Goal: Task Accomplishment & Management: Use online tool/utility

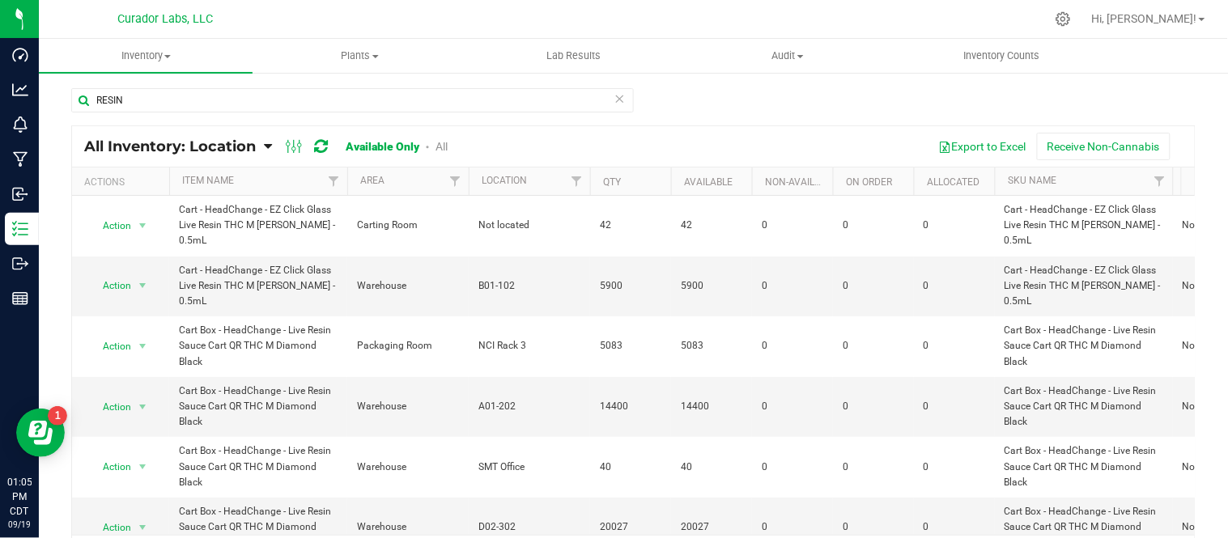
type input "RESIN"
click at [271, 146] on icon at bounding box center [268, 146] width 8 height 15
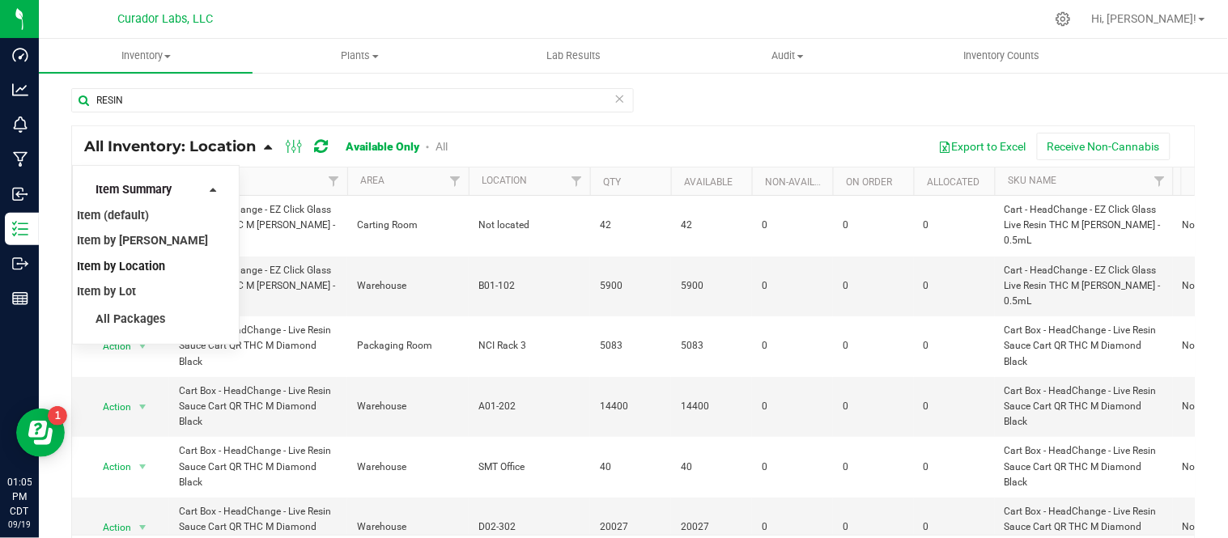
click at [155, 190] on span "Item Summary" at bounding box center [133, 190] width 76 height 14
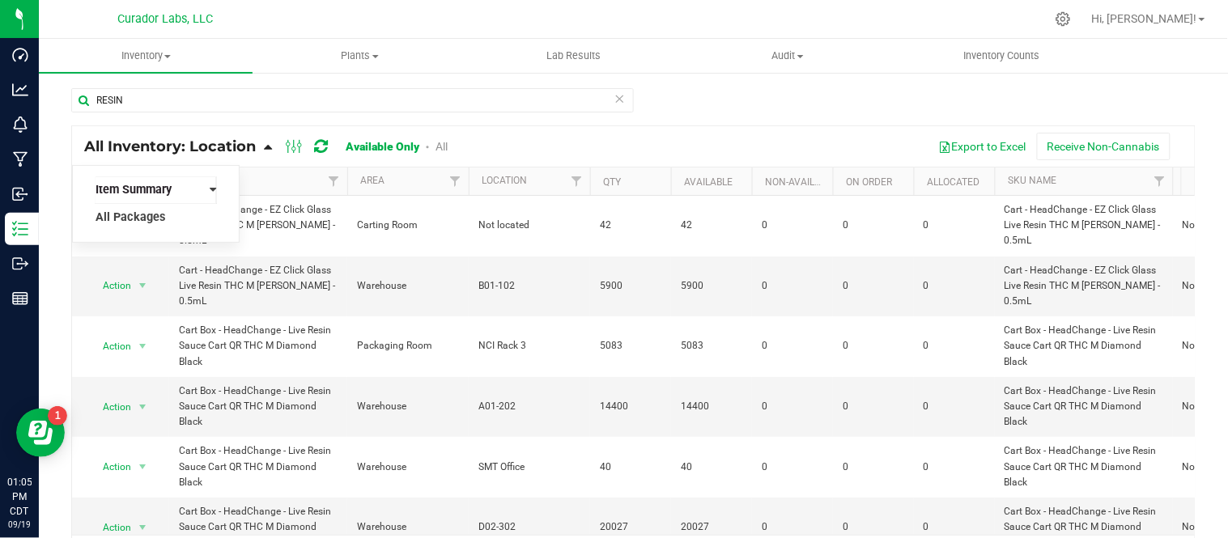
click at [155, 190] on span "Item Summary" at bounding box center [133, 190] width 76 height 14
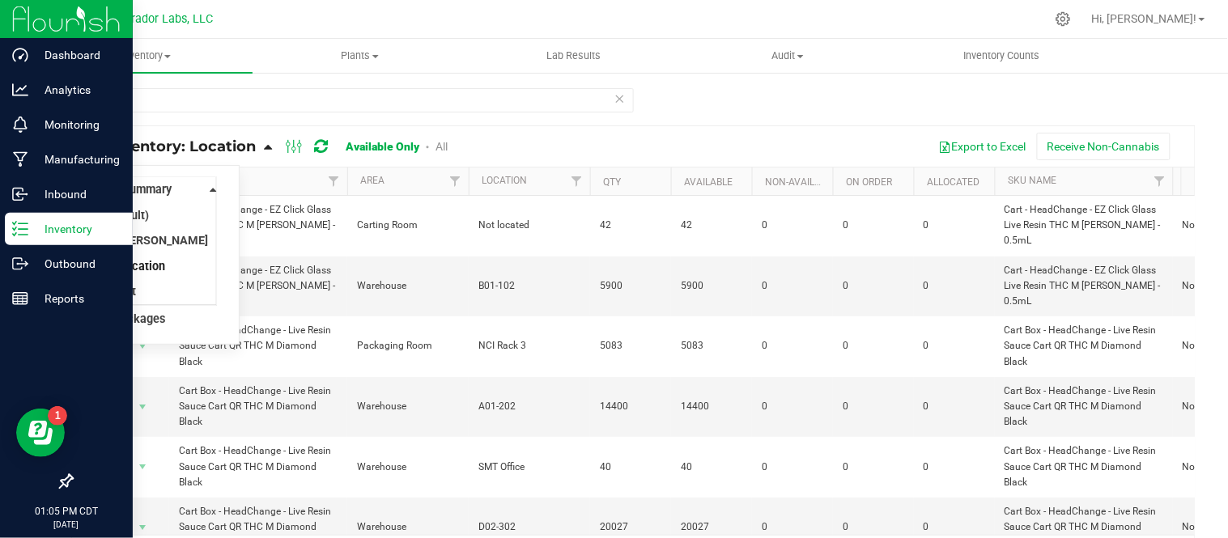
click at [34, 239] on div "Inventory" at bounding box center [69, 229] width 128 height 32
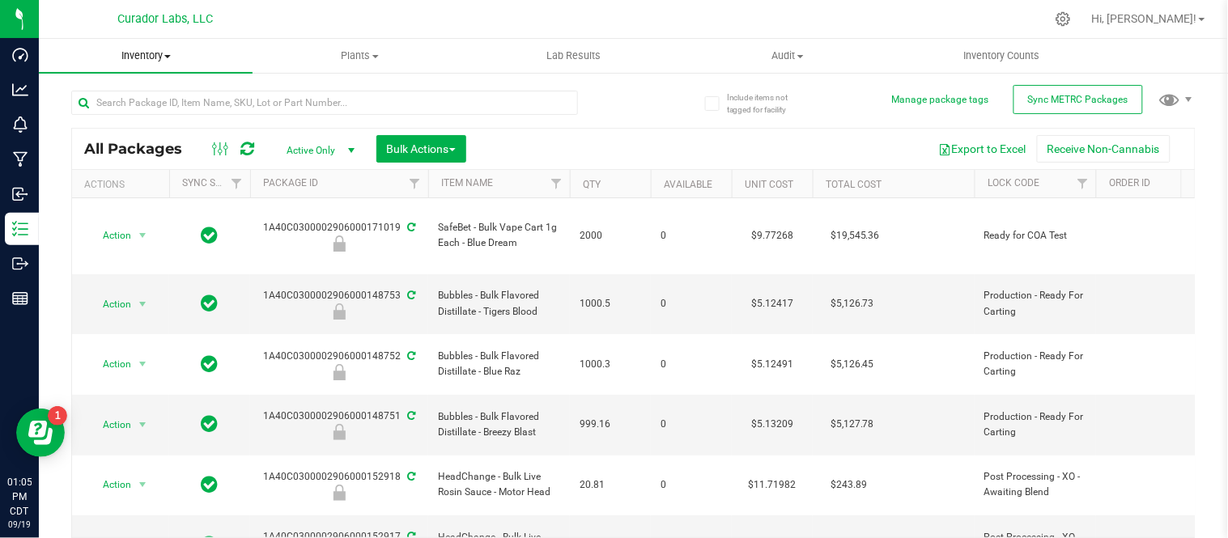
click at [168, 57] on span at bounding box center [167, 56] width 6 height 3
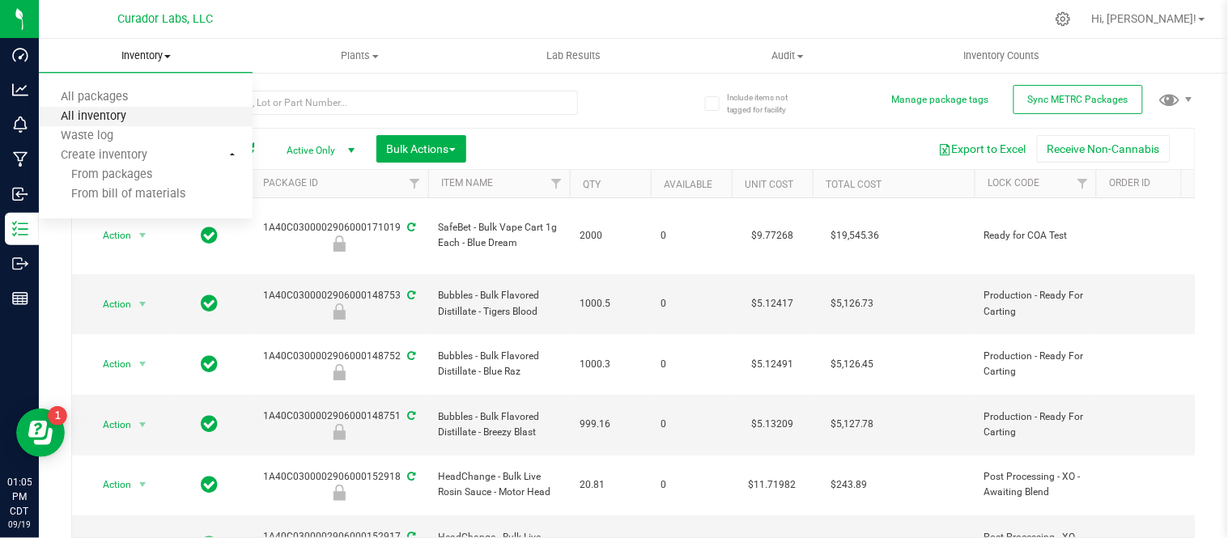
click at [121, 119] on span "All inventory" at bounding box center [93, 117] width 109 height 14
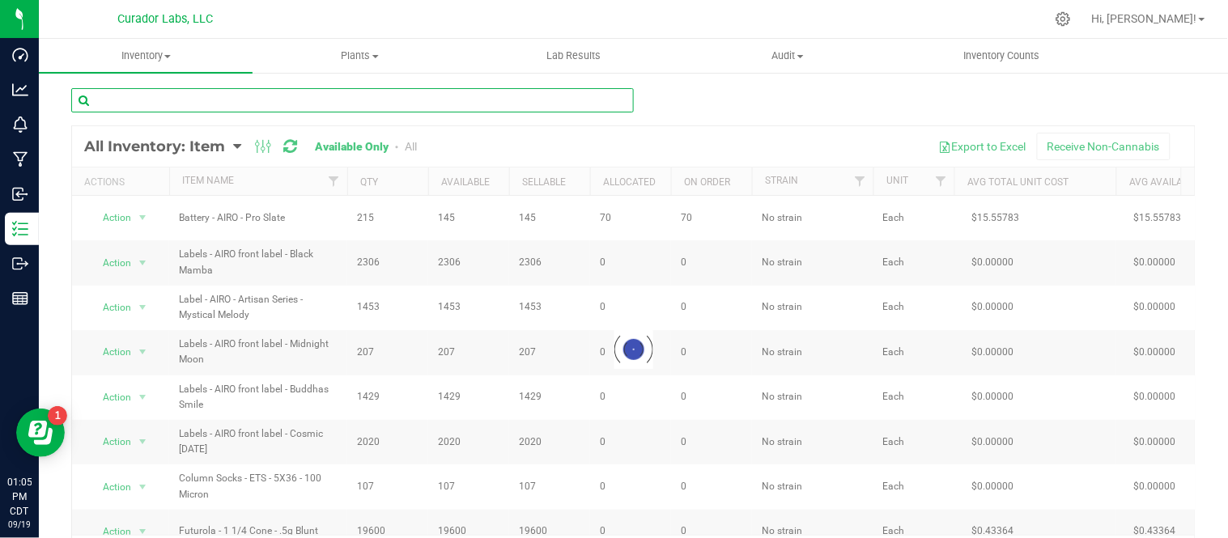
click at [206, 104] on input "text" at bounding box center [352, 100] width 562 height 24
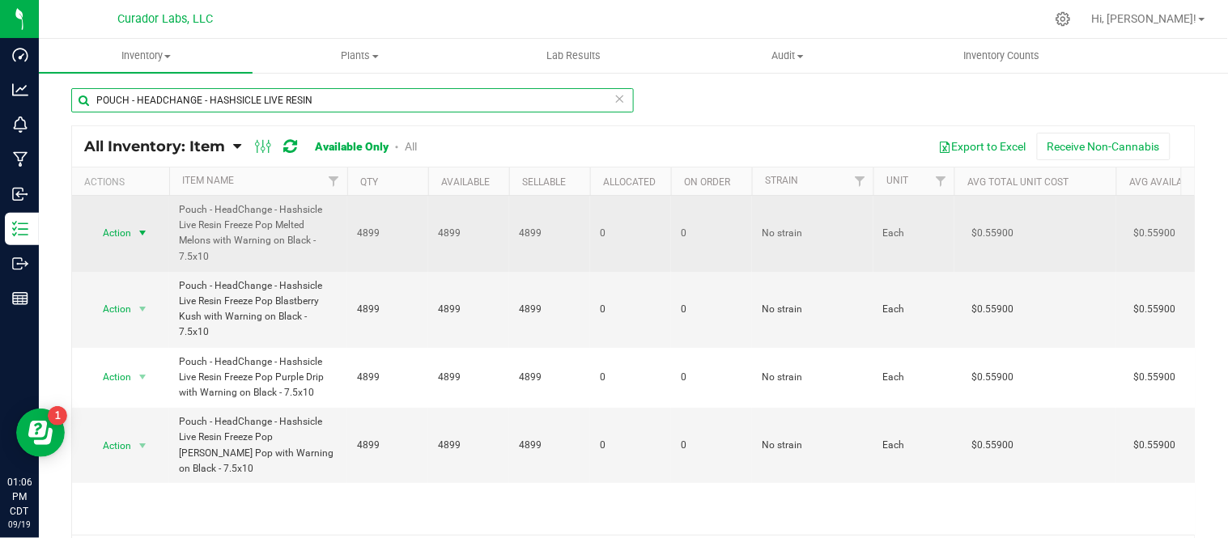
type input "POUCH - HEADCHANGE - HASHSICLE LIVE RESIN"
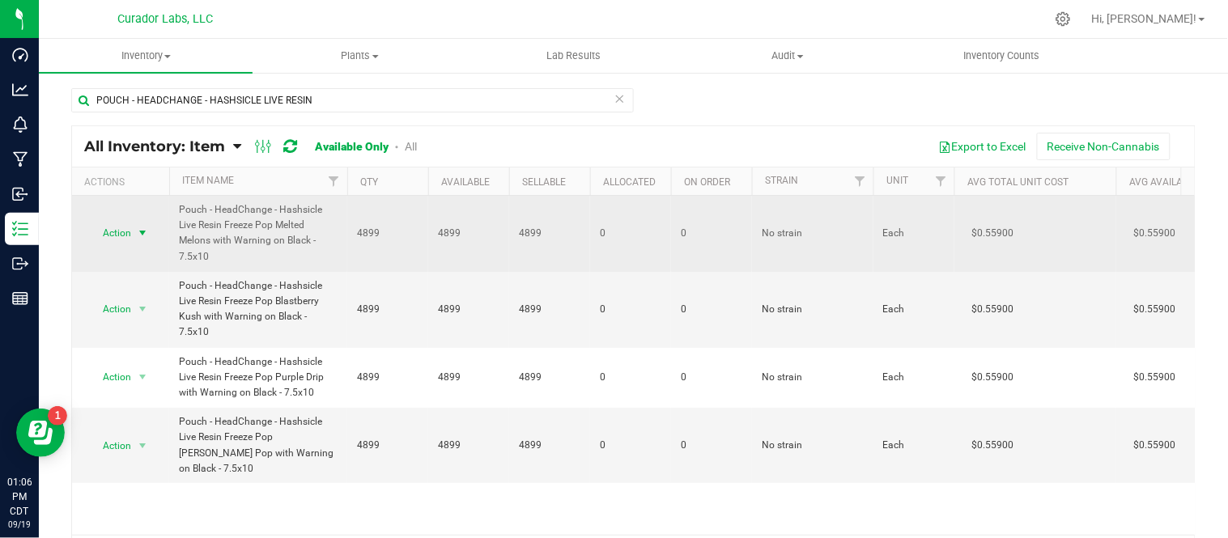
click at [141, 237] on span "select" at bounding box center [142, 233] width 13 height 13
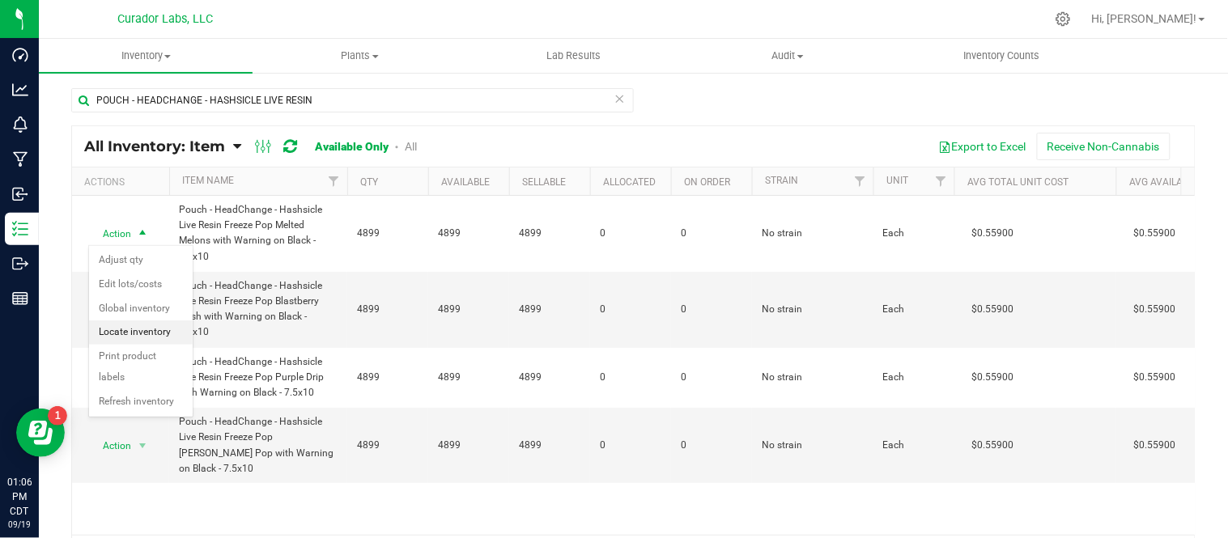
click at [149, 342] on li "Locate inventory" at bounding box center [141, 332] width 104 height 24
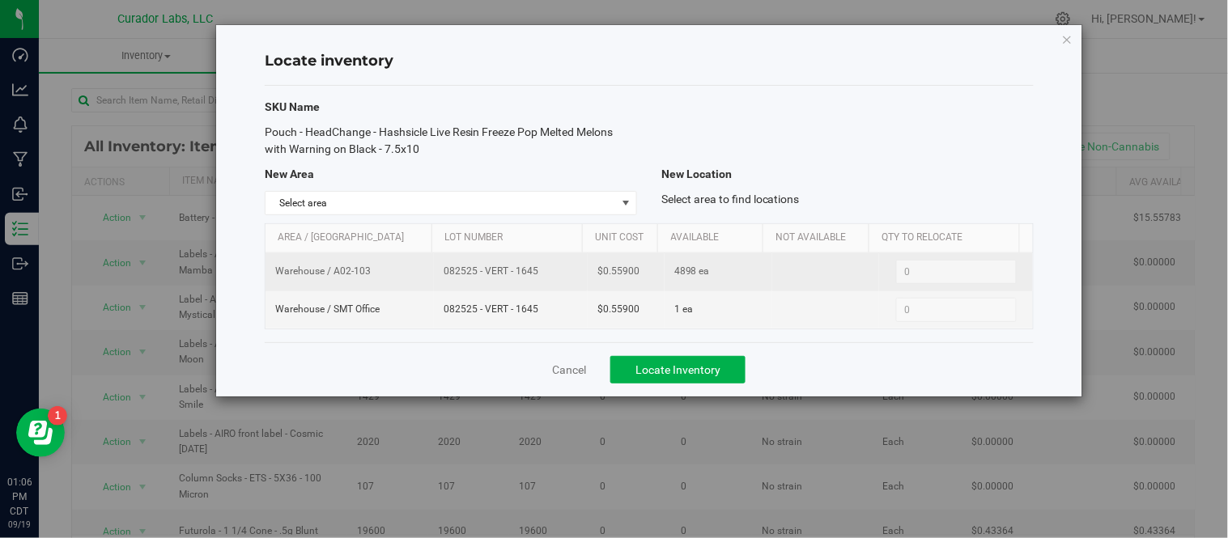
drag, startPoint x: 440, startPoint y: 268, endPoint x: 542, endPoint y: 272, distance: 102.0
click at [542, 272] on span "082525 - VERT - 1645" at bounding box center [510, 271] width 134 height 15
copy span "082525 - VERT - 1645"
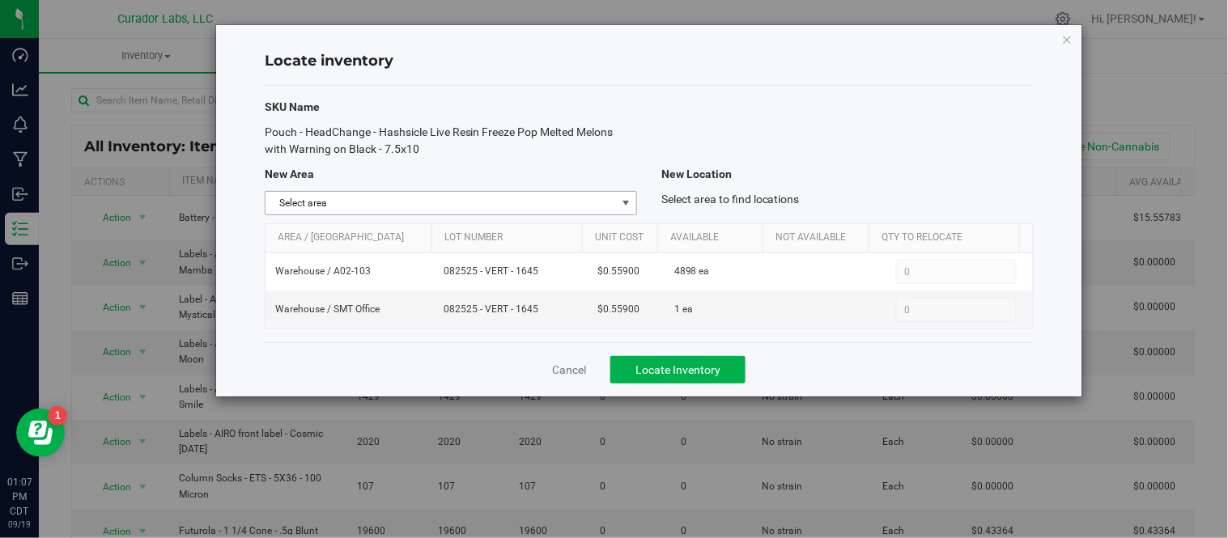
click at [634, 199] on span "select" at bounding box center [626, 203] width 20 height 23
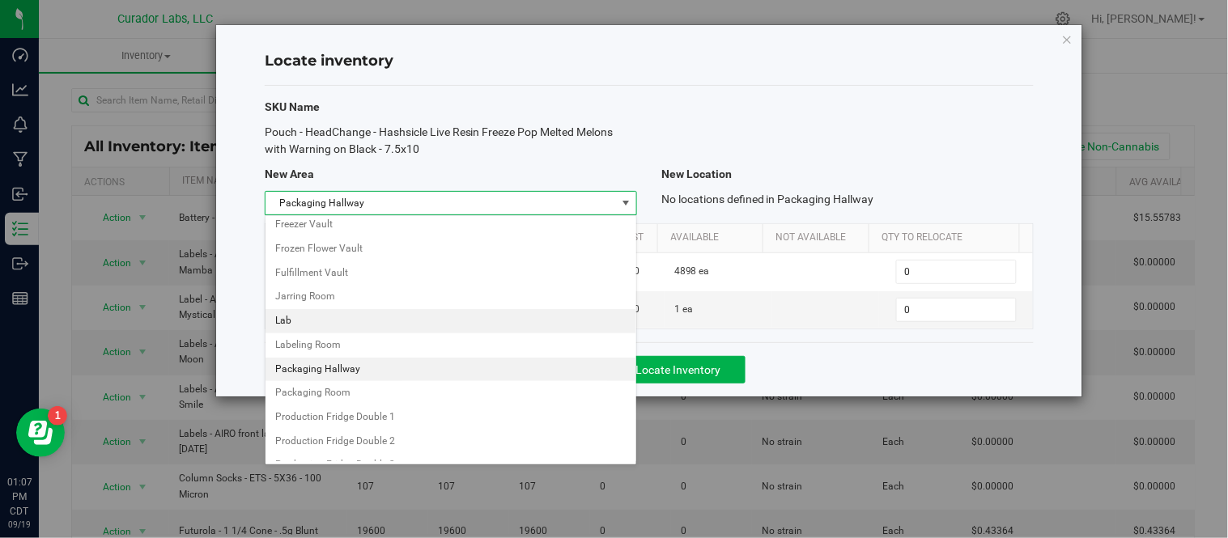
scroll to position [791, 0]
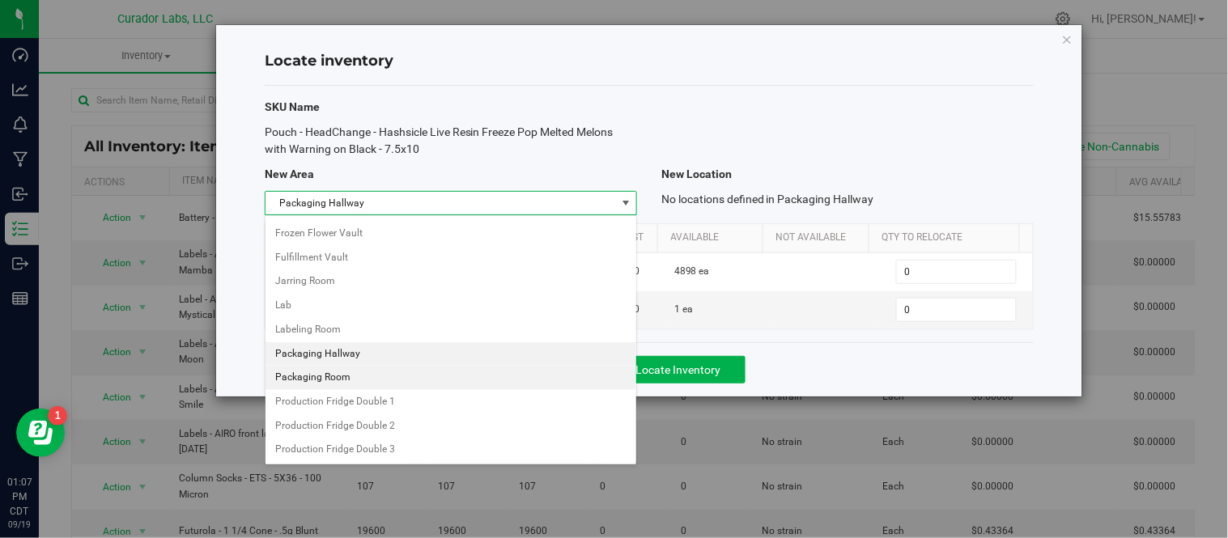
click at [325, 384] on li "Packaging Room" at bounding box center [450, 378] width 371 height 24
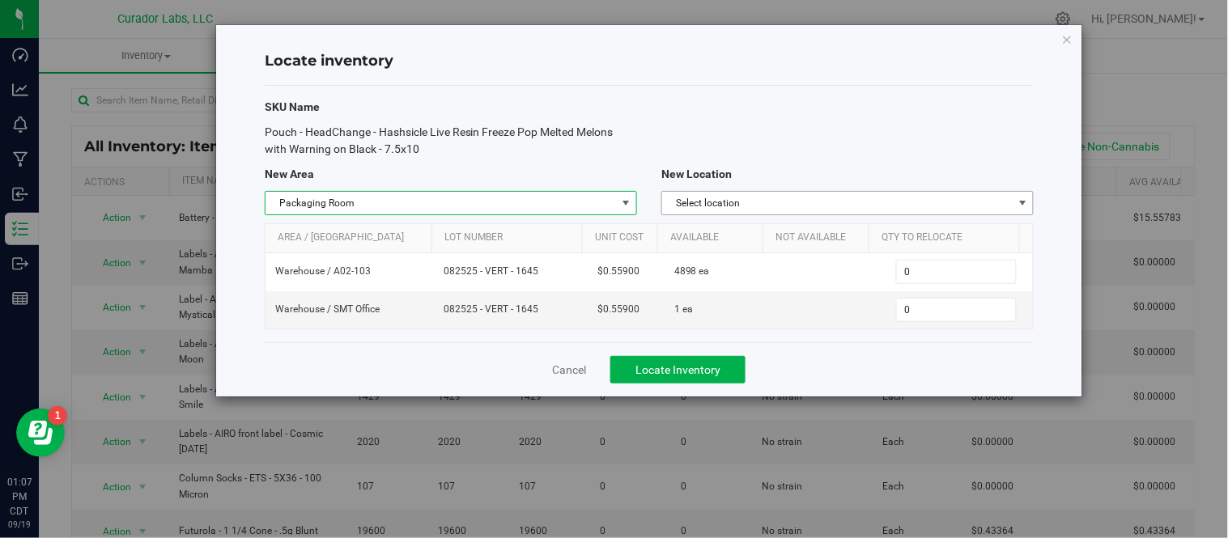
click at [913, 214] on span "Select location" at bounding box center [847, 203] width 372 height 24
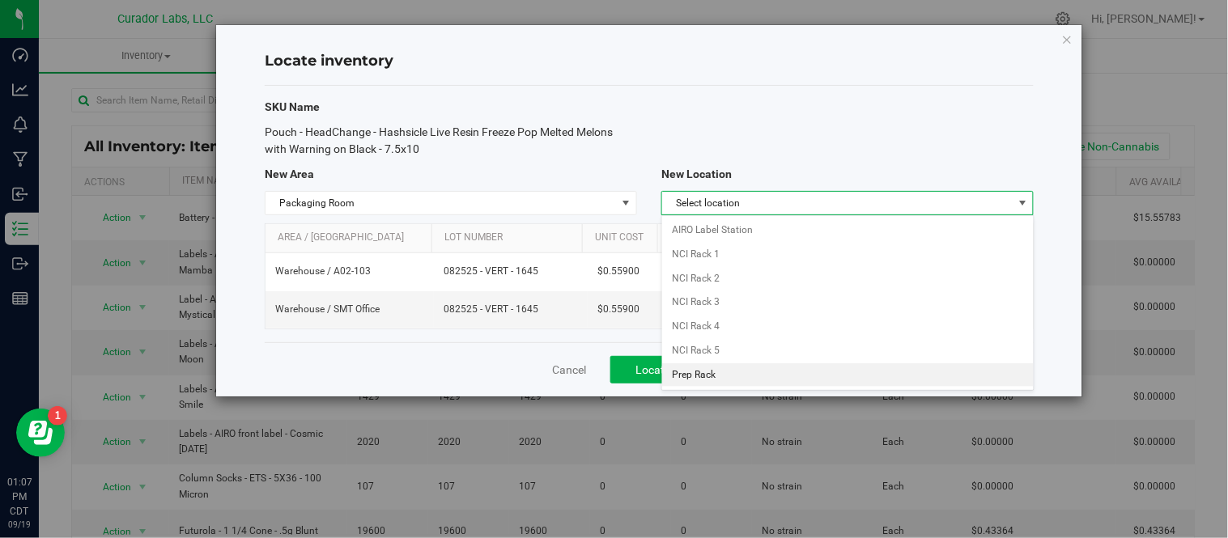
click at [733, 377] on li "Prep Rack" at bounding box center [847, 375] width 371 height 24
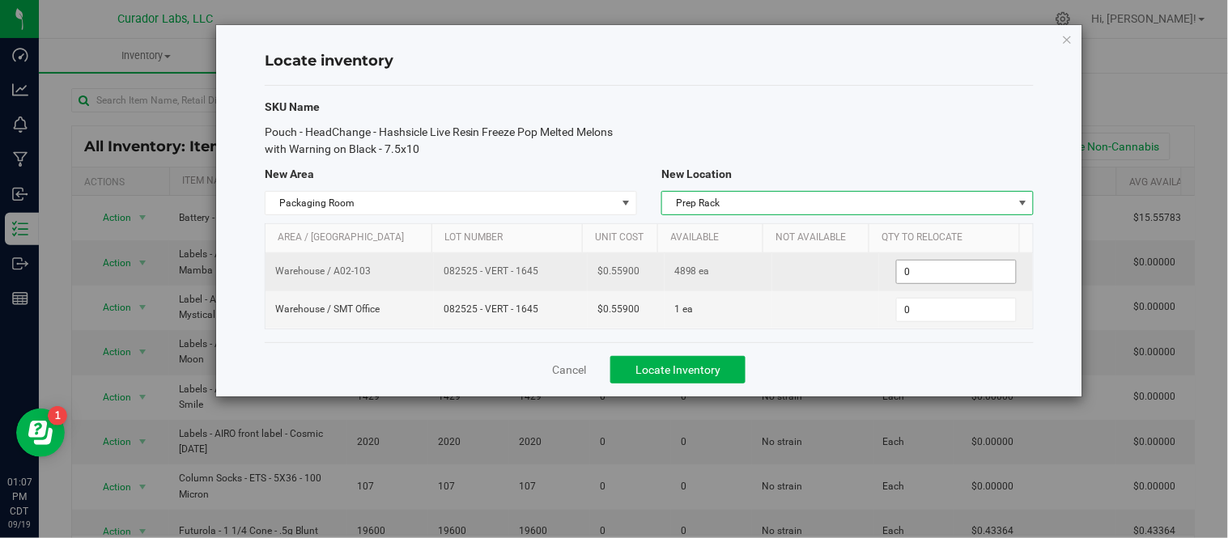
click at [919, 275] on span "0 0" at bounding box center [956, 272] width 121 height 24
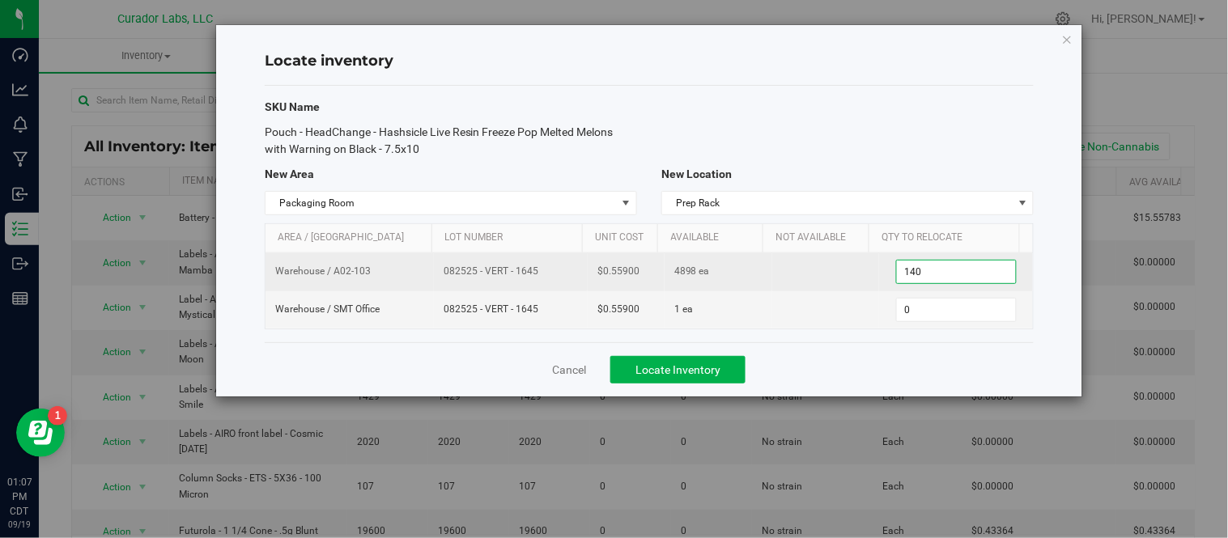
type input "1400"
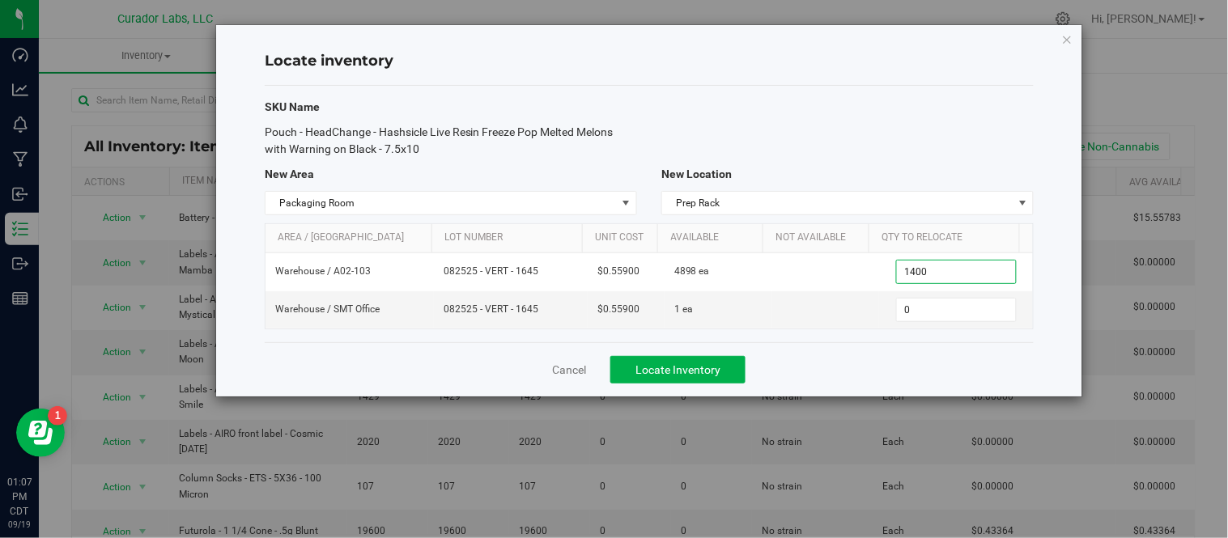
type input "1,400"
click at [880, 364] on div "Cancel Locate Inventory" at bounding box center [649, 369] width 769 height 54
click at [697, 374] on span "Locate Inventory" at bounding box center [677, 369] width 85 height 13
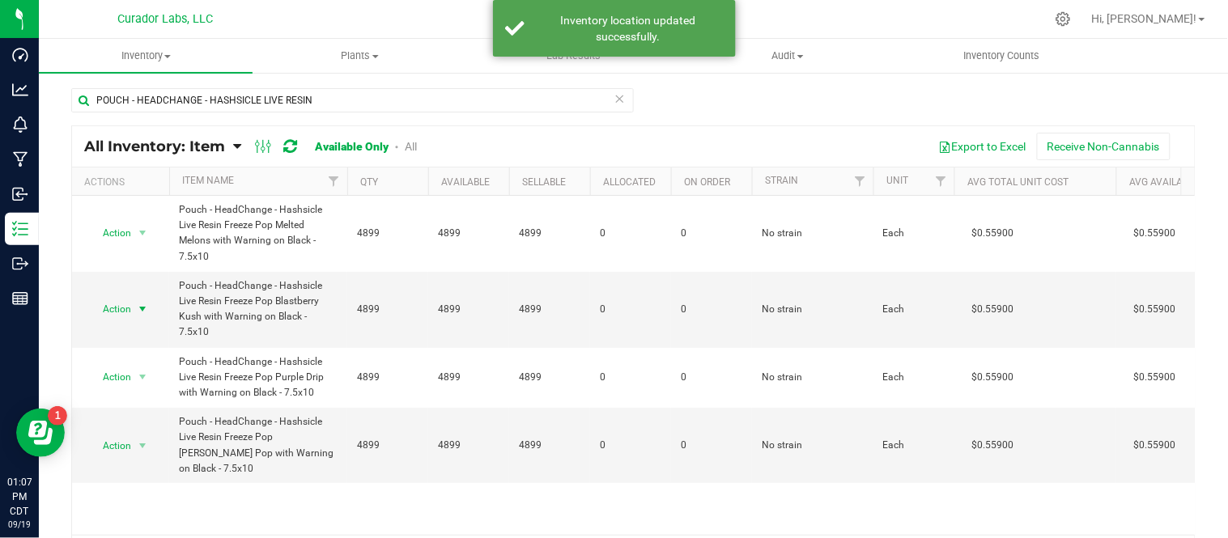
click at [142, 301] on div "Action Action Adjust qty Edit lots/costs Global inventory Locate inventory Prin…" at bounding box center [121, 309] width 78 height 23
click at [142, 303] on span "select" at bounding box center [142, 309] width 13 height 13
click at [155, 398] on li "Locate inventory" at bounding box center [141, 401] width 104 height 24
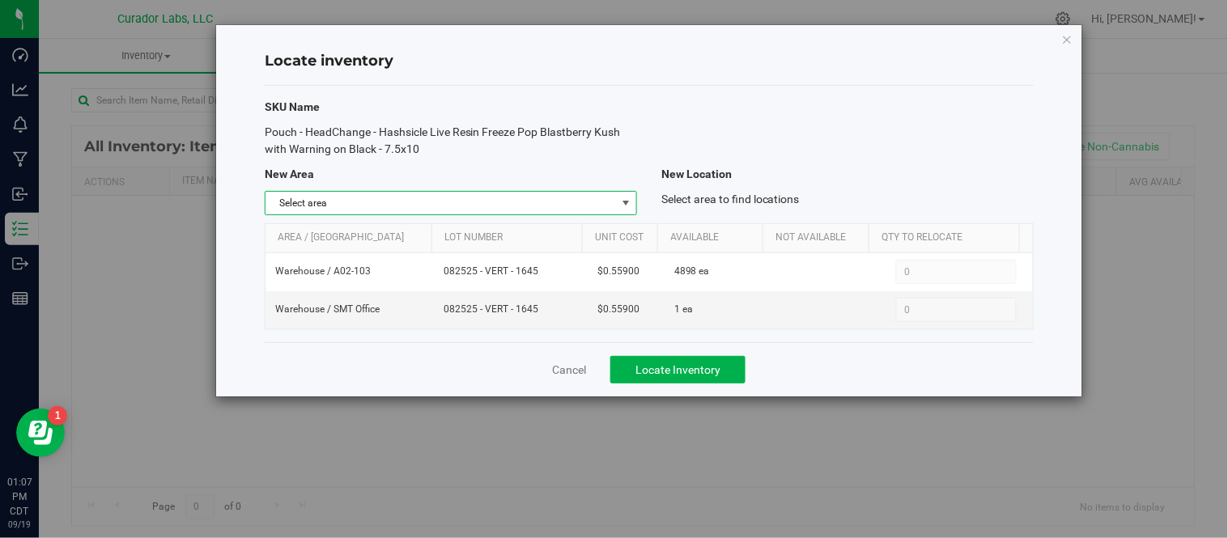
click at [633, 201] on span "select" at bounding box center [626, 203] width 20 height 23
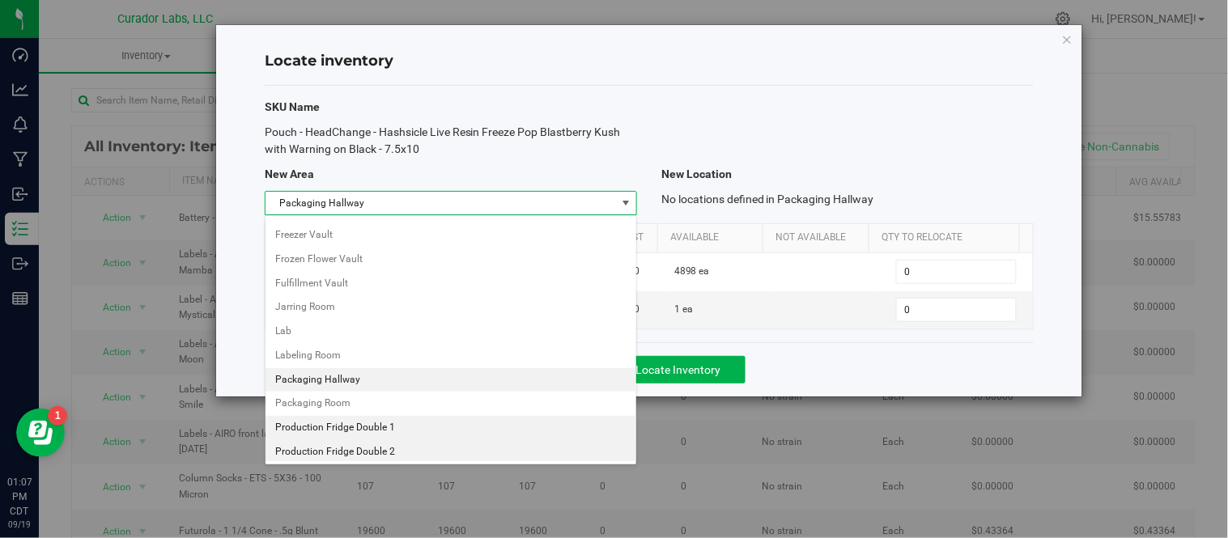
scroll to position [791, 0]
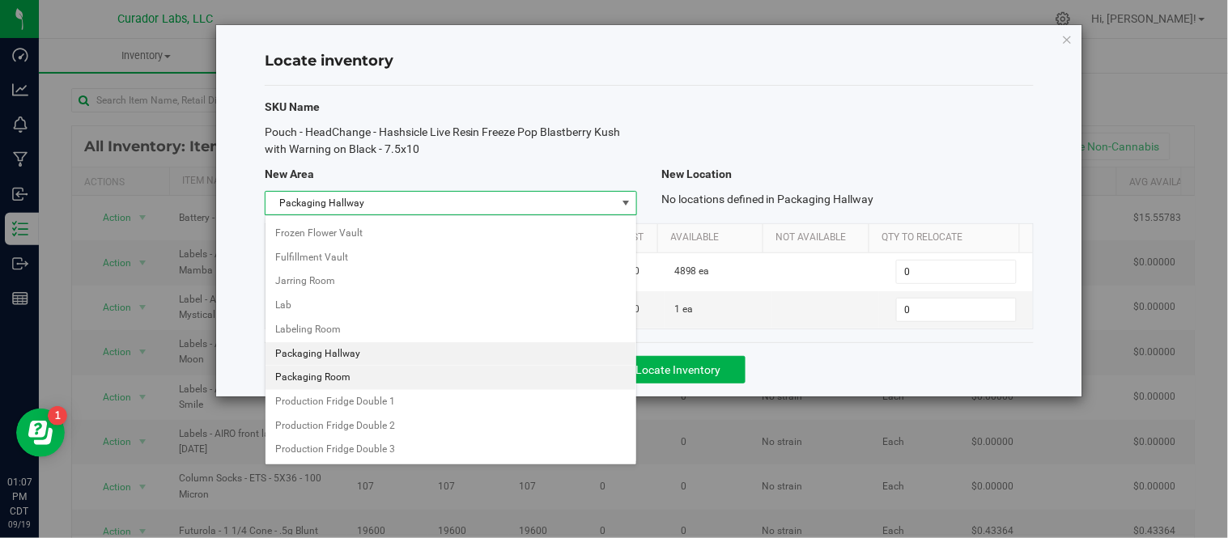
click at [329, 374] on li "Packaging Room" at bounding box center [450, 378] width 371 height 24
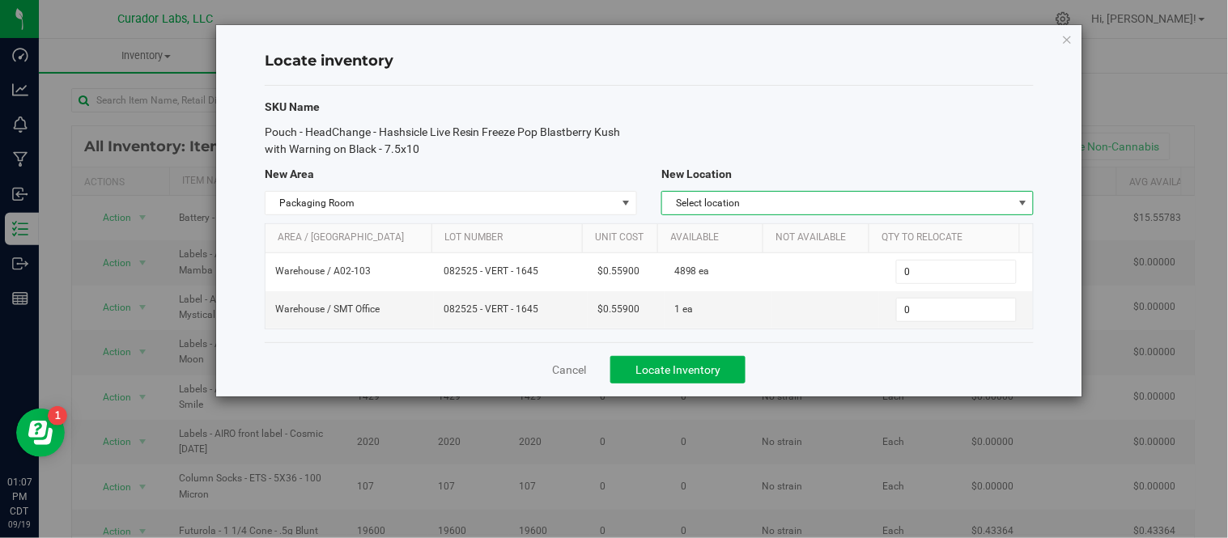
click at [864, 200] on span "Select location" at bounding box center [837, 203] width 350 height 23
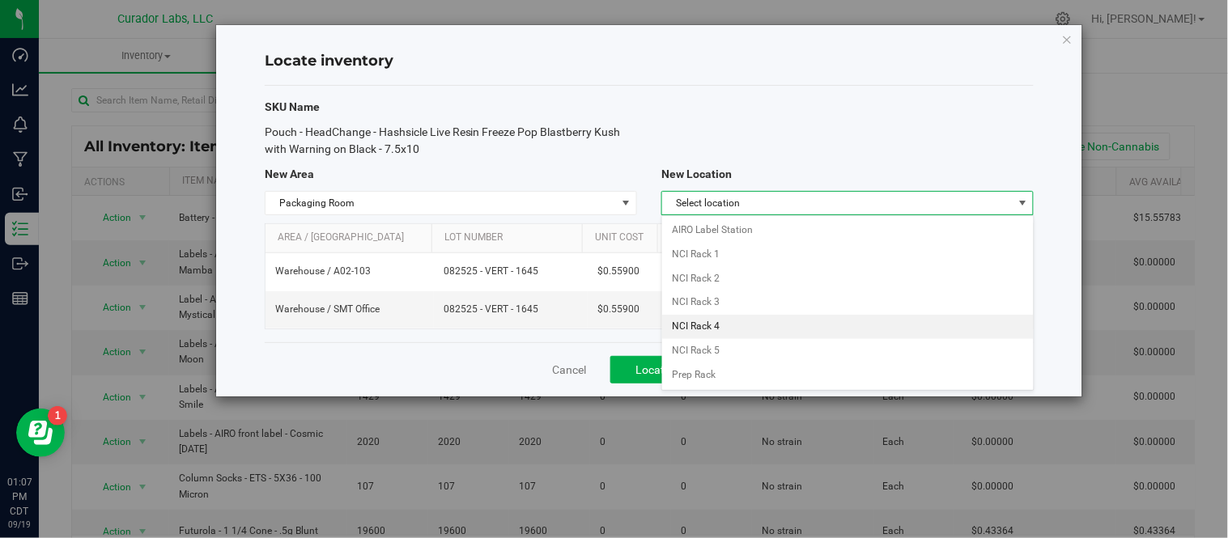
click at [713, 321] on li "NCI Rack 4" at bounding box center [847, 327] width 371 height 24
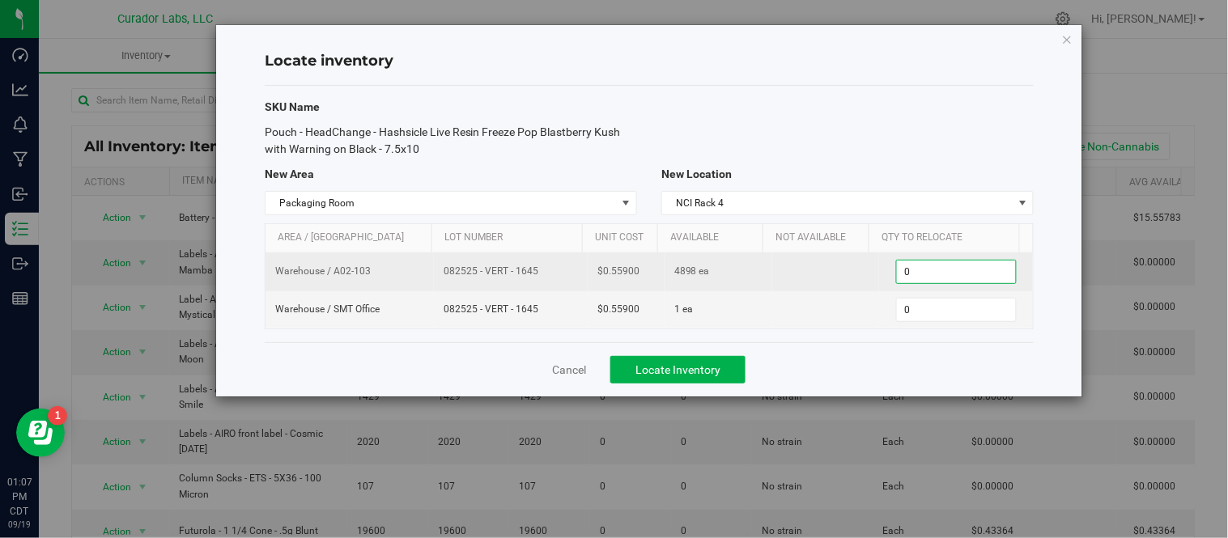
click at [910, 275] on span "0 0" at bounding box center [956, 272] width 121 height 24
type input "1400"
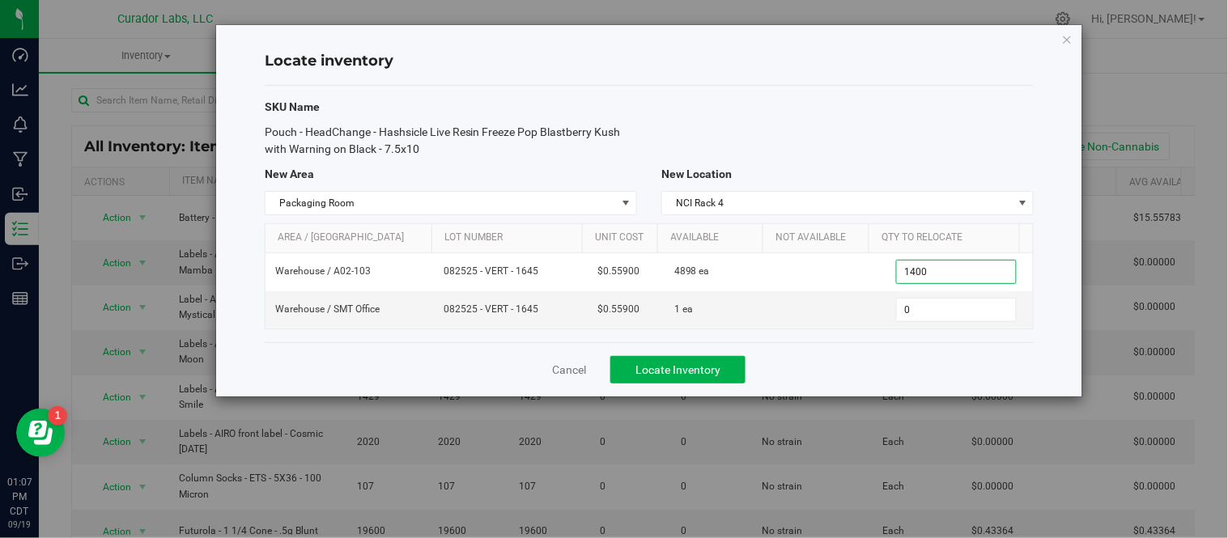
type input "1,400"
click at [785, 359] on div "Cancel Locate Inventory" at bounding box center [649, 369] width 769 height 54
click at [700, 374] on span "Locate Inventory" at bounding box center [677, 369] width 85 height 13
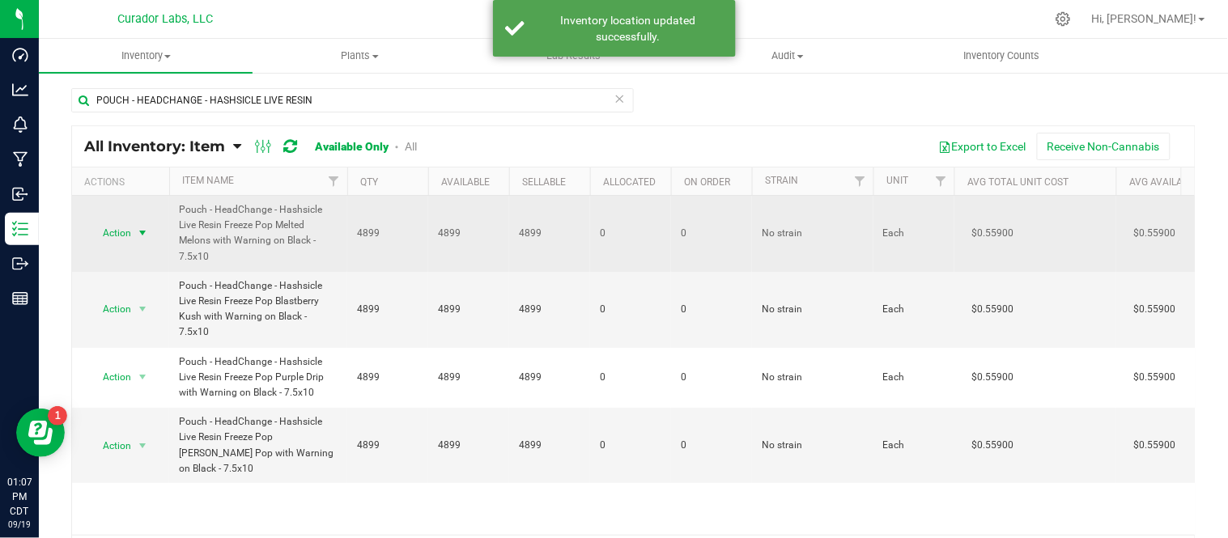
click at [144, 228] on span "select" at bounding box center [142, 233] width 13 height 13
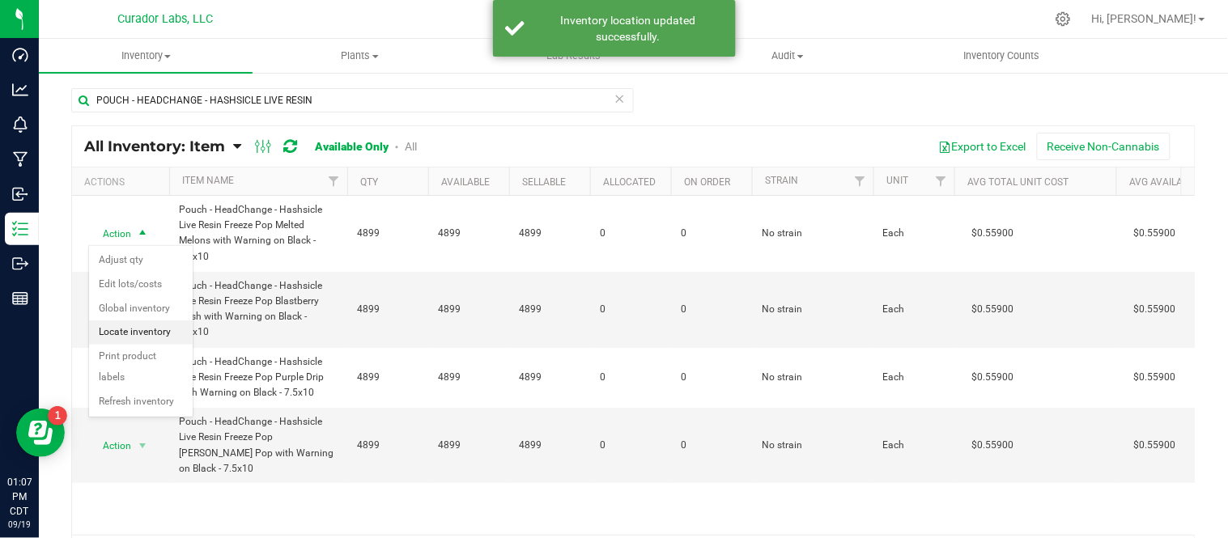
click at [151, 334] on li "Locate inventory" at bounding box center [141, 332] width 104 height 24
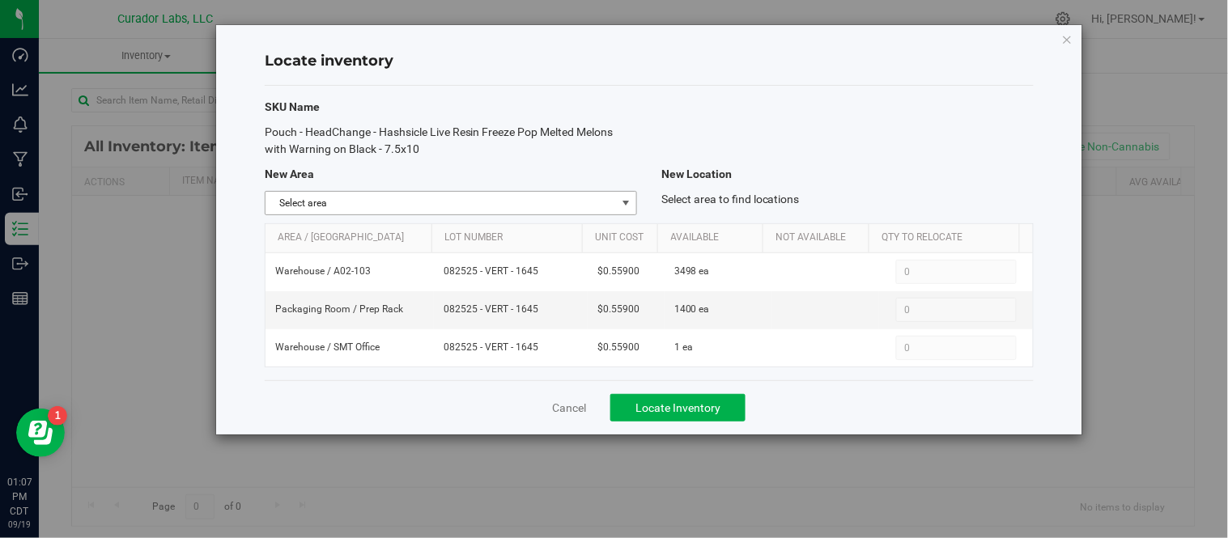
click at [635, 197] on span "select" at bounding box center [626, 203] width 20 height 23
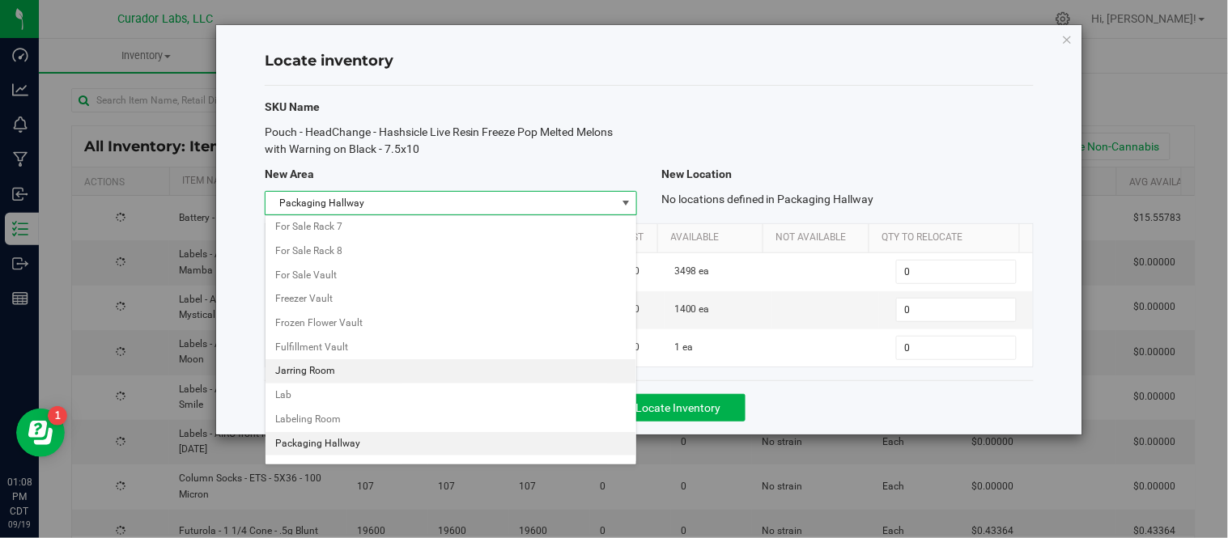
scroll to position [791, 0]
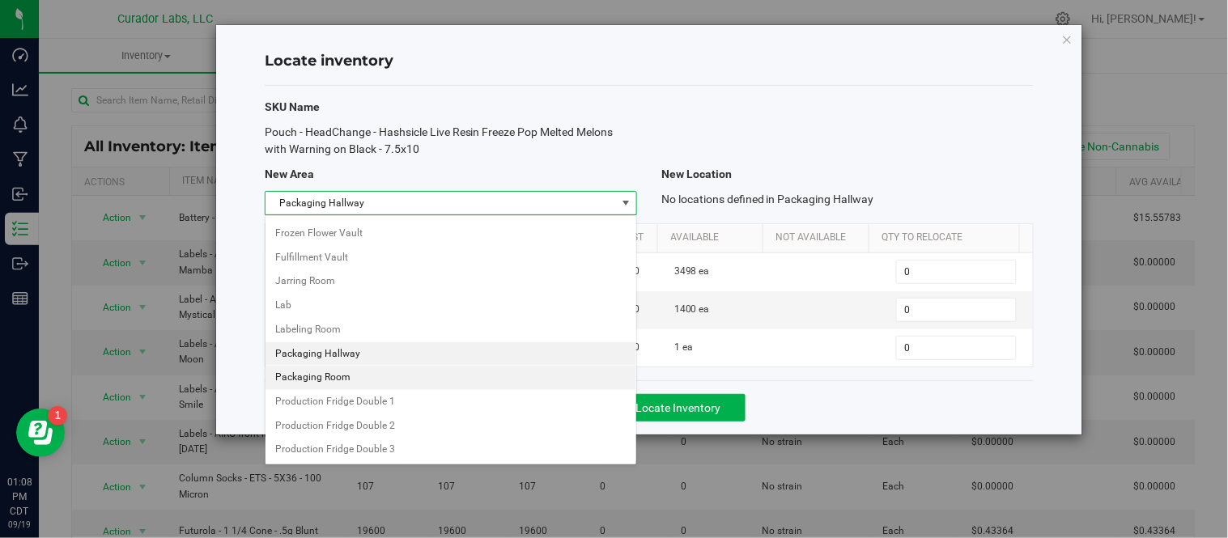
click at [337, 380] on li "Packaging Room" at bounding box center [450, 378] width 371 height 24
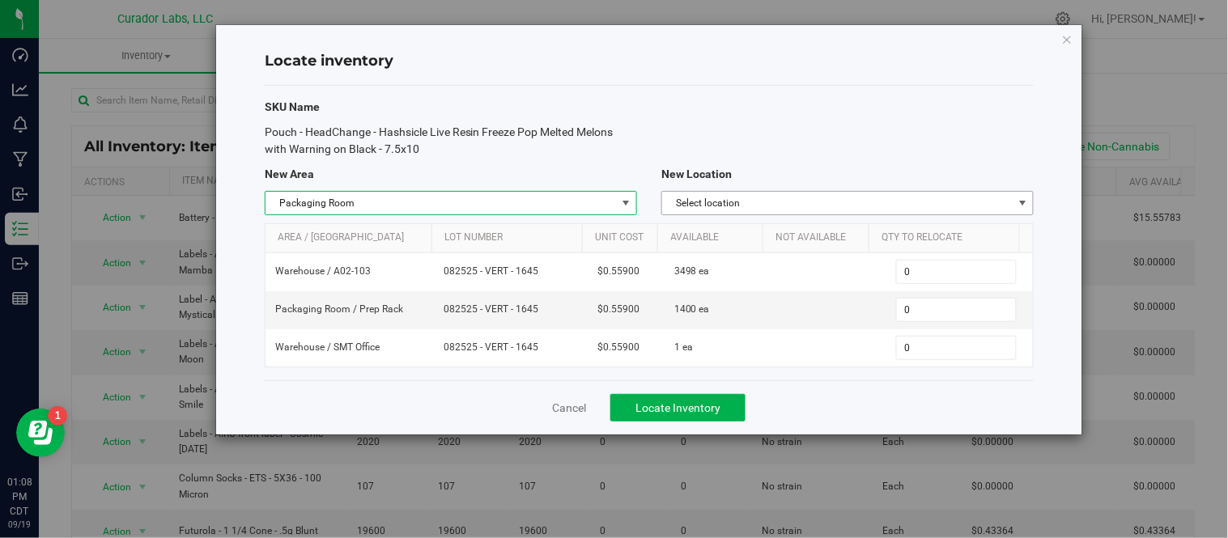
click at [780, 206] on span "Select location" at bounding box center [837, 203] width 350 height 23
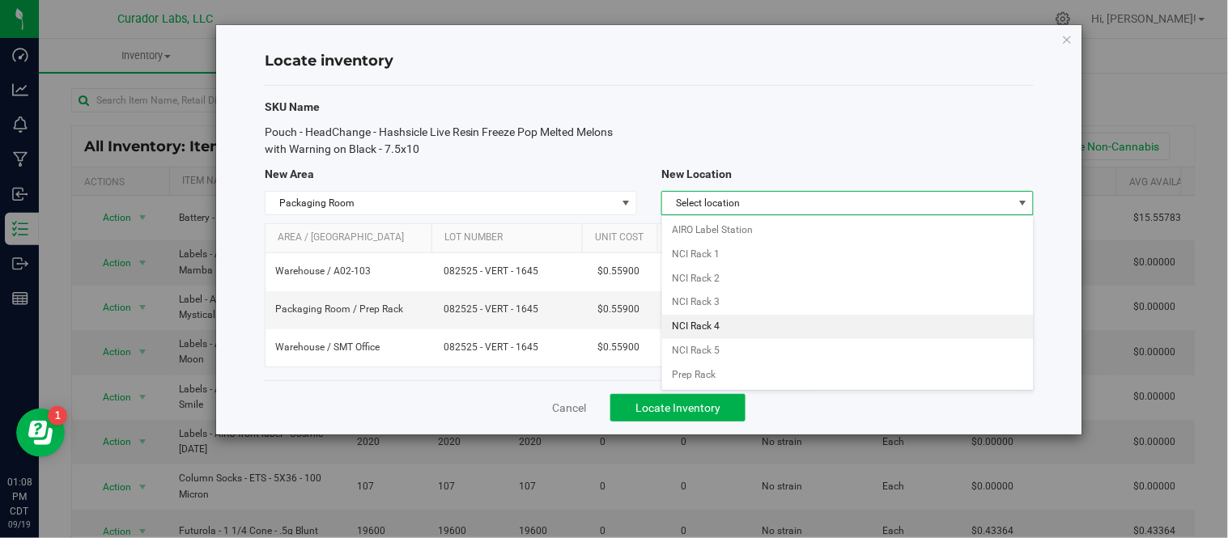
click at [723, 325] on li "NCI Rack 4" at bounding box center [847, 327] width 371 height 24
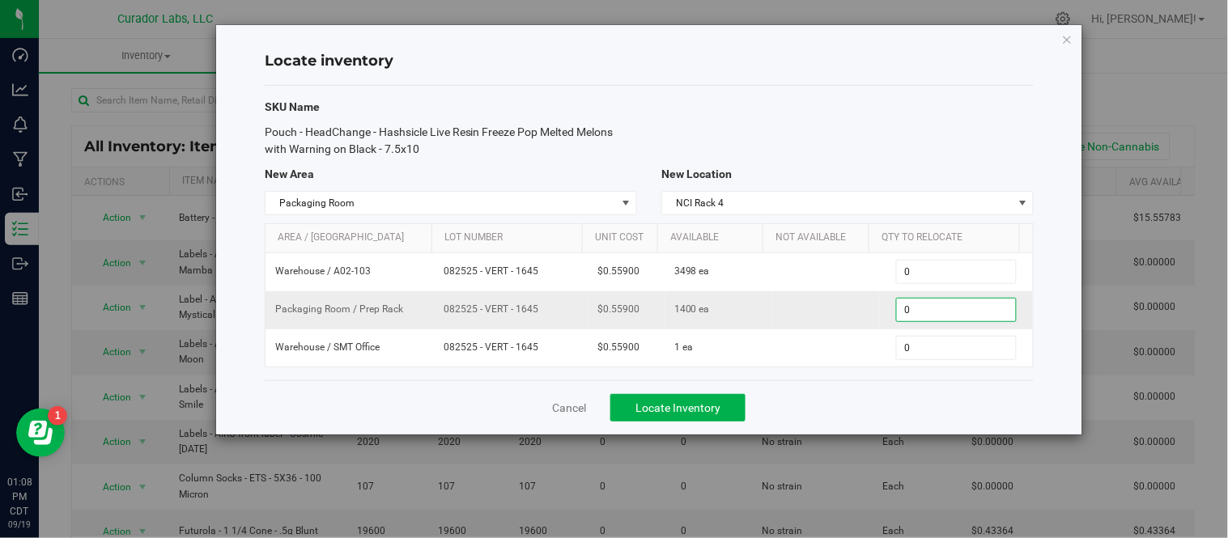
click at [944, 314] on span "0 0" at bounding box center [956, 310] width 121 height 24
type input "1400"
type input "1,400"
click at [893, 394] on div "Cancel Locate Inventory" at bounding box center [649, 407] width 769 height 54
click at [721, 408] on button "Locate Inventory" at bounding box center [677, 408] width 135 height 28
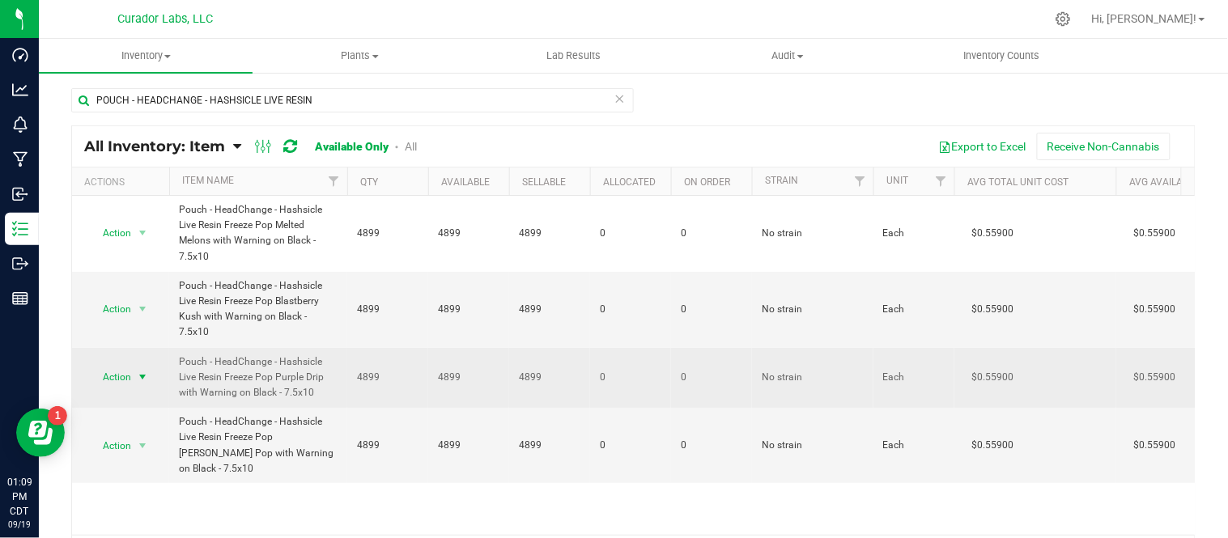
click at [136, 371] on span "select" at bounding box center [142, 377] width 13 height 13
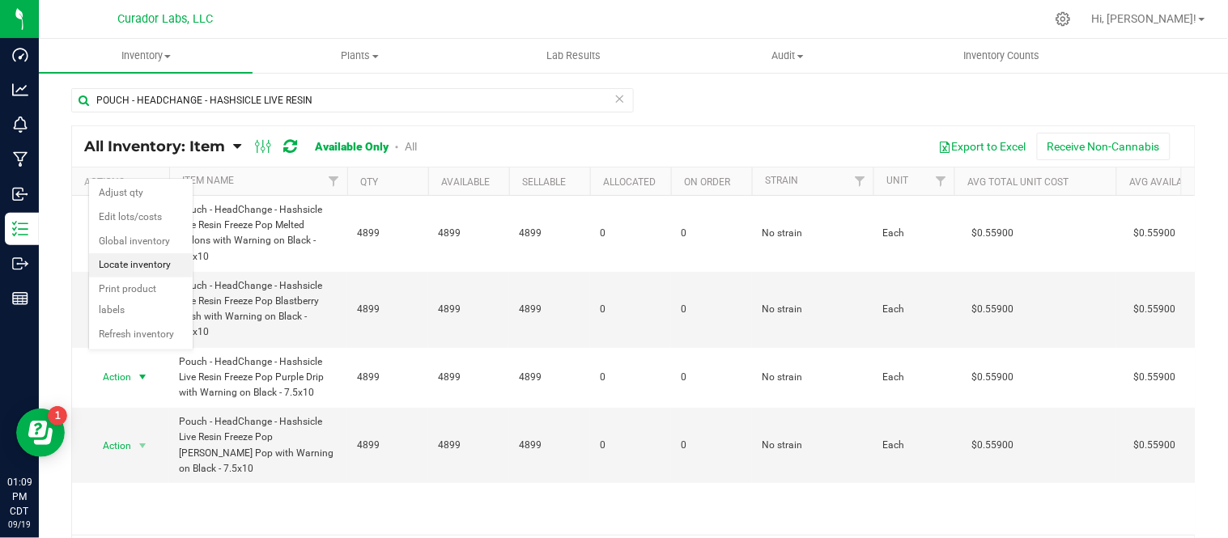
click at [151, 267] on li "Locate inventory" at bounding box center [141, 265] width 104 height 24
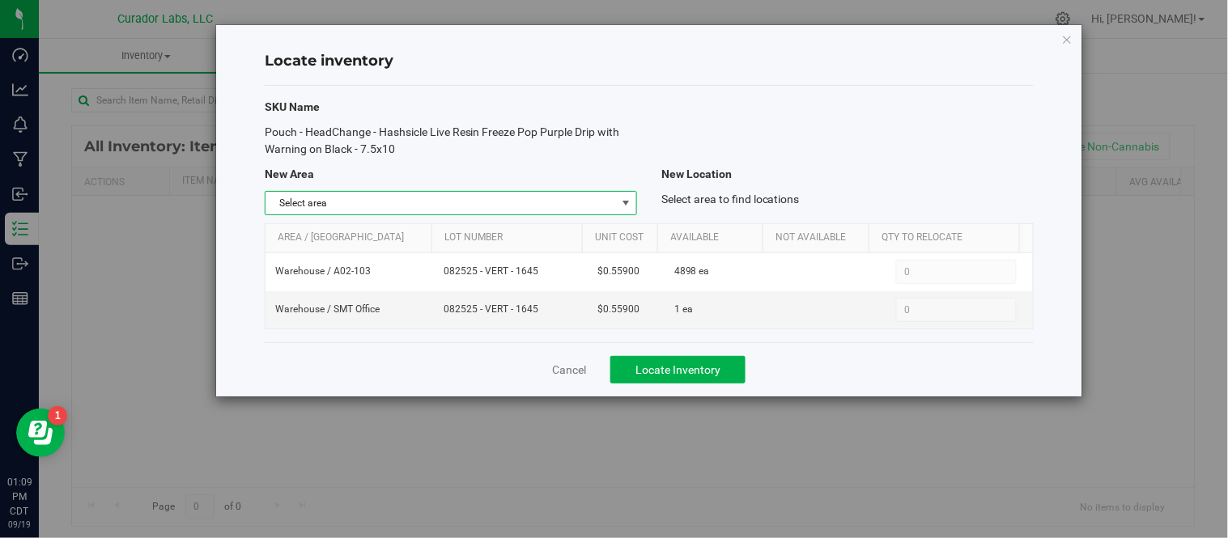
click at [615, 202] on span "Select area" at bounding box center [440, 203] width 350 height 23
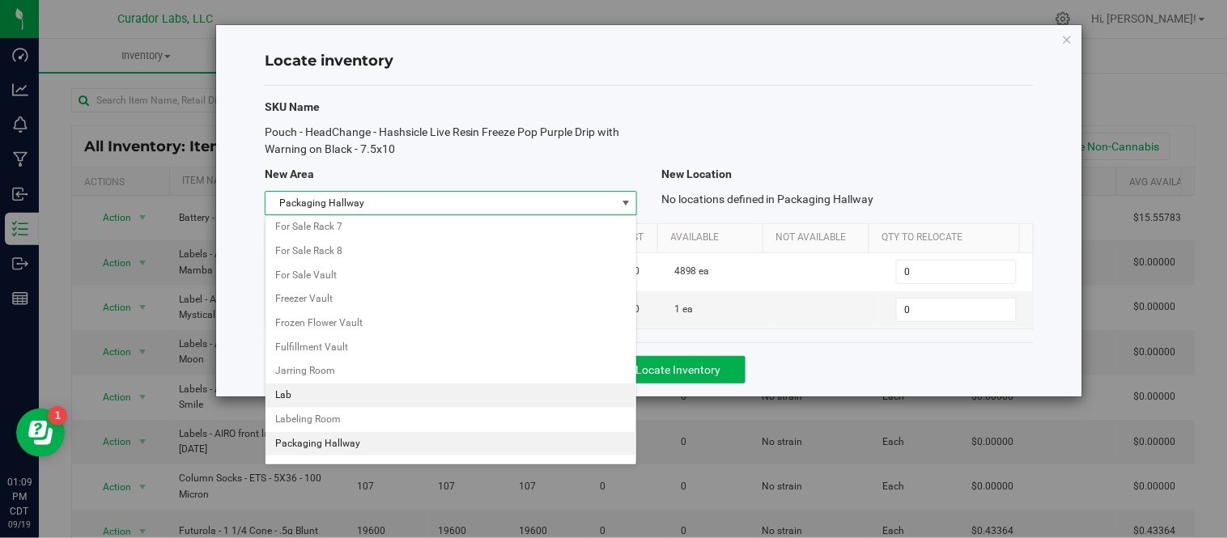
scroll to position [791, 0]
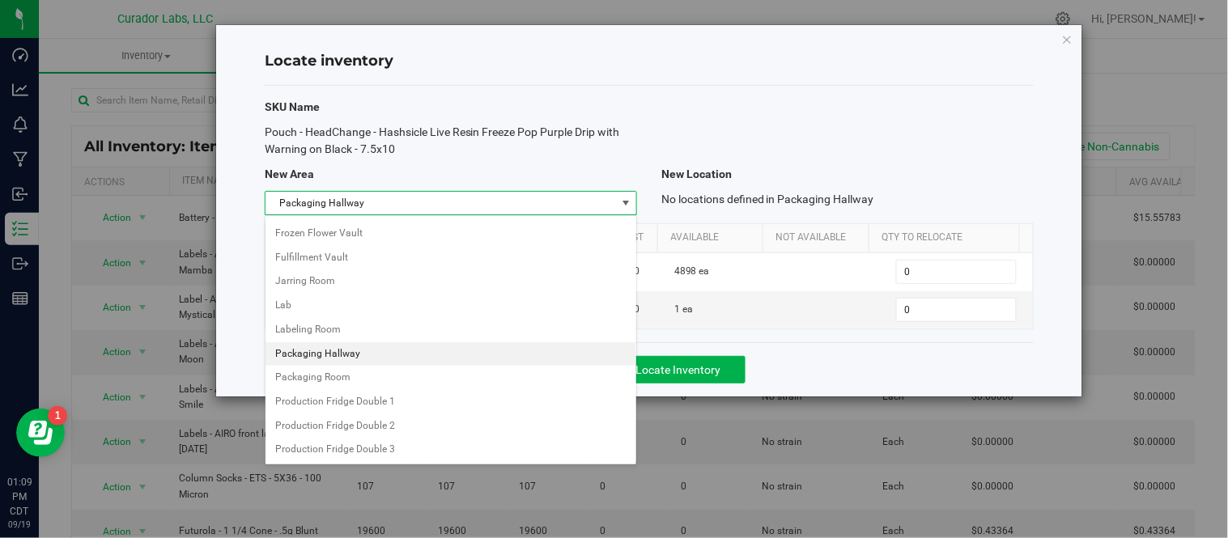
click at [368, 367] on li "Packaging Hallway" at bounding box center [450, 354] width 371 height 24
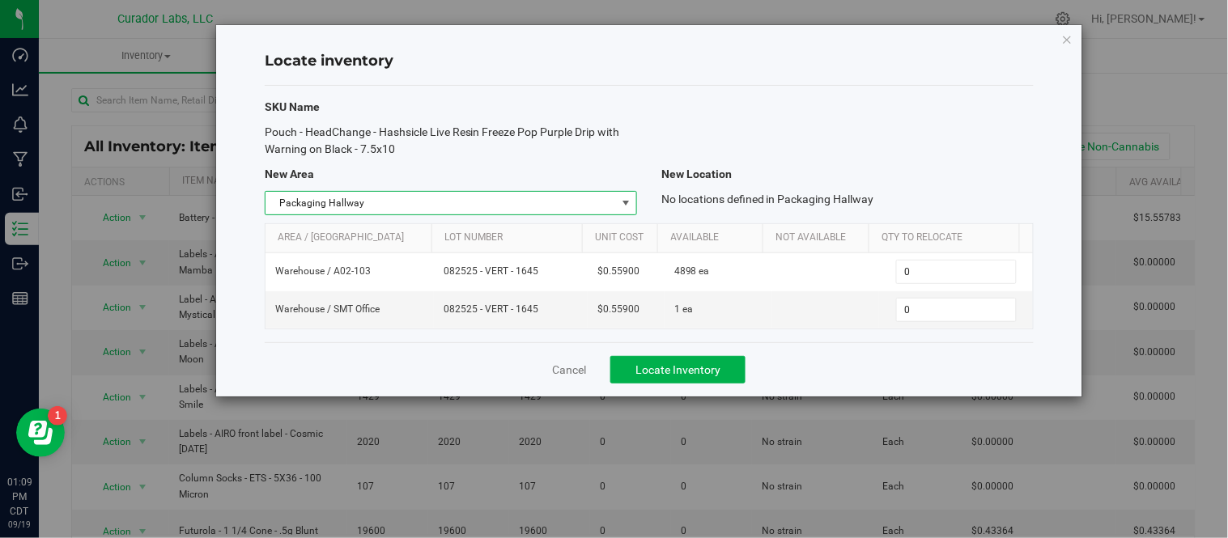
click at [430, 197] on span "Packaging Hallway" at bounding box center [440, 203] width 350 height 23
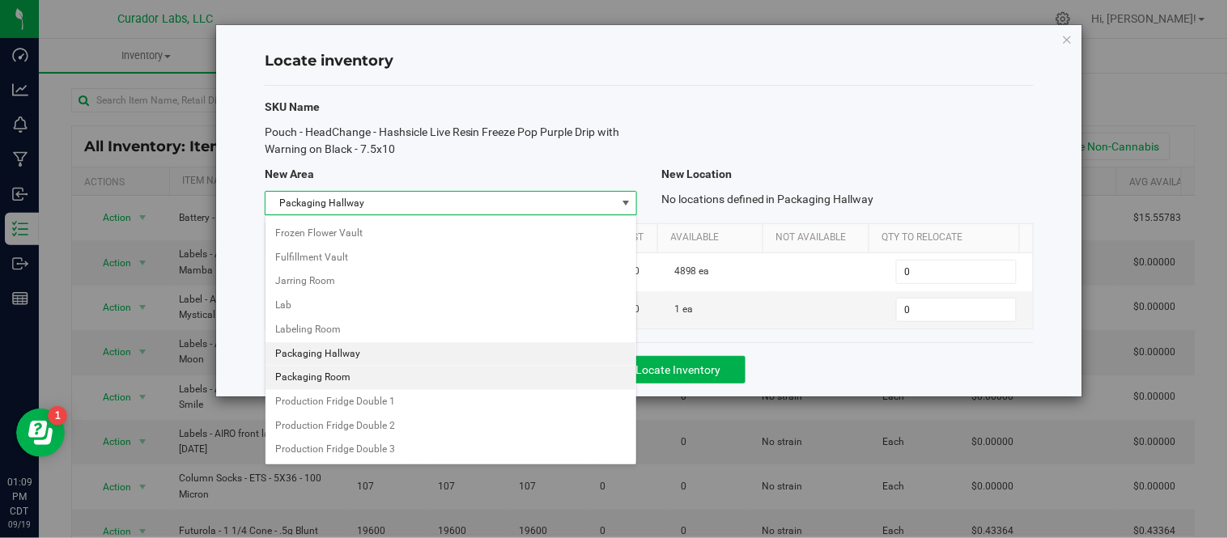
click at [358, 376] on li "Packaging Room" at bounding box center [450, 378] width 371 height 24
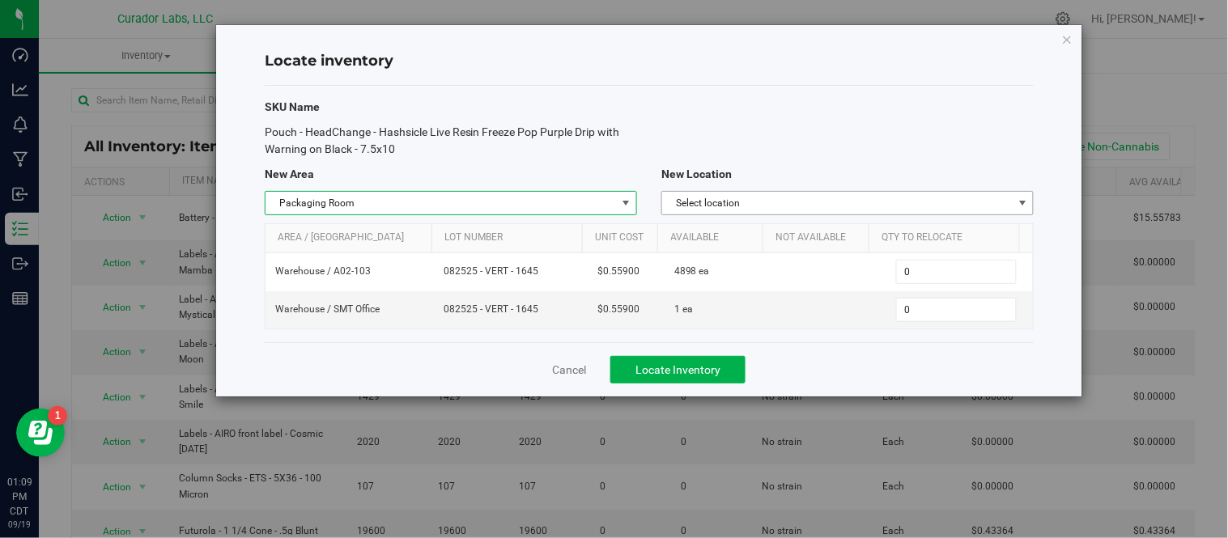
click at [842, 206] on span "Select location" at bounding box center [837, 203] width 350 height 23
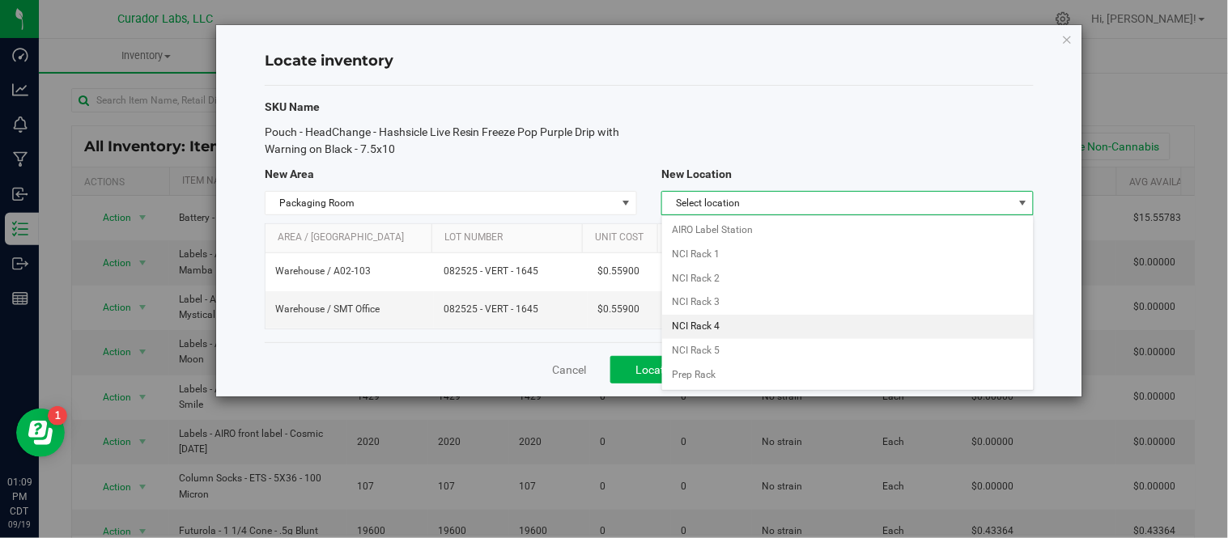
click at [798, 324] on li "NCI Rack 4" at bounding box center [847, 327] width 371 height 24
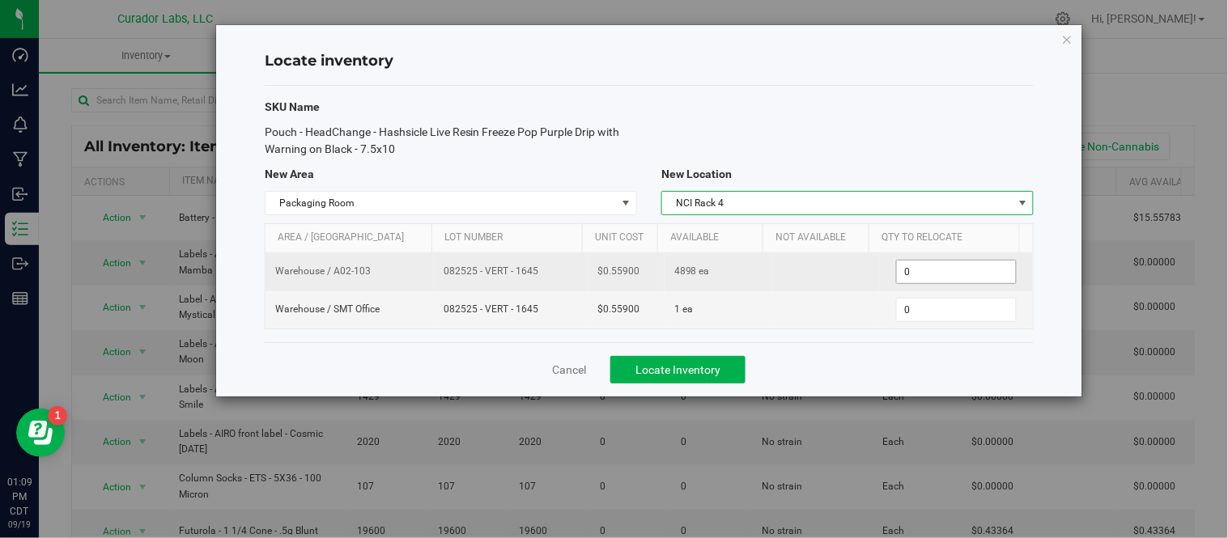
click at [949, 278] on span "0 0" at bounding box center [956, 272] width 121 height 24
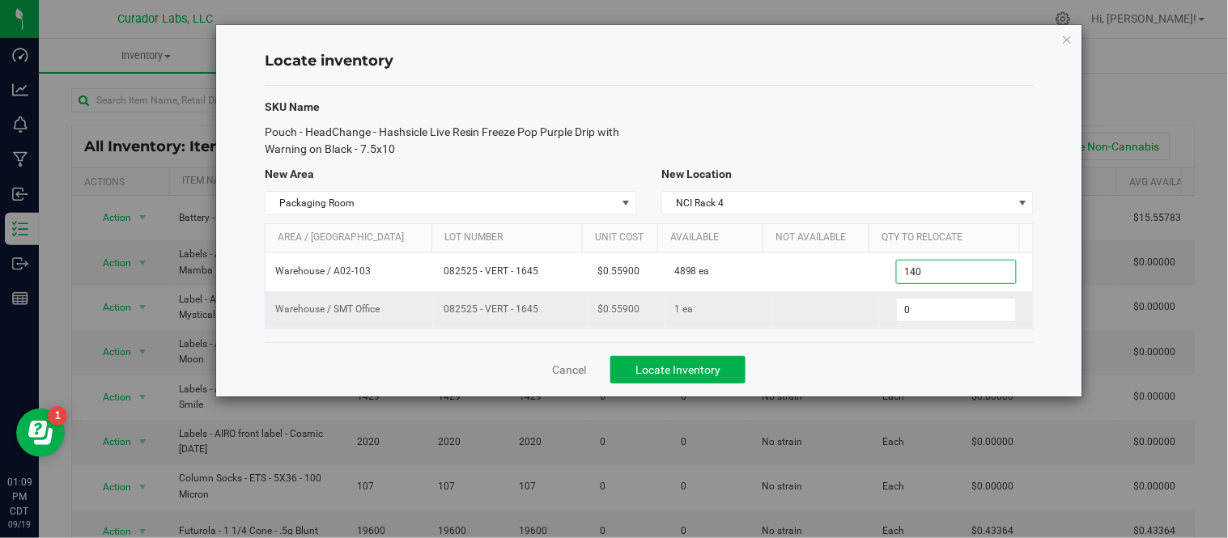
type input "1400"
type input "1,400"
click at [823, 341] on div "SKU Name Pouch - HeadChange - Hashsicle Live Resin Freeze Pop Purple Drip with …" at bounding box center [649, 214] width 769 height 257
click at [717, 368] on span "Locate Inventory" at bounding box center [677, 369] width 85 height 13
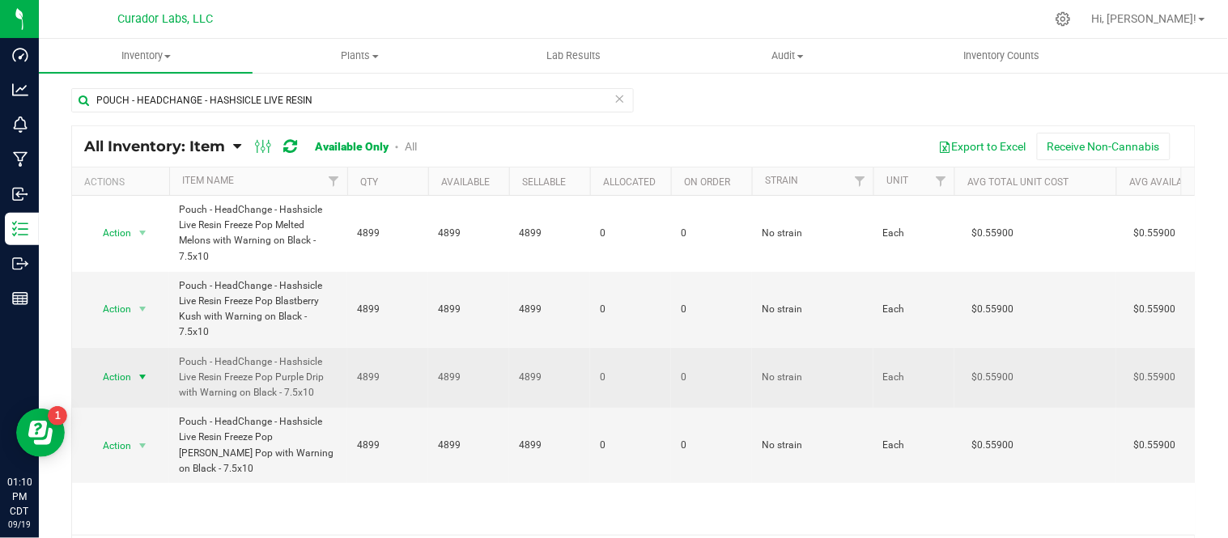
click at [147, 368] on span "select" at bounding box center [143, 377] width 20 height 23
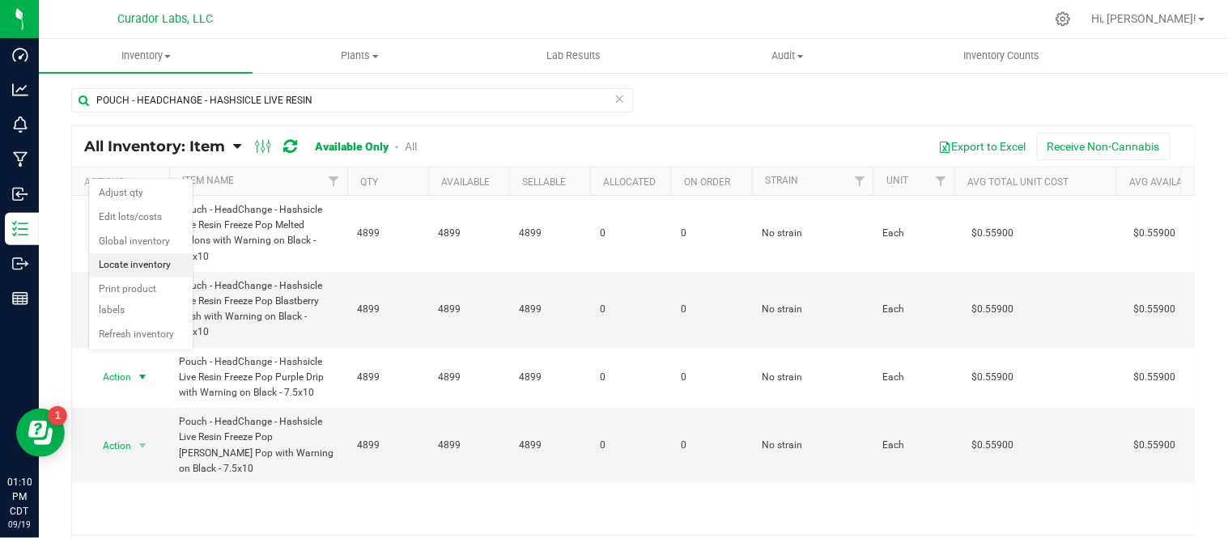
click at [158, 265] on li "Locate inventory" at bounding box center [141, 265] width 104 height 24
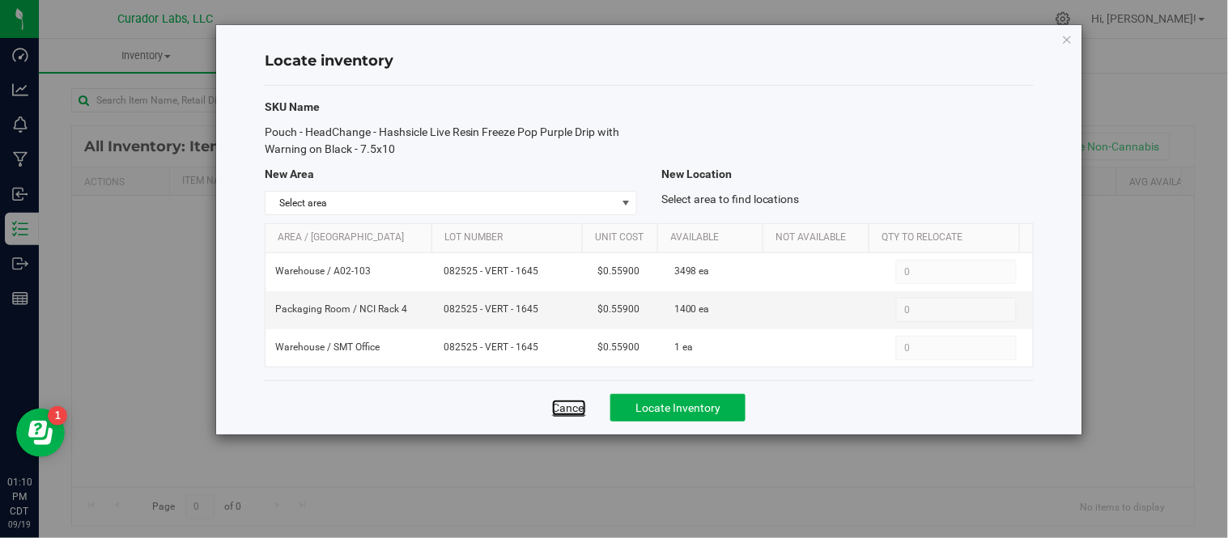
click at [572, 413] on link "Cancel" at bounding box center [569, 408] width 34 height 16
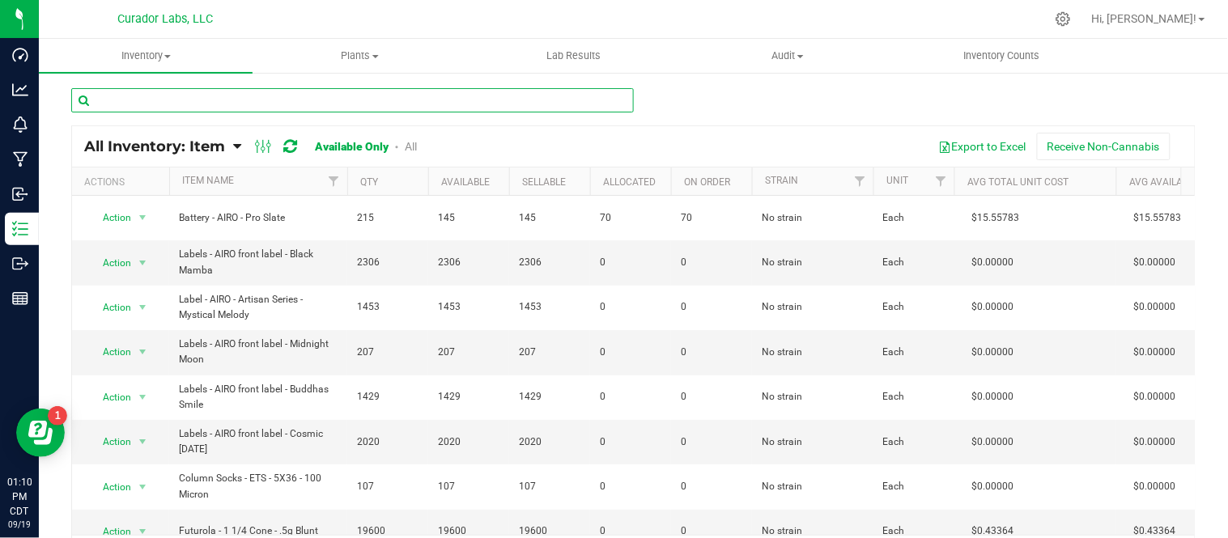
click at [246, 101] on input "text" at bounding box center [352, 100] width 562 height 24
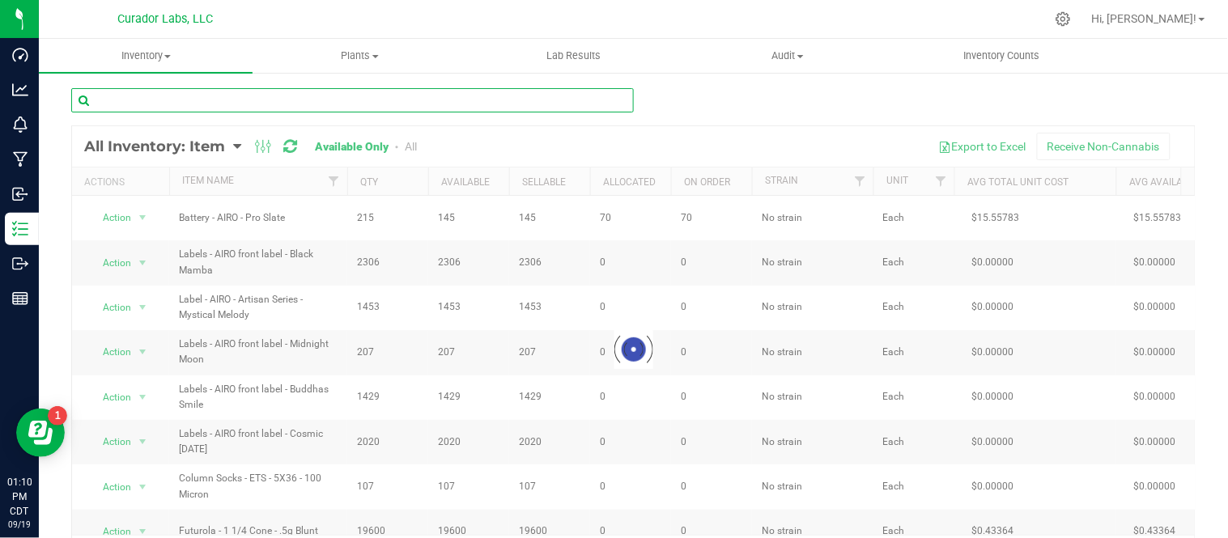
click at [431, 102] on input "text" at bounding box center [352, 100] width 562 height 24
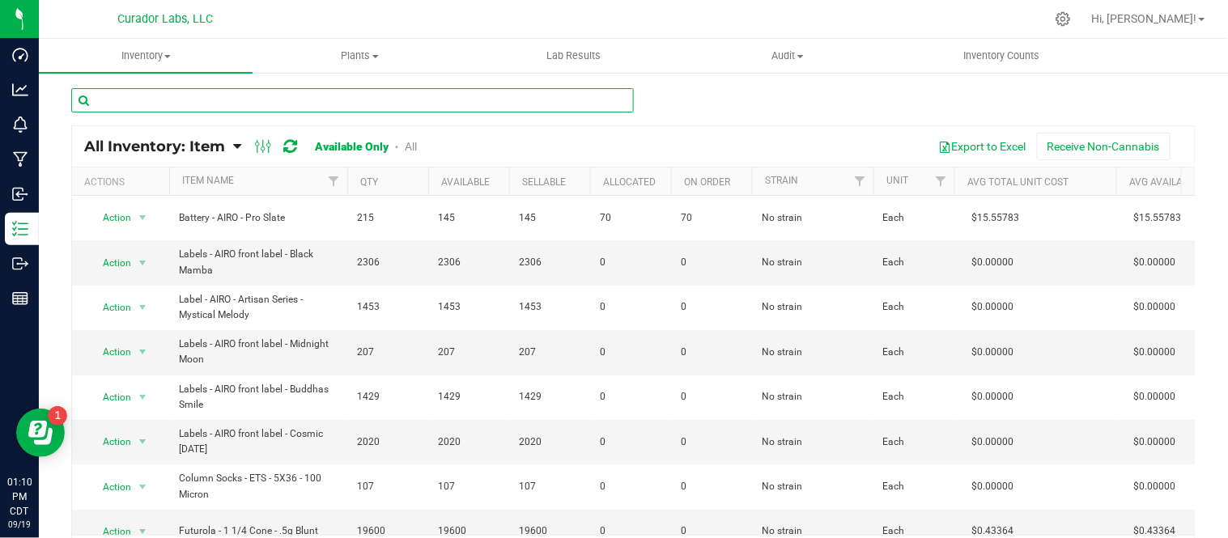
paste input "Pouch - HeadChange - Hashsicle Live Resin Freeze Pop [PERSON_NAME] Pop with War…"
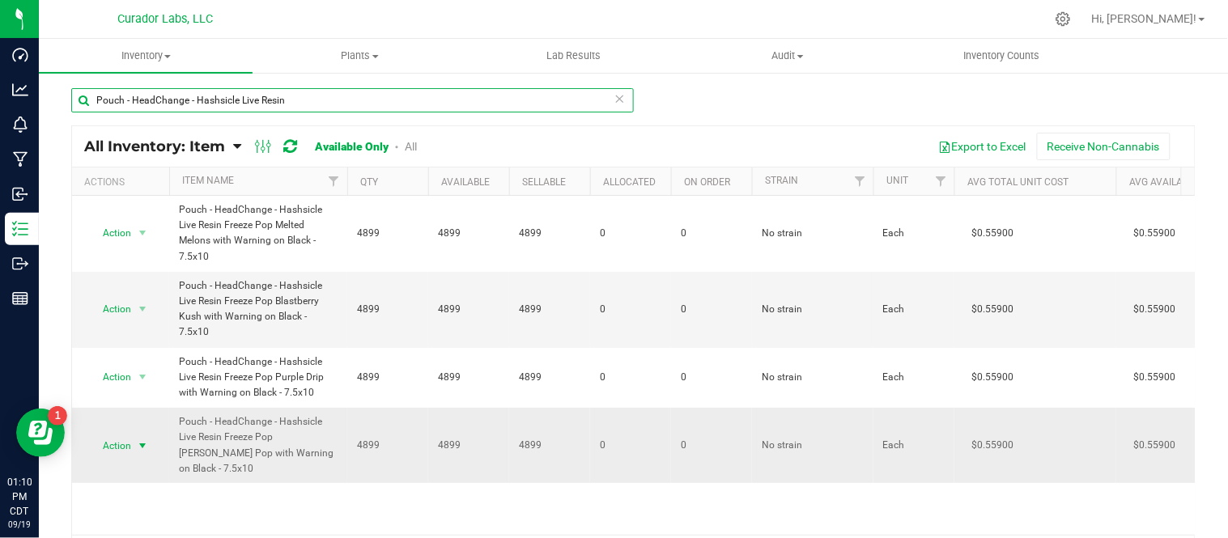
type input "Pouch - HeadChange - Hashsicle Live Resin"
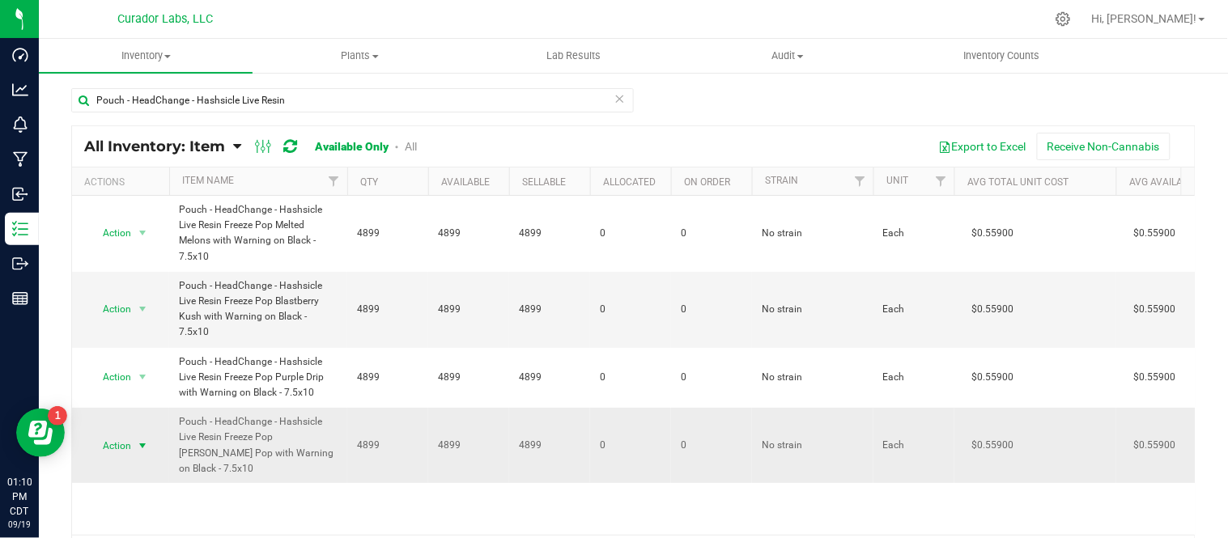
click at [146, 439] on span "select" at bounding box center [142, 445] width 13 height 13
click at [151, 333] on li "Locate inventory" at bounding box center [141, 326] width 104 height 24
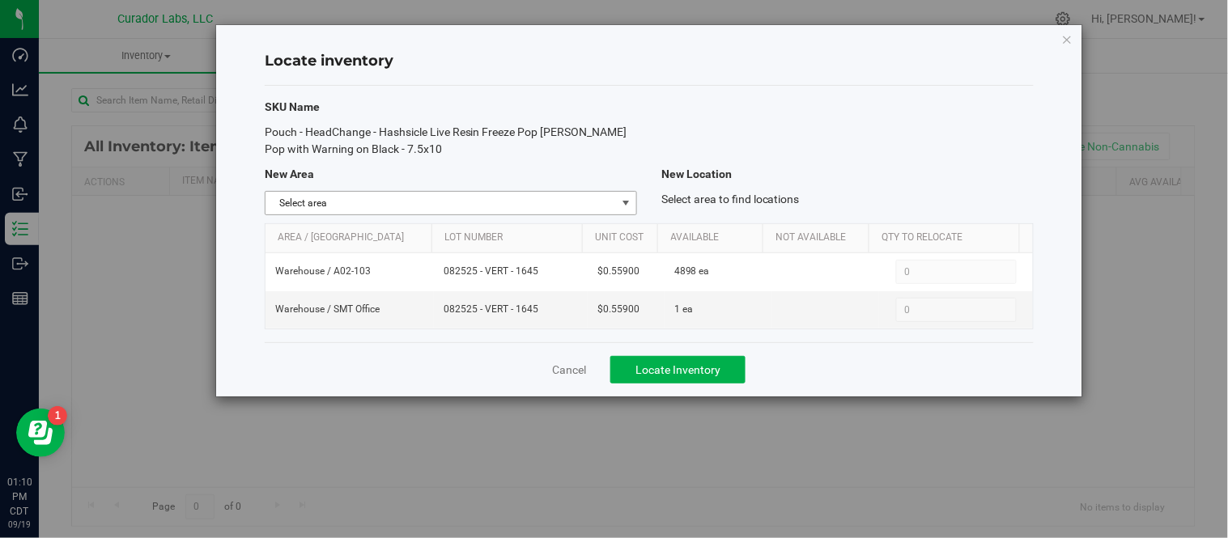
click at [624, 202] on span "select" at bounding box center [625, 203] width 13 height 13
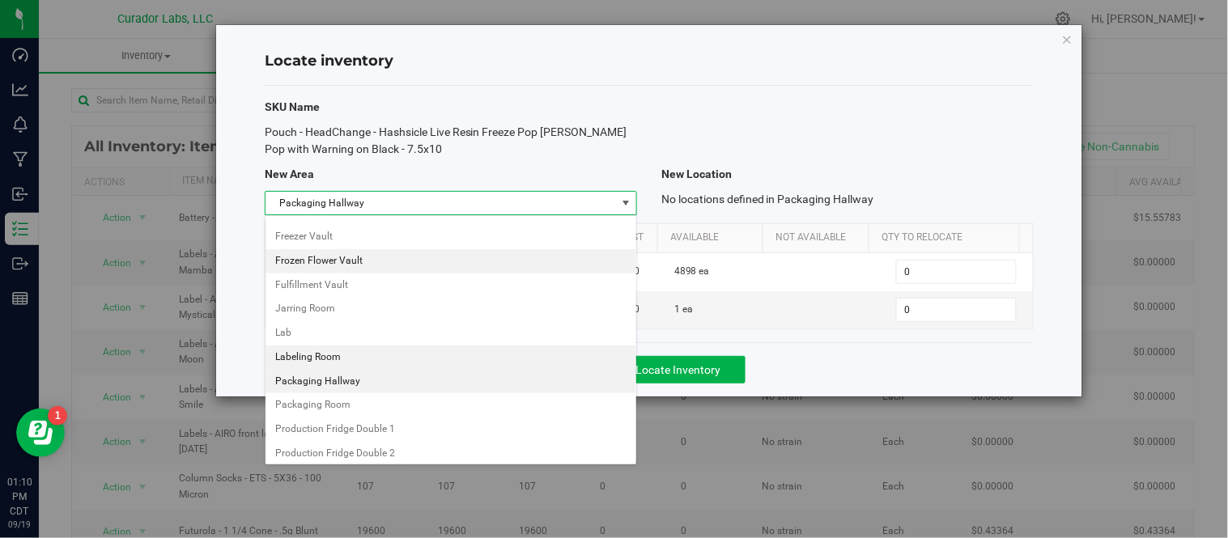
scroll to position [791, 0]
click at [346, 383] on li "Packaging Room" at bounding box center [450, 378] width 371 height 24
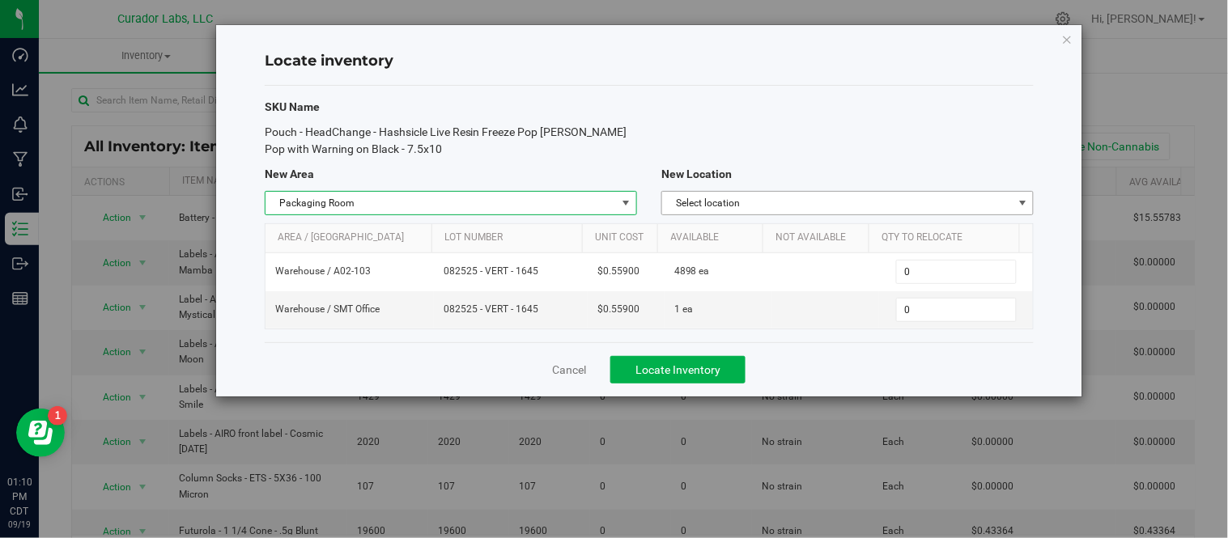
click at [744, 204] on span "Select location" at bounding box center [837, 203] width 350 height 23
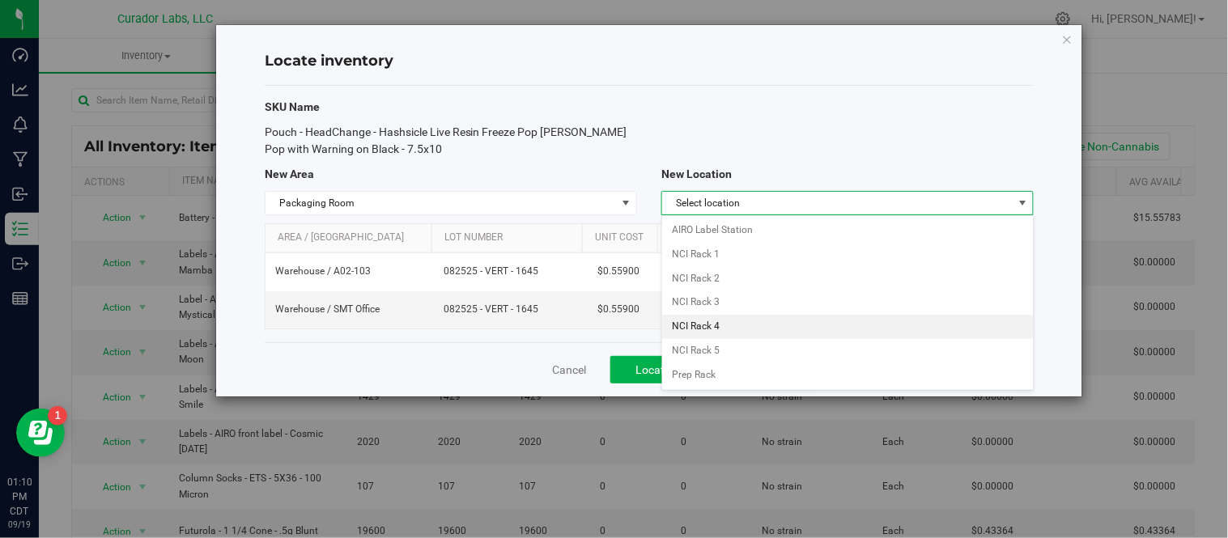
click at [712, 326] on li "NCI Rack 4" at bounding box center [847, 327] width 371 height 24
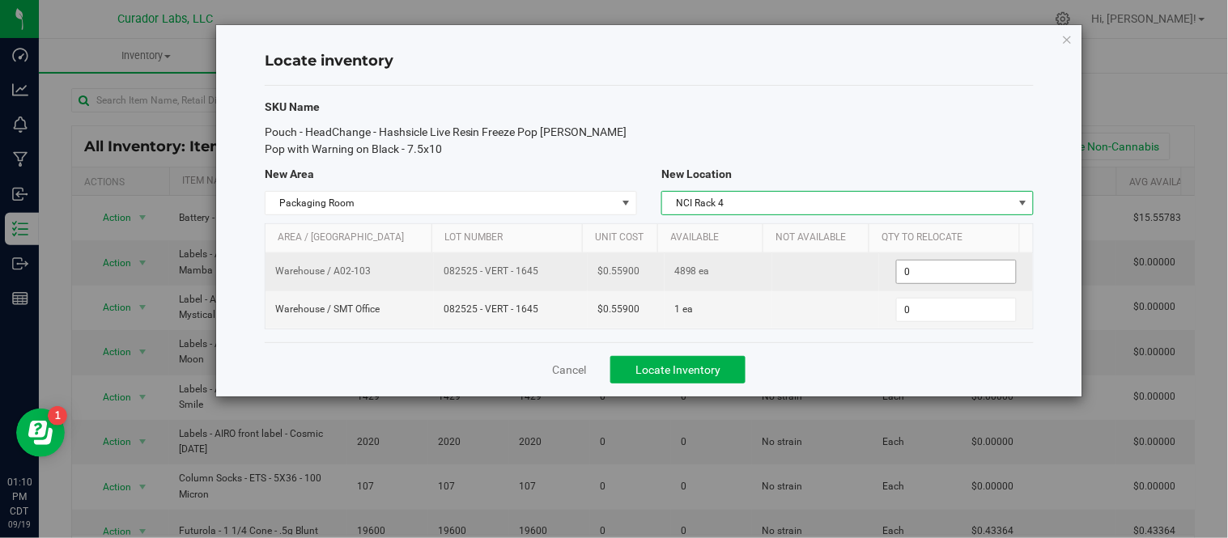
click at [924, 278] on span "0 0" at bounding box center [956, 272] width 121 height 24
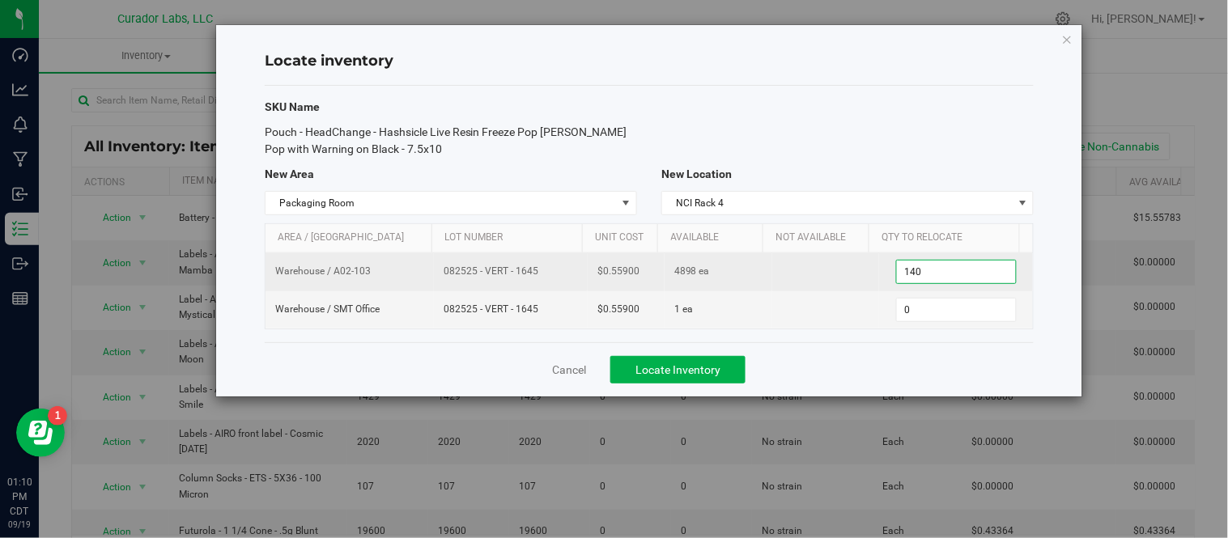
type input "1400"
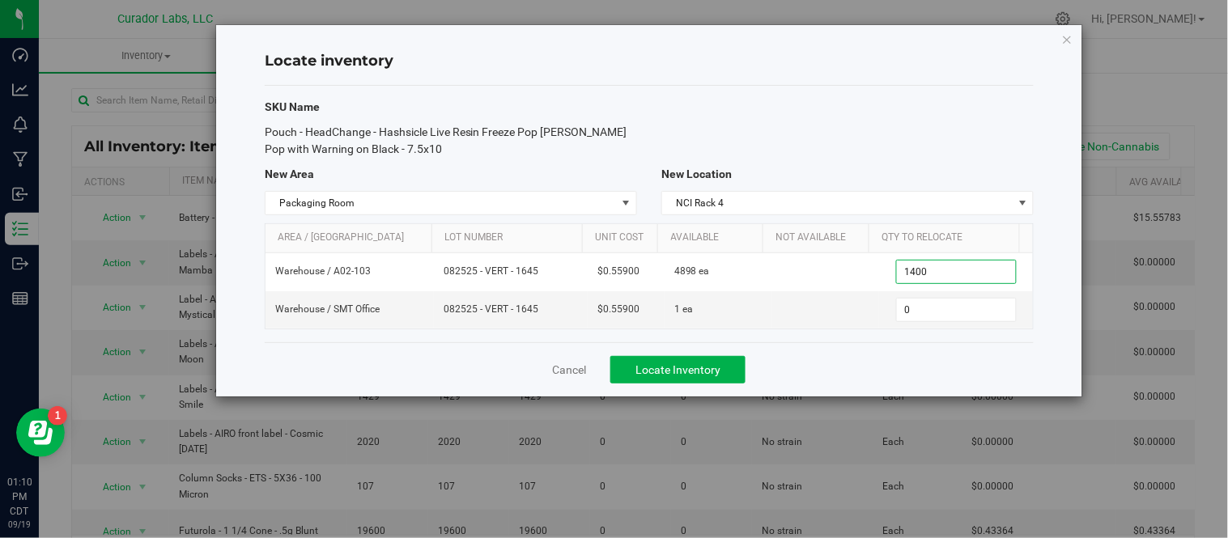
type input "1,400"
click at [935, 375] on div "Cancel Locate Inventory" at bounding box center [649, 369] width 769 height 54
click at [686, 374] on span "Locate Inventory" at bounding box center [677, 369] width 85 height 13
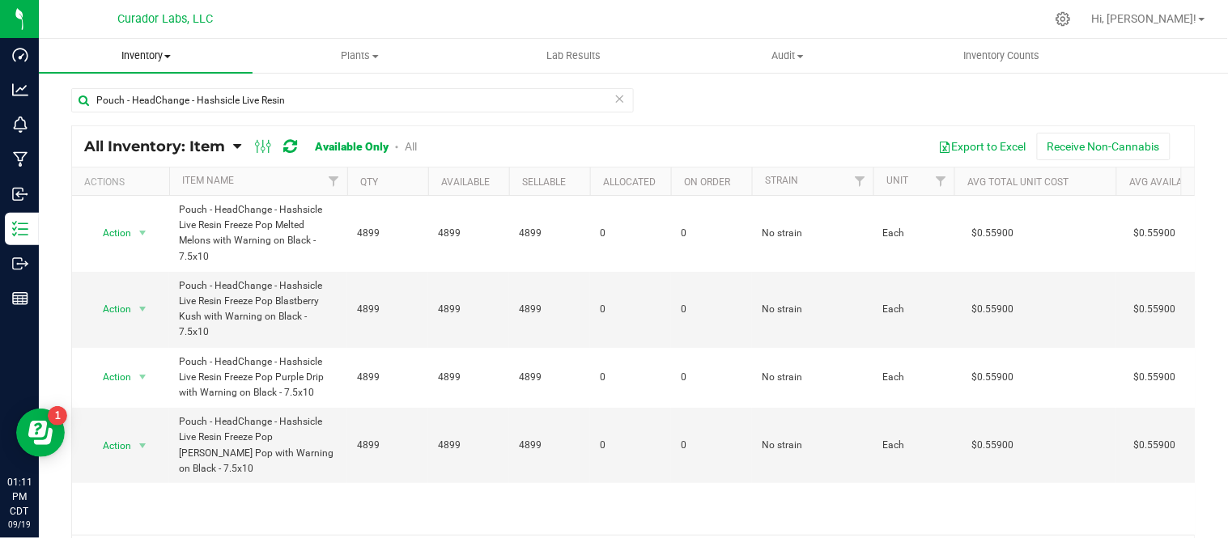
click at [168, 57] on span at bounding box center [167, 56] width 6 height 3
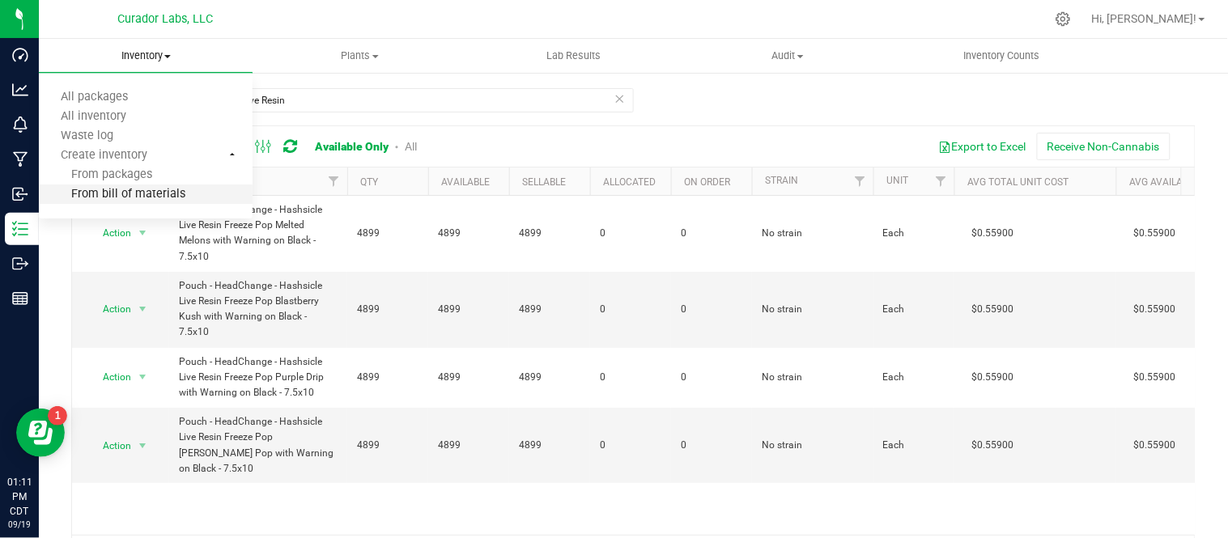
click at [170, 195] on span "From bill of materials" at bounding box center [112, 195] width 146 height 14
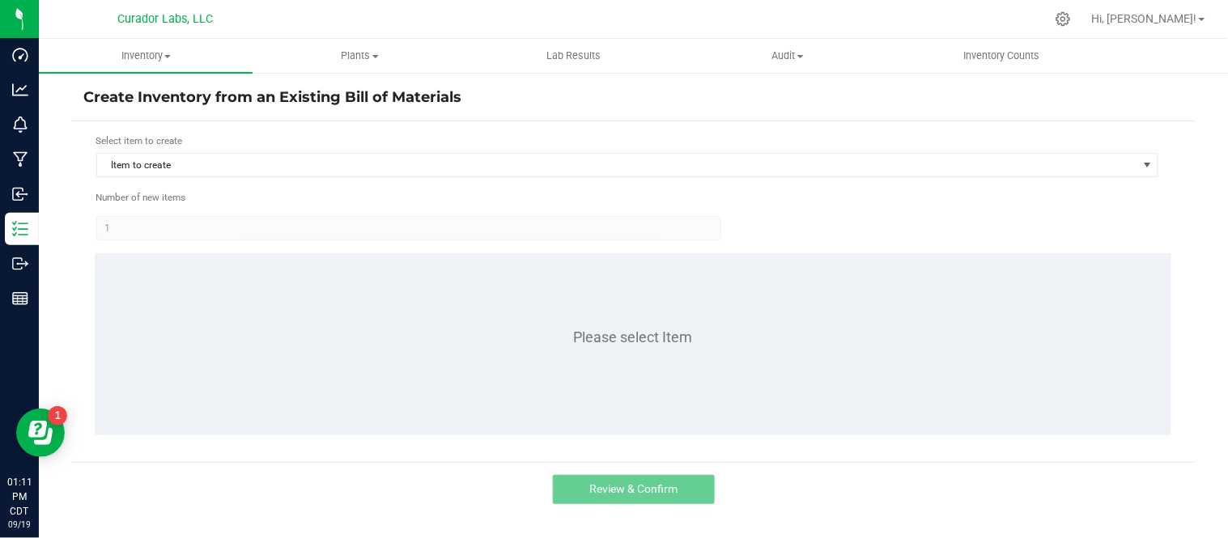
click at [245, 130] on div "Select item to create Item to create Number of new items 1 Please select Item" at bounding box center [633, 291] width 1124 height 341
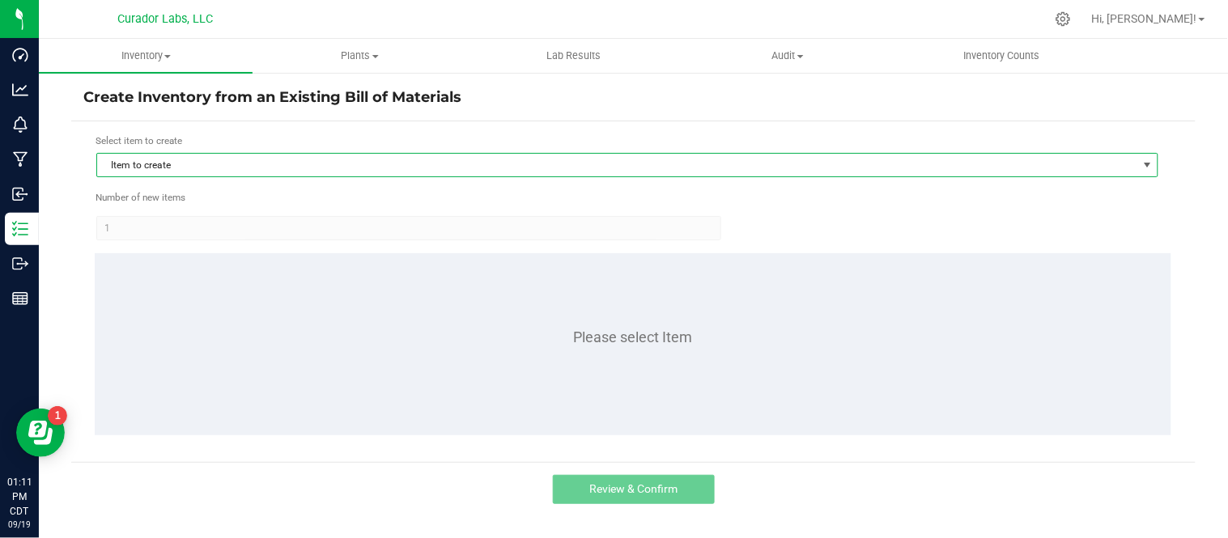
click at [240, 160] on span "Item to create" at bounding box center [617, 165] width 1040 height 23
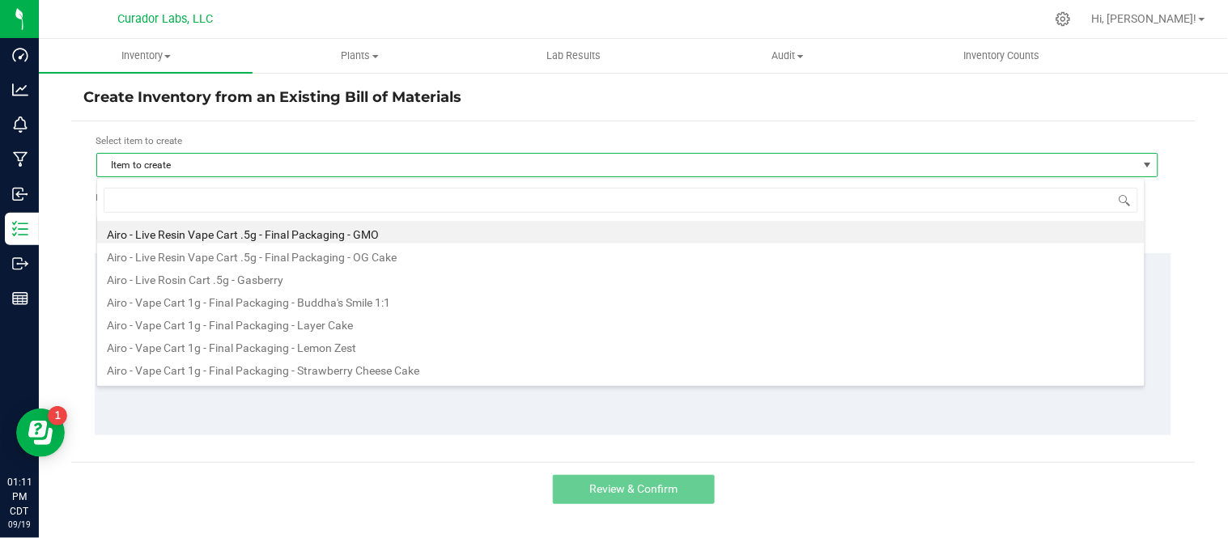
scroll to position [24, 1048]
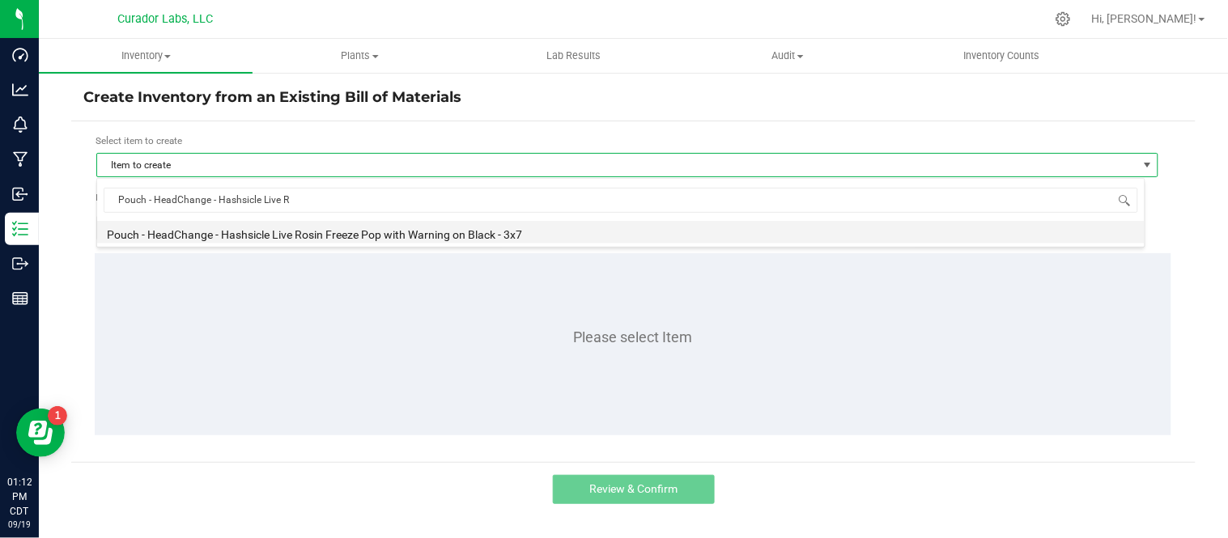
type input "Pouch - HeadChange - Hashsicle Live"
click at [338, 235] on li "Pouch - HeadChange - Hashsicle Live Rosin Freeze Pop with Warning on Black - 3x7" at bounding box center [620, 232] width 1047 height 23
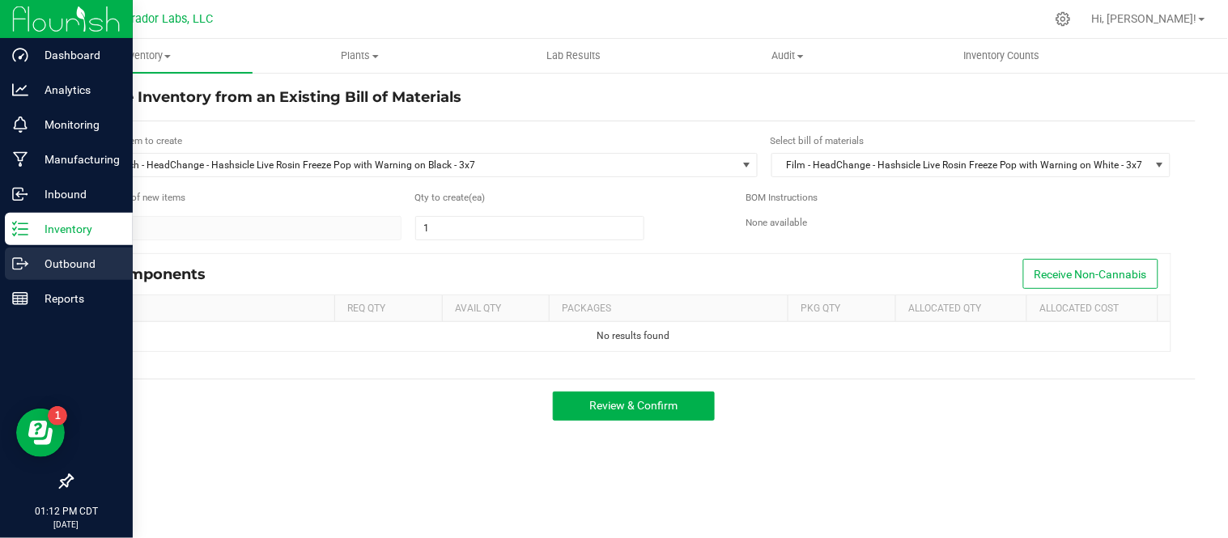
click at [81, 269] on p "Outbound" at bounding box center [76, 263] width 97 height 19
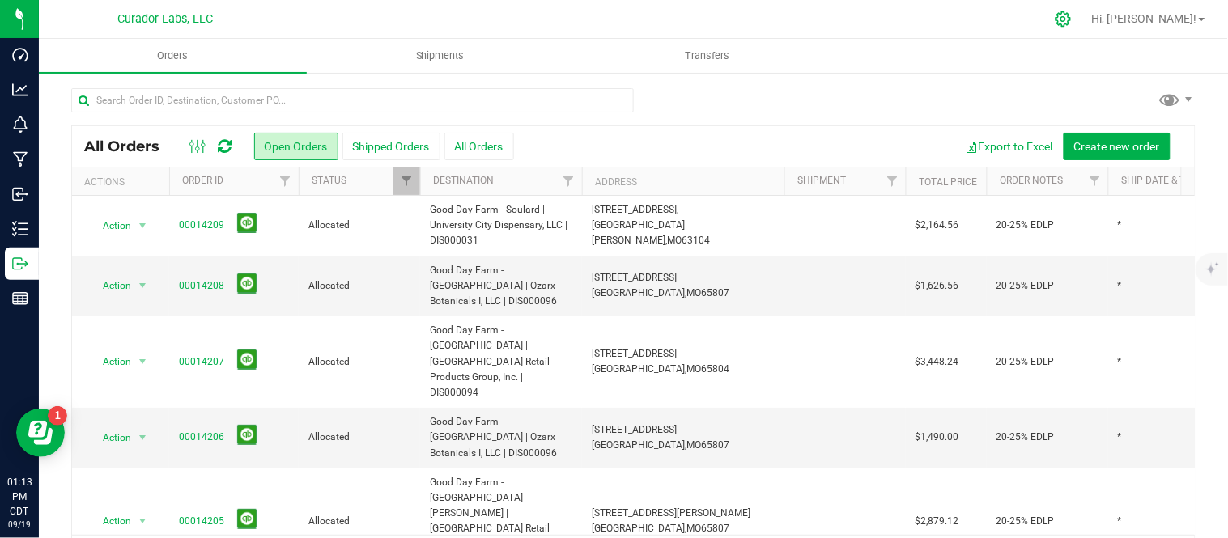
click at [1071, 24] on icon at bounding box center [1062, 19] width 17 height 17
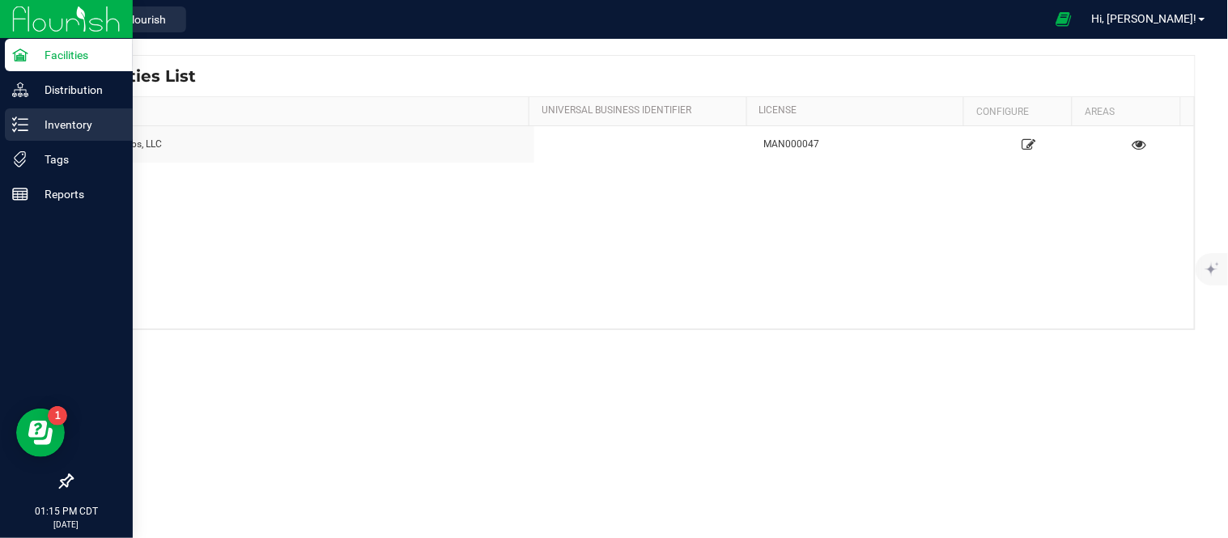
click at [75, 129] on p "Inventory" at bounding box center [76, 124] width 97 height 19
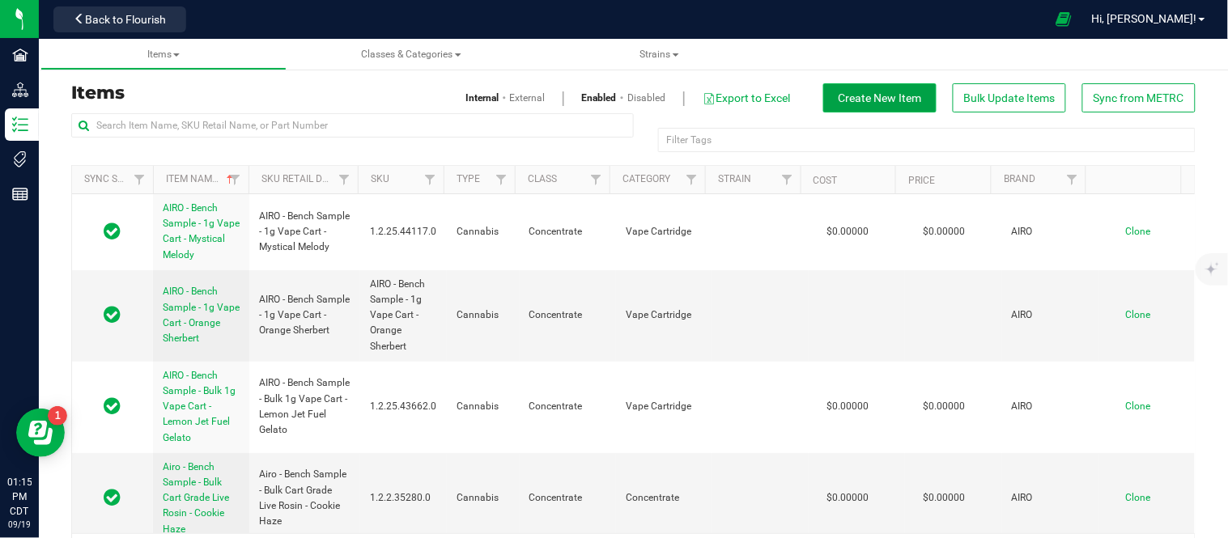
click at [898, 106] on button "Create New Item" at bounding box center [879, 97] width 113 height 29
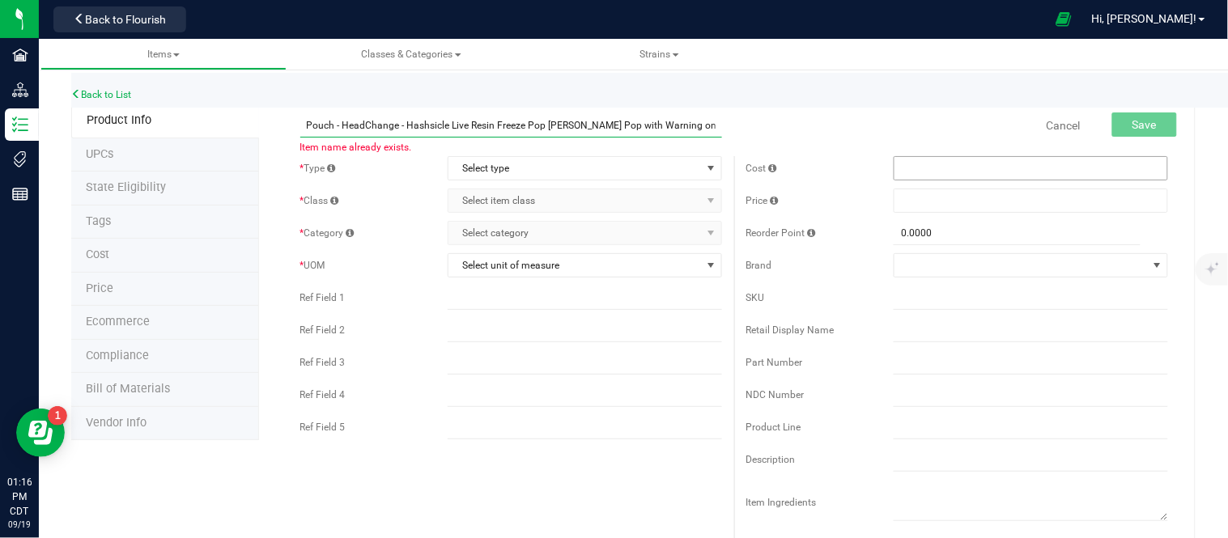
scroll to position [0, 18]
drag, startPoint x: 303, startPoint y: 125, endPoint x: 900, endPoint y: 158, distance: 598.1
paste input "osin Freeze Pop Melted Berries"
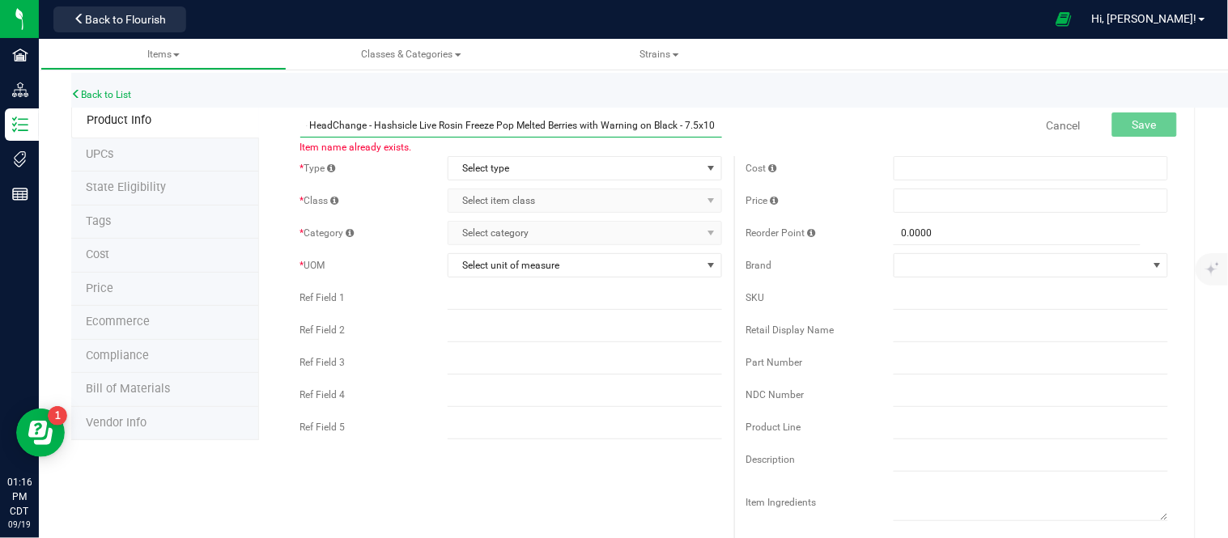
click at [668, 128] on input "Pouch - HeadChange - Hashsicle Live Rosin Freeze Pop Melted Berries with Warnin…" at bounding box center [511, 125] width 422 height 24
type input "Pouch - HeadChange - Hashsicle Live Rosin Freeze Pop Melted Berries with Warnin…"
click at [704, 165] on span "select" at bounding box center [710, 168] width 13 height 13
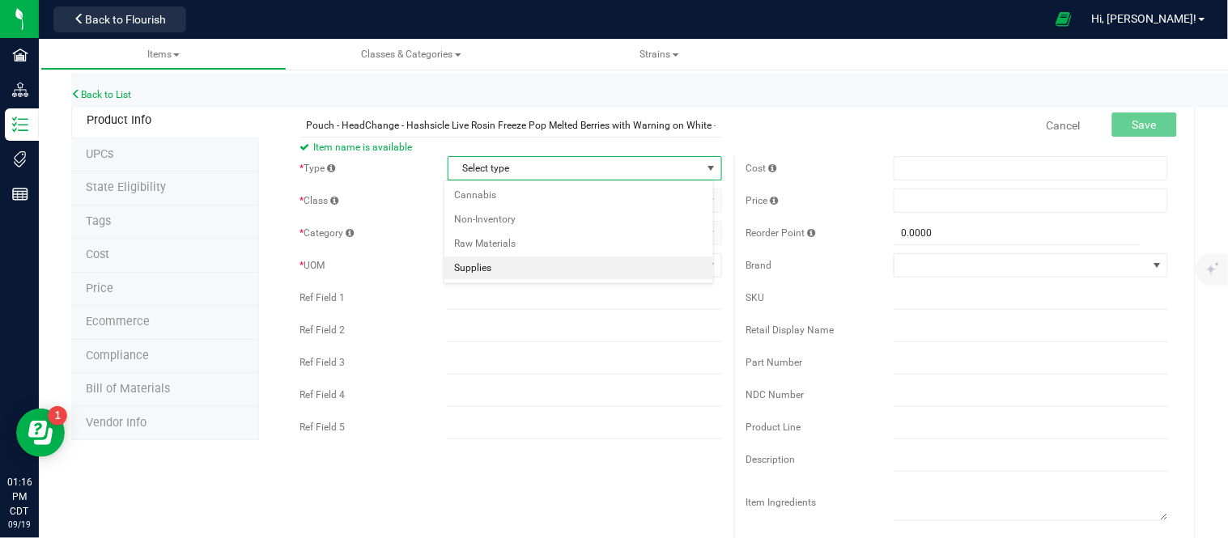
click at [536, 261] on li "Supplies" at bounding box center [578, 269] width 269 height 24
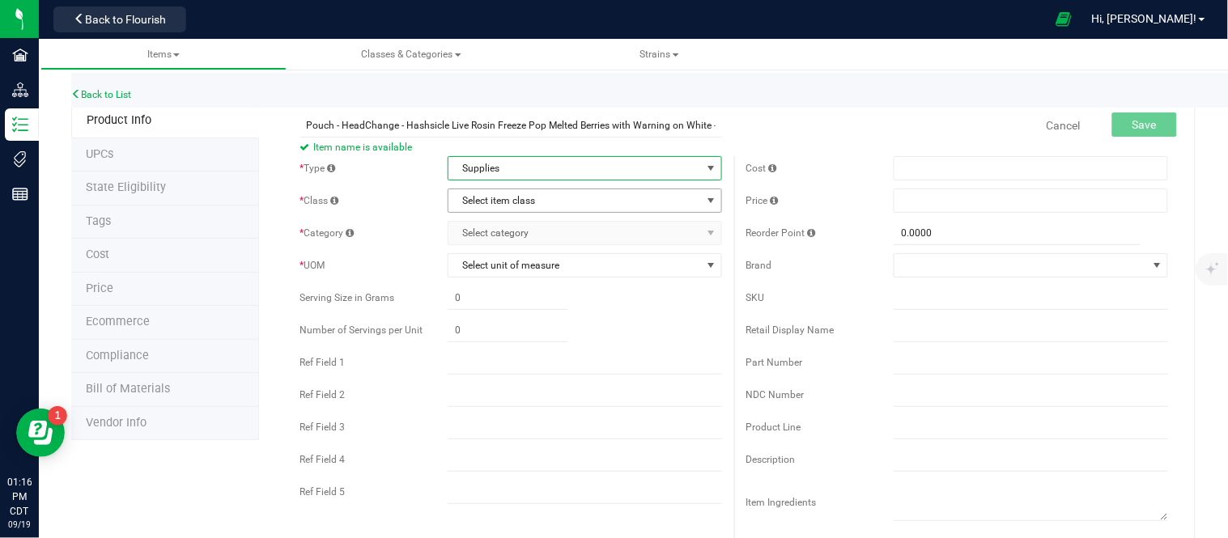
click at [532, 208] on span "Select item class" at bounding box center [574, 200] width 252 height 23
click at [503, 231] on li "General" at bounding box center [578, 229] width 269 height 24
click at [515, 231] on span "Select category" at bounding box center [574, 233] width 252 height 23
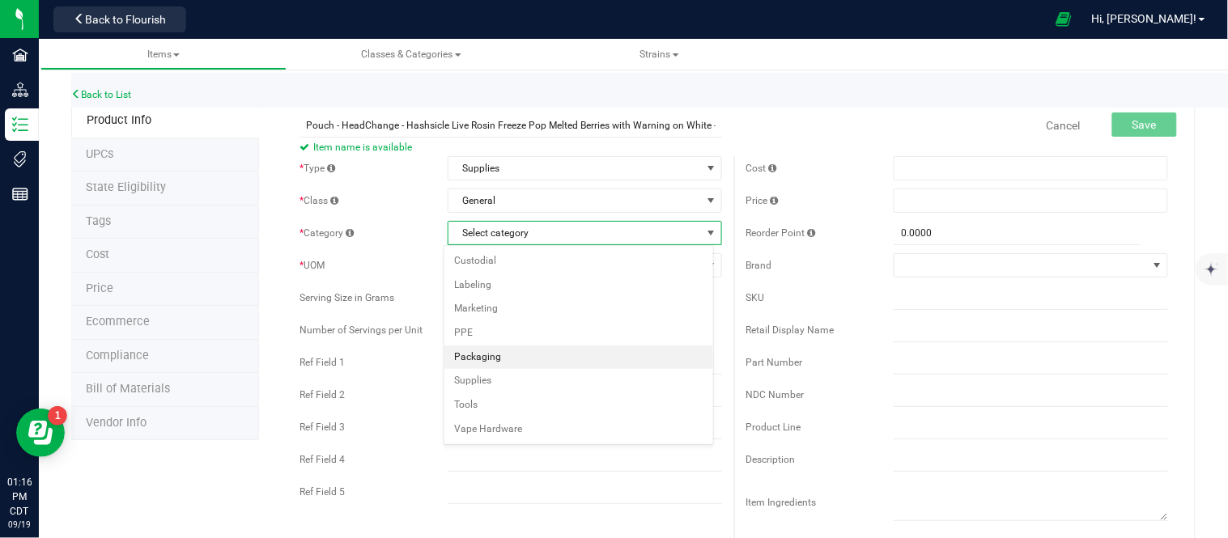
click at [500, 357] on li "Packaging" at bounding box center [578, 358] width 269 height 24
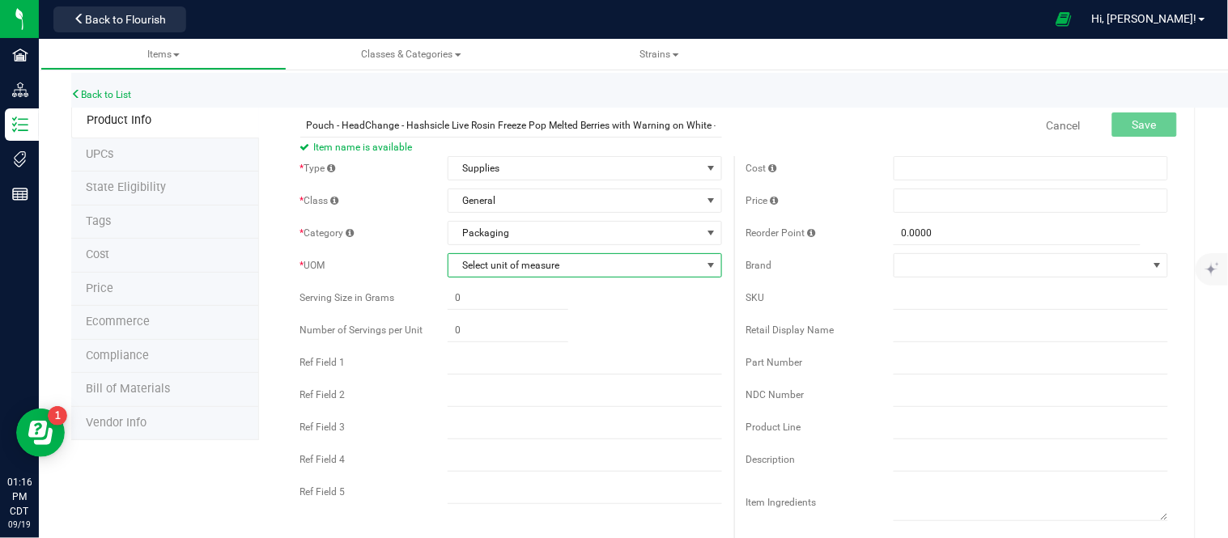
click at [529, 265] on span "Select unit of measure" at bounding box center [574, 265] width 252 height 23
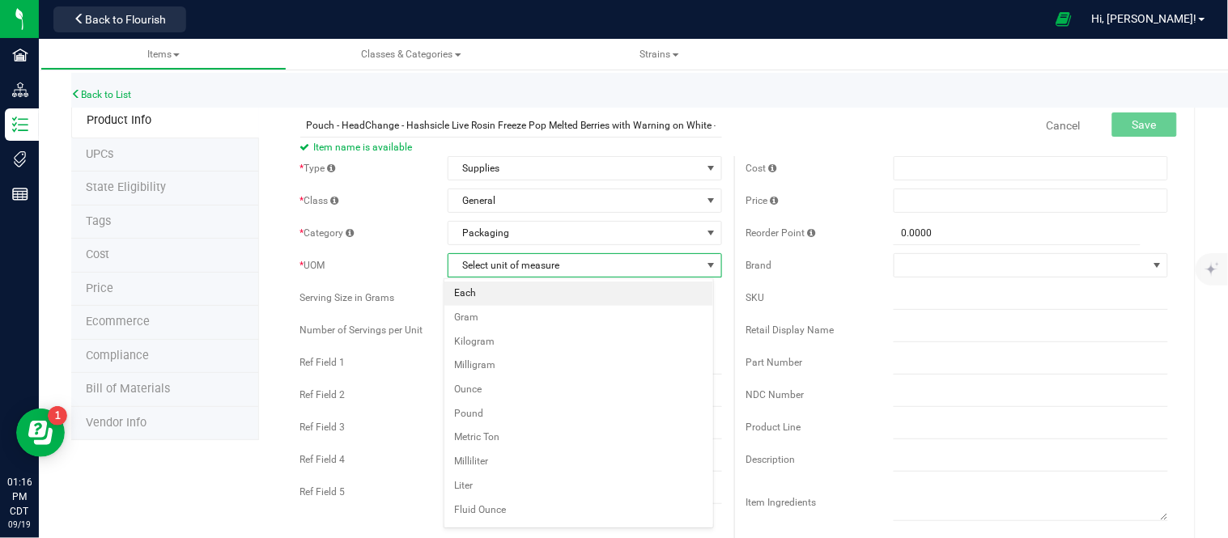
click at [498, 284] on li "Each" at bounding box center [578, 294] width 269 height 24
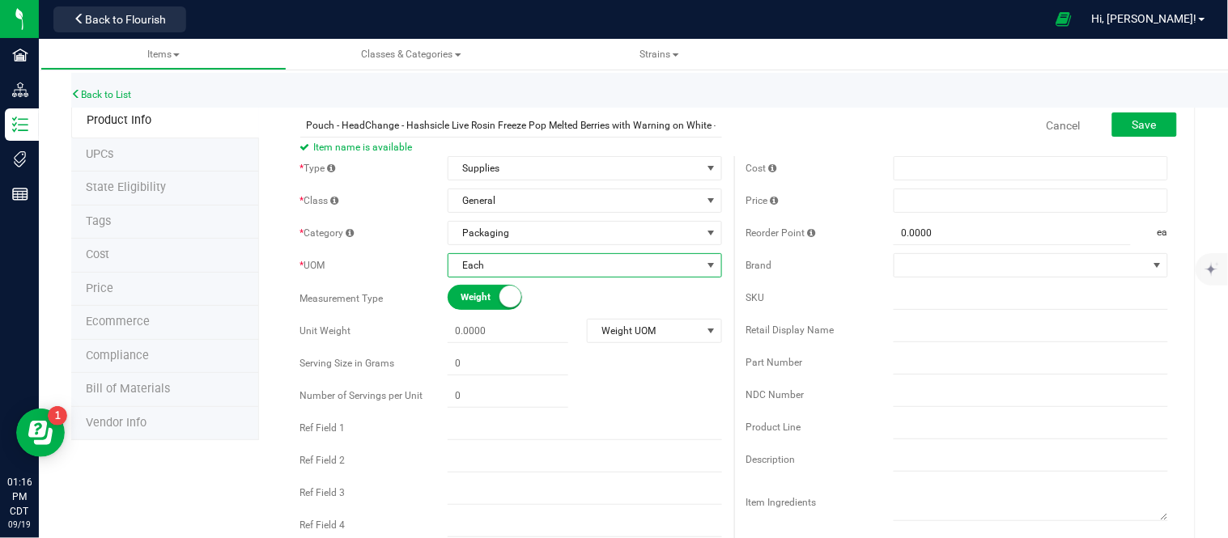
click at [967, 279] on div "Cost Price Reorder Point 0.0000 0 ea" at bounding box center [957, 371] width 446 height 430
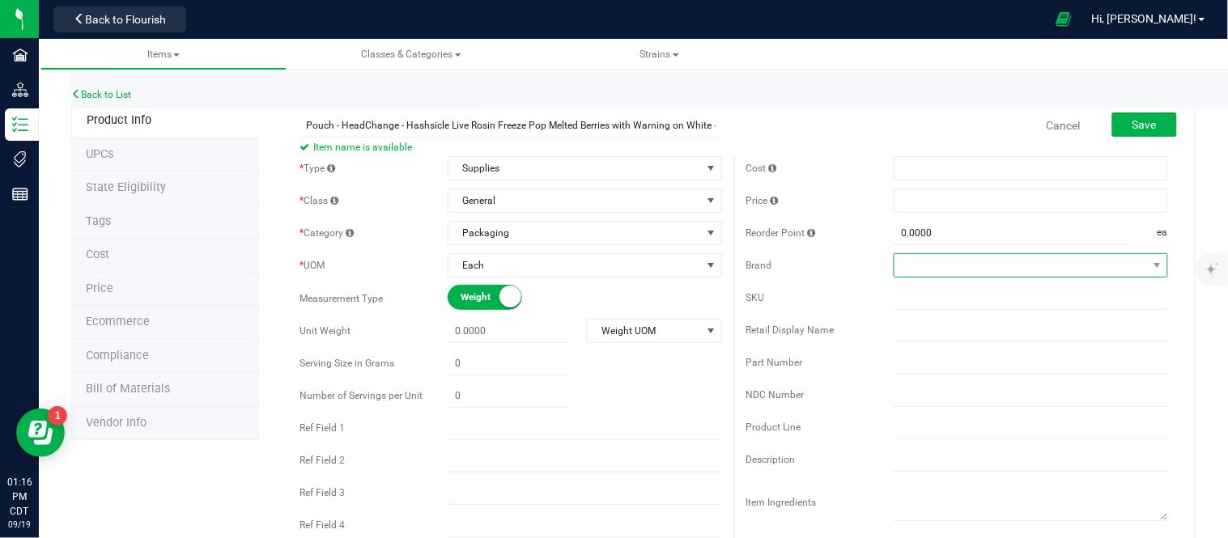
click at [967, 271] on span at bounding box center [1020, 265] width 252 height 23
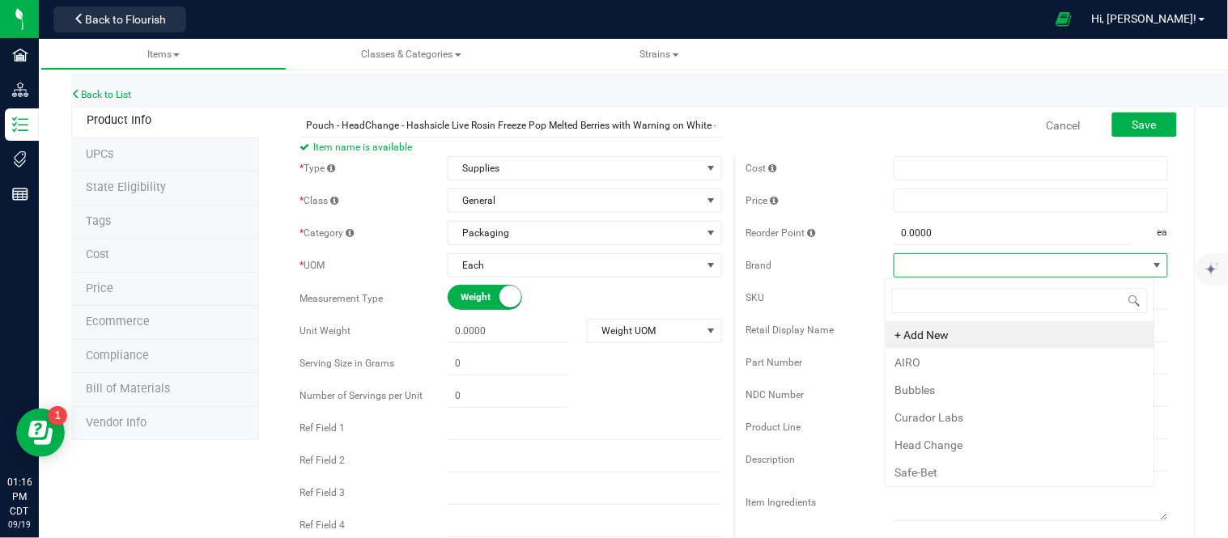
scroll to position [24, 270]
click at [961, 451] on li "Head Change" at bounding box center [1019, 445] width 269 height 28
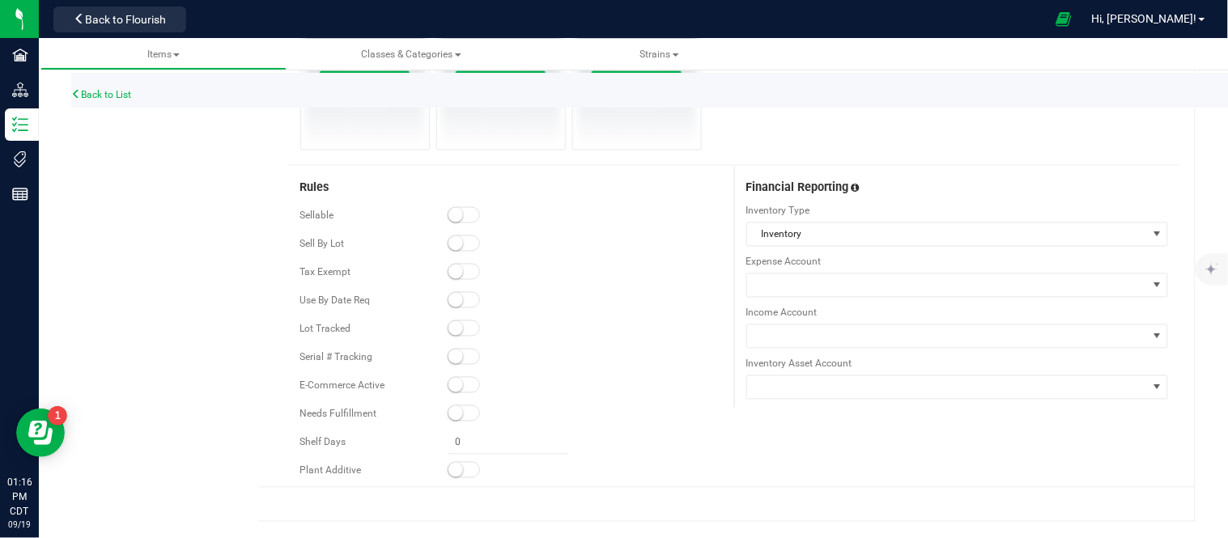
scroll to position [625, 0]
click at [448, 213] on small at bounding box center [455, 215] width 15 height 15
click at [455, 327] on small at bounding box center [455, 328] width 15 height 15
click at [448, 390] on small at bounding box center [455, 385] width 15 height 15
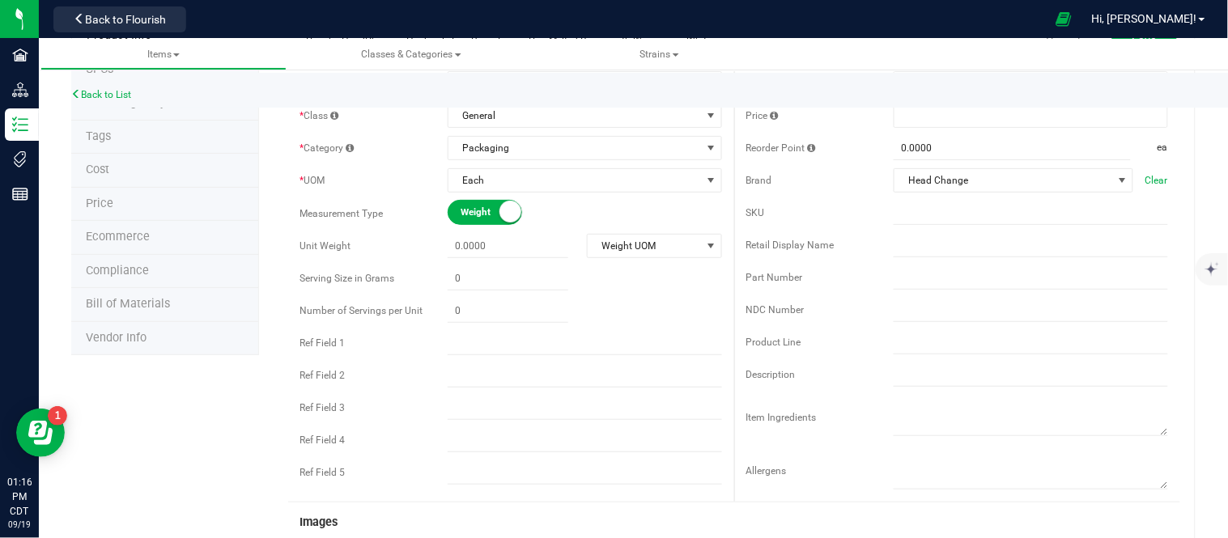
scroll to position [0, 0]
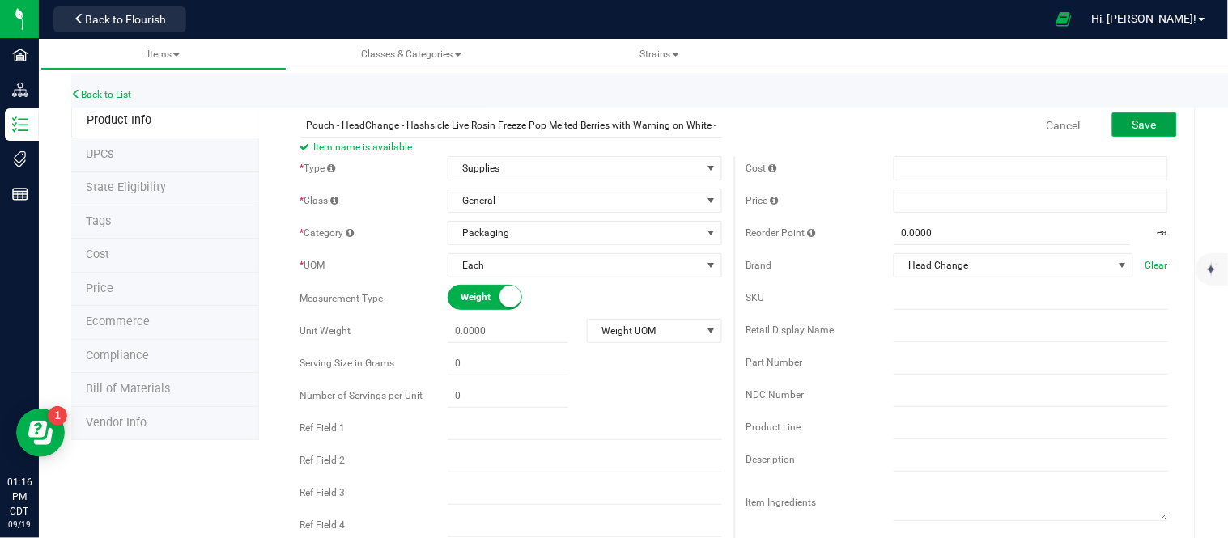
click at [1134, 130] on span "Save" at bounding box center [1144, 124] width 24 height 13
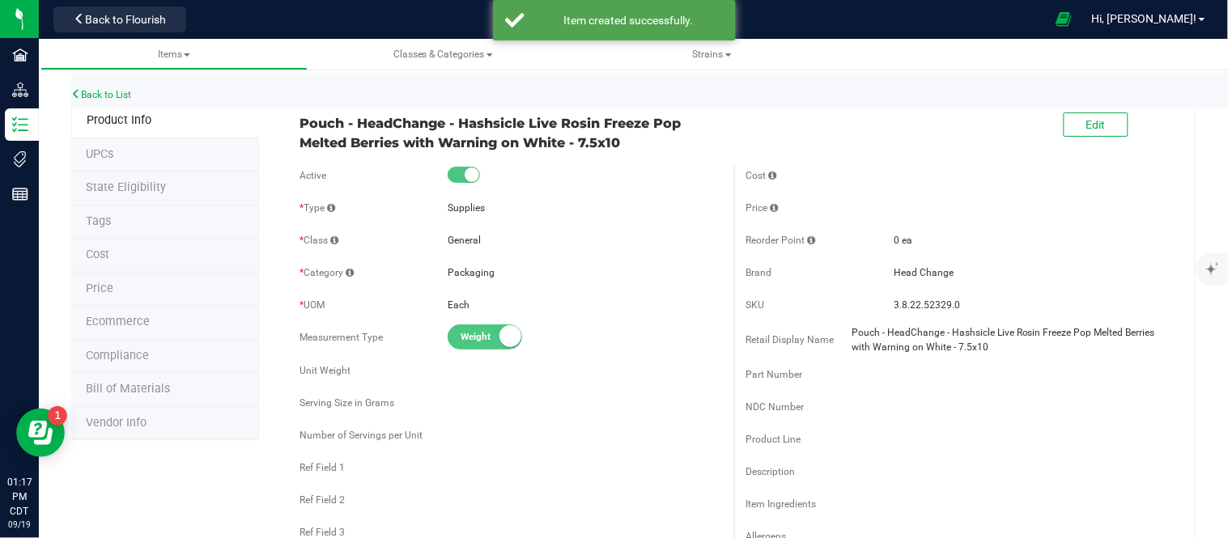
click at [139, 395] on span "Bill of Materials" at bounding box center [128, 389] width 84 height 14
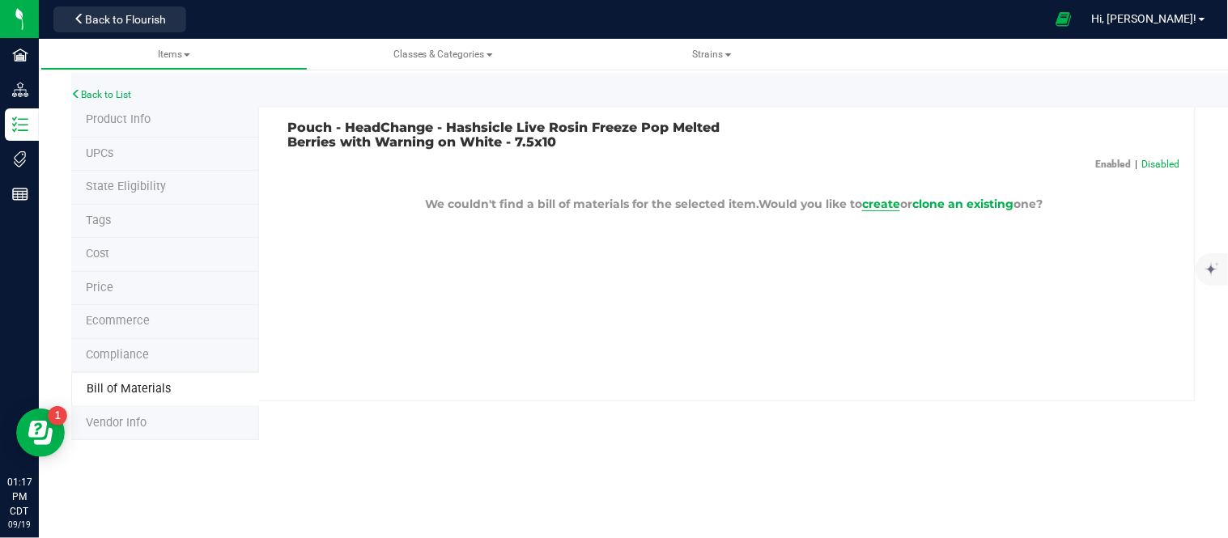
click at [867, 206] on span "create" at bounding box center [881, 204] width 38 height 15
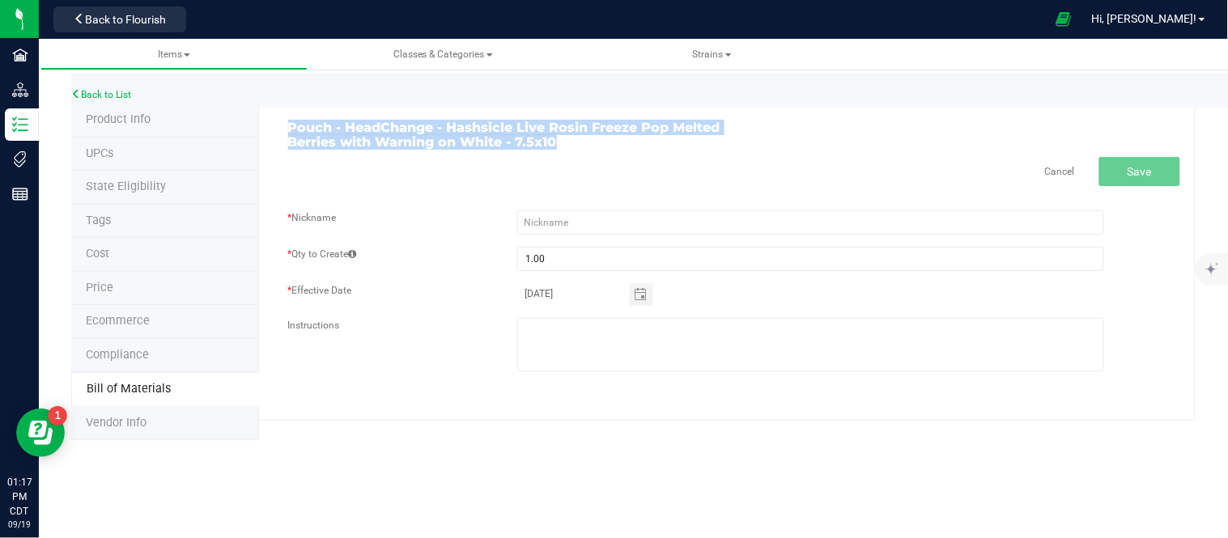
drag, startPoint x: 287, startPoint y: 125, endPoint x: 589, endPoint y: 142, distance: 302.3
click at [589, 142] on h3 "Pouch - HeadChange - Hashsicle Live Rosin Freeze Pop Melted Berries with Warnin…" at bounding box center [505, 135] width 434 height 28
copy h3 "Pouch - HeadChange - Hashsicle Live Rosin Freeze Pop Melted Berries with Warnin…"
click at [551, 194] on div "Cancel Save * Nickname * Qty to Create 1.00 * Effective Date [DATE] Instructions" at bounding box center [734, 272] width 893 height 231
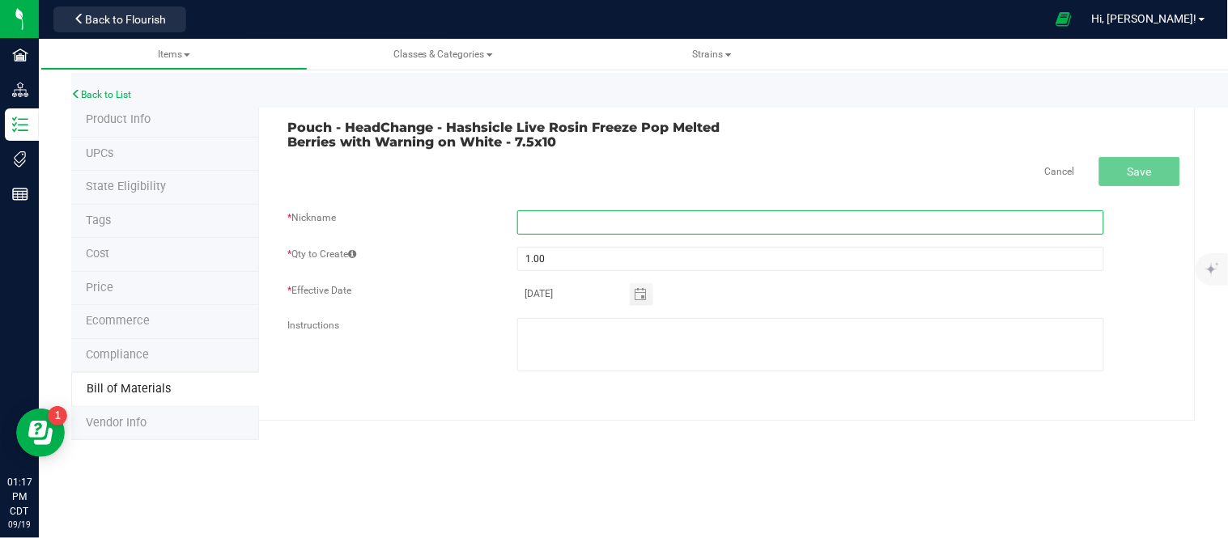
click at [555, 219] on input "text" at bounding box center [810, 222] width 587 height 24
paste input "Pouch - HeadChange - Hashsicle Live Rosin Freeze Pop Melted Berries with Warnin…"
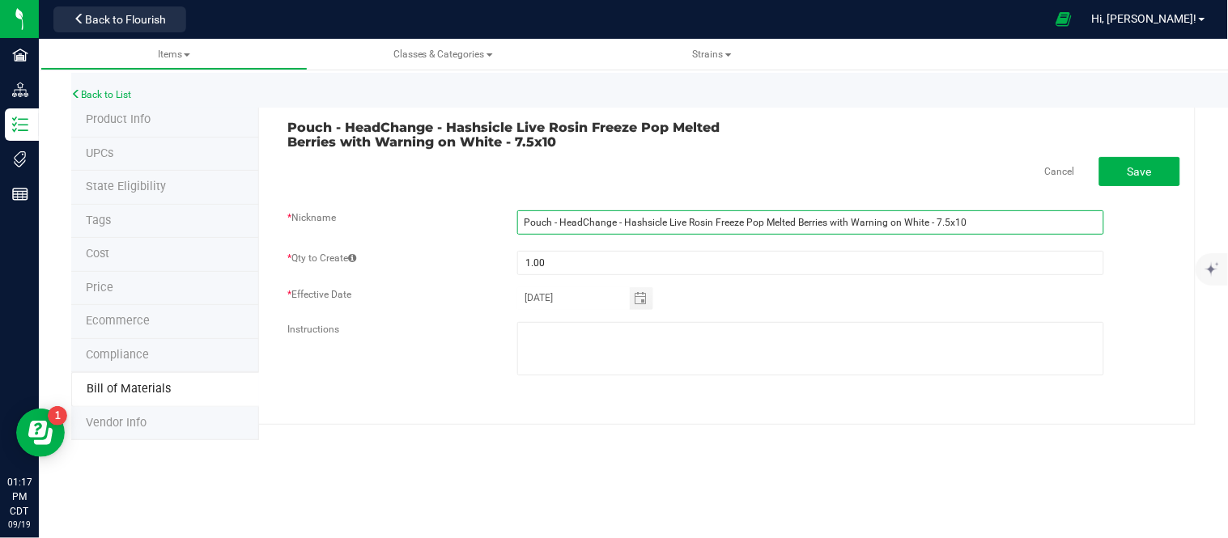
type input "Pouch - HeadChange - Hashsicle Live Rosin Freeze Pop Melted Berries with Warnin…"
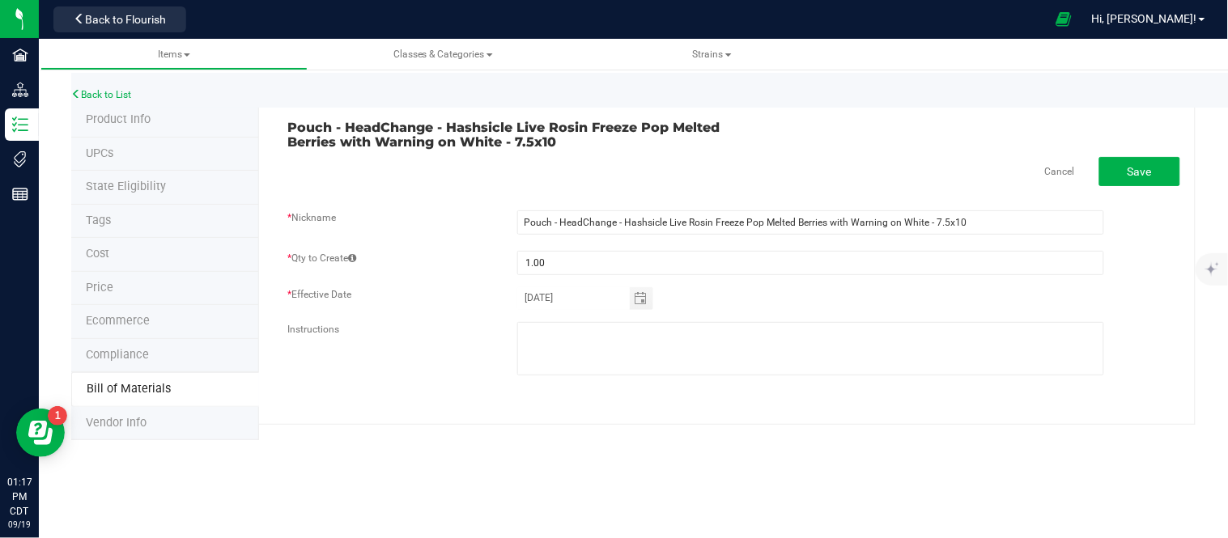
click at [893, 166] on div "Cancel Save" at bounding box center [734, 171] width 893 height 29
click at [1139, 175] on span "Save" at bounding box center [1139, 171] width 24 height 13
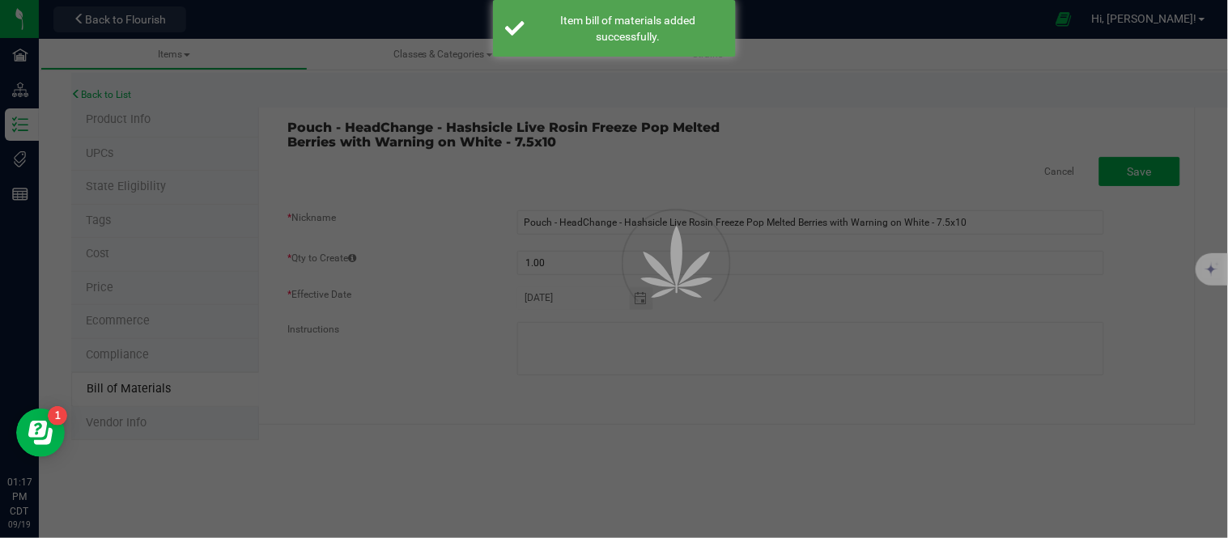
select select "1442"
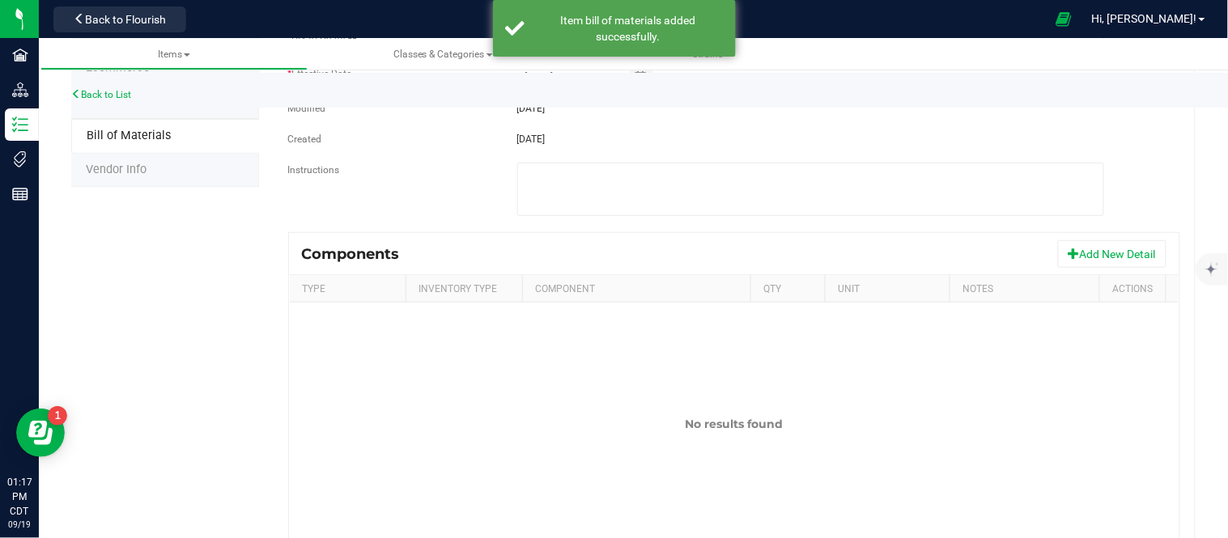
scroll to position [269, 0]
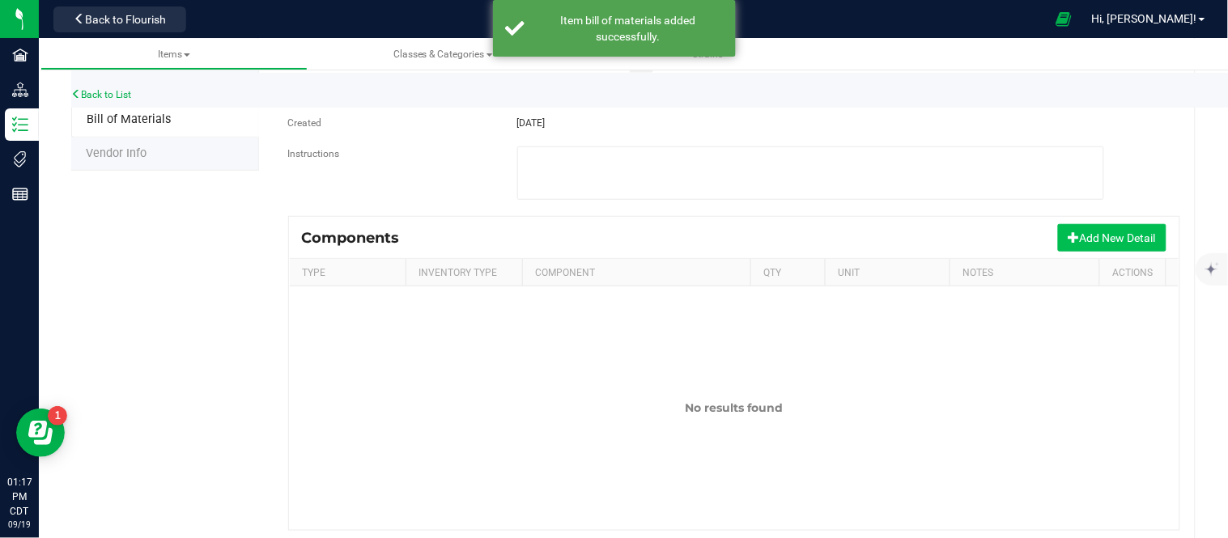
click at [1119, 235] on button "Add New Detail" at bounding box center [1112, 238] width 108 height 28
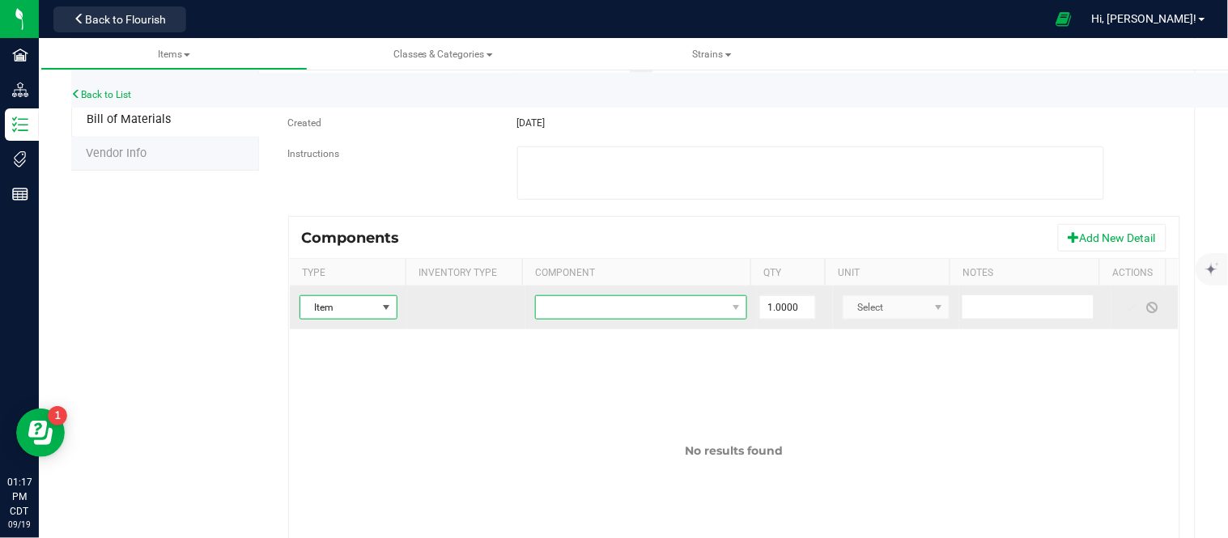
click at [586, 316] on span "NO DATA FOUND" at bounding box center [631, 307] width 190 height 23
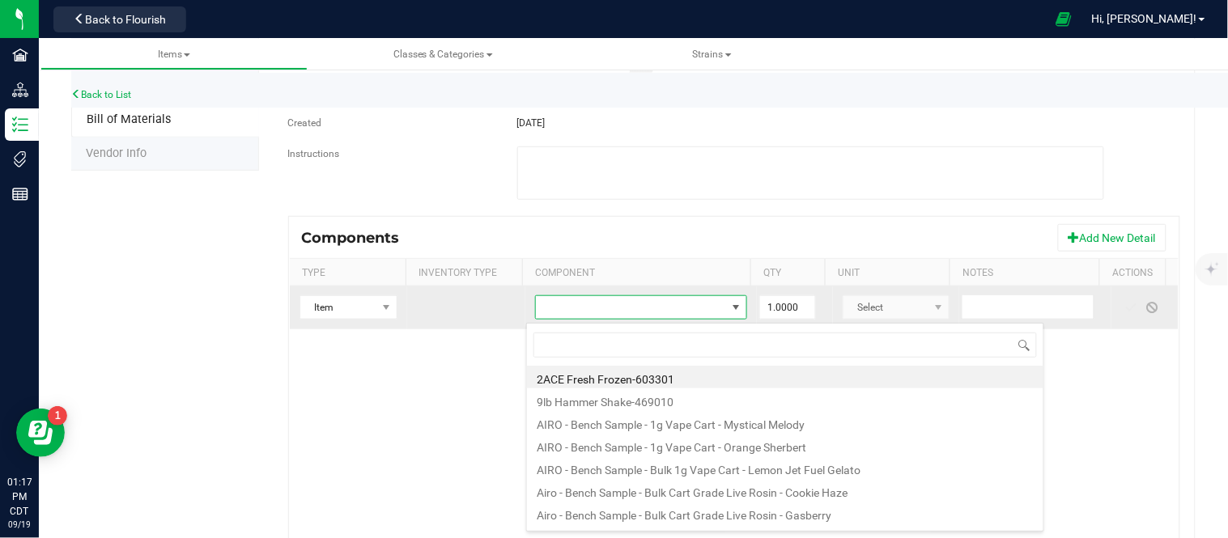
type input "Pouch - HeadChange - Hashsicle Live Rosin Freeze Pop Melted Berries with Warnin…"
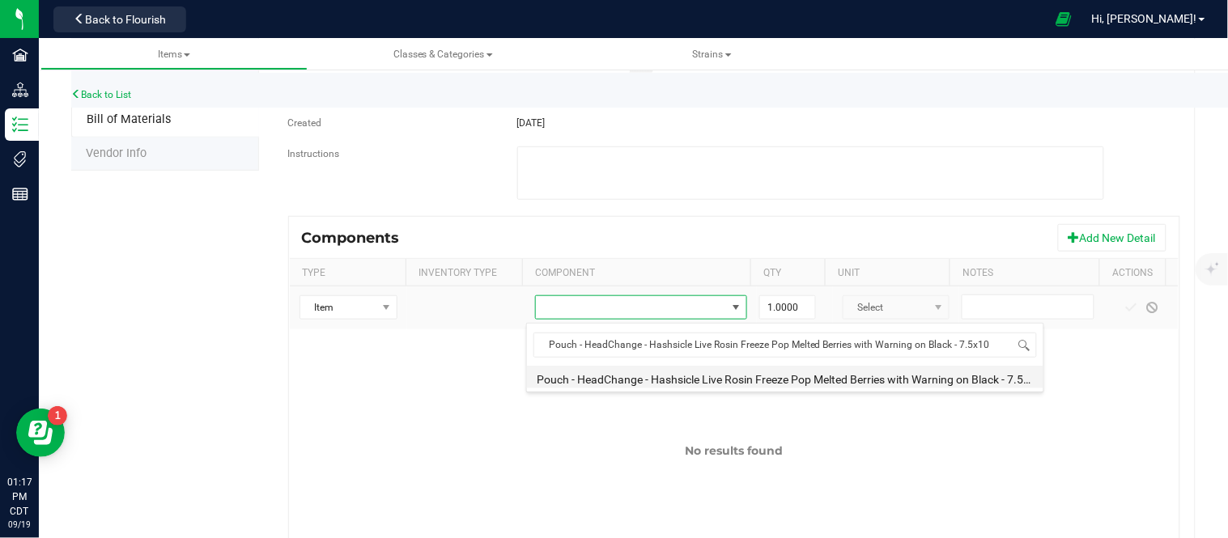
click at [737, 380] on li "Pouch - HeadChange - Hashsicle Live Rosin Freeze Pop Melted Berries with Warnin…" at bounding box center [785, 377] width 516 height 23
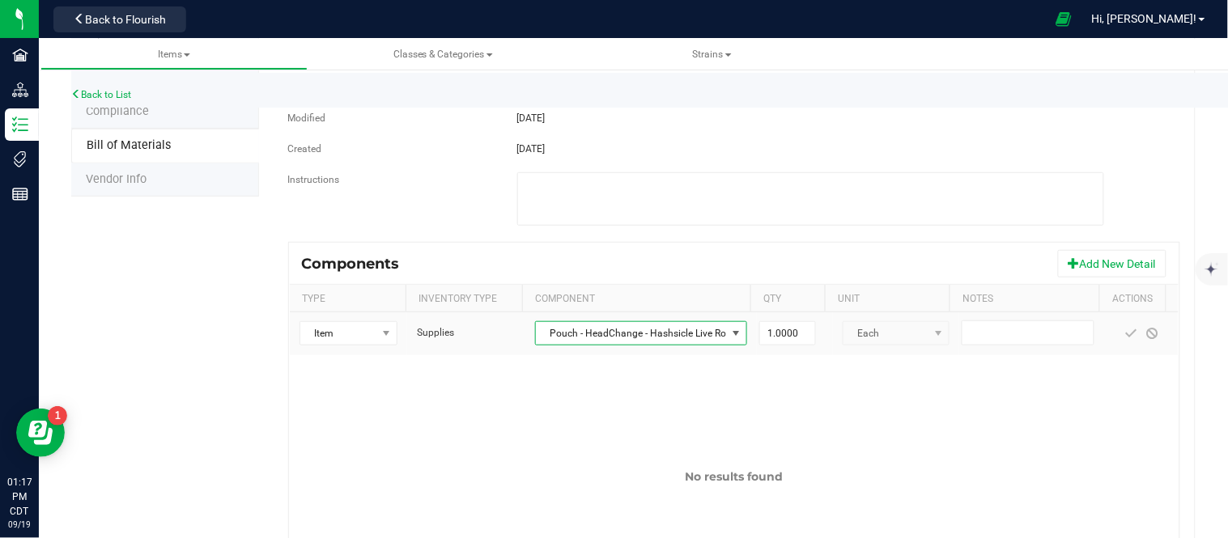
scroll to position [269, 0]
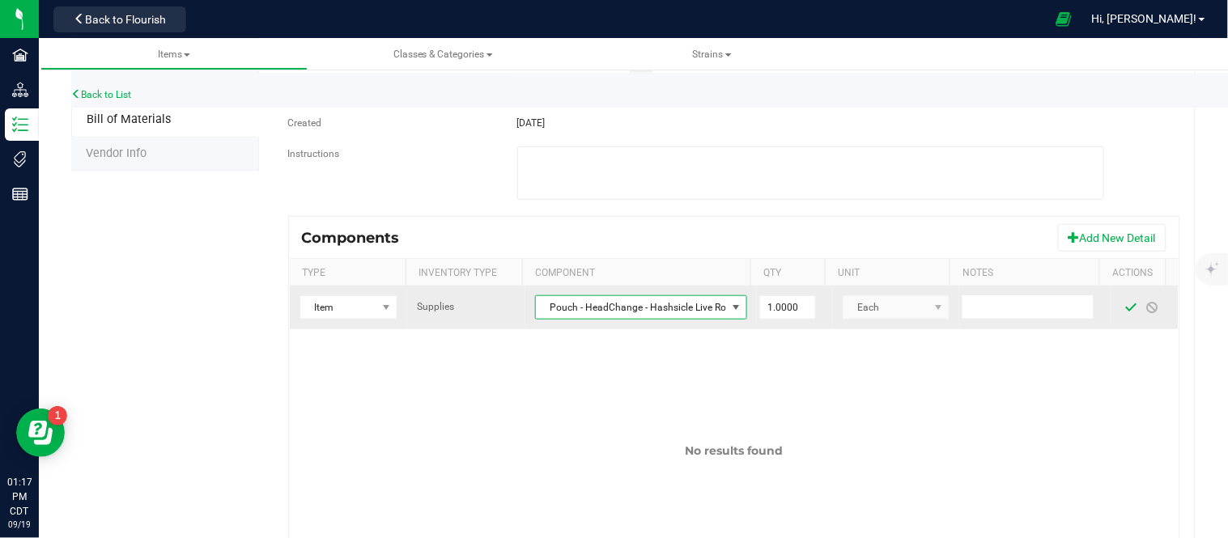
click at [1125, 309] on span at bounding box center [1131, 307] width 13 height 13
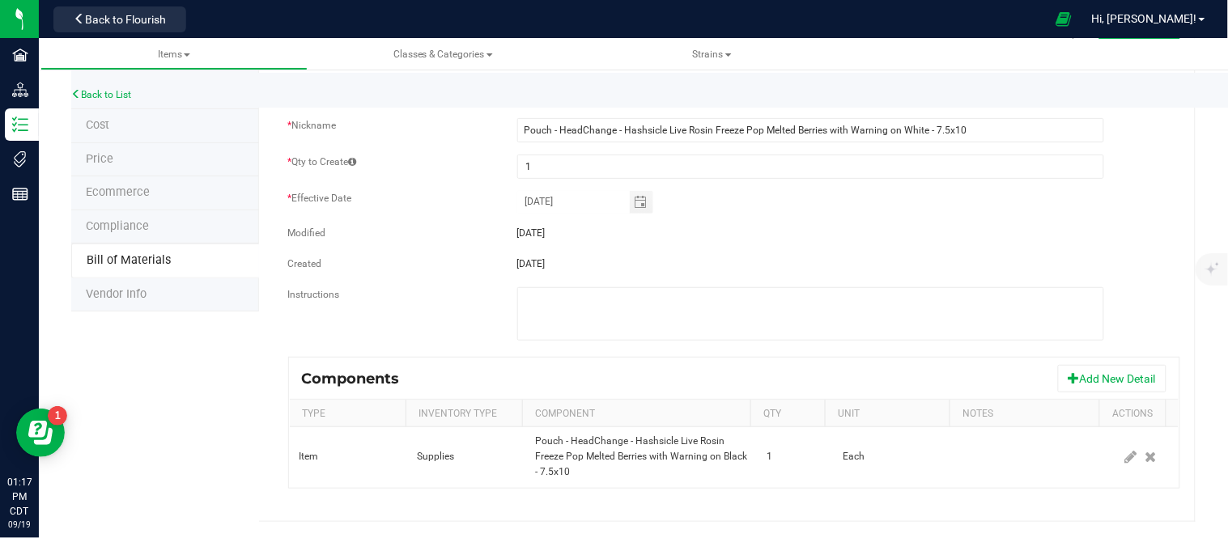
scroll to position [0, 0]
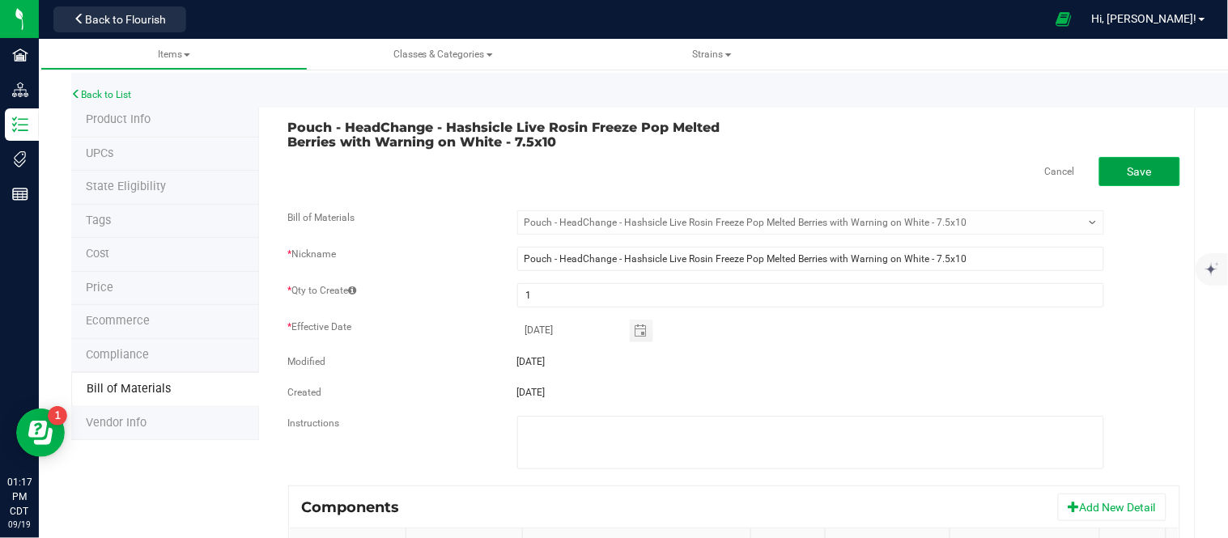
click at [1107, 181] on button "Save" at bounding box center [1139, 171] width 81 height 29
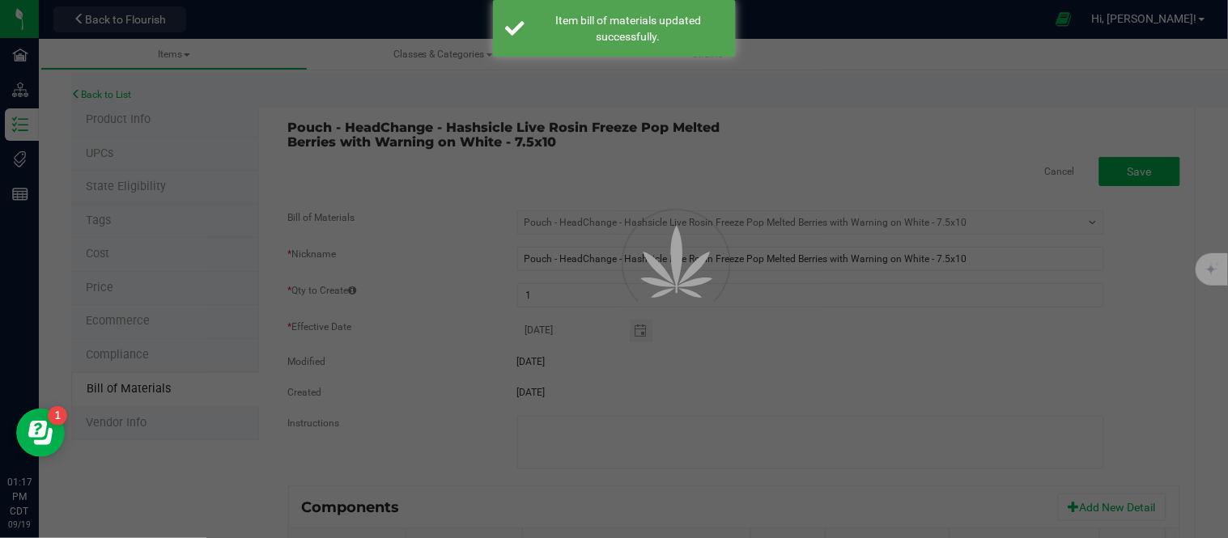
select select "1442"
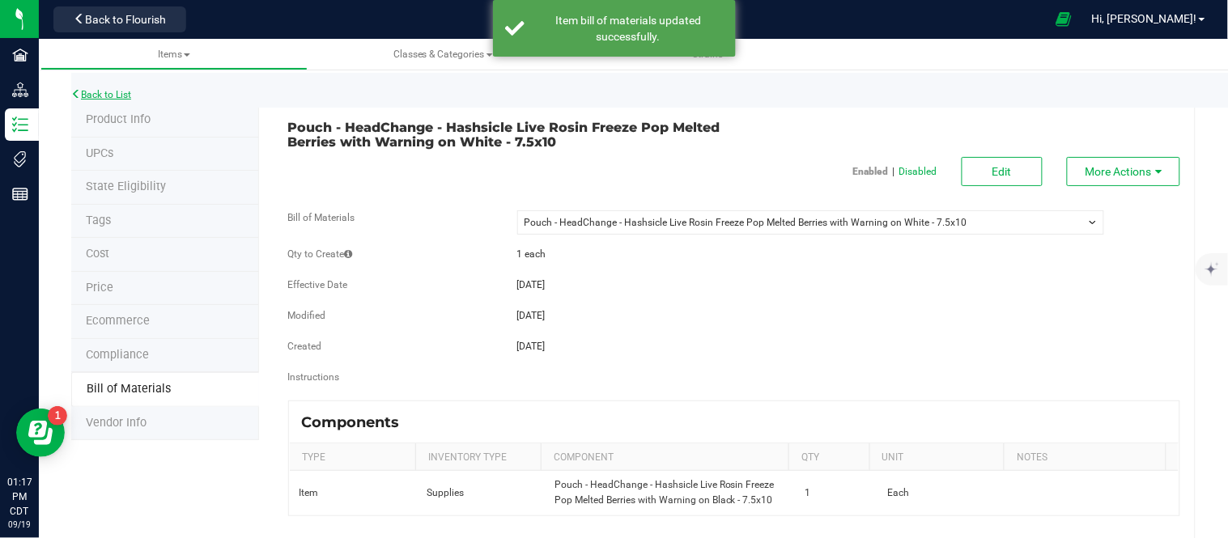
click at [105, 95] on link "Back to List" at bounding box center [101, 94] width 60 height 11
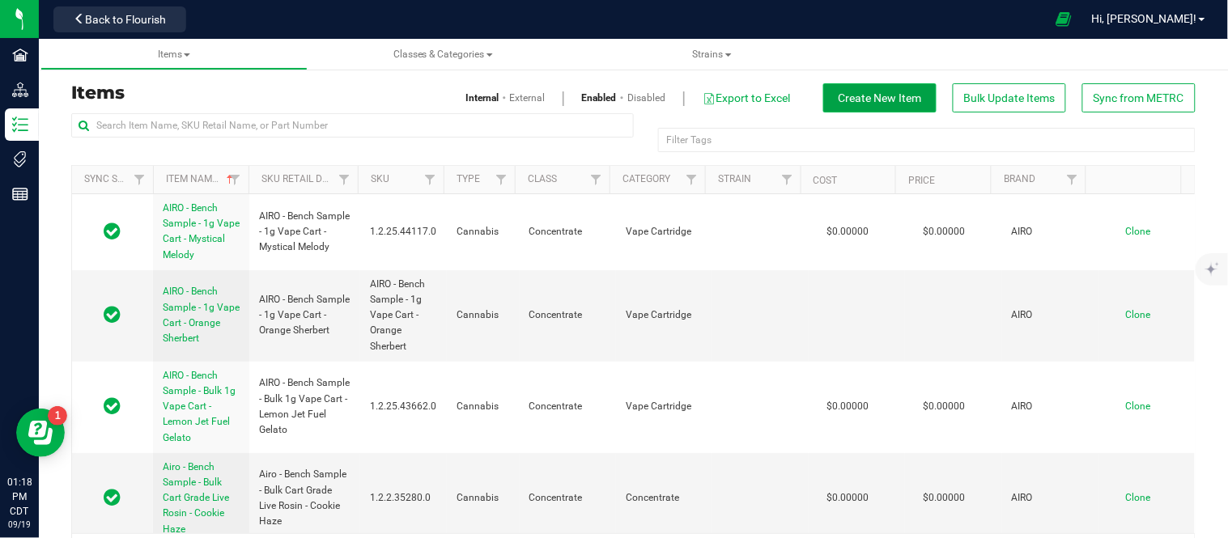
click at [886, 110] on button "Create New Item" at bounding box center [879, 97] width 113 height 29
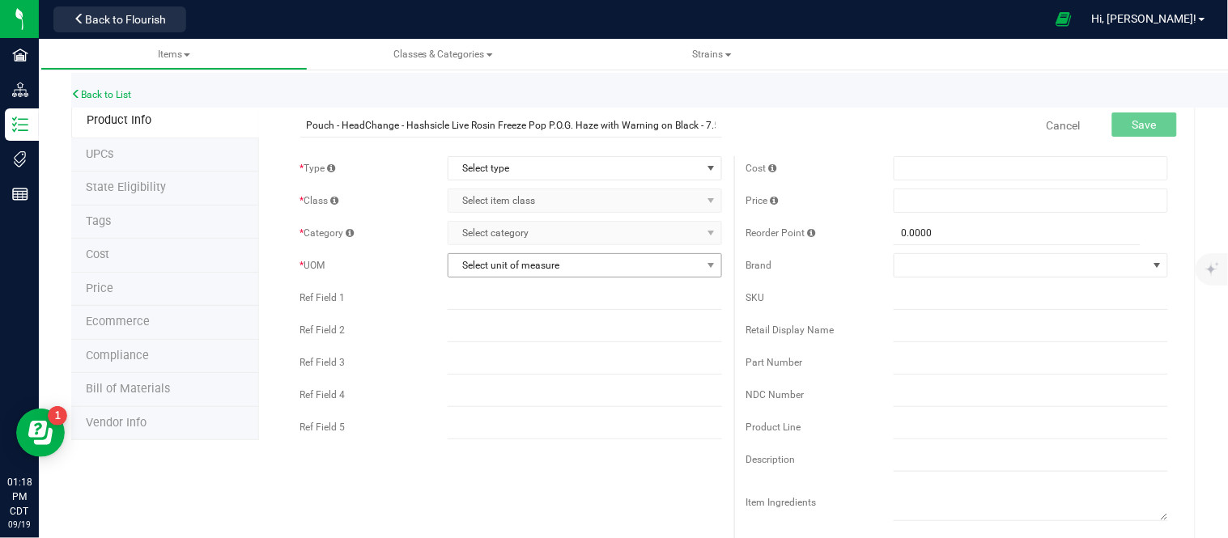
scroll to position [0, 20]
click at [670, 126] on input "Pouch - HeadChange - Hashsicle Live Rosin Freeze Pop P.O.G. Haze with Warning o…" at bounding box center [511, 125] width 422 height 24
type input "Pouch - HeadChange - Hashsicle Live Rosin Freeze Pop P.O.G. Haze with Warning o…"
click at [704, 172] on span "select" at bounding box center [710, 168] width 13 height 13
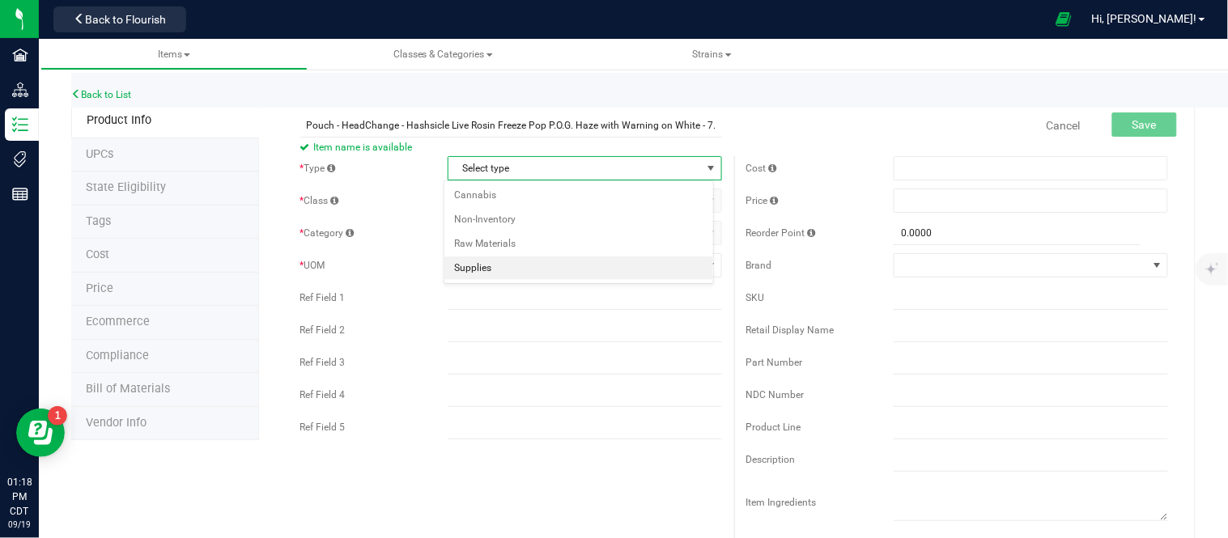
click at [529, 270] on li "Supplies" at bounding box center [578, 269] width 269 height 24
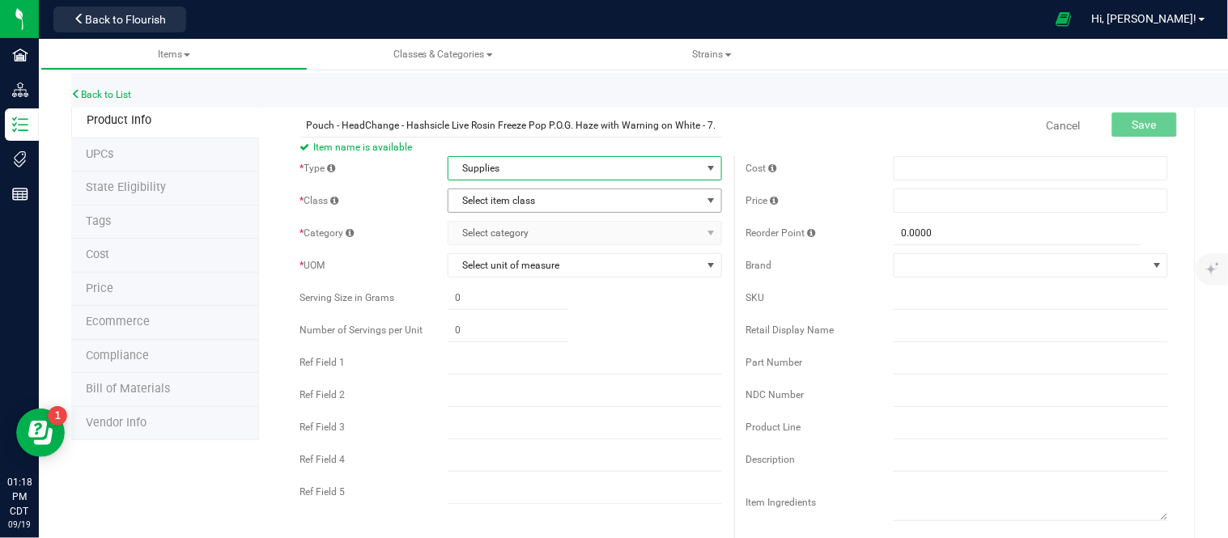
click at [545, 201] on span "Select item class" at bounding box center [574, 200] width 252 height 23
click at [507, 225] on li "General" at bounding box center [578, 229] width 269 height 24
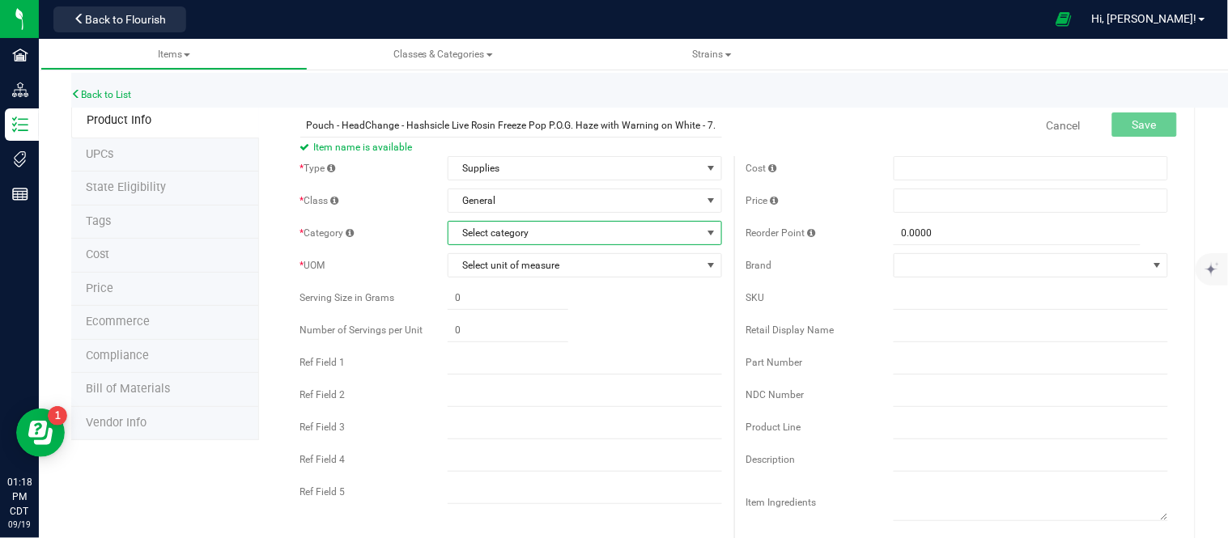
click at [514, 228] on span "Select category" at bounding box center [574, 233] width 252 height 23
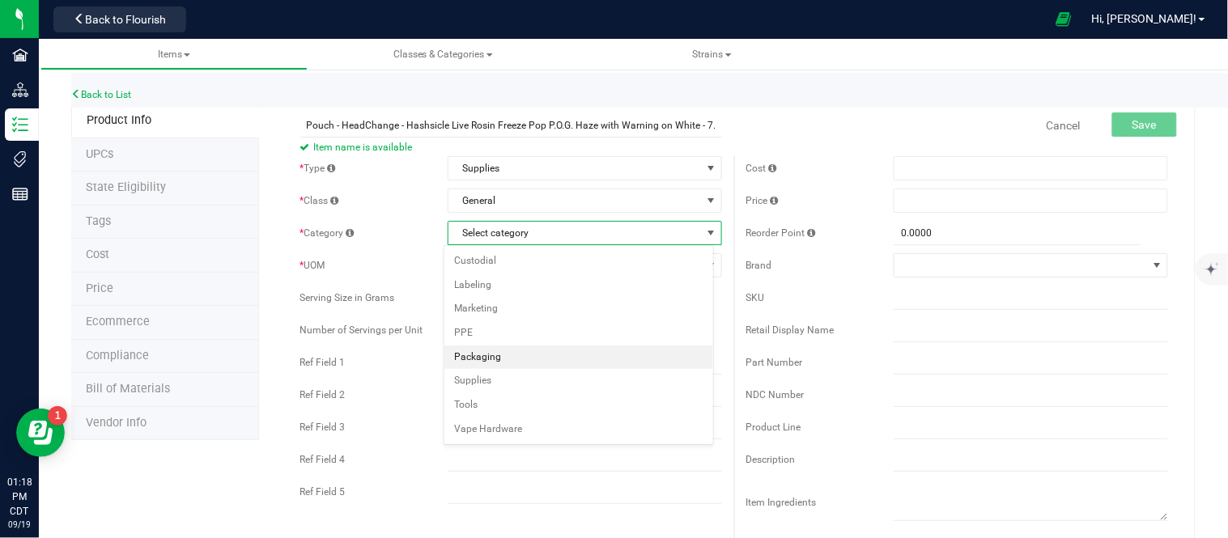
click at [504, 358] on li "Packaging" at bounding box center [578, 358] width 269 height 24
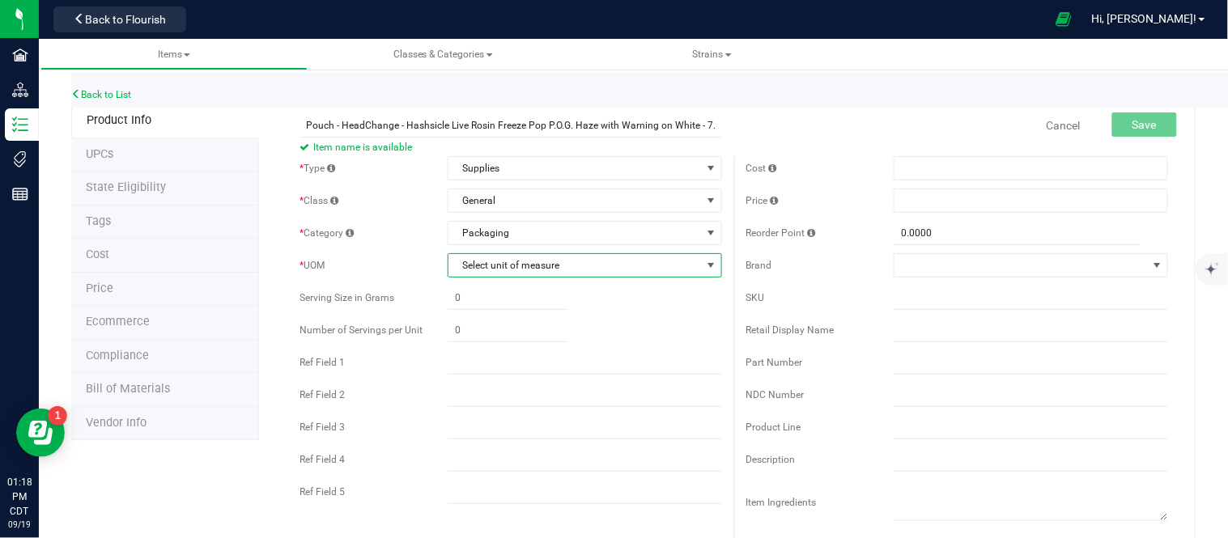
click at [657, 261] on span "Select unit of measure" at bounding box center [574, 265] width 252 height 23
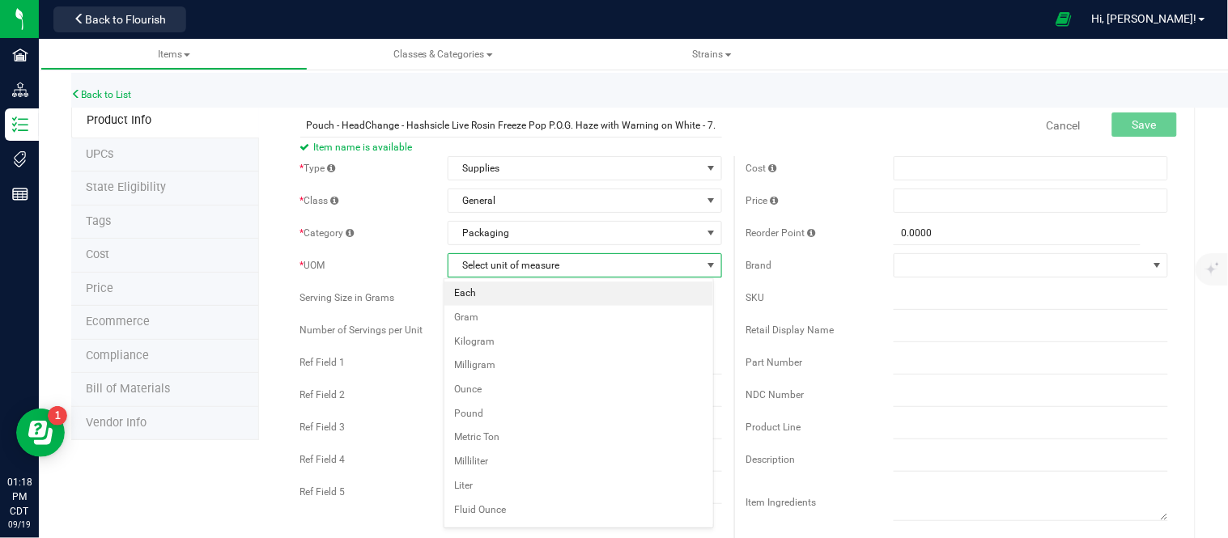
click at [507, 299] on li "Each" at bounding box center [578, 294] width 269 height 24
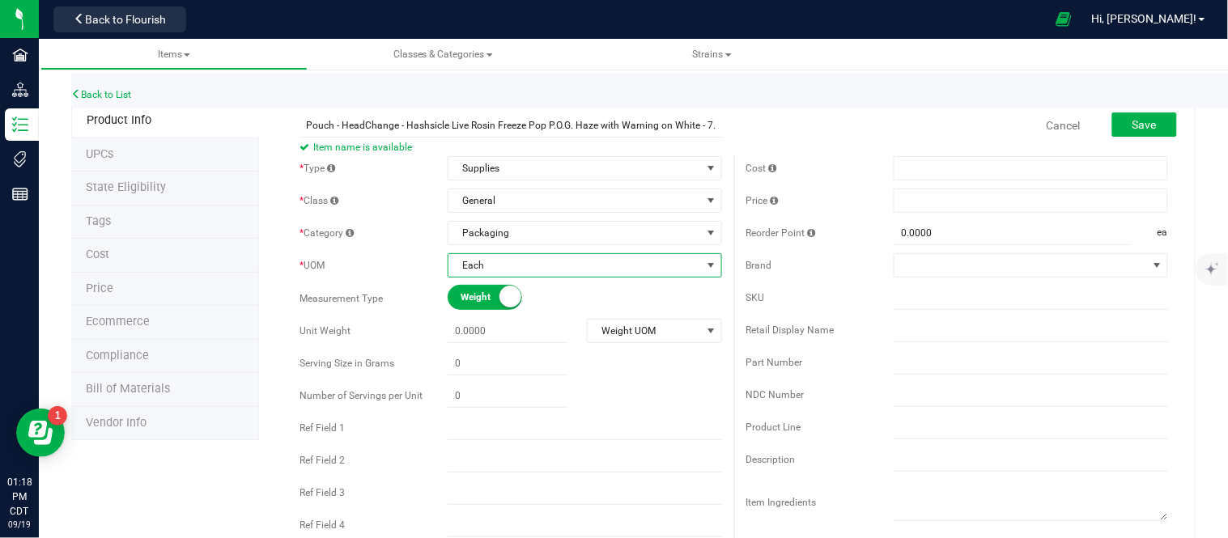
click at [1015, 280] on div "Cost Price Reorder Point 0.0000 0 ea" at bounding box center [957, 371] width 446 height 430
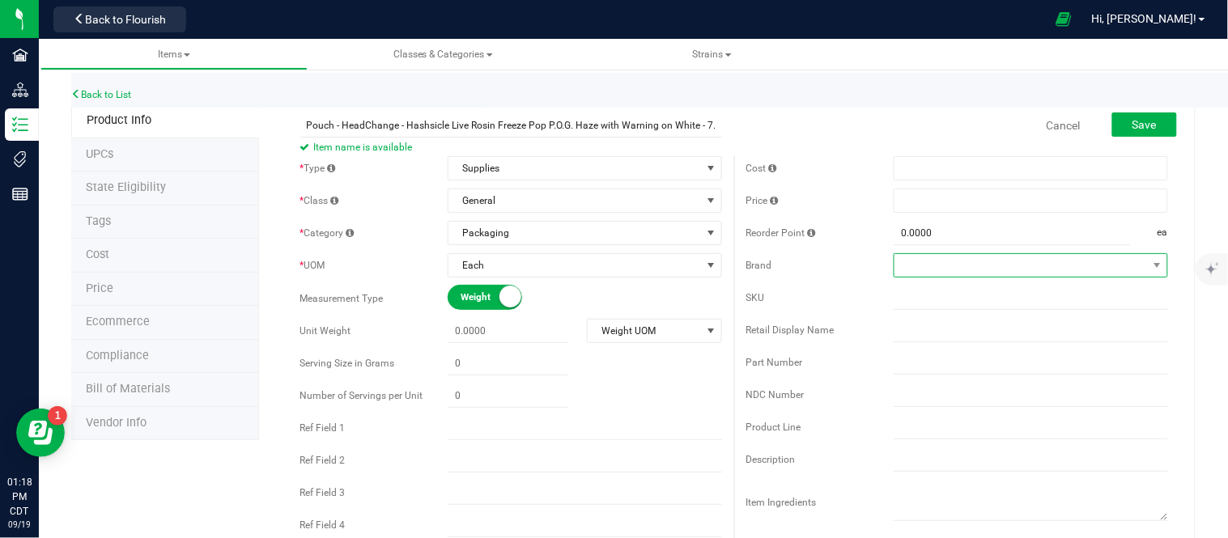
click at [1017, 272] on span at bounding box center [1020, 265] width 252 height 23
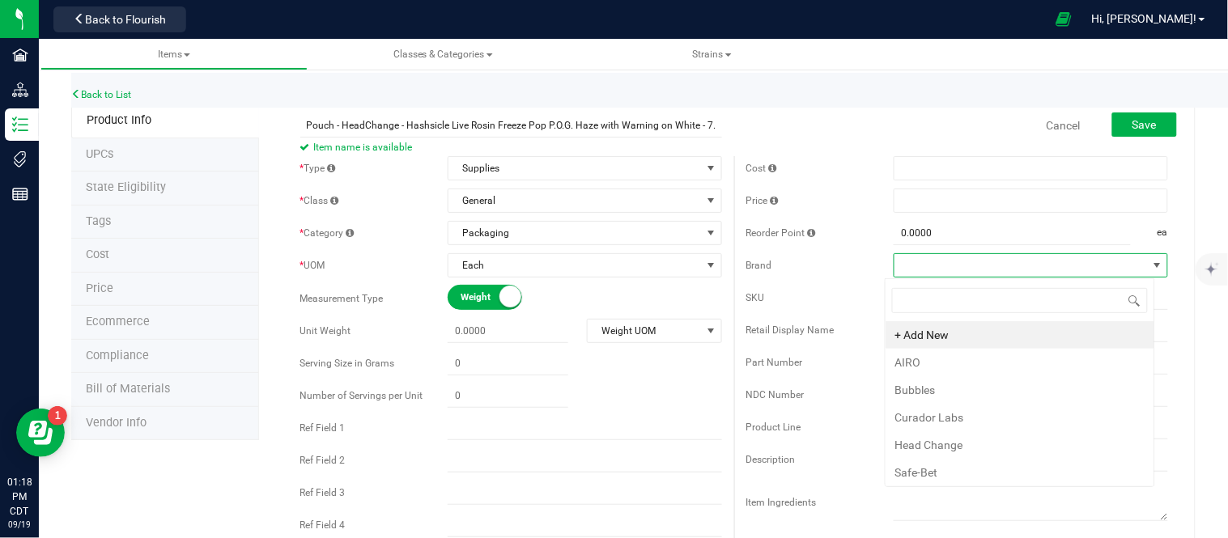
scroll to position [24, 270]
click at [952, 443] on li "Head Change" at bounding box center [1019, 445] width 269 height 28
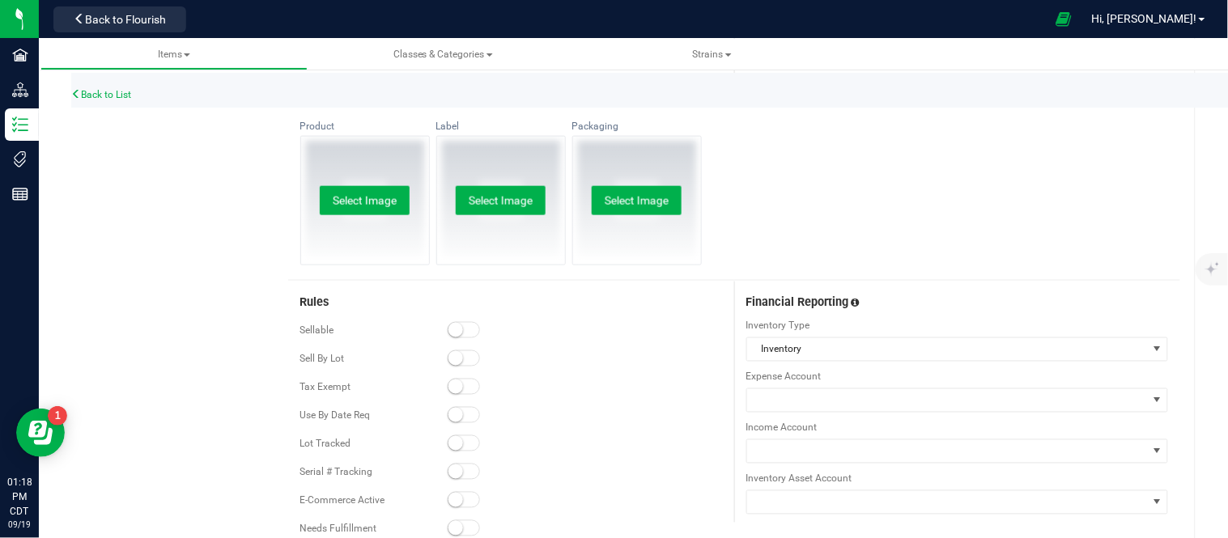
scroll to position [539, 0]
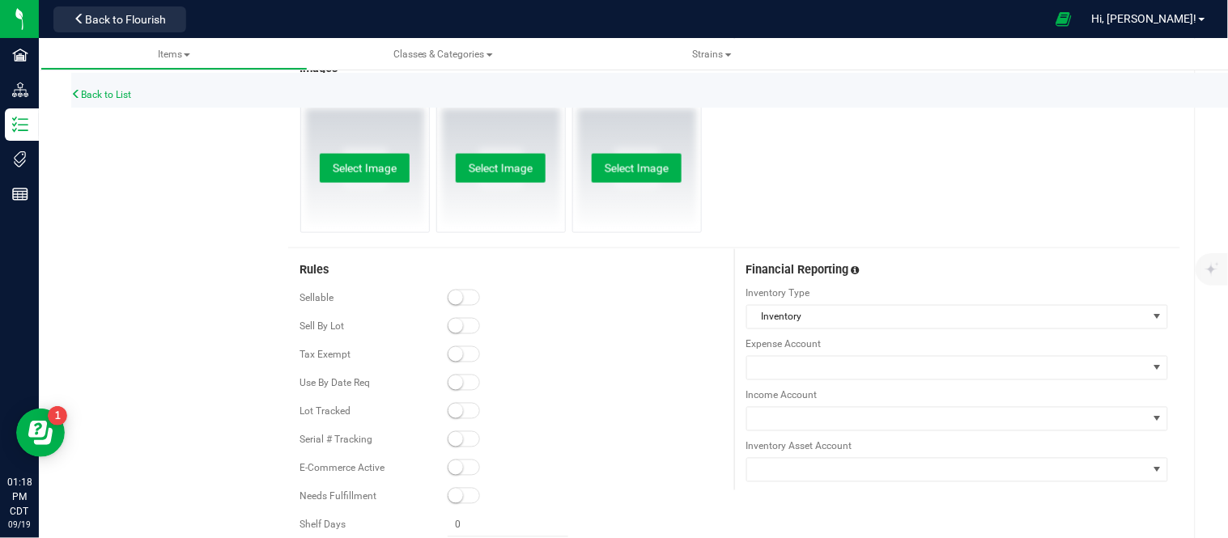
click at [449, 296] on small at bounding box center [455, 298] width 15 height 15
click at [448, 409] on small at bounding box center [455, 411] width 15 height 15
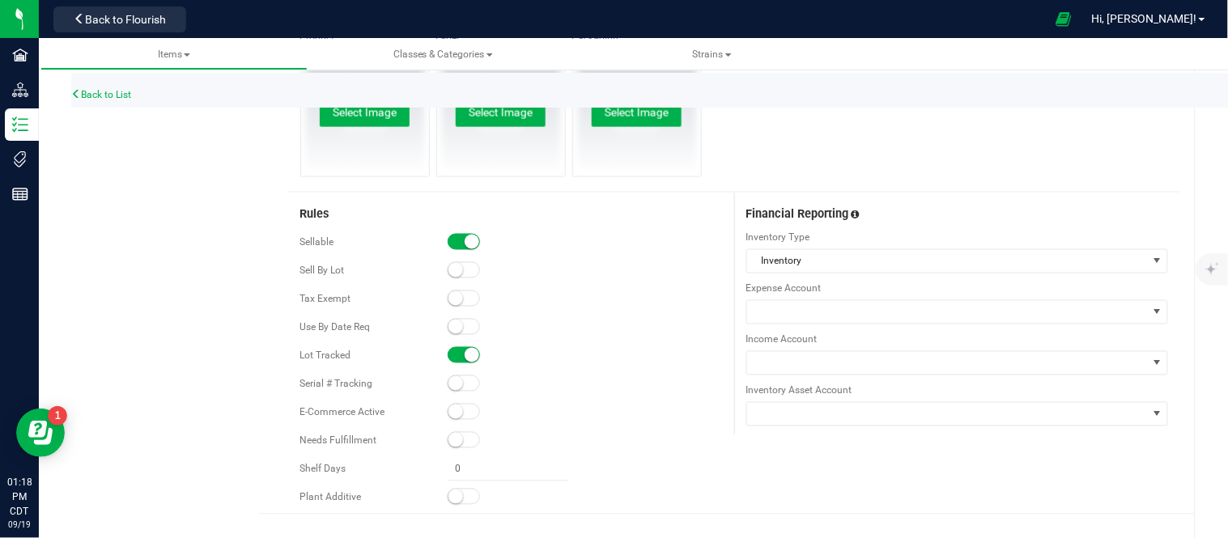
scroll to position [625, 0]
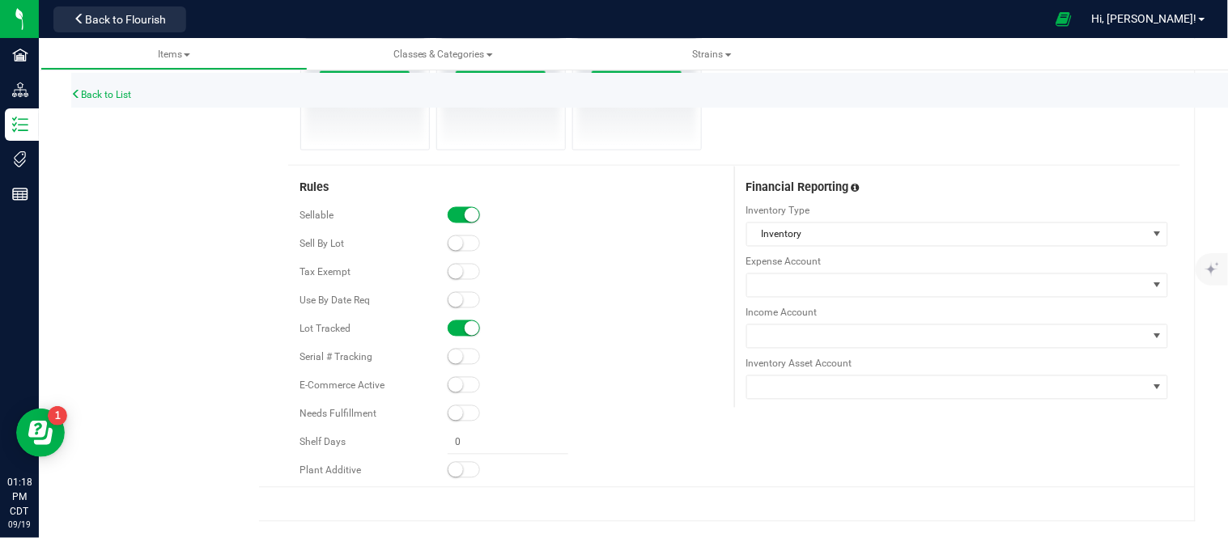
click at [448, 388] on small at bounding box center [455, 385] width 15 height 15
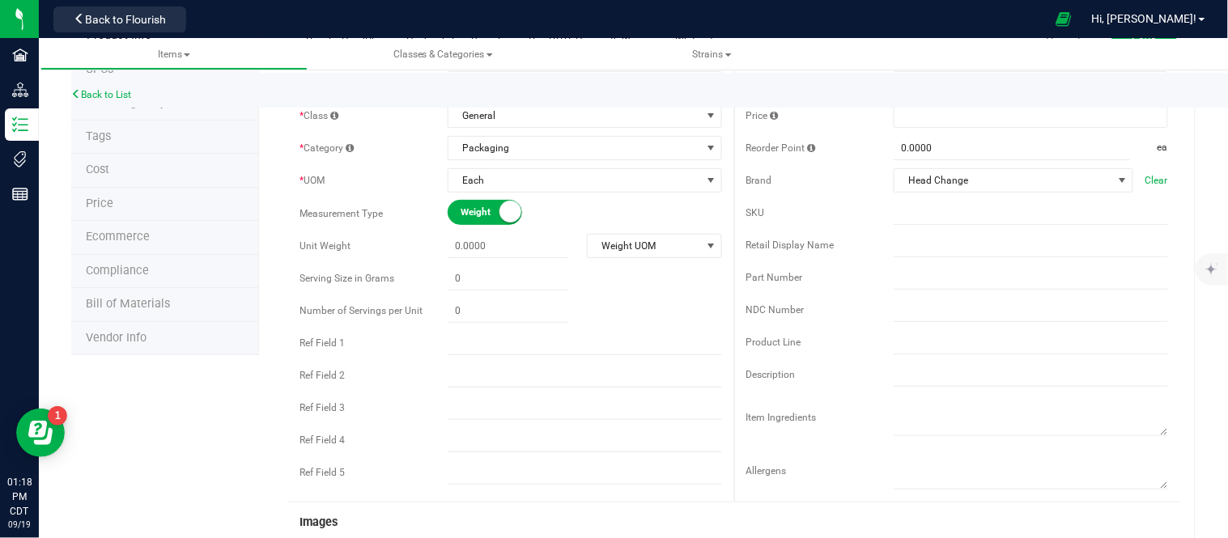
scroll to position [0, 0]
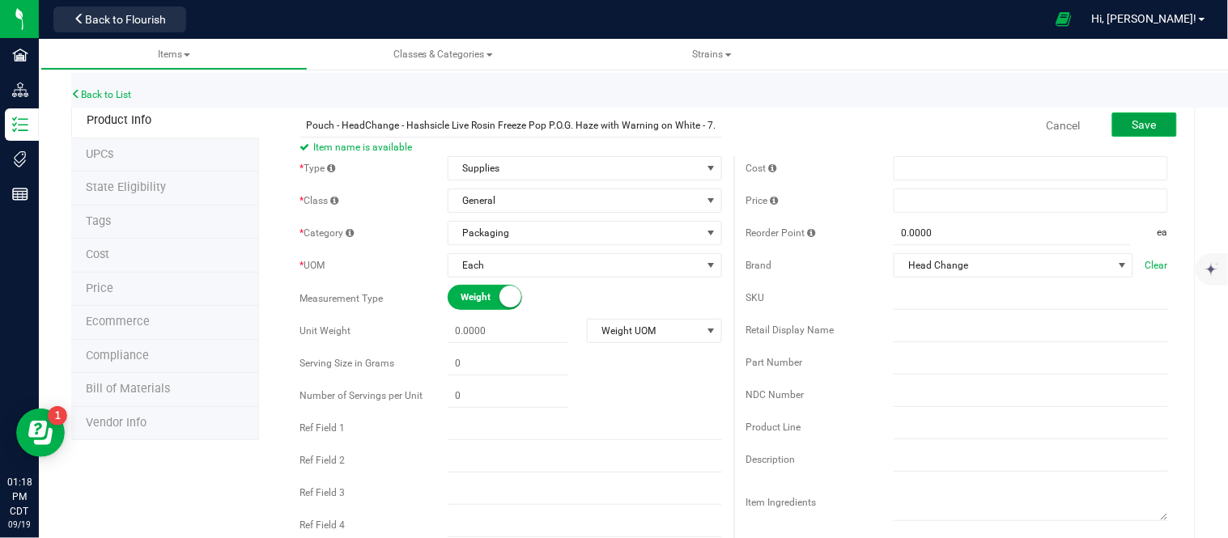
click at [1143, 123] on button "Save" at bounding box center [1144, 124] width 65 height 24
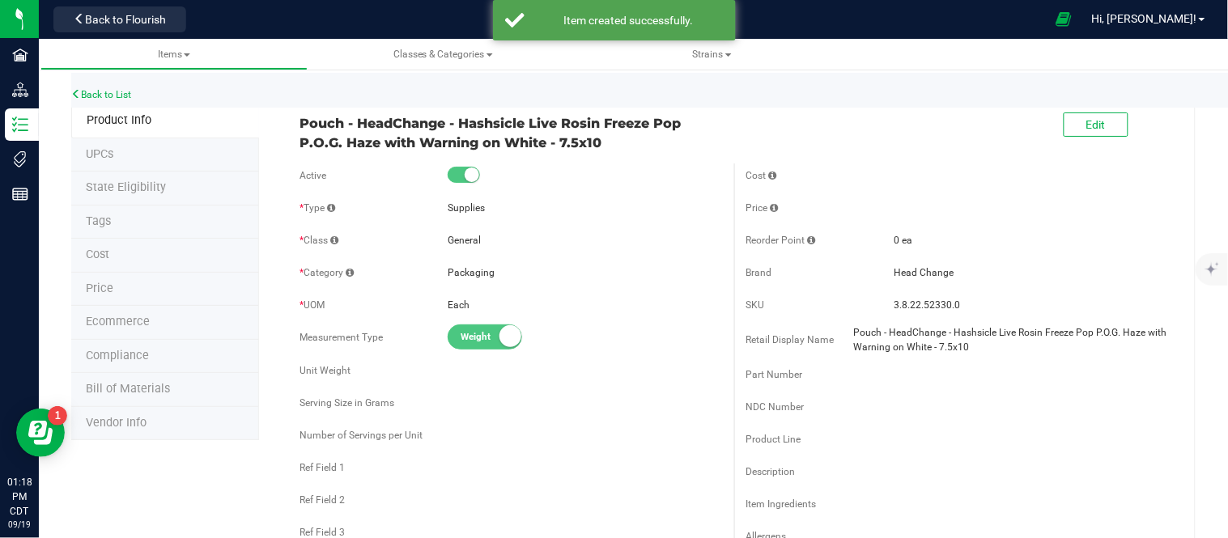
drag, startPoint x: 297, startPoint y: 121, endPoint x: 618, endPoint y: 150, distance: 322.5
click at [618, 150] on span "Pouch - HeadChange - Hashsicle Live Rosin Freeze Pop P.O.G. Haze with Warning o…" at bounding box center [511, 132] width 422 height 39
copy span "Pouch - HeadChange - Hashsicle Live Rosin Freeze Pop P.O.G. Haze with Warning o…"
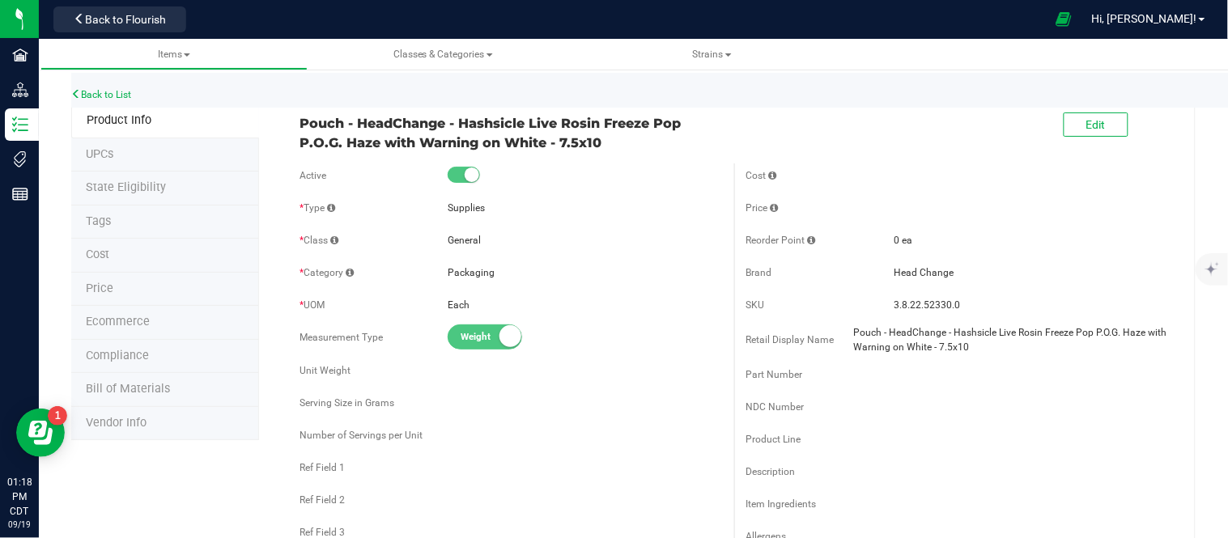
click at [150, 187] on span "State Eligibility" at bounding box center [126, 187] width 80 height 14
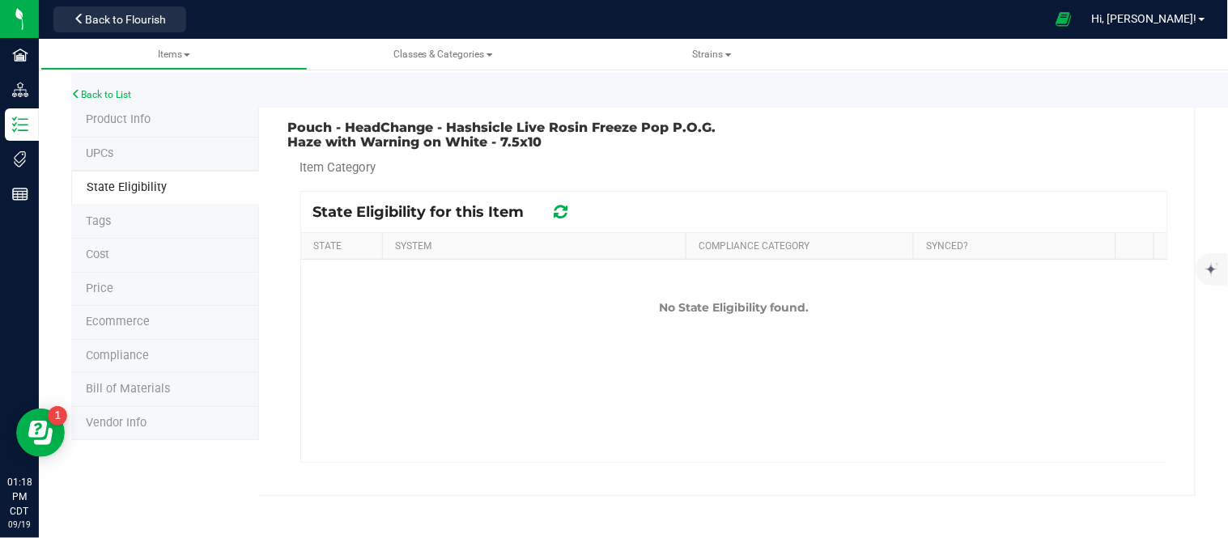
click at [150, 208] on li "Tags" at bounding box center [165, 223] width 188 height 34
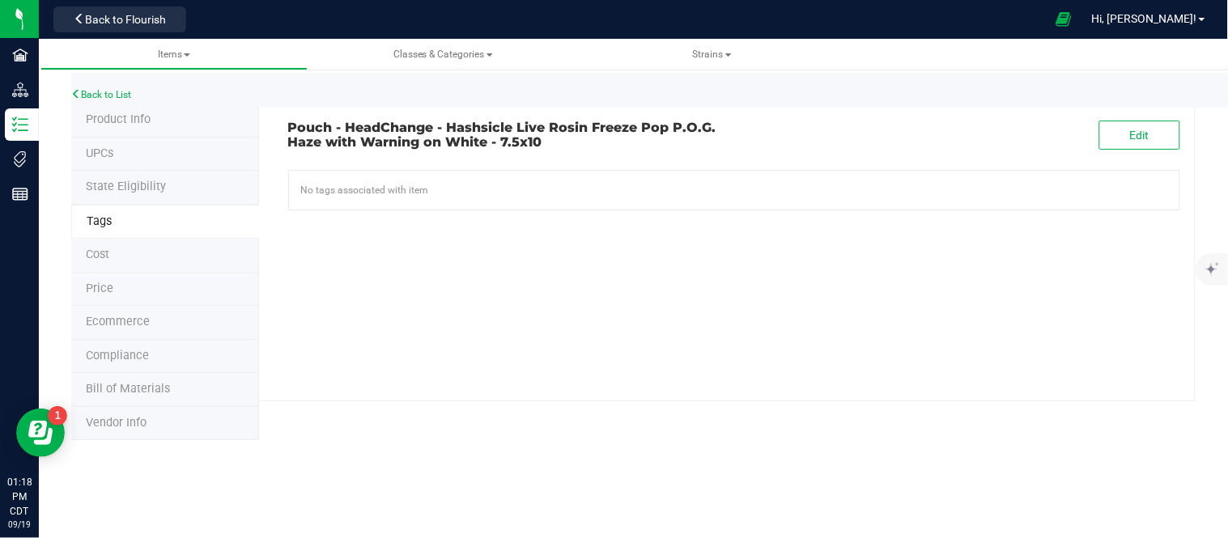
click at [171, 389] on li "Bill of Materials" at bounding box center [165, 390] width 188 height 34
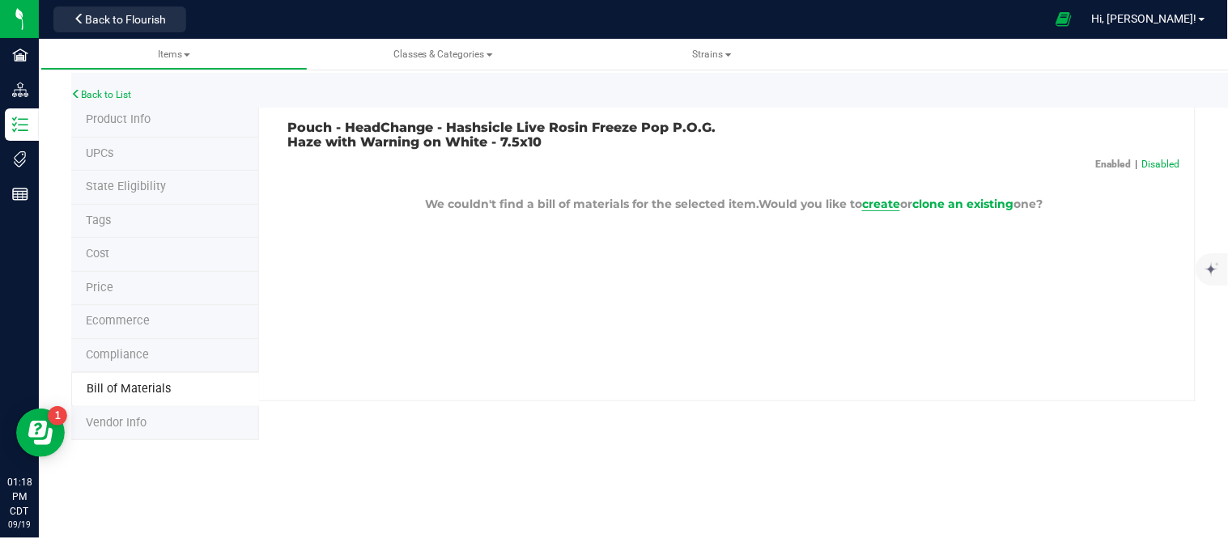
click at [884, 204] on span "create" at bounding box center [881, 204] width 38 height 15
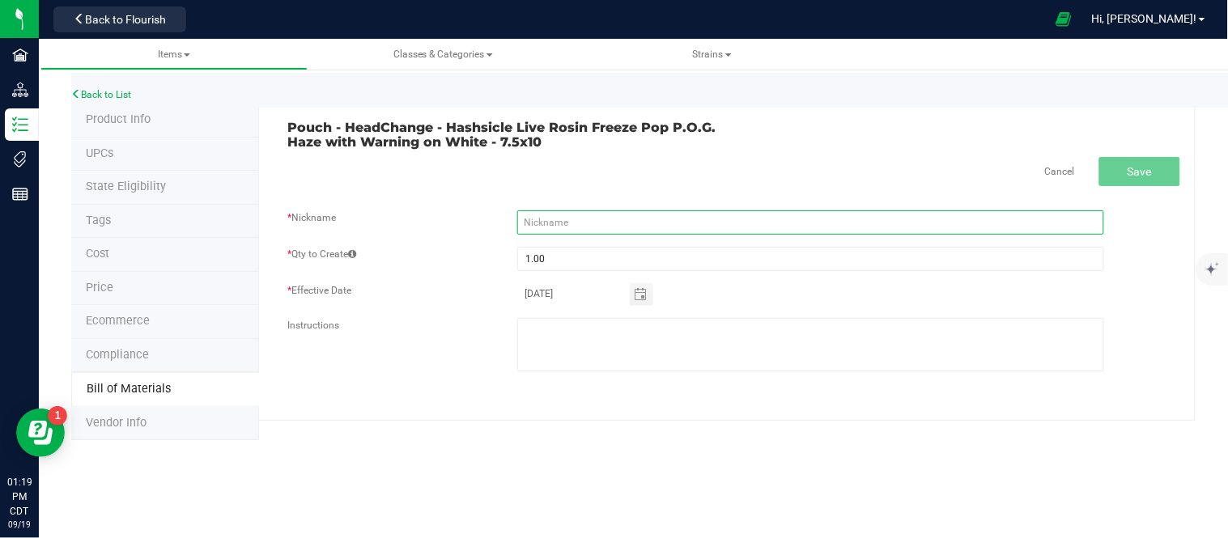
click at [544, 216] on input "text" at bounding box center [810, 222] width 587 height 24
paste input "Pouch - HeadChange - Hashsicle Live Rosin Freeze Pop P.O.G. Haze with Warning o…"
type input "Pouch - HeadChange - Hashsicle Live Rosin Freeze Pop P.O.G. Haze with Warning o…"
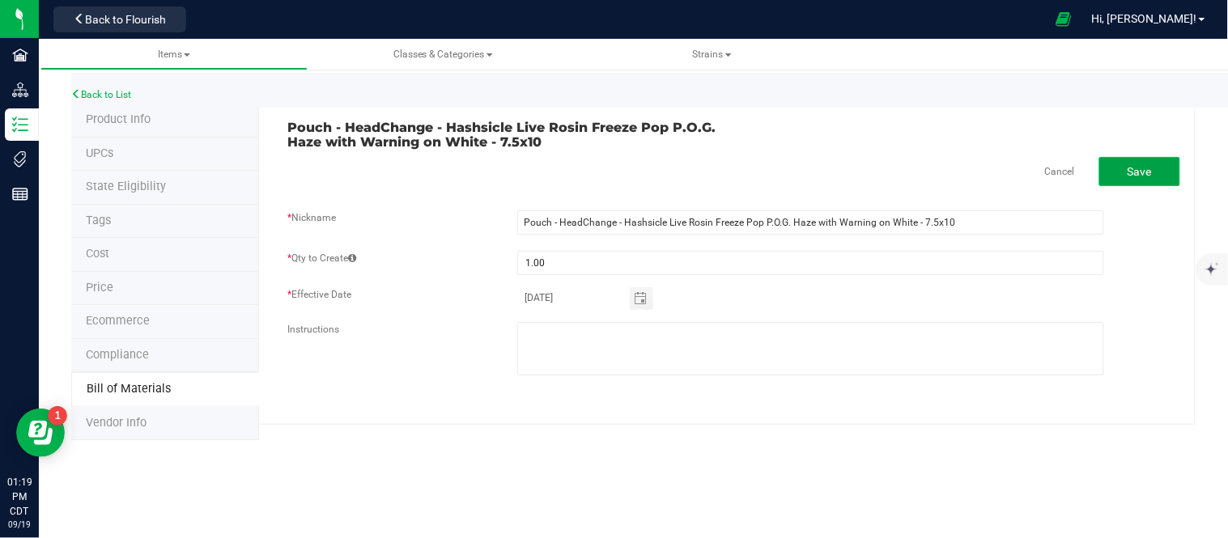
click at [1147, 172] on span "Save" at bounding box center [1139, 171] width 24 height 13
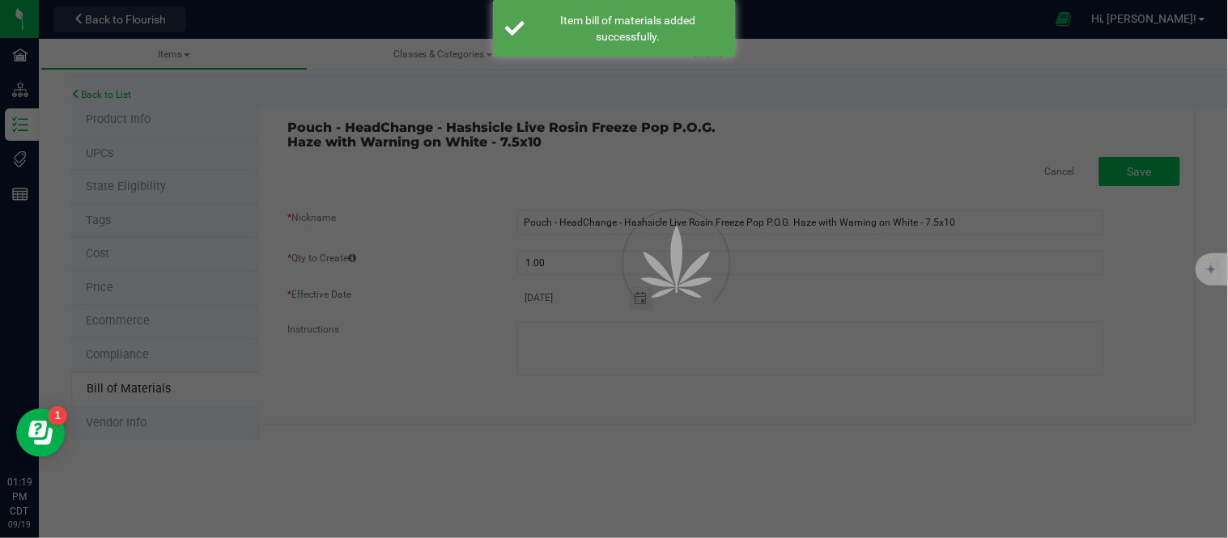
select select "1443"
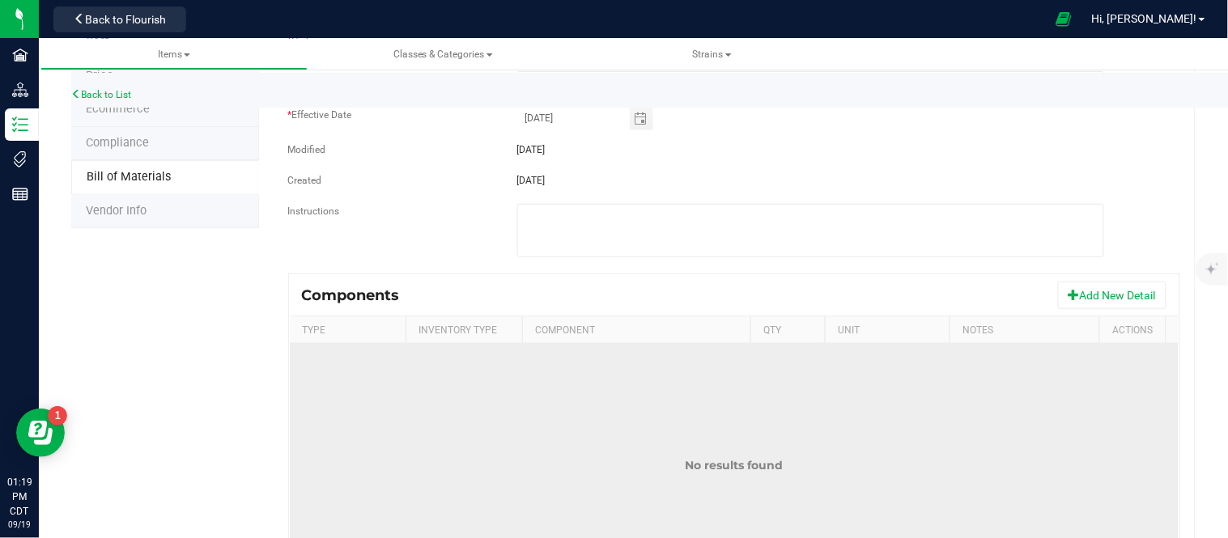
scroll to position [269, 0]
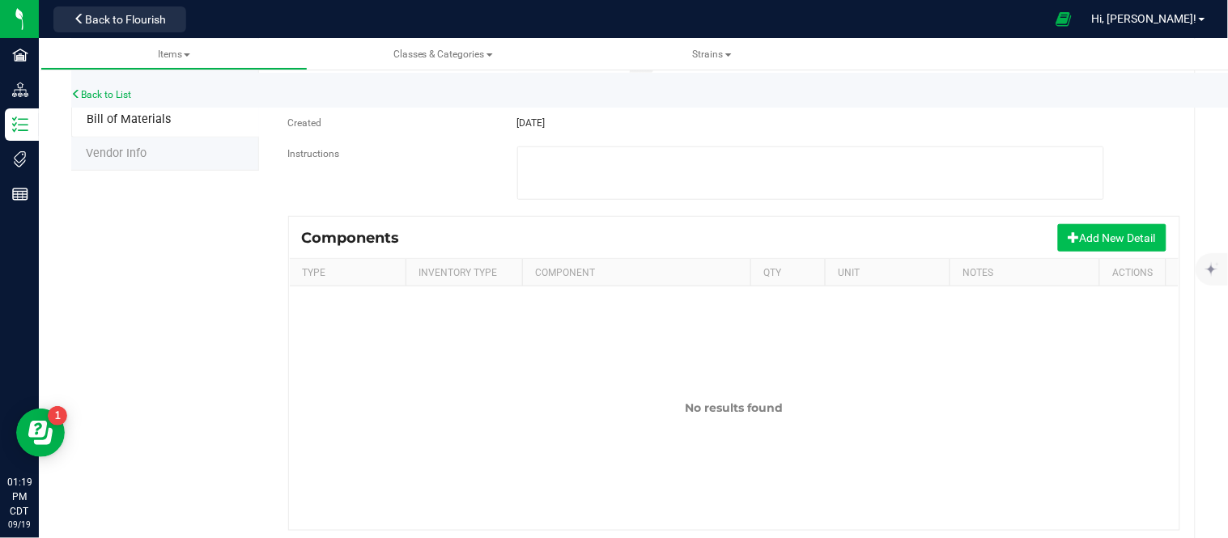
click at [1088, 238] on button "Add New Detail" at bounding box center [1112, 238] width 108 height 28
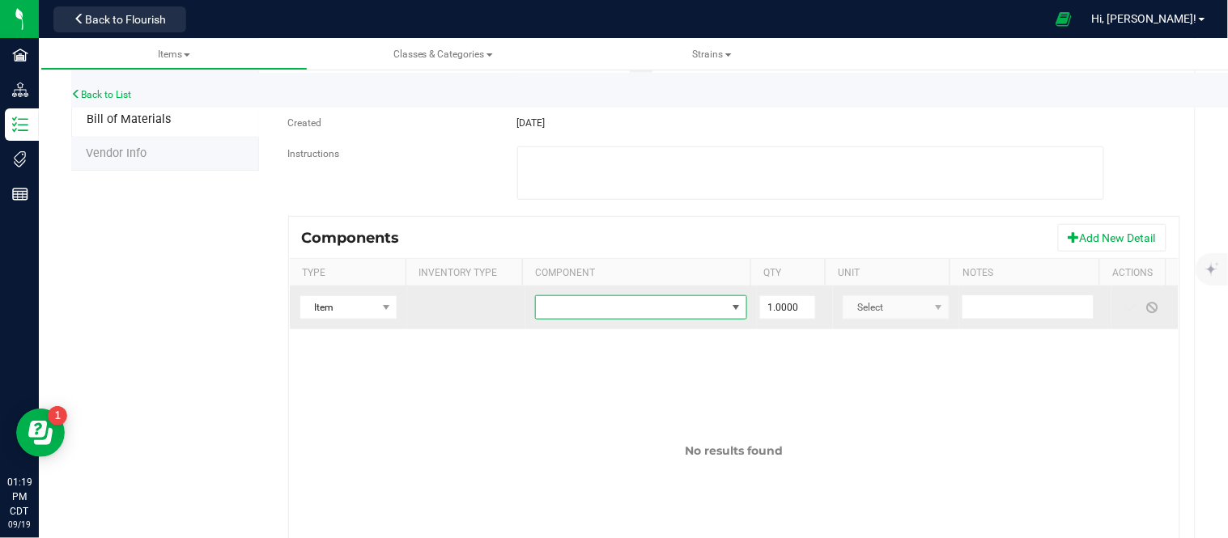
click at [611, 313] on span "NO DATA FOUND" at bounding box center [631, 307] width 190 height 23
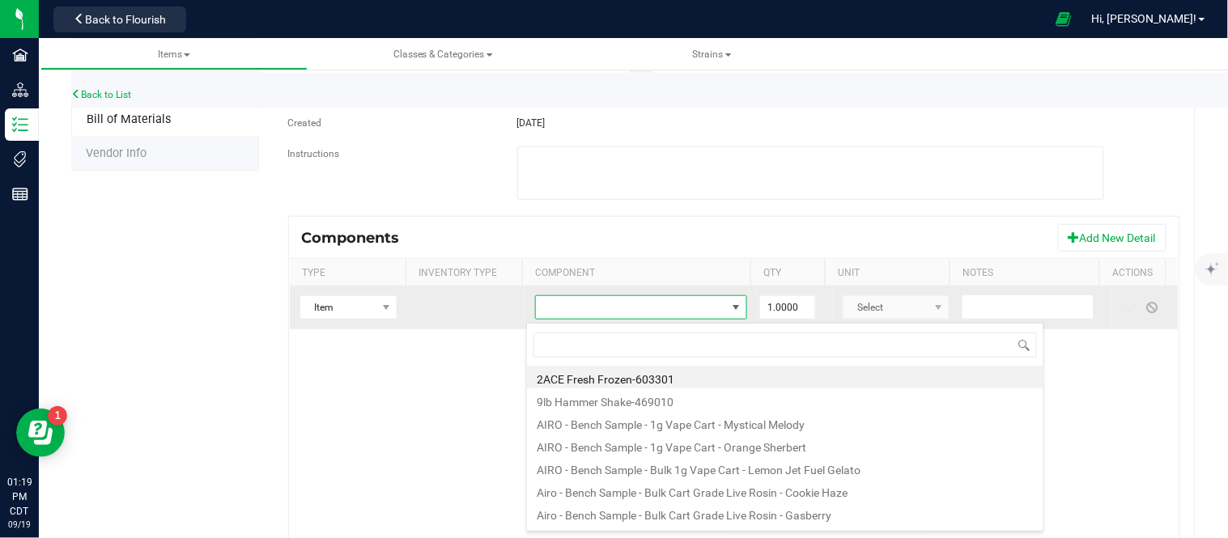
scroll to position [24, 203]
type input "Pouch - HeadChange - Hashsicle Live Rosin Freeze Pop P.O.G. Haze with Warning o…"
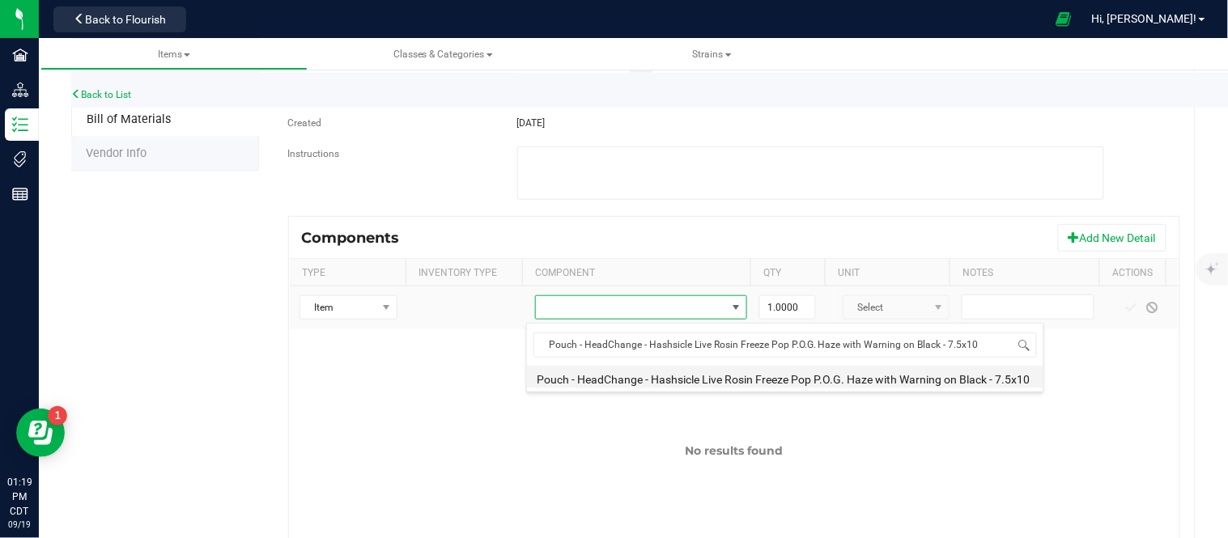
click at [661, 381] on li "Pouch - HeadChange - Hashsicle Live Rosin Freeze Pop P.O.G. Haze with Warning o…" at bounding box center [785, 377] width 516 height 23
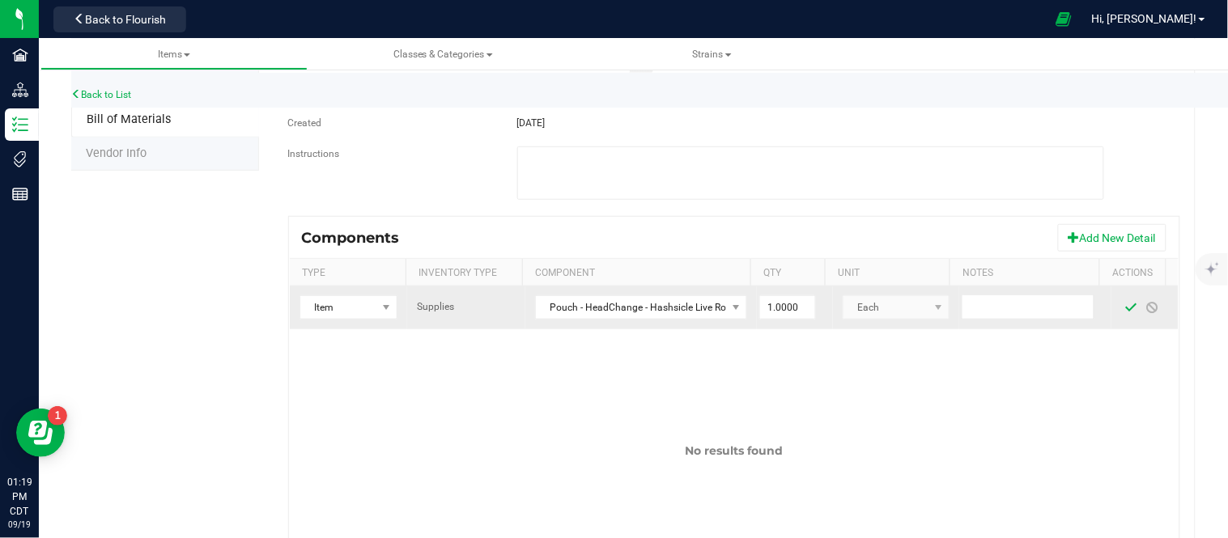
click at [1125, 312] on span at bounding box center [1131, 307] width 13 height 13
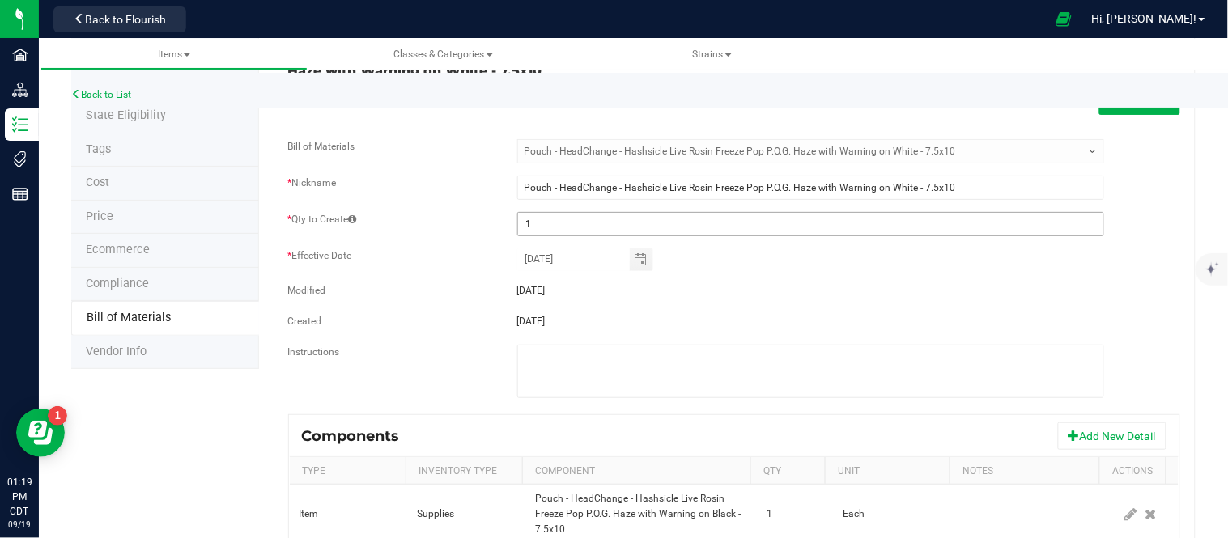
scroll to position [0, 0]
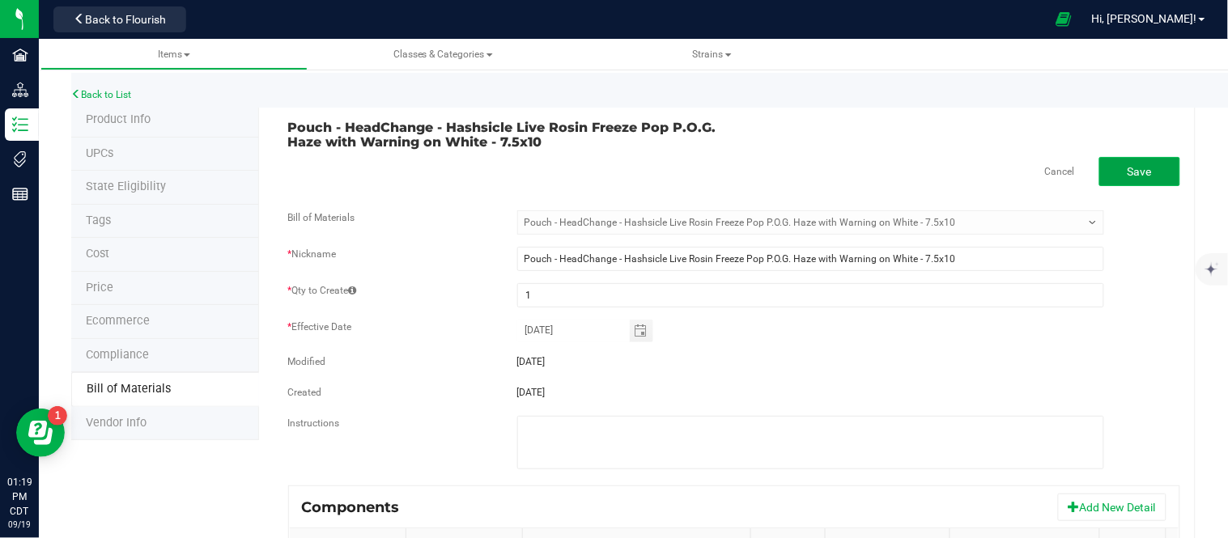
click at [1127, 173] on span "Save" at bounding box center [1139, 171] width 24 height 13
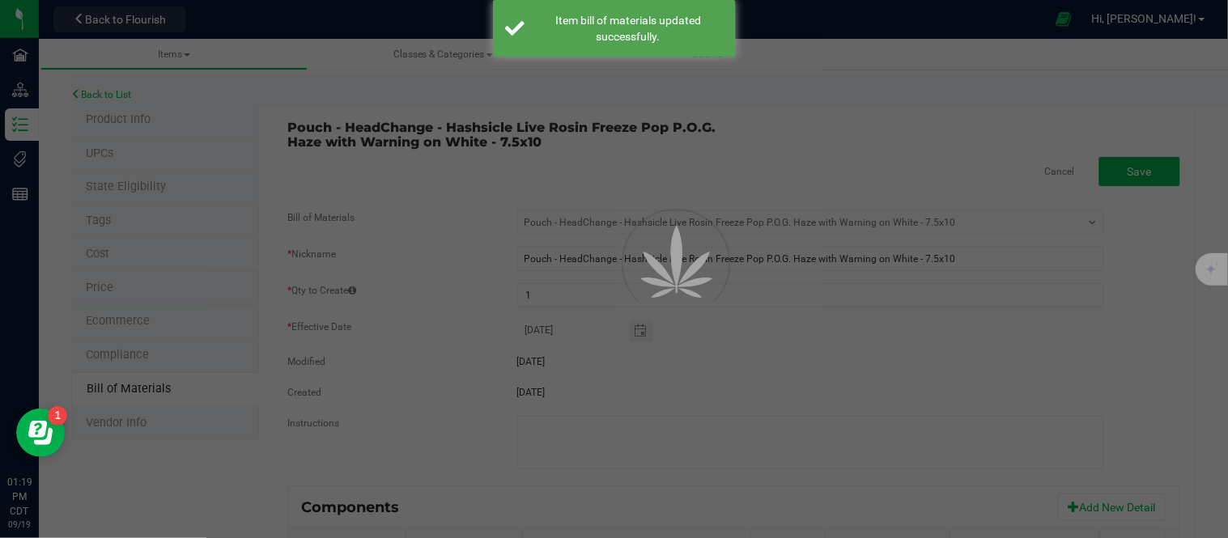
select select "1443"
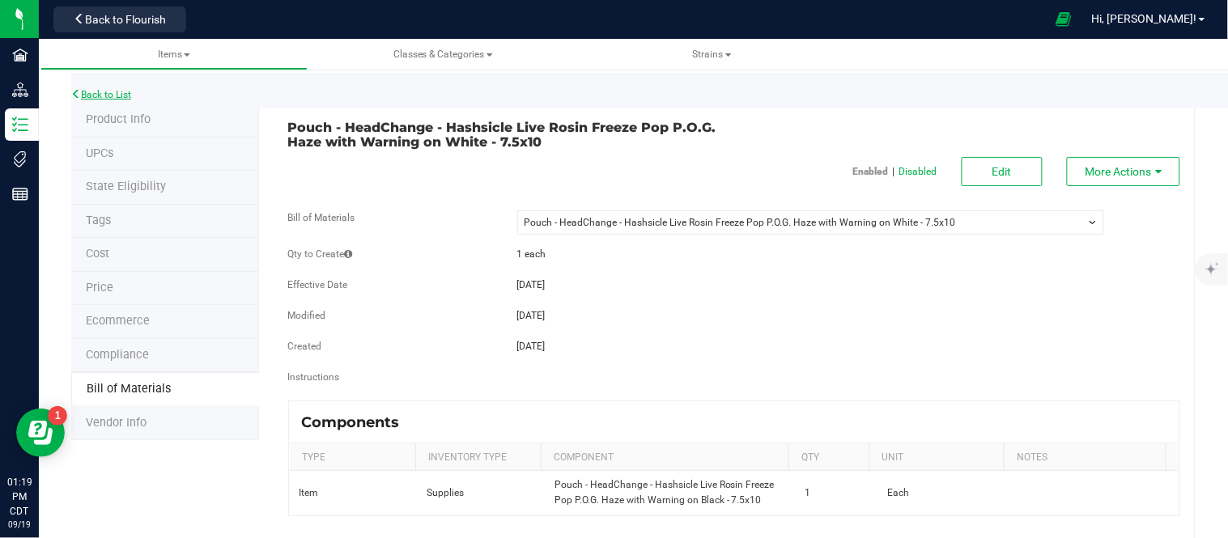
click at [109, 89] on link "Back to List" at bounding box center [101, 94] width 60 height 11
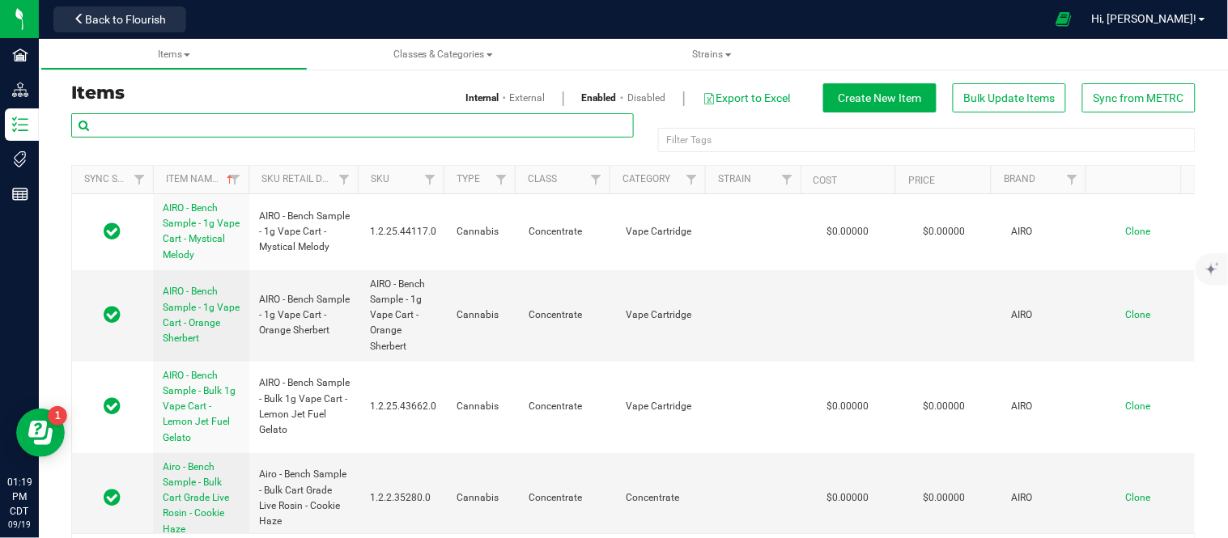
click at [337, 119] on input "text" at bounding box center [352, 125] width 562 height 24
click at [874, 98] on span "Create New Item" at bounding box center [879, 97] width 83 height 13
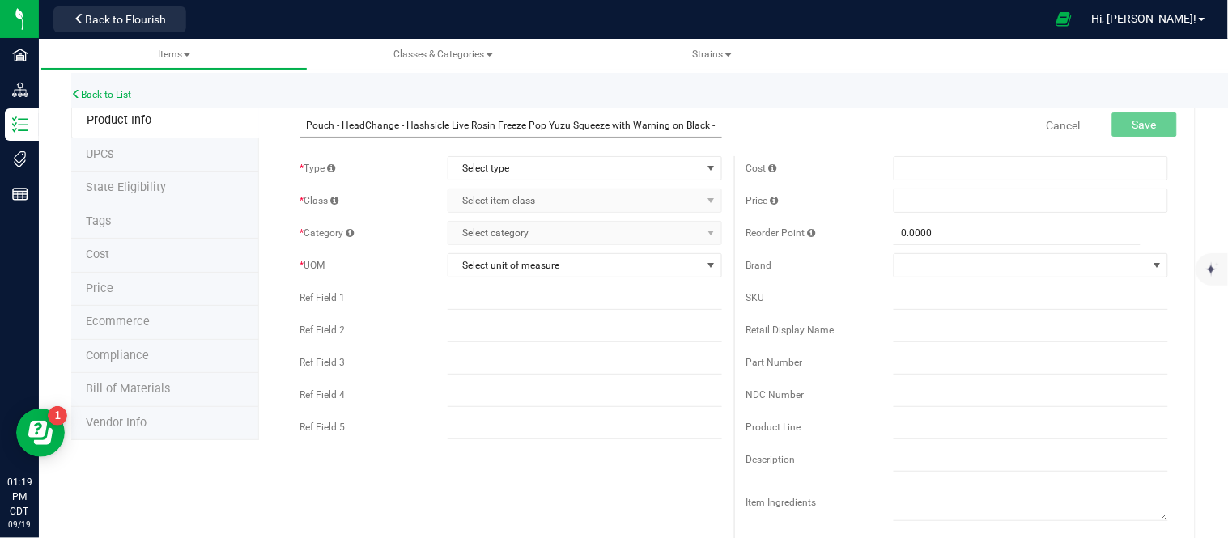
scroll to position [0, 31]
click at [668, 125] on input "Pouch - HeadChange - Hashsicle Live Rosin Freeze Pop Yuzu Squeeze with Warning …" at bounding box center [511, 125] width 422 height 24
type input "Pouch - HeadChange - Hashsicle Live Rosin Freeze Pop Yuzu Squeeze with Warning …"
click at [753, 134] on div "Cancel Save" at bounding box center [957, 125] width 446 height 40
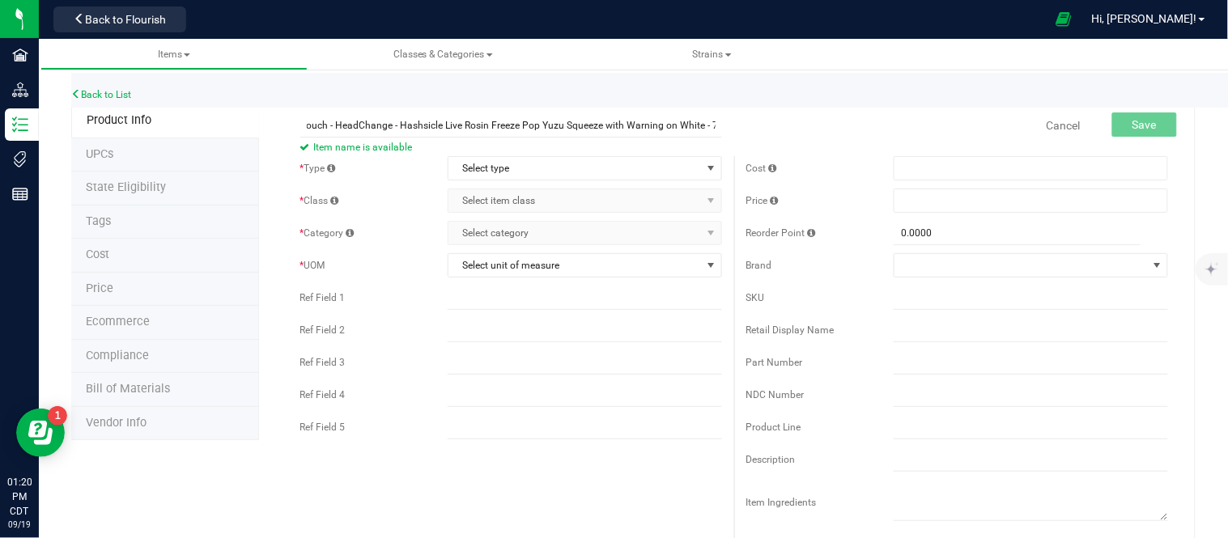
scroll to position [0, 0]
click at [689, 167] on span "Select type" at bounding box center [574, 168] width 252 height 23
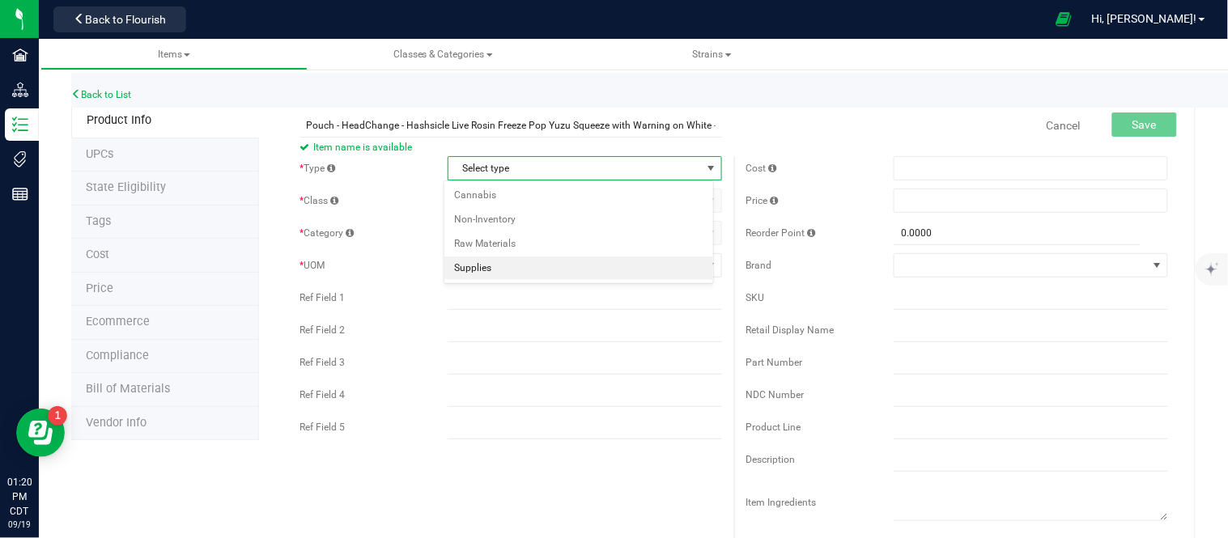
click at [520, 265] on li "Supplies" at bounding box center [578, 269] width 269 height 24
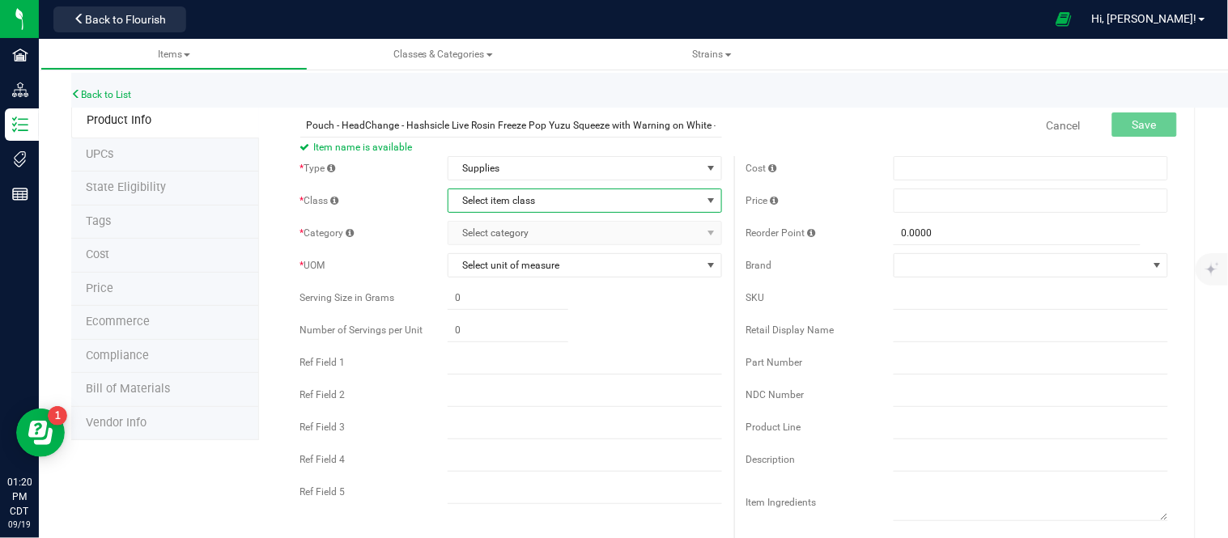
click at [553, 205] on span "Select item class" at bounding box center [574, 200] width 252 height 23
click at [518, 236] on li "General" at bounding box center [578, 229] width 269 height 24
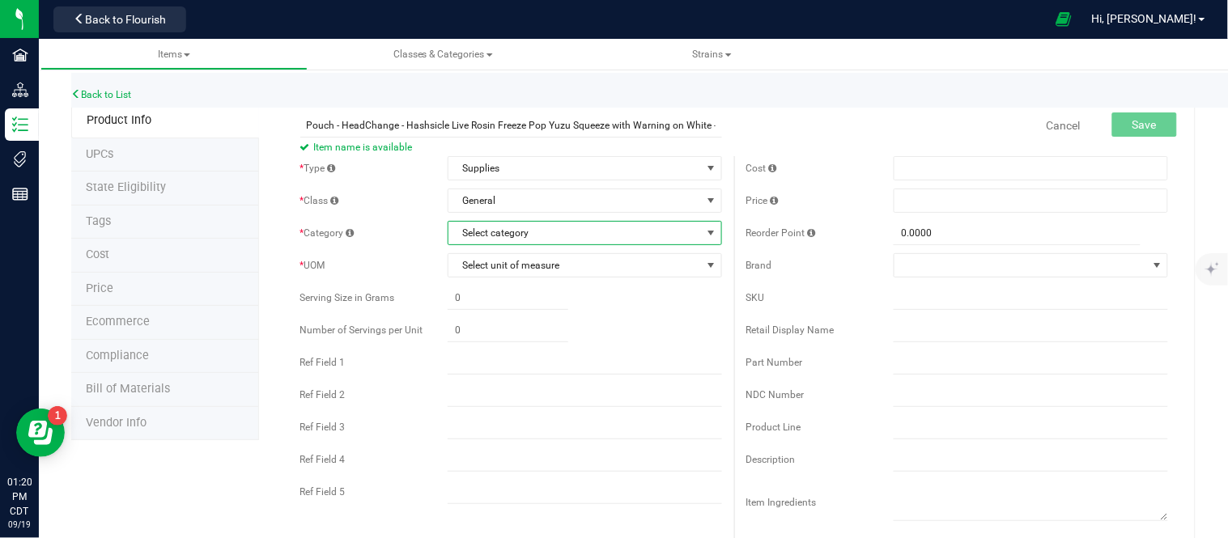
click at [520, 239] on span "Select category" at bounding box center [574, 233] width 252 height 23
click at [504, 381] on li "Supplies" at bounding box center [578, 381] width 269 height 24
click at [573, 265] on span "Select unit of measure" at bounding box center [574, 265] width 252 height 23
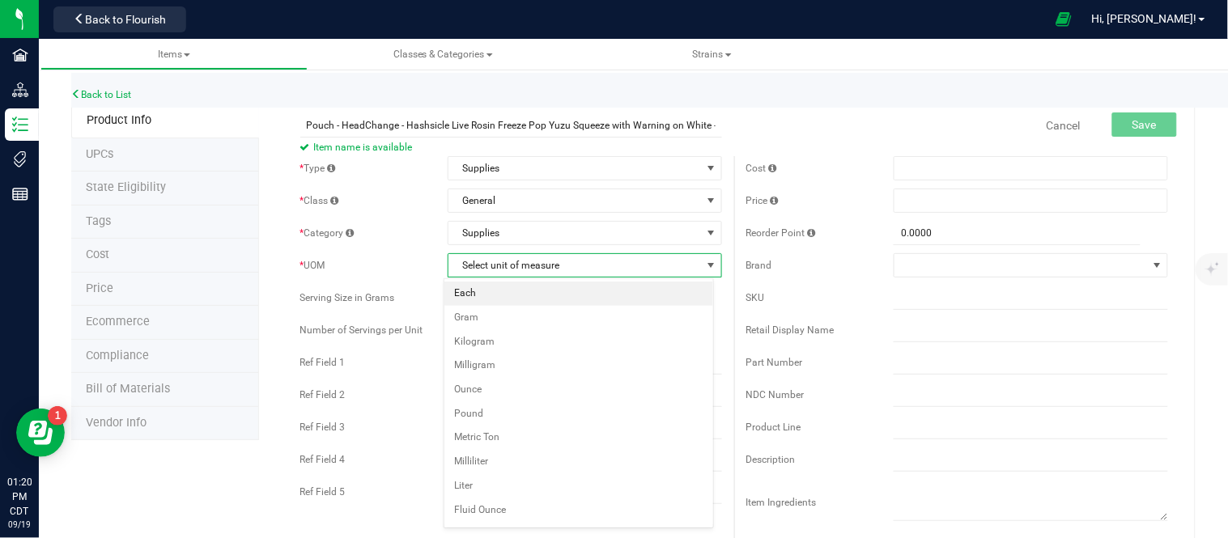
click at [507, 297] on li "Each" at bounding box center [578, 294] width 269 height 24
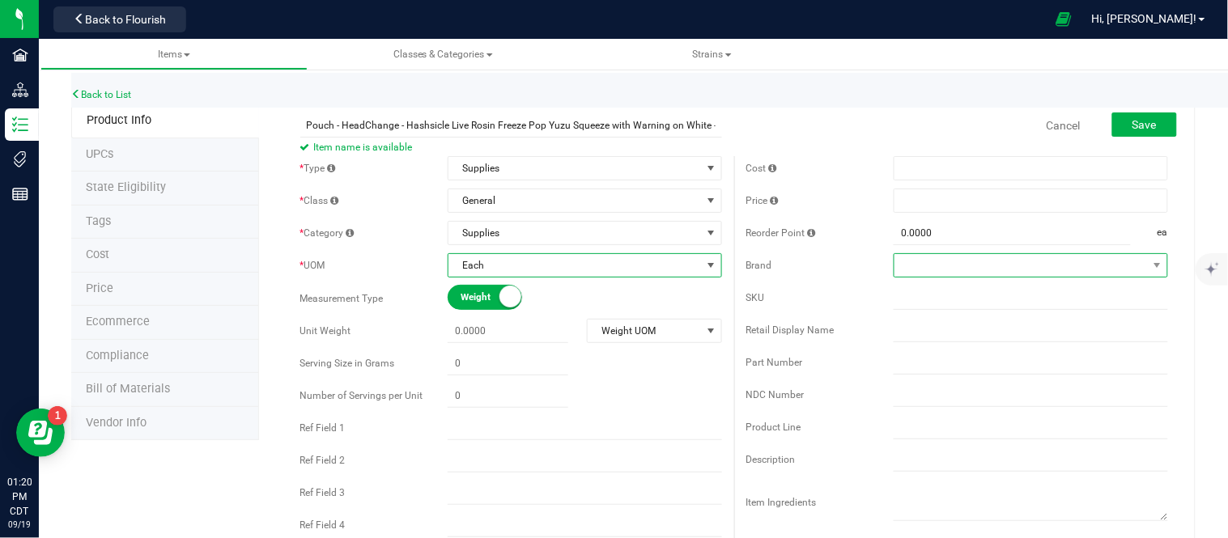
click at [1058, 263] on span at bounding box center [1020, 265] width 252 height 23
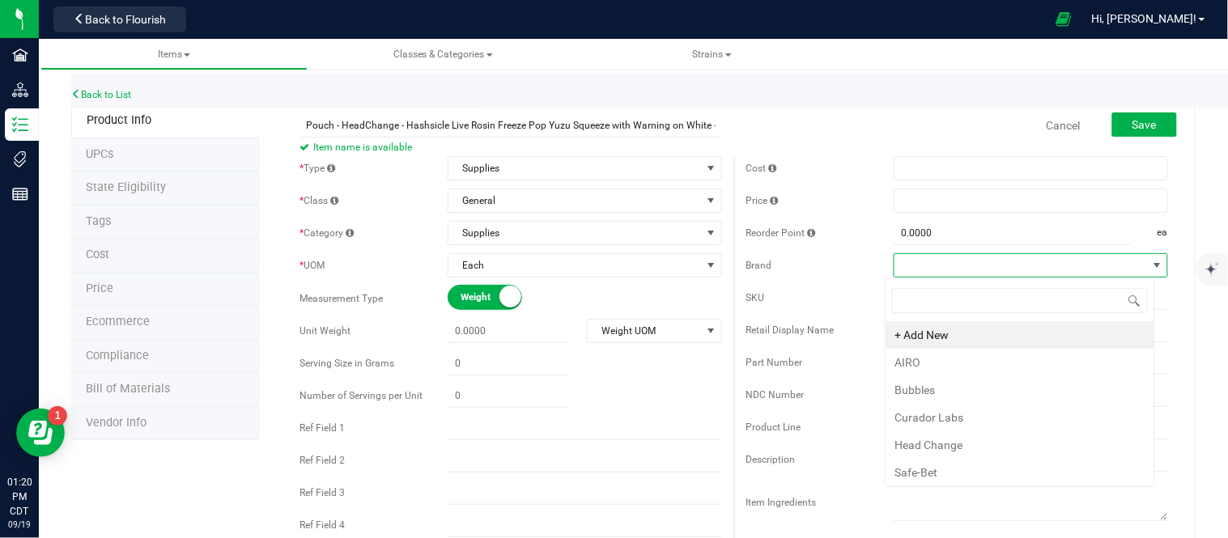
scroll to position [24, 270]
click at [934, 446] on li "Head Change" at bounding box center [1019, 445] width 269 height 28
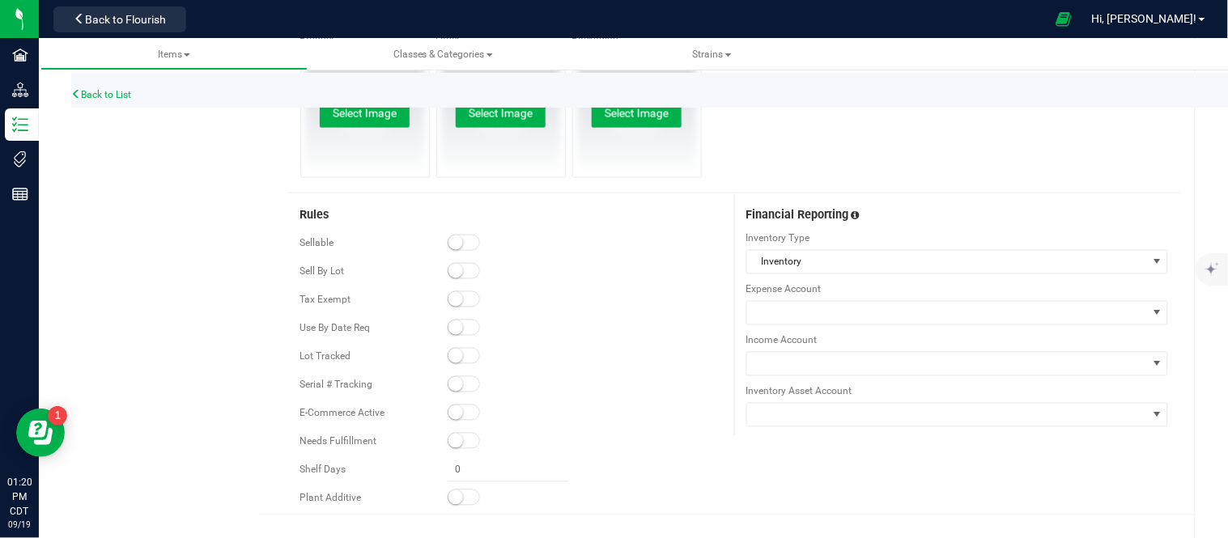
scroll to position [625, 0]
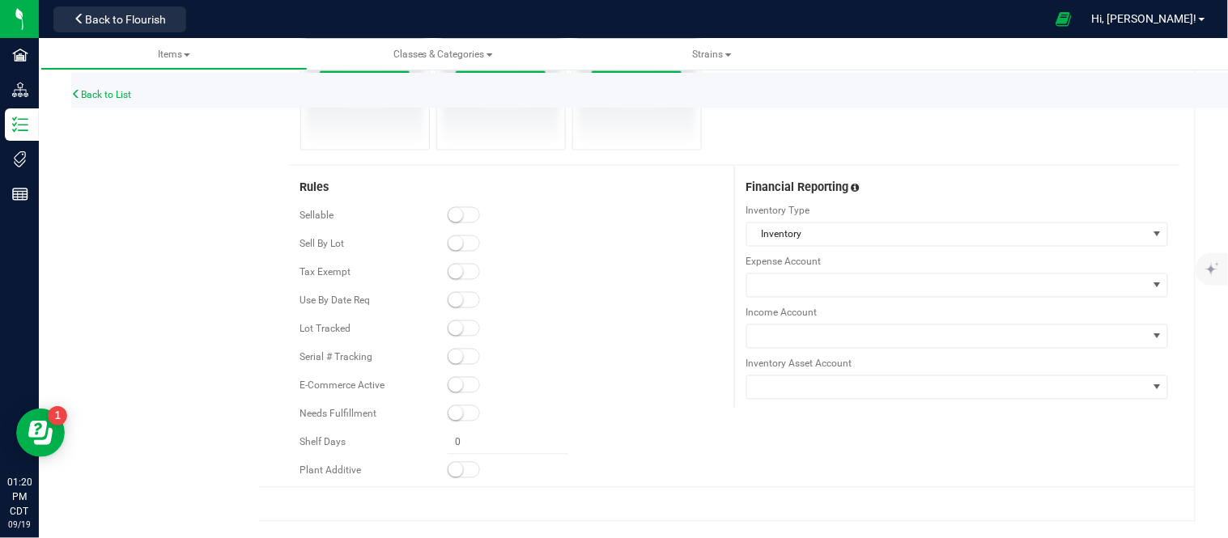
click at [454, 214] on small at bounding box center [455, 215] width 15 height 15
click at [448, 329] on small at bounding box center [455, 328] width 15 height 15
click at [453, 388] on small at bounding box center [455, 385] width 15 height 15
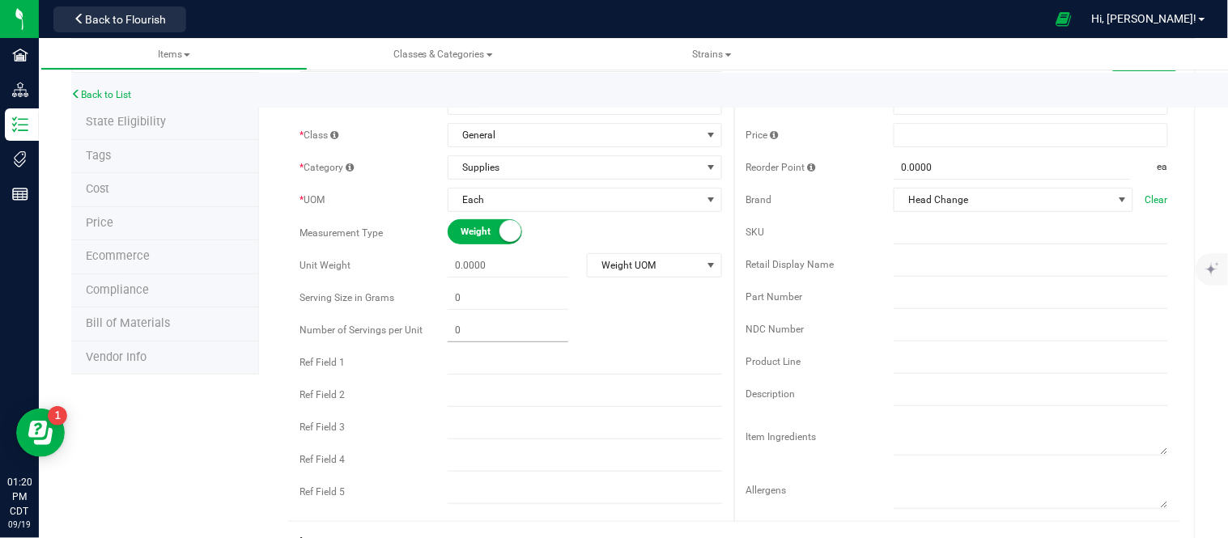
scroll to position [0, 0]
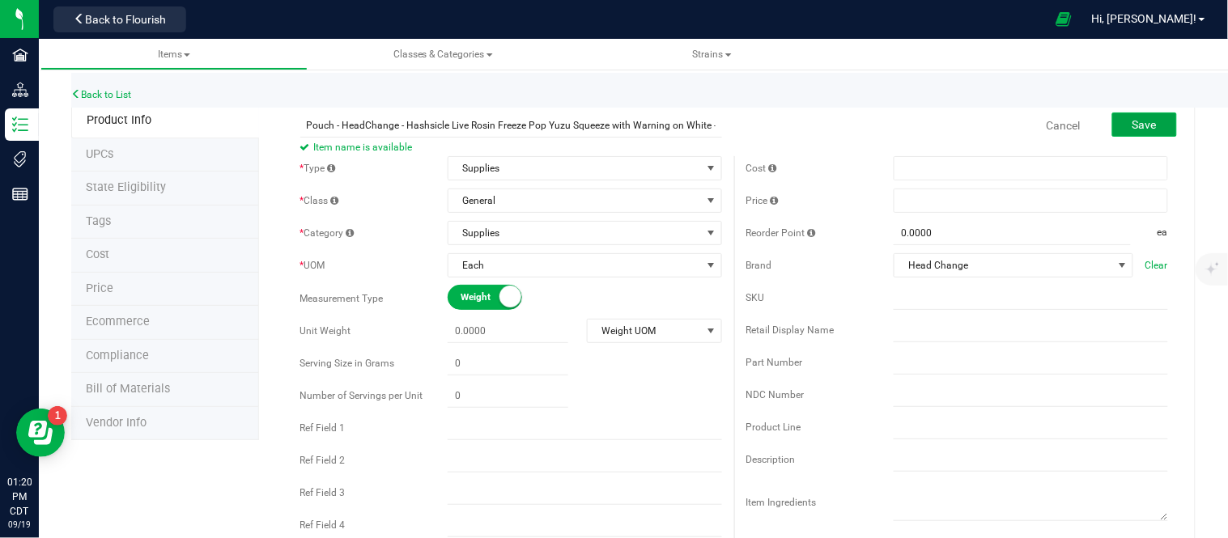
click at [1151, 113] on button "Save" at bounding box center [1144, 124] width 65 height 24
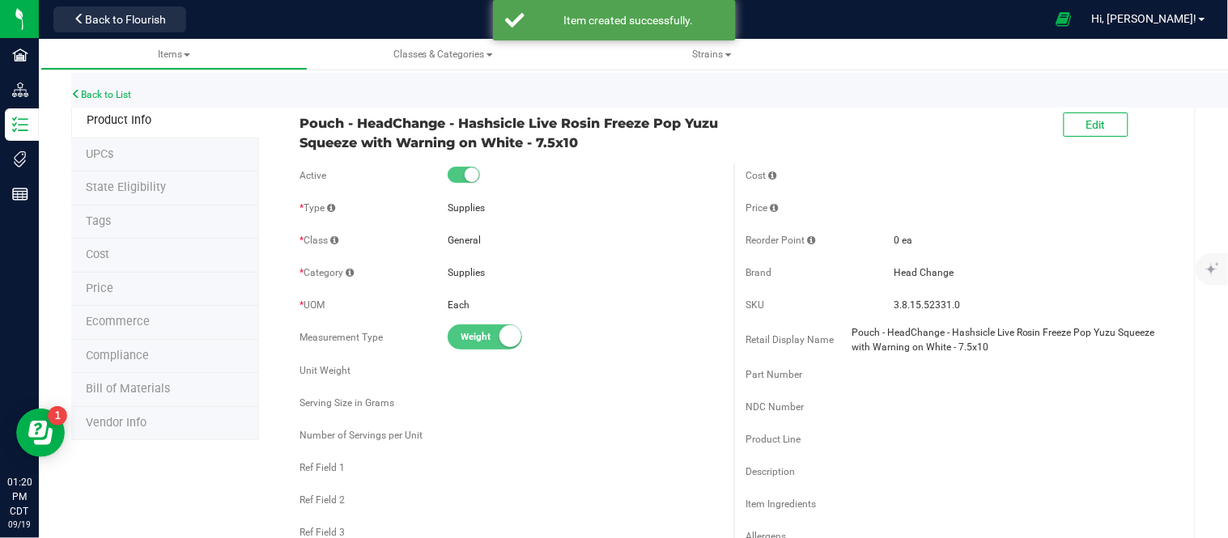
click at [151, 387] on span "Bill of Materials" at bounding box center [128, 389] width 84 height 14
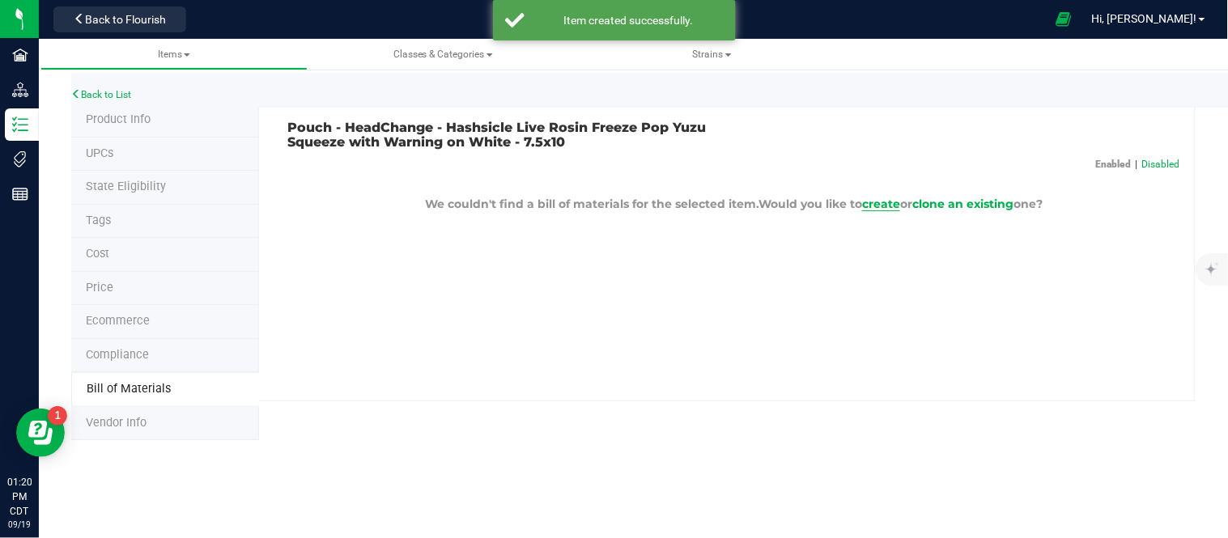
click at [876, 207] on span "create" at bounding box center [881, 204] width 38 height 15
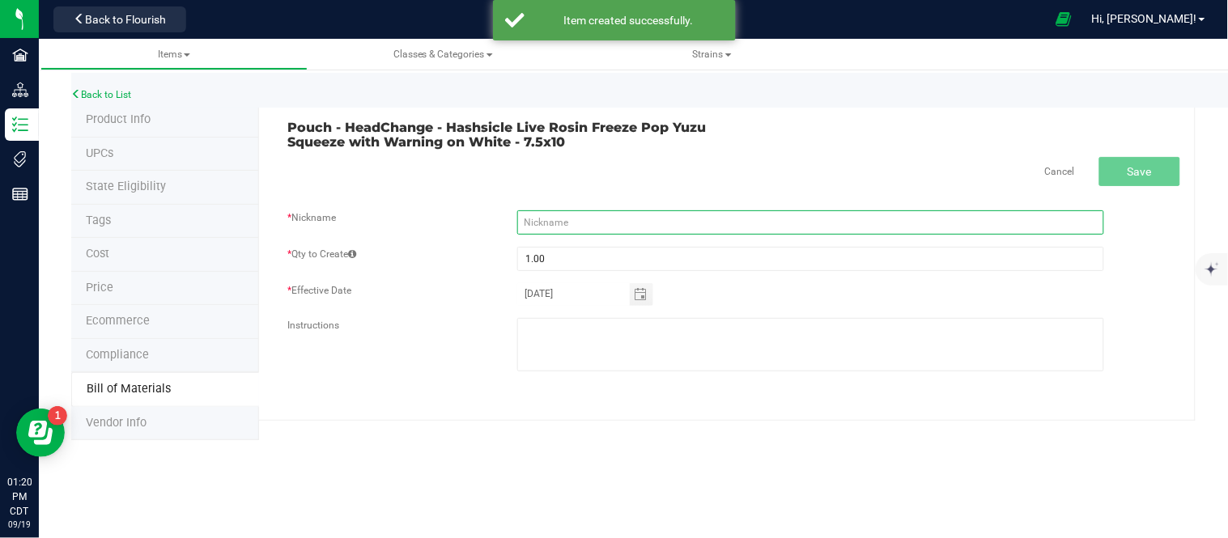
click at [639, 225] on input "text" at bounding box center [810, 222] width 587 height 24
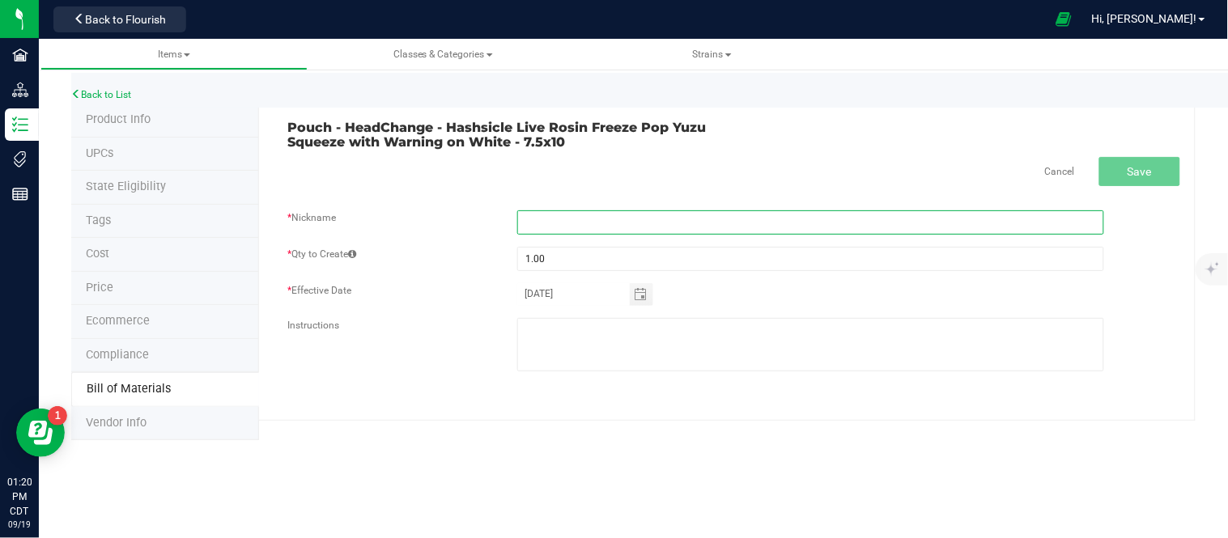
paste input "Pouch - HeadChange - Hashsicle Live Rosin Freeze Pop Yuzu Squeeze with Warning …"
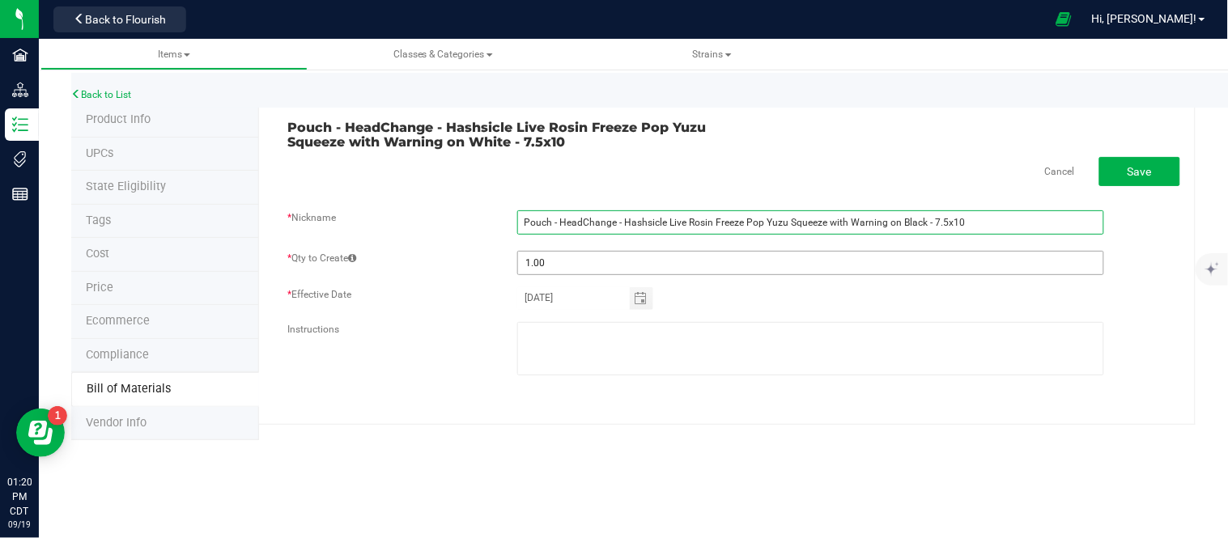
click at [921, 223] on input "Pouch - HeadChange - Hashsicle Live Rosin Freeze Pop Yuzu Squeeze with Warning …" at bounding box center [810, 222] width 587 height 24
type input "Pouch - HeadChange - Hashsicle Live Rosin Freeze Pop Yuzu Squeeze with Warning …"
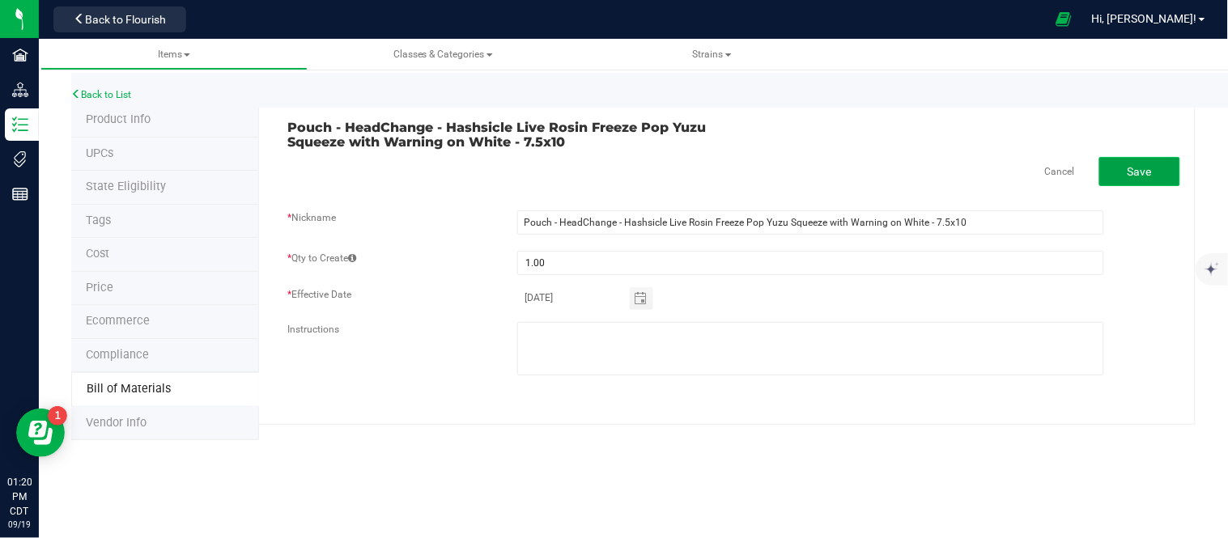
click at [1133, 178] on button "Save" at bounding box center [1139, 171] width 81 height 29
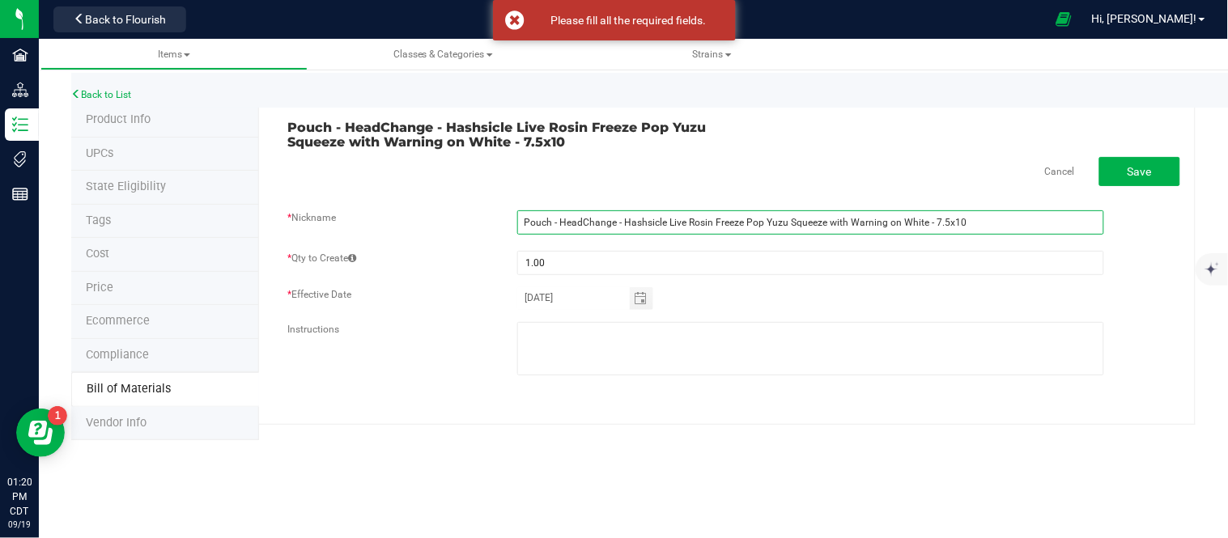
click at [984, 227] on input "Pouch - HeadChange - Hashsicle Live Rosin Freeze Pop Yuzu Squeeze with Warning …" at bounding box center [810, 222] width 587 height 24
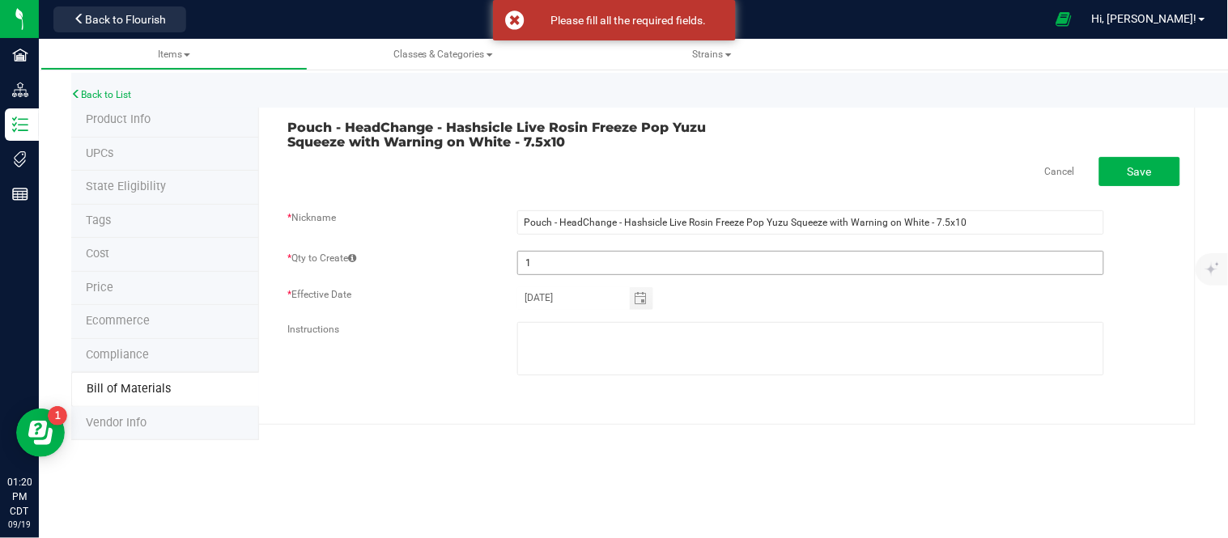
click at [989, 253] on fieldset "* Nickname Pouch - HeadChange - Hashsicle Live Rosin Freeze Pop Yuzu Squeeze wi…" at bounding box center [734, 300] width 893 height 181
type input "1.00"
click at [975, 148] on div "Pouch - HeadChange - Hashsicle Live Rosin Freeze Pop Yuzu Squeeze with Warning …" at bounding box center [734, 135] width 917 height 28
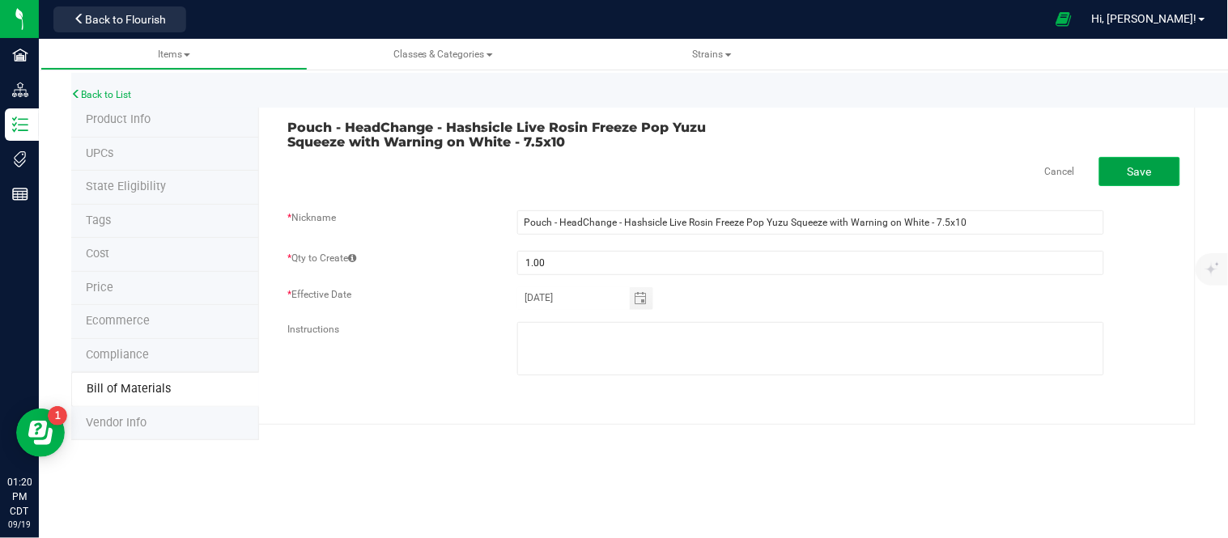
click at [1147, 168] on span "Save" at bounding box center [1139, 171] width 24 height 13
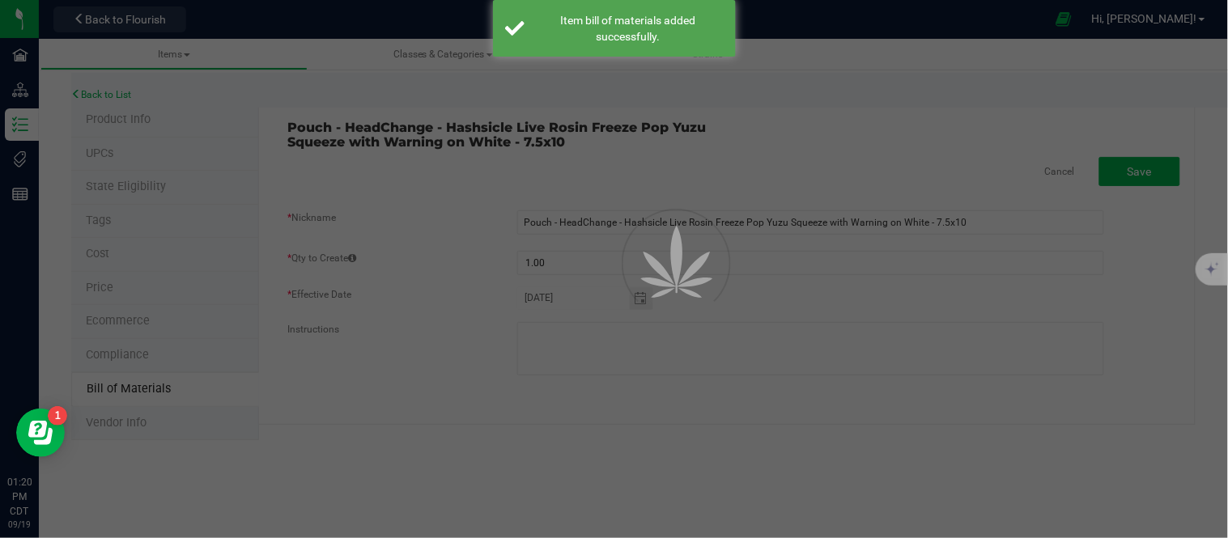
select select "1444"
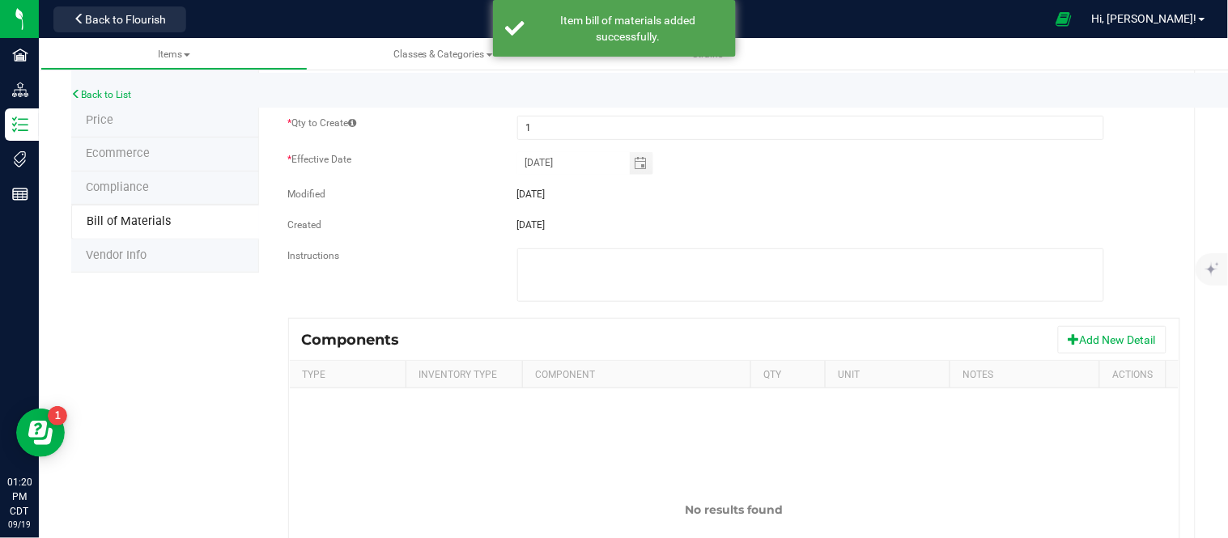
scroll to position [180, 0]
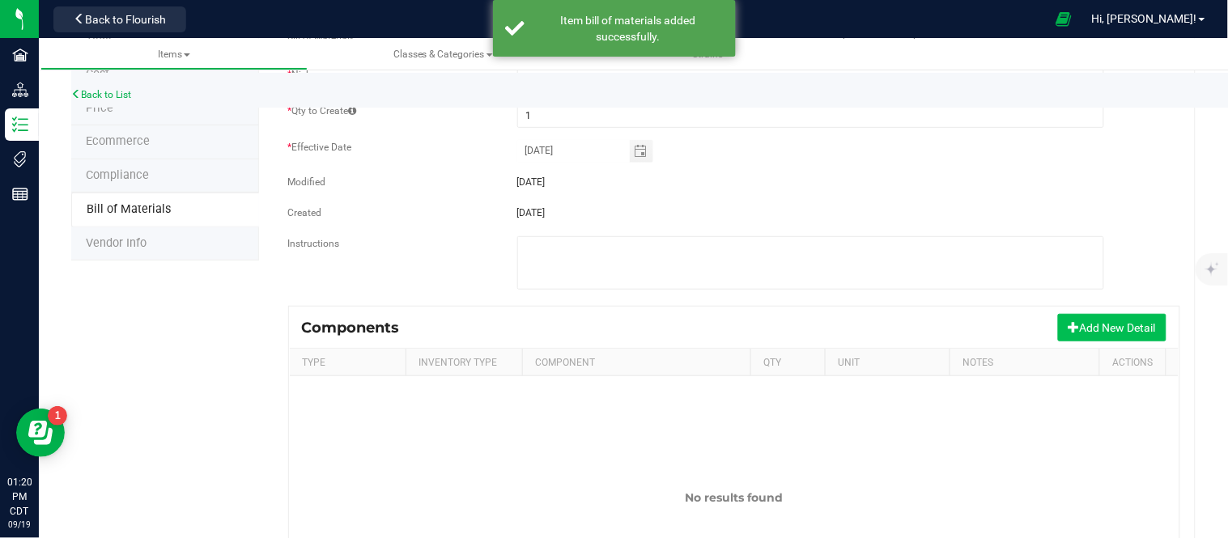
click at [1067, 332] on button "Add New Detail" at bounding box center [1112, 328] width 108 height 28
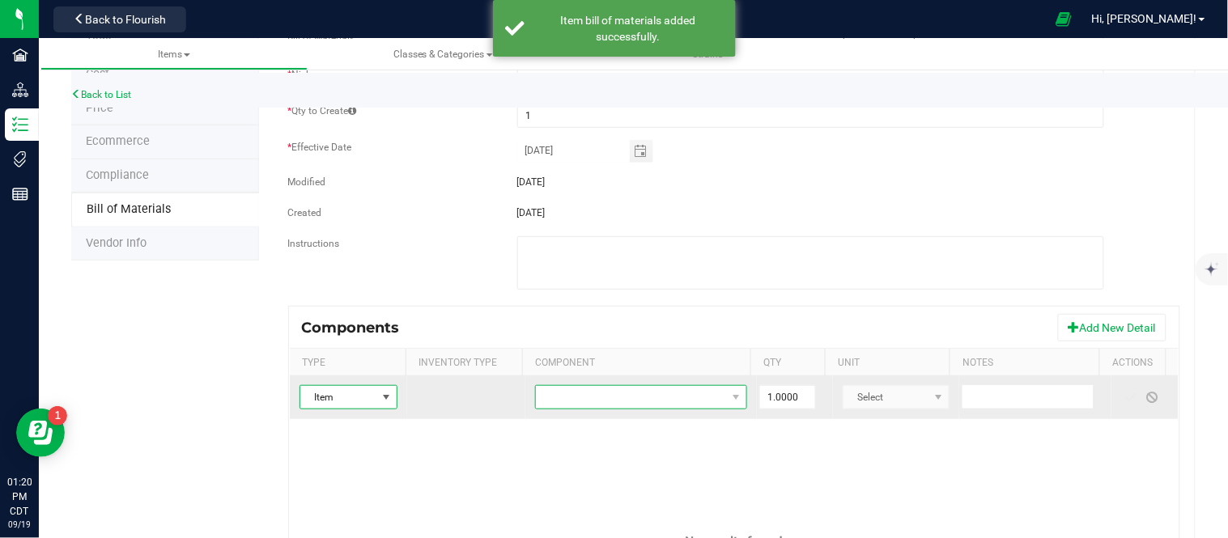
click at [562, 402] on span "NO DATA FOUND" at bounding box center [631, 397] width 190 height 23
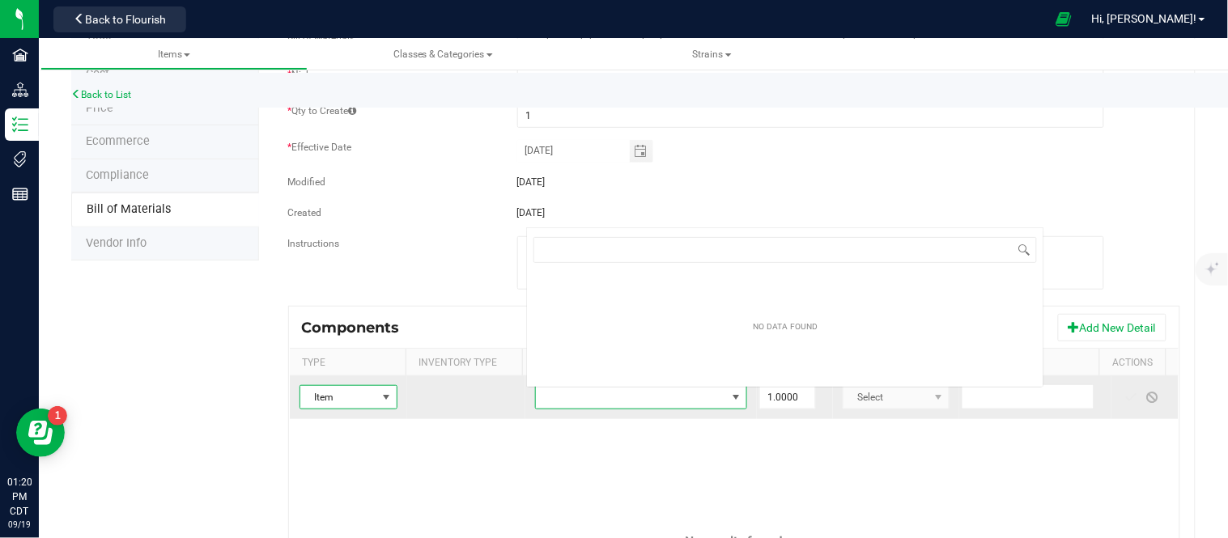
scroll to position [24, 203]
click at [581, 399] on span "NO DATA FOUND" at bounding box center [631, 397] width 190 height 23
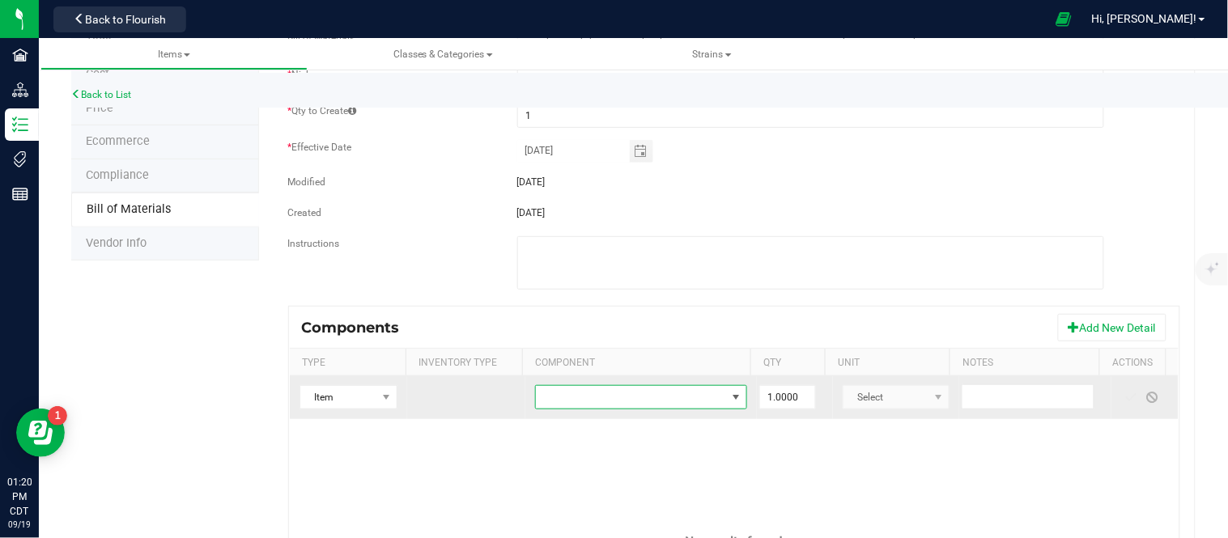
click at [581, 399] on span "NO DATA FOUND" at bounding box center [631, 397] width 190 height 23
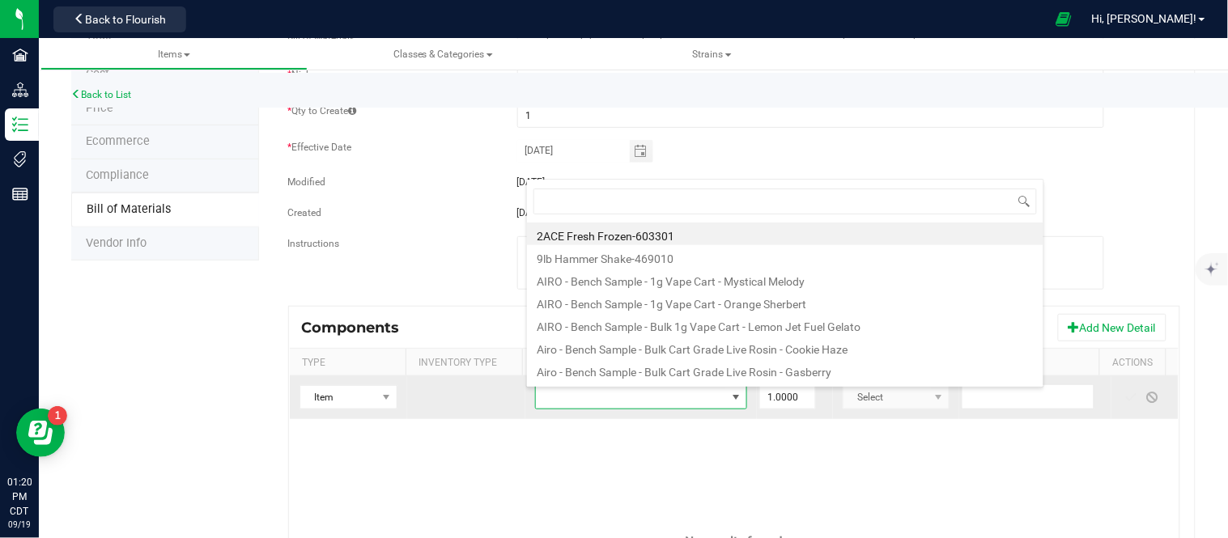
type input "Pouch - HeadChange - Hashsicle Live Rosin Freeze Pop Yuzu Squeeze with Warning …"
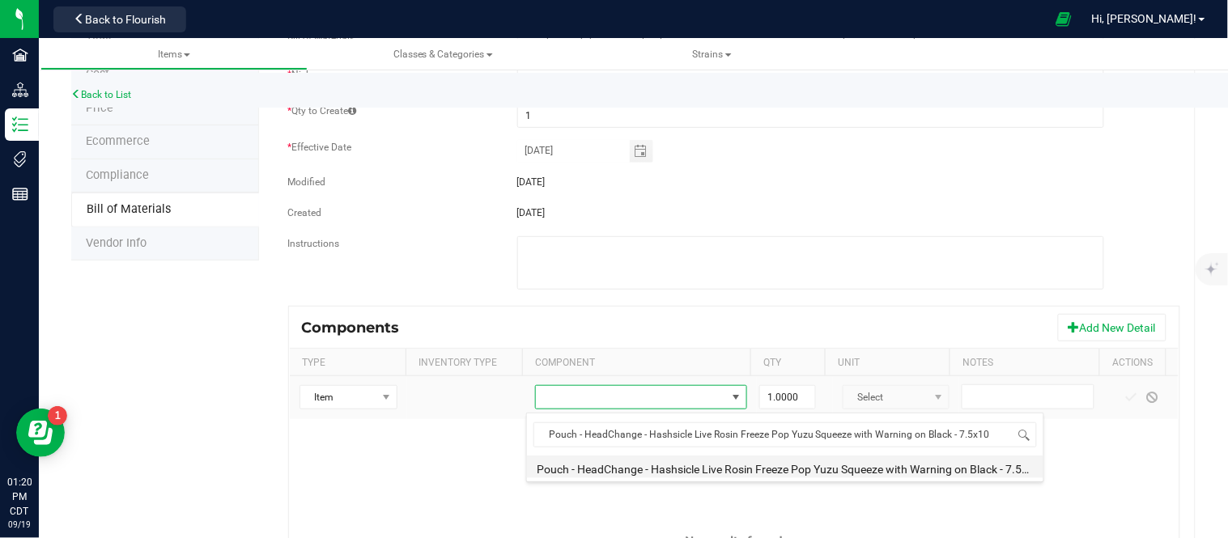
click at [689, 471] on li "Pouch - HeadChange - Hashsicle Live Rosin Freeze Pop Yuzu Squeeze with Warning …" at bounding box center [785, 467] width 516 height 23
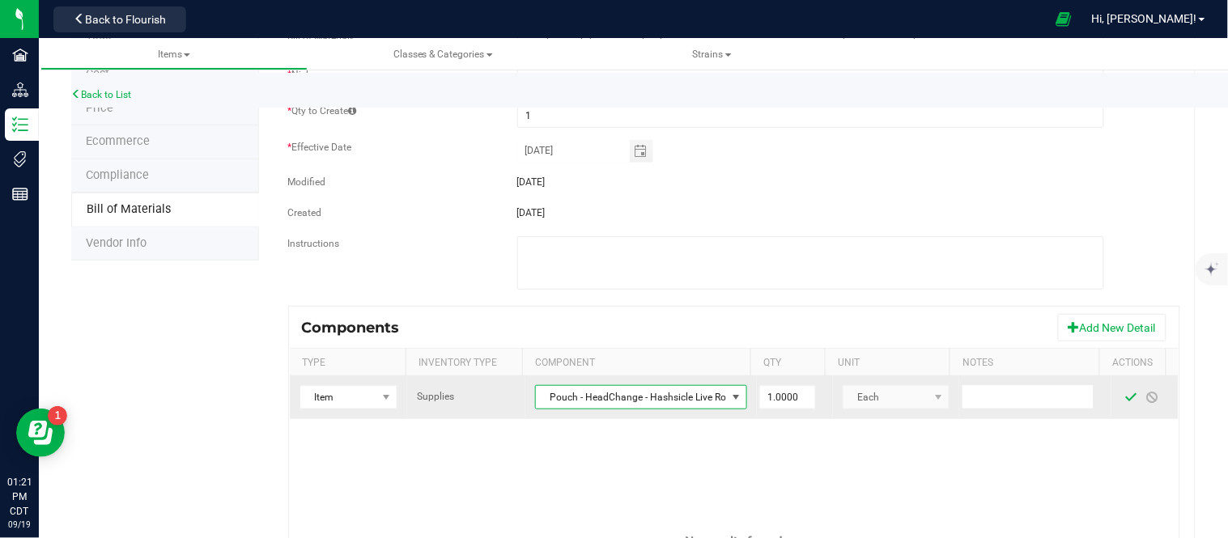
click at [1125, 401] on span at bounding box center [1131, 397] width 13 height 13
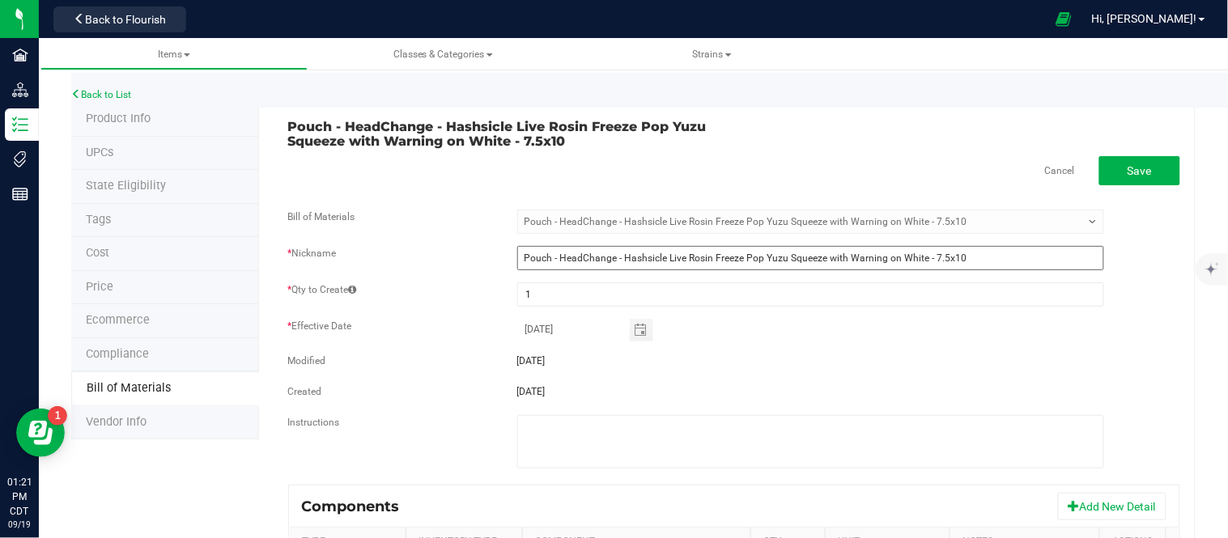
scroll to position [0, 0]
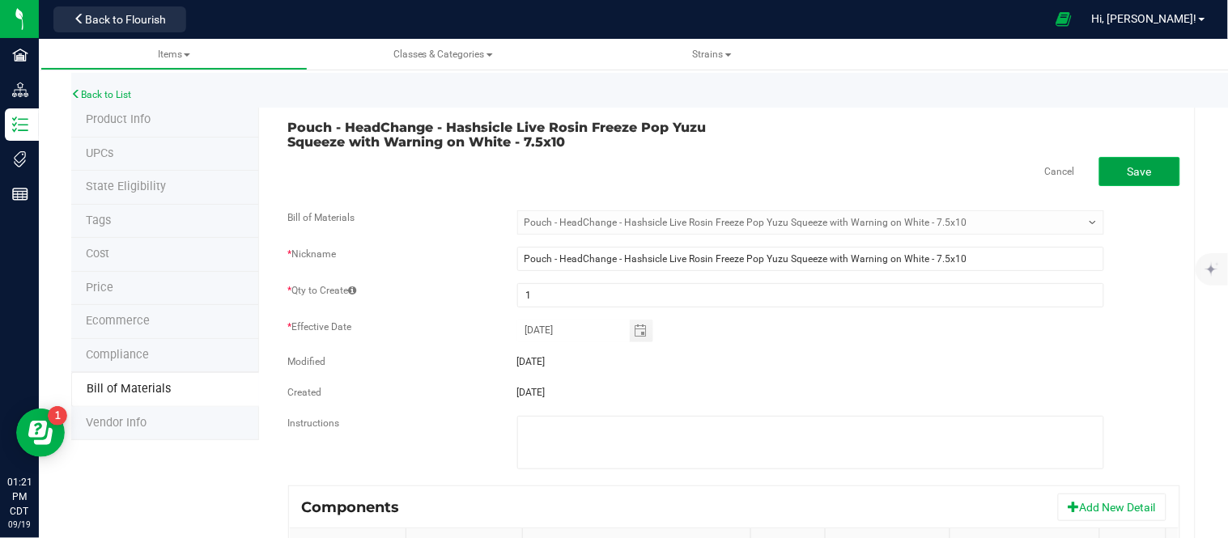
click at [1127, 179] on button "Save" at bounding box center [1139, 171] width 81 height 29
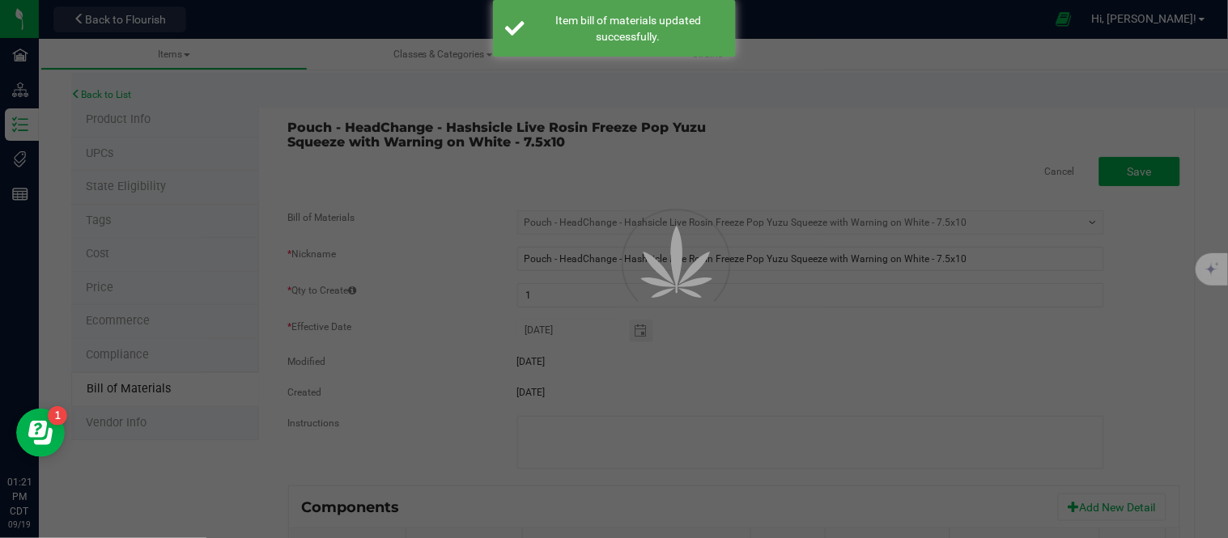
select select "1444"
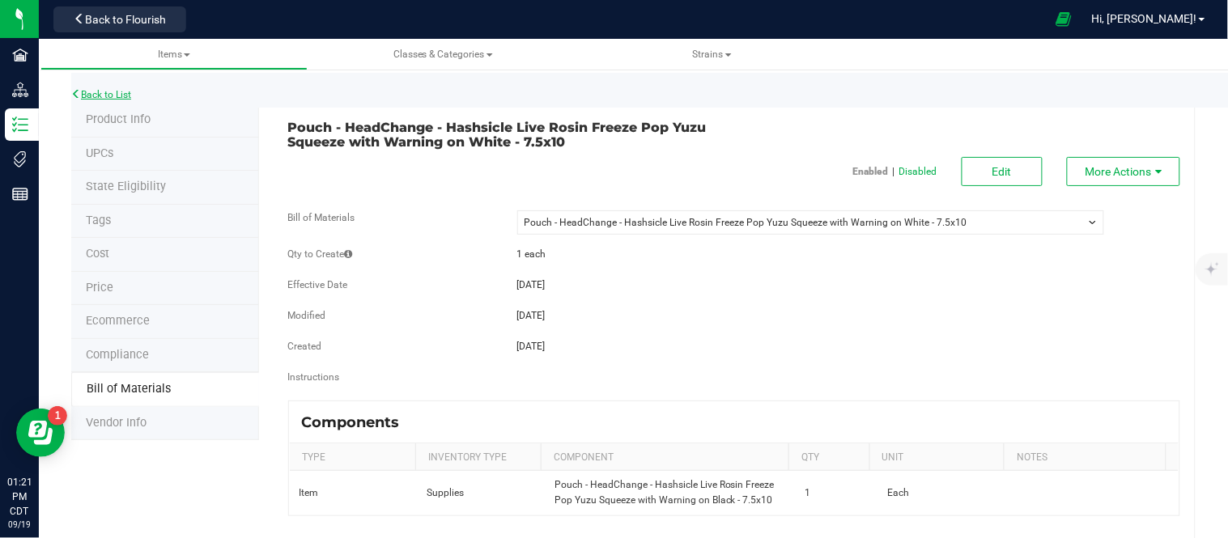
click at [95, 95] on link "Back to List" at bounding box center [101, 94] width 60 height 11
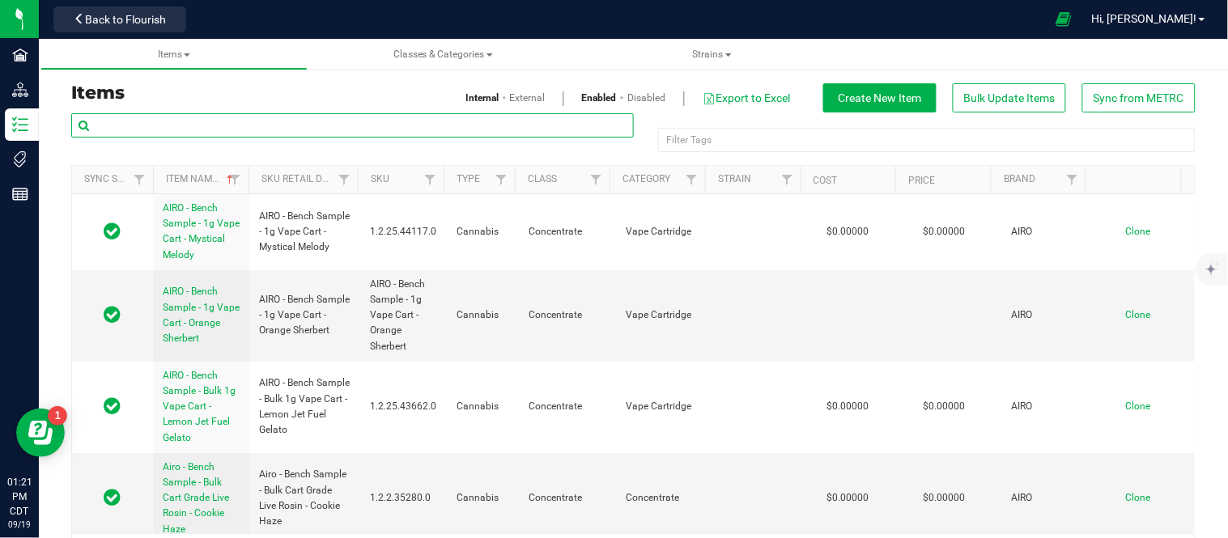
click at [293, 123] on input "text" at bounding box center [352, 125] width 562 height 24
paste input "Pouch - HeadChange - Hashsicle Live Rosin Freeze Pop Fruit Punch with Warning o…"
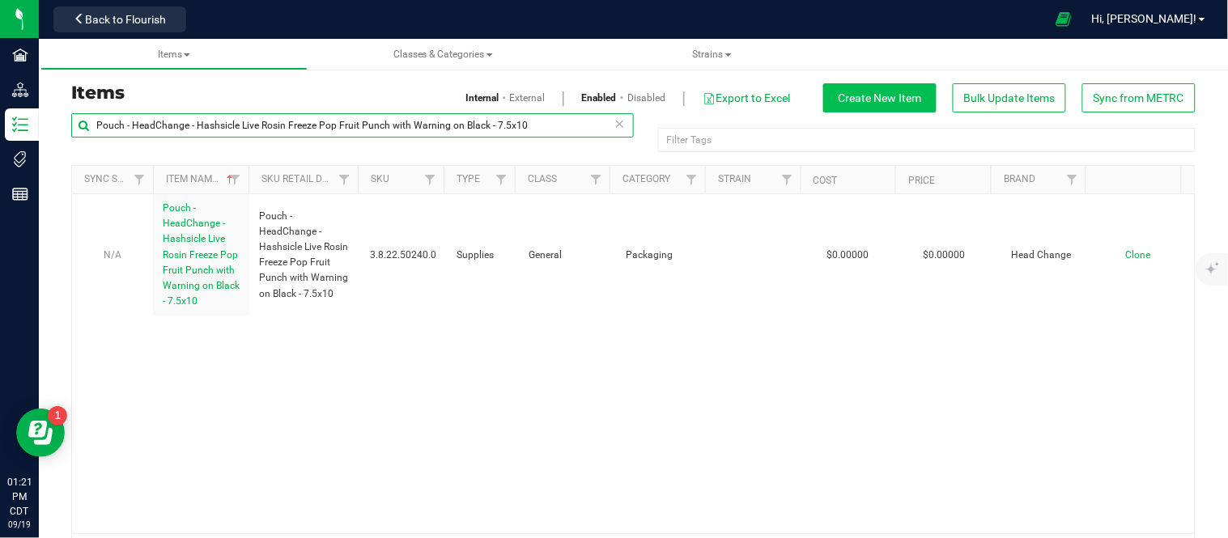
type input "Pouch - HeadChange - Hashsicle Live Rosin Freeze Pop Fruit Punch with Warning o…"
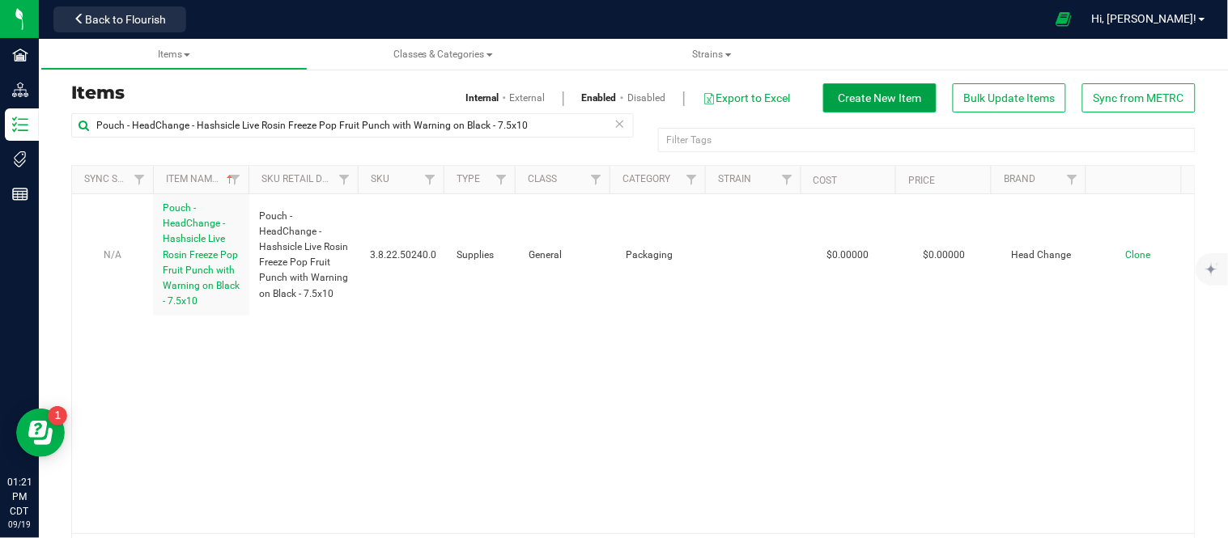
click at [850, 100] on span "Create New Item" at bounding box center [879, 97] width 83 height 13
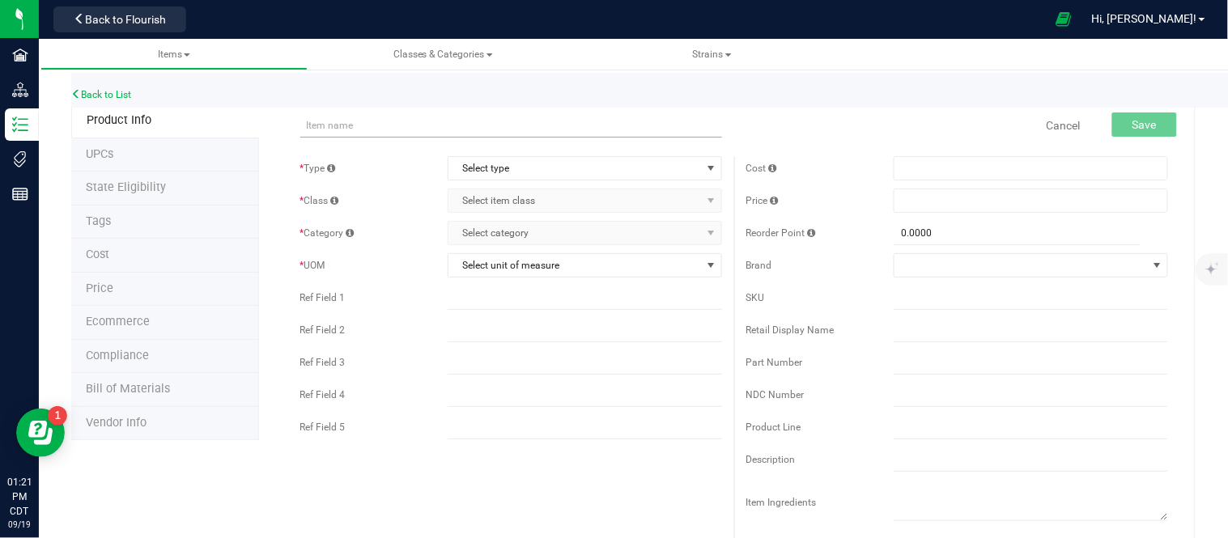
click at [487, 123] on input "text" at bounding box center [511, 125] width 422 height 24
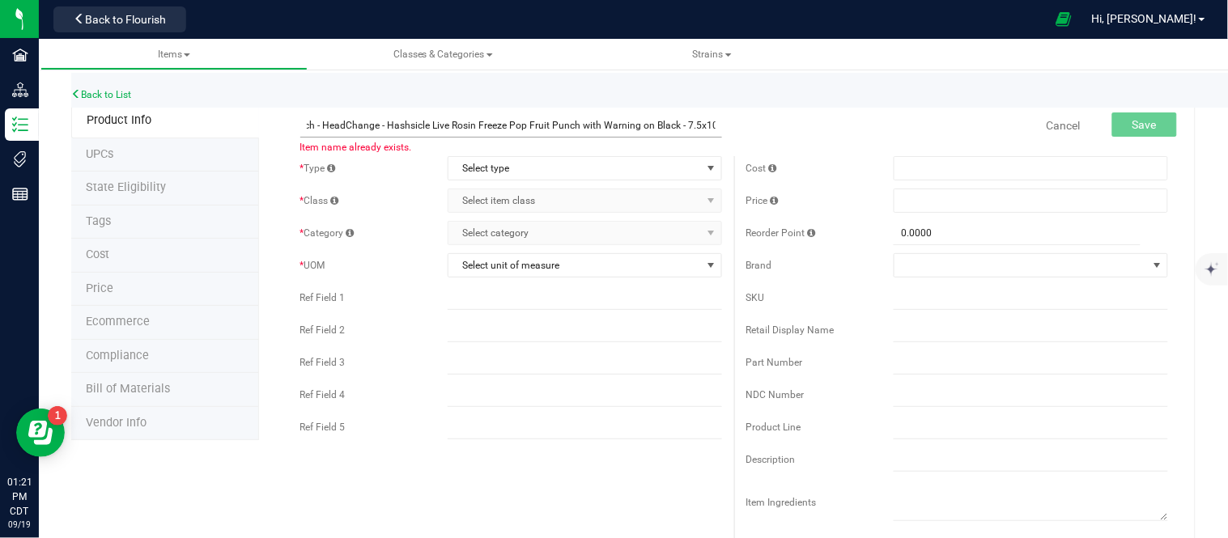
click at [668, 125] on input "Pouch - HeadChange - Hashsicle Live Rosin Freeze Pop Fruit Punch with Warning o…" at bounding box center [511, 125] width 422 height 24
type input "Pouch - HeadChange - Hashsicle Live Rosin Freeze Pop Fruit Punch with Warning o…"
click at [867, 131] on div "Cancel Save" at bounding box center [957, 125] width 446 height 40
click at [704, 166] on span "select" at bounding box center [710, 168] width 13 height 13
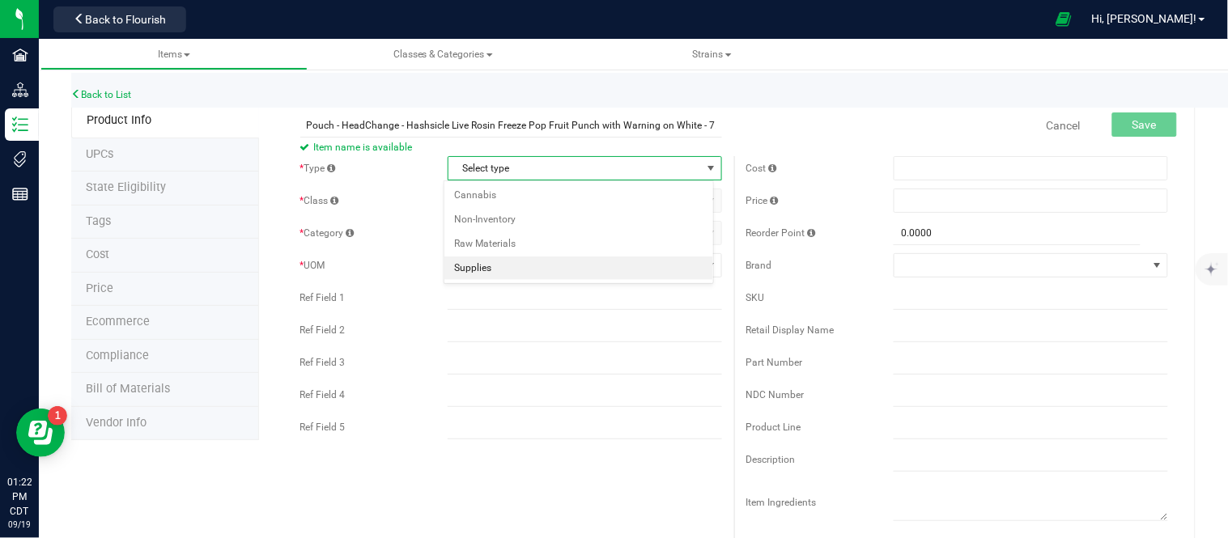
click at [498, 264] on li "Supplies" at bounding box center [578, 269] width 269 height 24
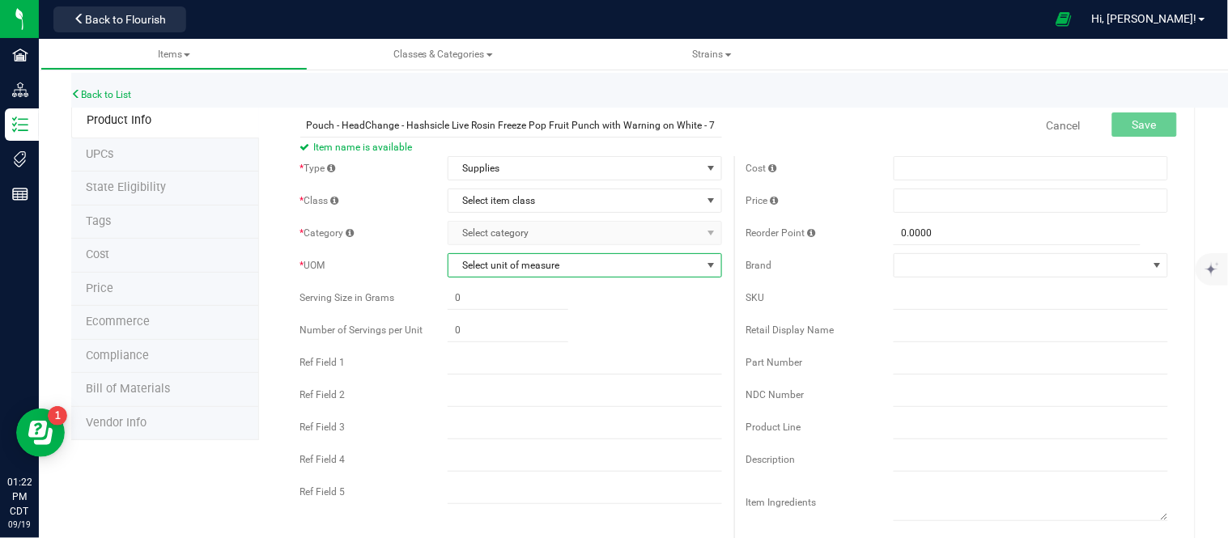
click at [704, 262] on span "select" at bounding box center [710, 265] width 13 height 13
click at [675, 186] on div "* Type Supplies Select type Cannabis Non-Inventory Raw Materials Supplies * Cla…" at bounding box center [511, 334] width 446 height 356
click at [670, 197] on span "Select item class" at bounding box center [574, 200] width 252 height 23
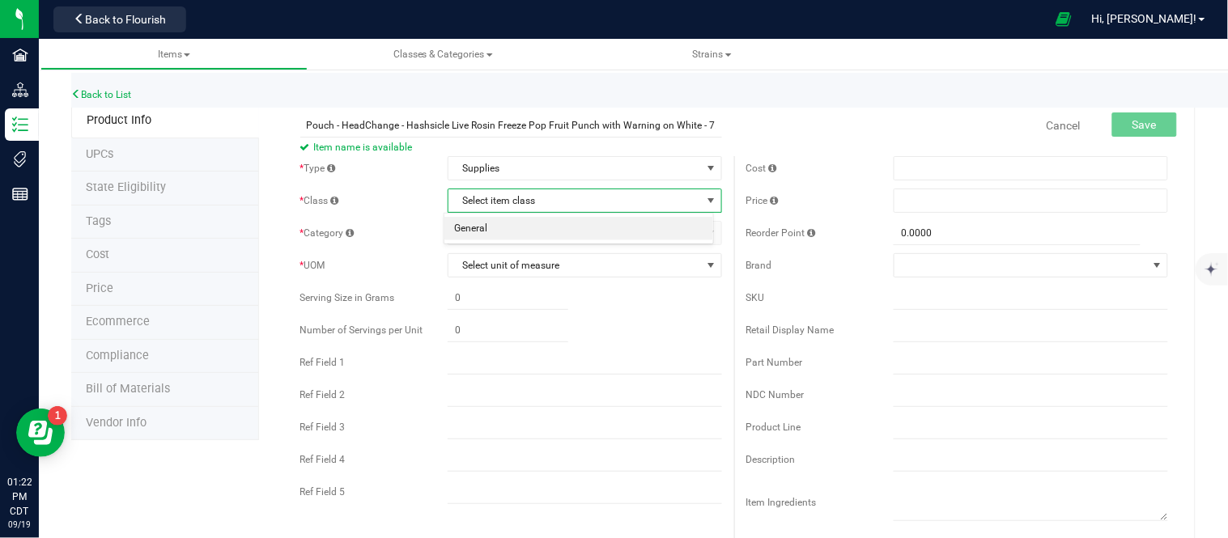
click at [516, 228] on li "General" at bounding box center [578, 229] width 269 height 24
click at [524, 236] on span "Select category" at bounding box center [574, 233] width 252 height 23
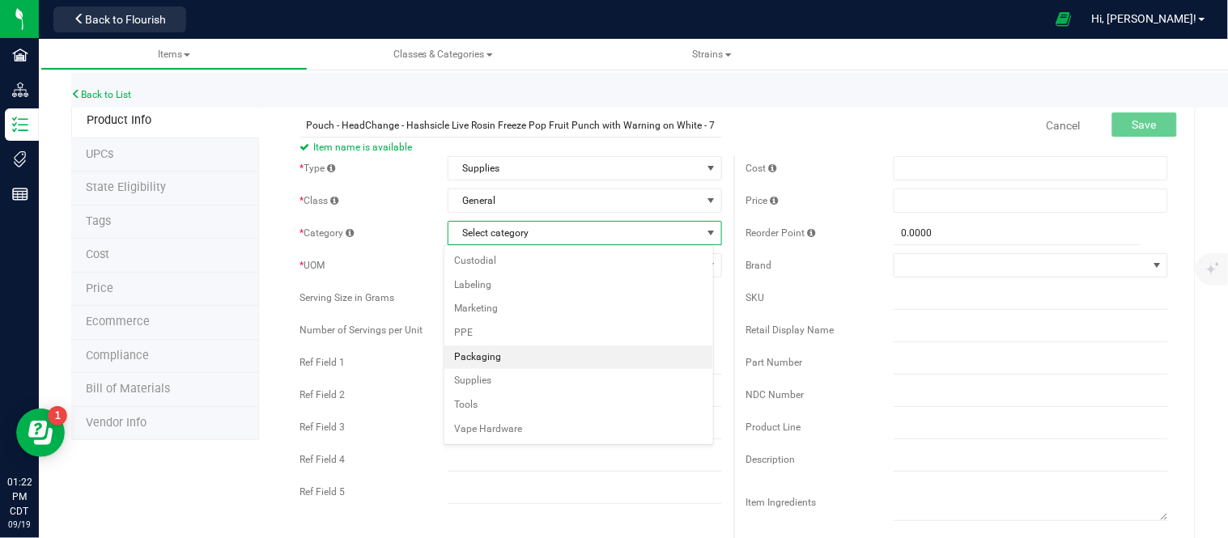
click at [514, 350] on li "Packaging" at bounding box center [578, 358] width 269 height 24
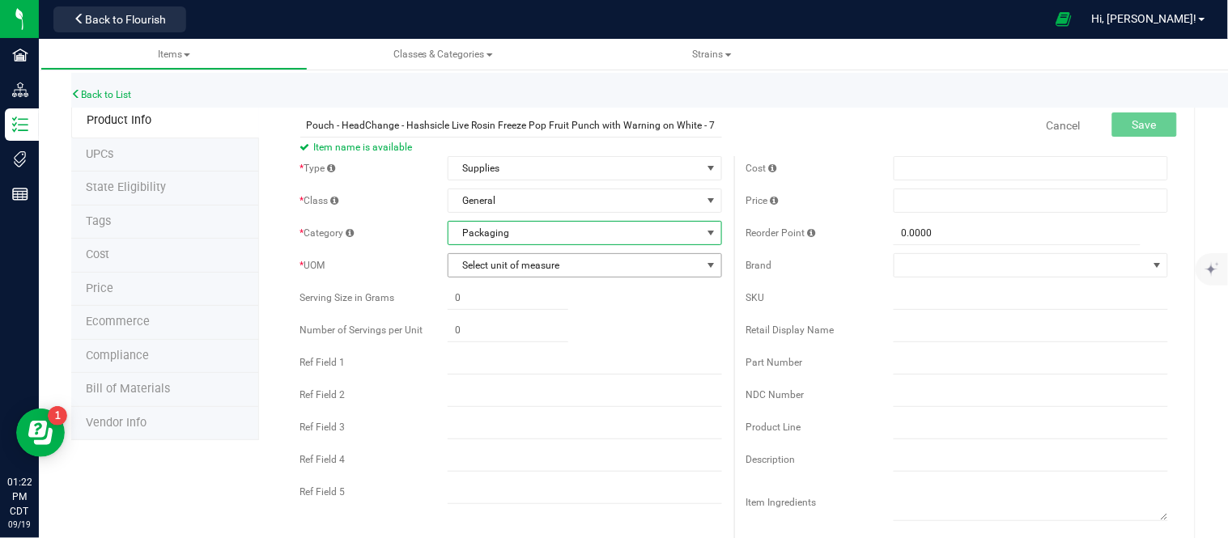
click at [541, 267] on span "Select unit of measure" at bounding box center [574, 265] width 252 height 23
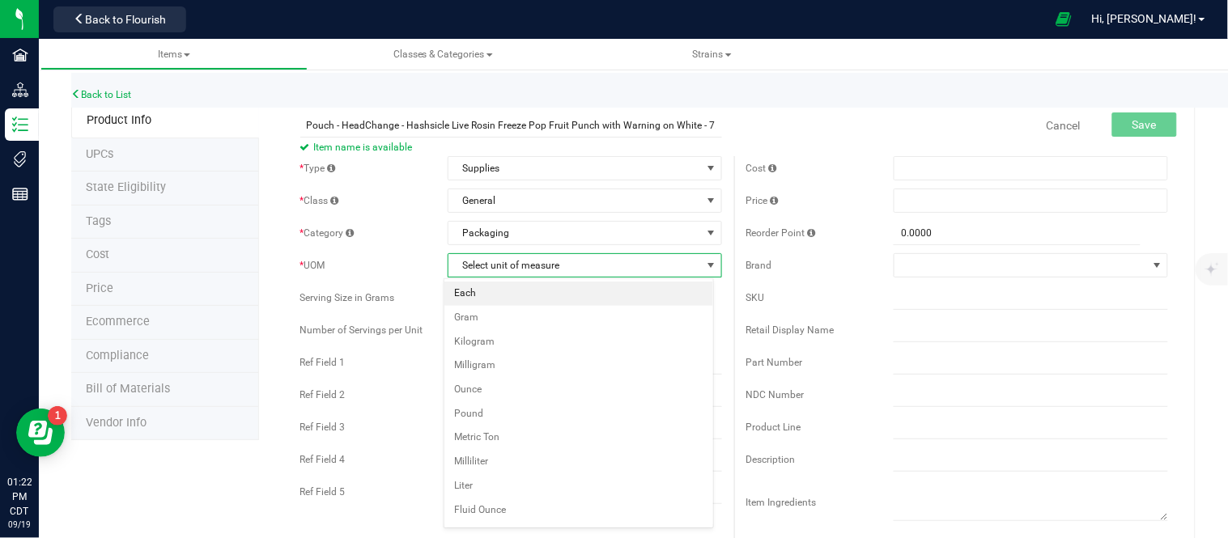
click at [503, 299] on li "Each" at bounding box center [578, 294] width 269 height 24
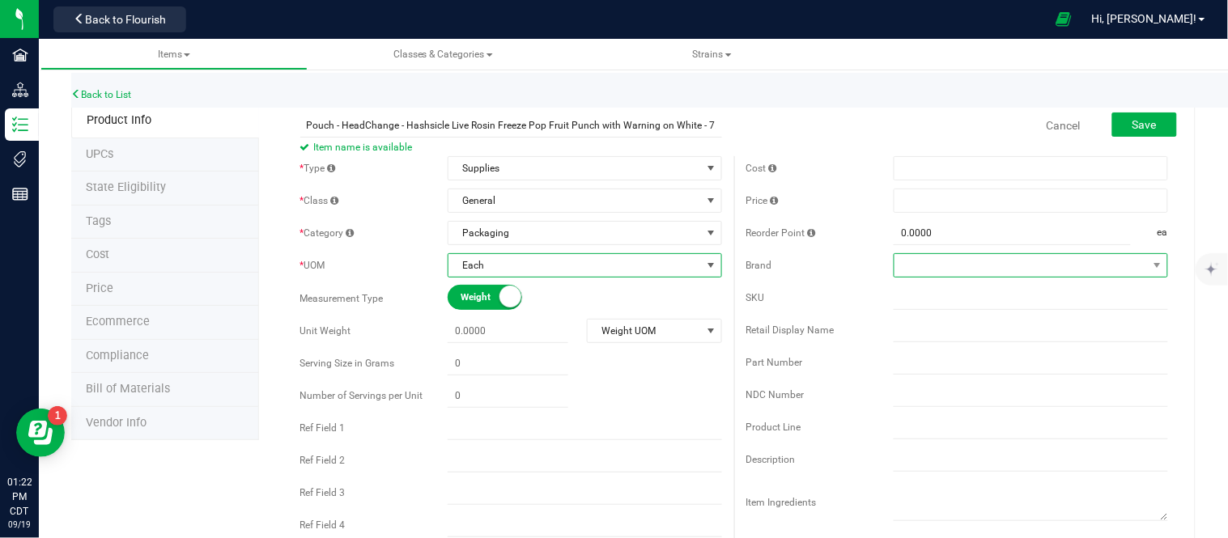
click at [990, 263] on span at bounding box center [1020, 265] width 252 height 23
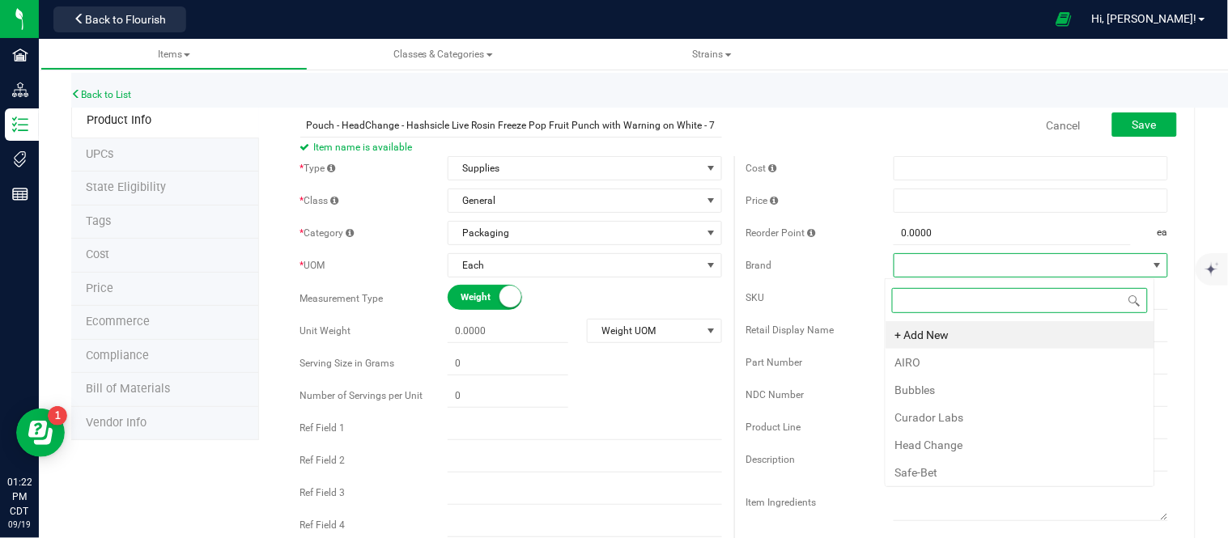
scroll to position [24, 270]
click at [937, 441] on li "Head Change" at bounding box center [1019, 445] width 269 height 28
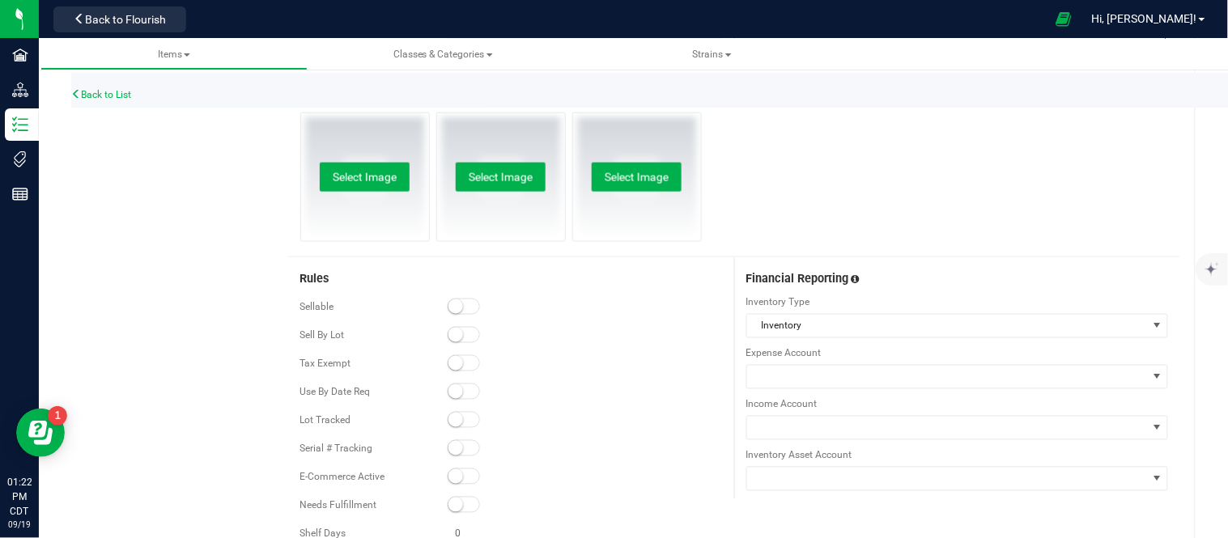
scroll to position [539, 0]
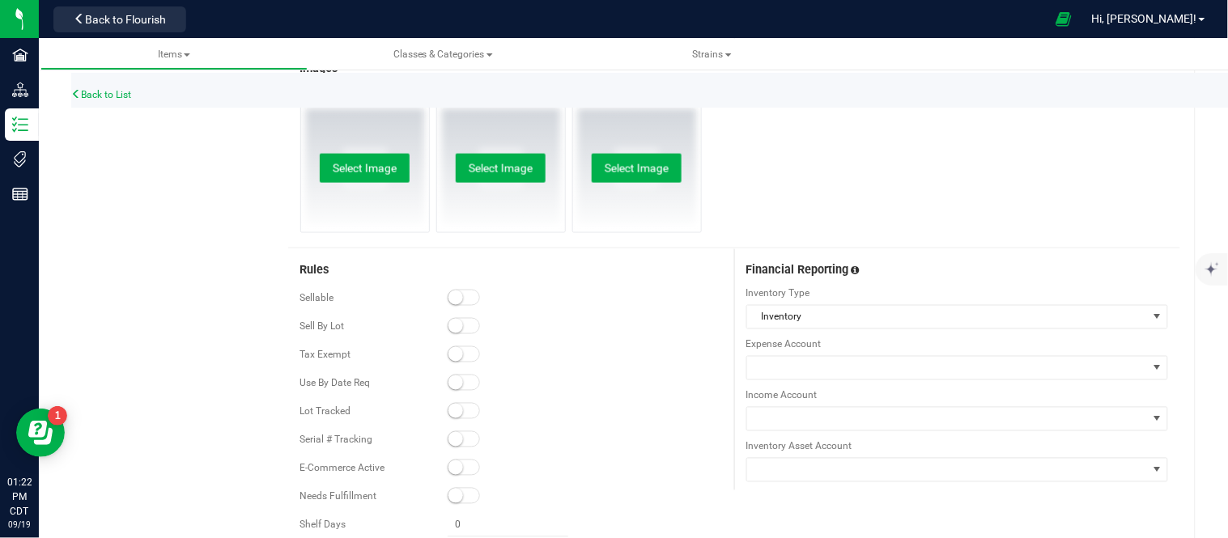
click at [458, 329] on small at bounding box center [455, 326] width 15 height 15
click at [452, 408] on small at bounding box center [455, 411] width 15 height 15
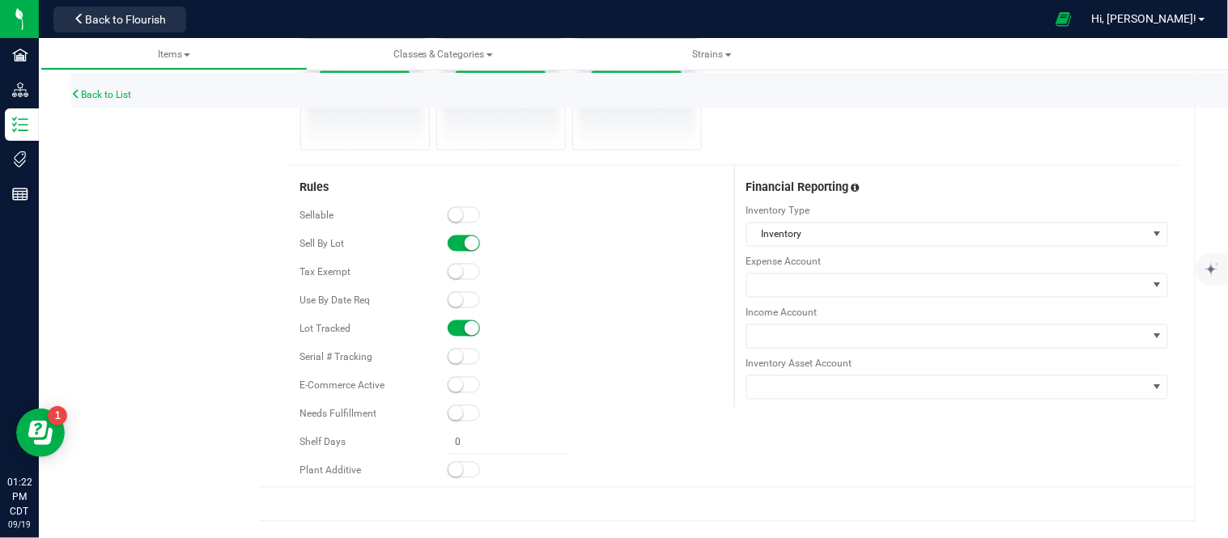
click at [451, 411] on small at bounding box center [455, 413] width 15 height 15
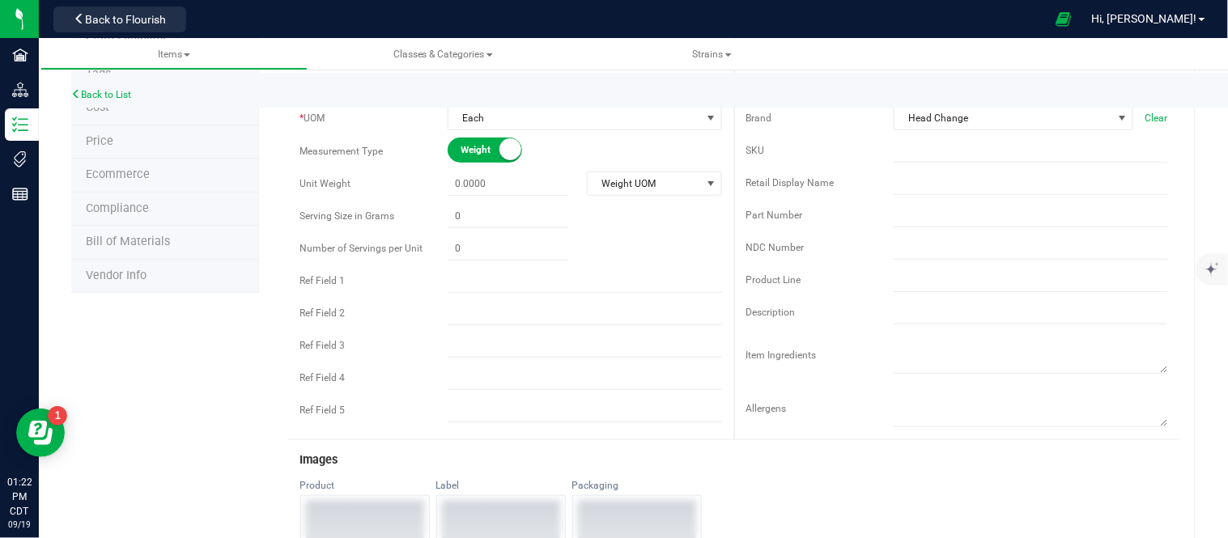
scroll to position [0, 0]
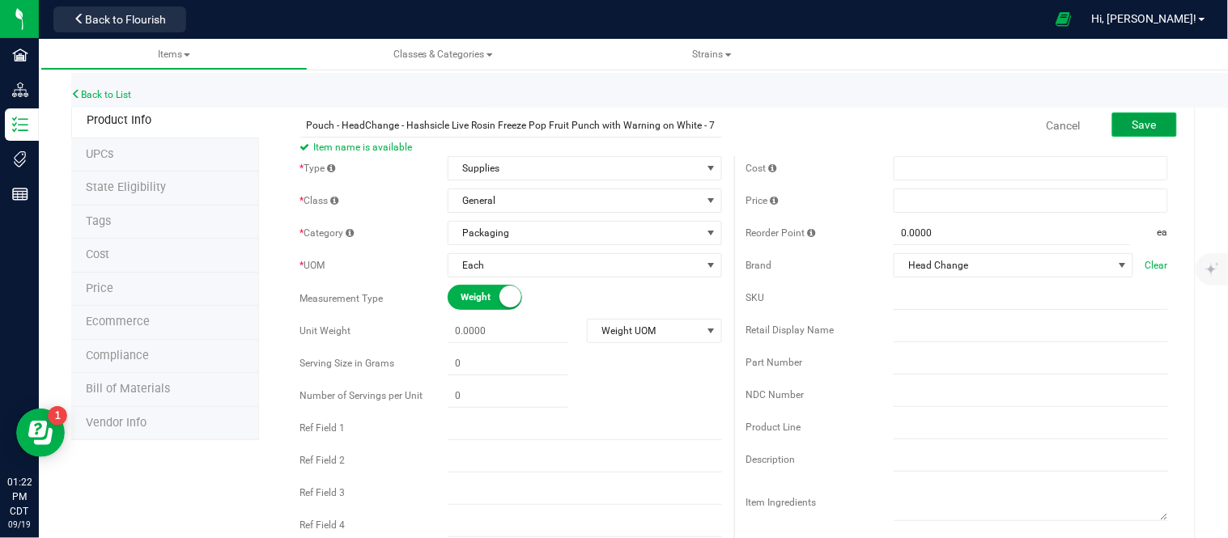
click at [1112, 115] on button "Save" at bounding box center [1144, 124] width 65 height 24
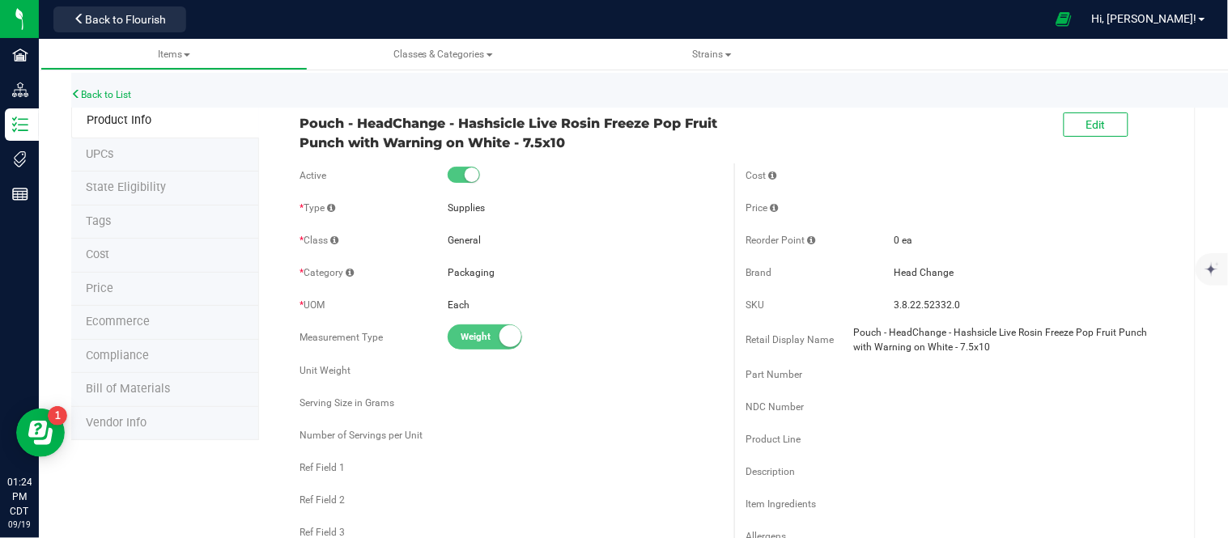
click at [151, 384] on span "Bill of Materials" at bounding box center [128, 389] width 84 height 14
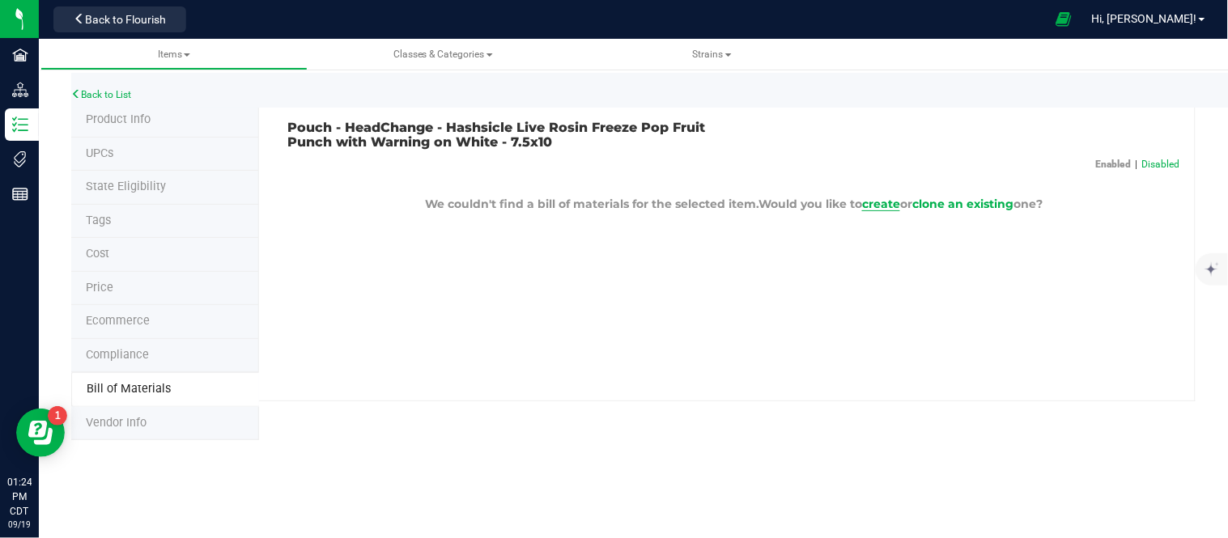
click at [883, 205] on span "create" at bounding box center [881, 204] width 38 height 15
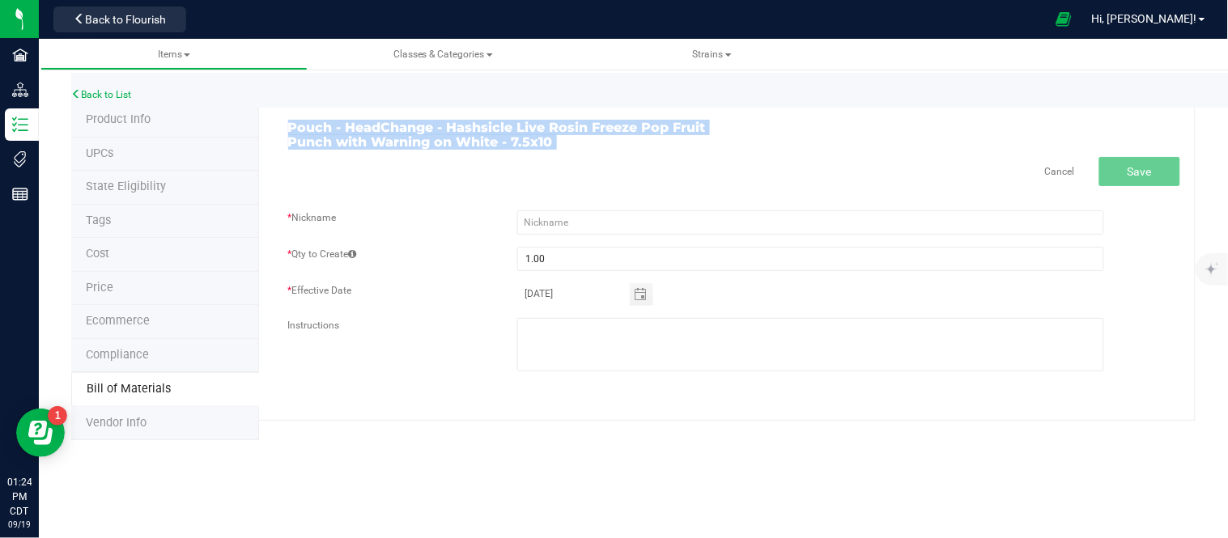
drag, startPoint x: 289, startPoint y: 126, endPoint x: 566, endPoint y: 159, distance: 279.4
click at [566, 159] on div "Pouch - HeadChange - Hashsicle Live Rosin Freeze Pop Fruit Punch with Warning o…" at bounding box center [727, 262] width 937 height 317
copy div "Pouch - HeadChange - Hashsicle Live Rosin Freeze Pop Fruit Punch with Warning o…"
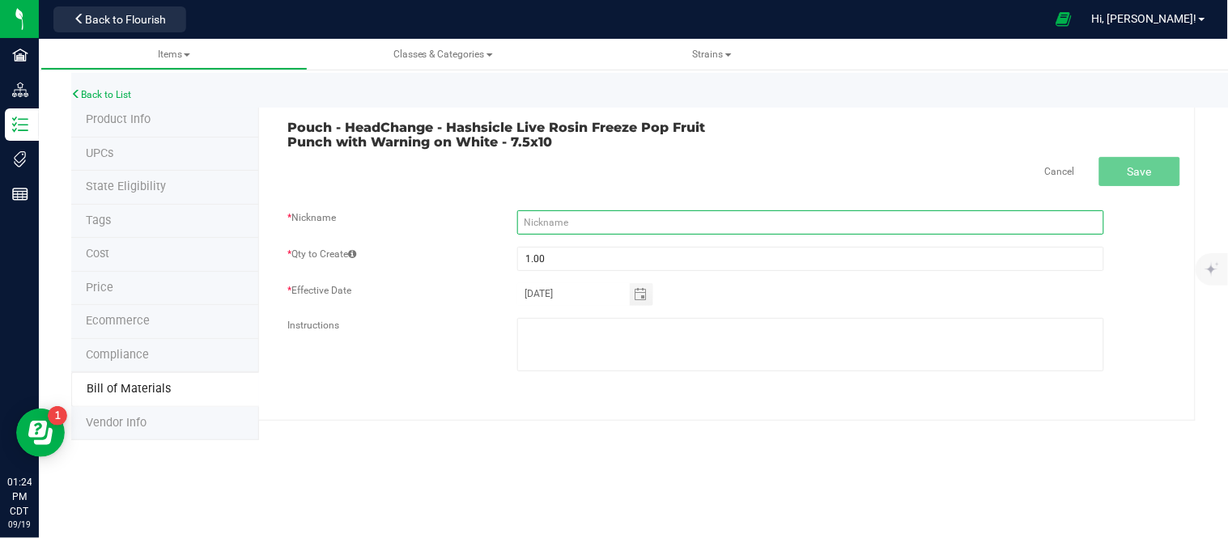
drag, startPoint x: 589, startPoint y: 224, endPoint x: 550, endPoint y: 231, distance: 39.4
click at [589, 224] on input "text" at bounding box center [810, 222] width 587 height 24
click at [553, 227] on input "text" at bounding box center [810, 222] width 587 height 24
paste input "Pouch - HeadChange - Hashsicle Live Rosin Freeze Pop Fruit Punch with Warning o…"
type input "Pouch - HeadChange - Hashsicle Live Rosin Freeze Pop Fruit Punch with Warning o…"
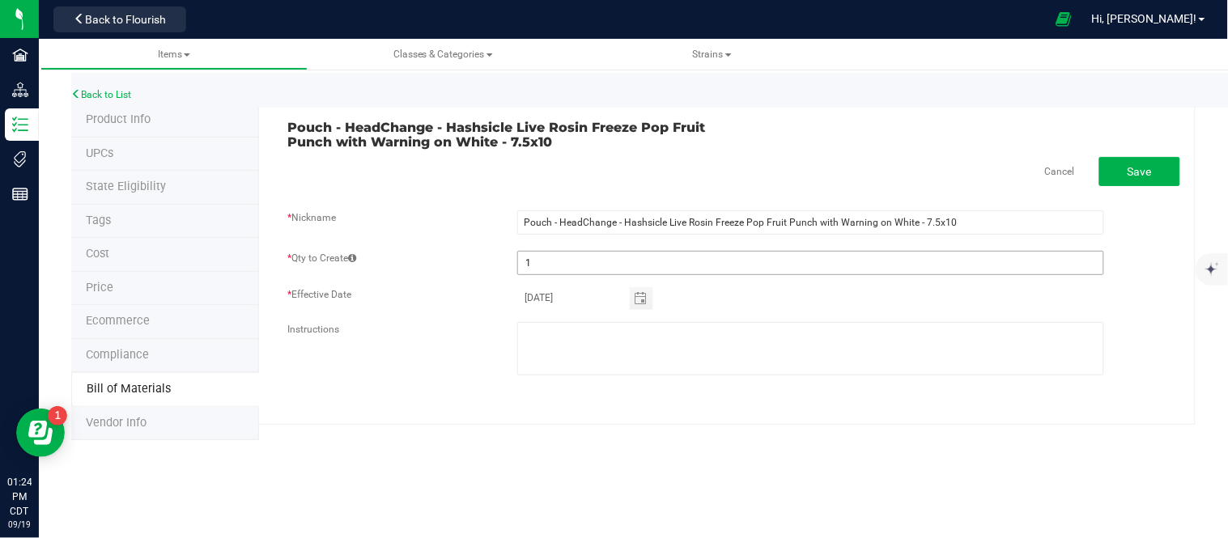
click at [984, 270] on input "1" at bounding box center [810, 263] width 585 height 23
type input "1.00"
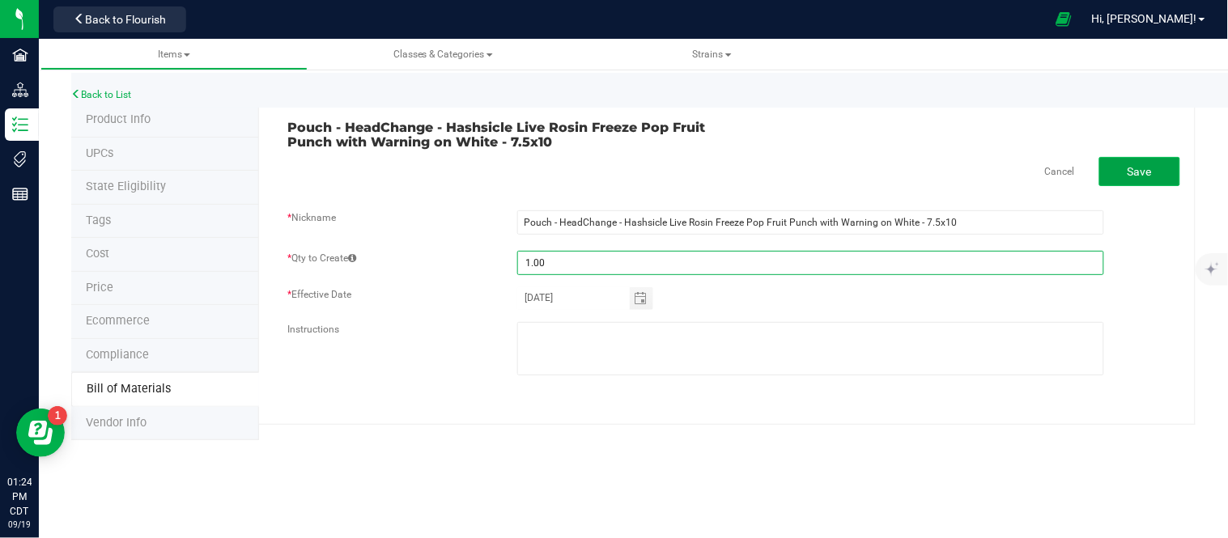
click at [1126, 178] on button "Save" at bounding box center [1139, 171] width 81 height 29
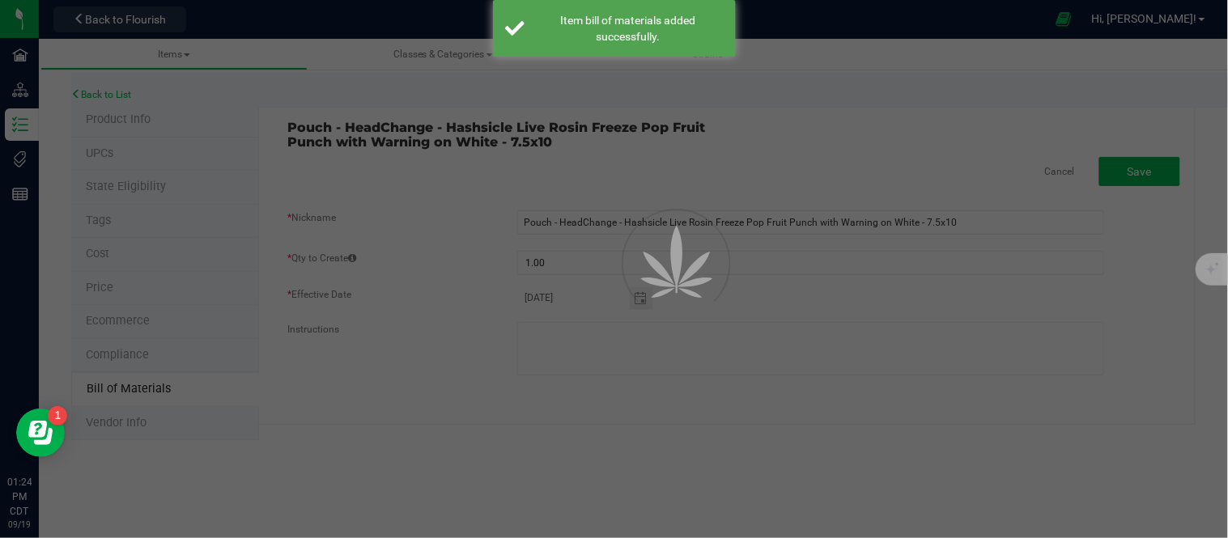
select select "1445"
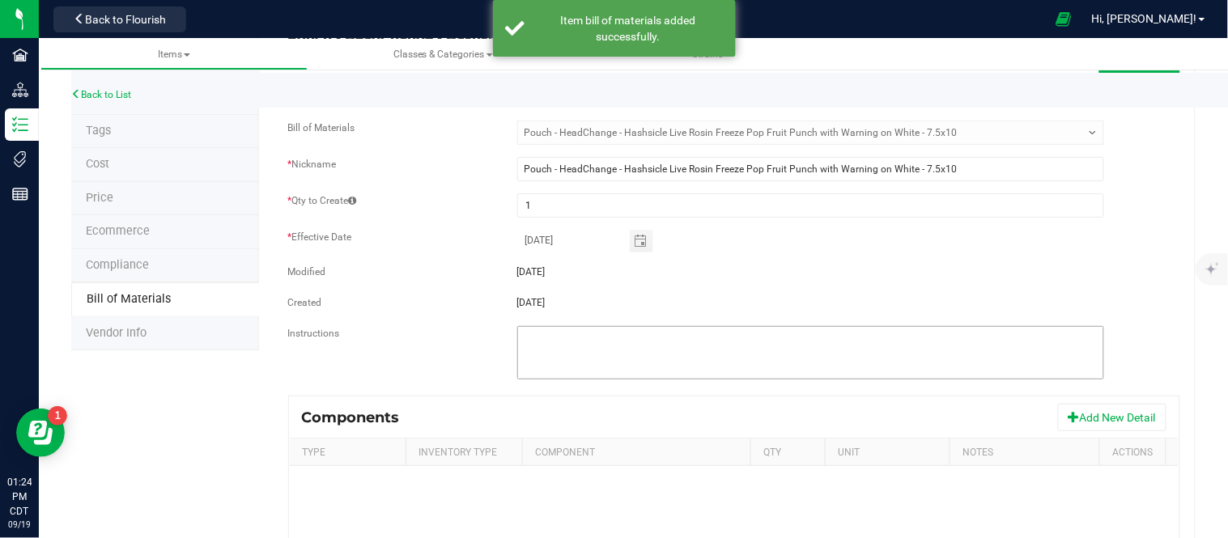
scroll to position [180, 0]
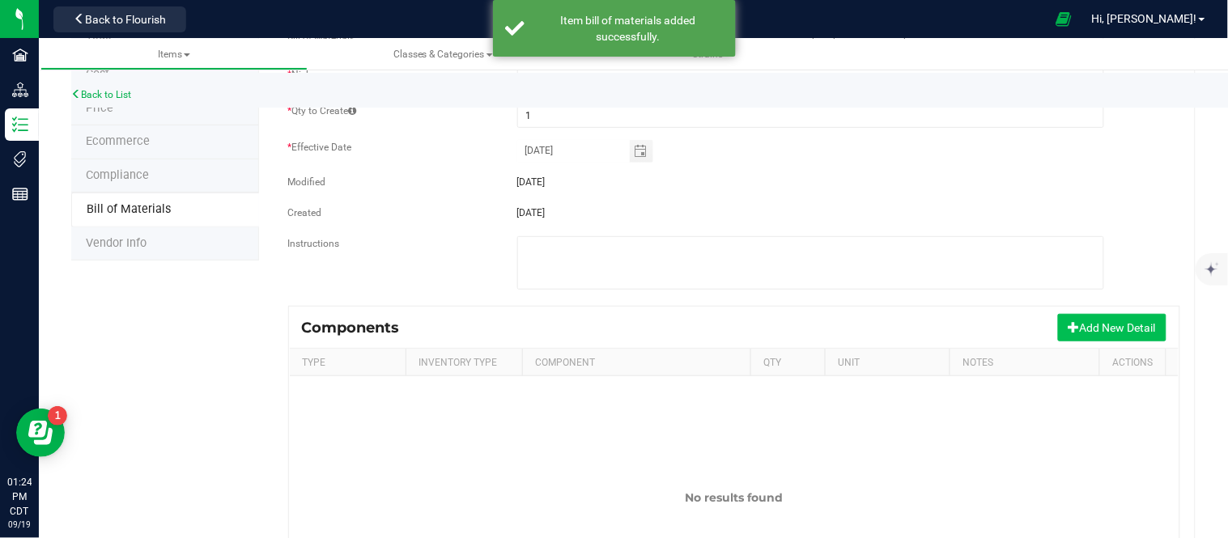
click at [1117, 332] on button "Add New Detail" at bounding box center [1112, 328] width 108 height 28
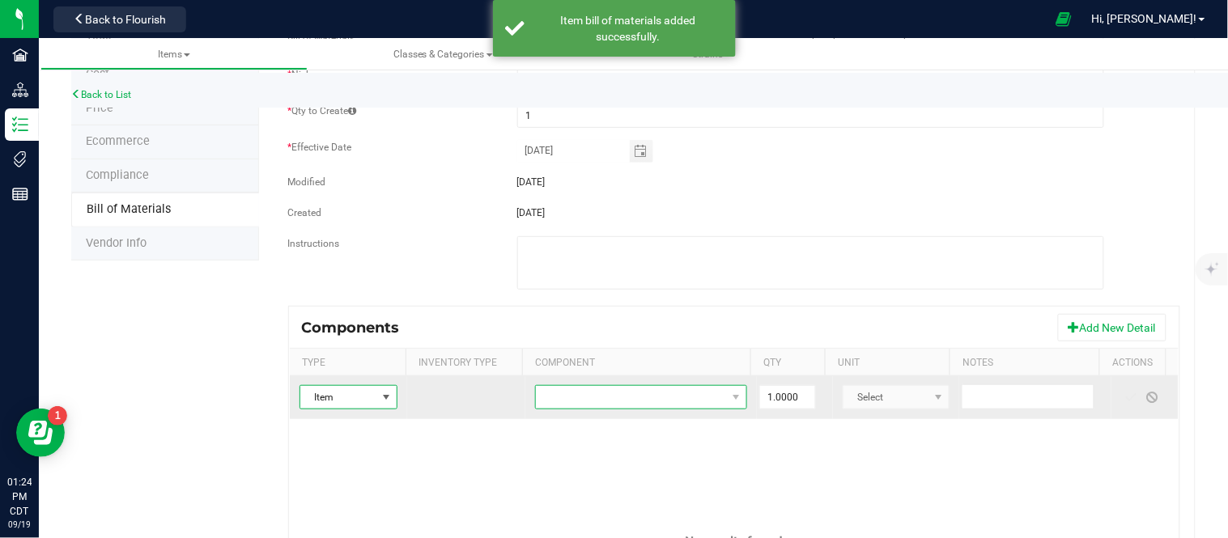
click at [599, 403] on span "NO DATA FOUND" at bounding box center [631, 397] width 190 height 23
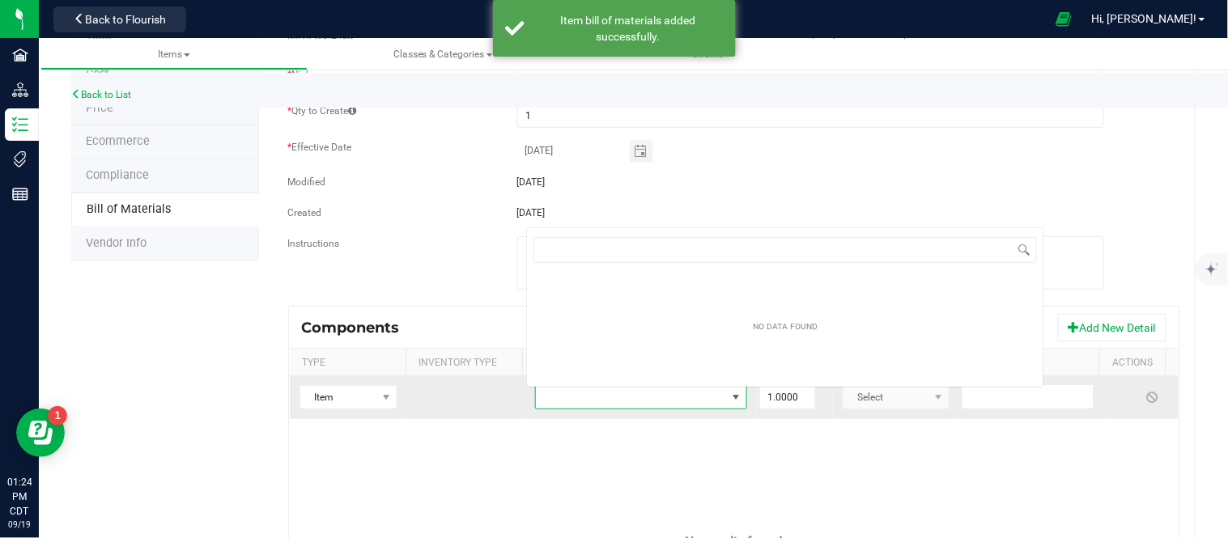
scroll to position [24, 203]
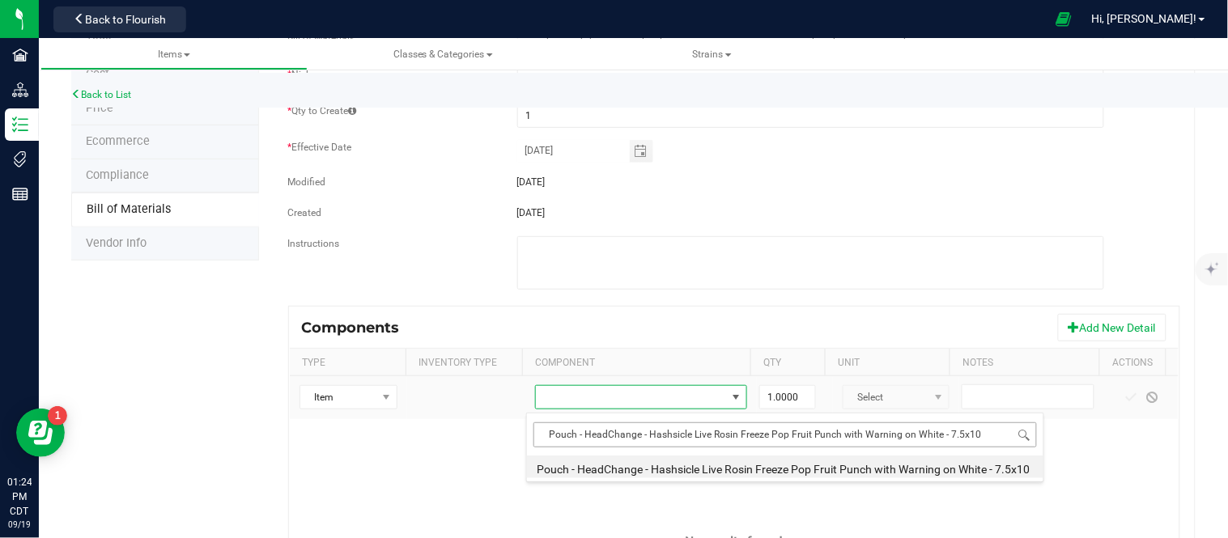
click at [935, 435] on input "Pouch - HeadChange - Hashsicle Live Rosin Freeze Pop Fruit Punch with Warning o…" at bounding box center [784, 434] width 503 height 25
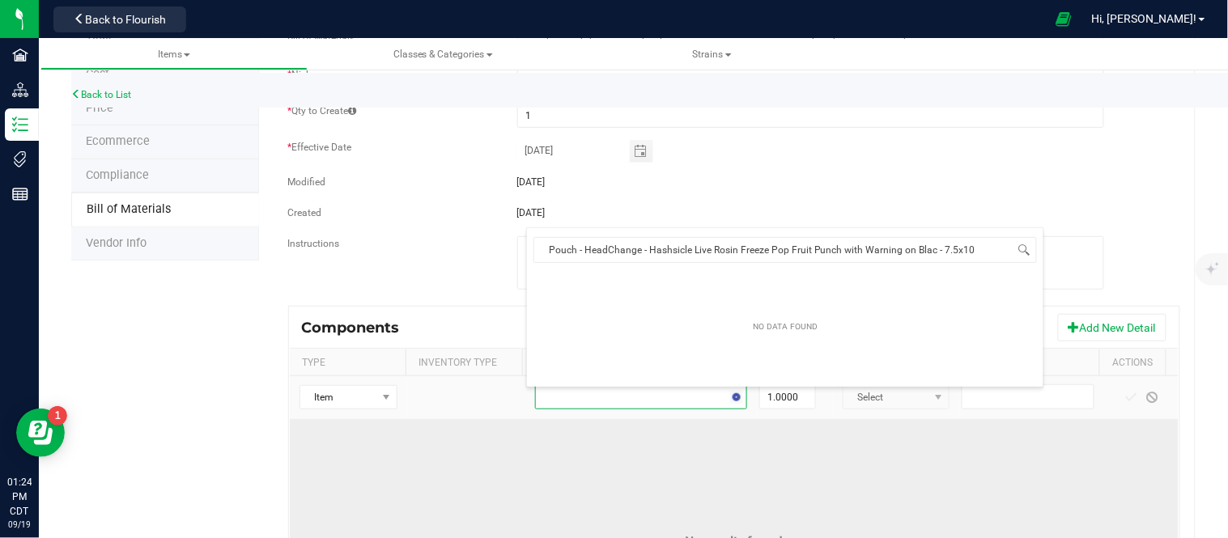
type input "Pouch - HeadChange - Hashsicle Live Rosin Freeze Pop Fruit Punch with Warning o…"
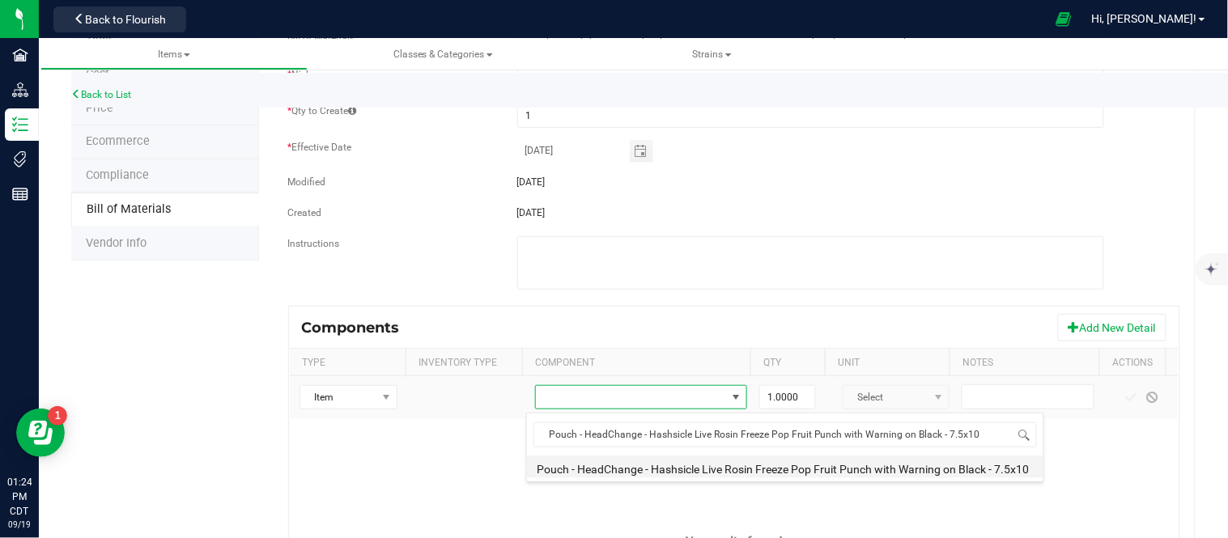
click at [884, 467] on li "Pouch - HeadChange - Hashsicle Live Rosin Freeze Pop Fruit Punch with Warning o…" at bounding box center [785, 467] width 516 height 23
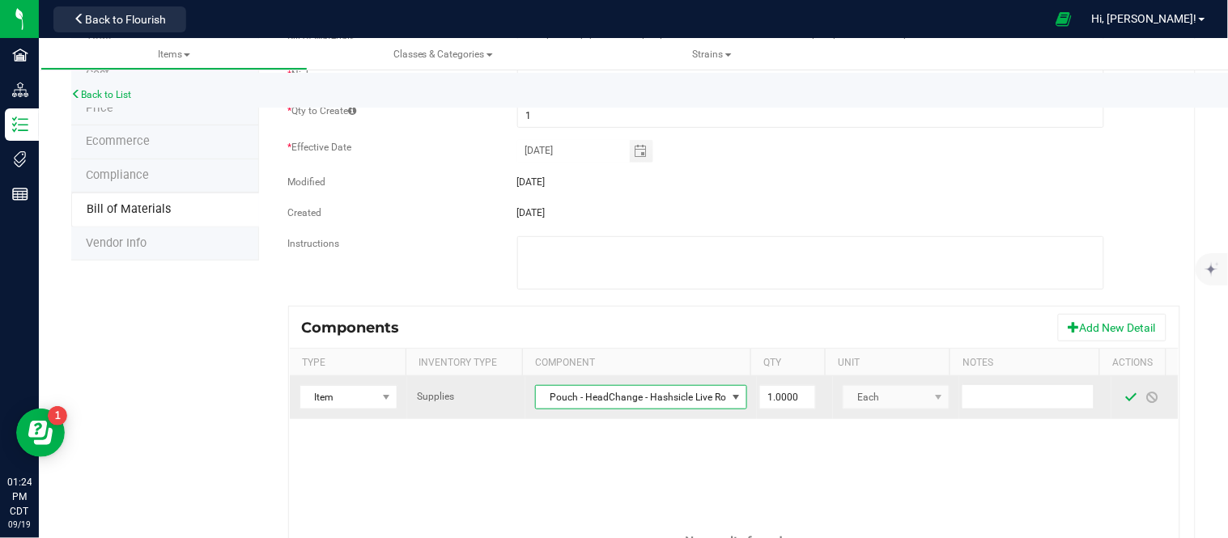
click at [1121, 402] on span at bounding box center [1131, 397] width 21 height 29
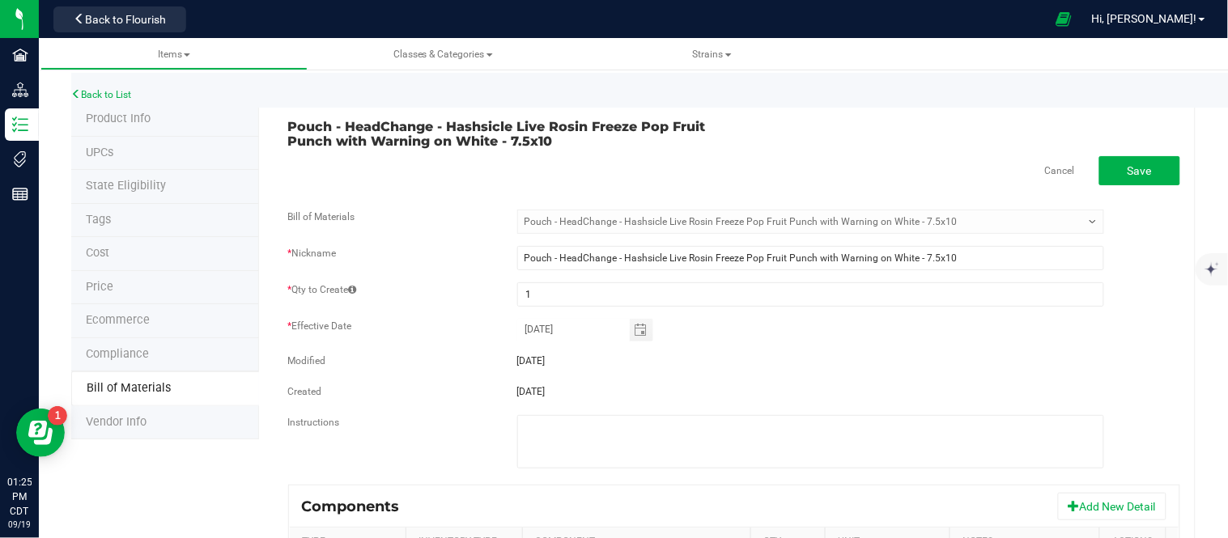
scroll to position [0, 0]
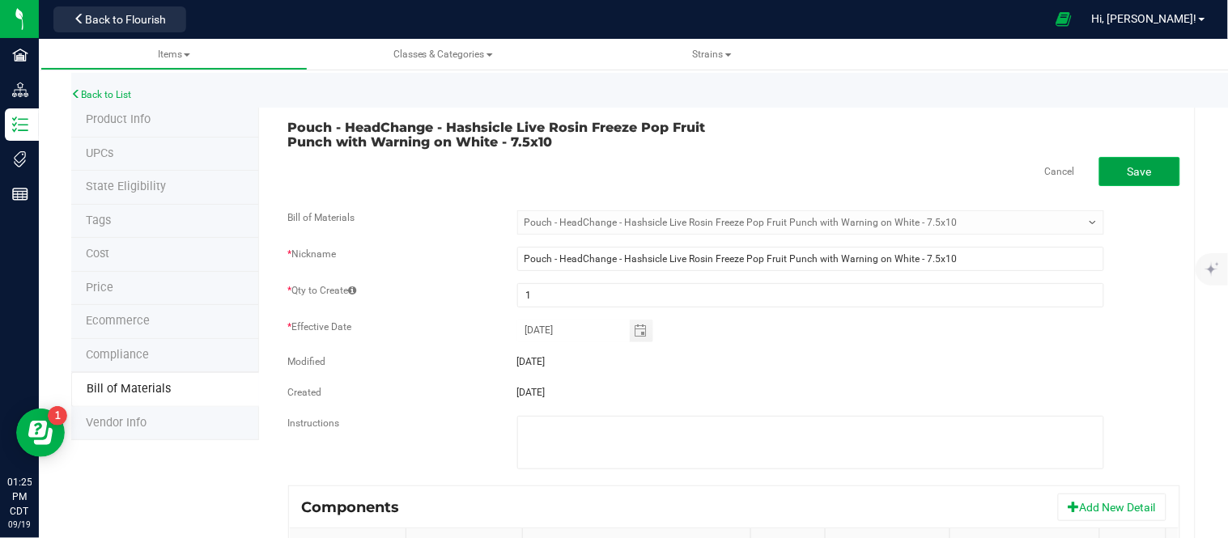
click at [1127, 167] on span "Save" at bounding box center [1139, 171] width 24 height 13
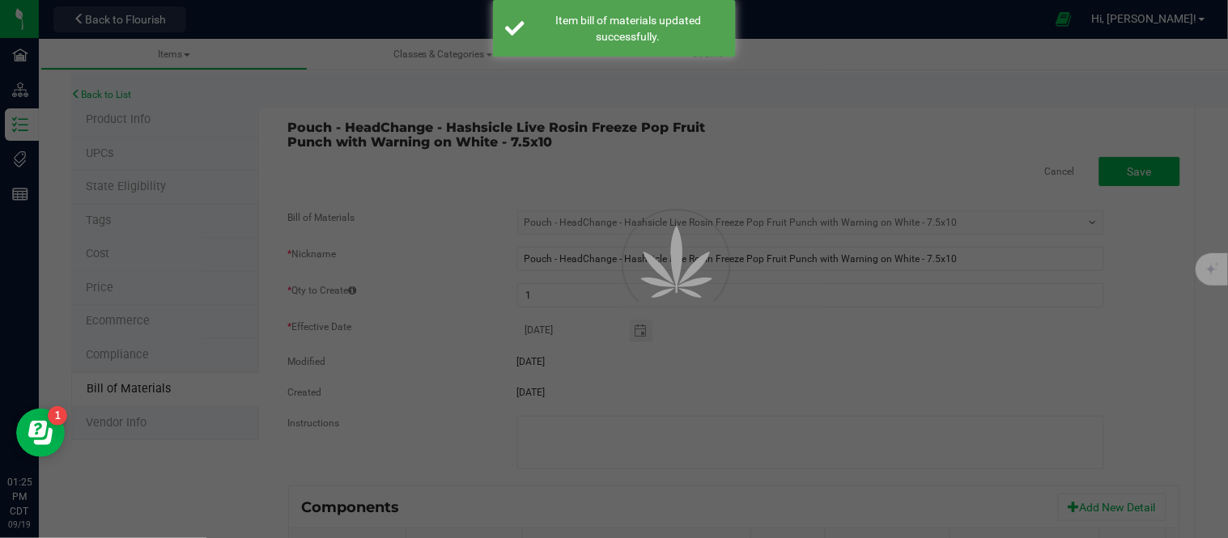
select select "1445"
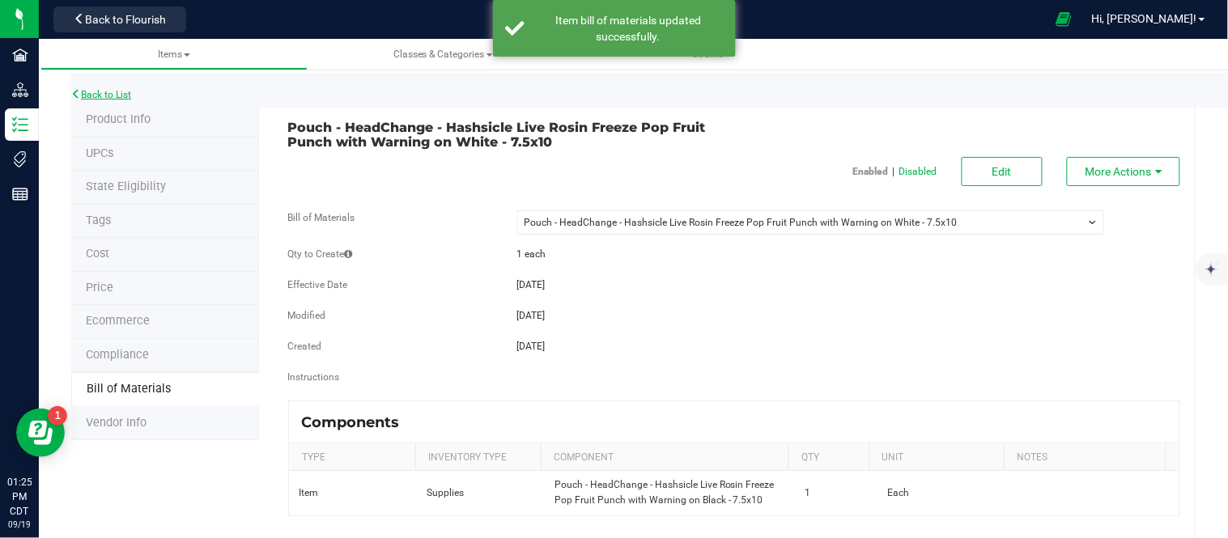
click at [107, 91] on link "Back to List" at bounding box center [101, 94] width 60 height 11
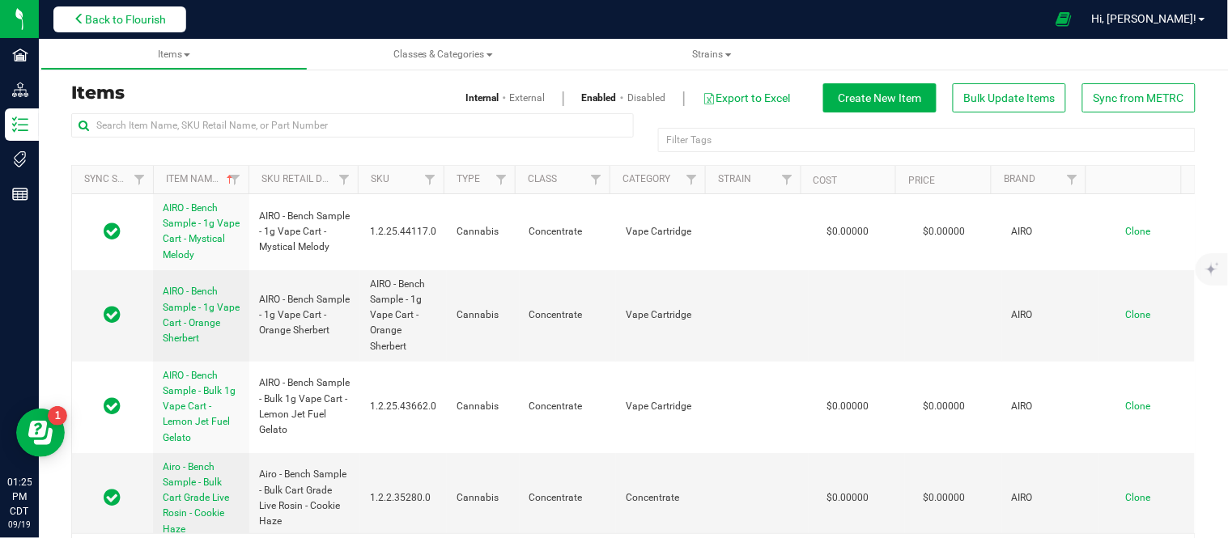
click at [107, 23] on span "Back to Flourish" at bounding box center [125, 19] width 81 height 13
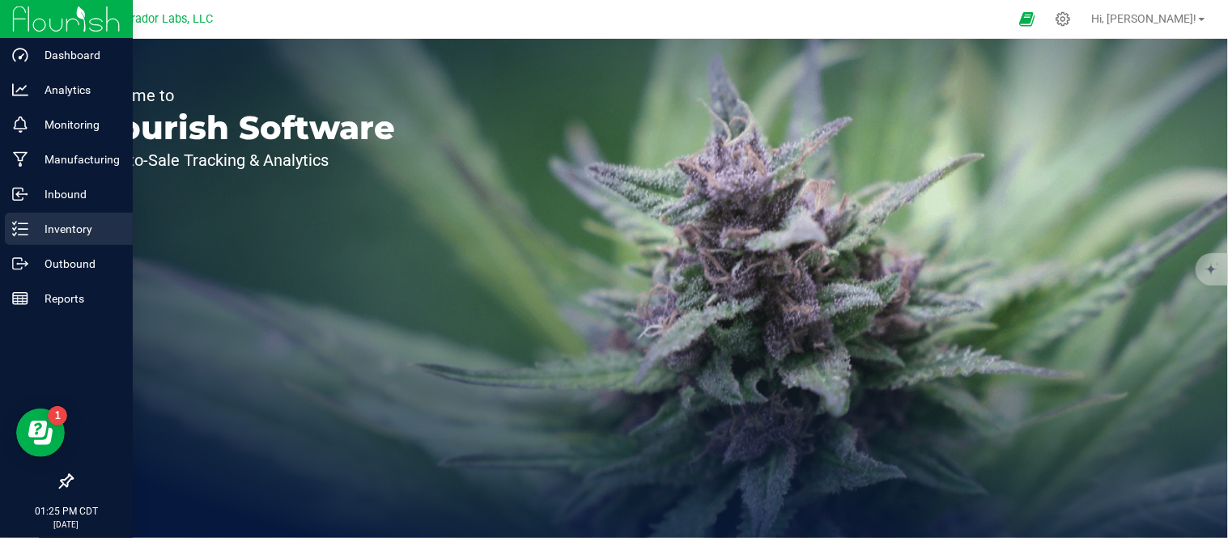
click at [25, 223] on line at bounding box center [23, 223] width 9 height 0
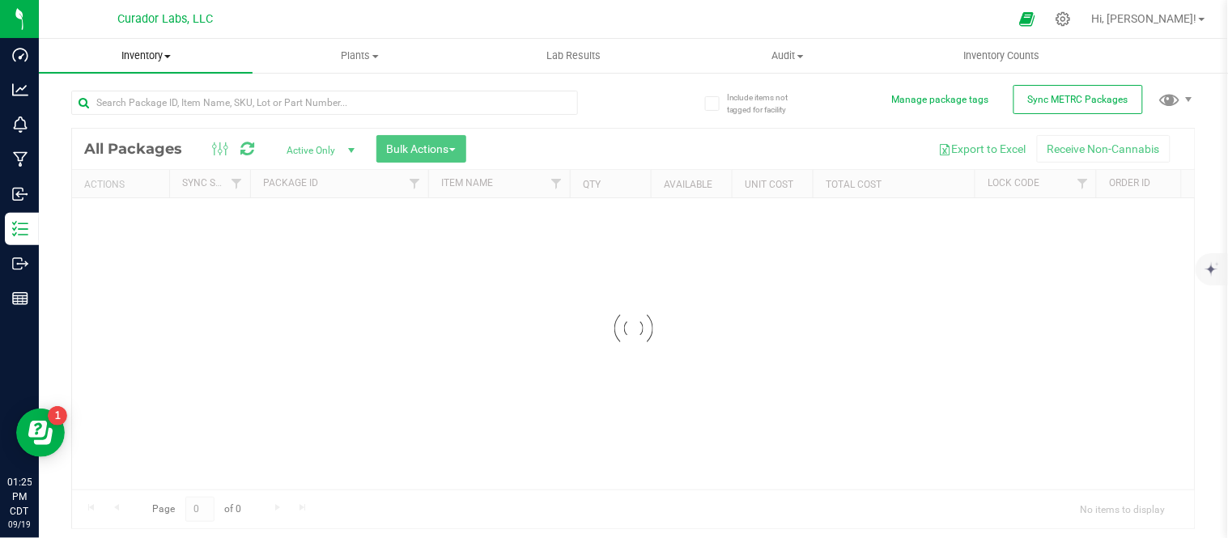
click at [168, 57] on span at bounding box center [167, 56] width 6 height 3
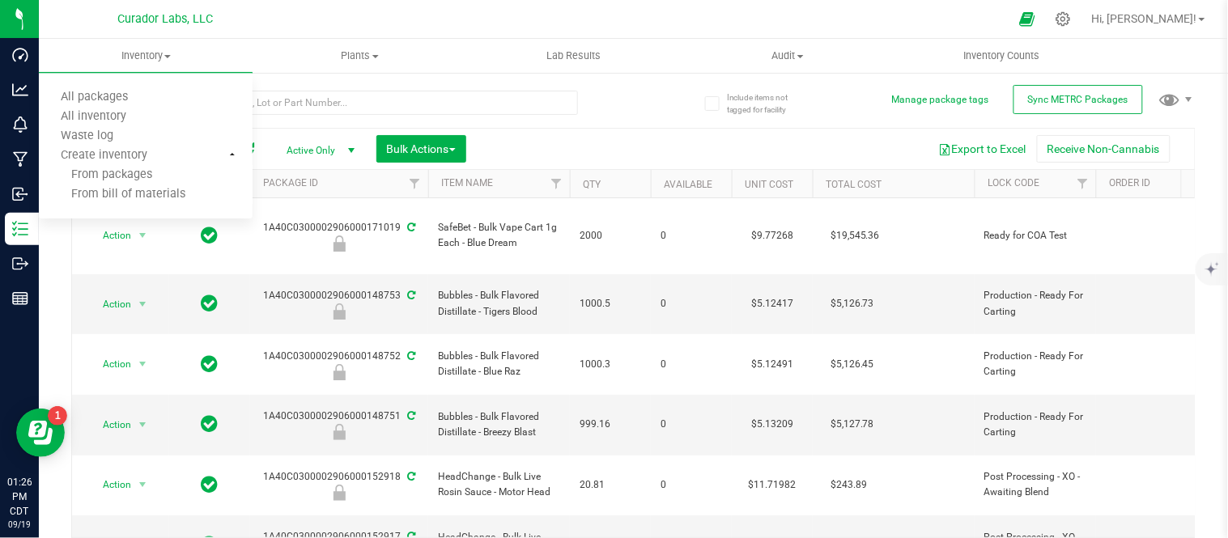
click at [618, 133] on div "All Packages Active Only Active Only Lab Samples Locked All External Internal B…" at bounding box center [633, 149] width 1122 height 40
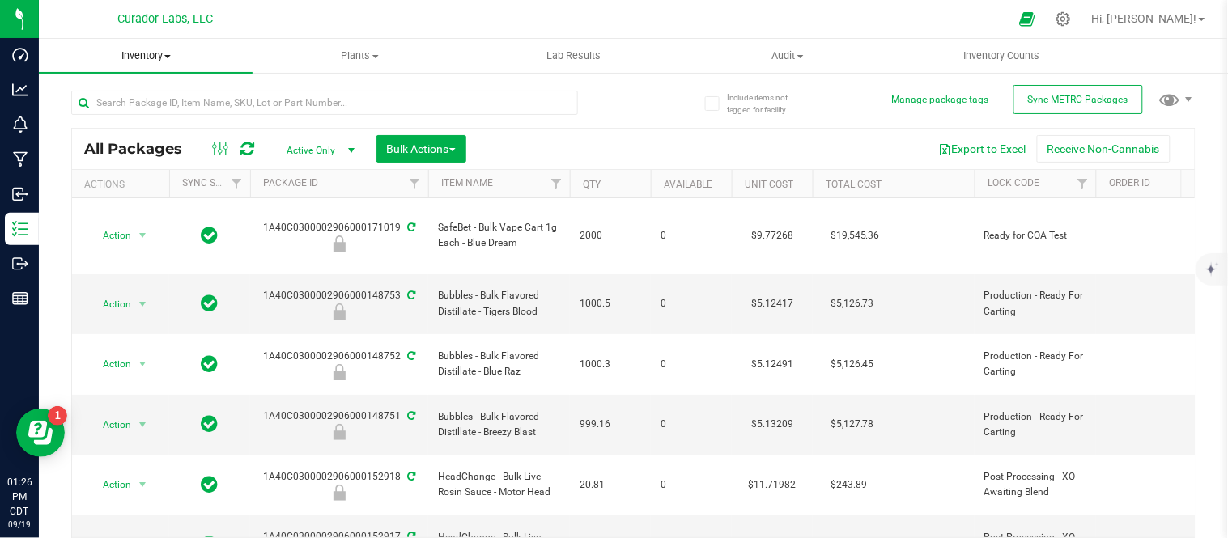
click at [173, 58] on span "Inventory" at bounding box center [146, 56] width 214 height 15
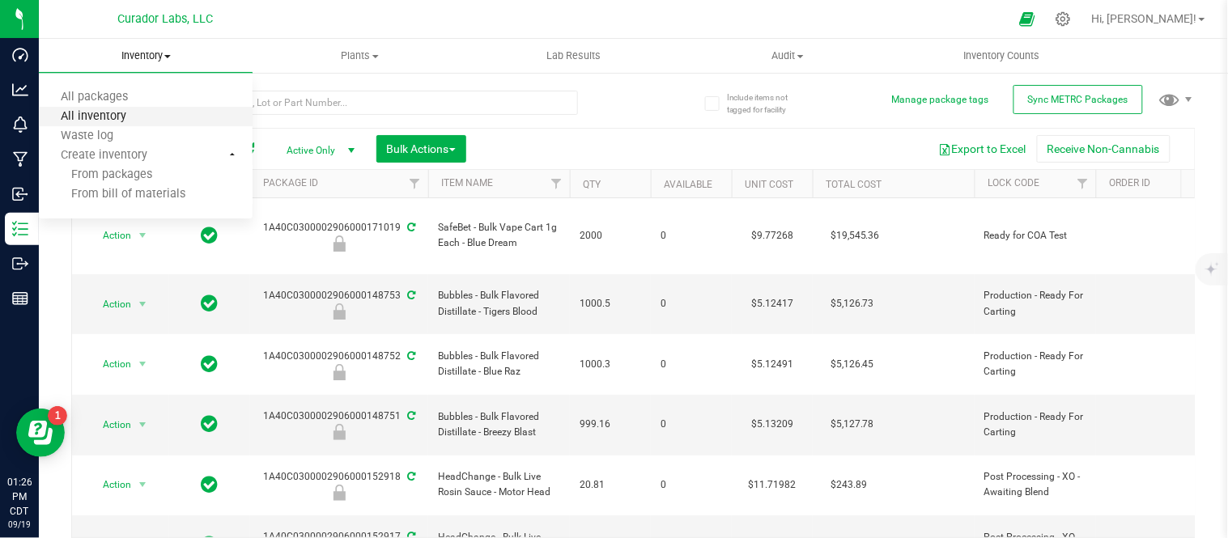
click at [116, 121] on span "All inventory" at bounding box center [93, 117] width 109 height 14
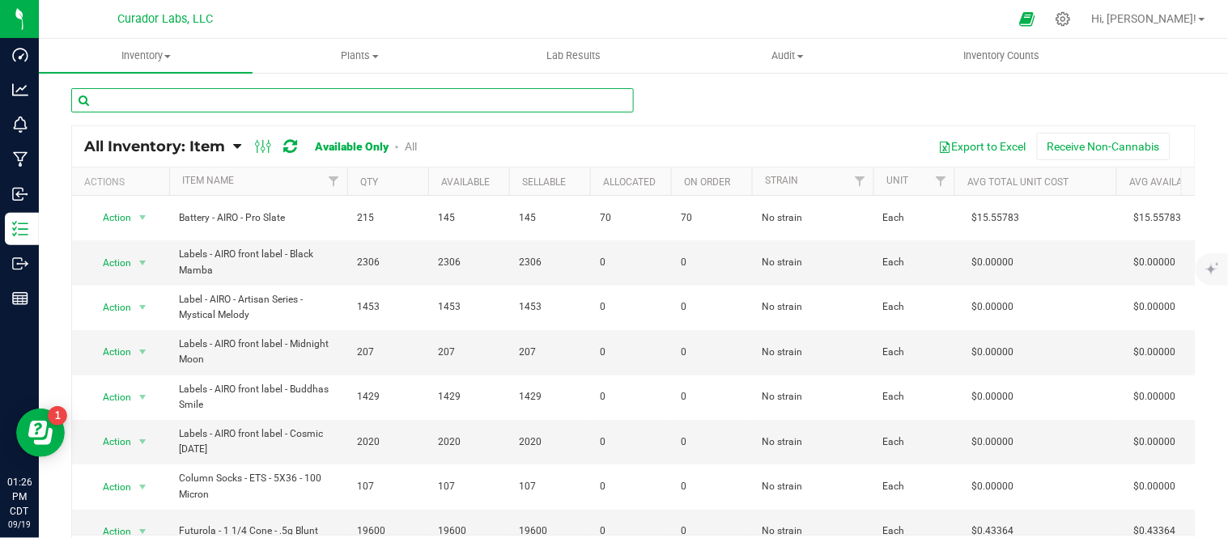
click at [189, 104] on input "text" at bounding box center [352, 100] width 562 height 24
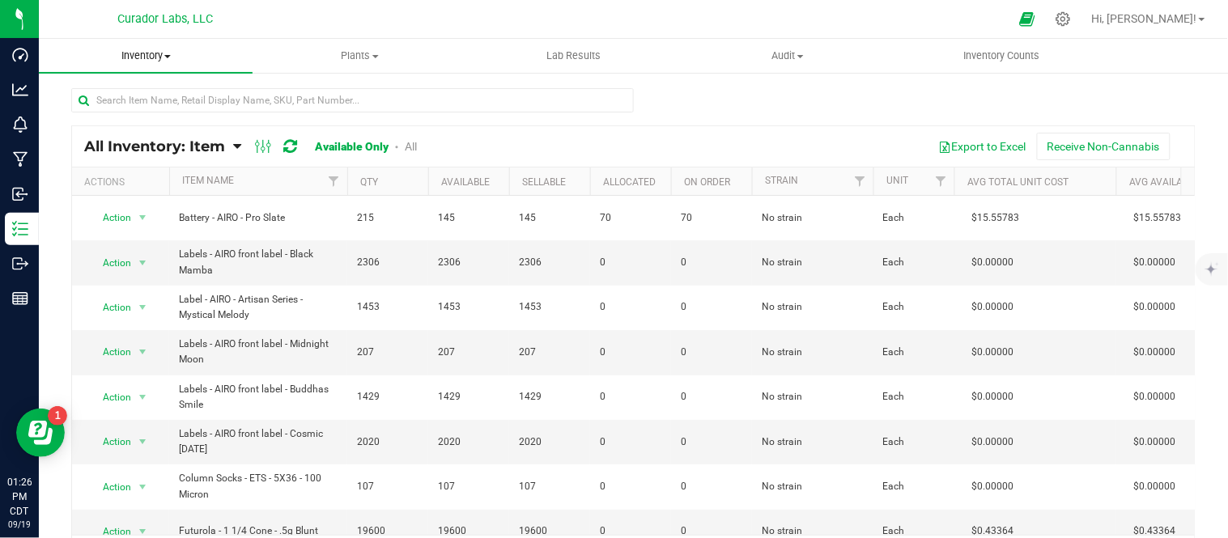
drag, startPoint x: 189, startPoint y: 104, endPoint x: 171, endPoint y: 59, distance: 47.9
click at [171, 59] on span "Inventory" at bounding box center [146, 56] width 214 height 15
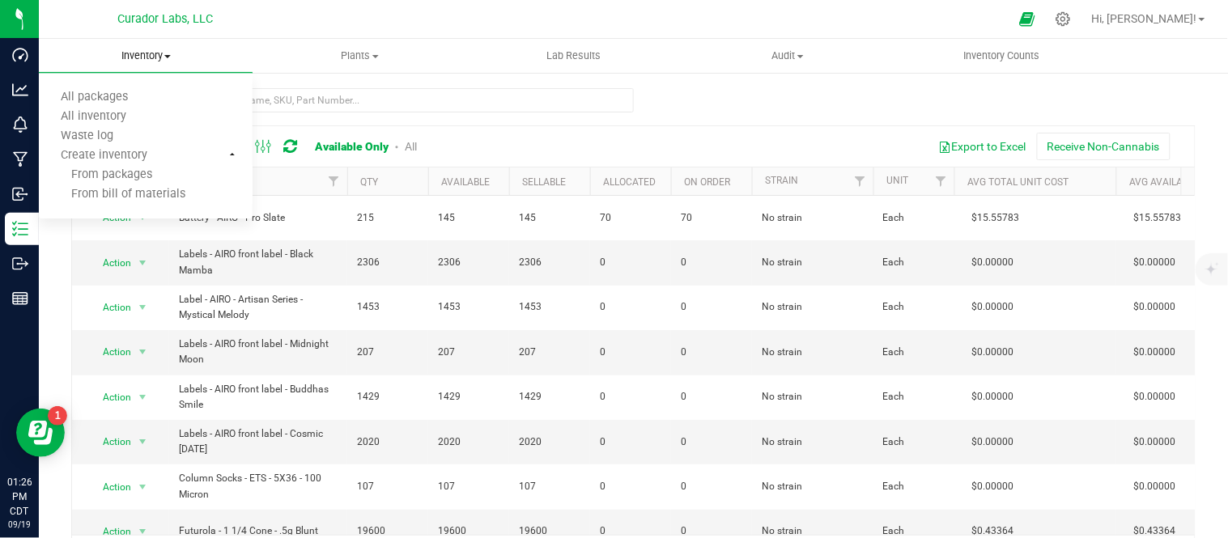
click at [171, 59] on span "Inventory" at bounding box center [146, 56] width 214 height 15
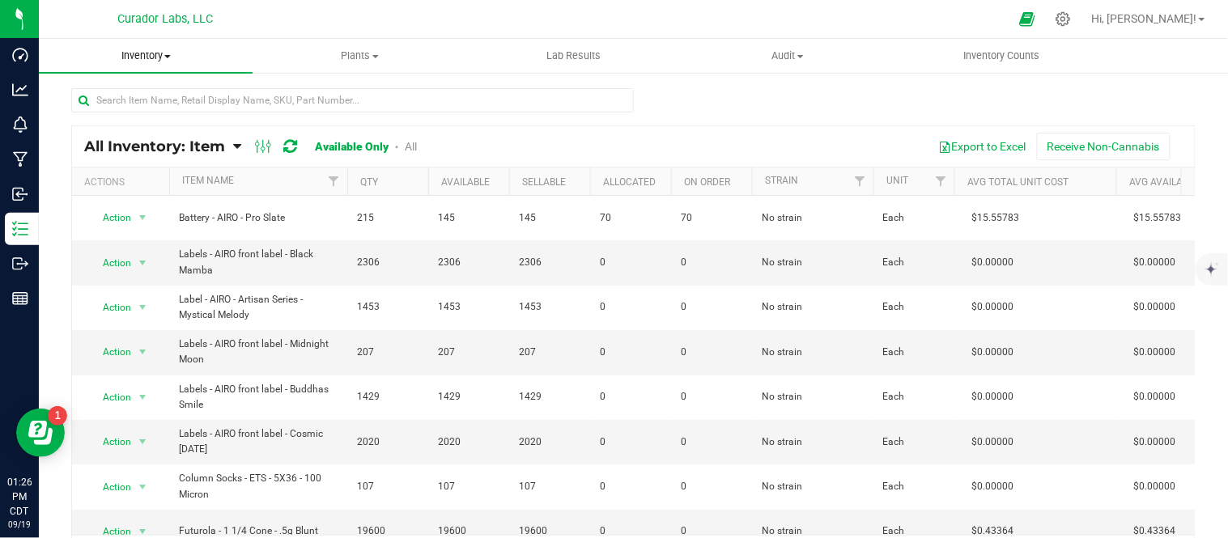
click at [171, 59] on span "Inventory" at bounding box center [146, 56] width 214 height 15
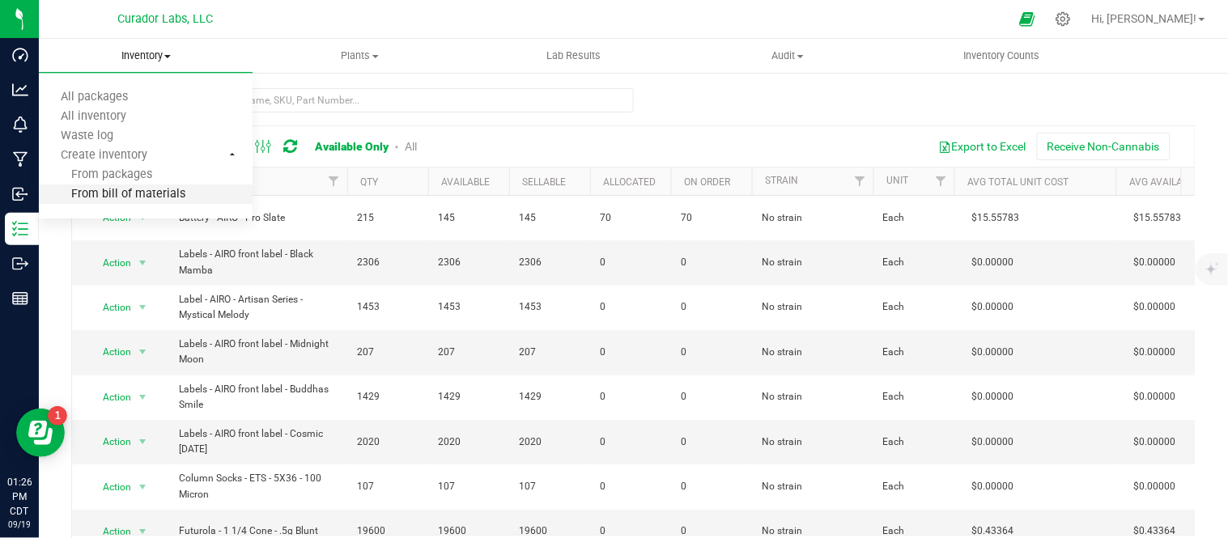
click at [132, 197] on span "From bill of materials" at bounding box center [112, 195] width 146 height 14
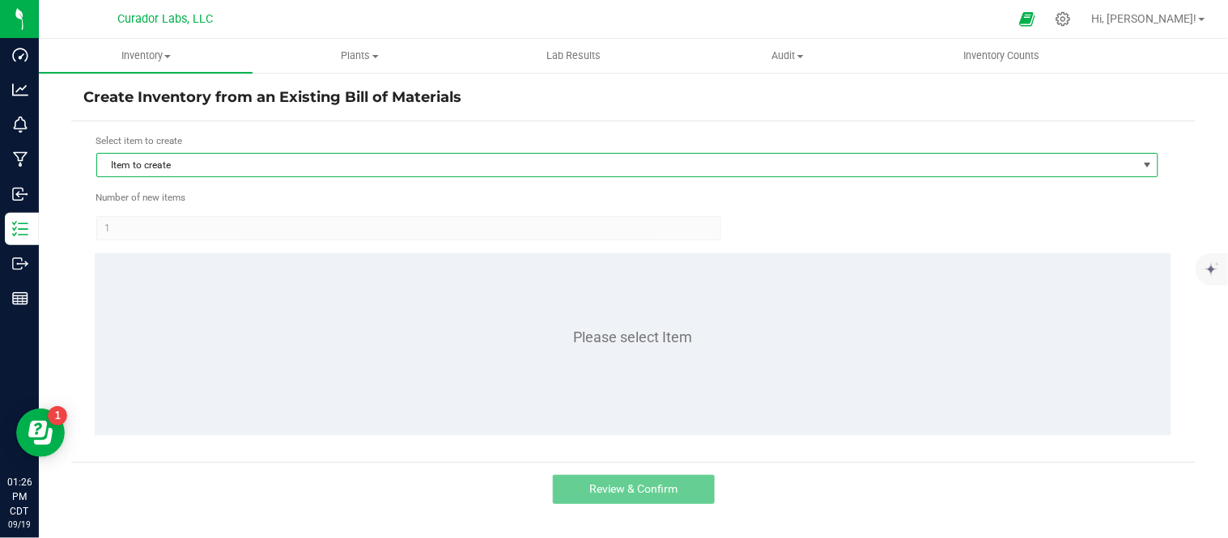
click at [375, 170] on span "Item to create" at bounding box center [617, 165] width 1040 height 23
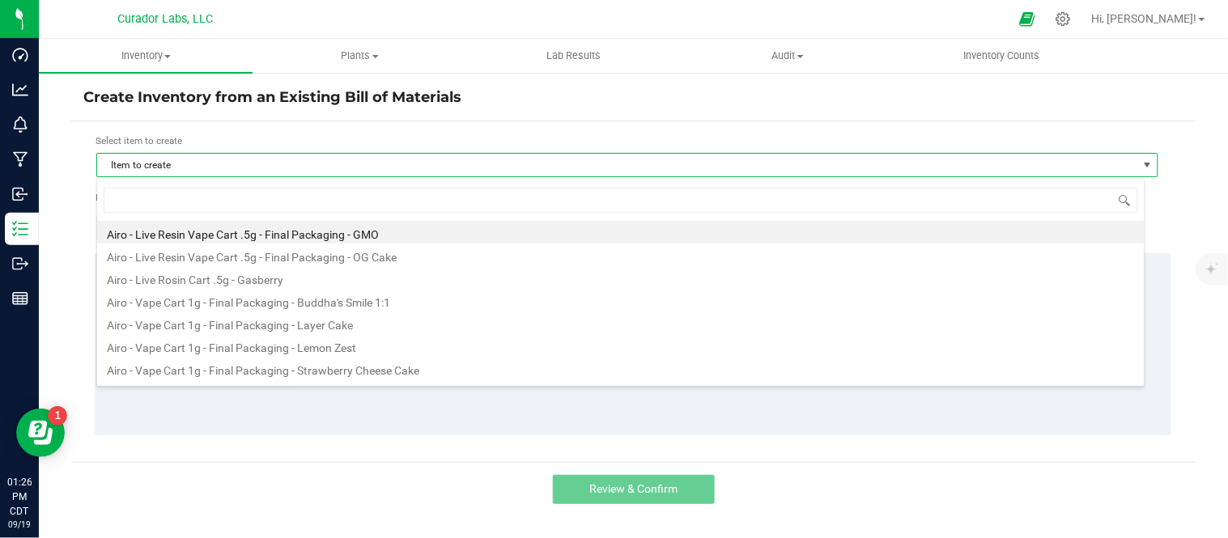
scroll to position [24, 1048]
type input "Pouch - HeadChange - Hashsicle Live Rosin Freeze Pop Fruit Punch with Warning o…"
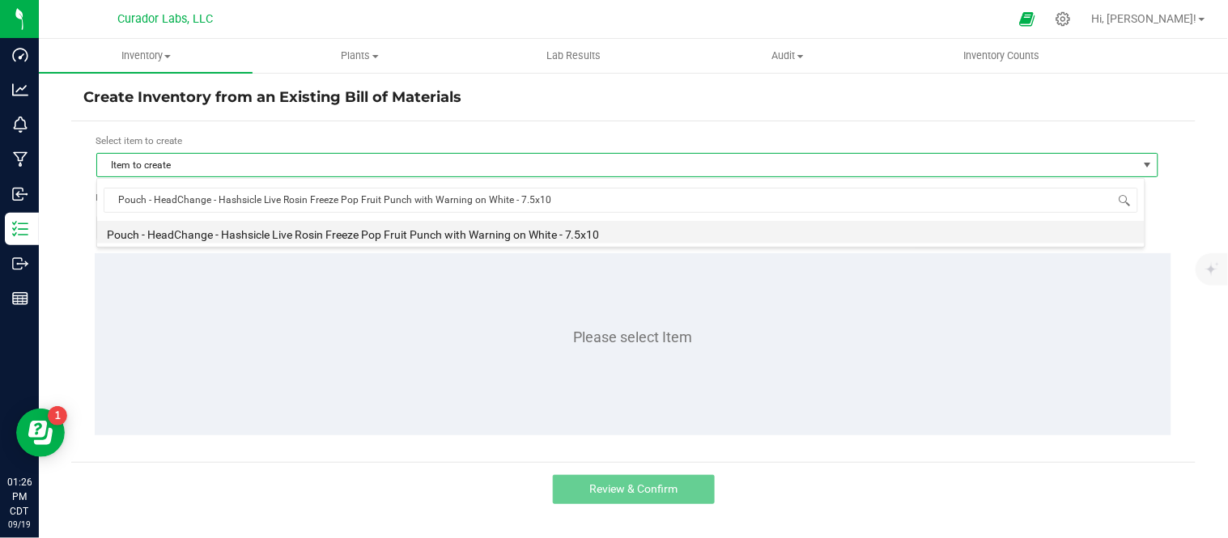
click at [483, 235] on li "Pouch - HeadChange - Hashsicle Live Rosin Freeze Pop Fruit Punch with Warning o…" at bounding box center [620, 232] width 1047 height 23
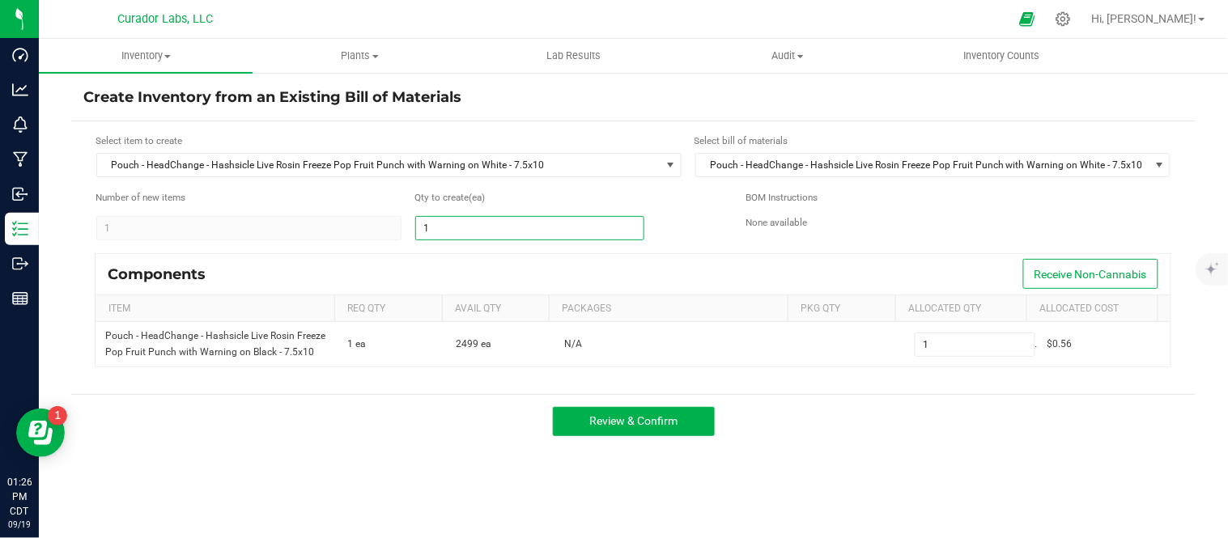
click at [523, 230] on input "1" at bounding box center [529, 228] width 227 height 23
type input "2"
type input "24"
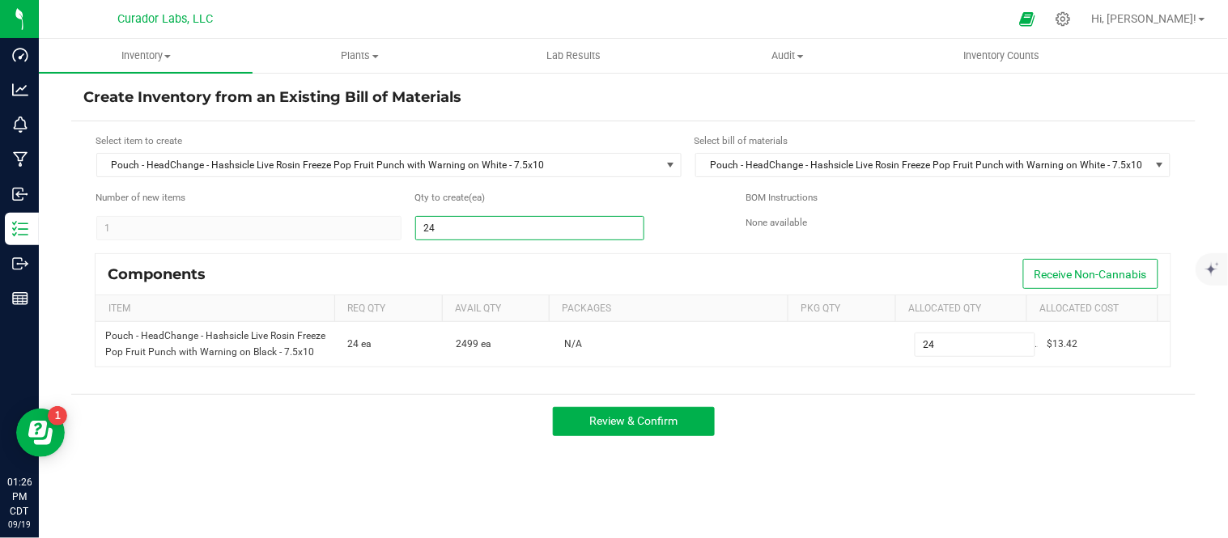
type input "249"
type input "2499"
type input "2,499"
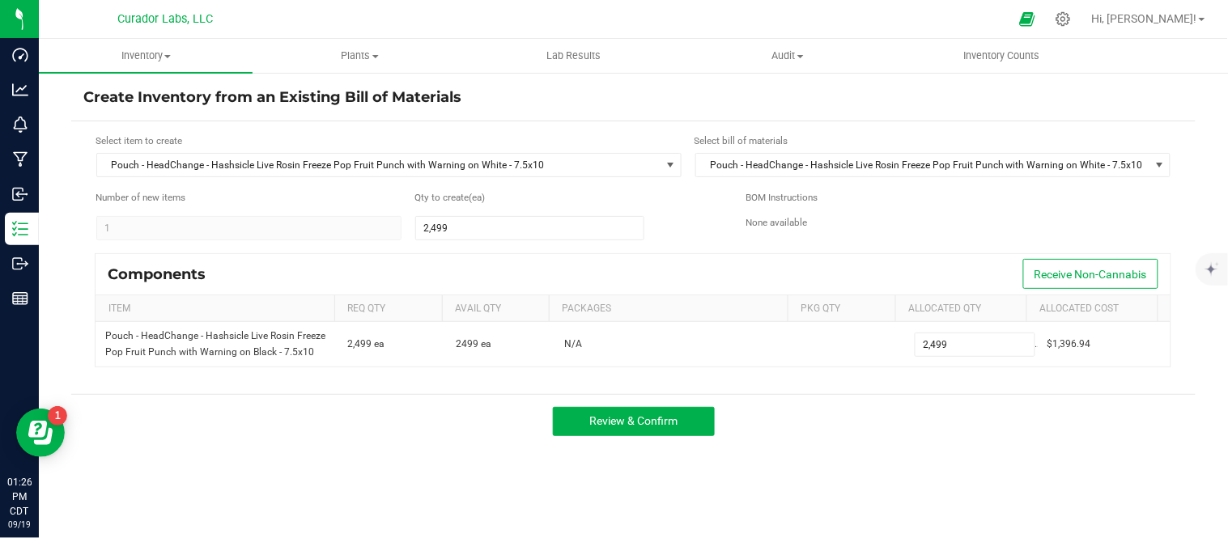
click at [952, 447] on div "Review & Confirm" at bounding box center [633, 421] width 1124 height 54
click at [660, 427] on span "Review & Confirm" at bounding box center [633, 420] width 88 height 13
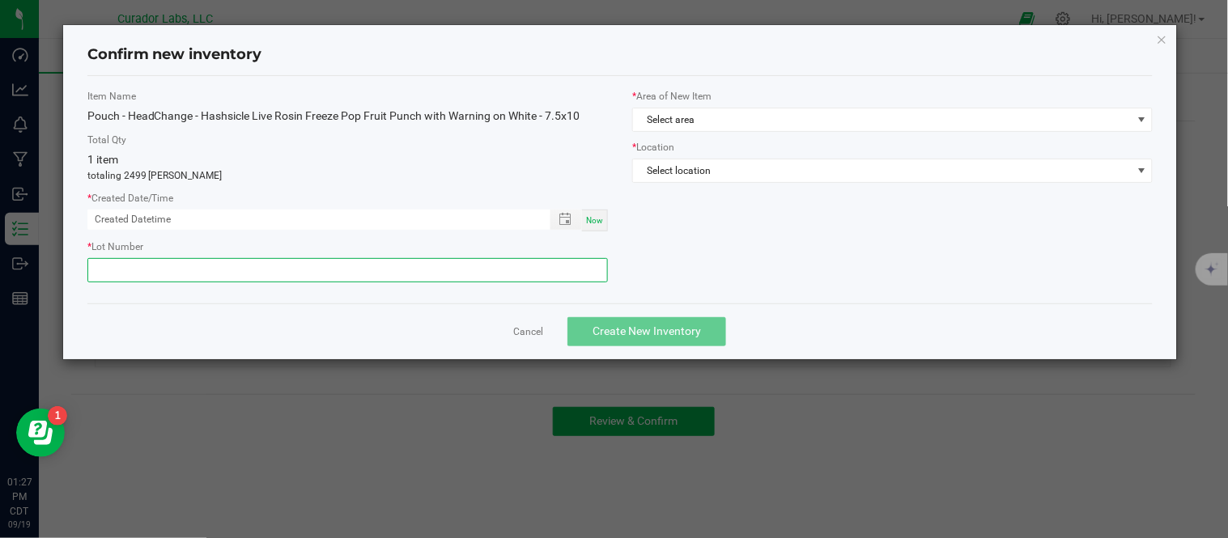
click at [286, 264] on input "text" at bounding box center [347, 270] width 520 height 24
paste input "082525 - VERT - 1645"
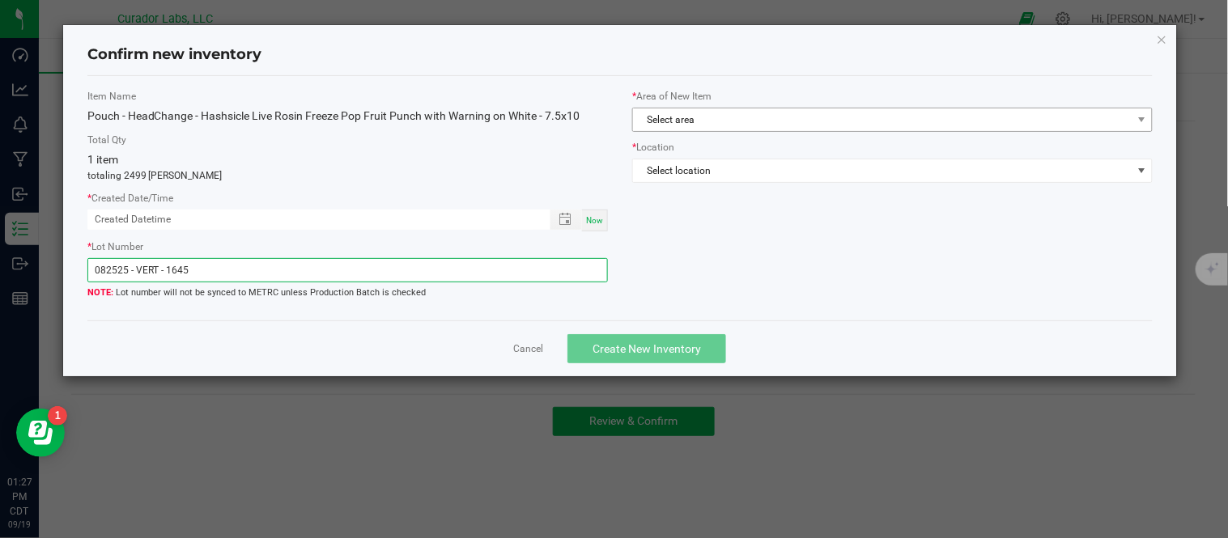
type input "082525 - VERT - 1645"
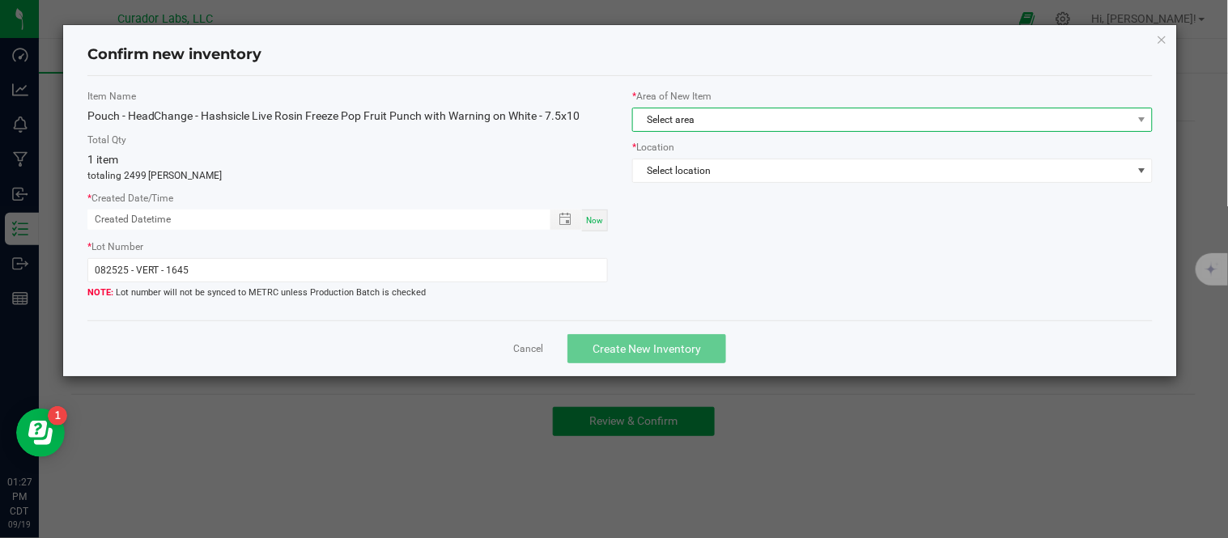
click at [753, 122] on span "Select area" at bounding box center [882, 119] width 498 height 23
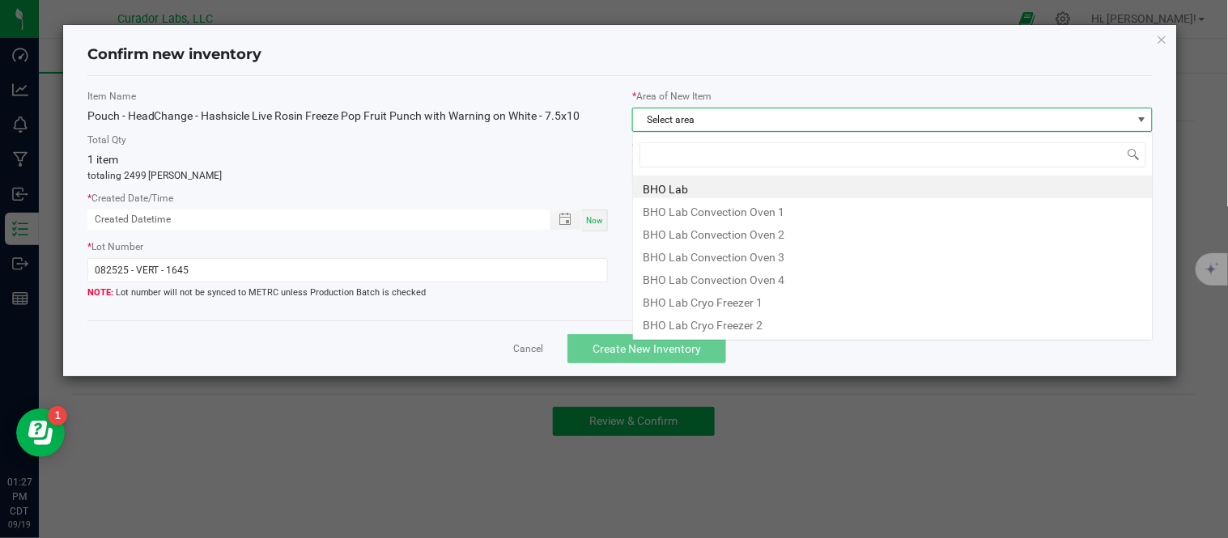
scroll to position [24, 521]
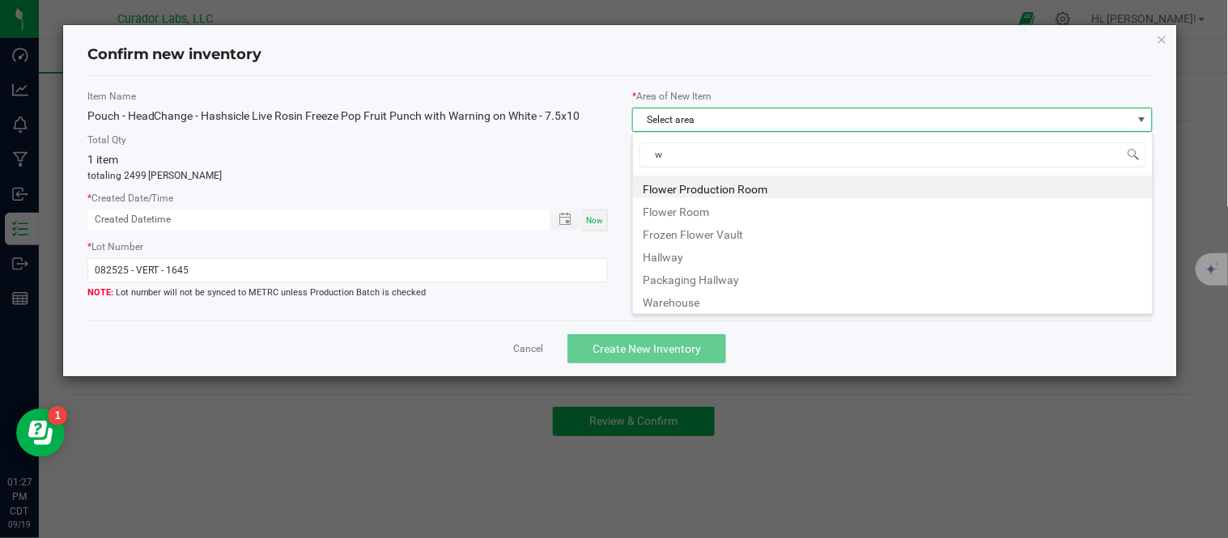
type input "wa"
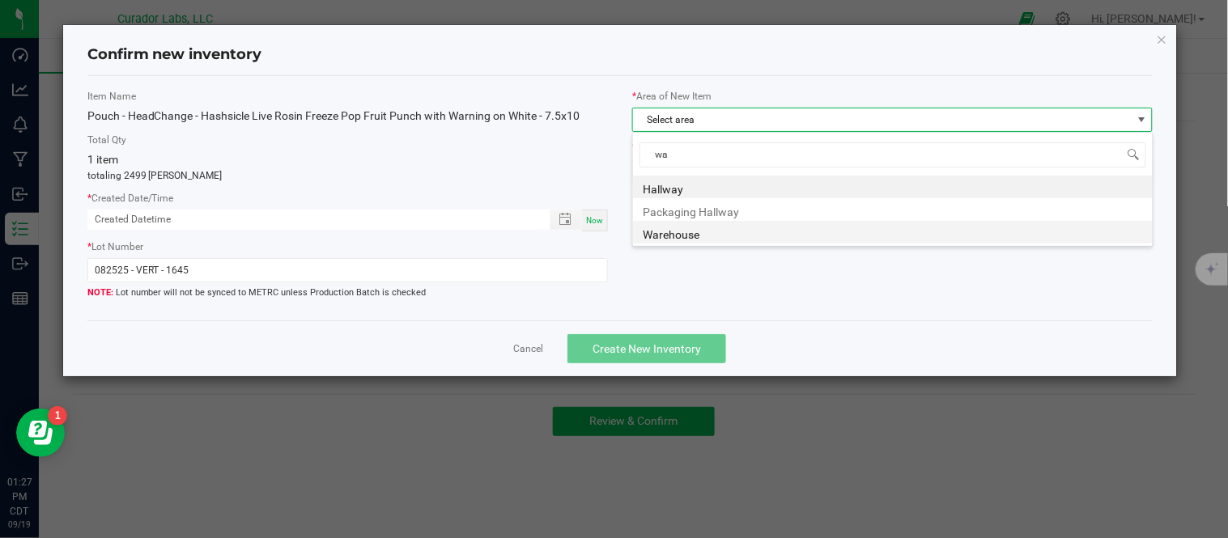
click at [677, 232] on li "Warehouse" at bounding box center [893, 232] width 520 height 23
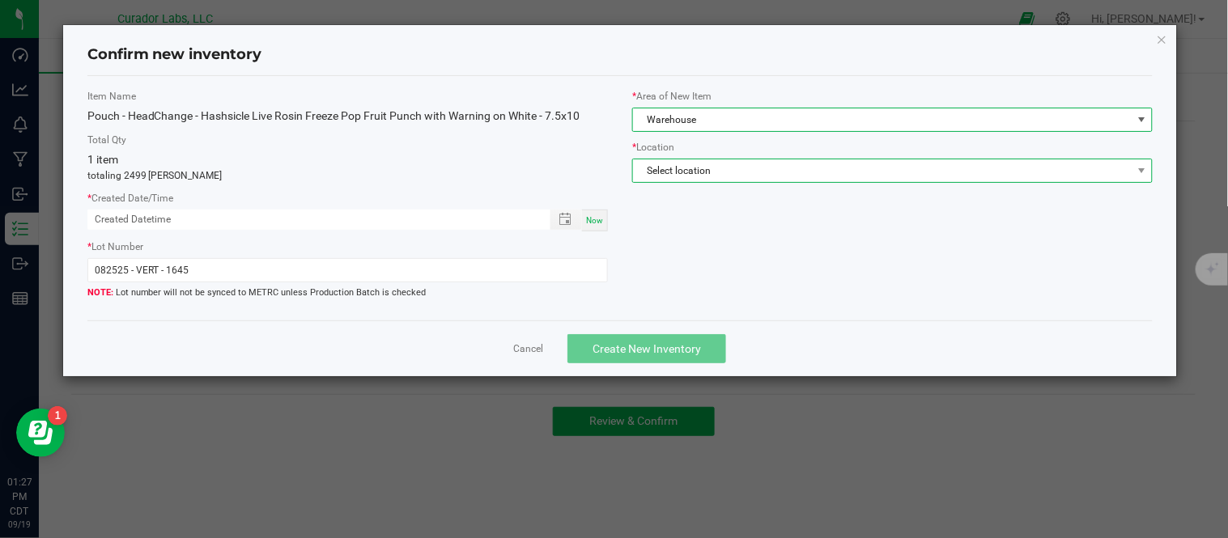
click at [731, 178] on span "Select location" at bounding box center [882, 170] width 498 height 23
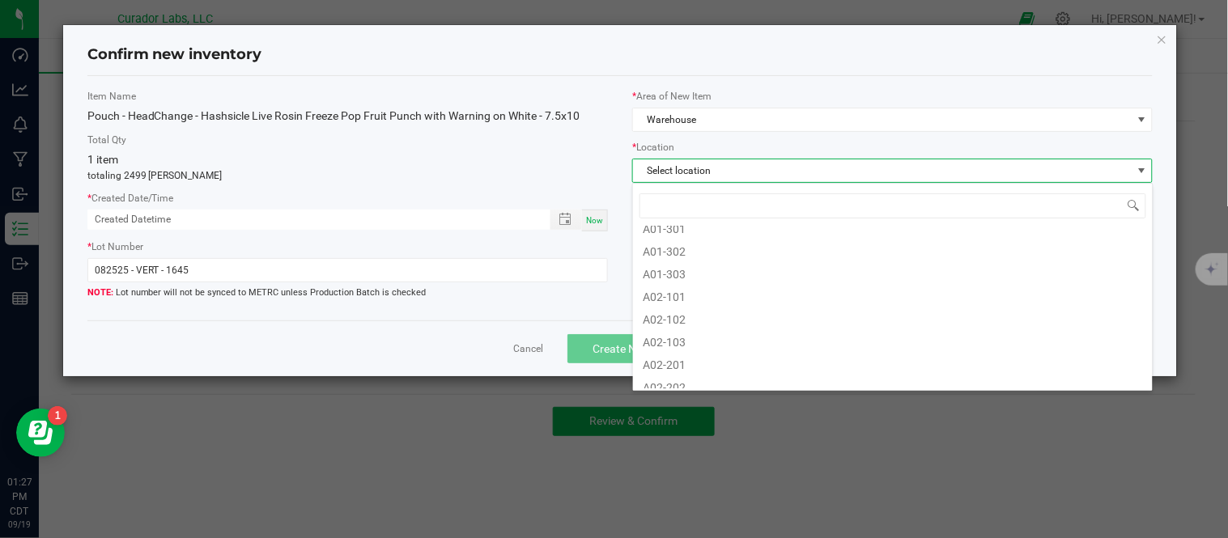
scroll to position [180, 0]
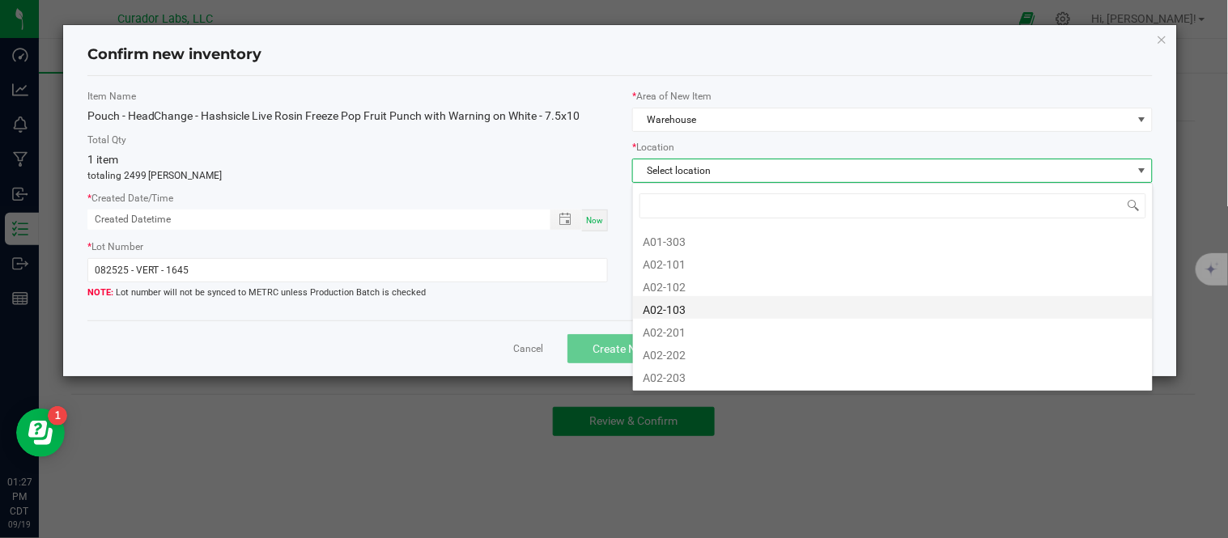
click at [721, 303] on li "A02-103" at bounding box center [893, 307] width 520 height 23
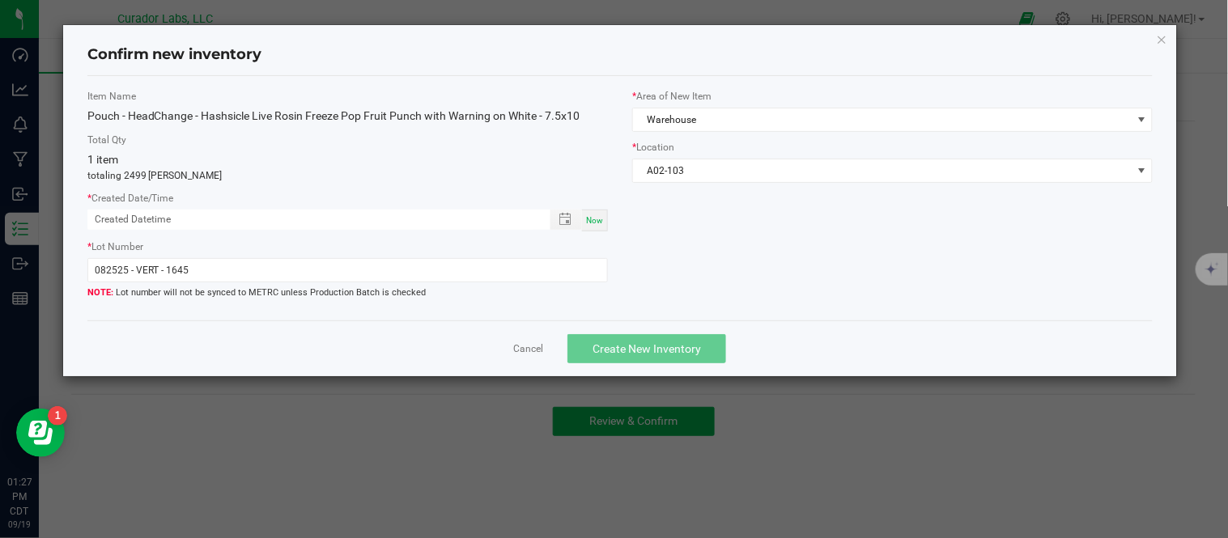
click at [587, 218] on span "Now" at bounding box center [594, 220] width 17 height 9
type input "[DATE] 01:27 PM"
click at [657, 348] on span "Create New Inventory" at bounding box center [646, 348] width 108 height 13
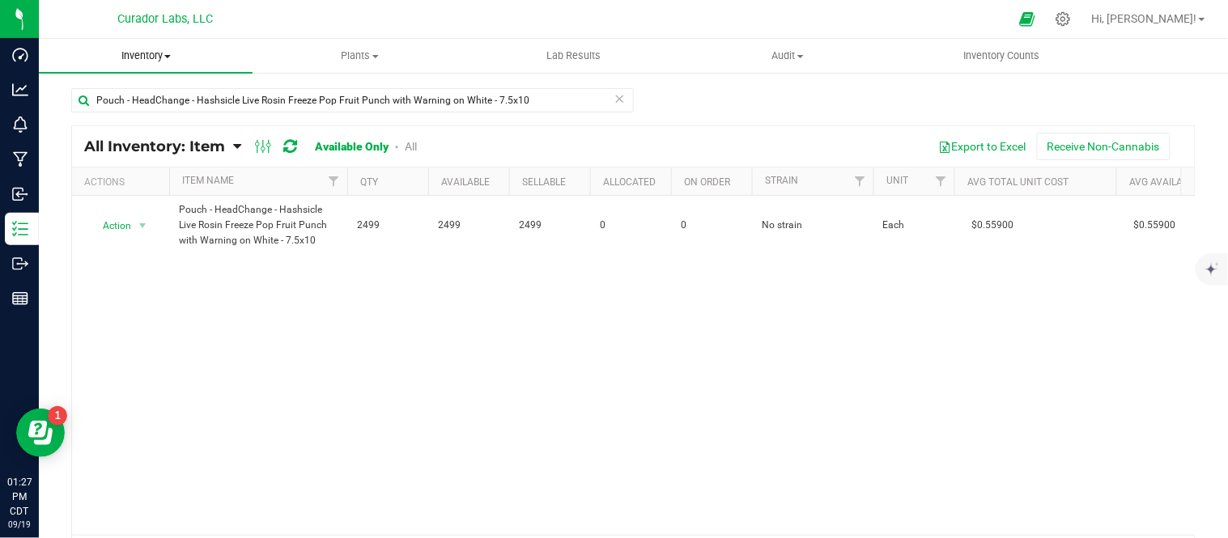
click at [172, 59] on span "Inventory" at bounding box center [146, 56] width 214 height 15
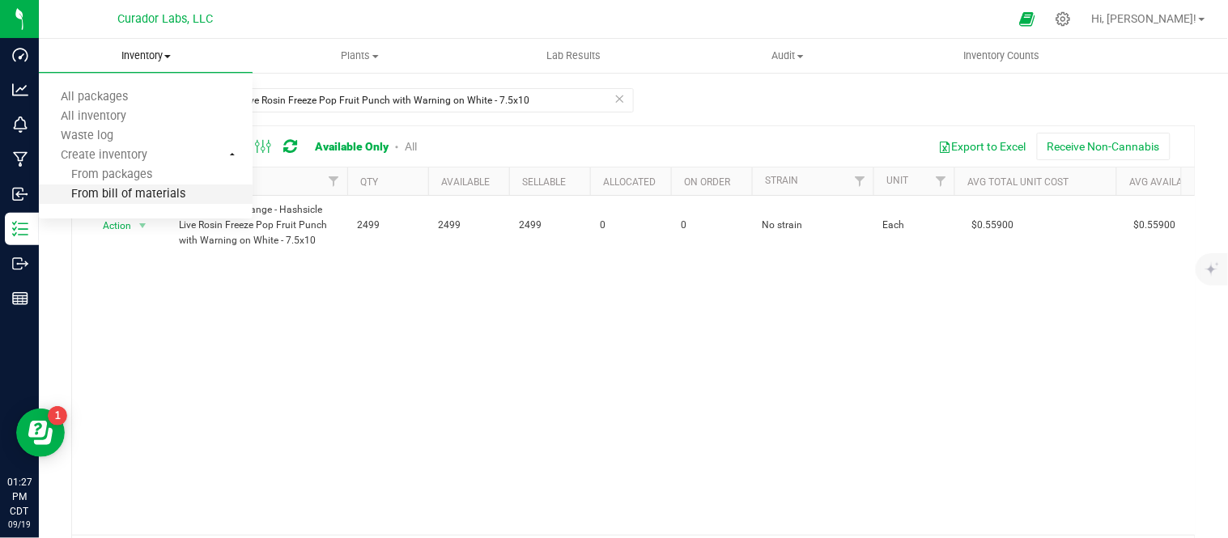
click at [146, 194] on span "From bill of materials" at bounding box center [112, 195] width 146 height 14
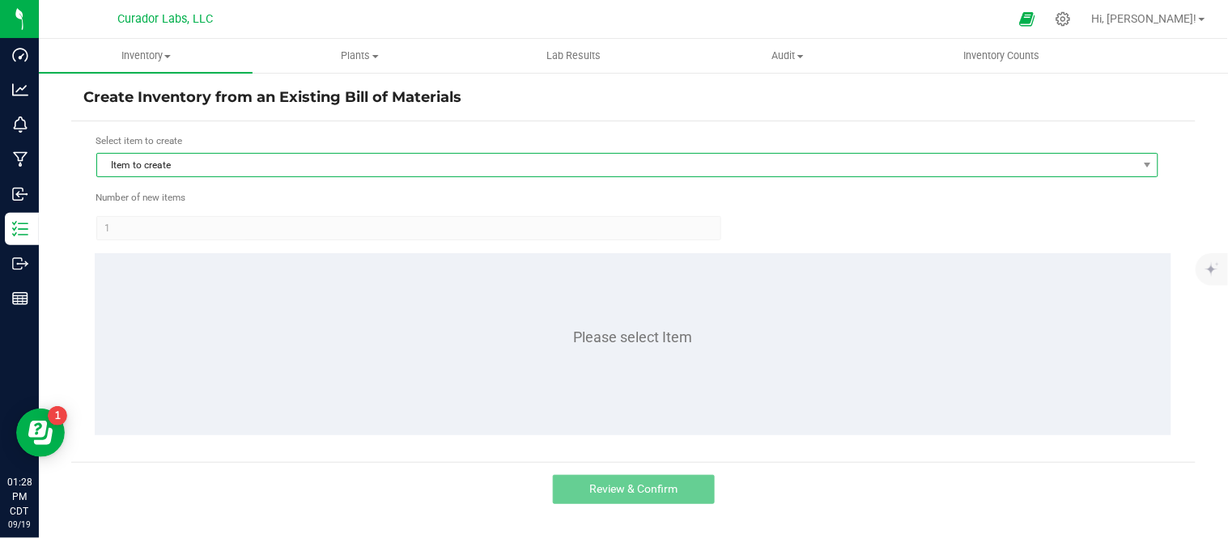
click at [274, 163] on span "Item to create" at bounding box center [617, 165] width 1040 height 23
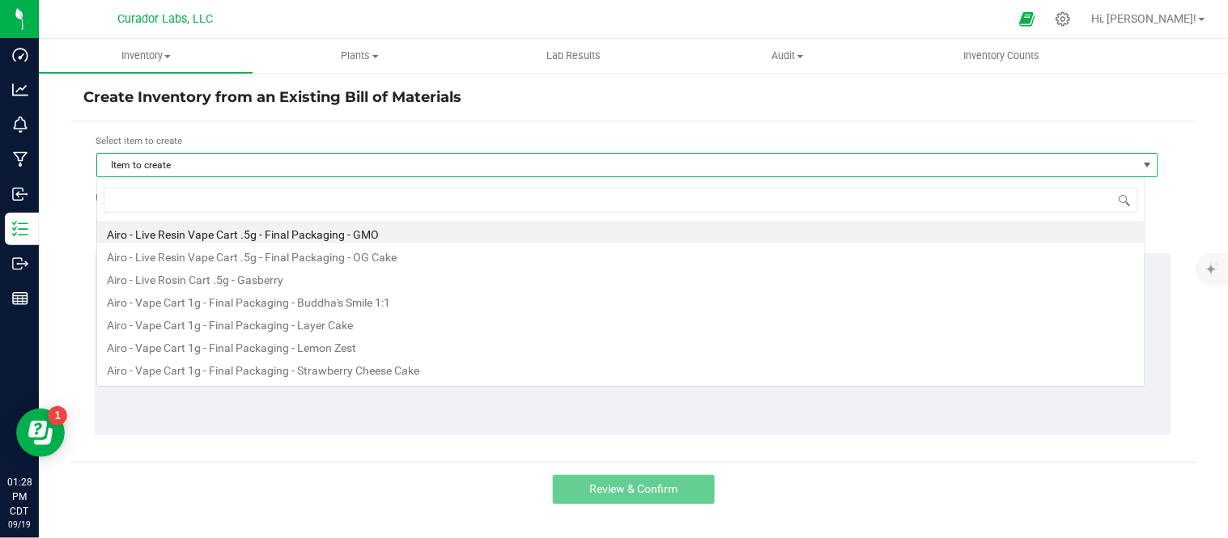
scroll to position [24, 1048]
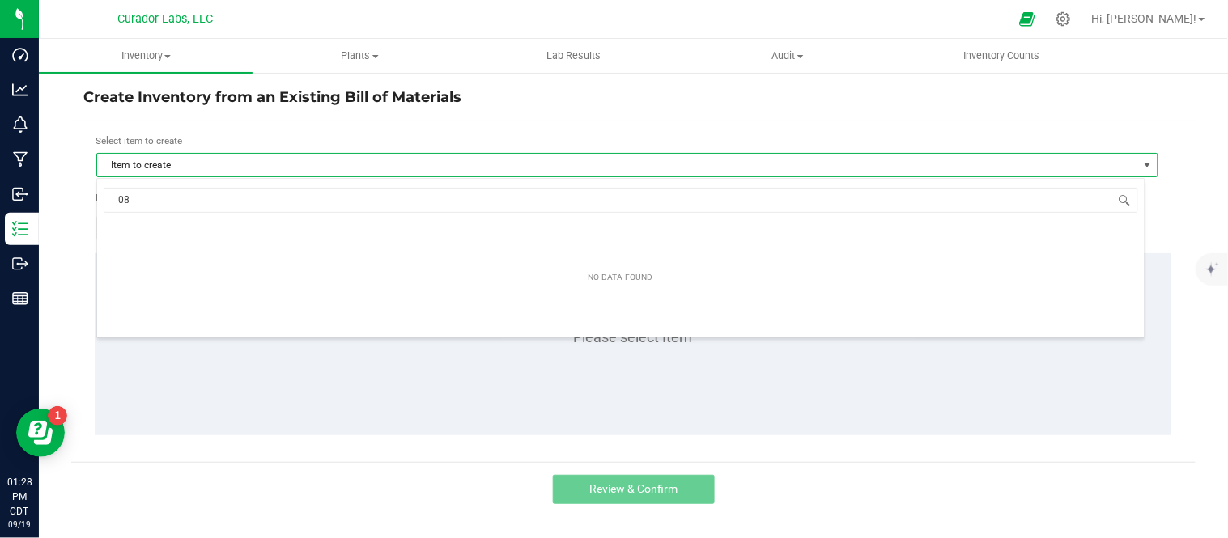
type input "0"
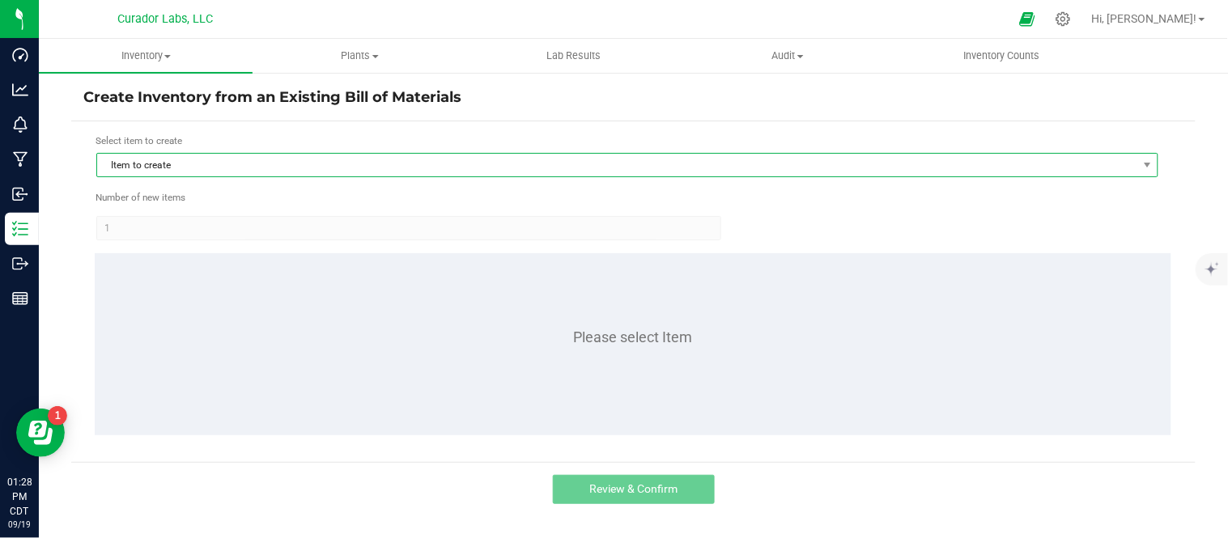
click at [272, 166] on span "Item to create" at bounding box center [617, 165] width 1040 height 23
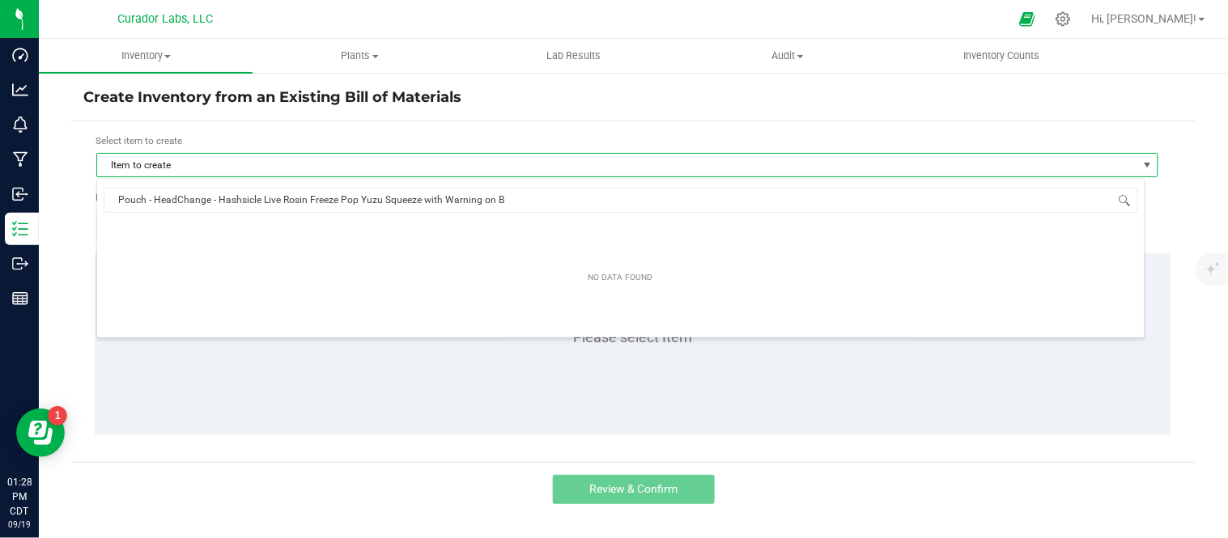
type input "Pouch - HeadChange - Hashsicle Live Rosin Freeze Pop Yuzu Squeeze with Warning …"
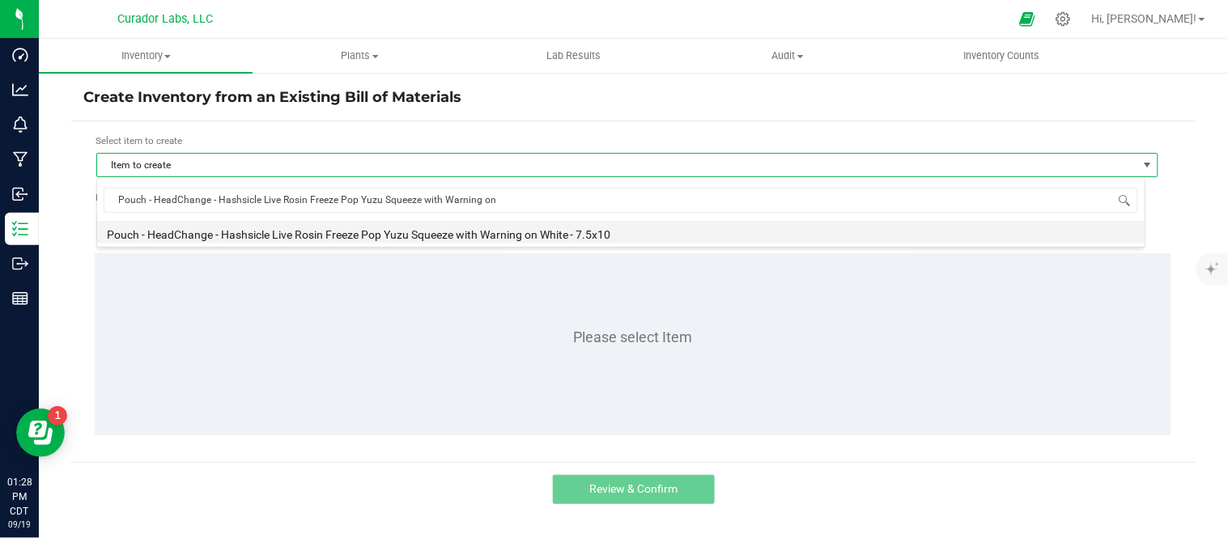
click at [510, 231] on li "Pouch - HeadChange - Hashsicle Live Rosin Freeze Pop Yuzu Squeeze with Warning …" at bounding box center [620, 232] width 1047 height 23
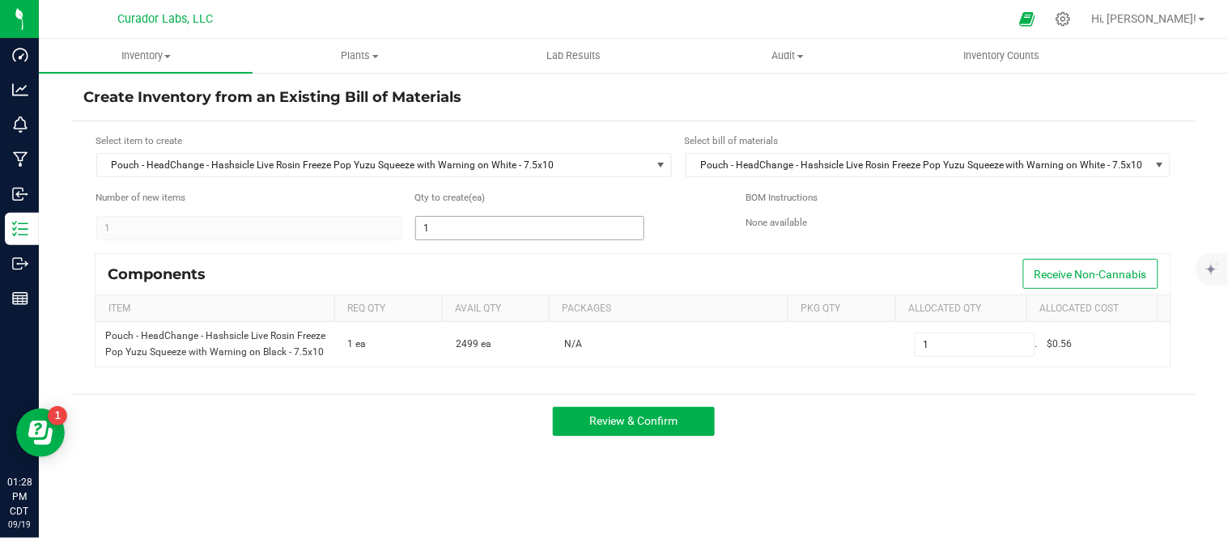
click at [502, 220] on input "1" at bounding box center [529, 228] width 227 height 23
type input "2"
type input "24"
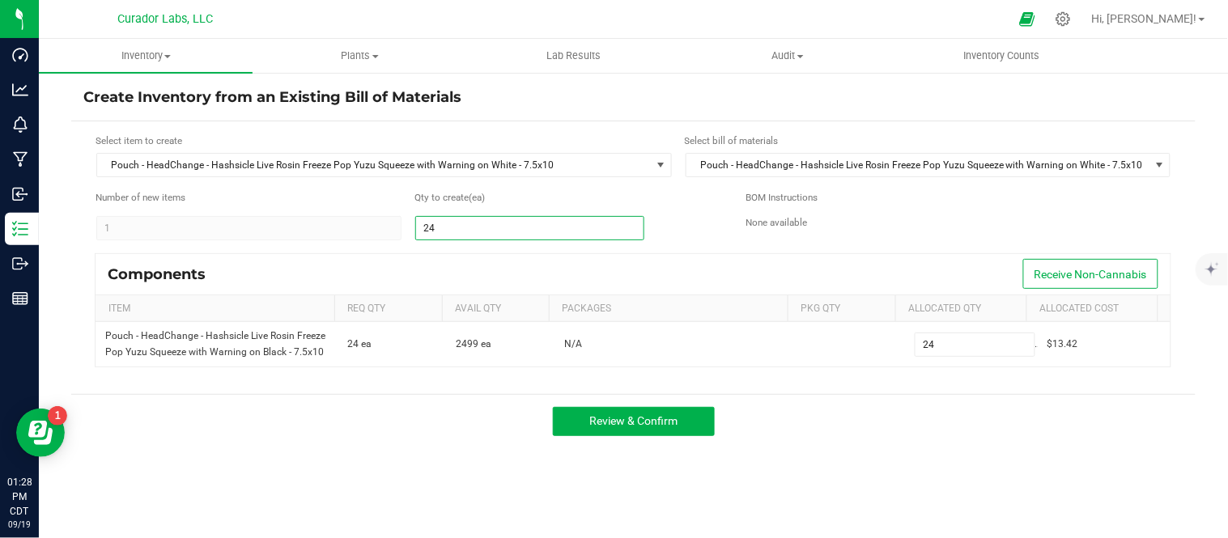
type input "249"
type input "2499"
type input "2,499"
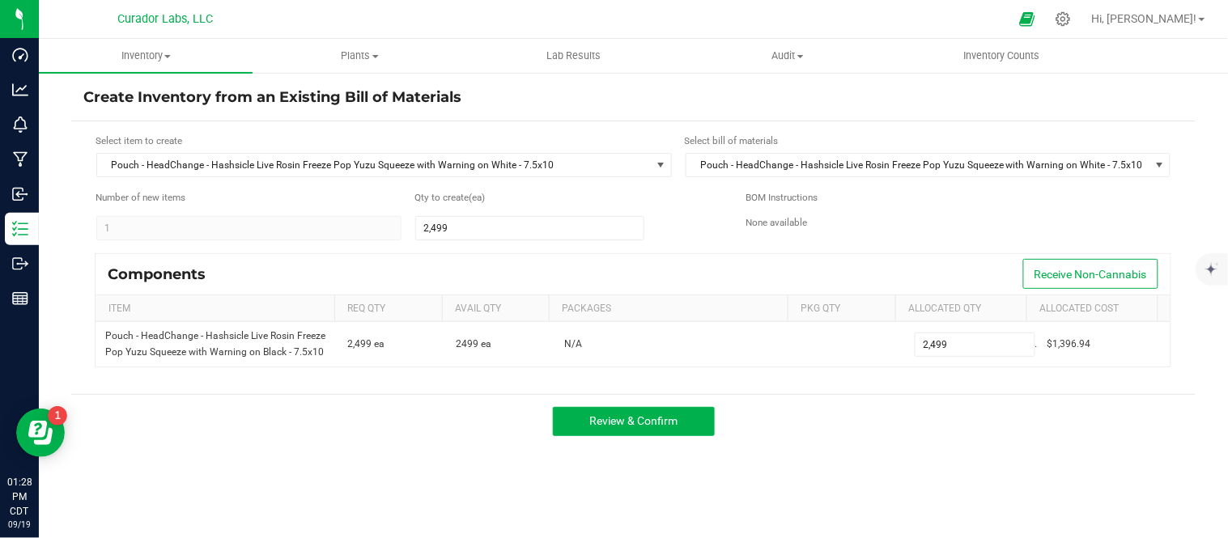
click at [629, 272] on div "Components Receive Non-Cannabis" at bounding box center [632, 274] width 1075 height 40
click at [647, 427] on span "Review & Confirm" at bounding box center [633, 420] width 88 height 13
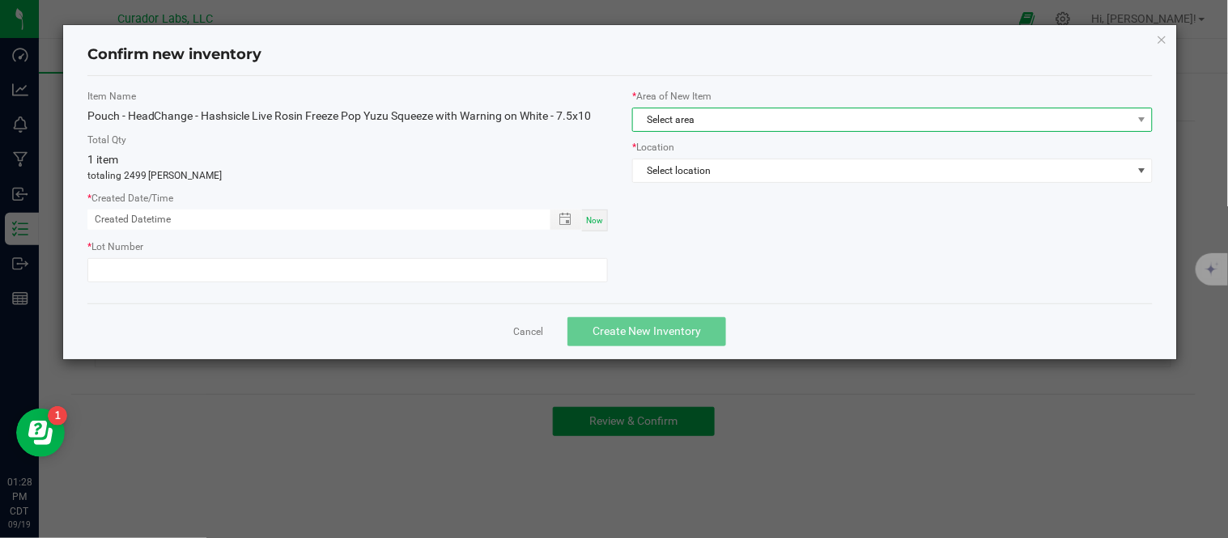
click at [759, 119] on span "Select area" at bounding box center [882, 119] width 498 height 23
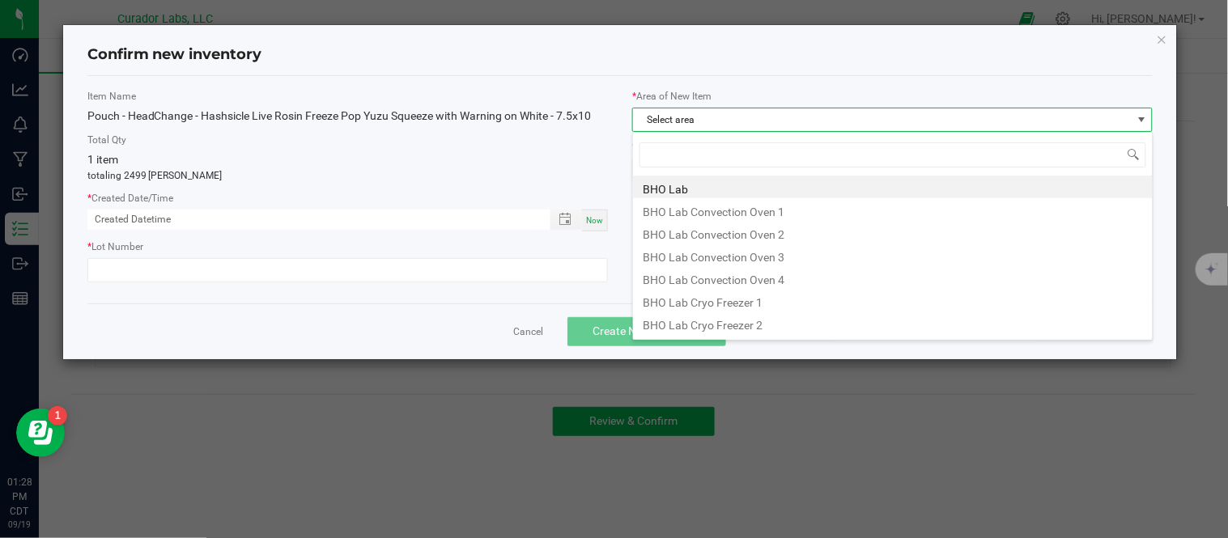
scroll to position [24, 521]
click at [230, 288] on div "Item Name Pouch - HeadChange - Hashsicle Live Rosin Freeze Pop Yuzu Squeeze wit…" at bounding box center [347, 189] width 545 height 201
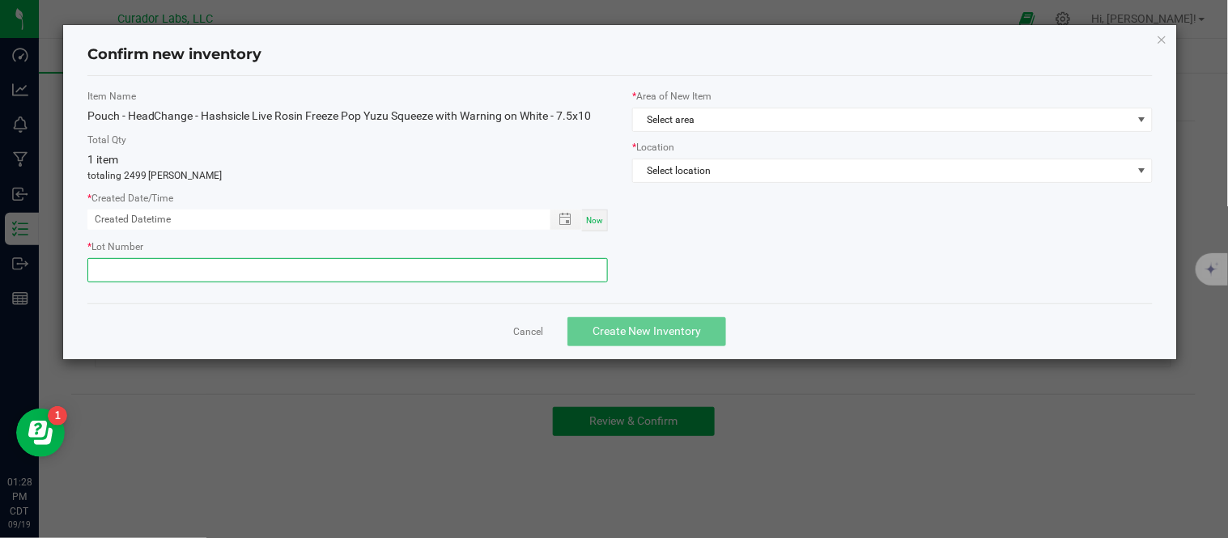
click at [237, 277] on input "text" at bounding box center [347, 270] width 520 height 24
paste input "082525 - VERT - 1645"
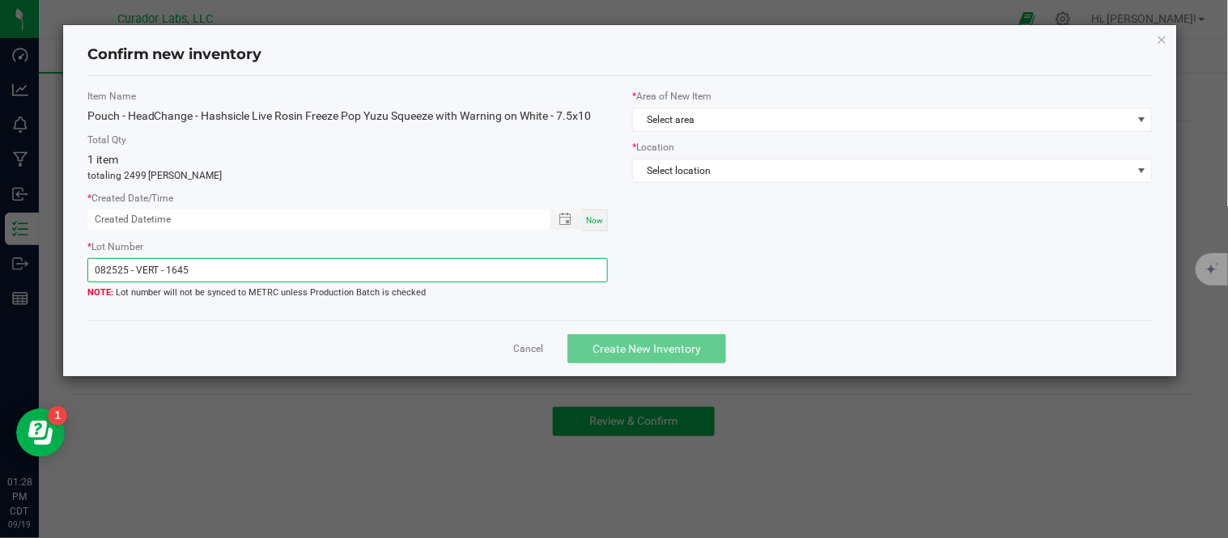
type input "082525 - VERT - 1645"
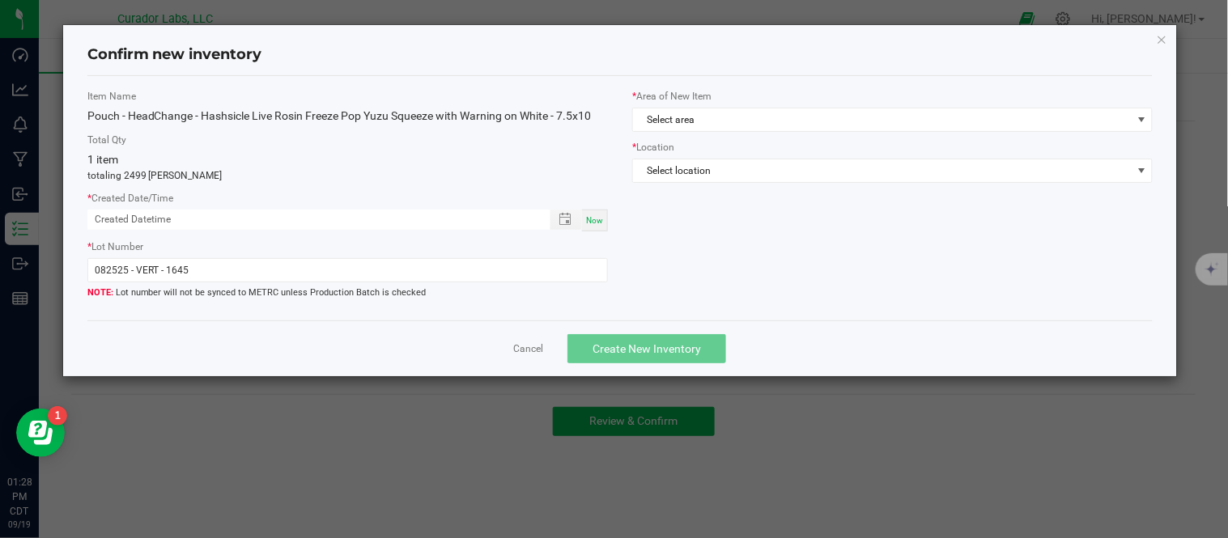
click at [596, 222] on span "Now" at bounding box center [594, 220] width 17 height 9
type input "[DATE] 01:28 PM"
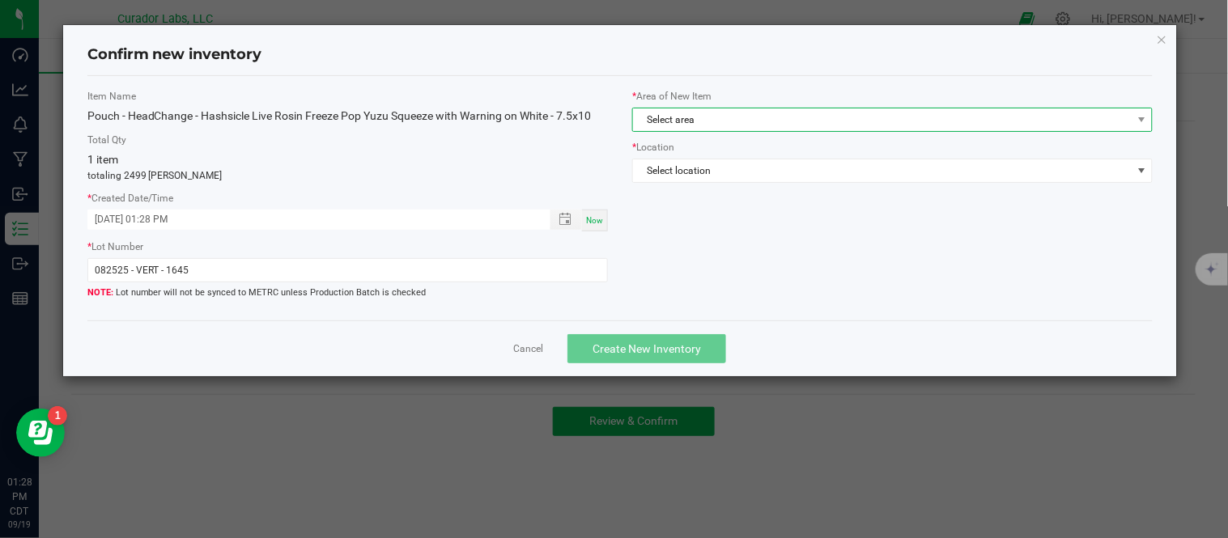
click at [798, 117] on span "Select area" at bounding box center [882, 119] width 498 height 23
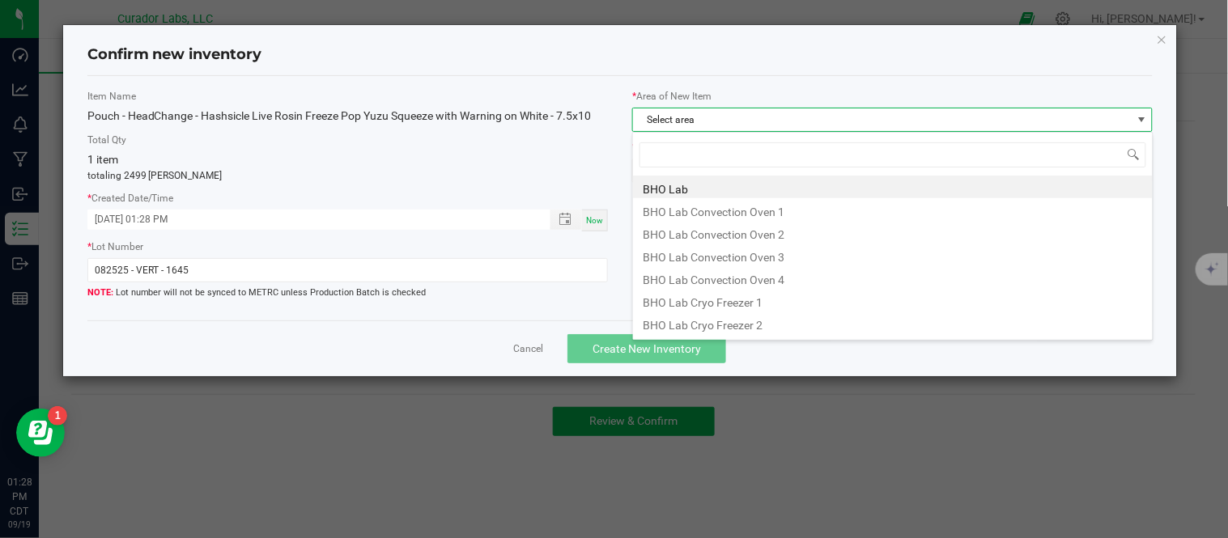
type input "w"
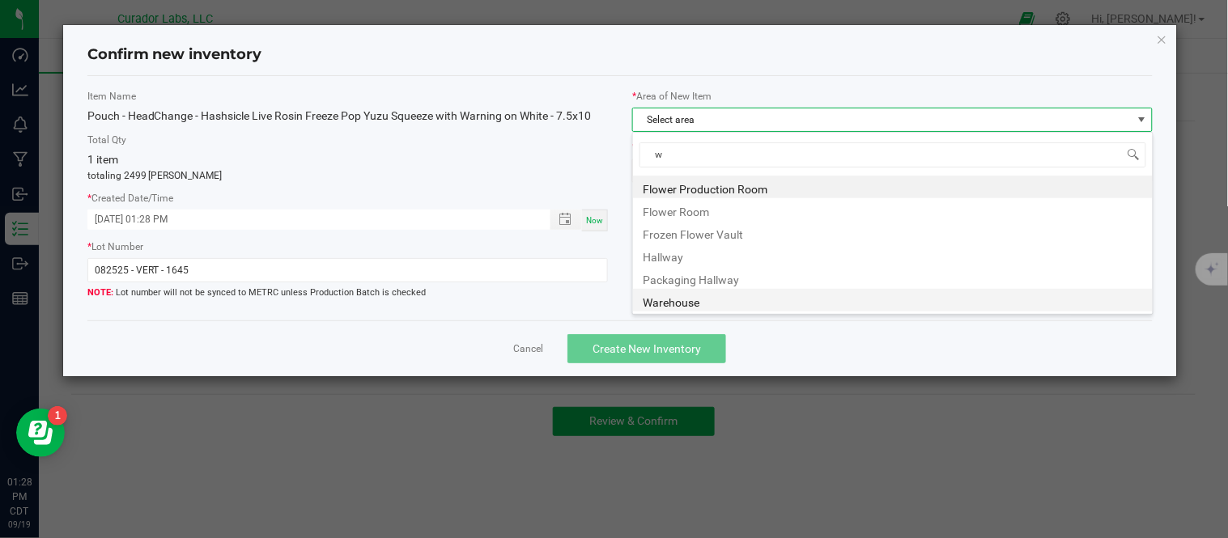
click at [704, 303] on li "Warehouse" at bounding box center [893, 300] width 520 height 23
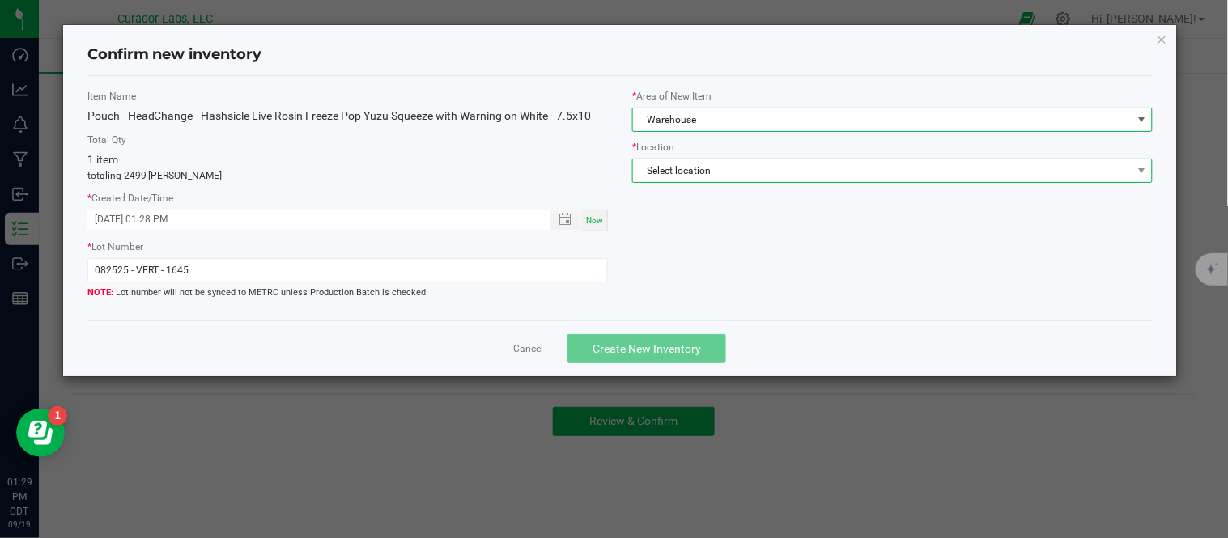
click at [787, 175] on span "Select location" at bounding box center [882, 170] width 498 height 23
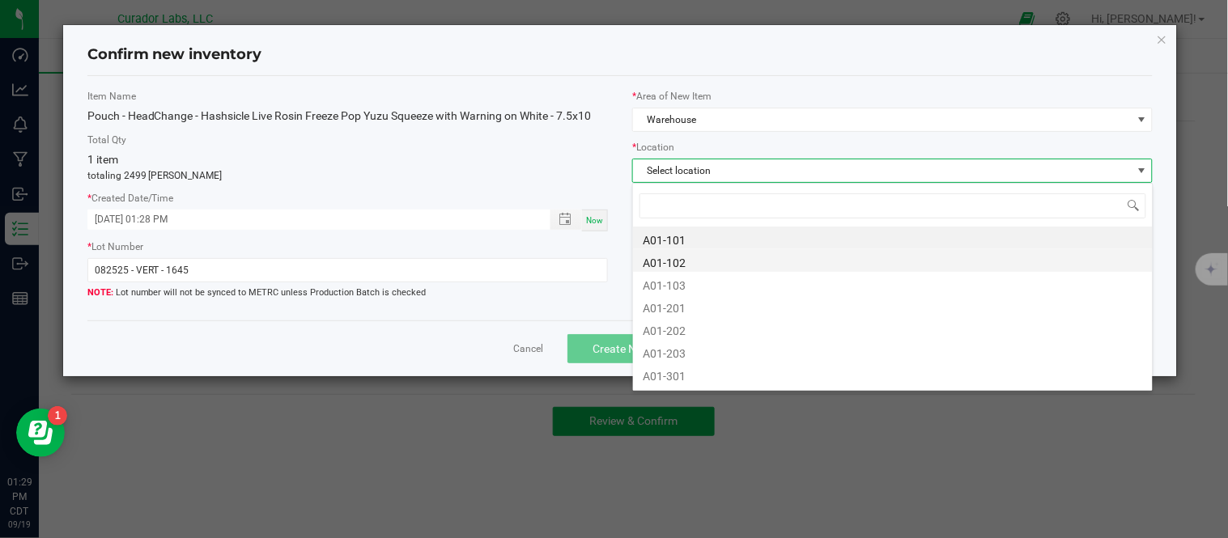
type input "a"
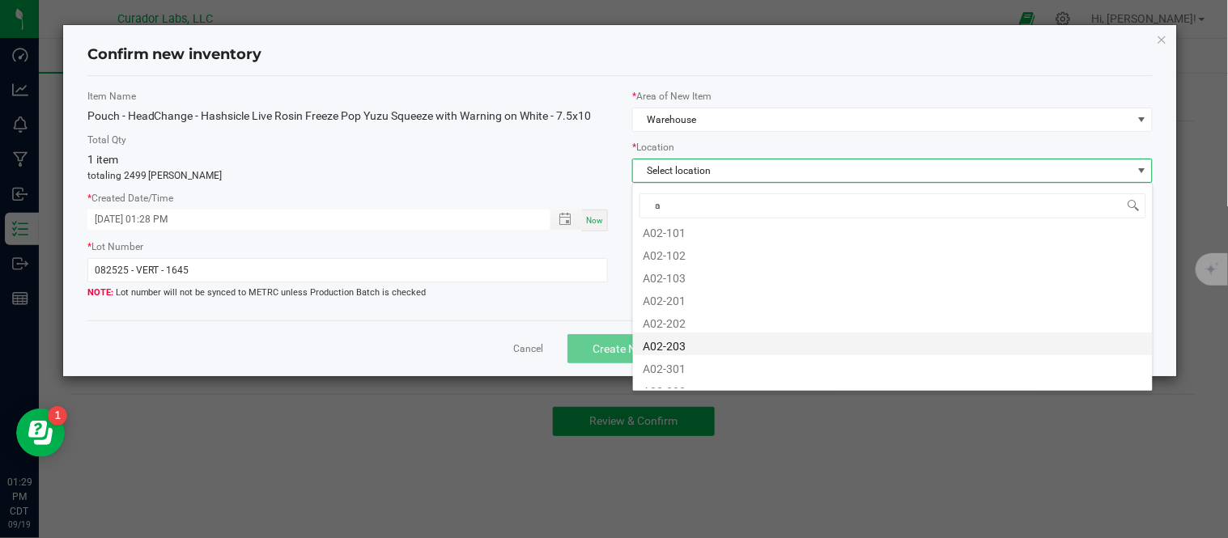
scroll to position [180, 0]
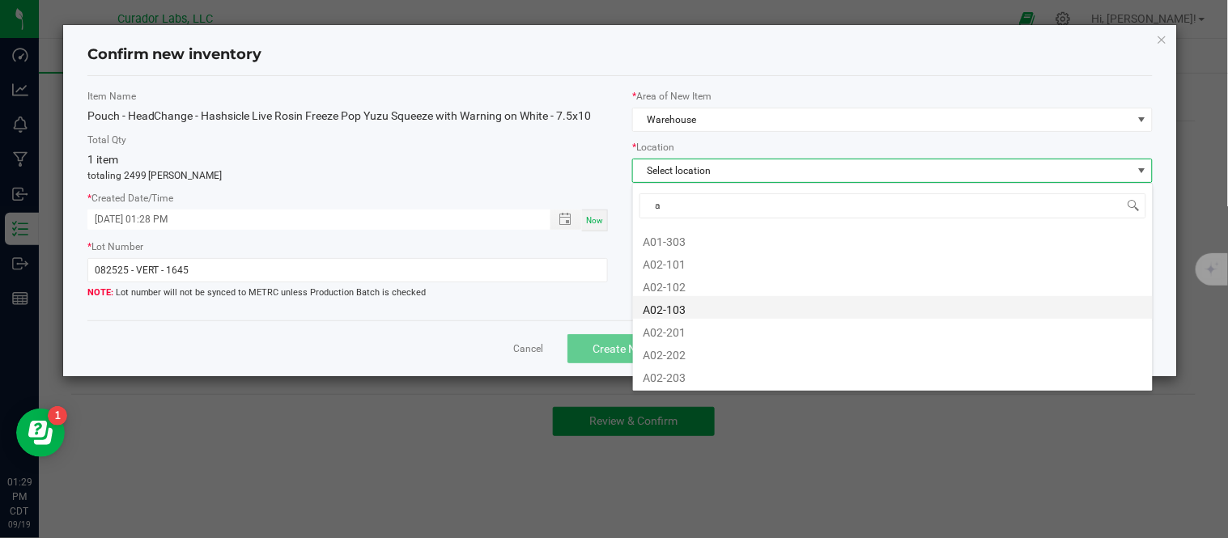
click at [702, 302] on li "A02-103" at bounding box center [893, 307] width 520 height 23
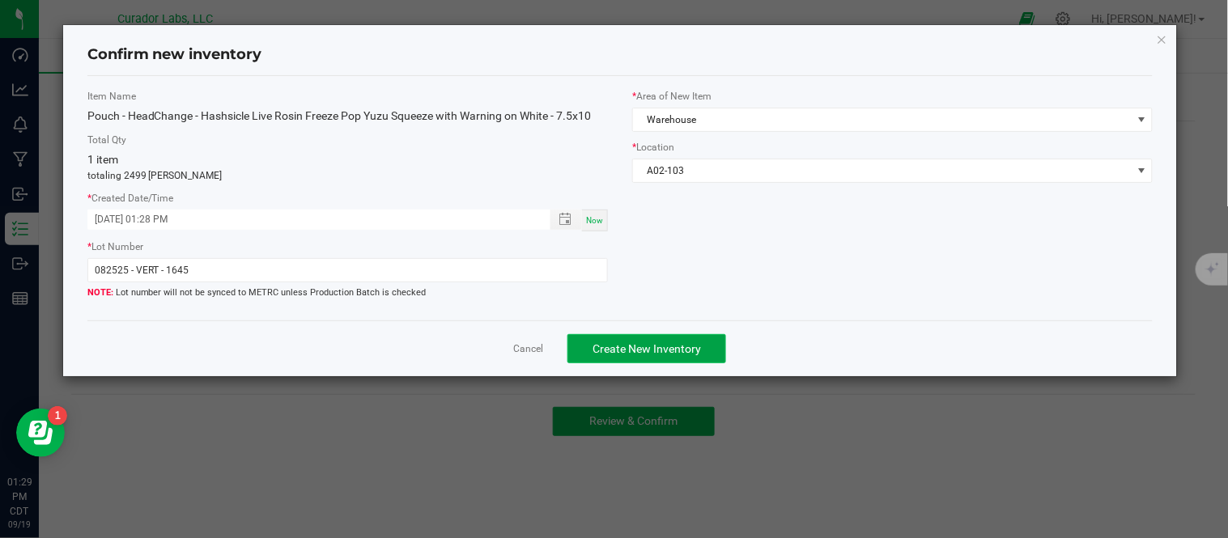
click at [668, 346] on span "Create New Inventory" at bounding box center [646, 348] width 108 height 13
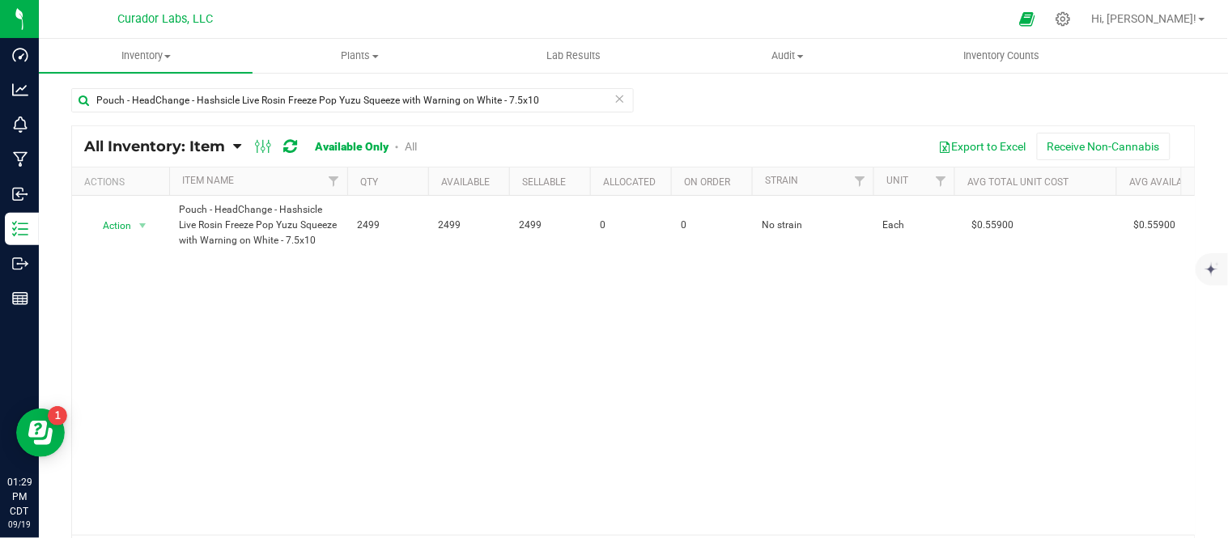
click at [614, 98] on icon at bounding box center [619, 97] width 11 height 19
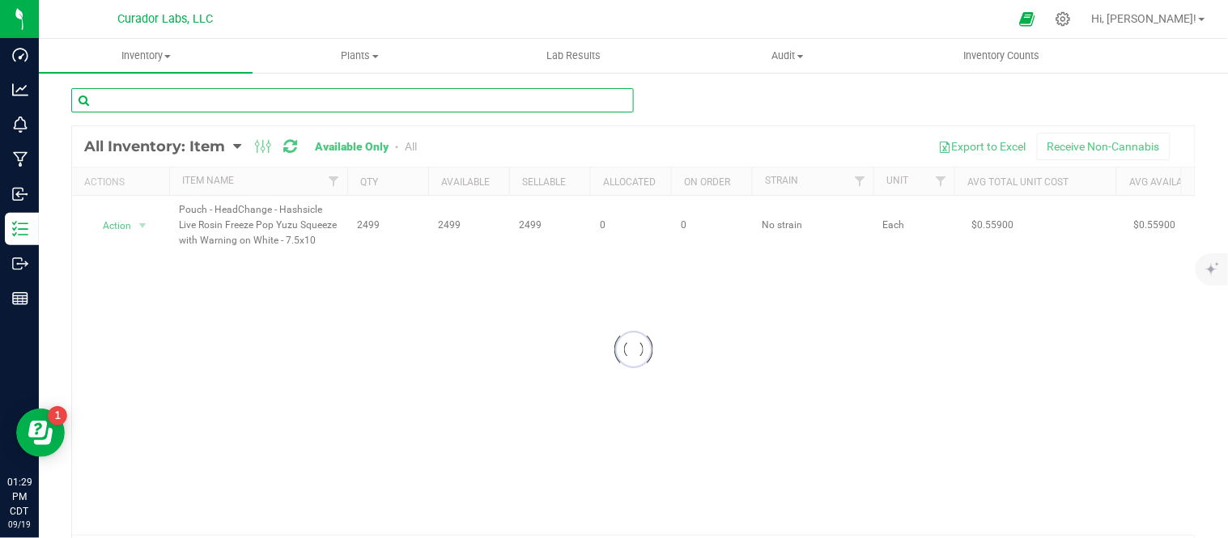
click at [474, 100] on input "text" at bounding box center [352, 100] width 562 height 24
paste input "Pouch - HeadChange - Hashsicle Live Rosin Freeze Pop P.O.G. Haze with Warning o…"
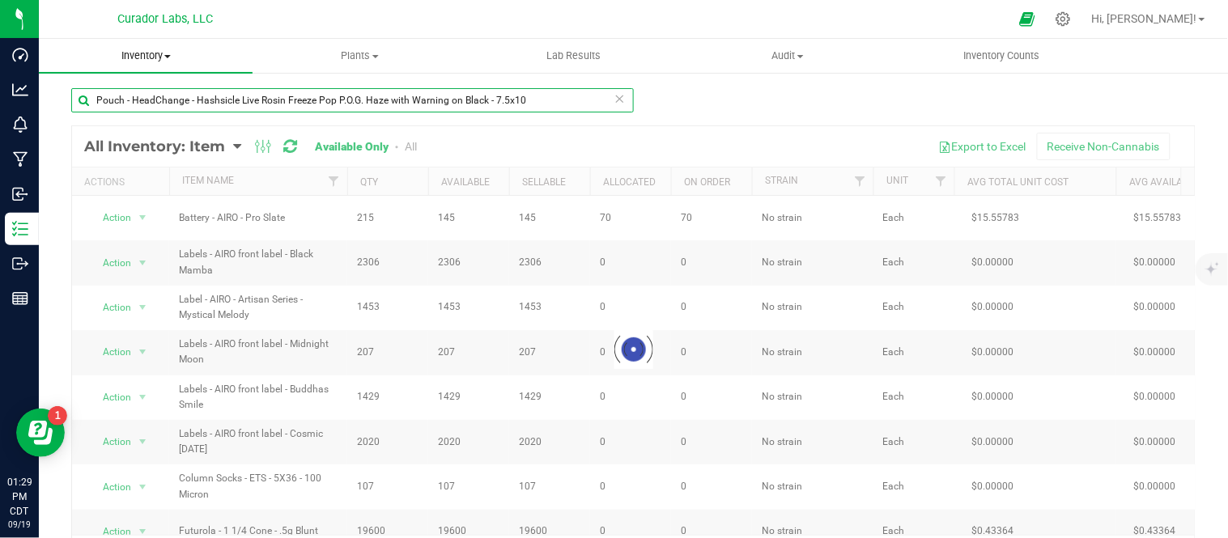
type input "Pouch - HeadChange - Hashsicle Live Rosin Freeze Pop P.O.G. Haze with Warning o…"
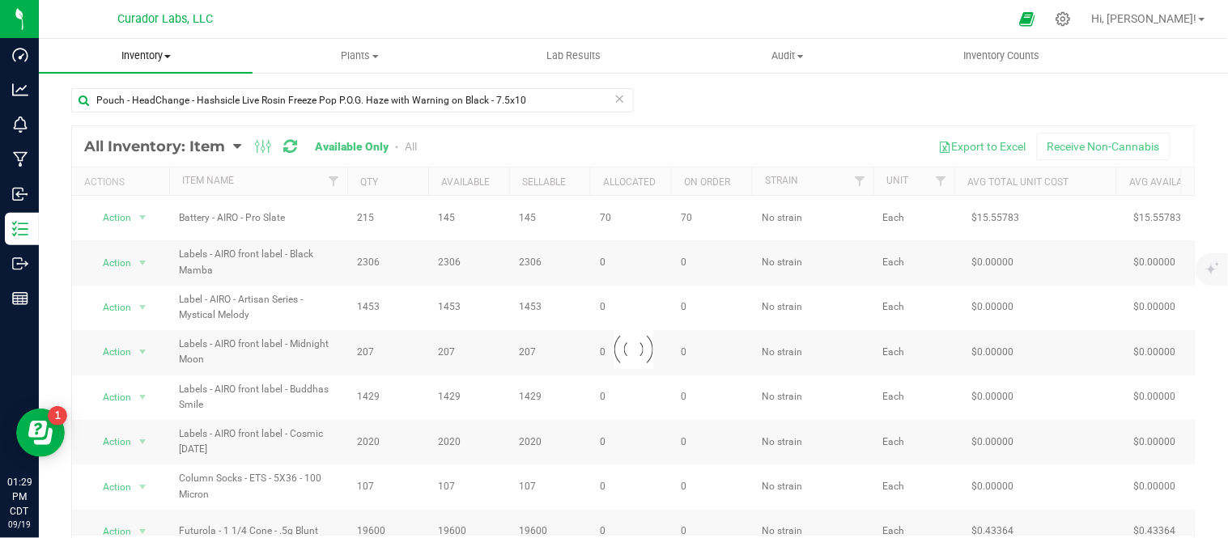
click at [176, 59] on span "Inventory" at bounding box center [146, 56] width 214 height 15
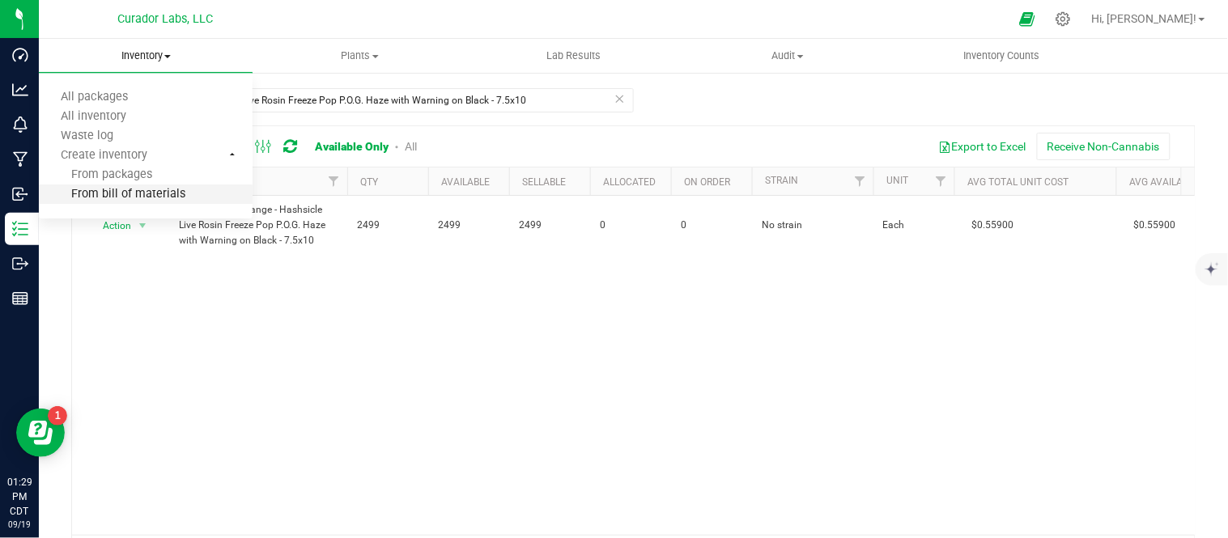
click at [151, 189] on span "From bill of materials" at bounding box center [112, 195] width 146 height 14
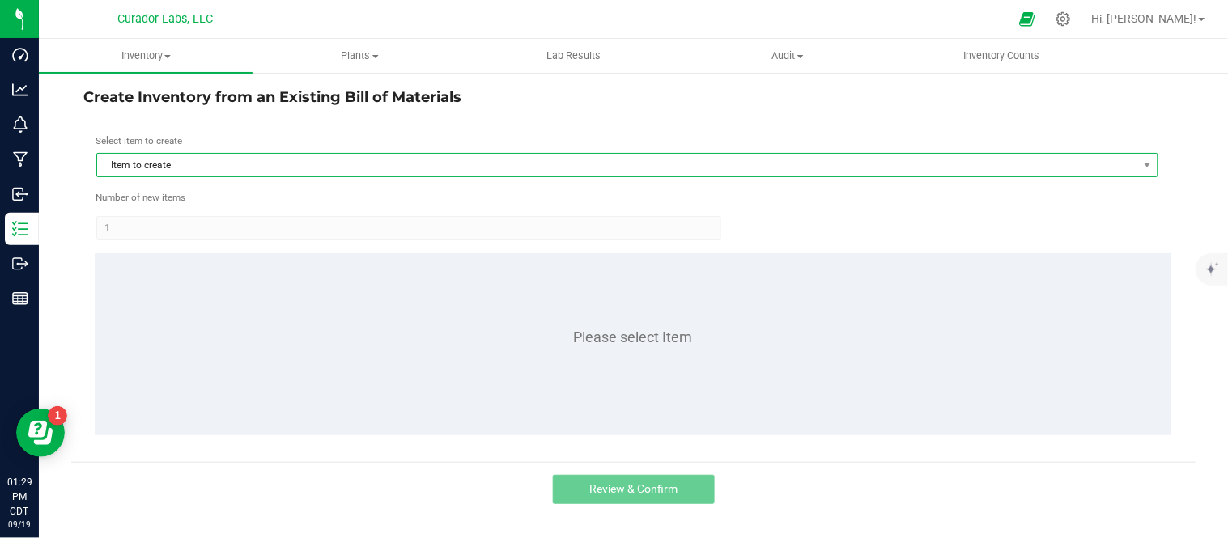
click at [341, 167] on span "Item to create" at bounding box center [617, 165] width 1040 height 23
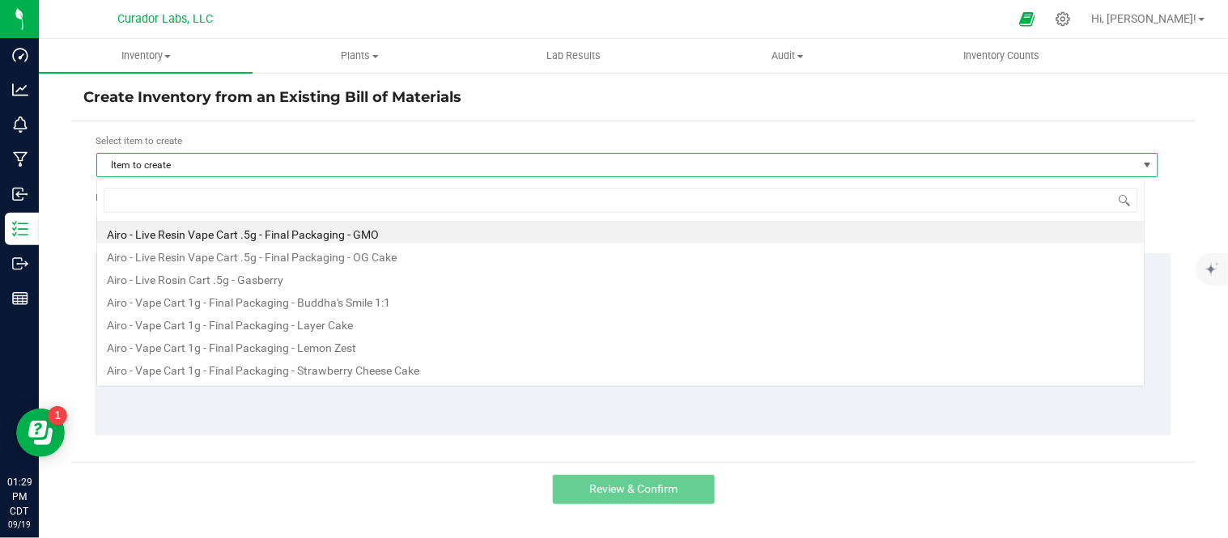
scroll to position [24, 1048]
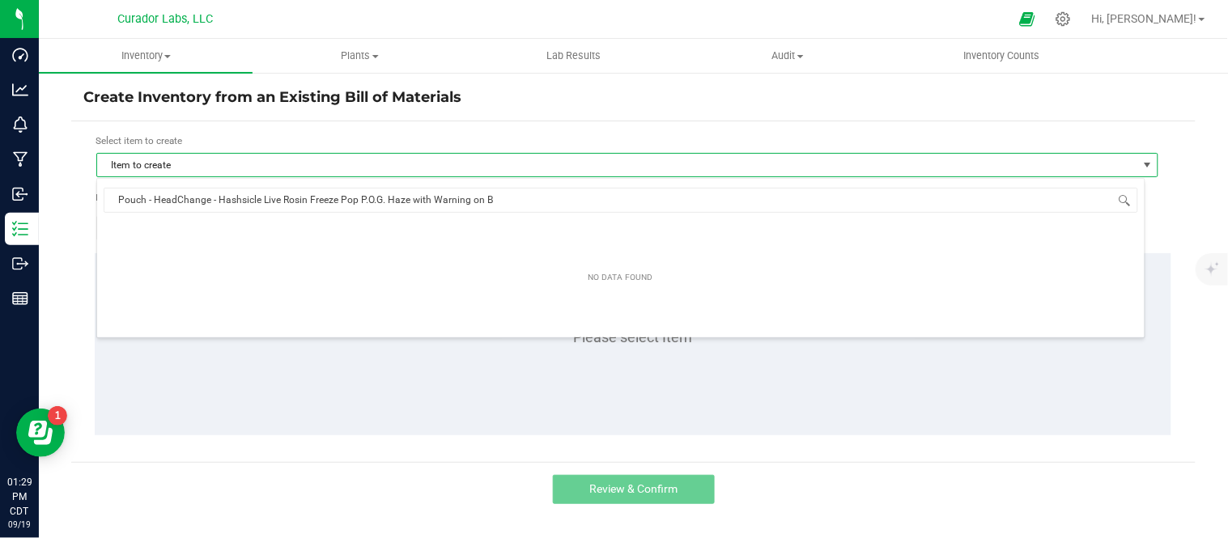
type input "Pouch - HeadChange - Hashsicle Live Rosin Freeze Pop P.O.G. Haze with Warning on"
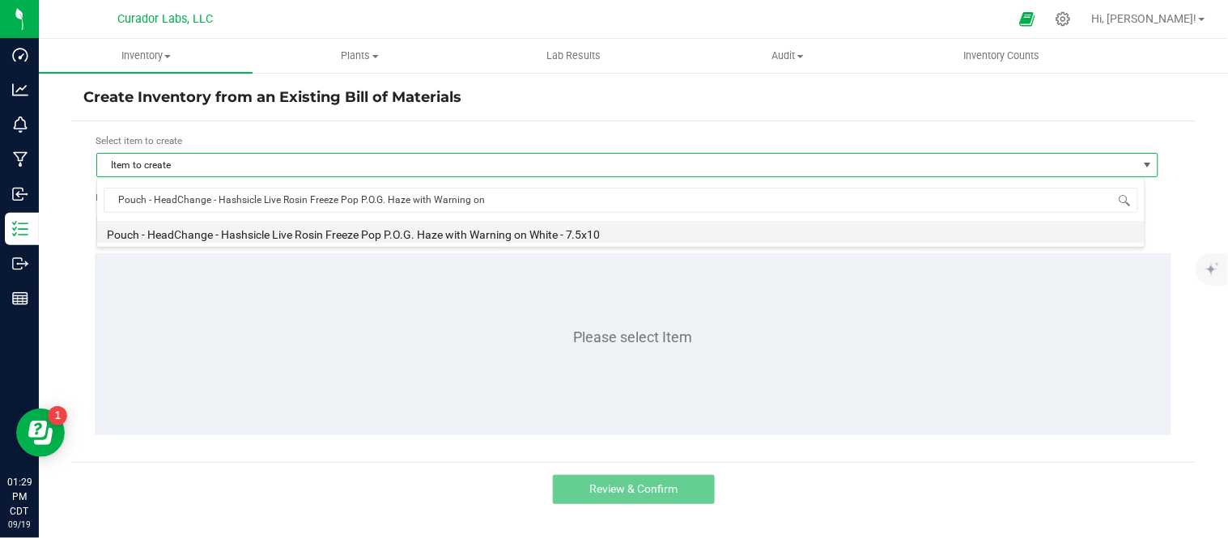
click at [369, 225] on li "Pouch - HeadChange - Hashsicle Live Rosin Freeze Pop P.O.G. Haze with Warning o…" at bounding box center [620, 232] width 1047 height 23
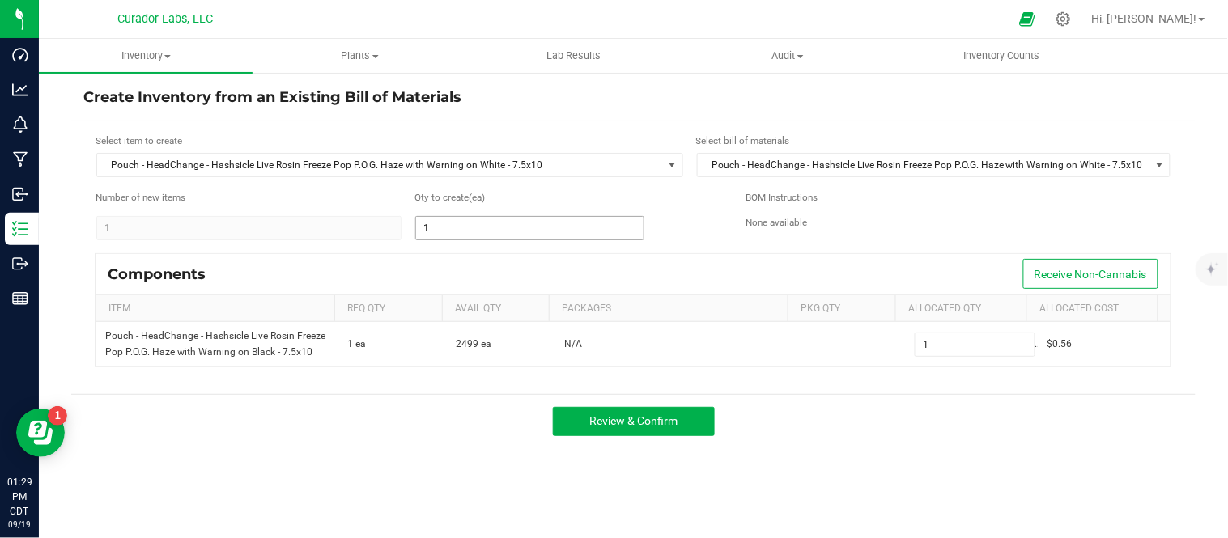
click at [541, 221] on input "1" at bounding box center [529, 228] width 227 height 23
type input "2"
type input "24"
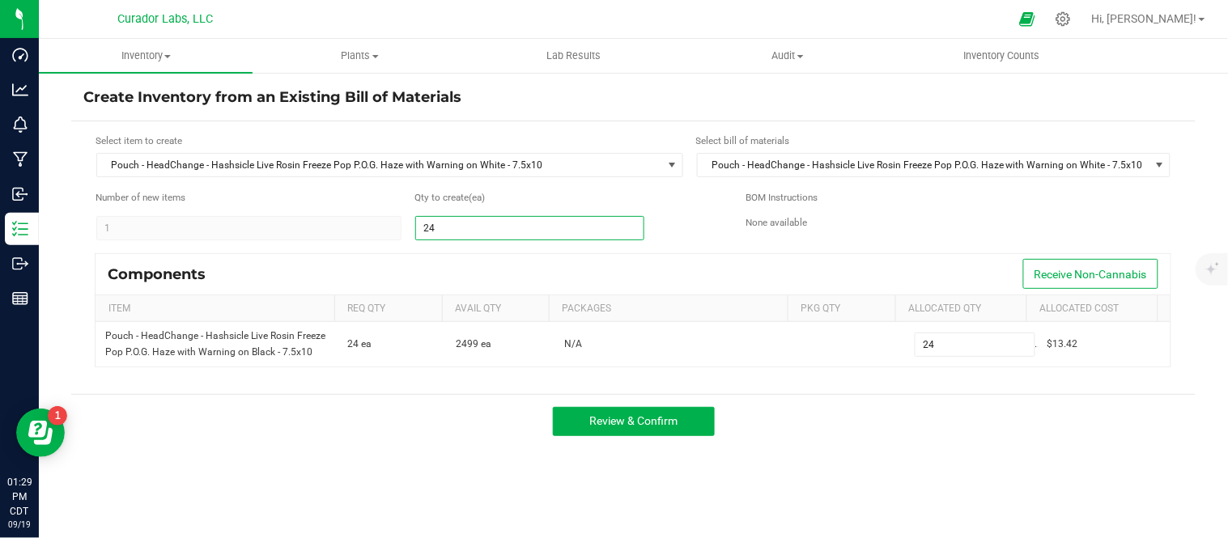
type input "249"
type input "2499"
type input "2,499"
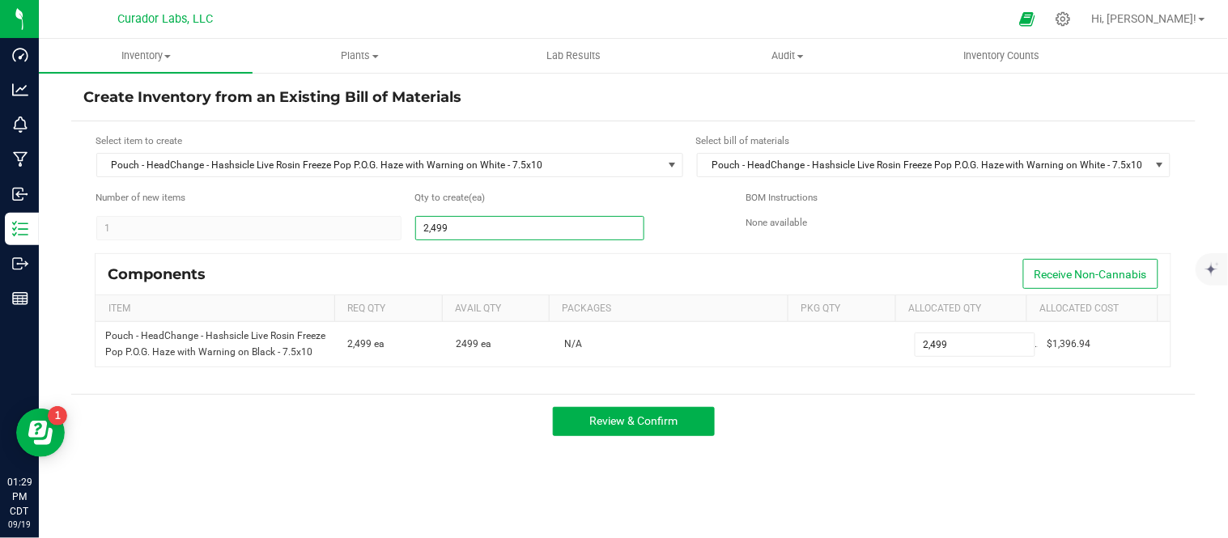
click at [892, 448] on div "Review & Confirm" at bounding box center [633, 421] width 1124 height 54
click at [664, 427] on span "Review & Confirm" at bounding box center [633, 420] width 88 height 13
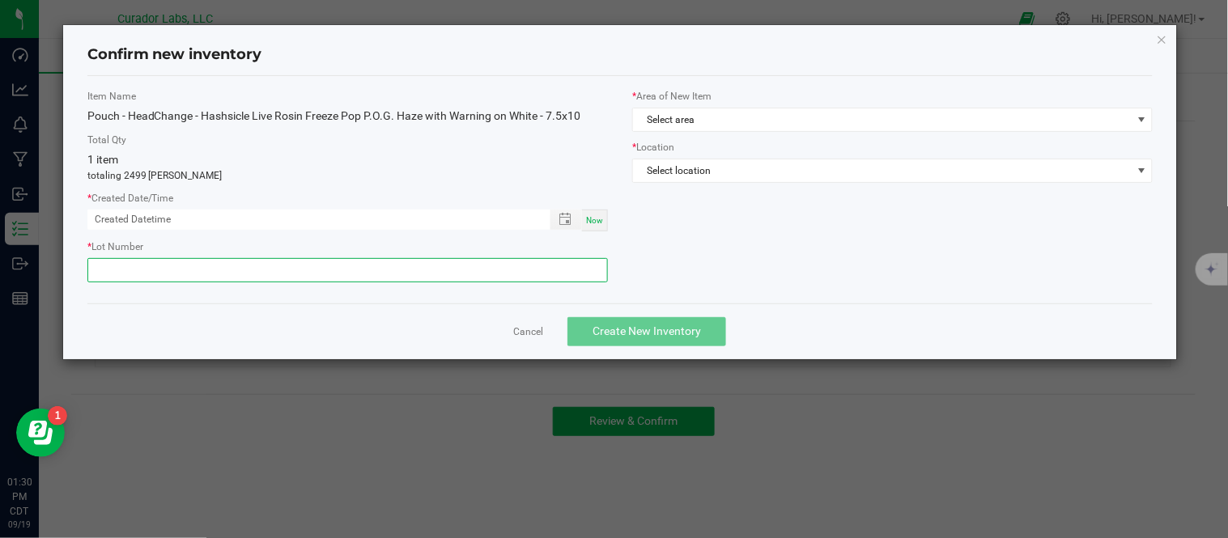
click at [316, 275] on input "text" at bounding box center [347, 270] width 520 height 24
paste input "082525 - VERT - 1645"
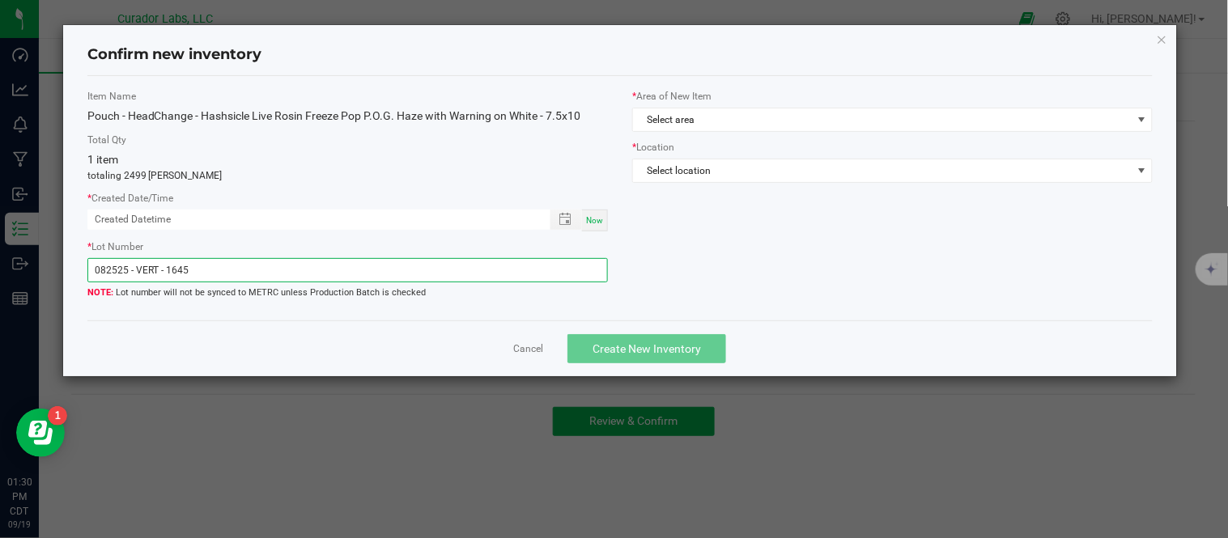
type input "082525 - VERT - 1645"
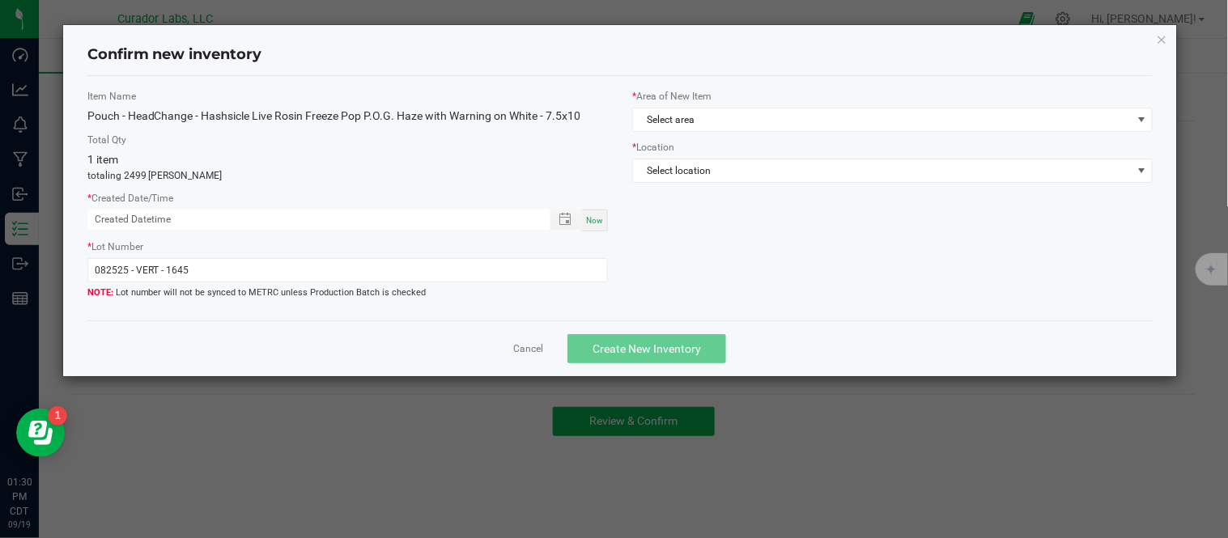
click at [392, 324] on div "Cancel Create New Inventory" at bounding box center [620, 348] width 1066 height 56
click at [589, 216] on span "Now" at bounding box center [594, 220] width 17 height 9
type input "[DATE] 01:30 PM"
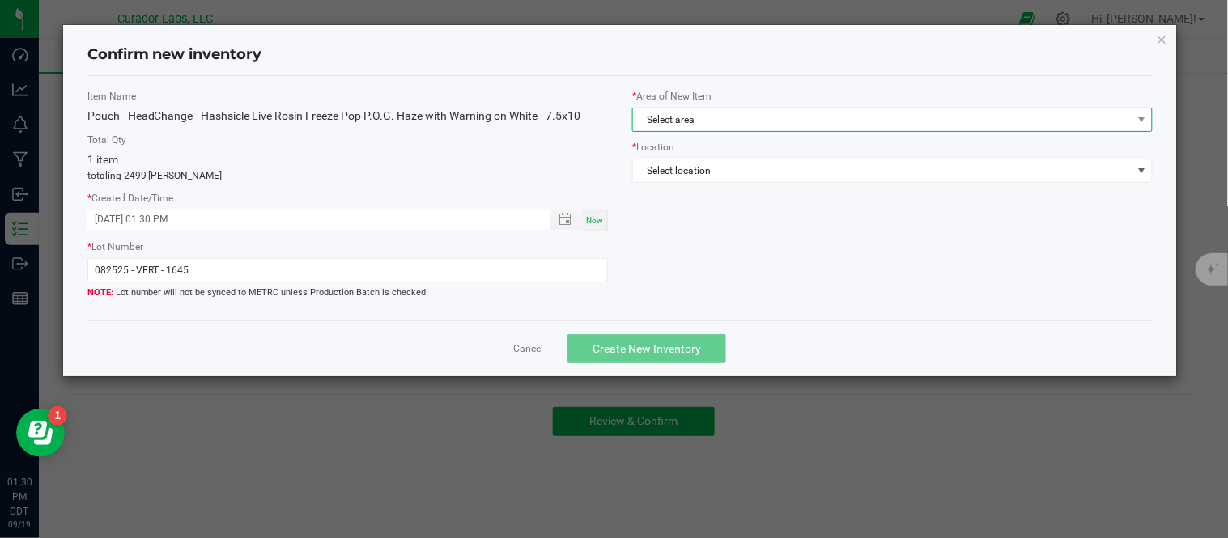
click at [888, 122] on span "Select area" at bounding box center [882, 119] width 498 height 23
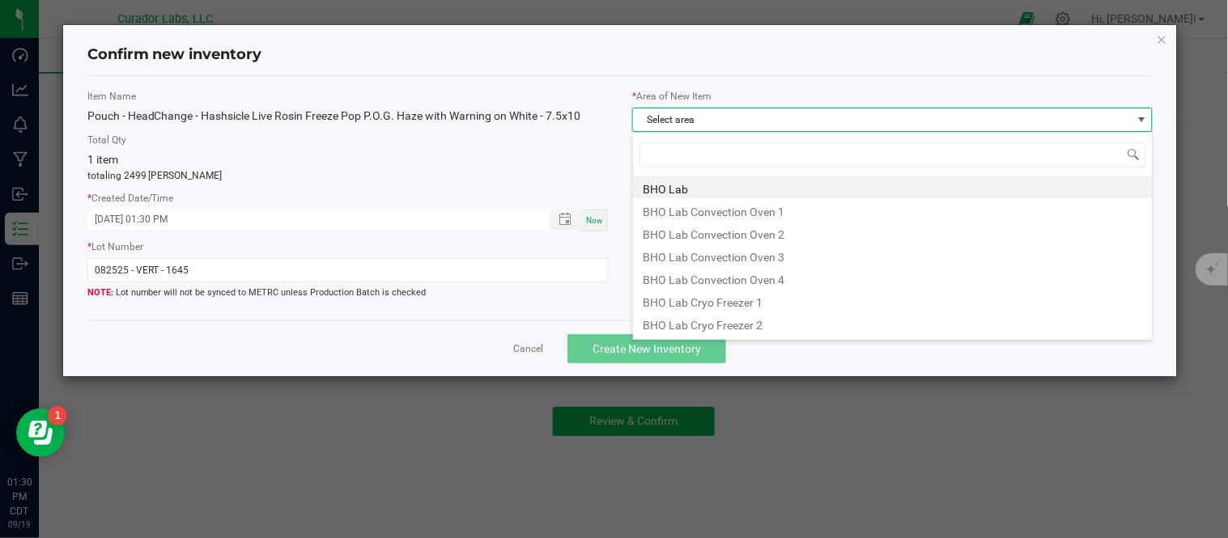
scroll to position [24, 521]
type input "w"
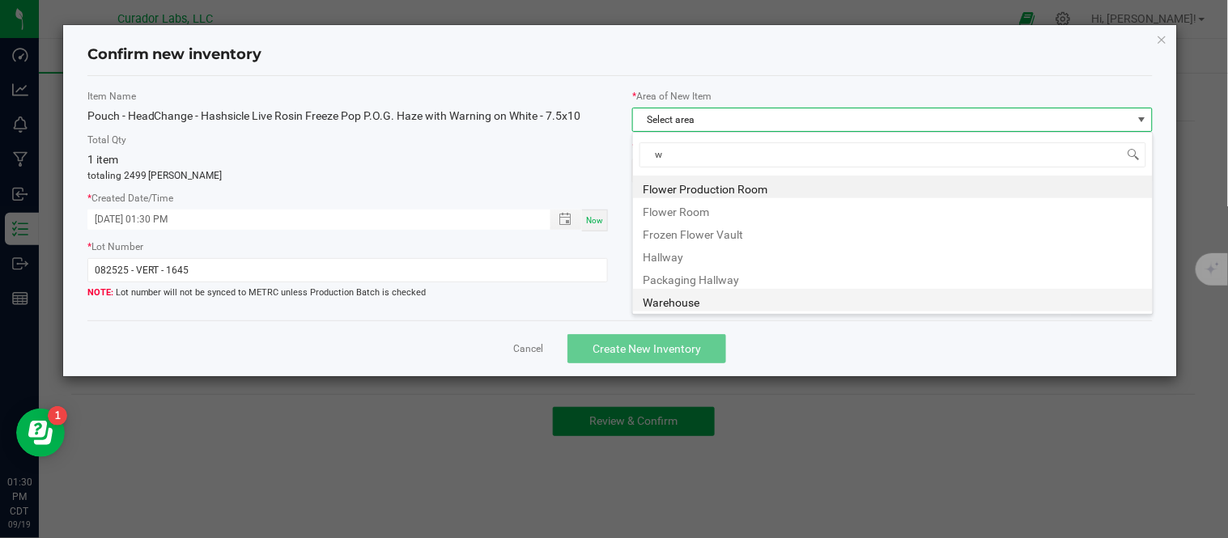
click at [702, 295] on li "Warehouse" at bounding box center [893, 300] width 520 height 23
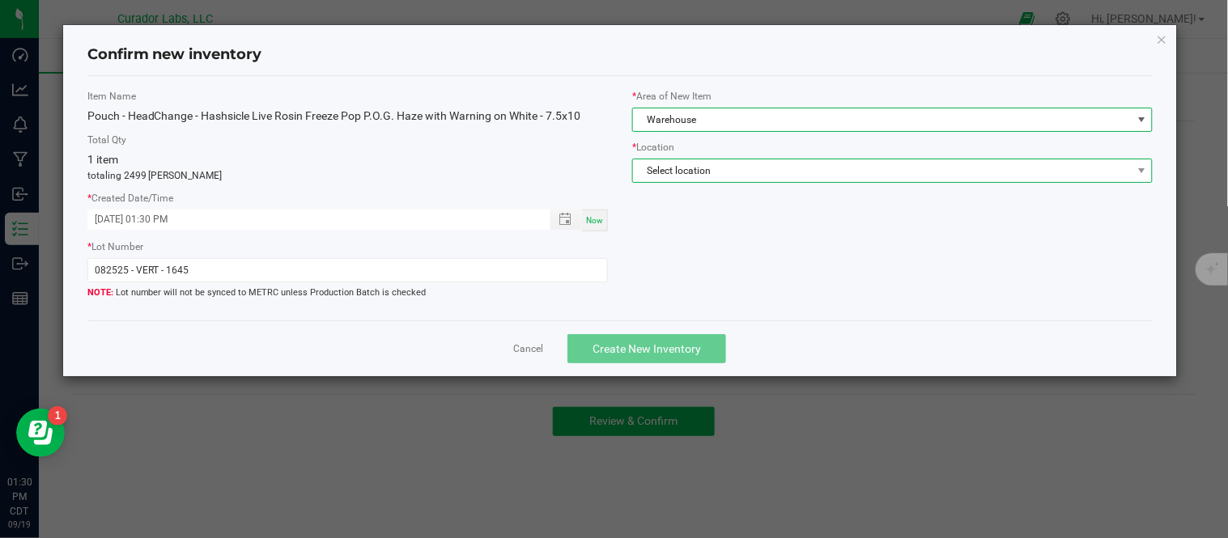
click at [793, 175] on span "Select location" at bounding box center [882, 170] width 498 height 23
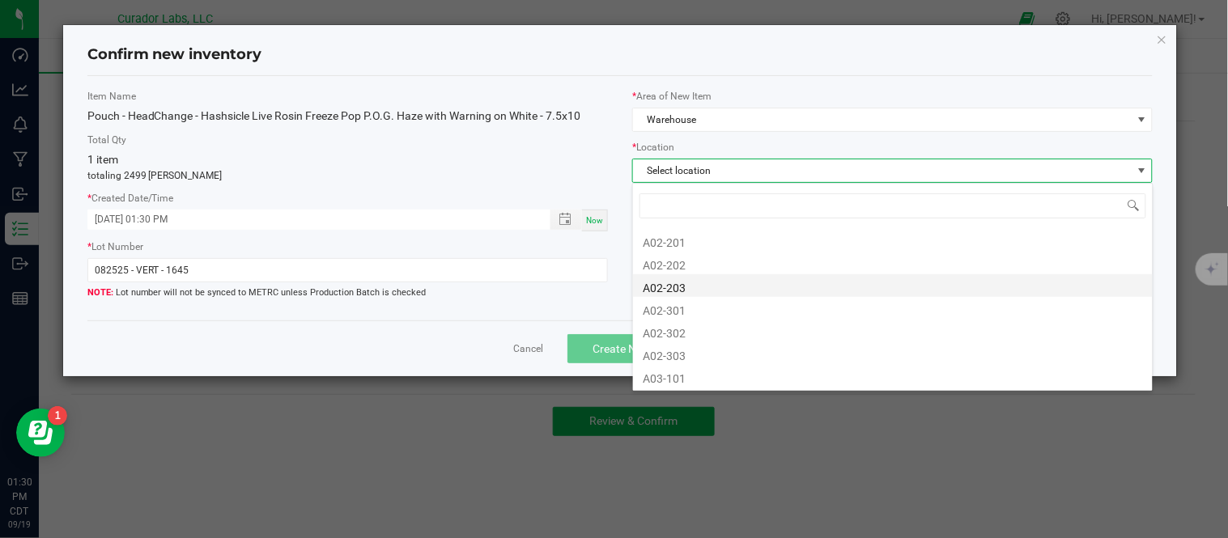
scroll to position [180, 0]
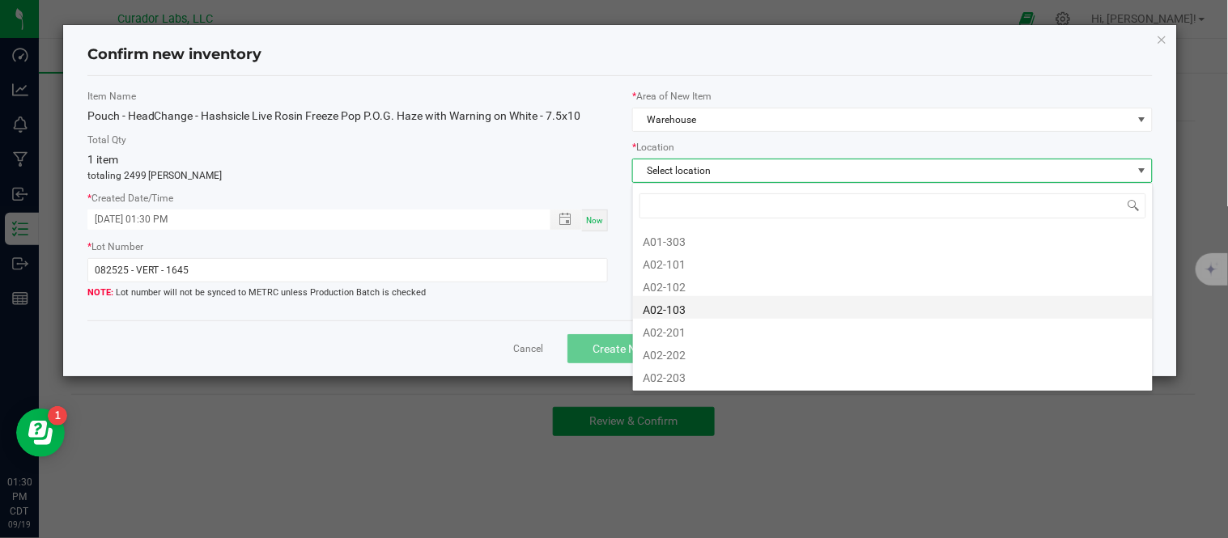
click at [715, 301] on li "A02-103" at bounding box center [893, 307] width 520 height 23
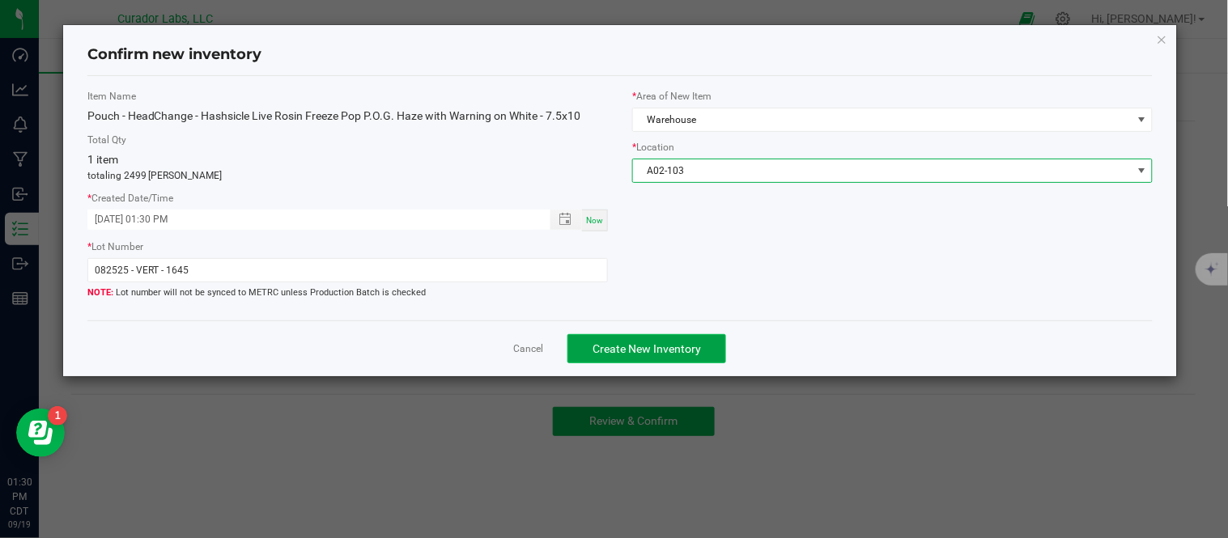
click at [686, 344] on span "Create New Inventory" at bounding box center [646, 348] width 108 height 13
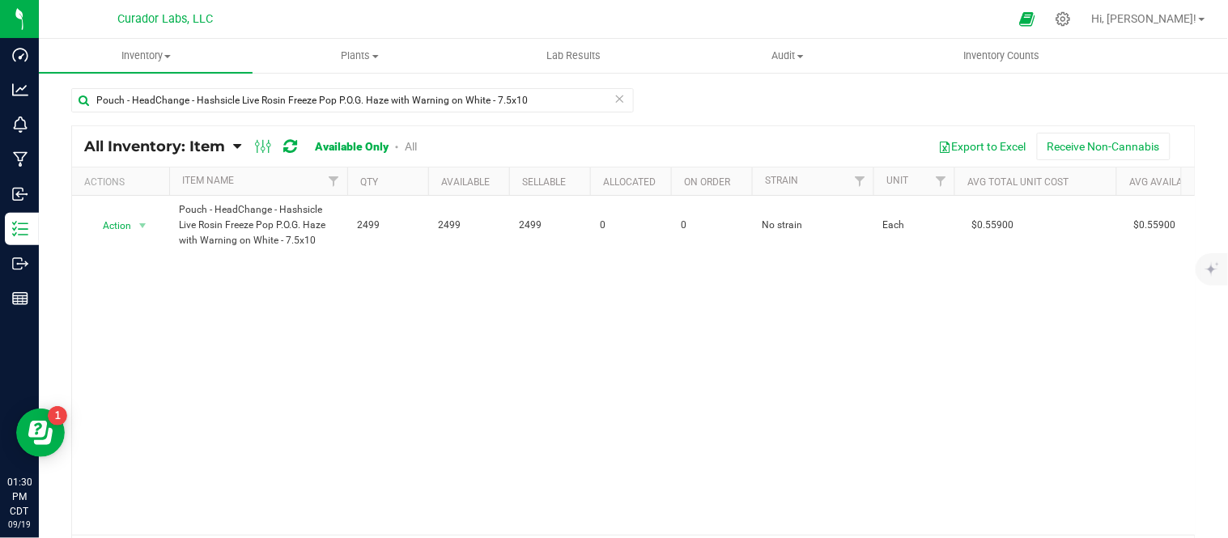
click at [617, 95] on icon at bounding box center [619, 97] width 11 height 19
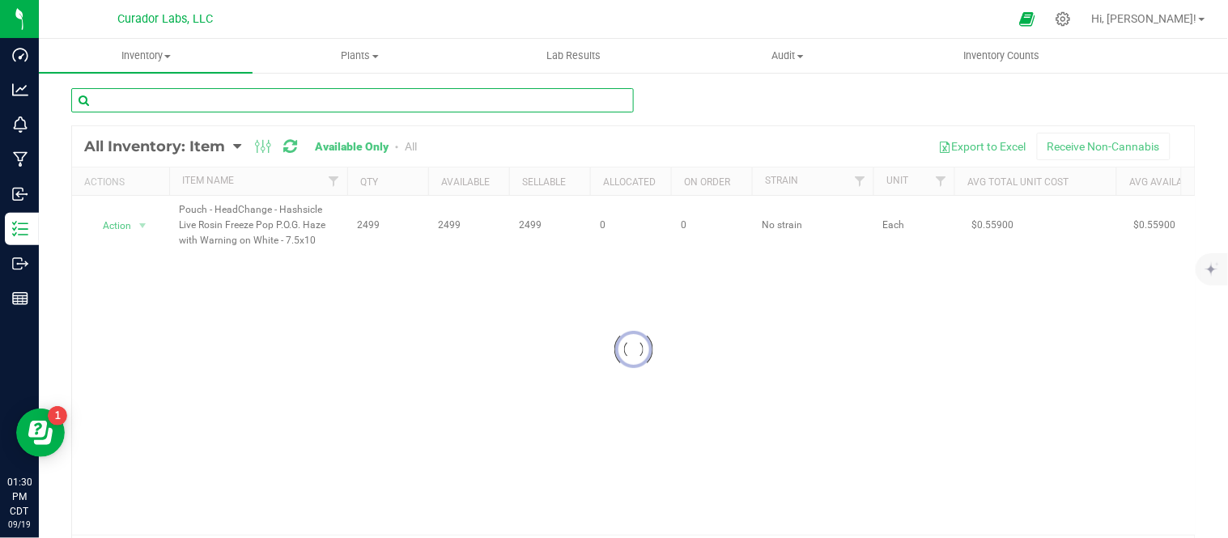
click at [375, 99] on input "text" at bounding box center [352, 100] width 562 height 24
paste input "Pouch - HeadChange - Hashsicle Live Rosin Freeze Pop Melted Berries with Warnin…"
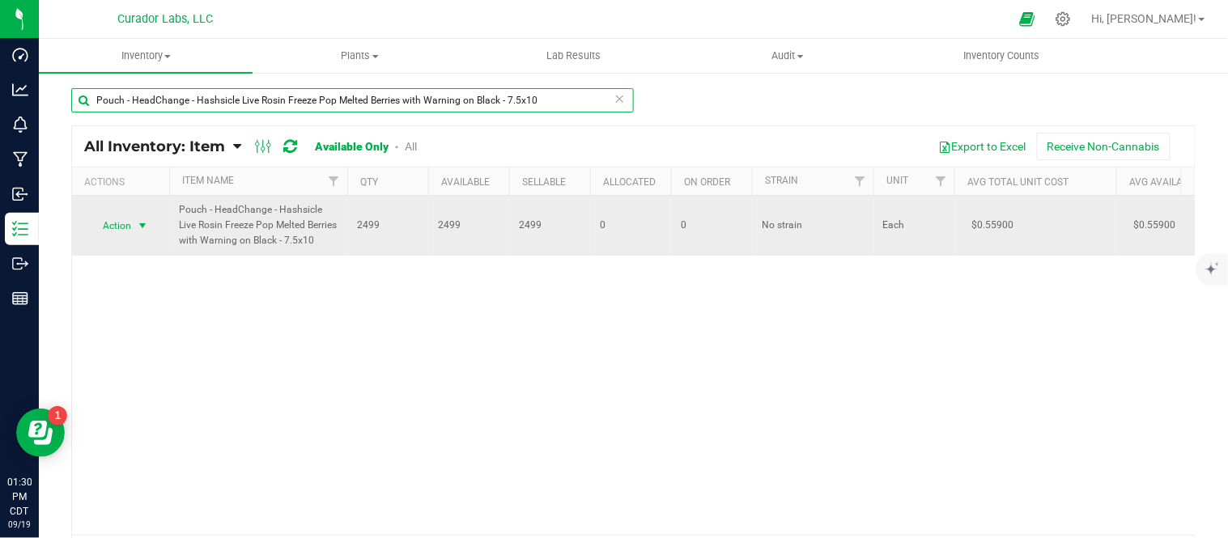
type input "Pouch - HeadChange - Hashsicle Live Rosin Freeze Pop Melted Berries with Warnin…"
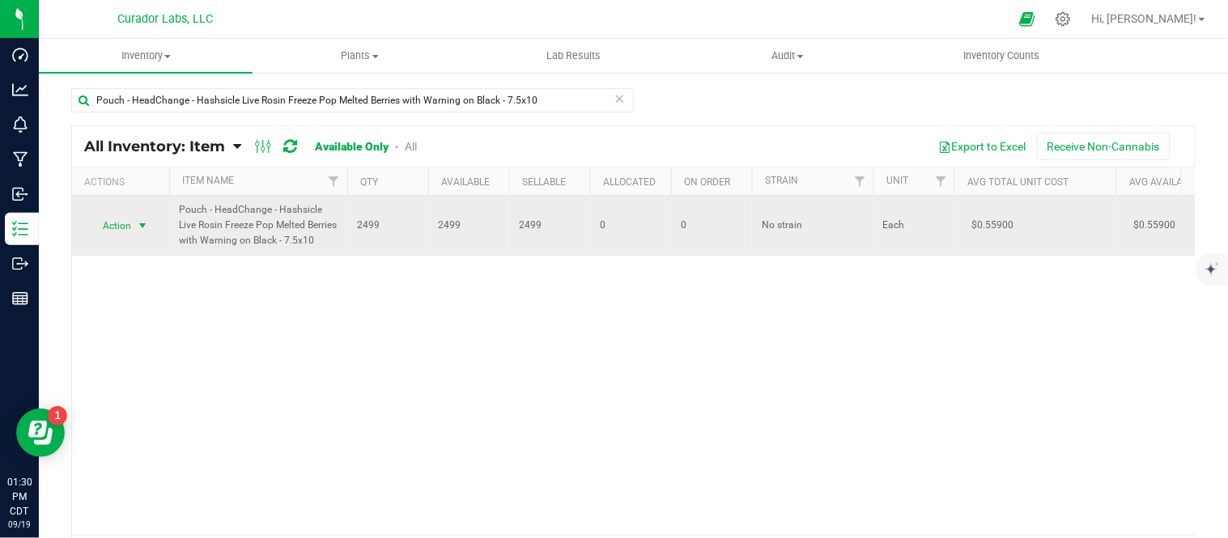
click at [143, 231] on span "select" at bounding box center [142, 225] width 13 height 13
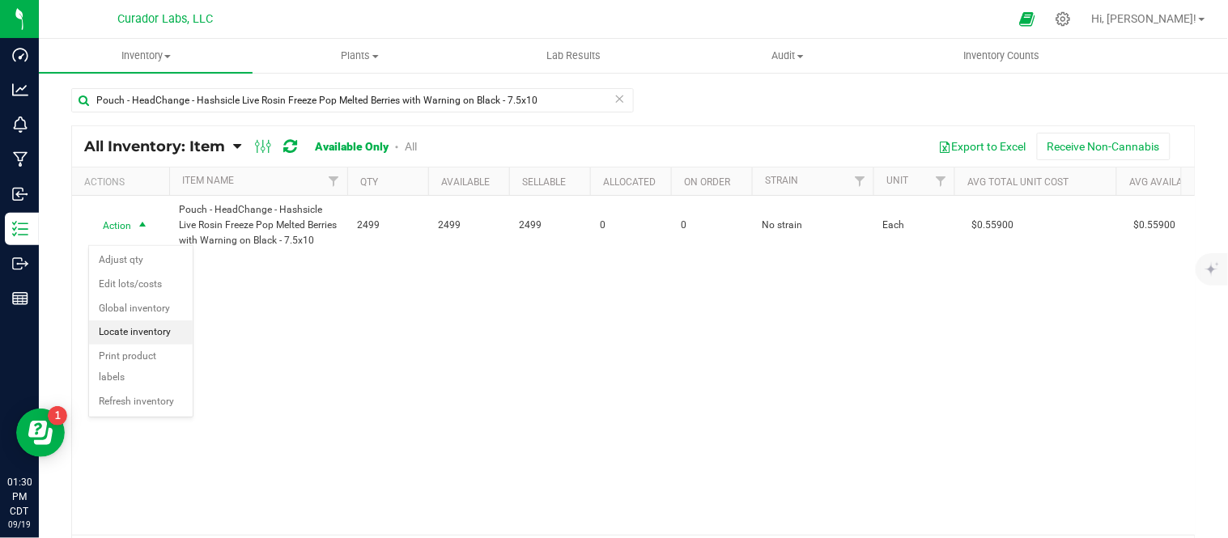
click at [147, 337] on li "Locate inventory" at bounding box center [141, 332] width 104 height 24
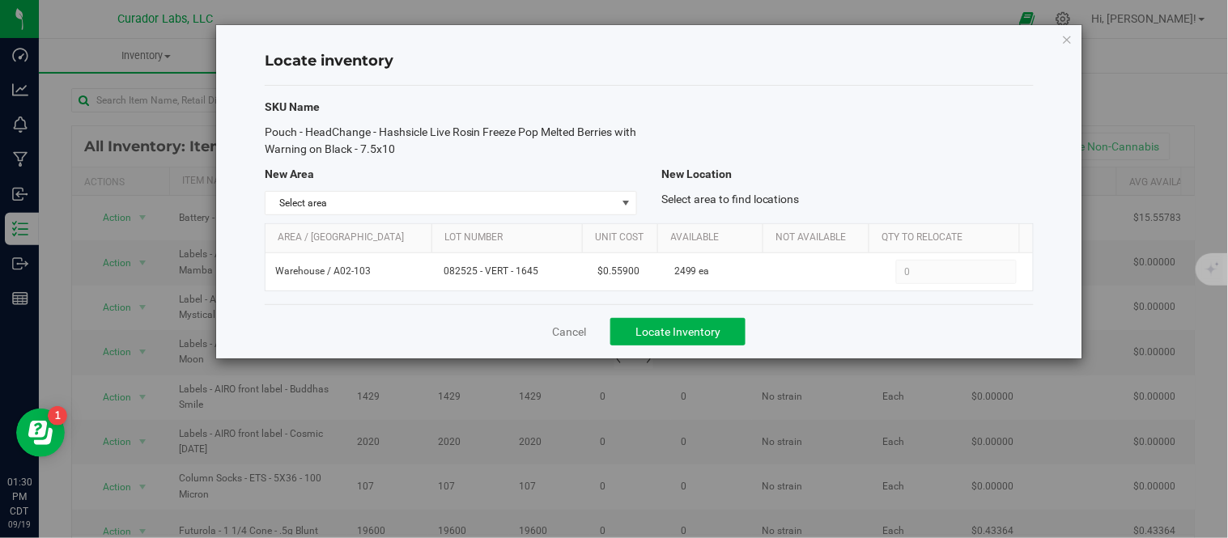
drag, startPoint x: 261, startPoint y: 134, endPoint x: 419, endPoint y: 154, distance: 159.0
click at [419, 154] on div "Pouch - HeadChange - Hashsicle Live Rosin Freeze Pop Melted Berries with Warnin…" at bounding box center [450, 141] width 397 height 34
copy span "Pouch - HeadChange - Hashsicle Live Rosin Freeze Pop Melted Berries with Warnin…"
click at [561, 333] on link "Cancel" at bounding box center [569, 332] width 34 height 16
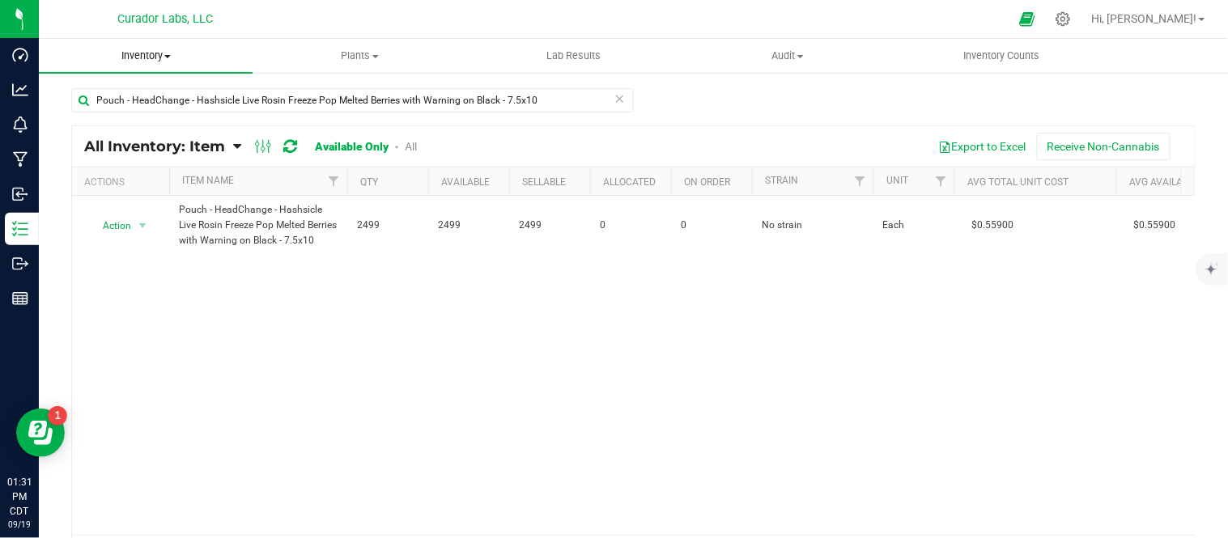
click at [163, 61] on span "Inventory" at bounding box center [146, 56] width 214 height 15
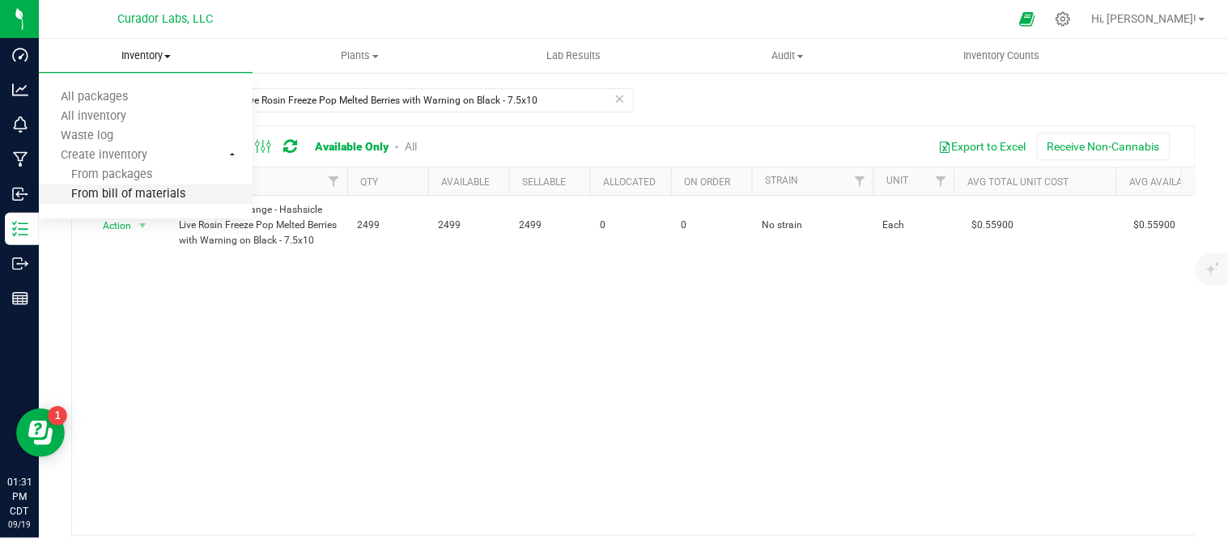
click at [130, 201] on li "From bill of materials" at bounding box center [146, 194] width 214 height 19
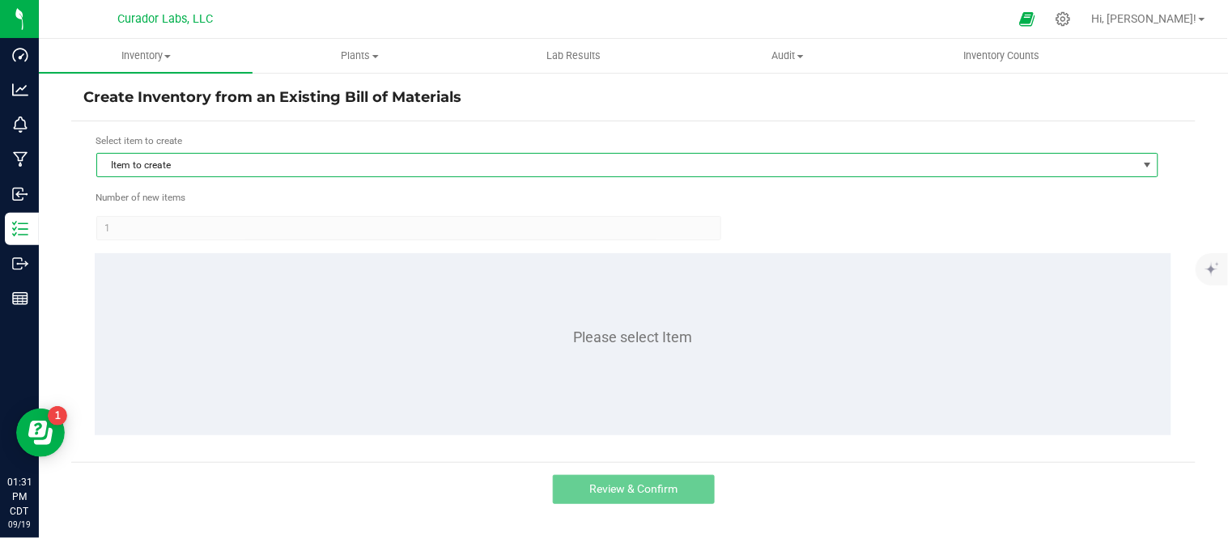
click at [282, 171] on span "Item to create" at bounding box center [617, 165] width 1040 height 23
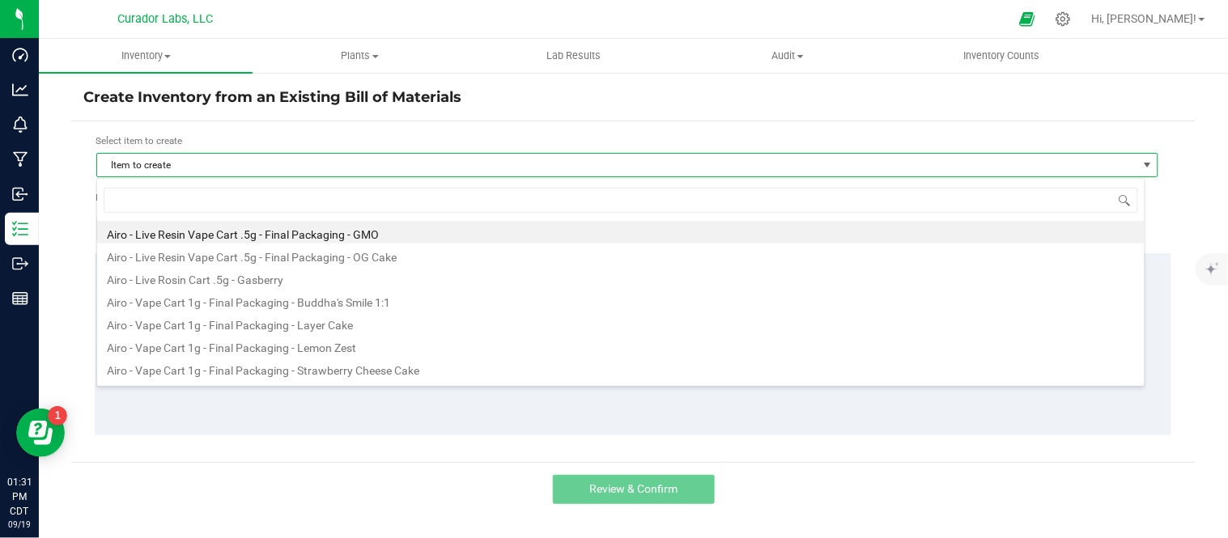
scroll to position [24, 1048]
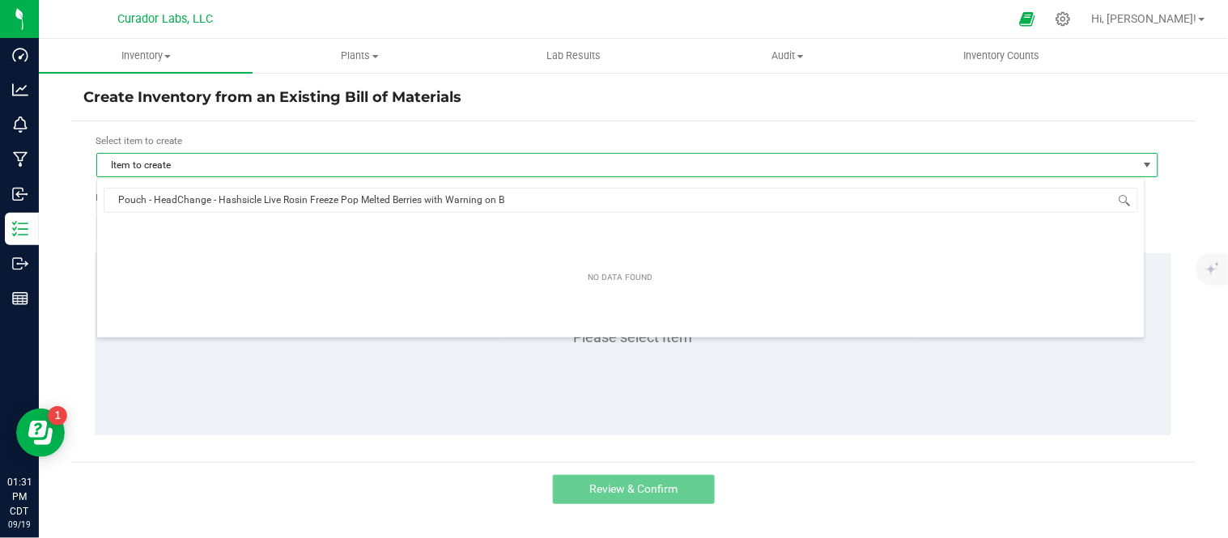
type input "Pouch - HeadChange - Hashsicle Live Rosin Freeze Pop Melted Berries with Warnin…"
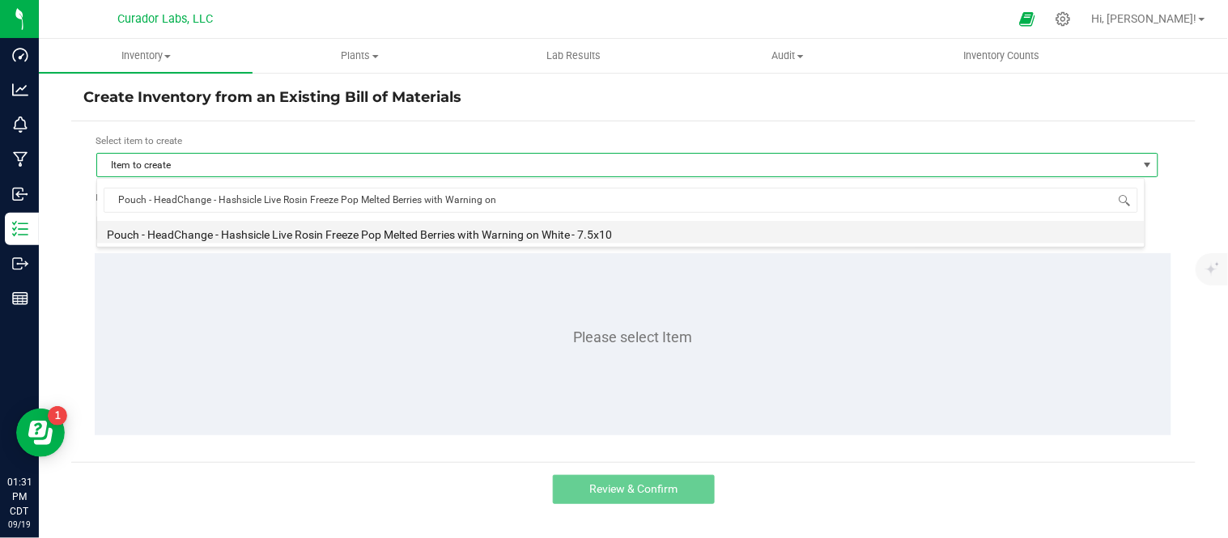
click at [381, 238] on li "Pouch - HeadChange - Hashsicle Live Rosin Freeze Pop Melted Berries with Warnin…" at bounding box center [620, 232] width 1047 height 23
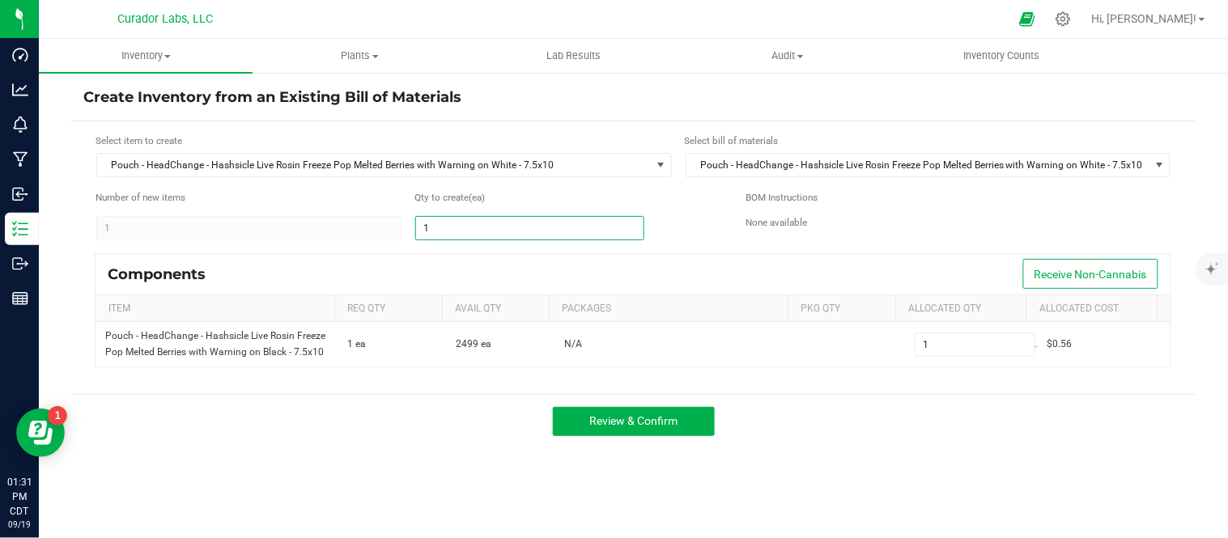
click at [490, 225] on input "1" at bounding box center [529, 228] width 227 height 23
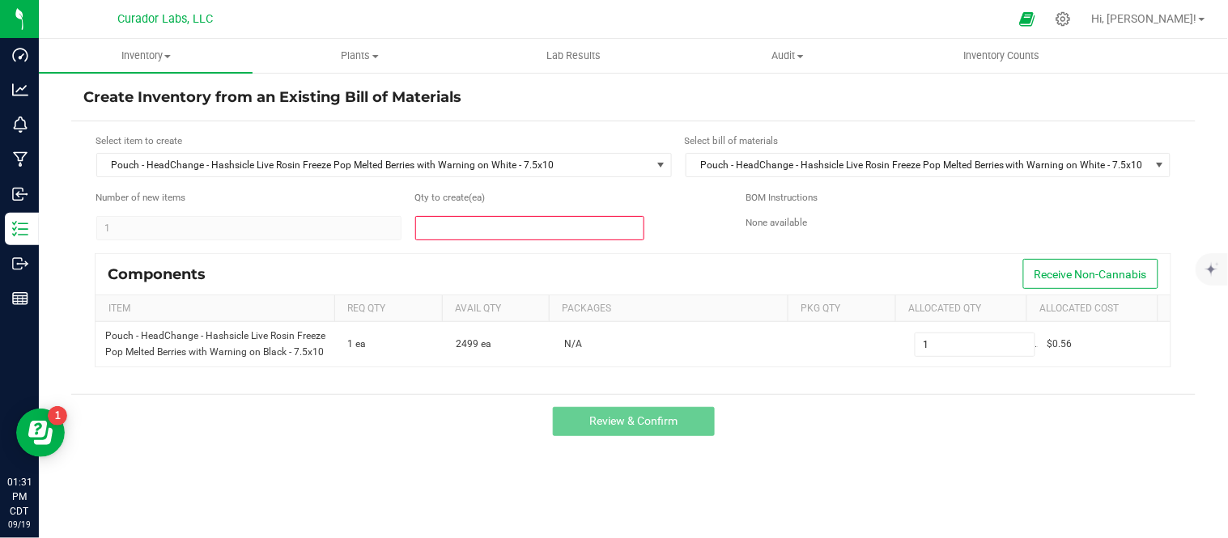
type input "2"
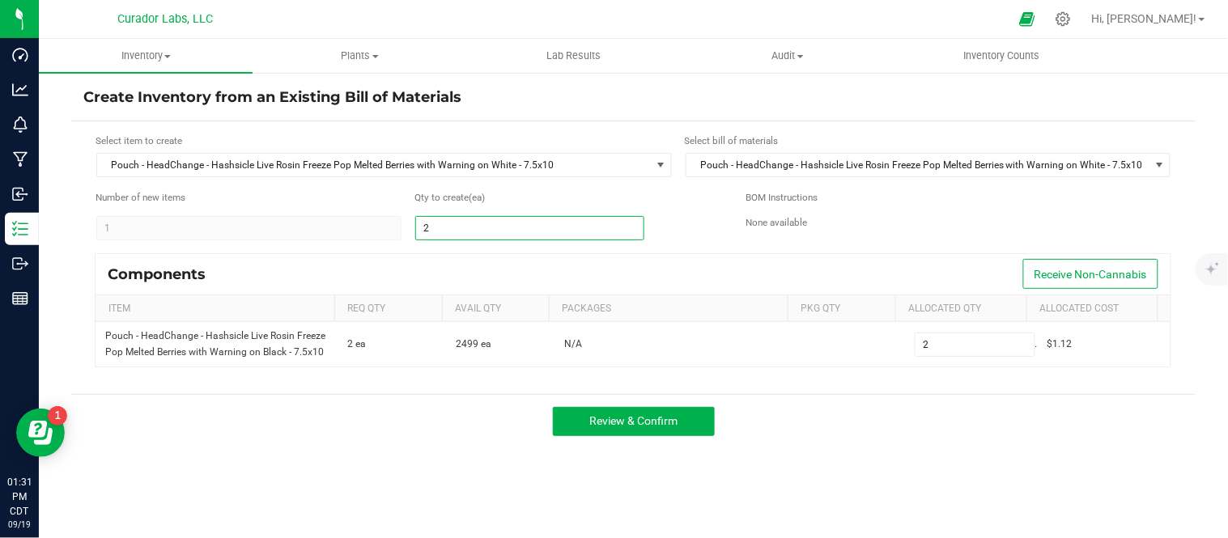
type input "24"
type input "249"
type input "2499"
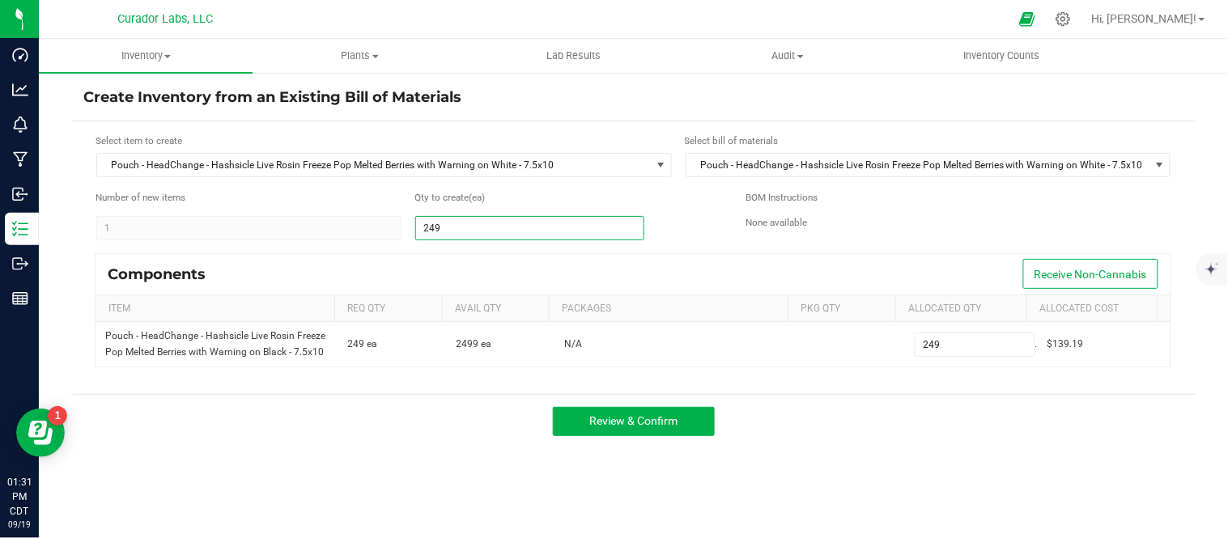
type input "2,499"
click at [430, 477] on div "Create Inventory from an Existing Bill of Materials Select item to create Pouch…" at bounding box center [633, 323] width 1124 height 473
click at [600, 427] on span "Review & Confirm" at bounding box center [633, 420] width 88 height 13
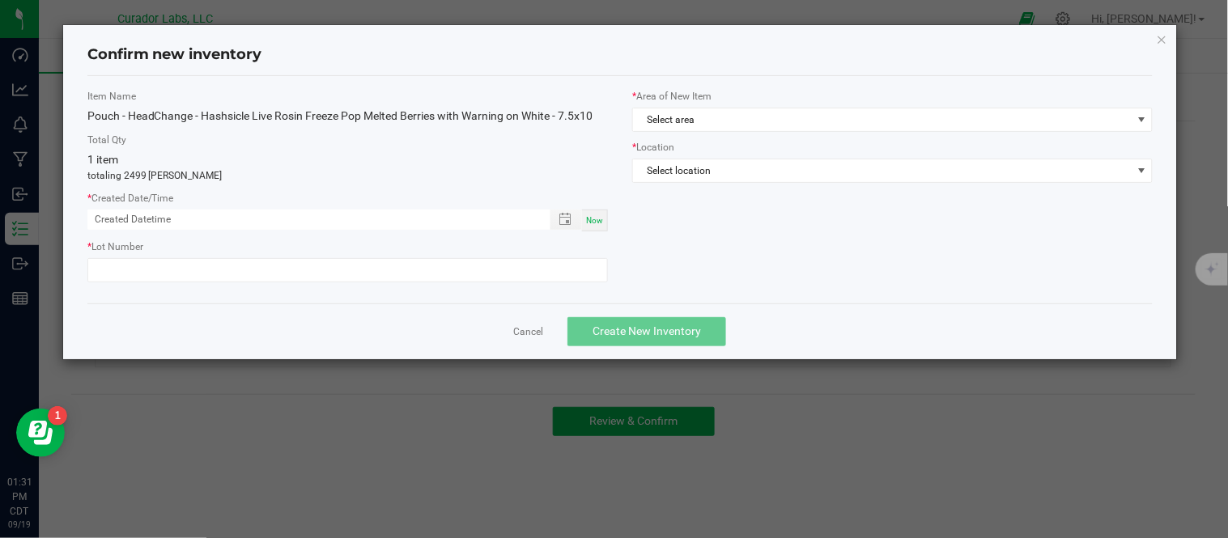
click at [592, 222] on span "Now" at bounding box center [594, 220] width 17 height 9
type input "[DATE] 01:31 PM"
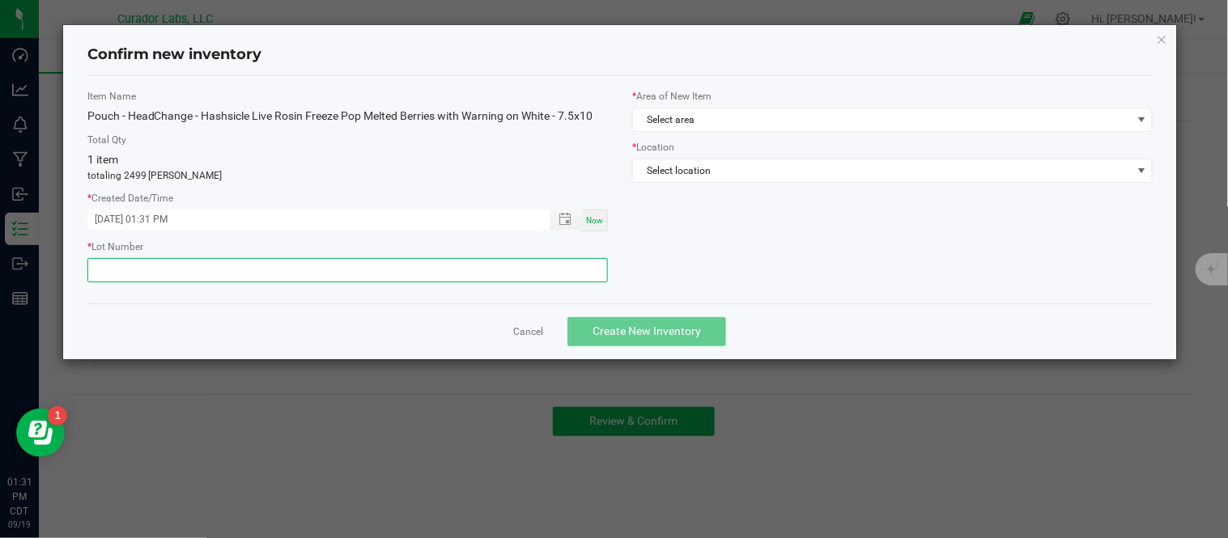
click at [262, 269] on input "text" at bounding box center [347, 270] width 520 height 24
paste input "082525 - VERT - 1645"
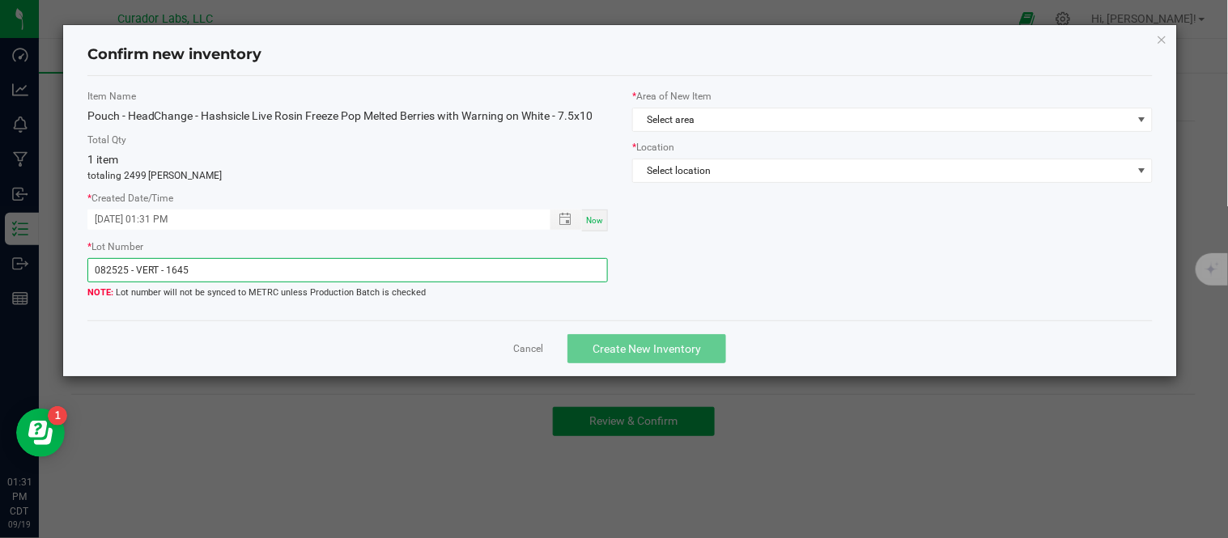
type input "082525 - VERT - 1645"
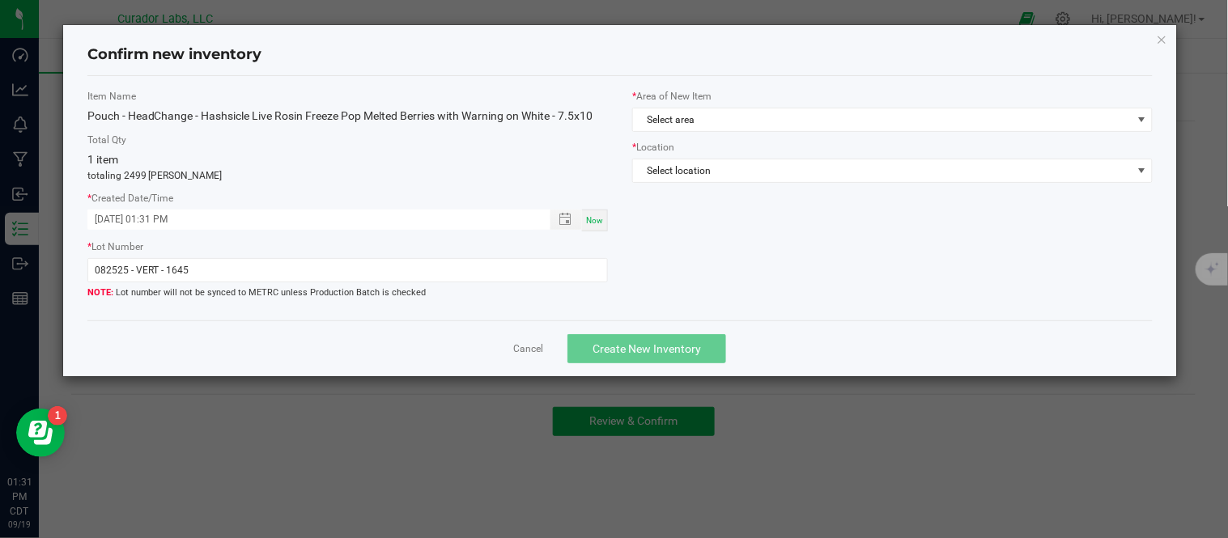
click at [373, 330] on div "Cancel Create New Inventory" at bounding box center [620, 348] width 1066 height 56
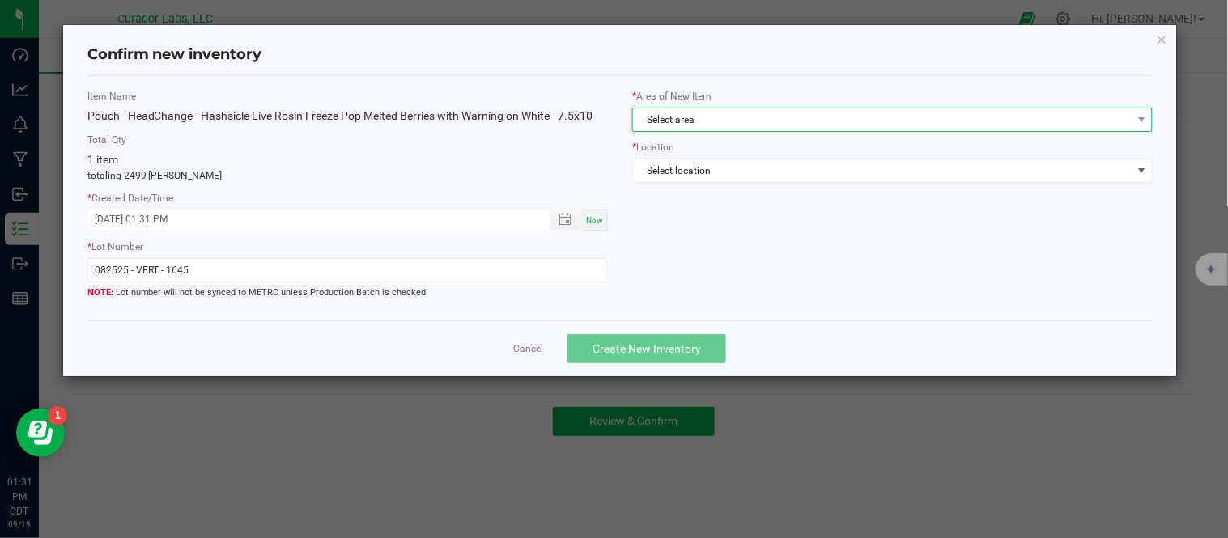
click at [778, 122] on span "Select area" at bounding box center [882, 119] width 498 height 23
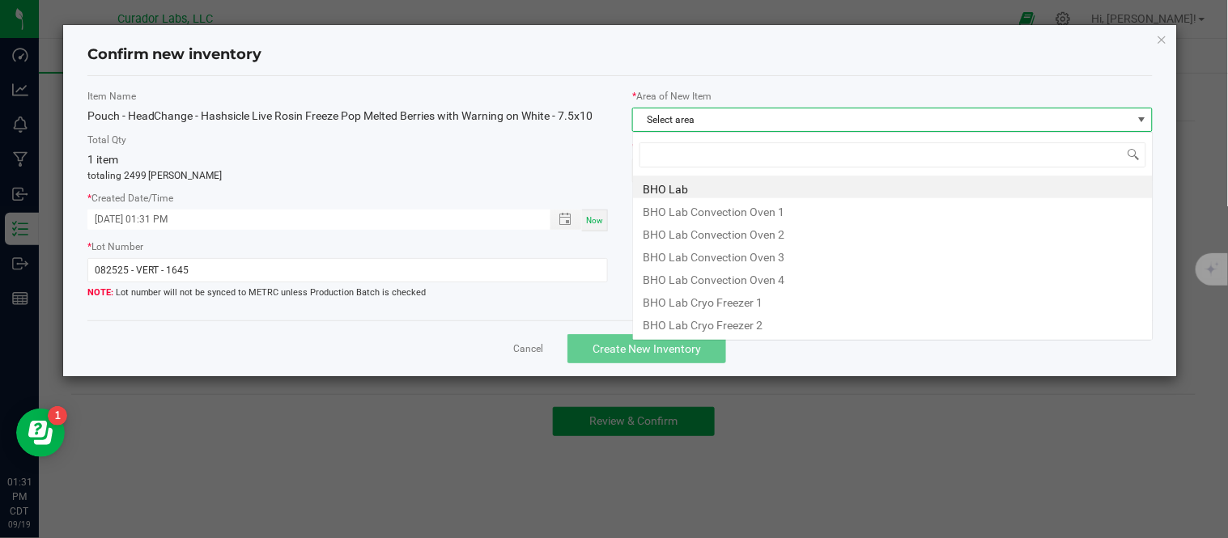
scroll to position [24, 521]
type input "w"
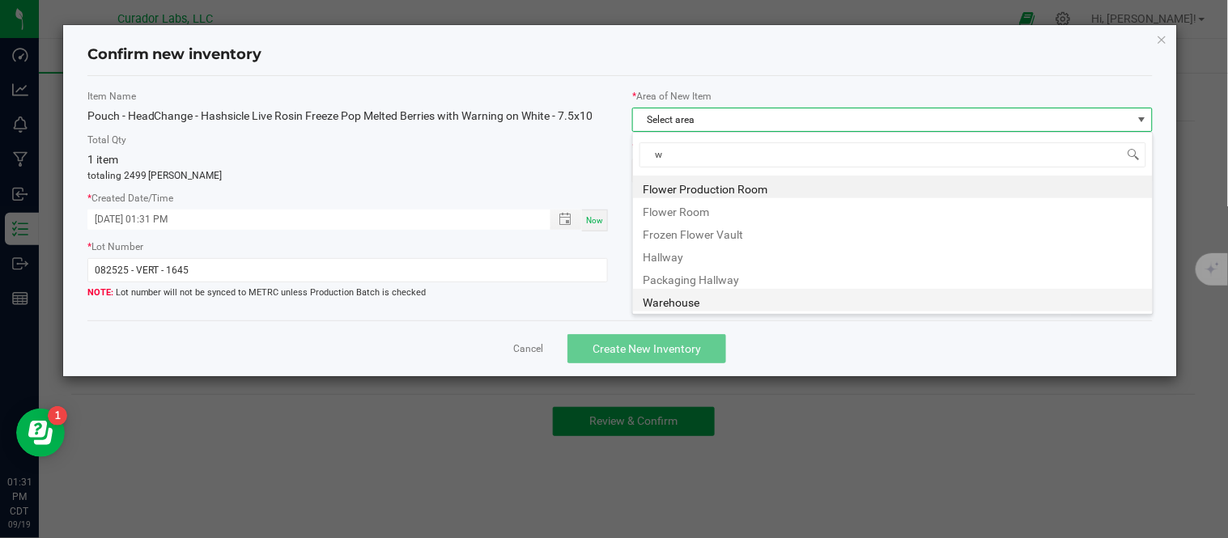
click at [698, 297] on li "Warehouse" at bounding box center [893, 300] width 520 height 23
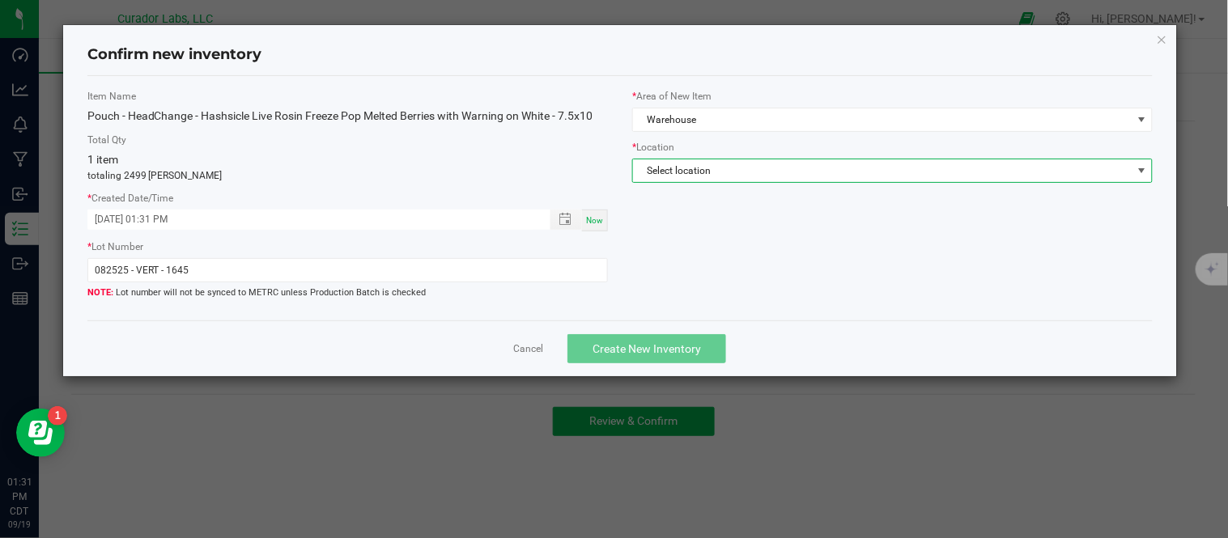
click at [757, 172] on span "Select location" at bounding box center [882, 170] width 498 height 23
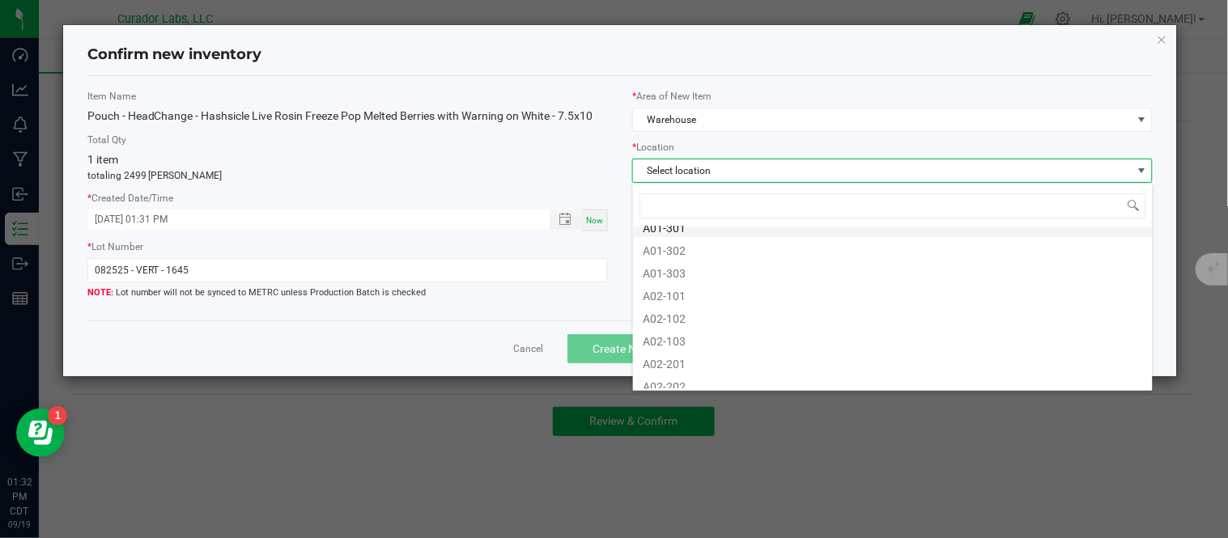
scroll to position [180, 0]
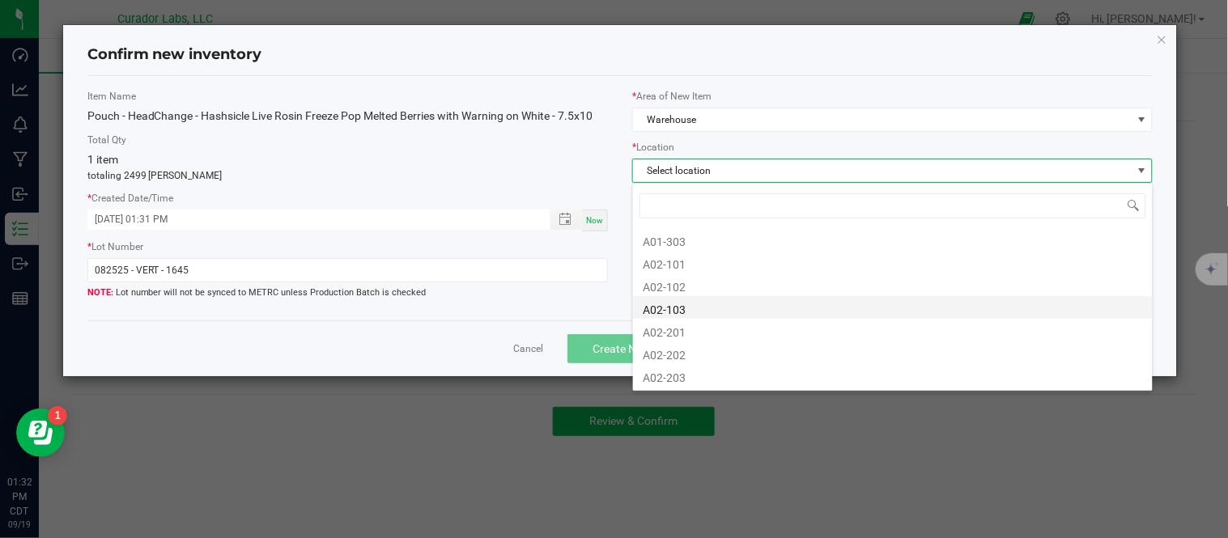
click at [688, 310] on li "A02-103" at bounding box center [893, 307] width 520 height 23
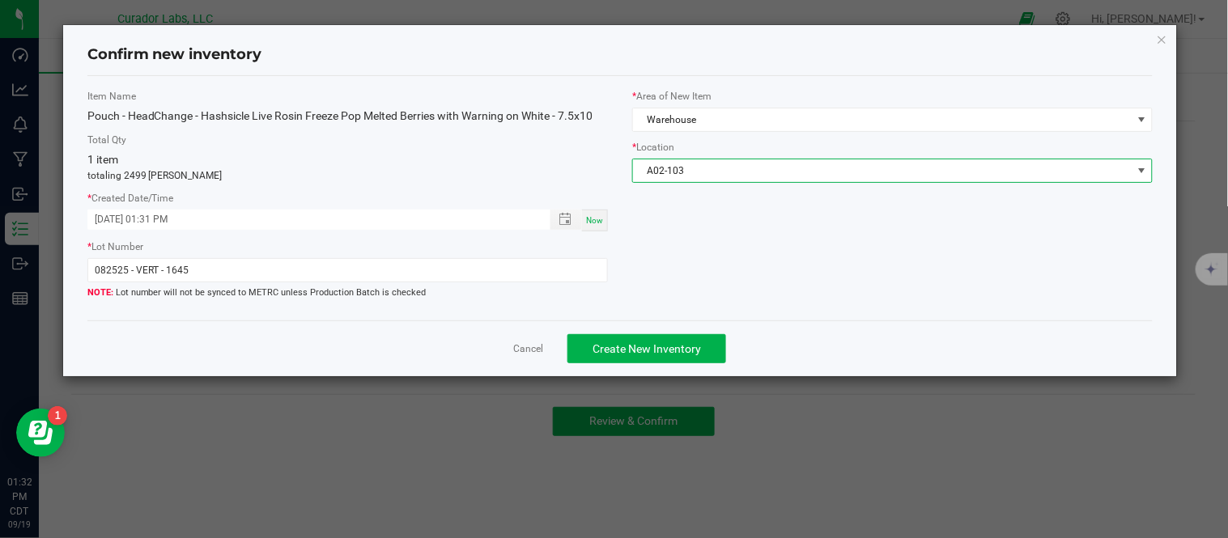
click at [597, 223] on span "Now" at bounding box center [594, 220] width 17 height 9
type input "[DATE] 01:32 PM"
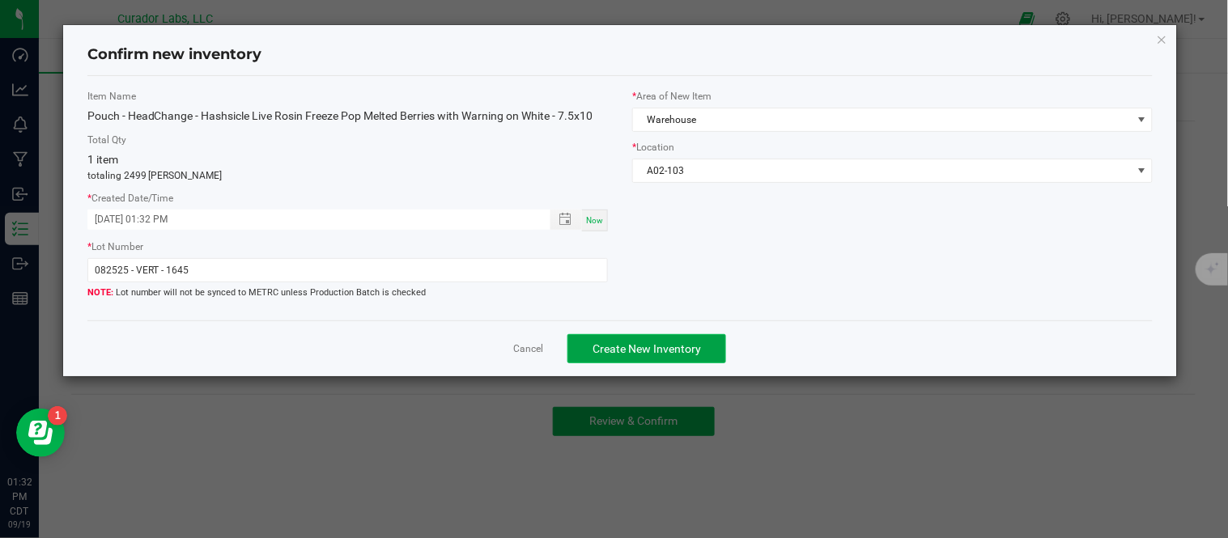
click at [655, 345] on span "Create New Inventory" at bounding box center [646, 348] width 108 height 13
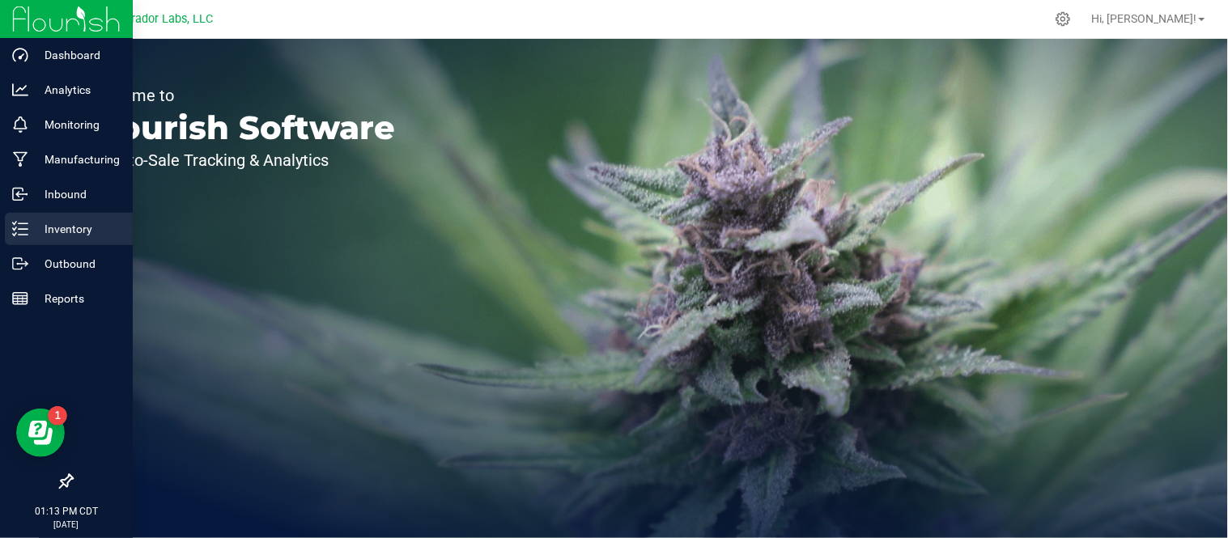
click at [49, 231] on p "Inventory" at bounding box center [76, 228] width 97 height 19
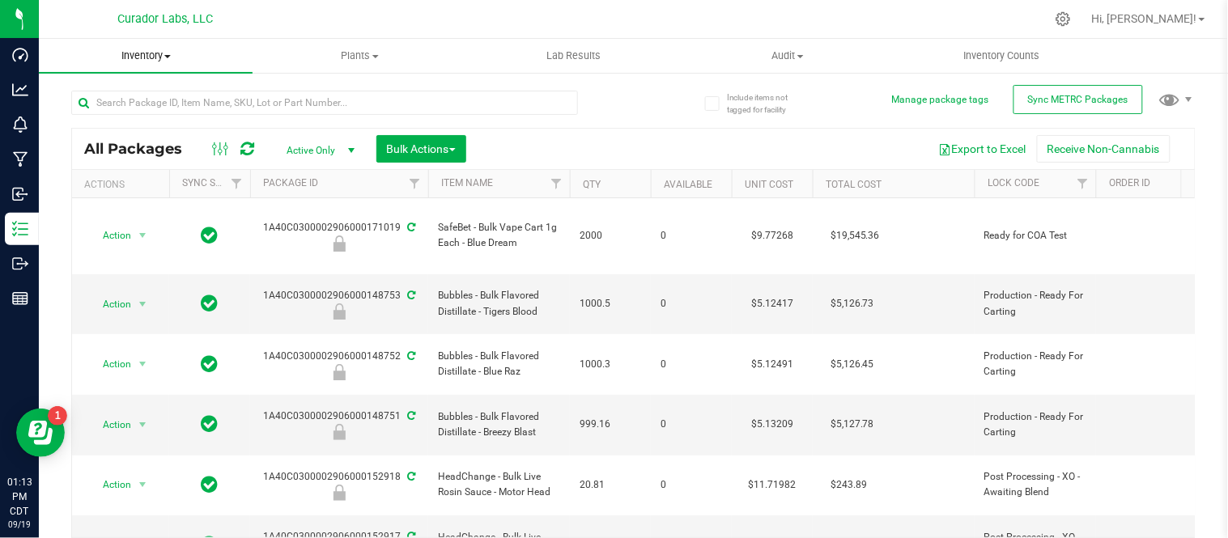
click at [176, 59] on span "Inventory" at bounding box center [146, 56] width 214 height 15
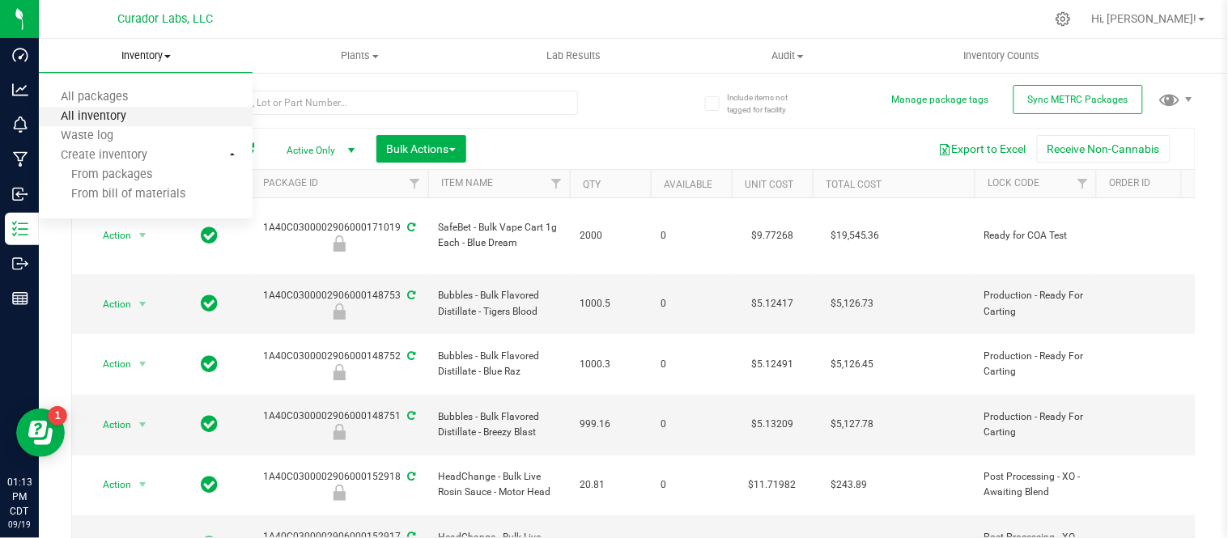
click at [116, 119] on span "All inventory" at bounding box center [93, 117] width 109 height 14
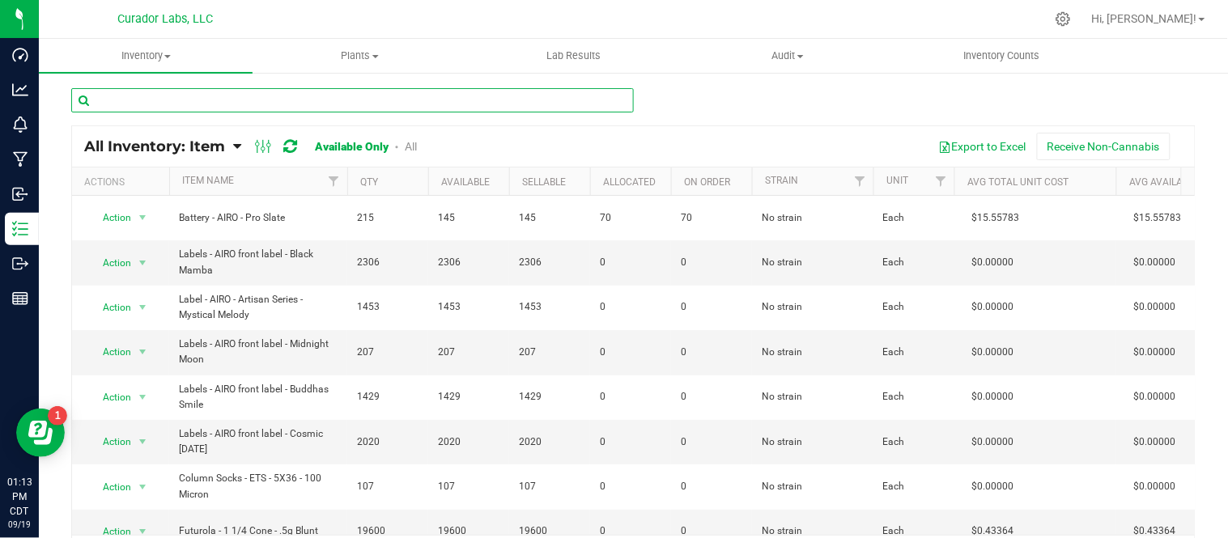
click at [317, 106] on input "text" at bounding box center [352, 100] width 562 height 24
paste input "Pouch - HeadChange - Hashsicle Live Resin Freeze Pop [PERSON_NAME] Pop with War…"
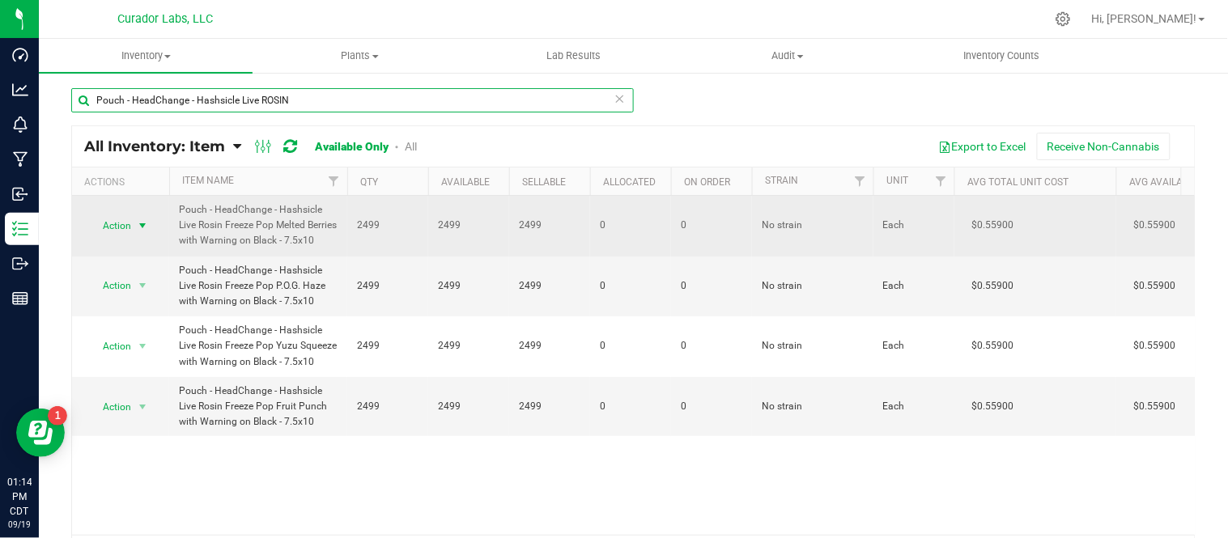
type input "Pouch - HeadChange - Hashsicle Live ROSIN"
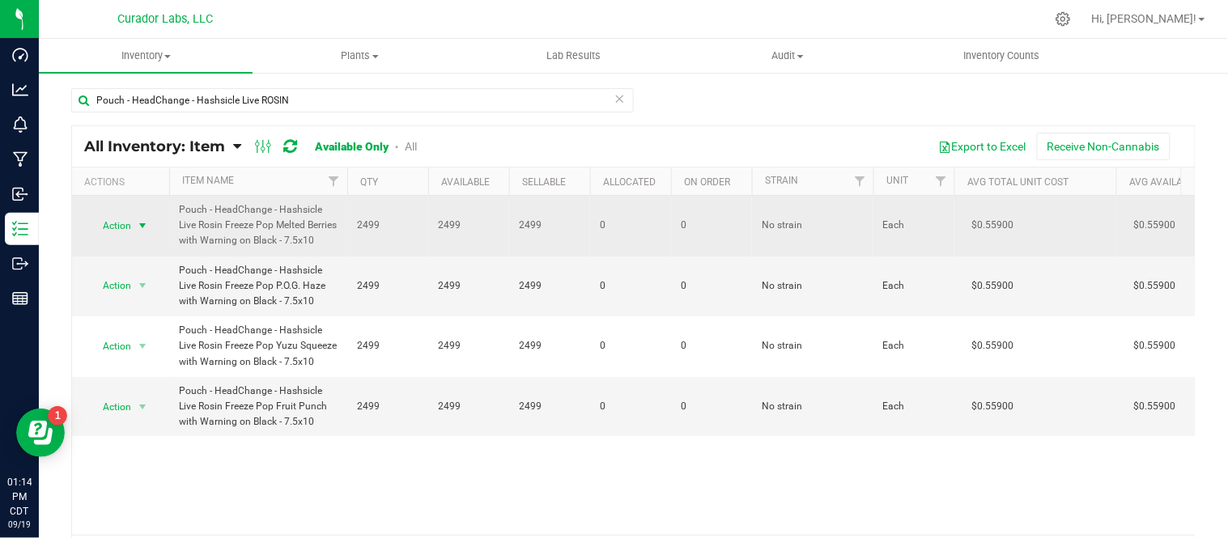
click at [142, 228] on span "select" at bounding box center [142, 225] width 13 height 13
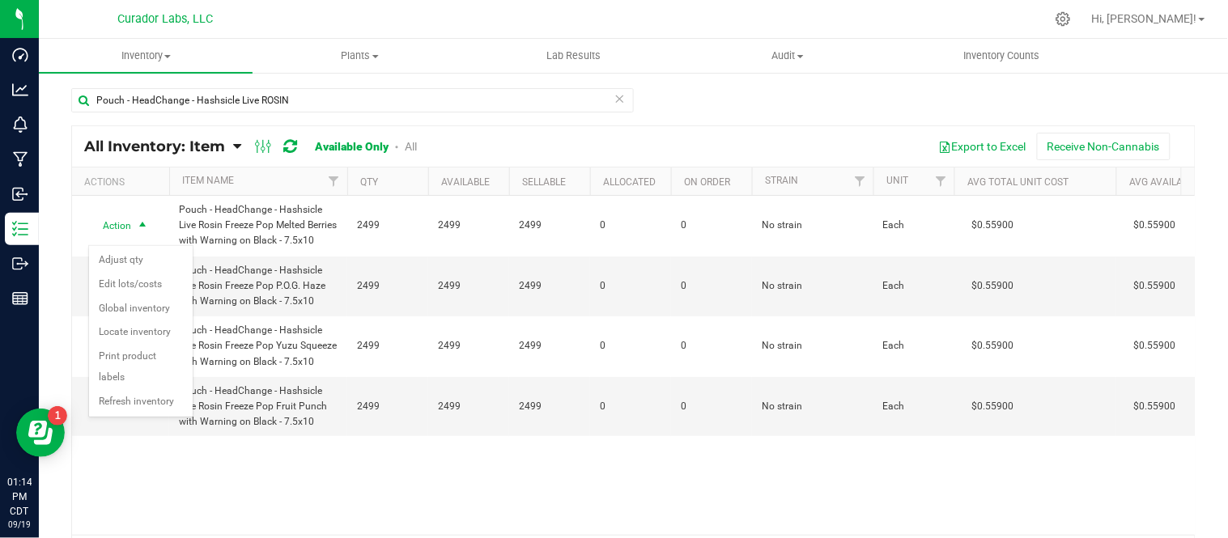
click at [483, 133] on div "Export to Excel Receive Non-Cannabis" at bounding box center [811, 147] width 741 height 28
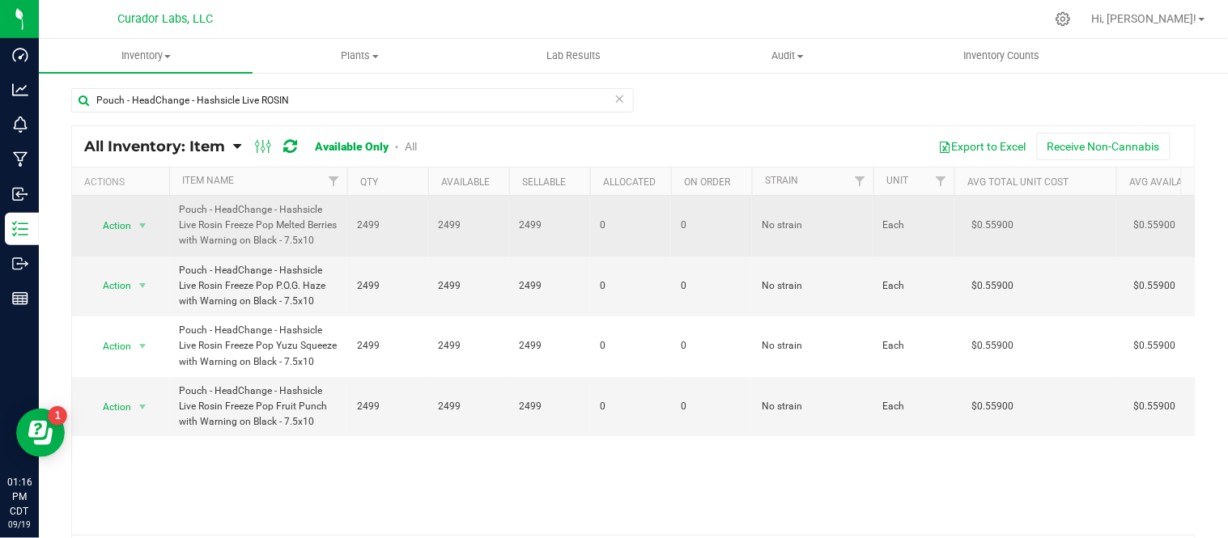
drag, startPoint x: 176, startPoint y: 206, endPoint x: 261, endPoint y: 253, distance: 97.1
click at [261, 253] on td "Pouch - HeadChange - Hashsicle Live Rosin Freeze Pop Melted Berries with Warnin…" at bounding box center [258, 226] width 178 height 61
copy span "Pouch - HeadChange - Hashsicle Live Rosin Freeze Pop Melted Berries with Warnin…"
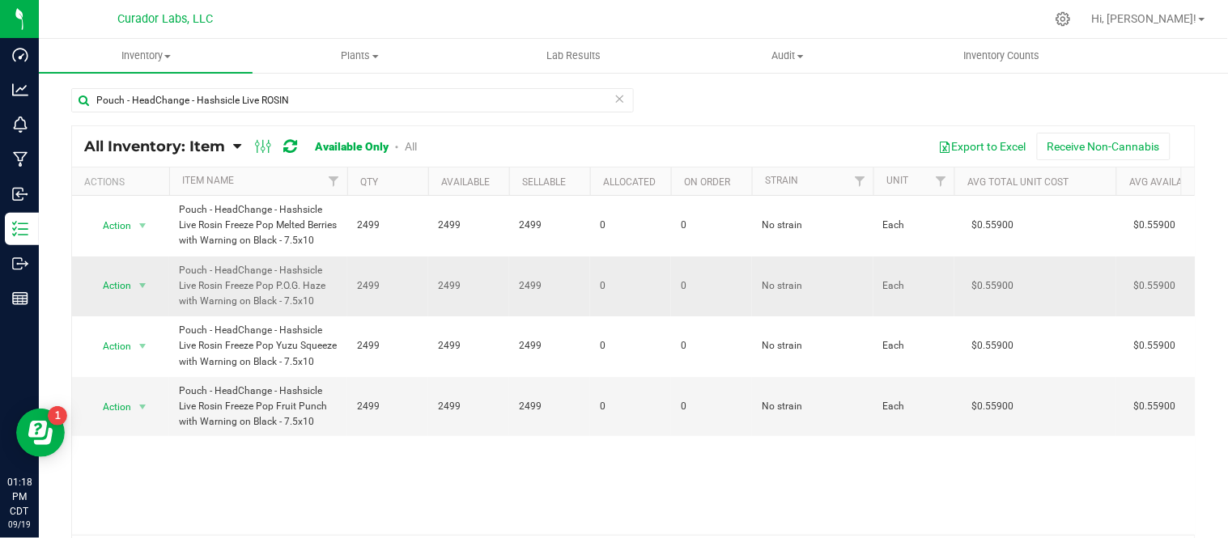
drag, startPoint x: 176, startPoint y: 288, endPoint x: 320, endPoint y: 327, distance: 149.2
click at [320, 317] on td "Pouch - HeadChange - Hashsicle Live Rosin Freeze Pop P.O.G. Haze with Warning o…" at bounding box center [258, 287] width 178 height 61
copy span "Pouch - HeadChange - Hashsicle Live Rosin Freeze Pop P.O.G. Haze with Warning o…"
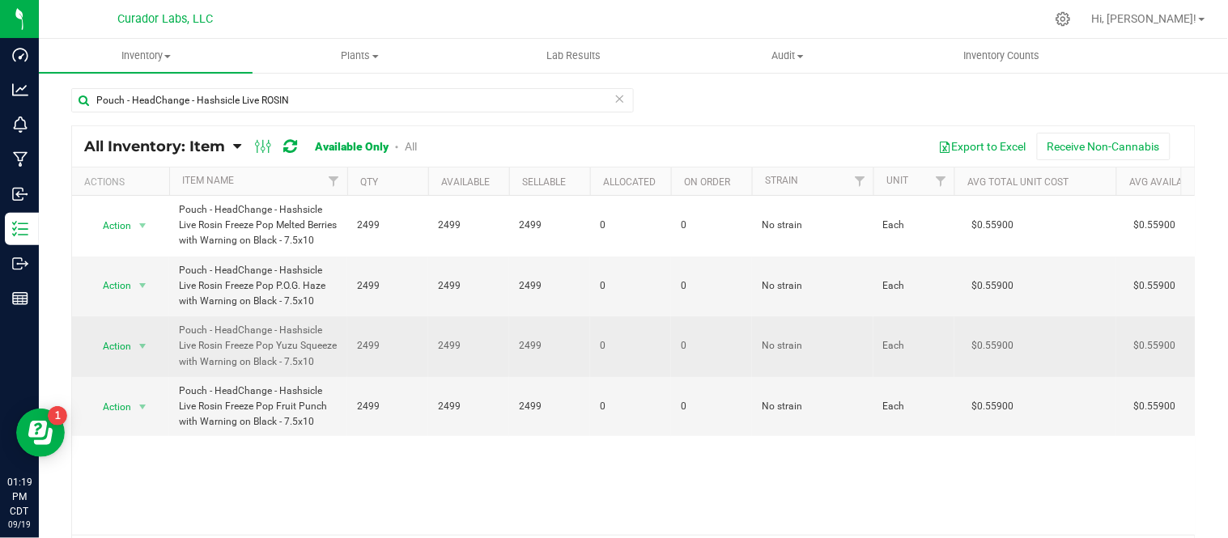
drag, startPoint x: 179, startPoint y: 344, endPoint x: 310, endPoint y: 382, distance: 136.5
click at [310, 370] on span "Pouch - HeadChange - Hashsicle Live Rosin Freeze Pop Yuzu Squeeze with Warning …" at bounding box center [258, 346] width 159 height 47
copy span "Pouch - HeadChange - Hashsicle Live Rosin Freeze Pop Yuzu Squeeze with Warning …"
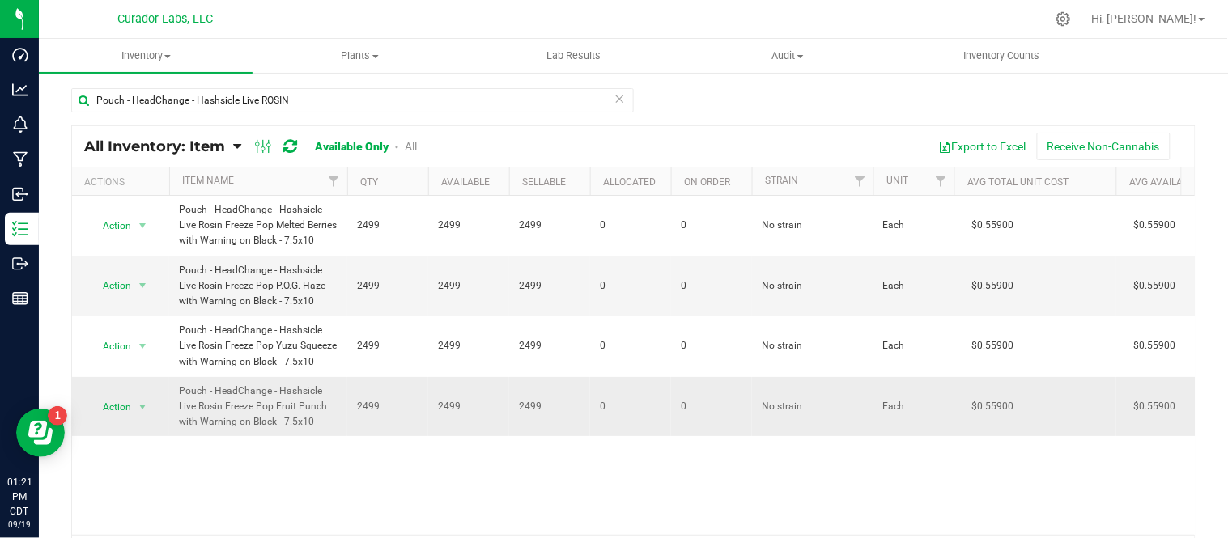
drag, startPoint x: 180, startPoint y: 403, endPoint x: 306, endPoint y: 443, distance: 131.8
click at [306, 430] on span "Pouch - HeadChange - Hashsicle Live Rosin Freeze Pop Fruit Punch with Warning o…" at bounding box center [258, 407] width 159 height 47
drag, startPoint x: 295, startPoint y: 435, endPoint x: 216, endPoint y: 423, distance: 79.4
click at [219, 422] on span "Pouch - HeadChange - Hashsicle Live Rosin Freeze Pop Fruit Punch with Warning o…" at bounding box center [258, 407] width 159 height 47
click at [176, 408] on td "Pouch - HeadChange - Hashsicle Live Rosin Freeze Pop Fruit Punch with Warning o…" at bounding box center [258, 407] width 178 height 60
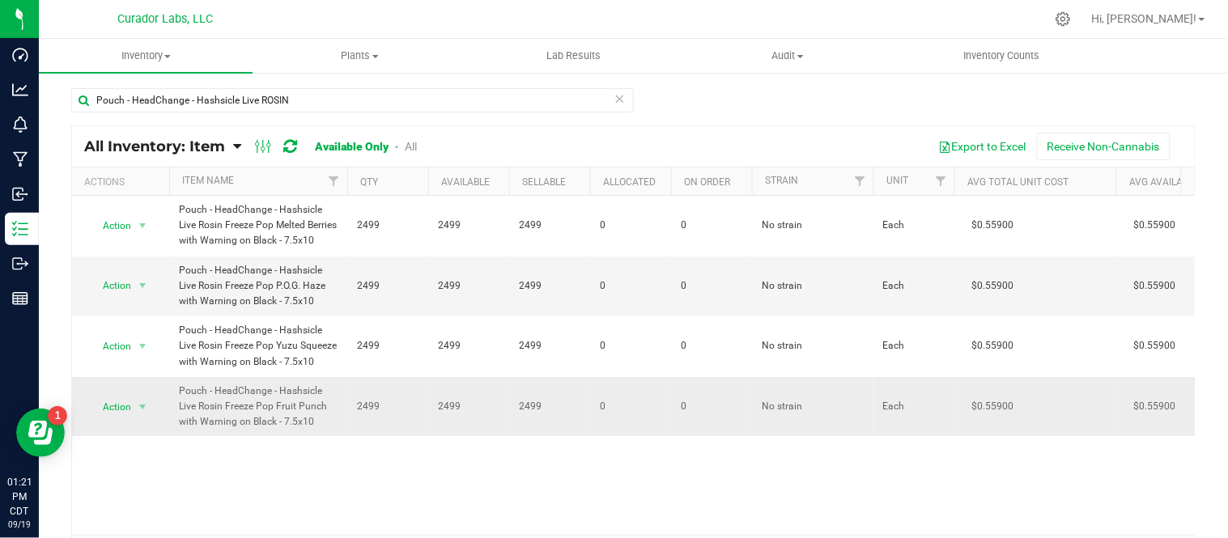
drag, startPoint x: 176, startPoint y: 408, endPoint x: 309, endPoint y: 443, distance: 137.2
click at [309, 437] on td "Pouch - HeadChange - Hashsicle Live Rosin Freeze Pop Fruit Punch with Warning o…" at bounding box center [258, 407] width 178 height 60
copy span "Pouch - HeadChange - Hashsicle Live Rosin Freeze Pop Fruit Punch with Warning o…"
click at [426, 317] on td "2499" at bounding box center [387, 287] width 81 height 61
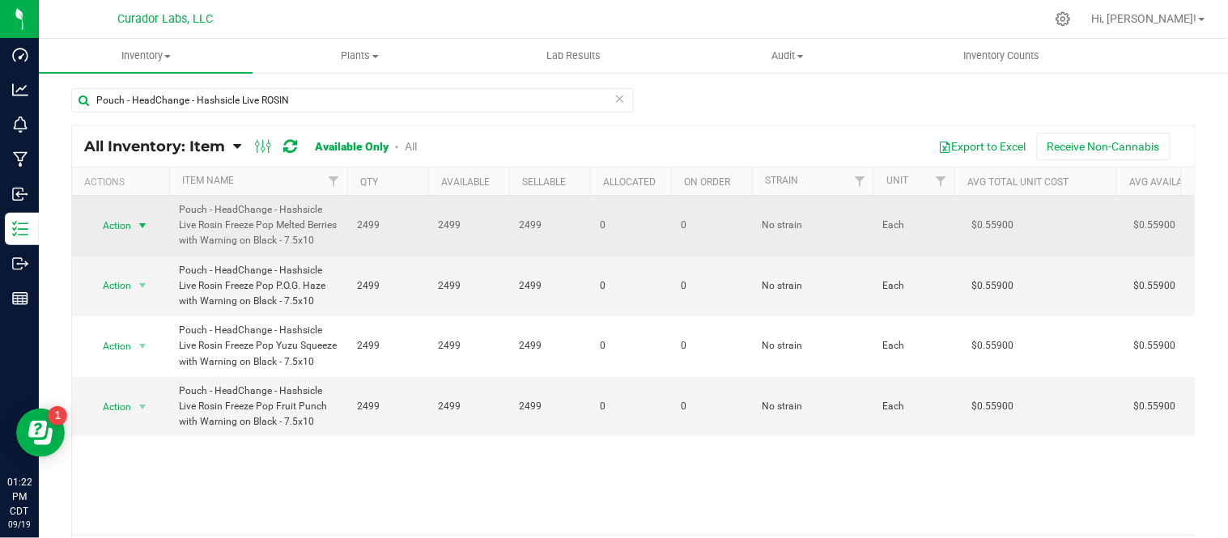
click at [146, 232] on span "select" at bounding box center [142, 225] width 13 height 13
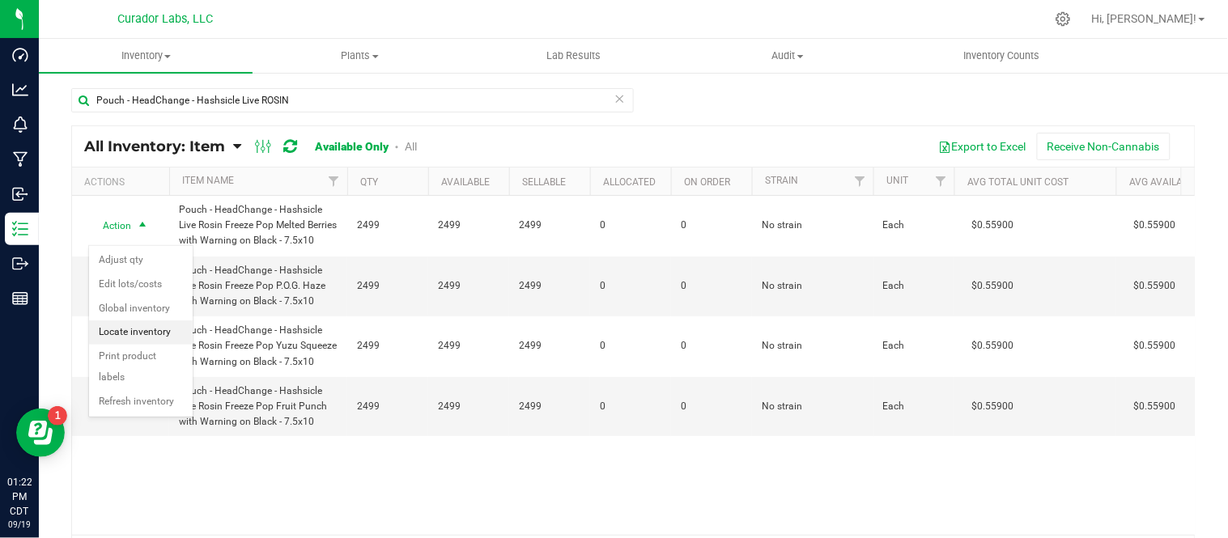
click at [146, 338] on li "Locate inventory" at bounding box center [141, 332] width 104 height 24
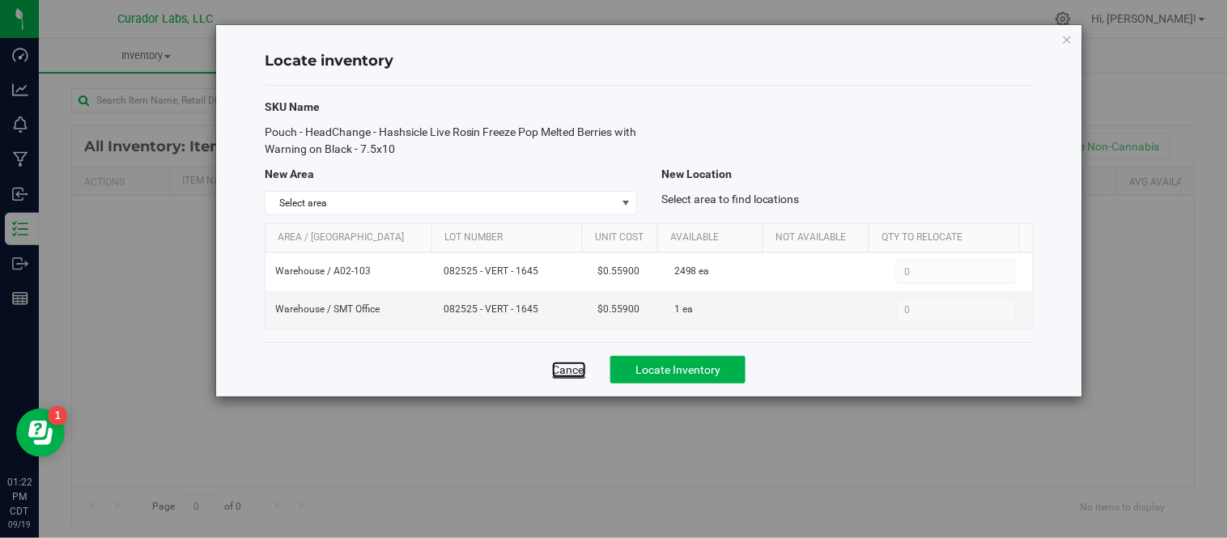
click at [573, 375] on link "Cancel" at bounding box center [569, 370] width 34 height 16
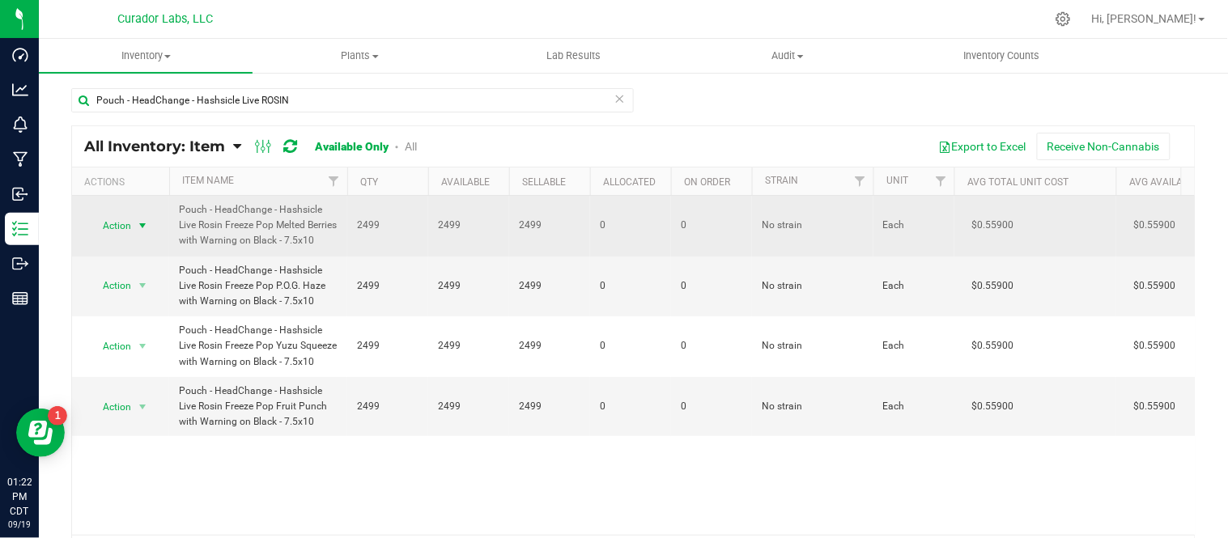
click at [146, 232] on span "select" at bounding box center [142, 225] width 13 height 13
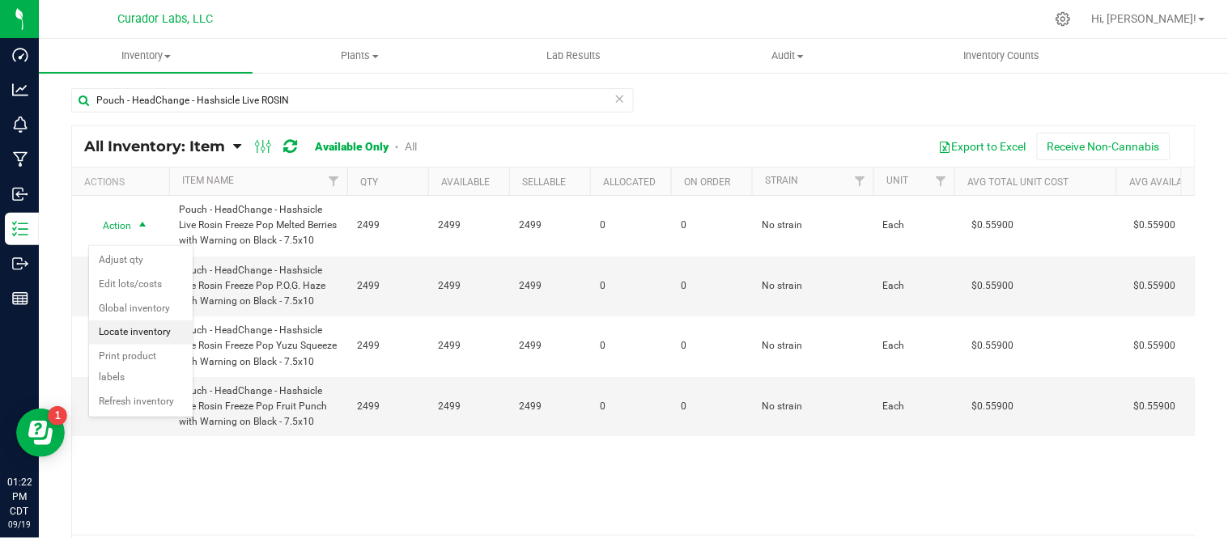
click at [158, 337] on li "Locate inventory" at bounding box center [141, 332] width 104 height 24
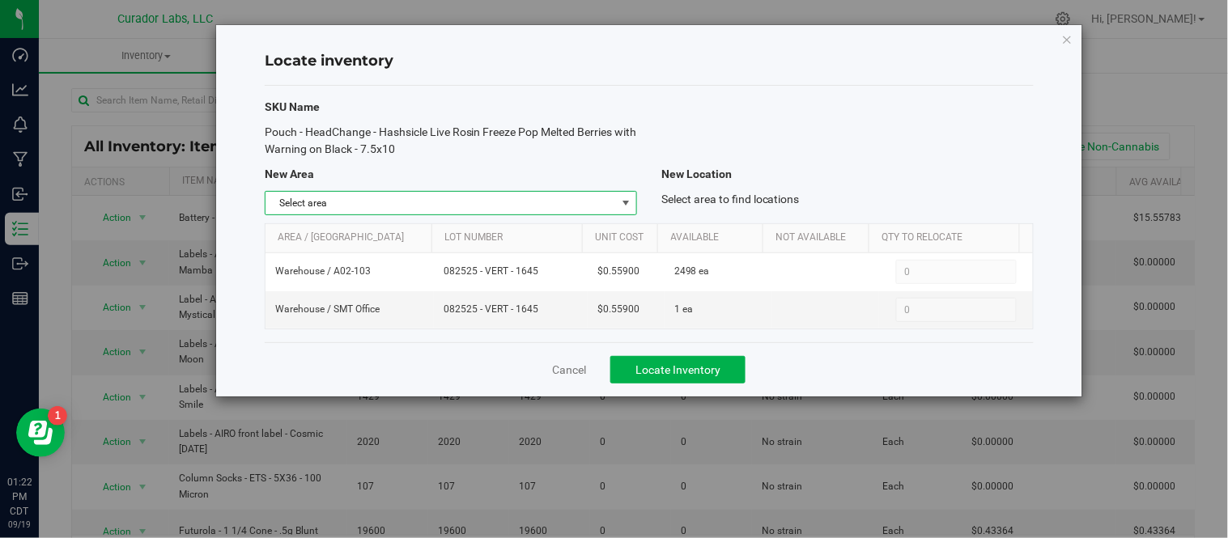
click at [626, 199] on span "select" at bounding box center [625, 203] width 13 height 13
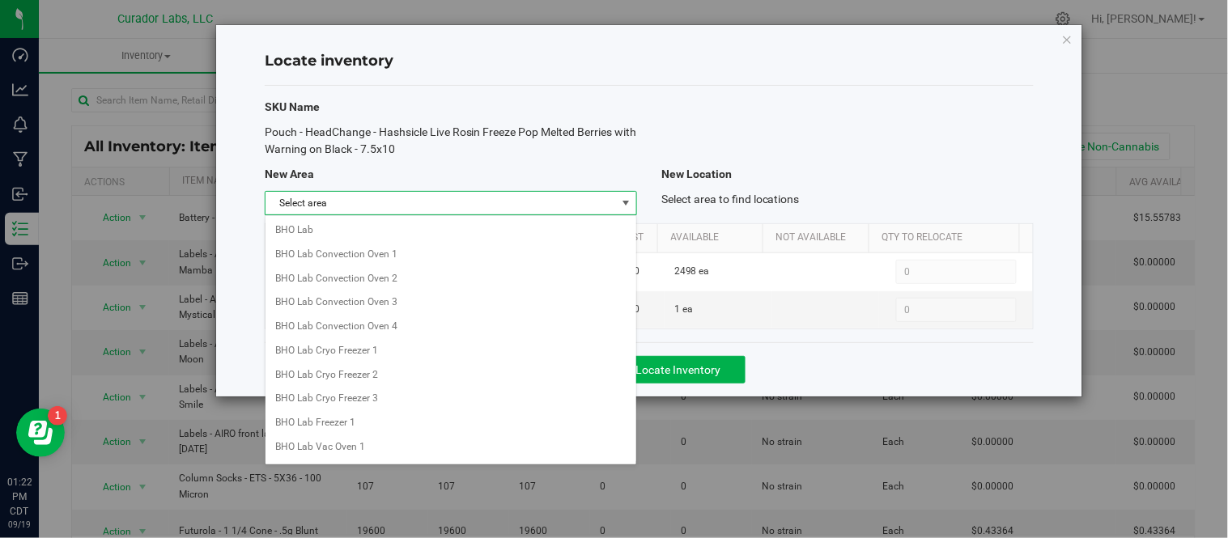
scroll to position [1307, 0]
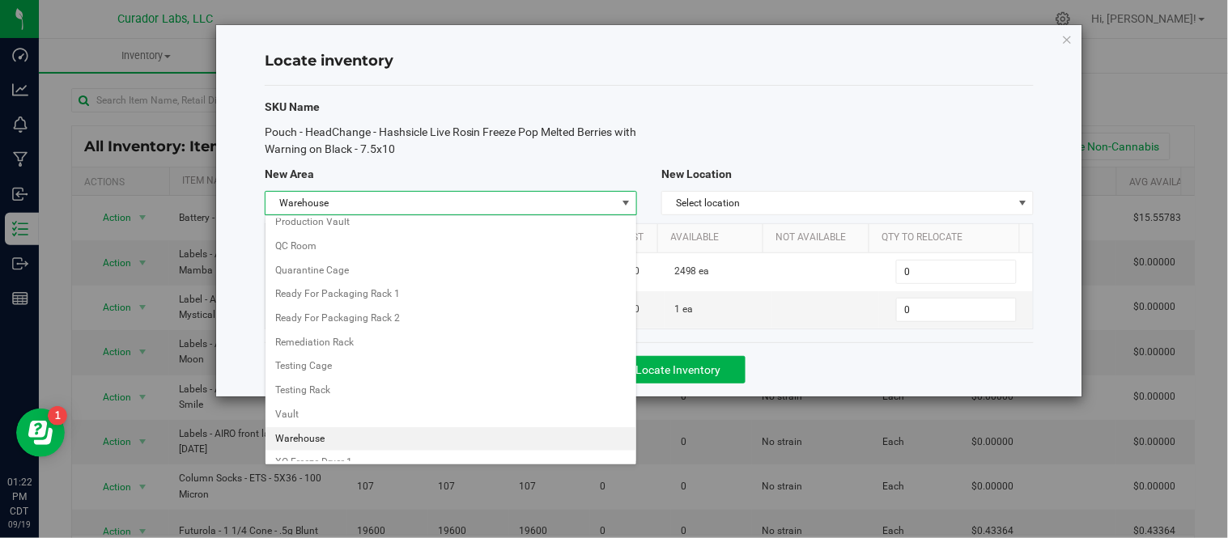
click at [319, 452] on li "Warehouse" at bounding box center [450, 439] width 371 height 24
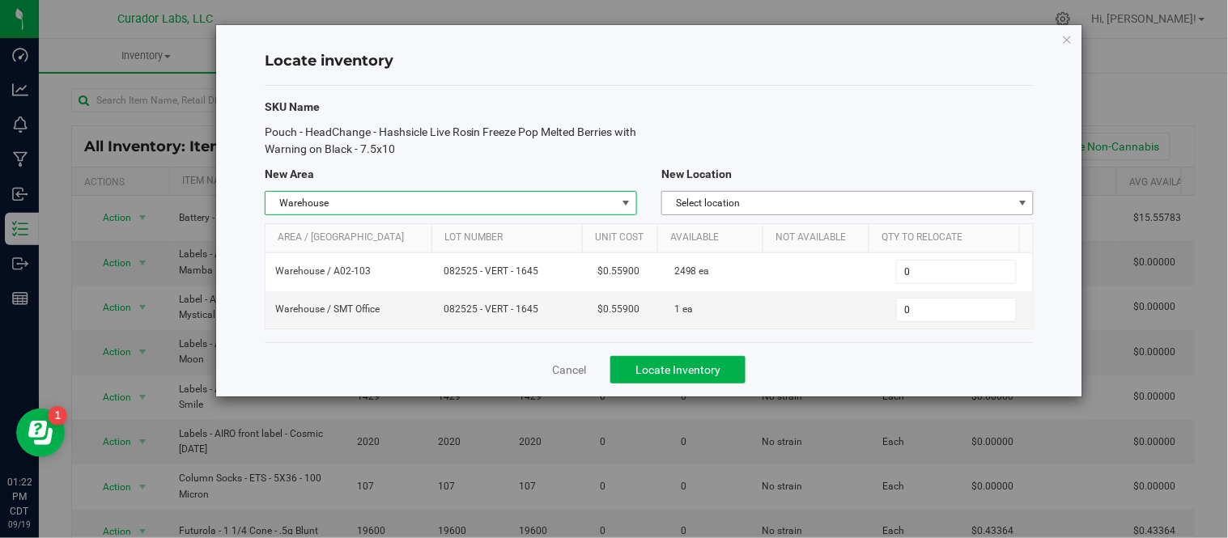
click at [804, 208] on span "Select location" at bounding box center [837, 203] width 350 height 23
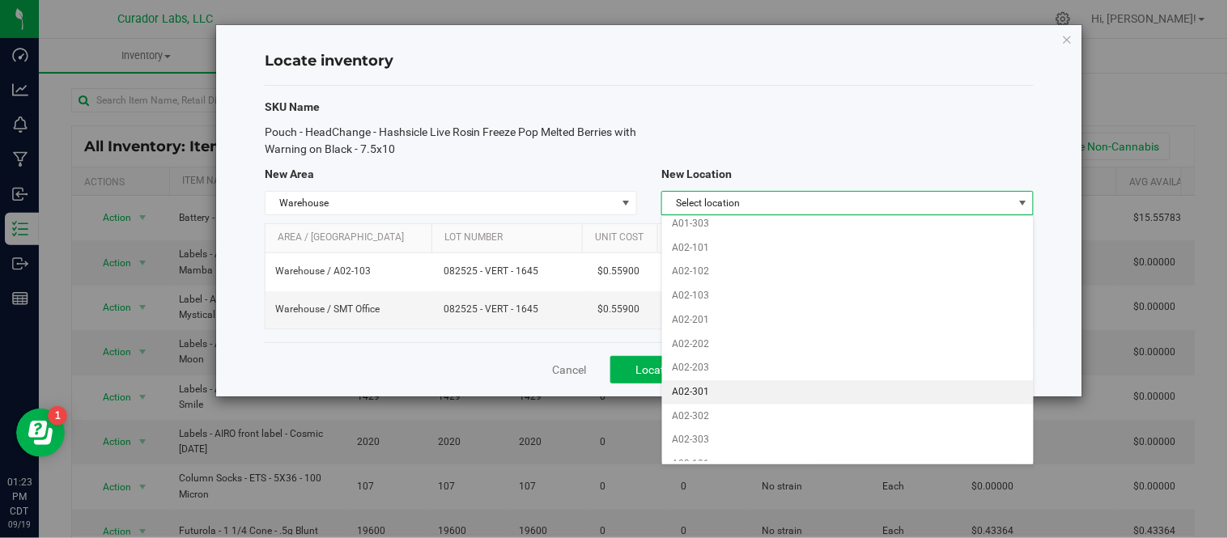
scroll to position [180, 0]
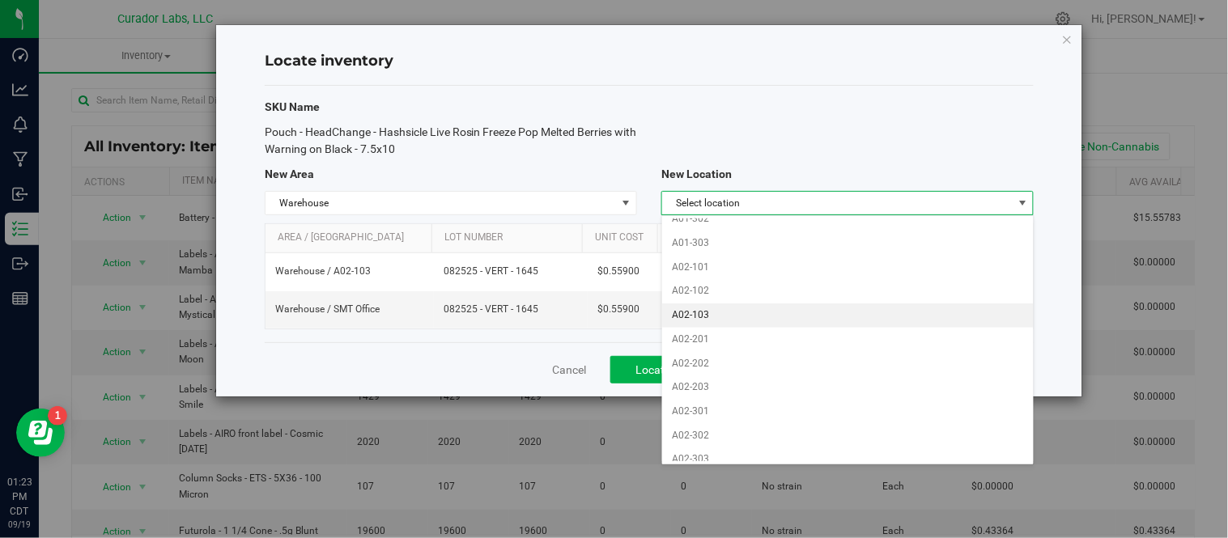
click at [708, 320] on li "A02-103" at bounding box center [847, 315] width 371 height 24
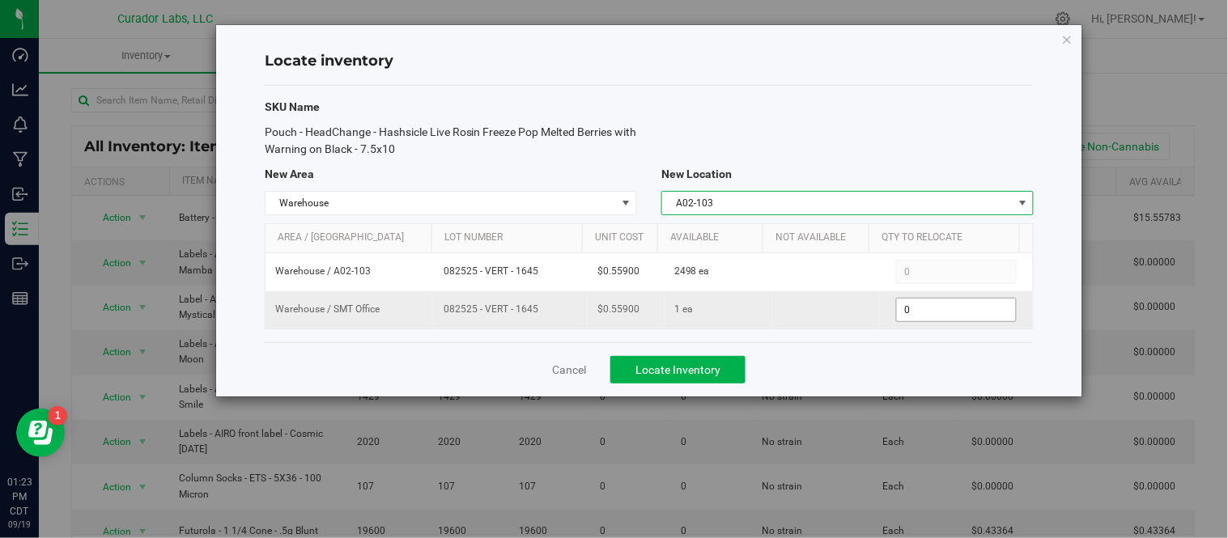
click at [911, 316] on span "0 0" at bounding box center [956, 310] width 121 height 24
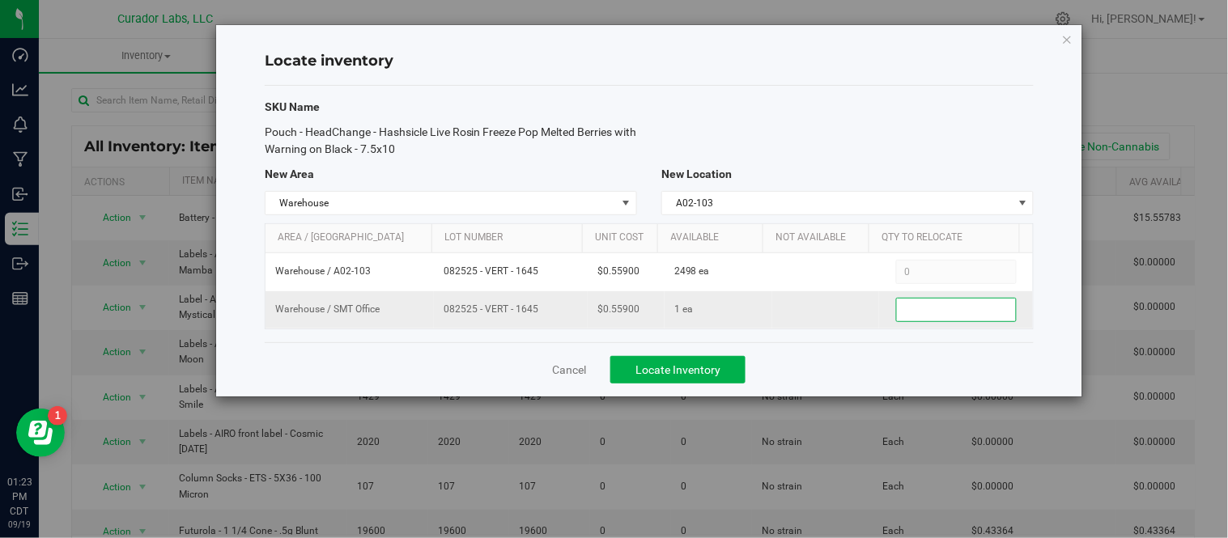
type input "1"
click at [867, 352] on div "Cancel Locate Inventory" at bounding box center [649, 369] width 769 height 54
click at [717, 375] on span "Locate Inventory" at bounding box center [677, 369] width 85 height 13
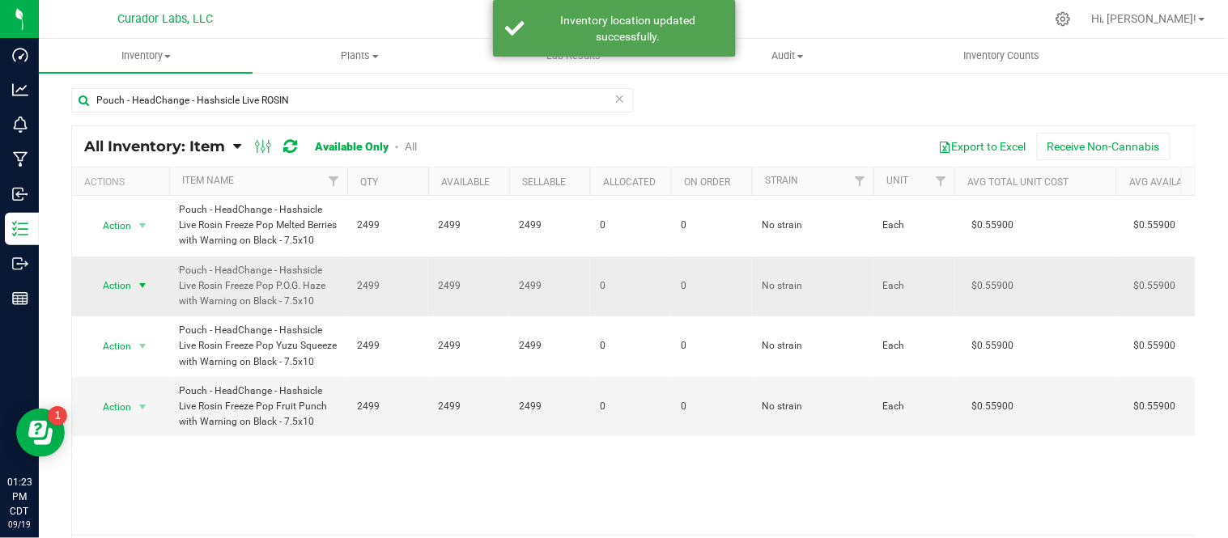
click at [146, 292] on span "select" at bounding box center [142, 285] width 13 height 13
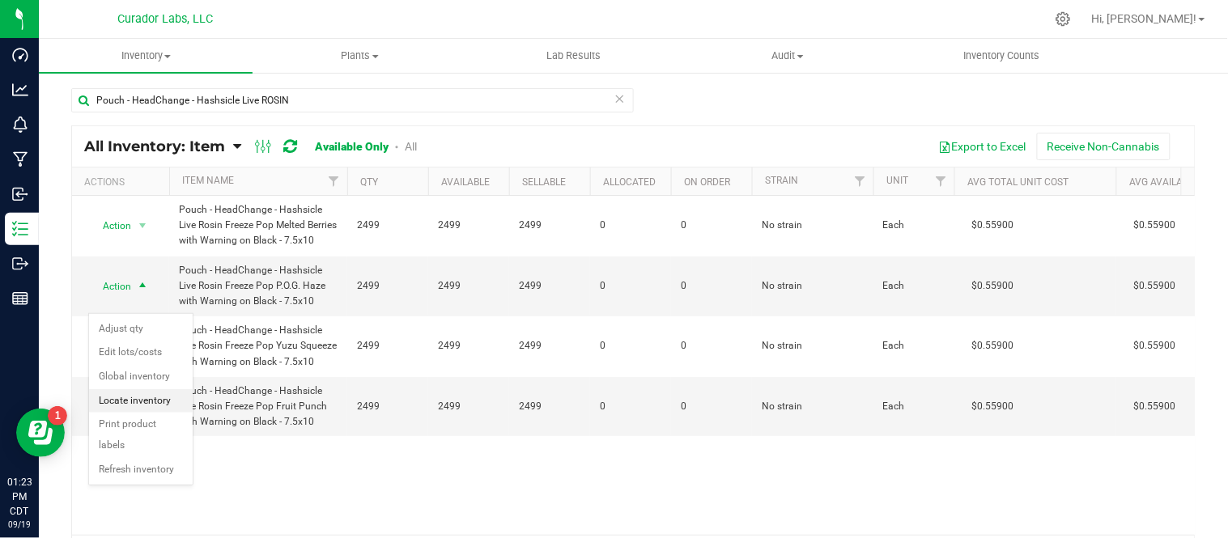
click at [140, 401] on li "Locate inventory" at bounding box center [141, 401] width 104 height 24
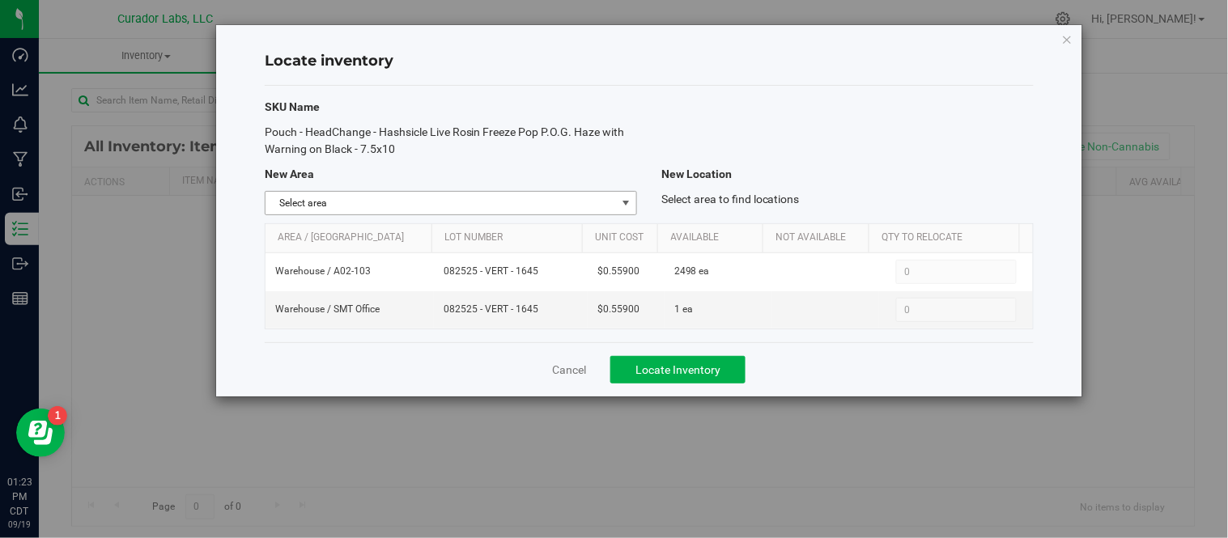
click at [631, 204] on span "select" at bounding box center [625, 203] width 13 height 13
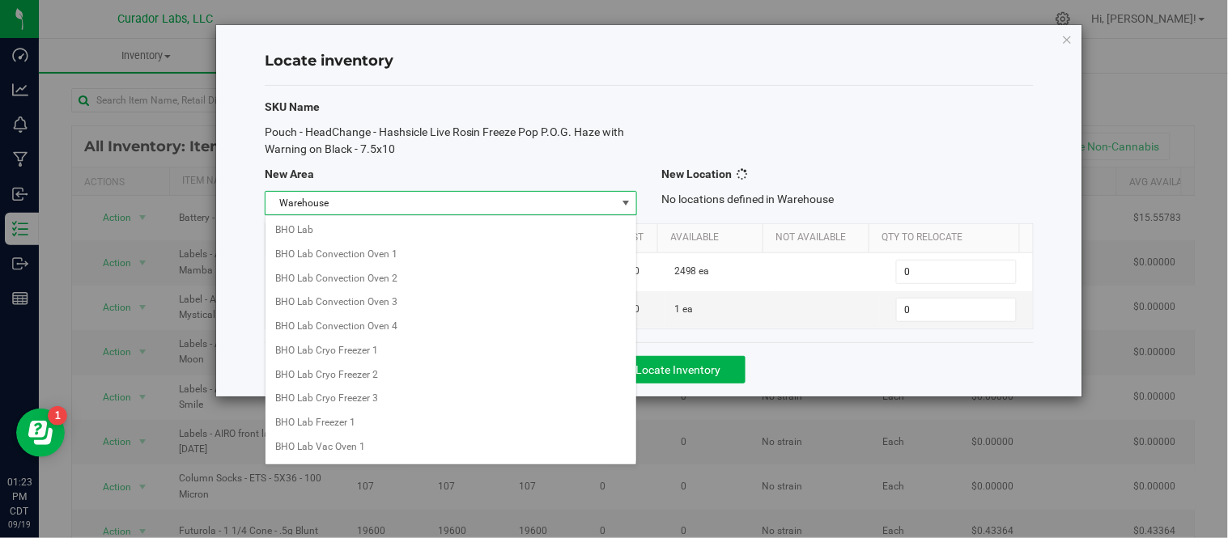
scroll to position [1307, 0]
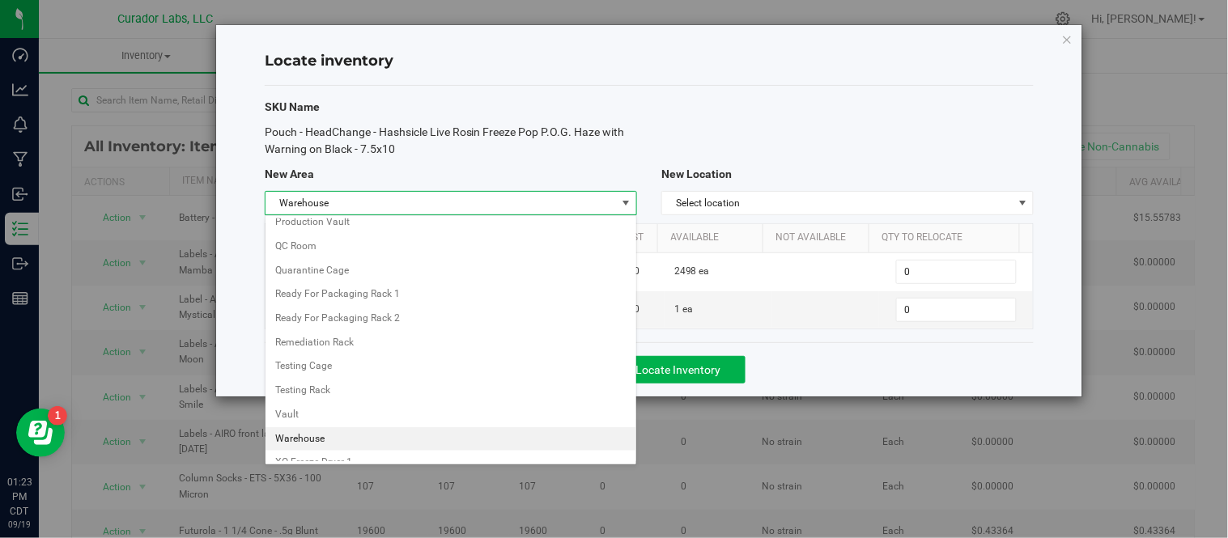
click at [346, 443] on li "Warehouse" at bounding box center [450, 439] width 371 height 24
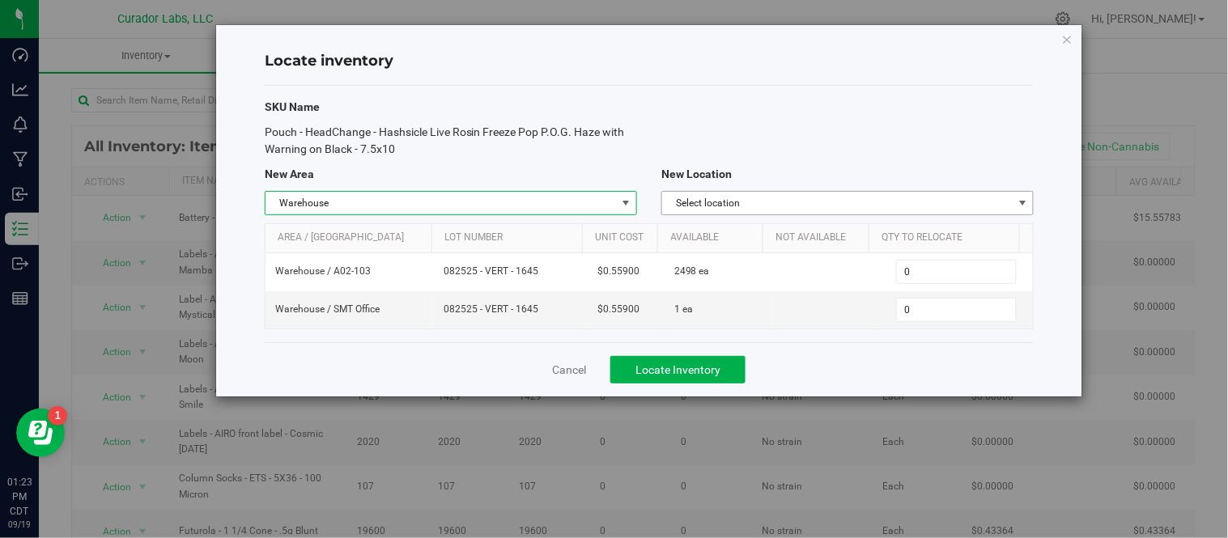
click at [798, 214] on span "Select location" at bounding box center [837, 203] width 350 height 23
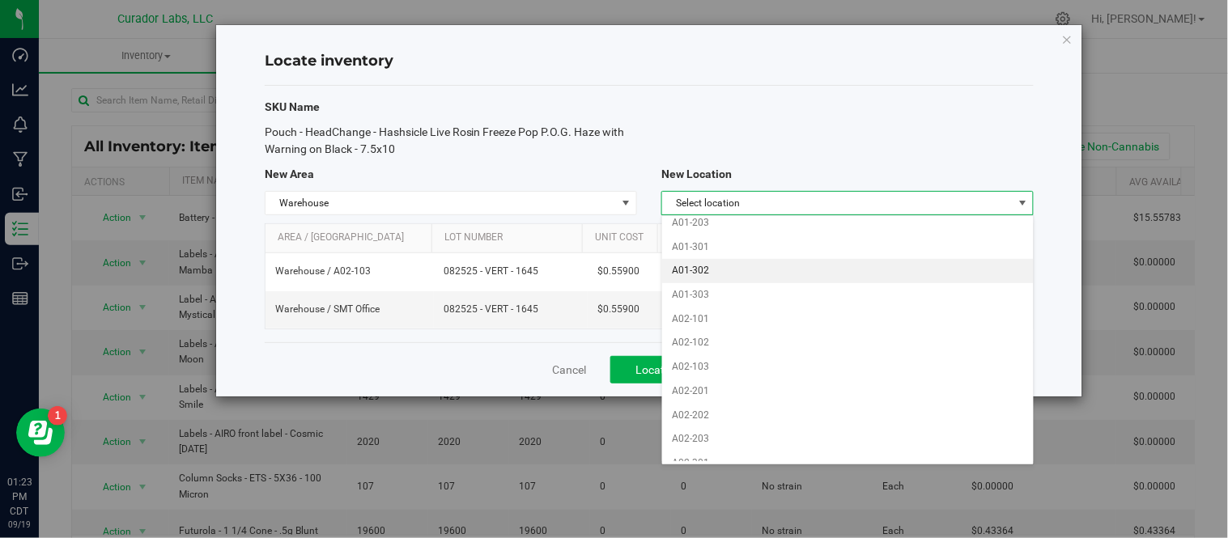
scroll to position [90, 0]
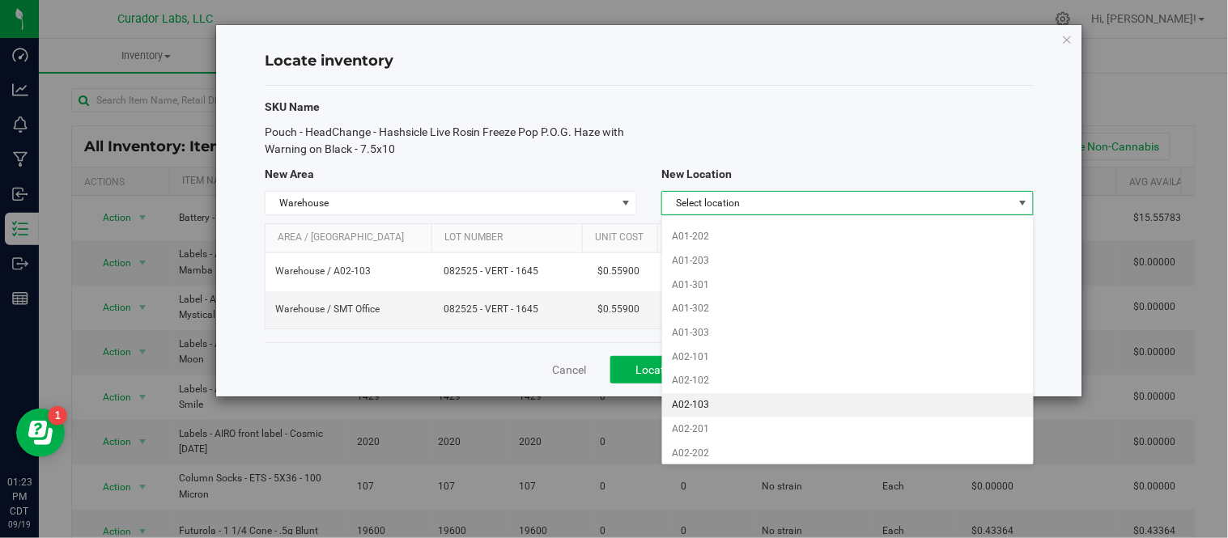
click at [723, 405] on li "A02-103" at bounding box center [847, 405] width 371 height 24
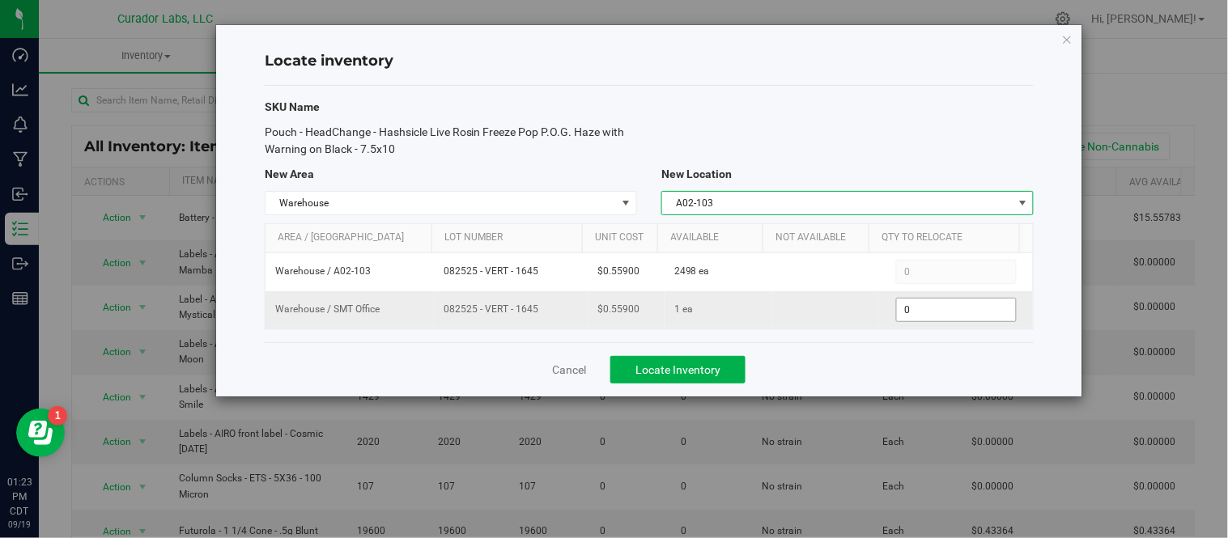
click at [908, 308] on span "0 0" at bounding box center [956, 310] width 121 height 24
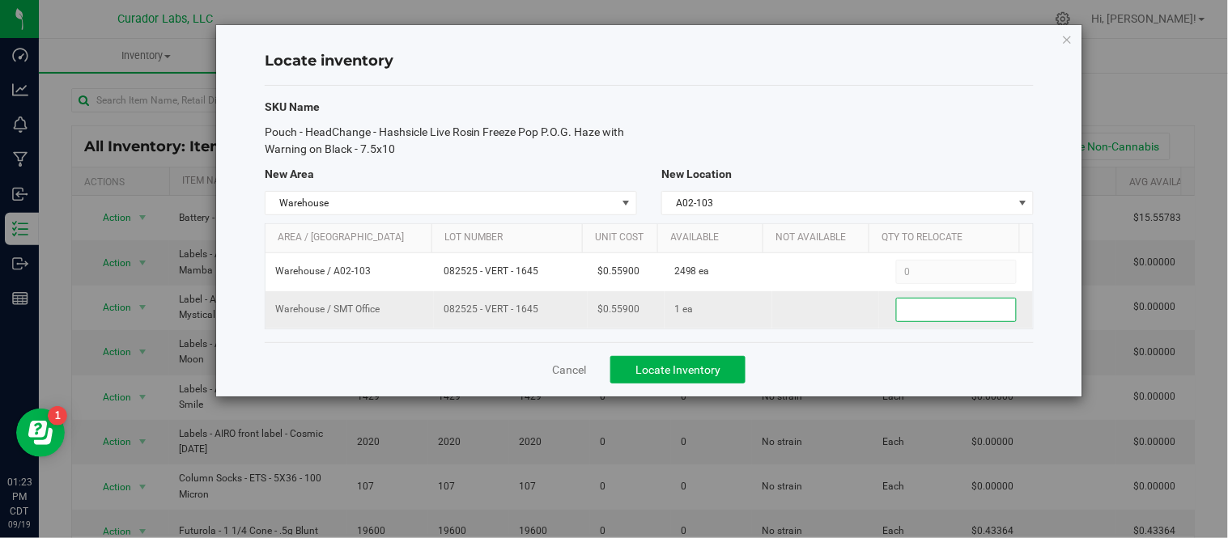
type input "1"
click at [867, 368] on div "Cancel Locate Inventory" at bounding box center [649, 369] width 769 height 54
click at [690, 381] on button "Locate Inventory" at bounding box center [677, 370] width 135 height 28
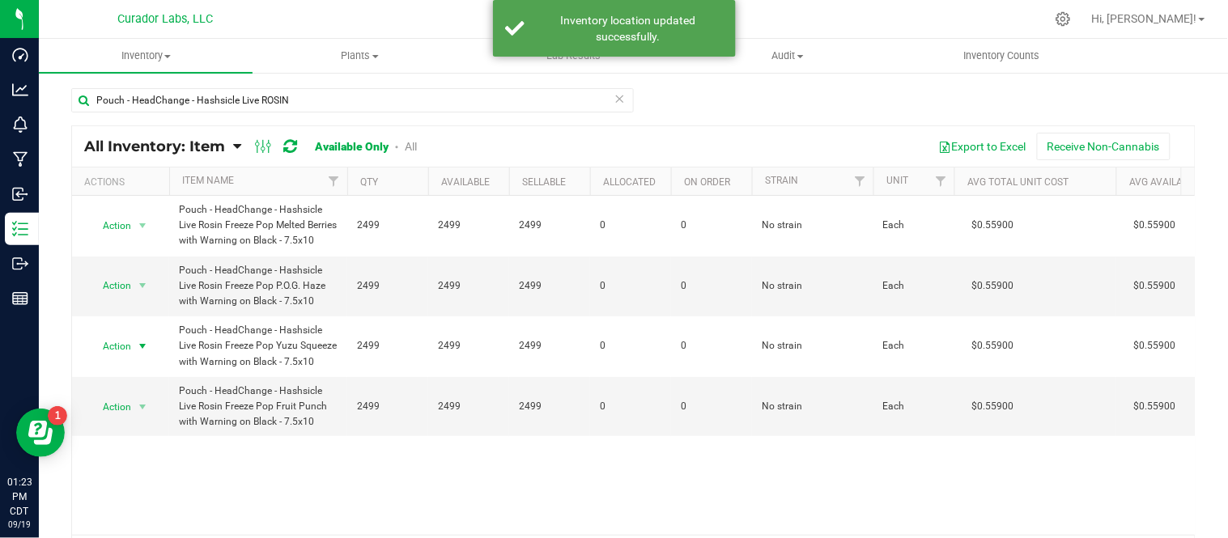
click at [140, 353] on span "select" at bounding box center [142, 346] width 13 height 13
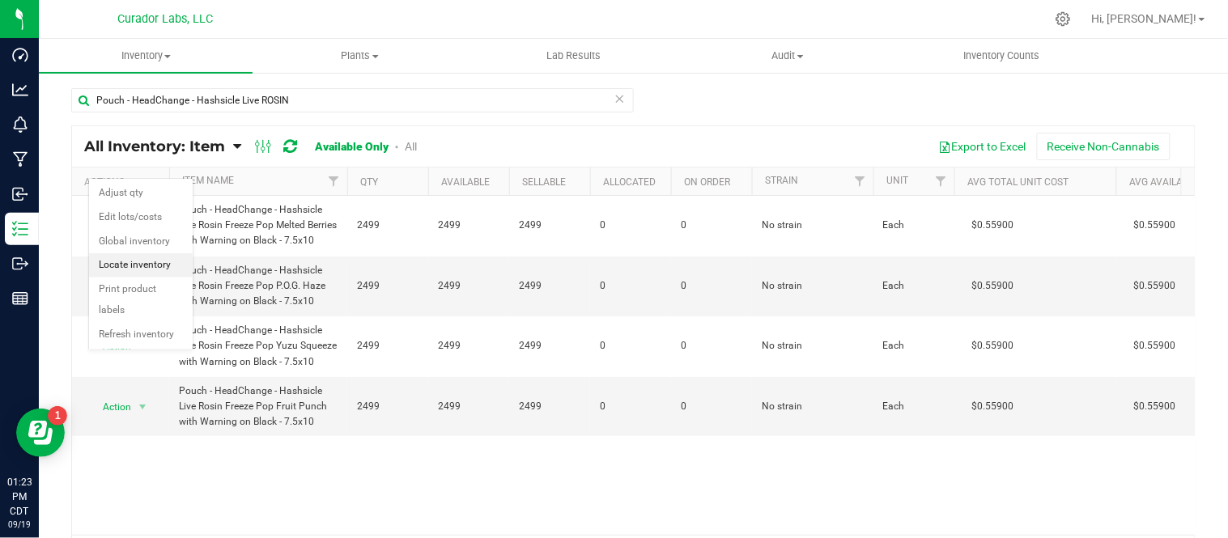
click at [155, 267] on li "Locate inventory" at bounding box center [141, 265] width 104 height 24
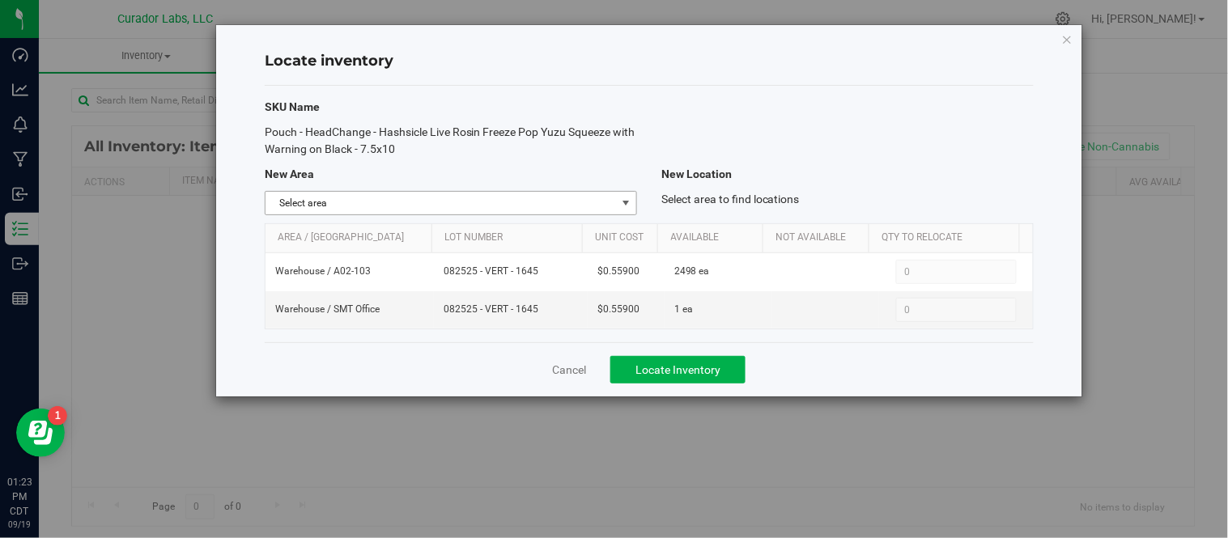
click at [626, 201] on span "select" at bounding box center [625, 203] width 13 height 13
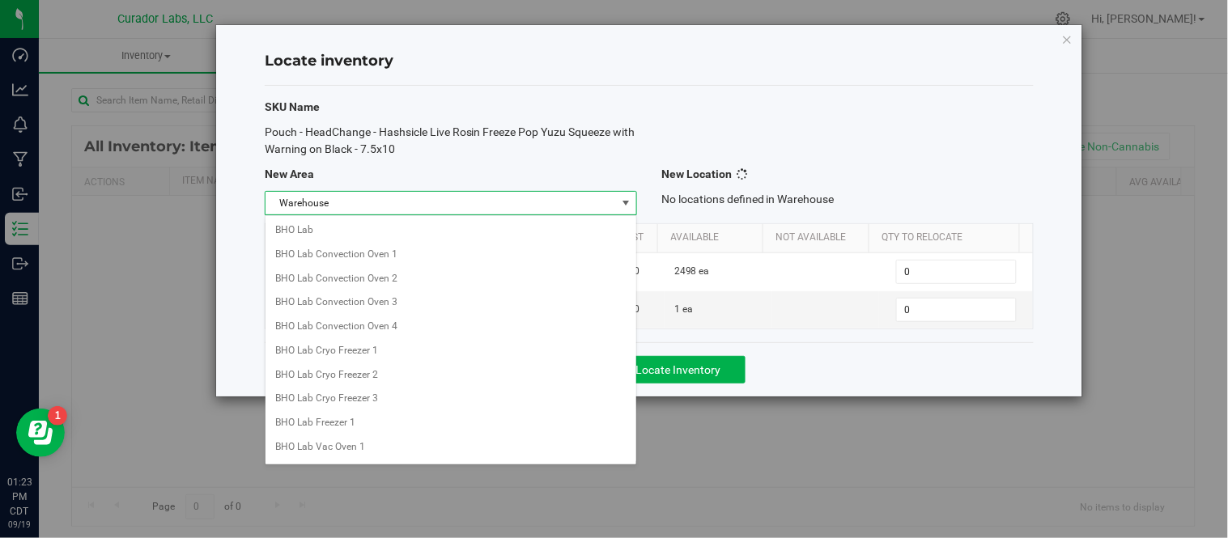
scroll to position [1307, 0]
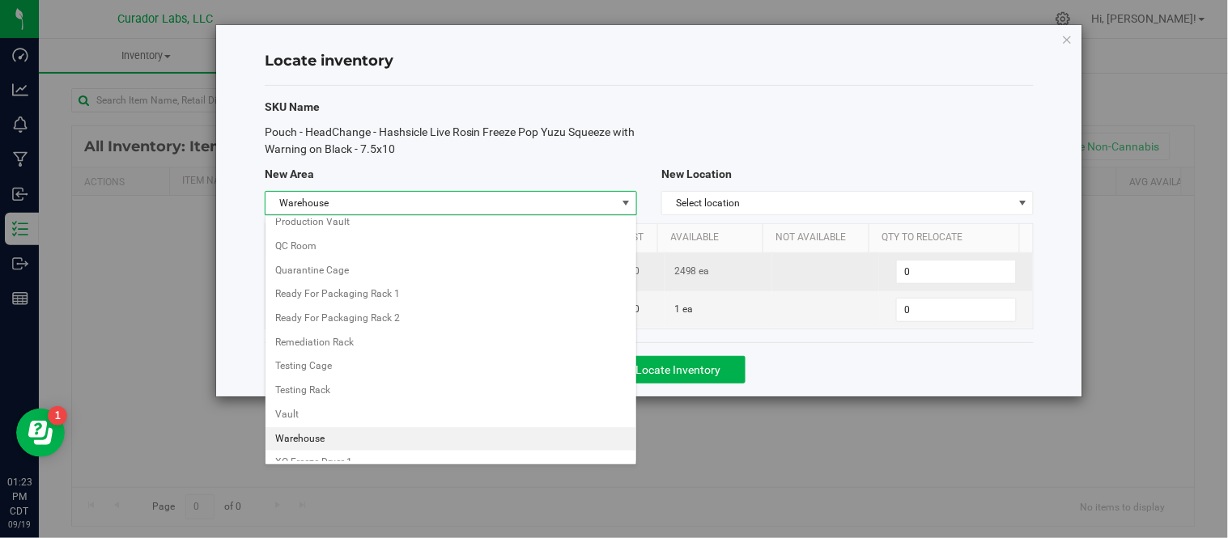
click at [321, 450] on li "Warehouse" at bounding box center [450, 439] width 371 height 24
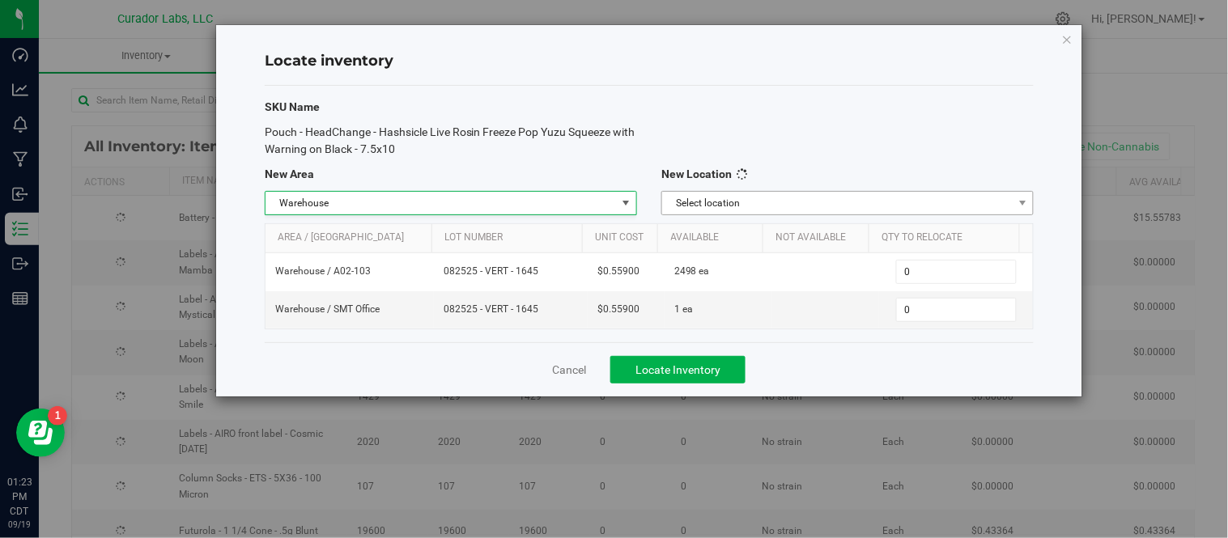
click at [844, 211] on span "Select location" at bounding box center [837, 203] width 350 height 23
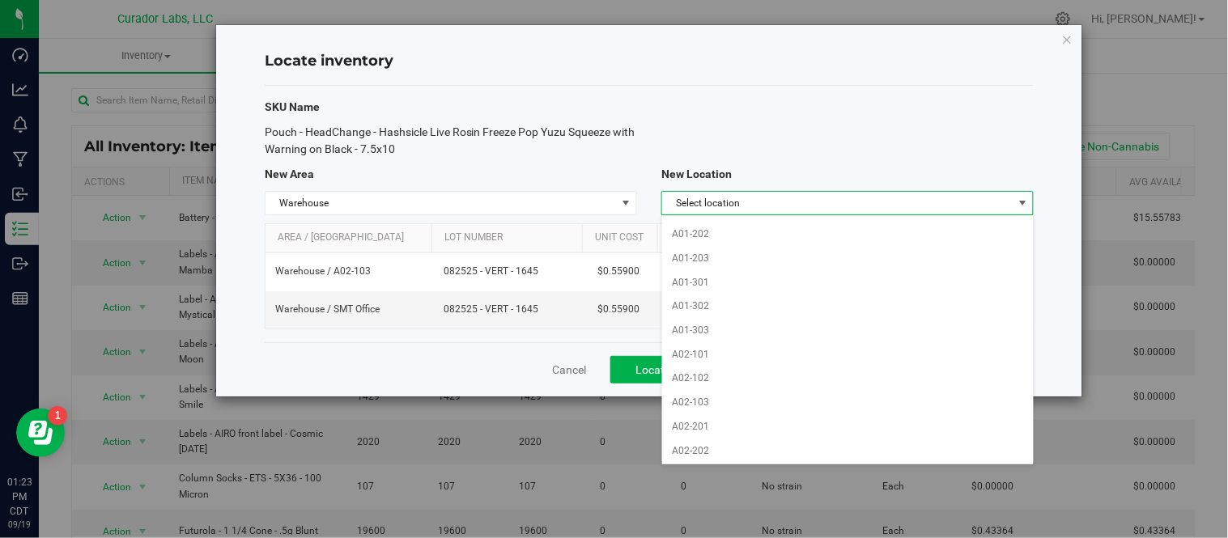
scroll to position [90, 0]
click at [720, 397] on li "A02-103" at bounding box center [847, 405] width 371 height 24
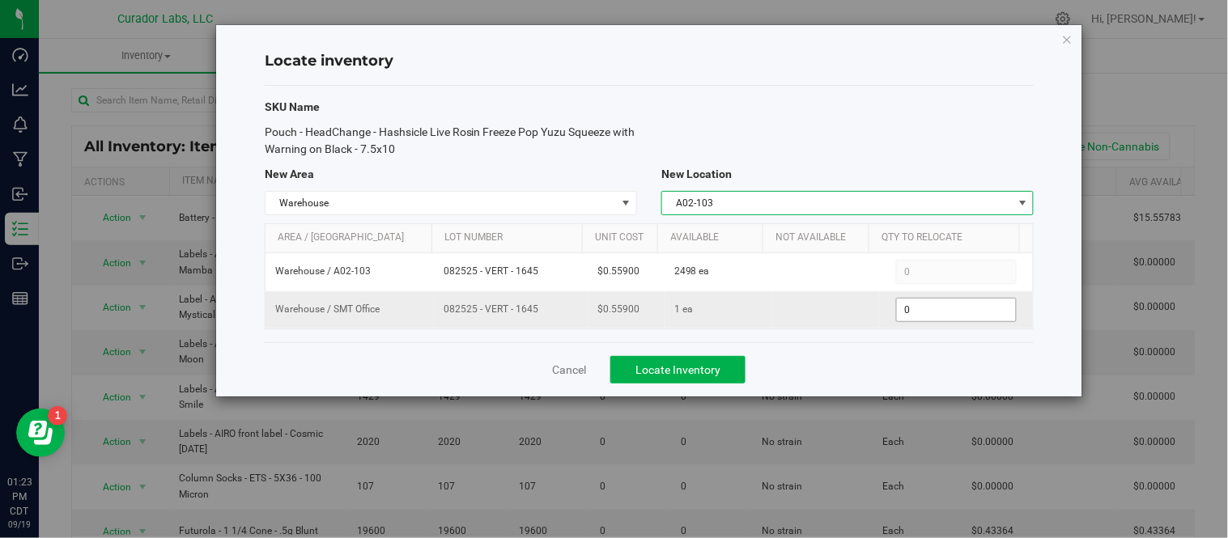
click at [949, 310] on span "0 0" at bounding box center [956, 310] width 121 height 24
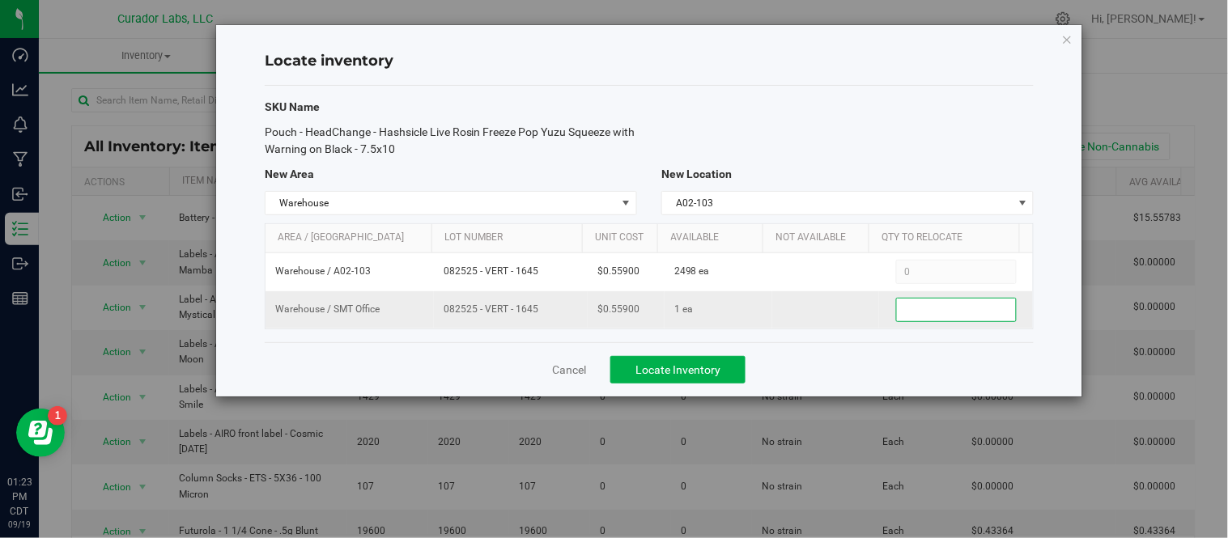
type input "1"
click at [828, 346] on div "Cancel Locate Inventory" at bounding box center [649, 369] width 769 height 54
click at [716, 381] on button "Locate Inventory" at bounding box center [677, 370] width 135 height 28
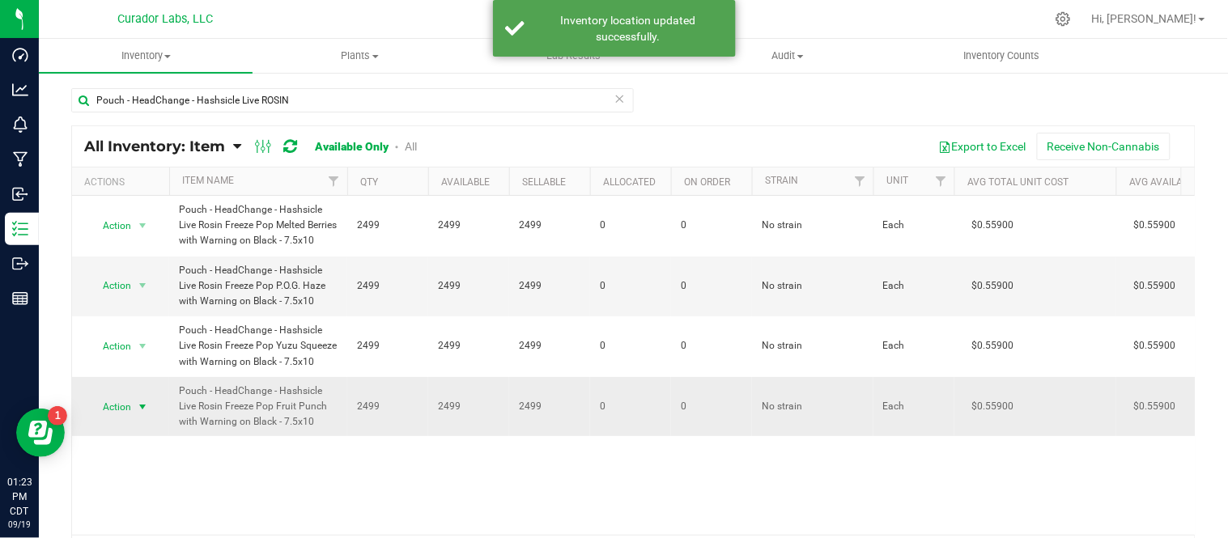
click at [143, 413] on span "select" at bounding box center [142, 407] width 13 height 13
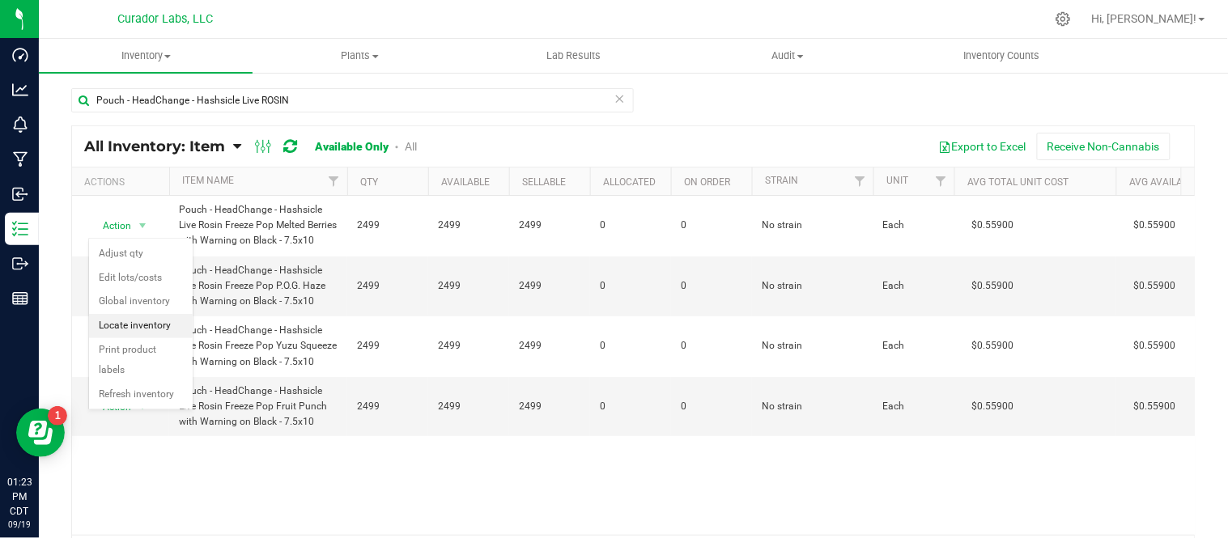
click at [165, 332] on li "Locate inventory" at bounding box center [141, 326] width 104 height 24
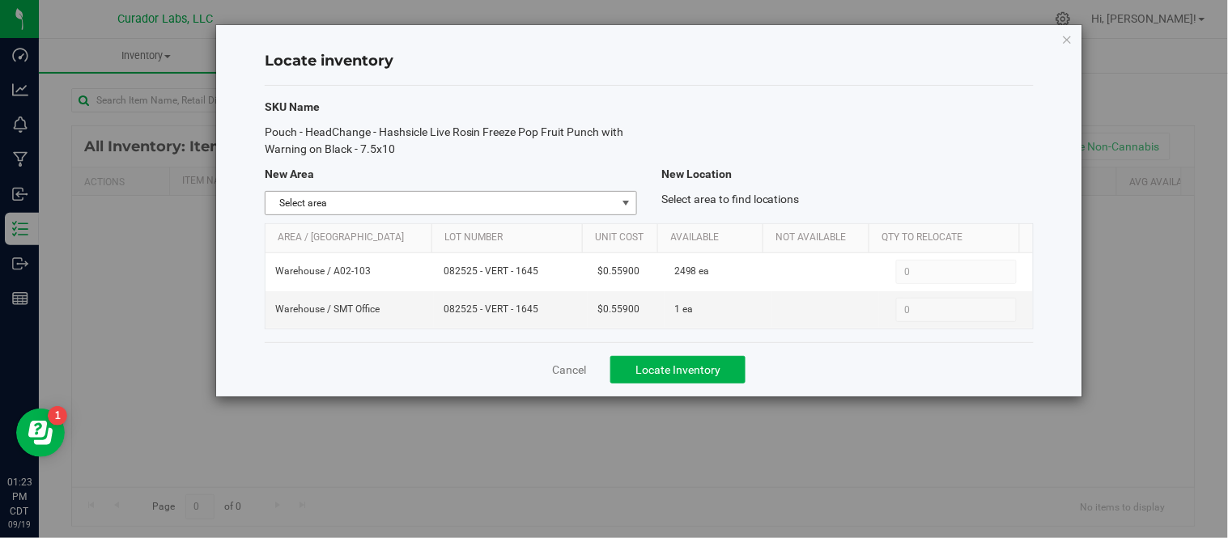
click at [619, 197] on span "select" at bounding box center [625, 203] width 13 height 13
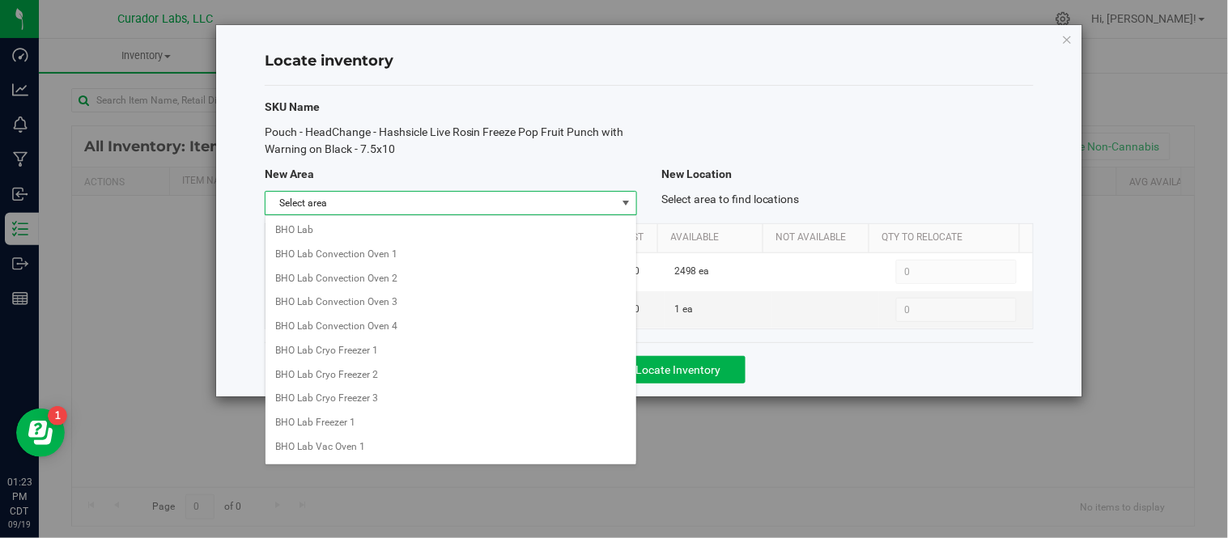
scroll to position [1307, 0]
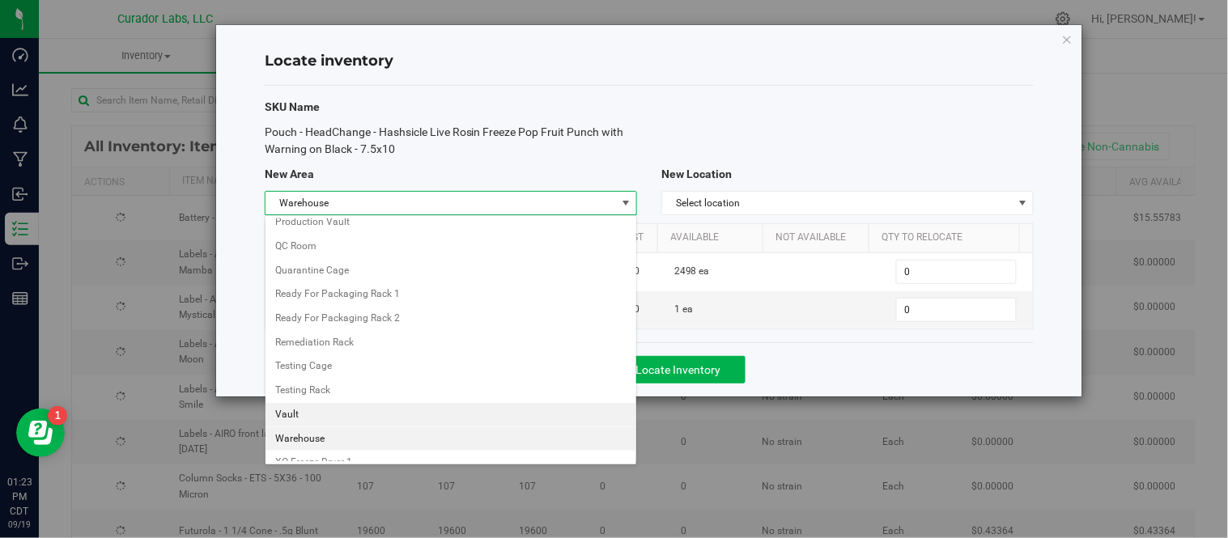
click at [299, 448] on li "Warehouse" at bounding box center [450, 439] width 371 height 24
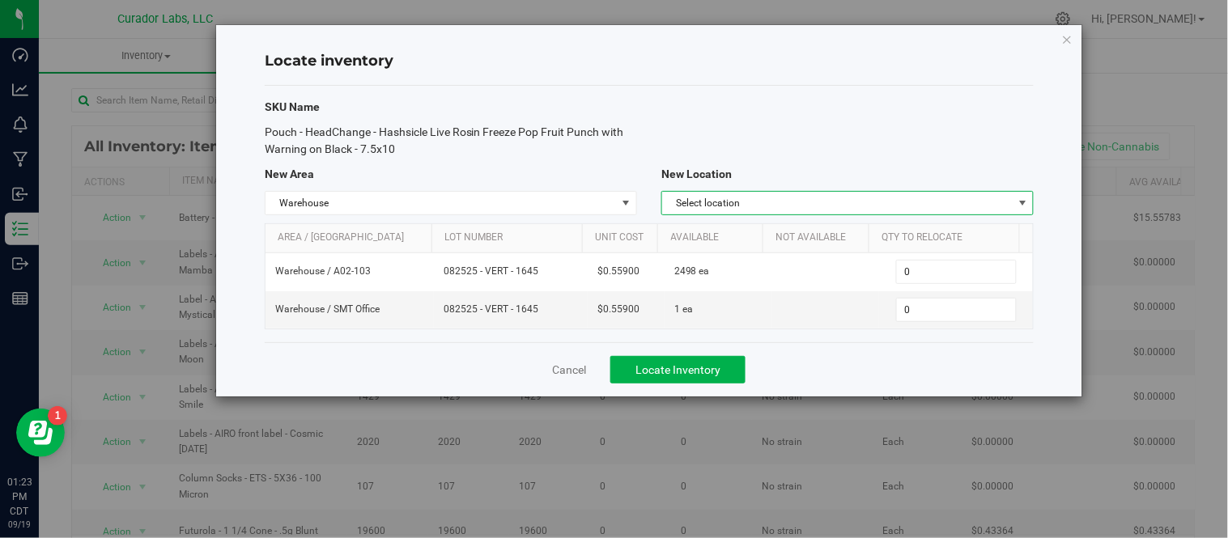
click at [828, 193] on span "Select location" at bounding box center [837, 203] width 350 height 23
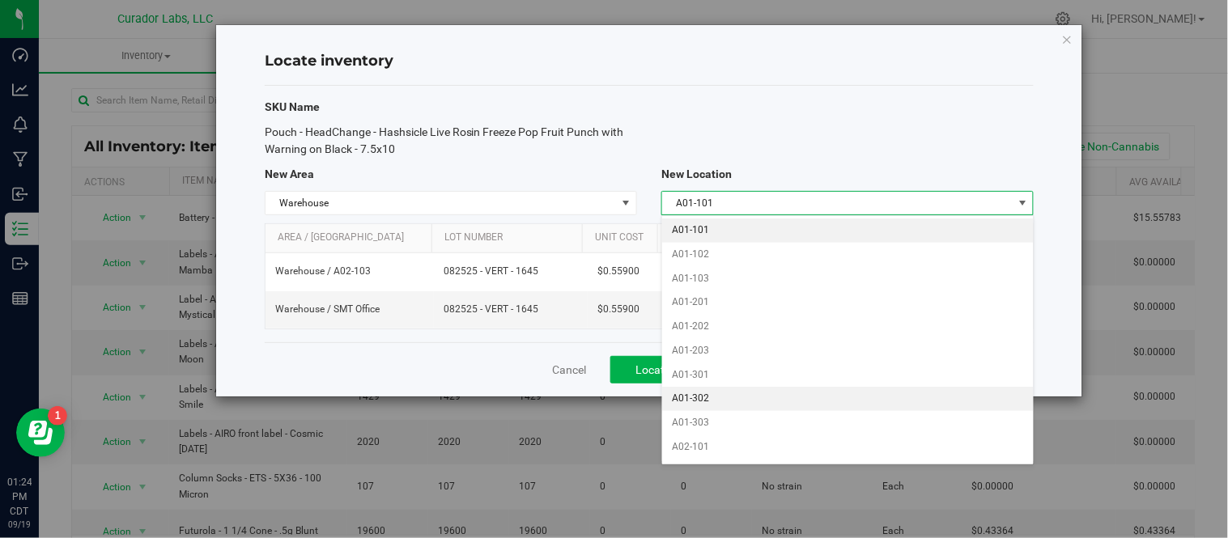
scroll to position [90, 0]
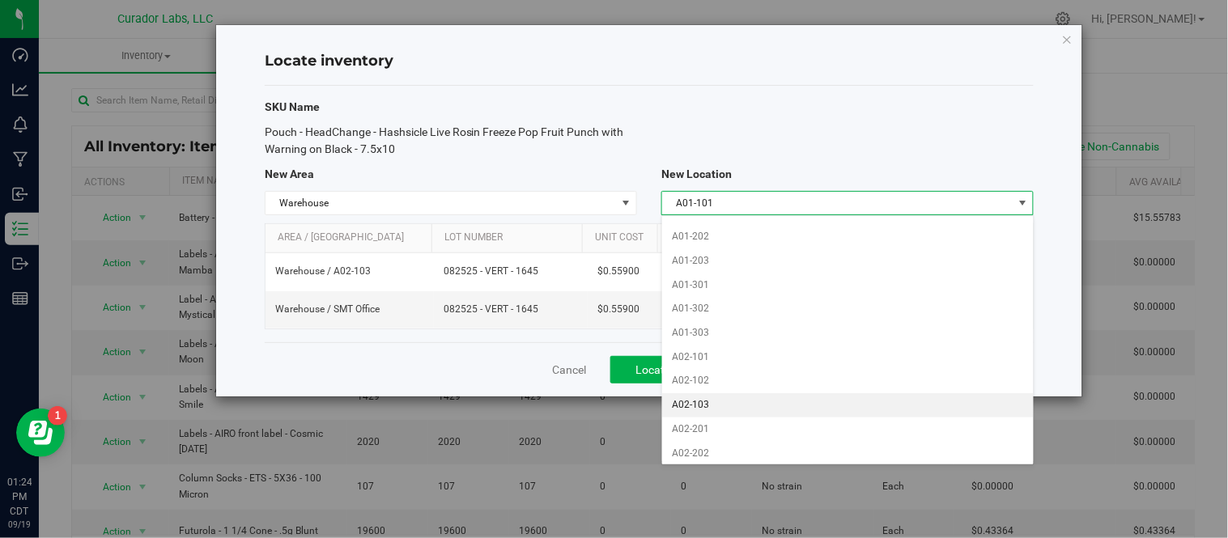
click at [750, 401] on li "A02-103" at bounding box center [847, 405] width 371 height 24
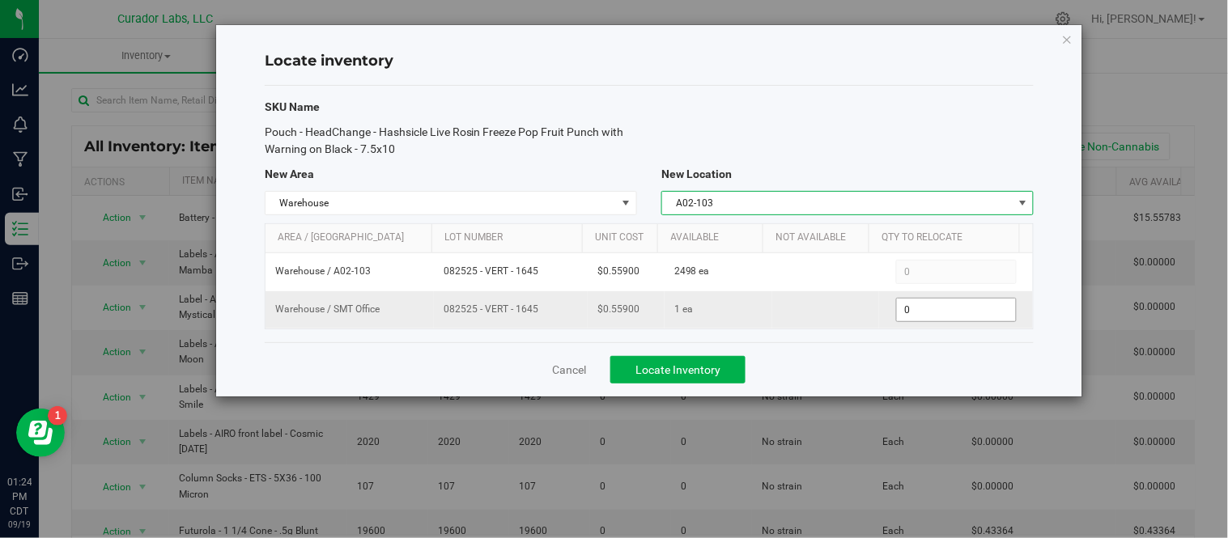
click at [948, 298] on span "0 0" at bounding box center [956, 310] width 121 height 24
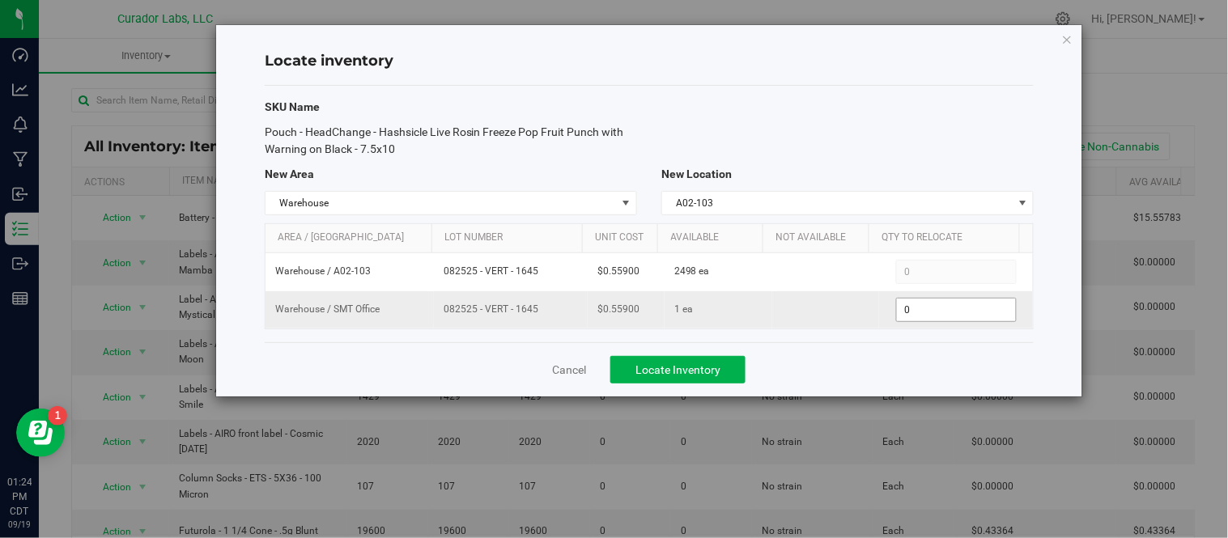
click at [948, 306] on span "0 0" at bounding box center [956, 310] width 121 height 24
type input "1"
click at [875, 366] on div "Cancel Locate Inventory" at bounding box center [649, 369] width 769 height 54
click at [712, 370] on span "Locate Inventory" at bounding box center [677, 369] width 85 height 13
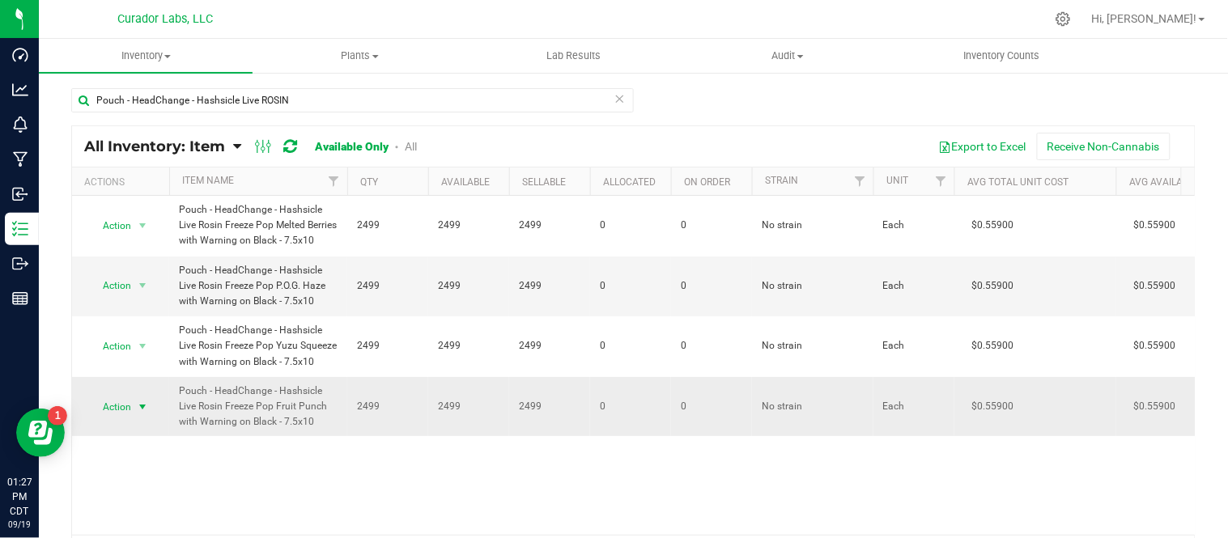
click at [133, 418] on span "select" at bounding box center [143, 407] width 20 height 23
click at [150, 335] on li "Locate inventory" at bounding box center [141, 326] width 104 height 24
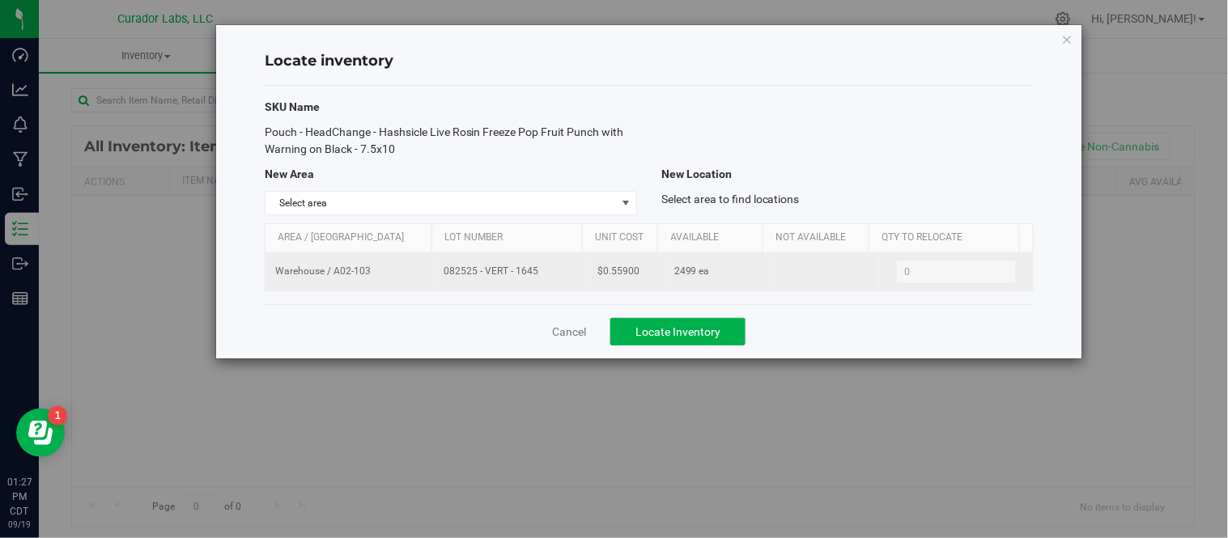
drag, startPoint x: 441, startPoint y: 272, endPoint x: 540, endPoint y: 276, distance: 98.8
click at [541, 276] on span "082525 - VERT - 1645" at bounding box center [510, 271] width 134 height 15
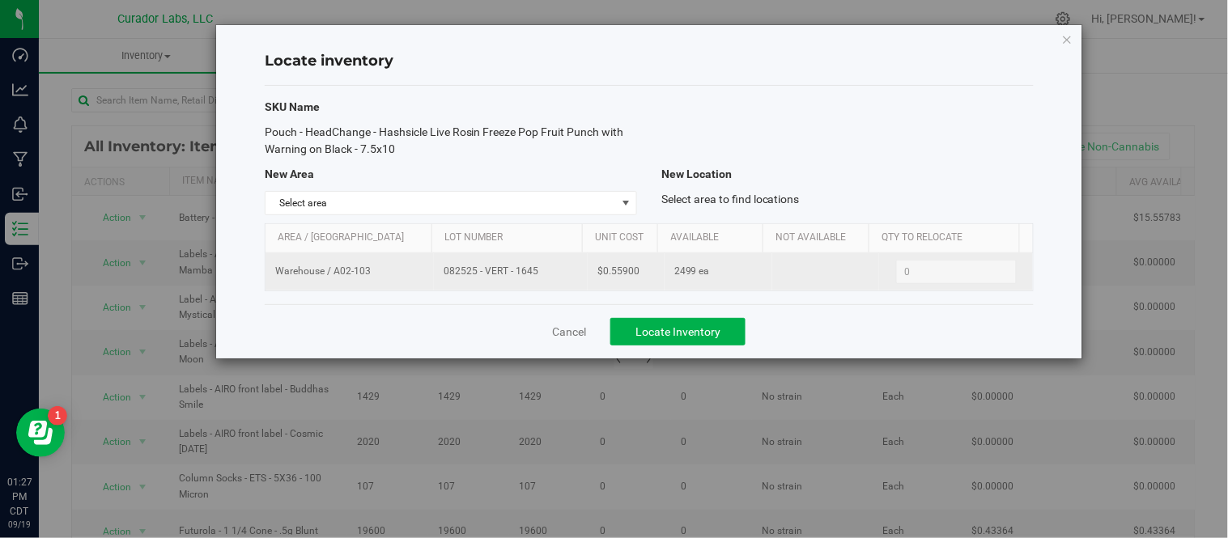
copy span "082525 - VERT - 1645"
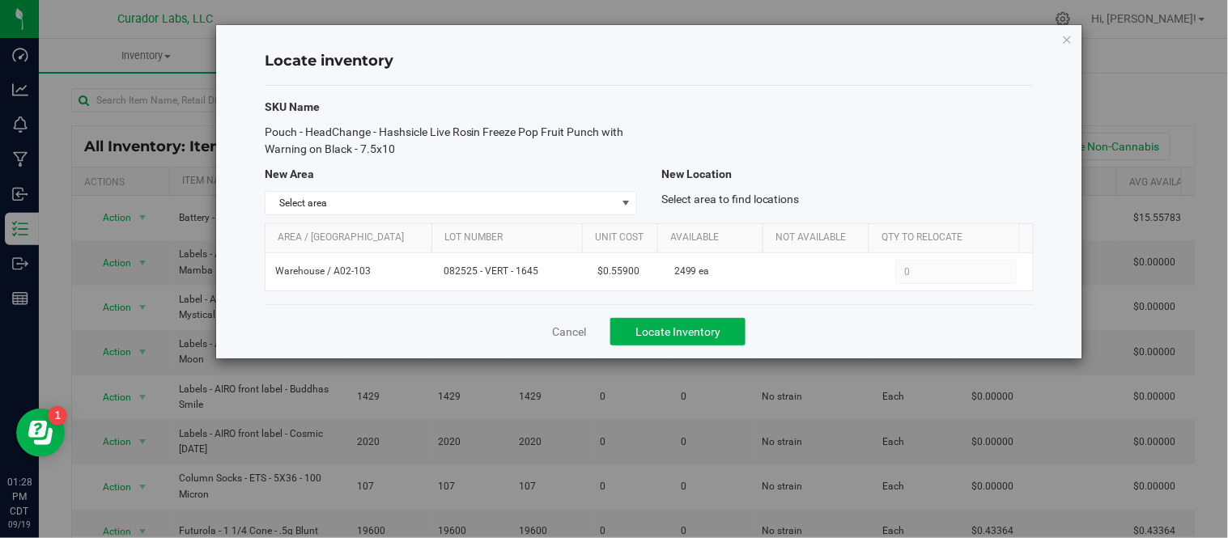
drag, startPoint x: 1069, startPoint y: 34, endPoint x: 1044, endPoint y: 44, distance: 26.9
click at [1069, 34] on icon "button" at bounding box center [1067, 38] width 11 height 19
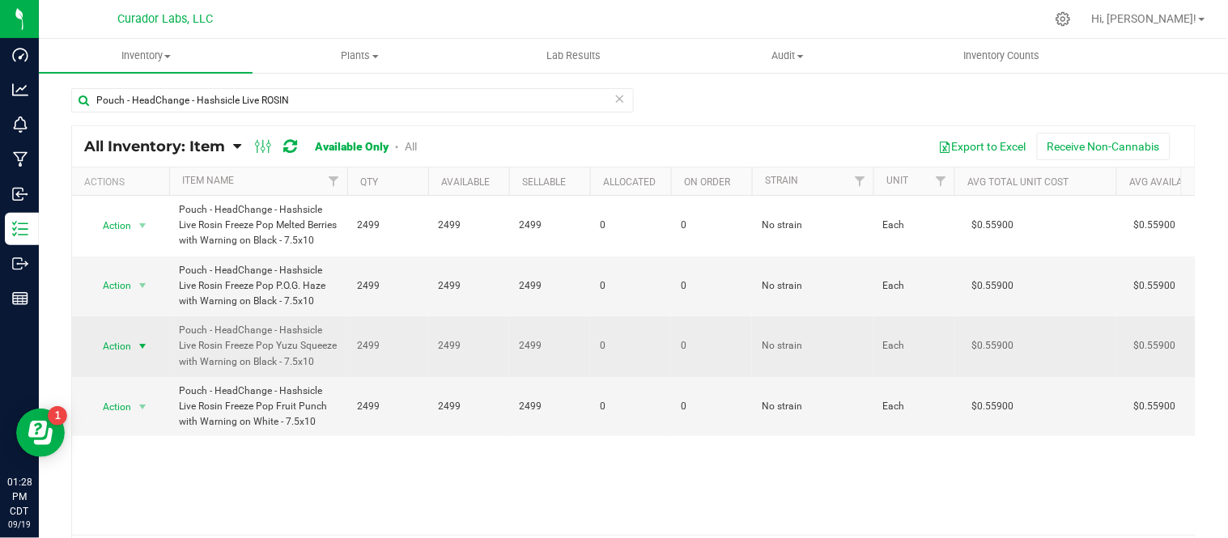
click at [144, 353] on span "select" at bounding box center [142, 346] width 13 height 13
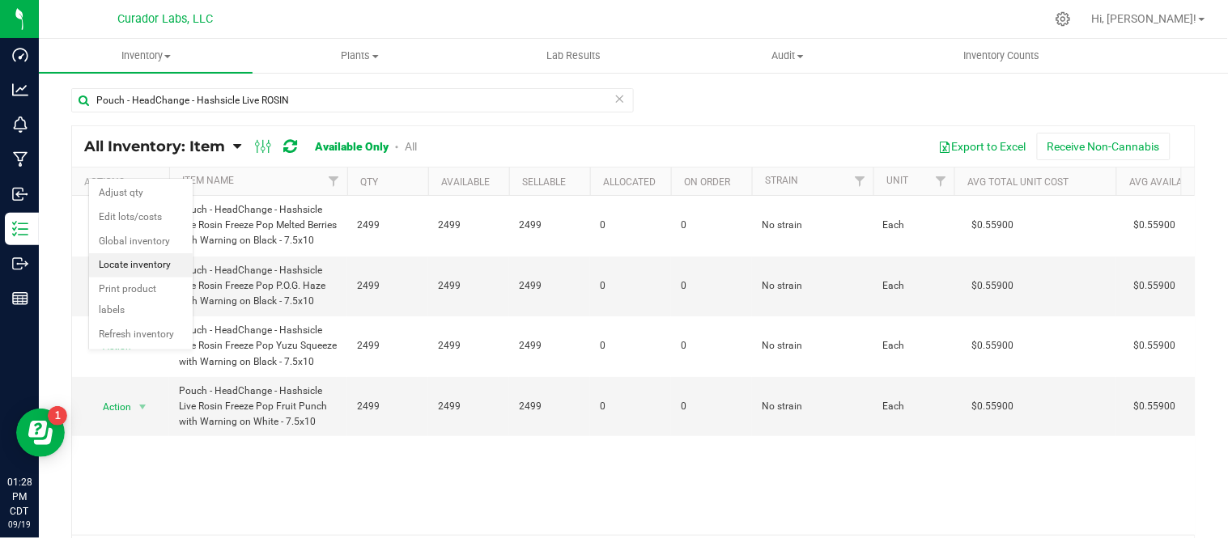
click at [149, 271] on li "Locate inventory" at bounding box center [141, 265] width 104 height 24
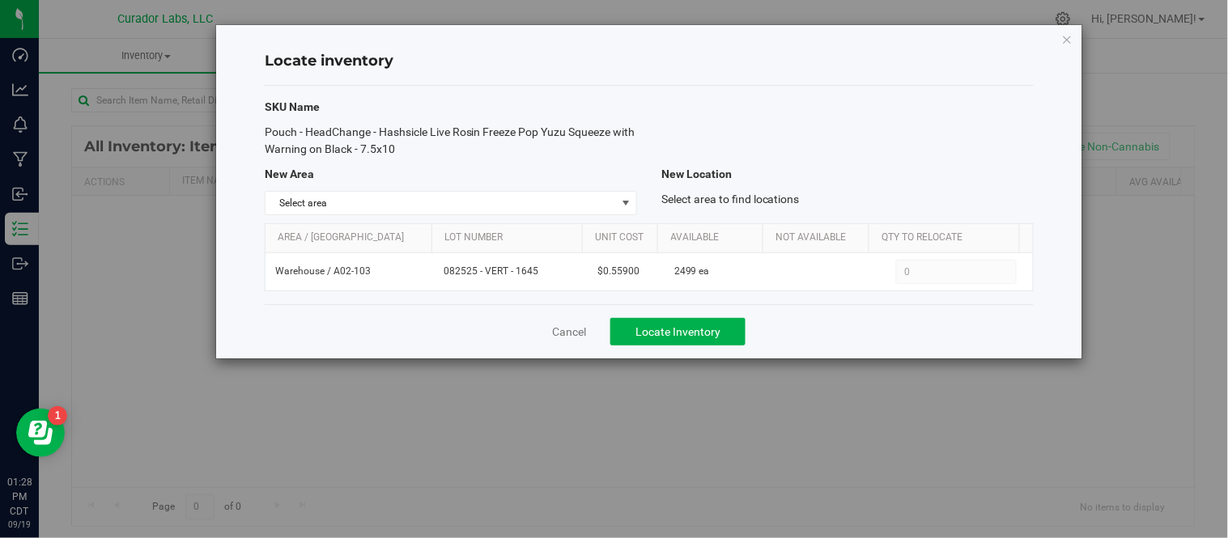
drag, startPoint x: 263, startPoint y: 129, endPoint x: 435, endPoint y: 156, distance: 173.6
click at [435, 156] on div "Pouch - HeadChange - Hashsicle Live Rosin Freeze Pop Yuzu Squeeze with Warning …" at bounding box center [450, 141] width 397 height 34
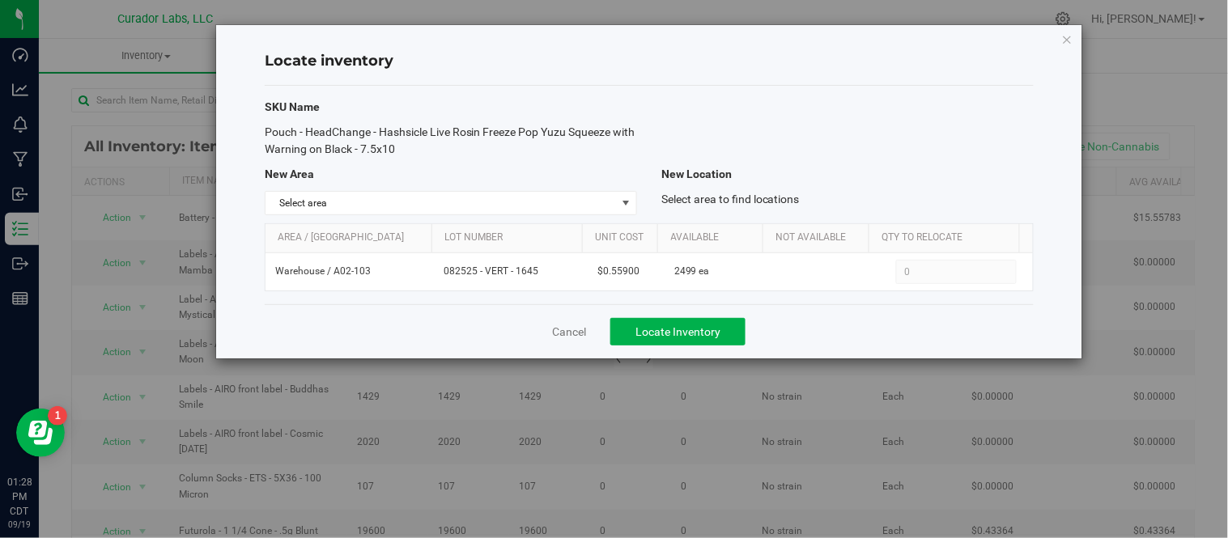
copy span "Pouch - HeadChange - Hashsicle Live Rosin Freeze Pop Yuzu Squeeze with Warning …"
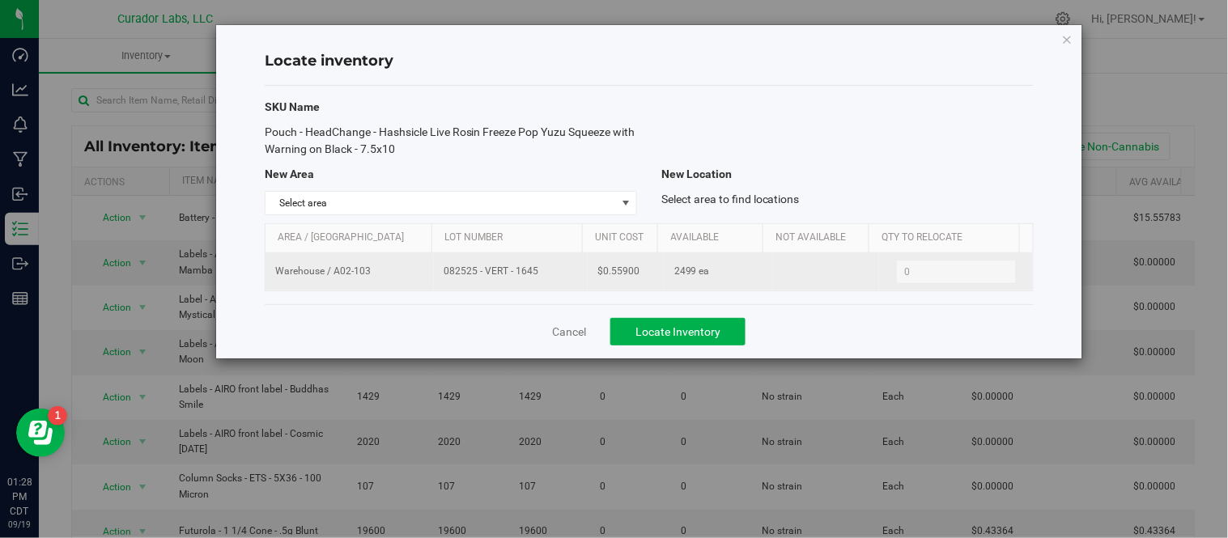
drag, startPoint x: 441, startPoint y: 269, endPoint x: 566, endPoint y: 281, distance: 126.0
click at [566, 281] on td "082525 - VERT - 1645" at bounding box center [511, 271] width 154 height 37
copy span "082525 - VERT - 1645"
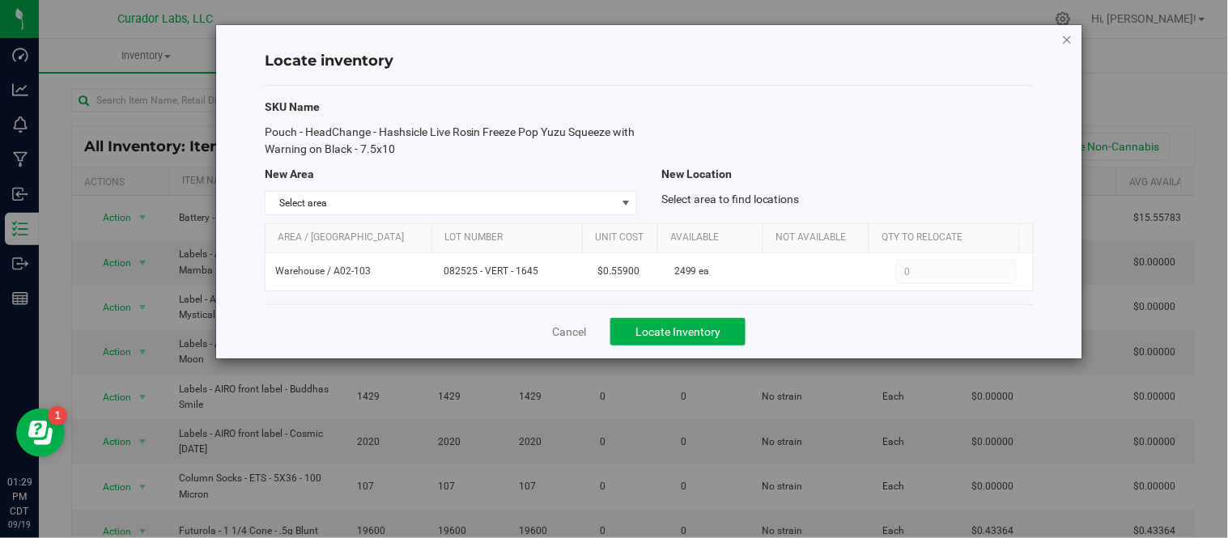
click at [1067, 38] on icon "button" at bounding box center [1067, 38] width 11 height 19
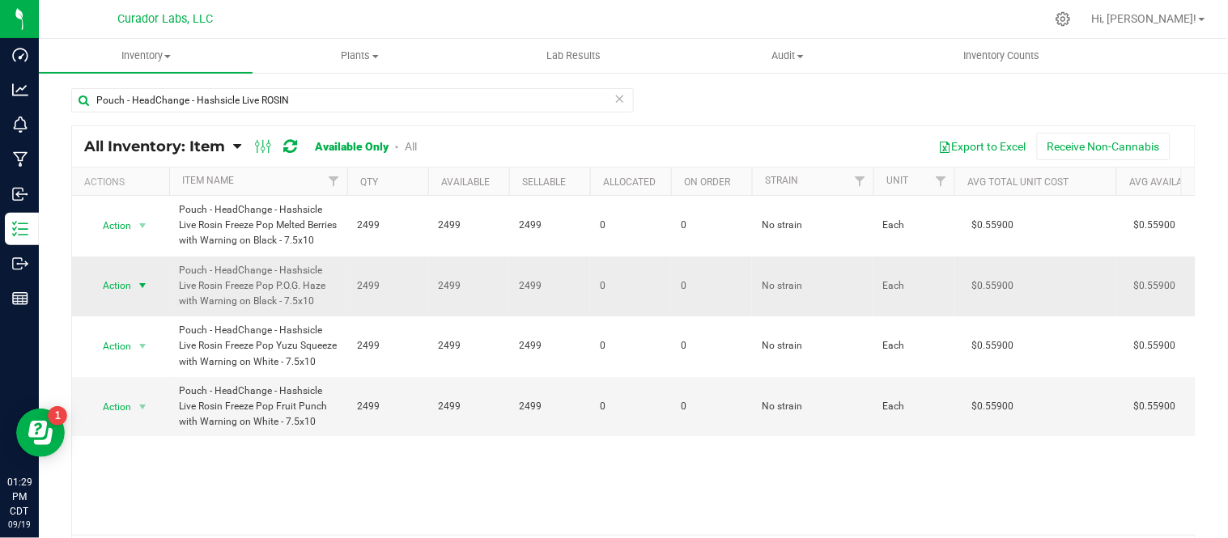
click at [142, 292] on span "select" at bounding box center [142, 285] width 13 height 13
click at [139, 406] on li "Locate inventory" at bounding box center [141, 401] width 104 height 24
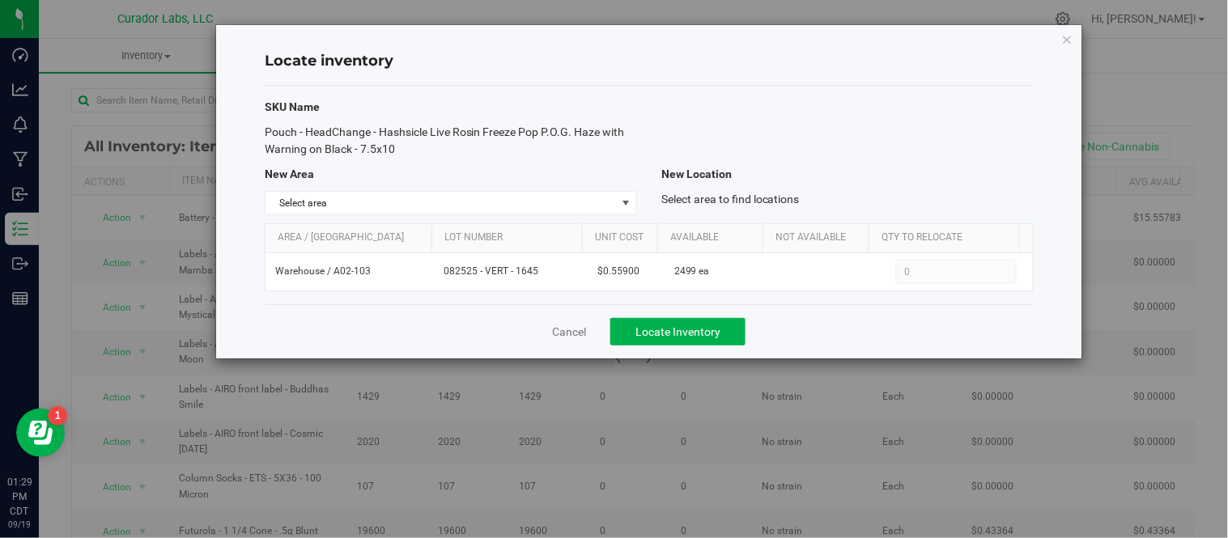
drag, startPoint x: 265, startPoint y: 131, endPoint x: 398, endPoint y: 159, distance: 136.3
click at [405, 159] on div "SKU Name Pouch - HeadChange - Hashsicle Live Rosin Freeze Pop P.O.G. Haze with …" at bounding box center [649, 195] width 769 height 218
click at [401, 164] on div "SKU Name Pouch - HeadChange - Hashsicle Live Rosin Freeze Pop P.O.G. Haze with …" at bounding box center [649, 195] width 769 height 218
drag, startPoint x: 265, startPoint y: 126, endPoint x: 397, endPoint y: 149, distance: 133.8
click at [397, 149] on div "Pouch - HeadChange - Hashsicle Live Rosin Freeze Pop P.O.G. Haze with Warning o…" at bounding box center [450, 141] width 397 height 34
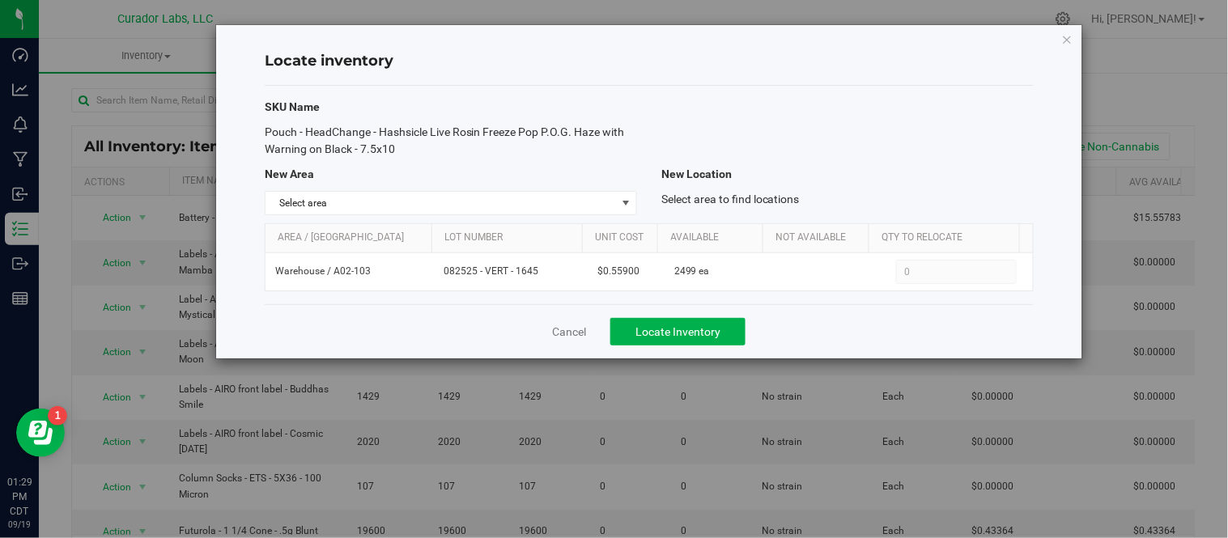
copy span "Pouch - HeadChange - Hashsicle Live Rosin Freeze Pop P.O.G. Haze with Warning o…"
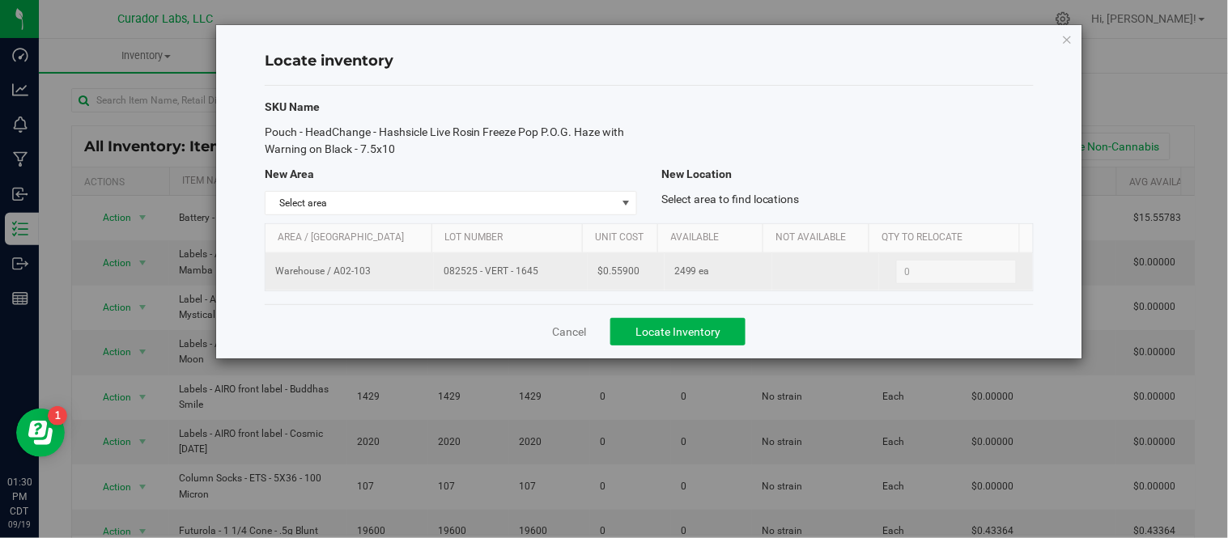
drag, startPoint x: 443, startPoint y: 274, endPoint x: 557, endPoint y: 269, distance: 113.4
click at [557, 269] on span "082525 - VERT - 1645" at bounding box center [510, 271] width 134 height 15
click at [553, 269] on span "082525 - VERT - 1645" at bounding box center [510, 271] width 134 height 15
drag, startPoint x: 443, startPoint y: 274, endPoint x: 534, endPoint y: 278, distance: 91.5
click at [534, 278] on td "082525 - VERT - 1645" at bounding box center [511, 271] width 154 height 37
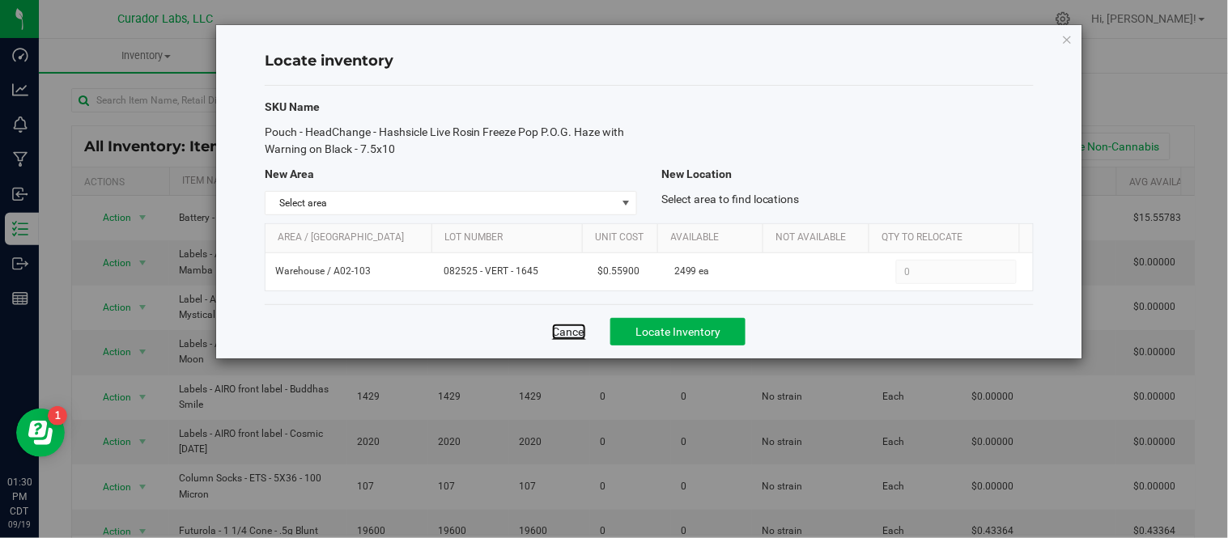
click at [560, 333] on link "Cancel" at bounding box center [569, 332] width 34 height 16
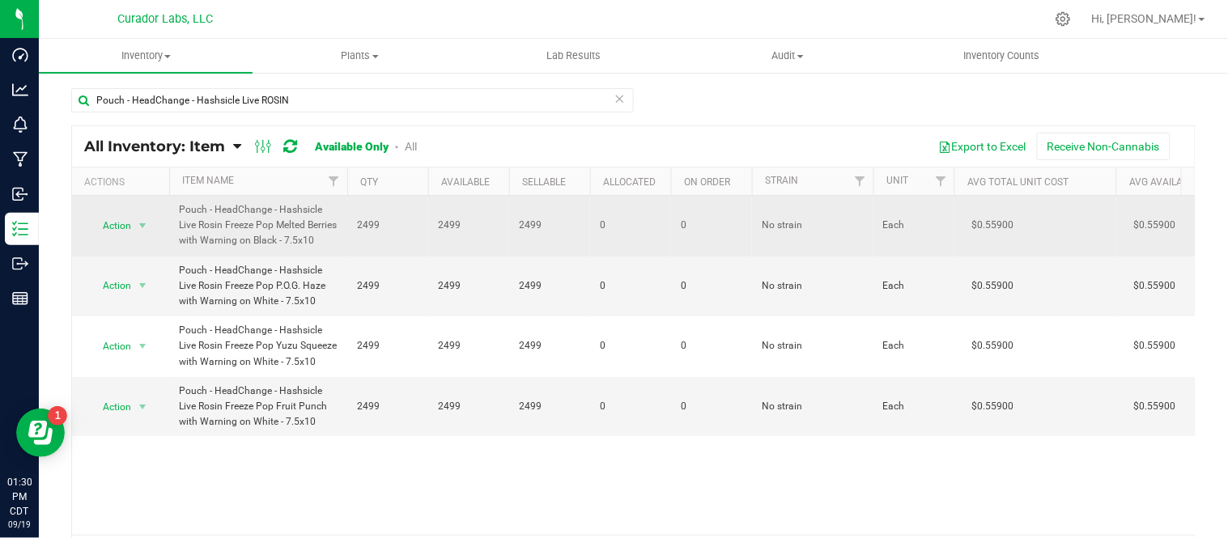
click at [180, 210] on span "Pouch - HeadChange - Hashsicle Live Rosin Freeze Pop Melted Berries with Warnin…" at bounding box center [258, 225] width 159 height 47
drag, startPoint x: 179, startPoint y: 210, endPoint x: 253, endPoint y: 256, distance: 87.2
click at [253, 249] on span "Pouch - HeadChange - Hashsicle Live Rosin Freeze Pop Melted Berries with Warnin…" at bounding box center [258, 225] width 159 height 47
click at [138, 231] on span "select" at bounding box center [142, 225] width 13 height 13
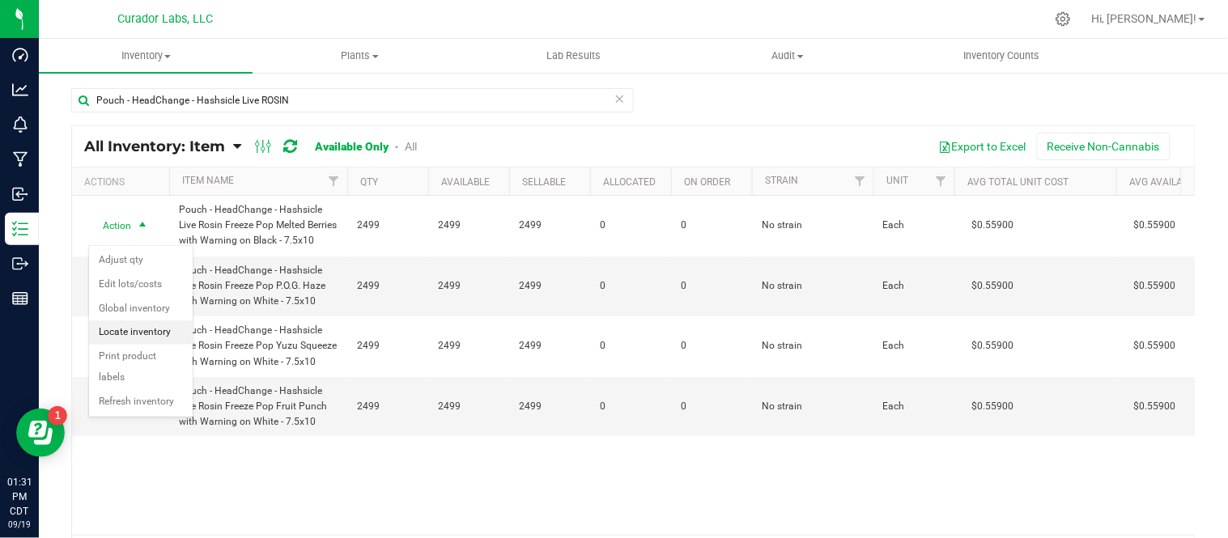
click at [154, 338] on li "Locate inventory" at bounding box center [141, 332] width 104 height 24
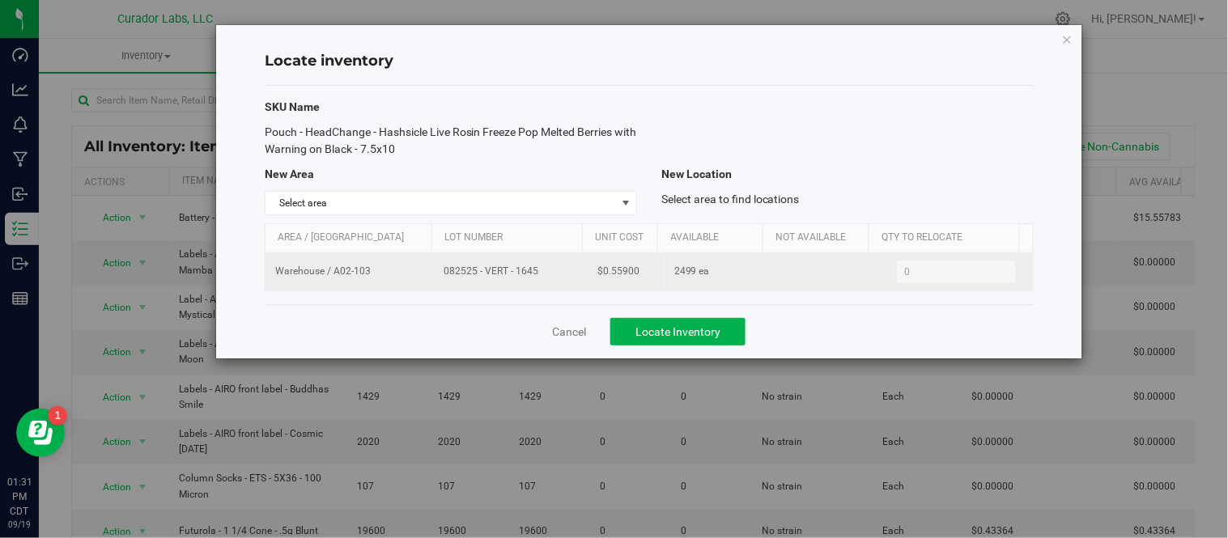
drag, startPoint x: 455, startPoint y: 271, endPoint x: 554, endPoint y: 283, distance: 100.3
click at [554, 283] on td "082525 - VERT - 1645" at bounding box center [511, 271] width 154 height 37
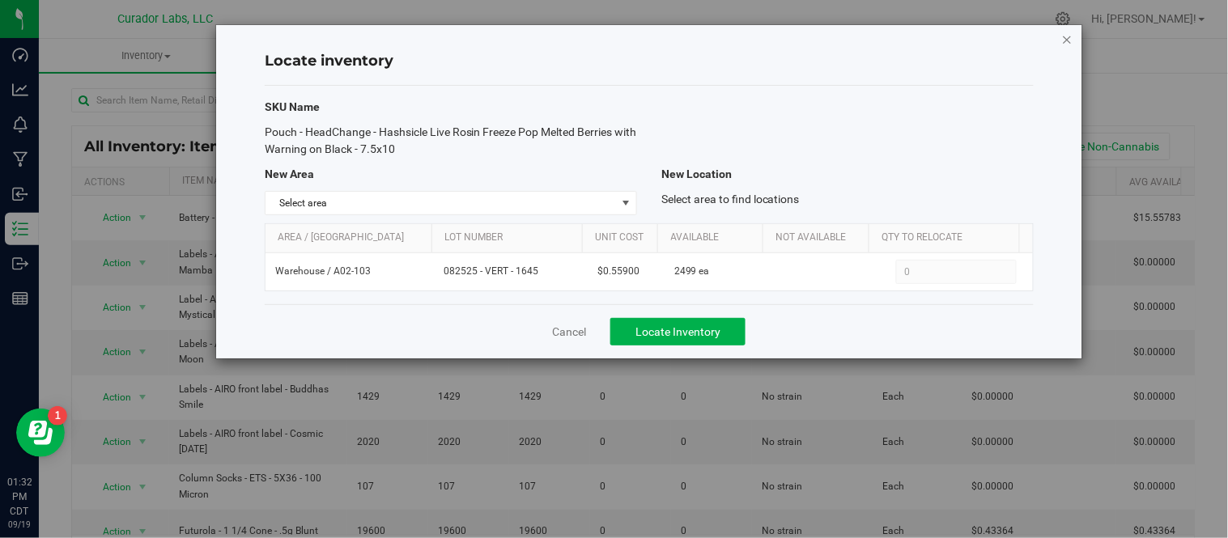
click at [1067, 33] on icon "button" at bounding box center [1067, 38] width 11 height 19
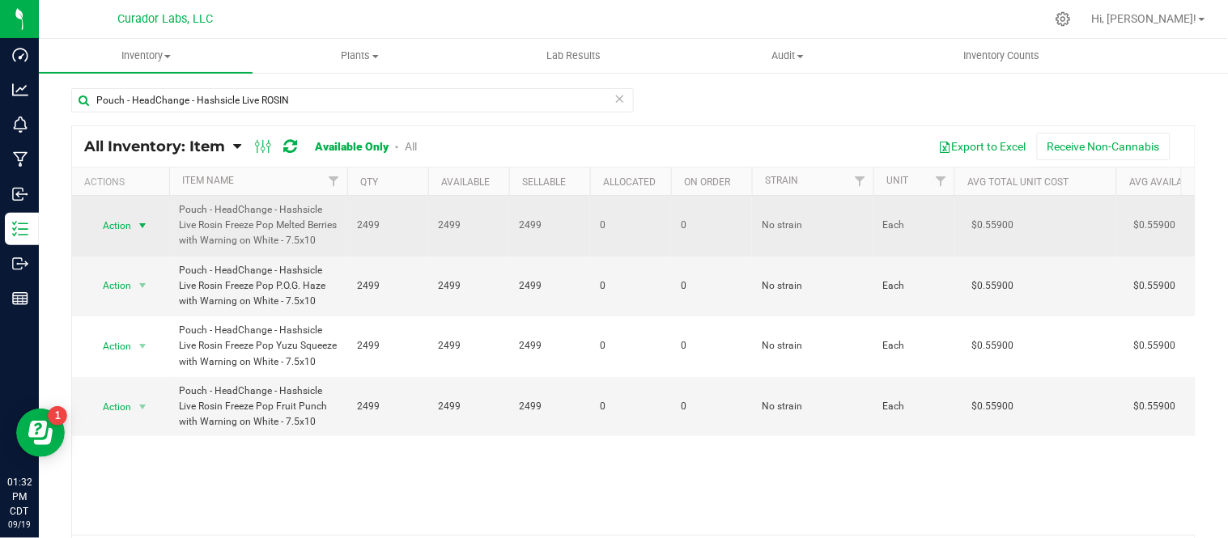
click at [146, 229] on span "select" at bounding box center [142, 225] width 13 height 13
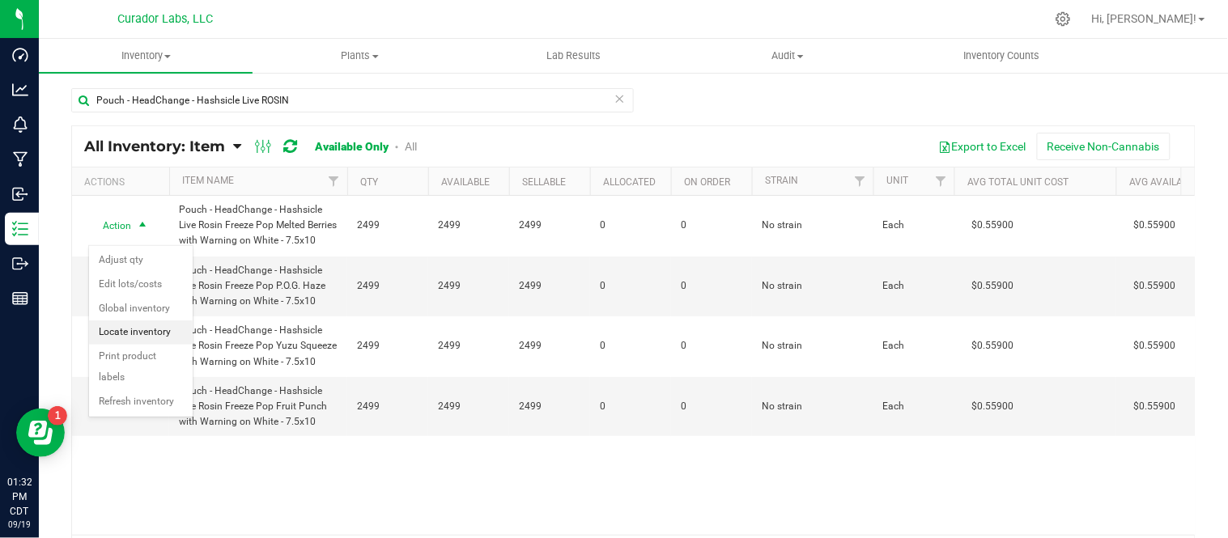
click at [141, 333] on li "Locate inventory" at bounding box center [141, 332] width 104 height 24
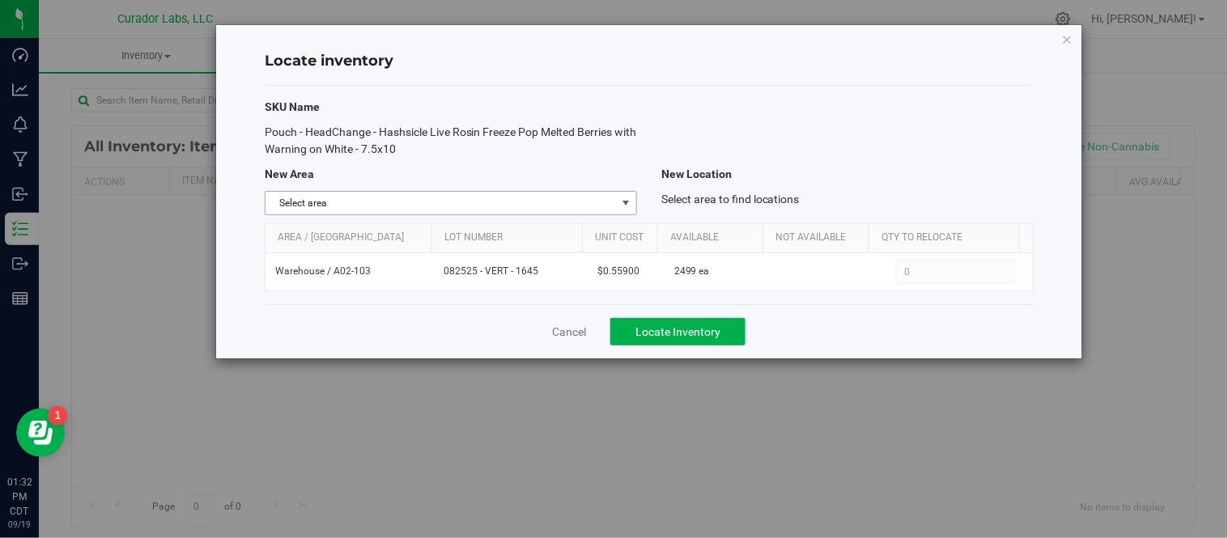
click at [527, 206] on span "Select area" at bounding box center [440, 203] width 350 height 23
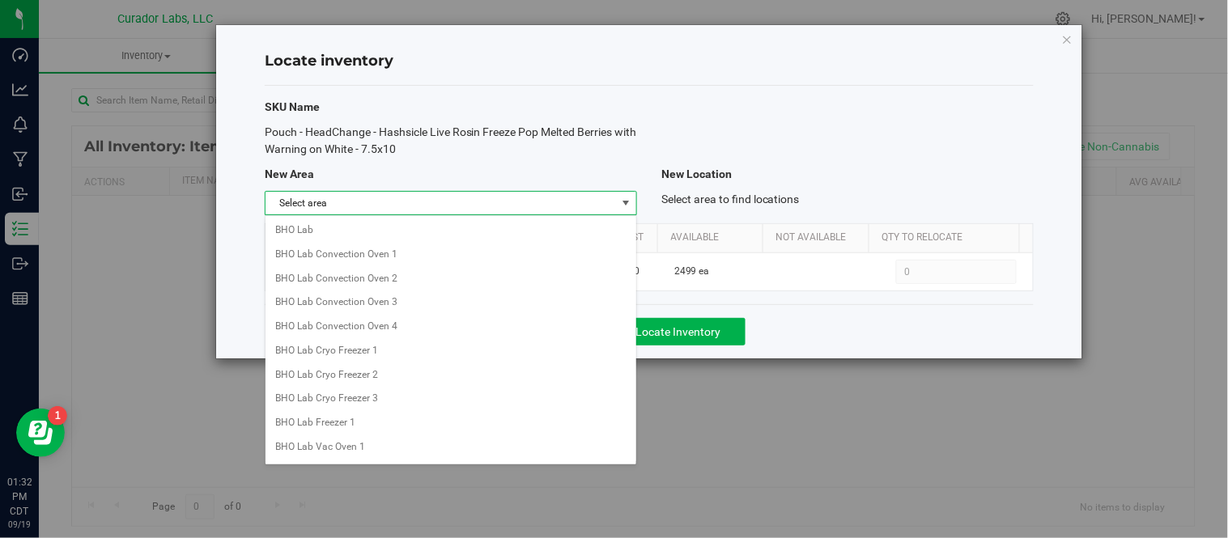
scroll to position [1307, 0]
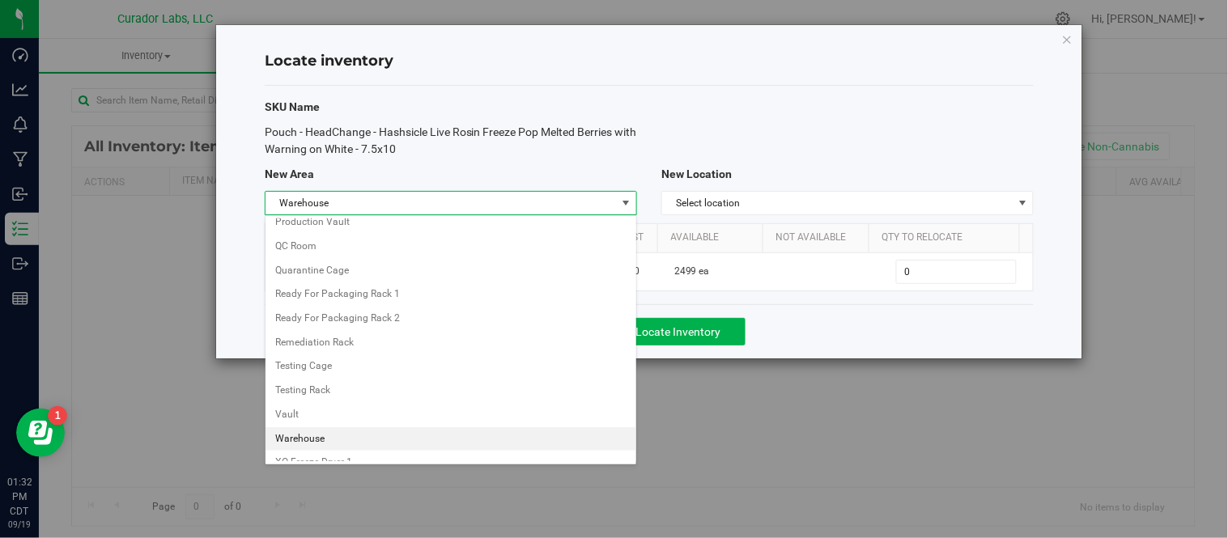
click at [335, 442] on li "Warehouse" at bounding box center [450, 439] width 371 height 24
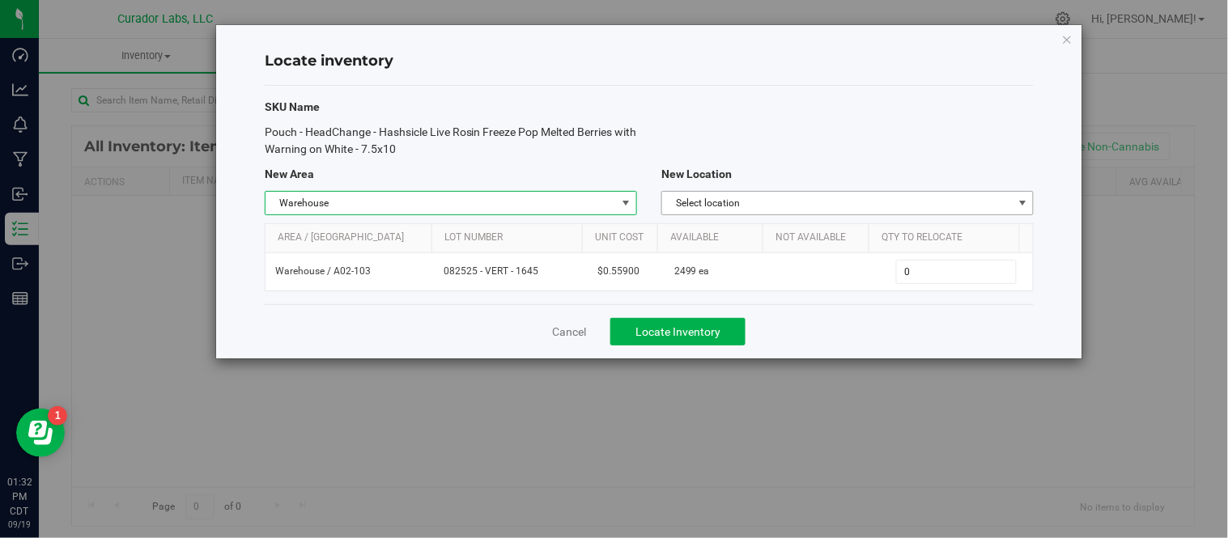
click at [774, 195] on span "Select location" at bounding box center [837, 203] width 350 height 23
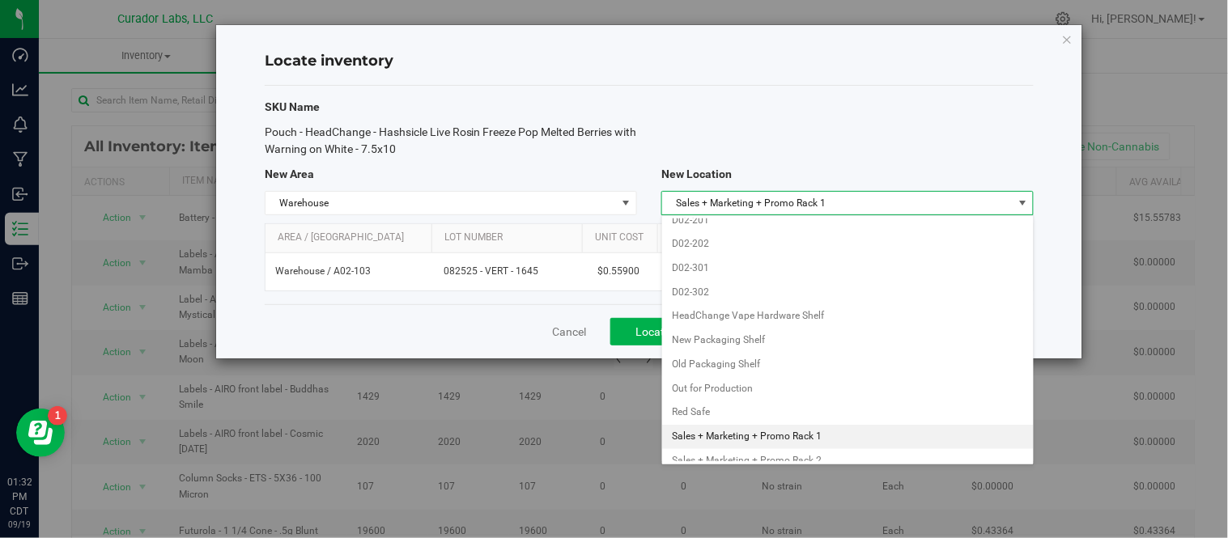
scroll to position [1815, 0]
click at [715, 442] on li "SMT Office" at bounding box center [847, 436] width 371 height 24
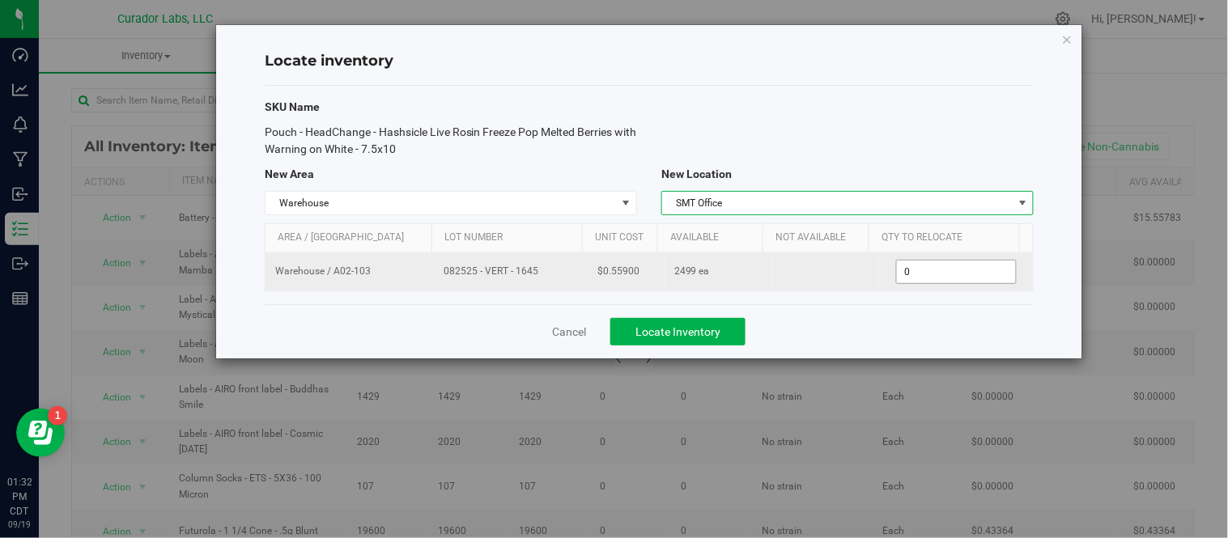
click at [934, 271] on span "0 0" at bounding box center [956, 272] width 121 height 24
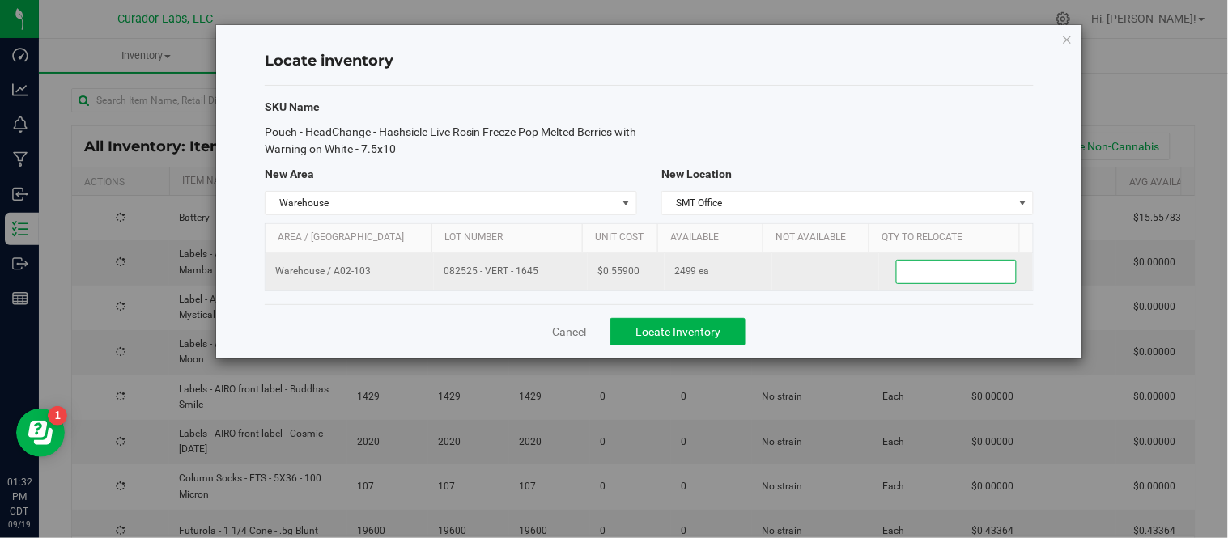
type input "1"
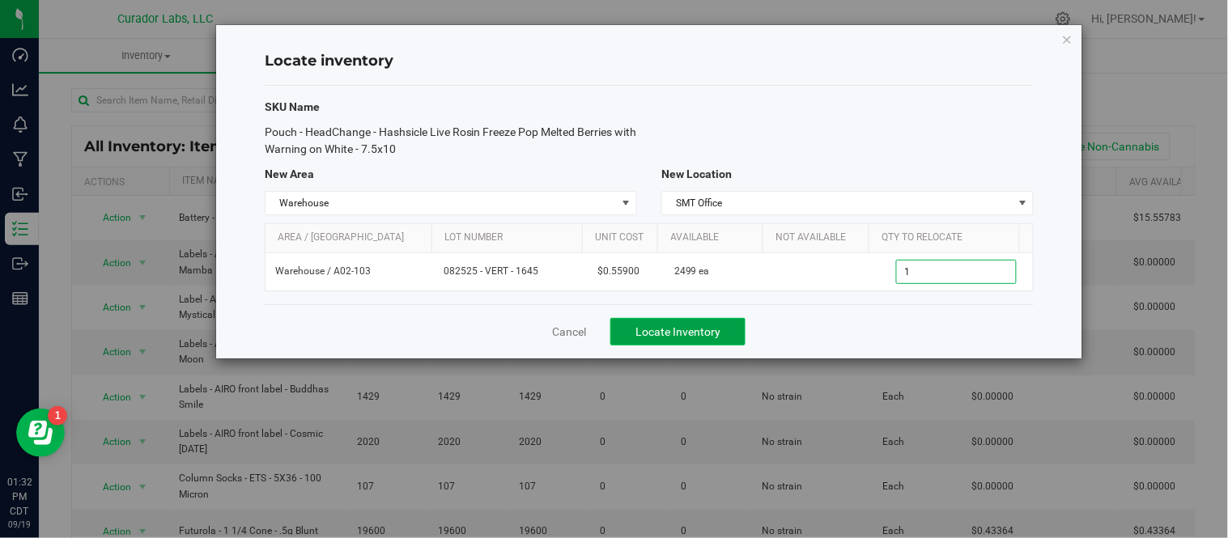
type input "1"
click at [732, 326] on button "Locate Inventory" at bounding box center [677, 332] width 135 height 28
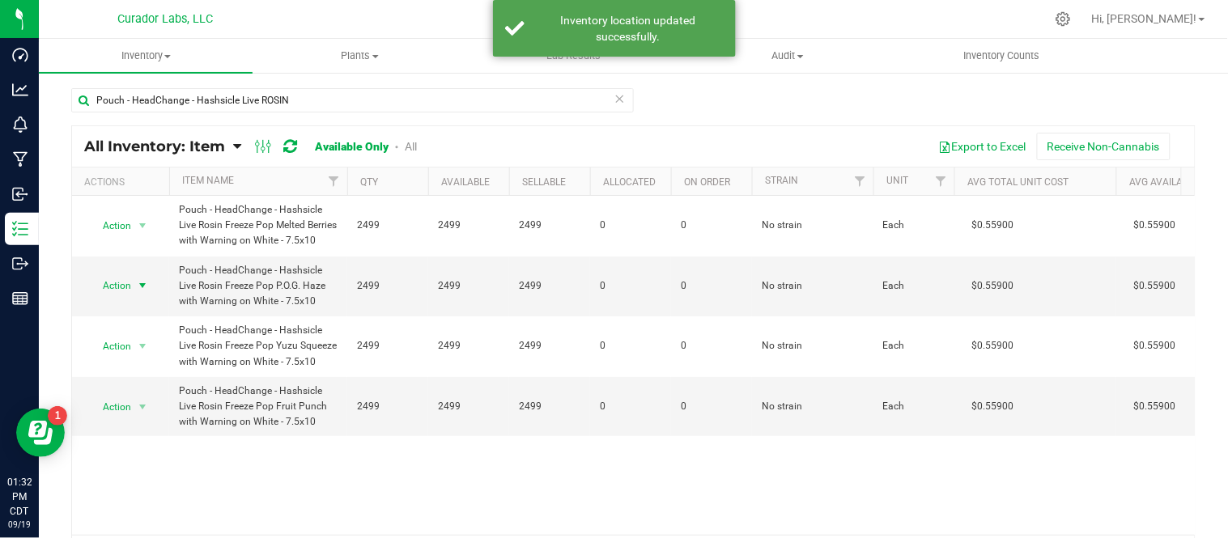
click at [142, 292] on span "select" at bounding box center [142, 285] width 13 height 13
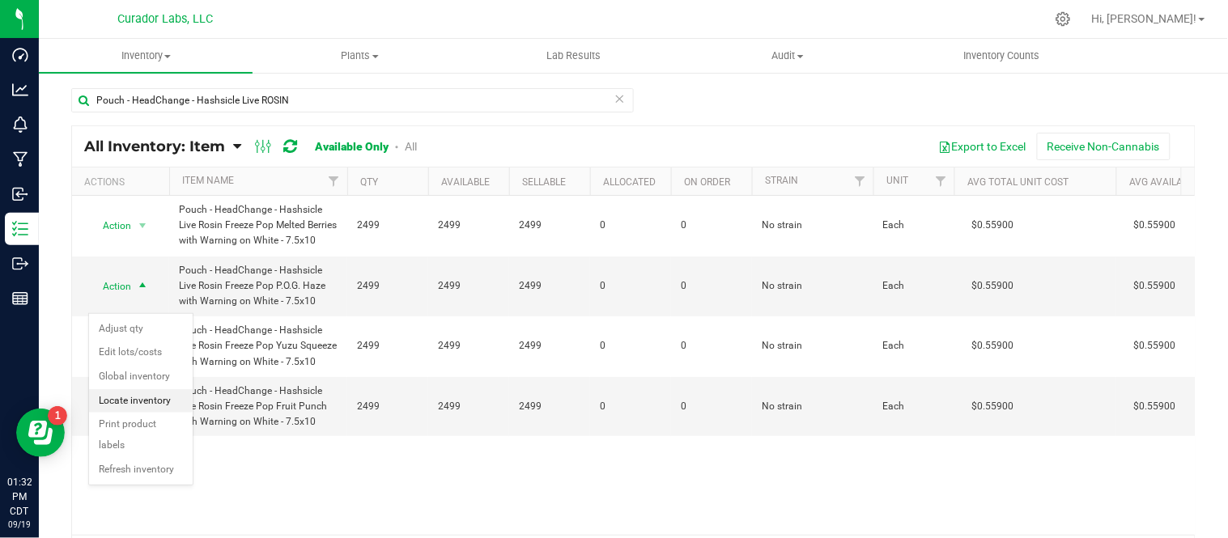
click at [147, 399] on li "Locate inventory" at bounding box center [141, 401] width 104 height 24
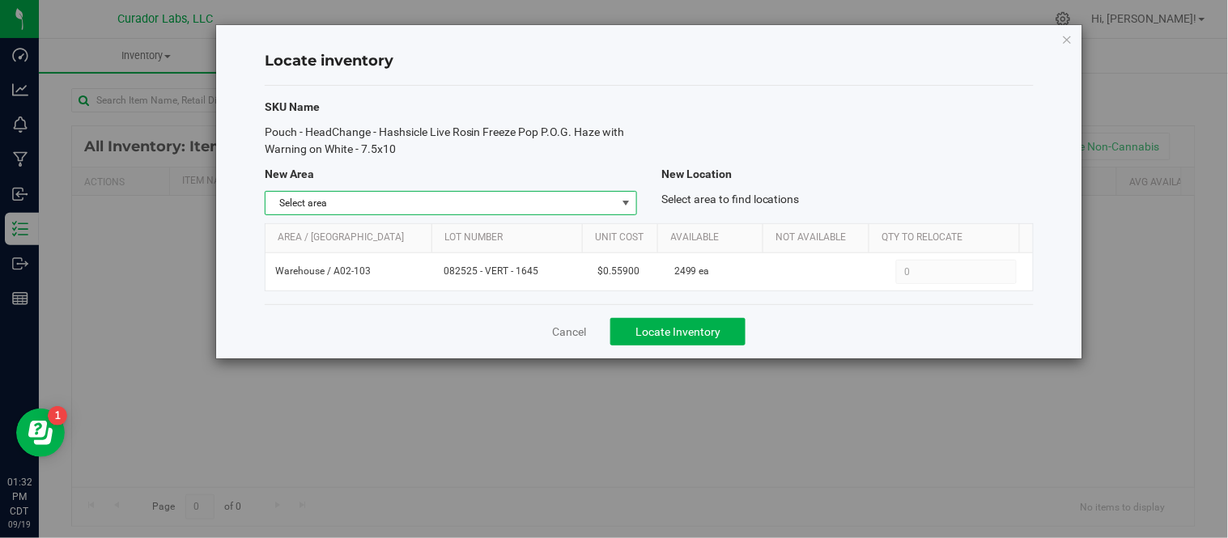
click at [545, 199] on span "Select area" at bounding box center [440, 203] width 350 height 23
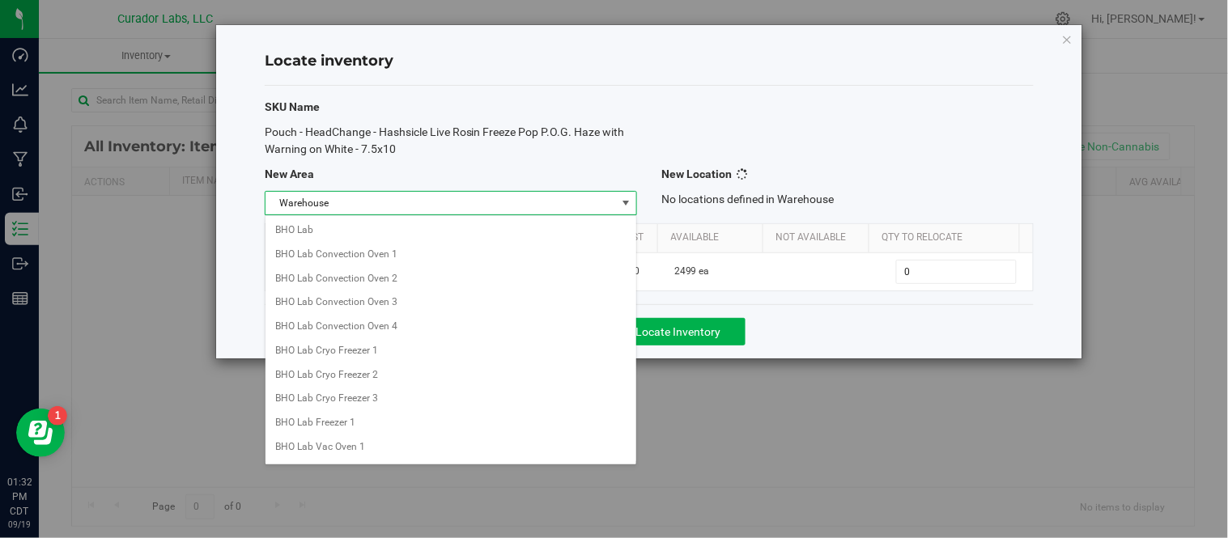
scroll to position [1307, 0]
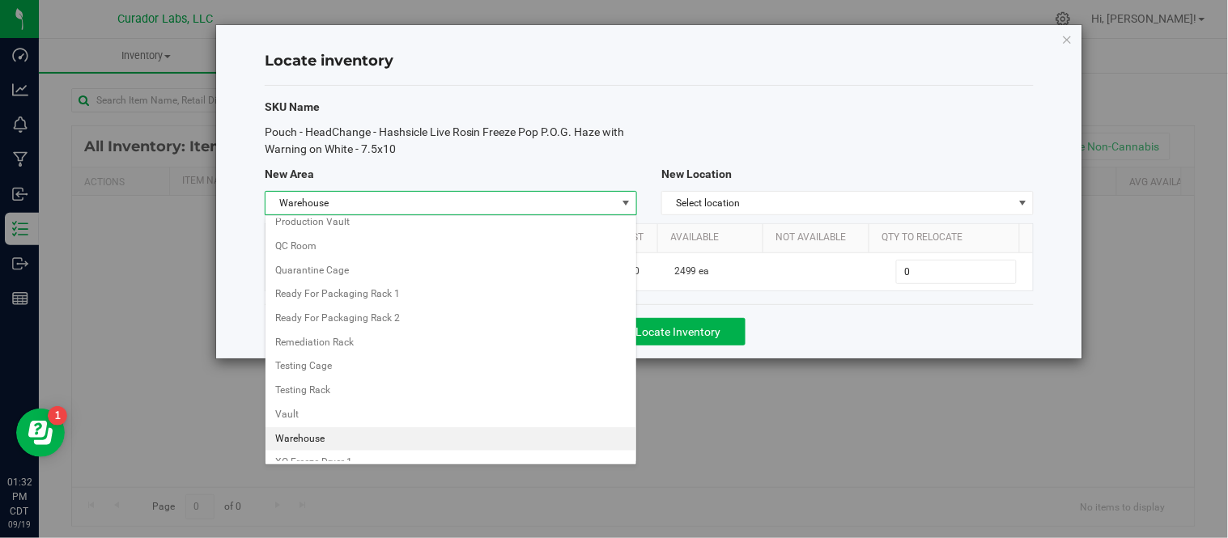
click at [319, 445] on li "Warehouse" at bounding box center [450, 439] width 371 height 24
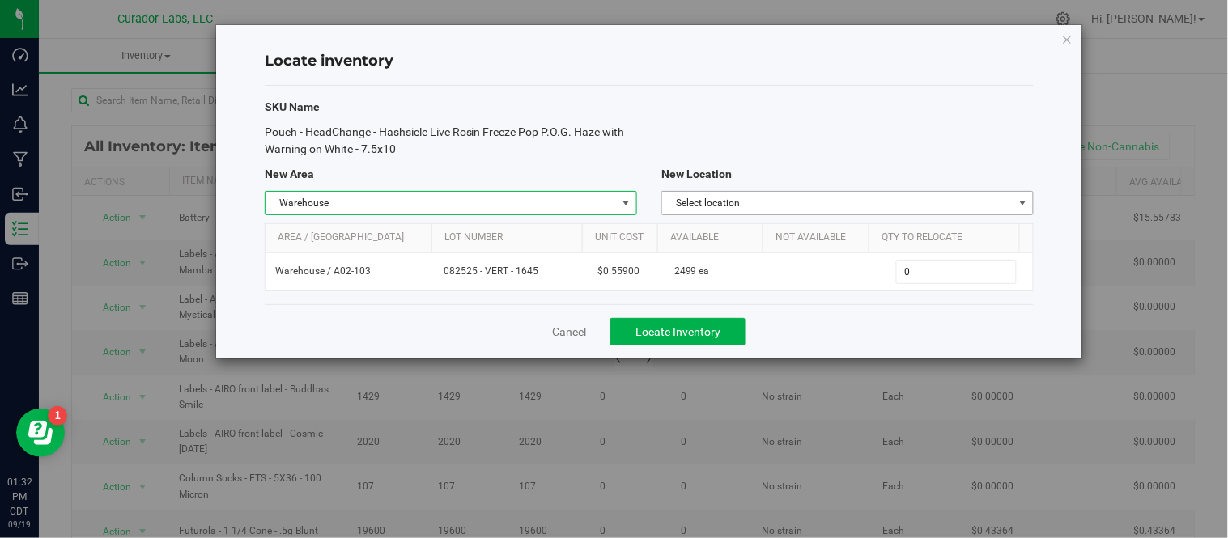
click at [795, 206] on span "Select location" at bounding box center [837, 203] width 350 height 23
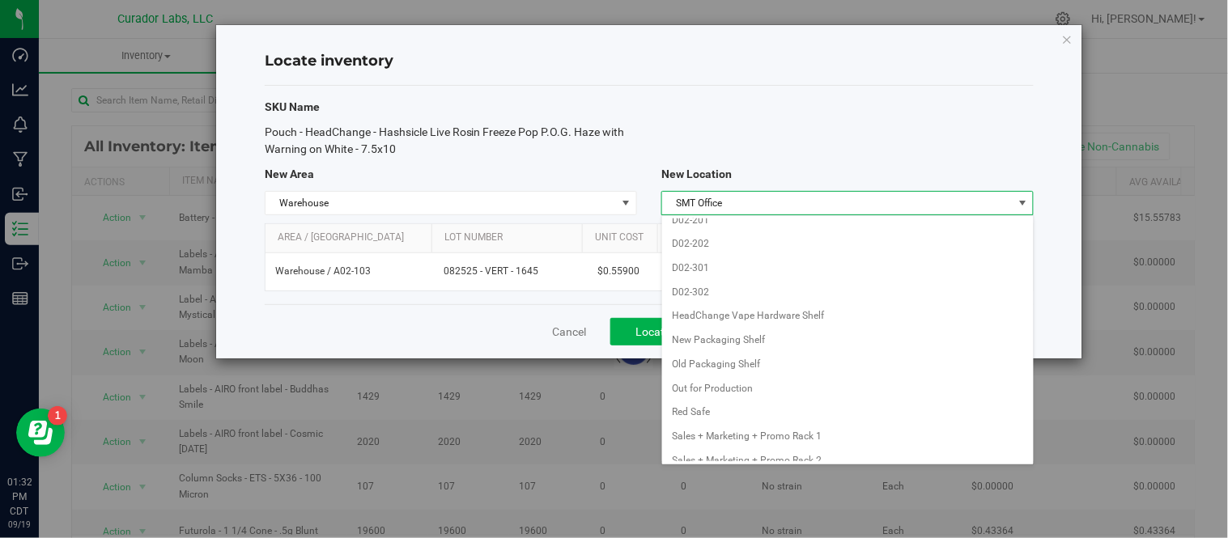
scroll to position [1815, 0]
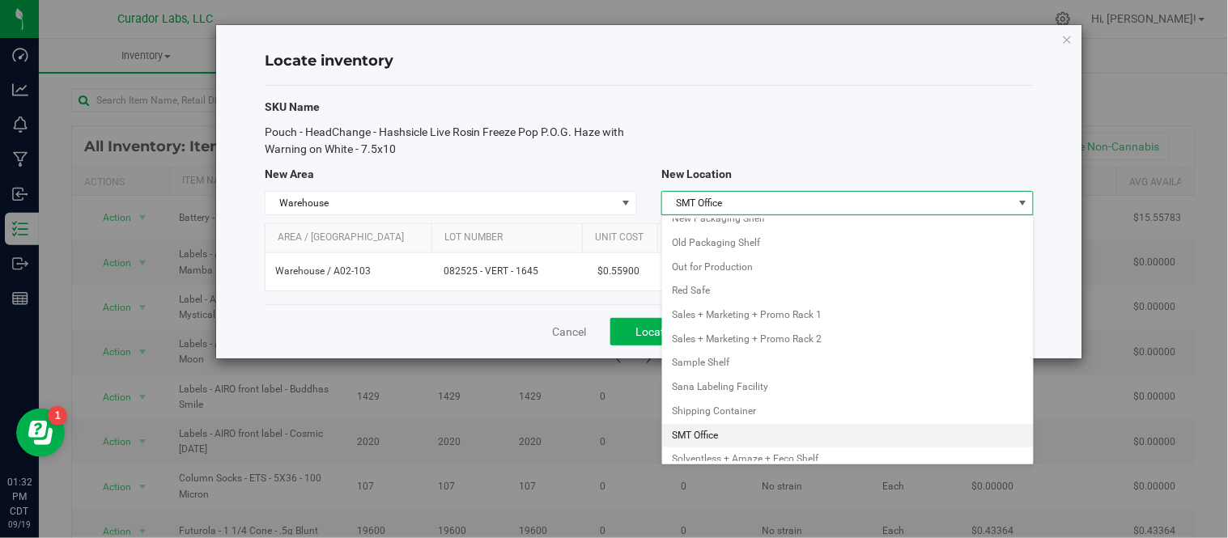
click at [725, 448] on li "SMT Office" at bounding box center [847, 436] width 371 height 24
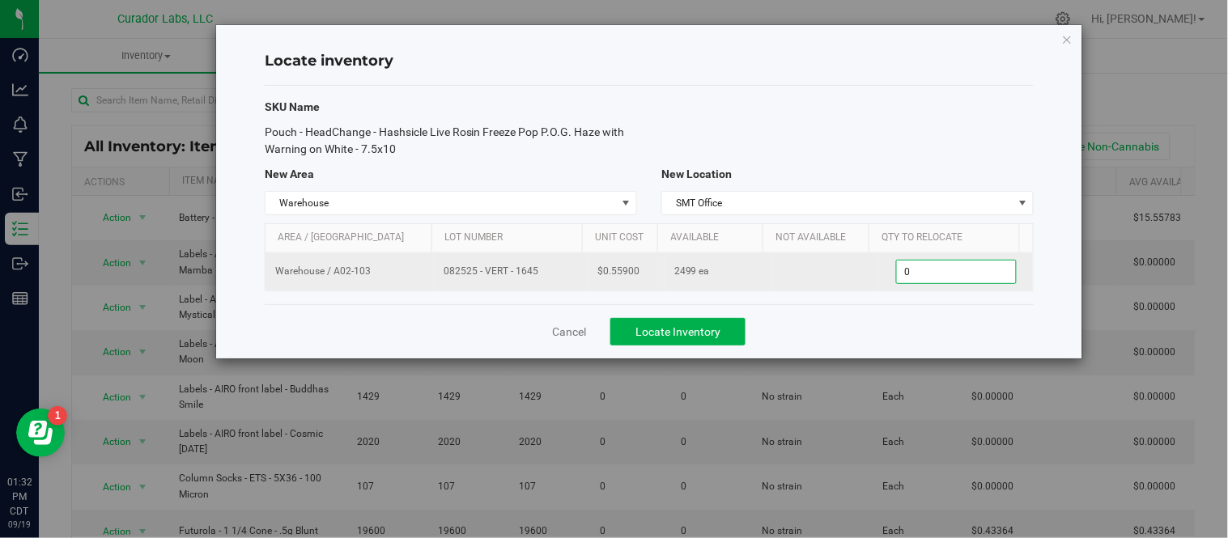
click at [911, 268] on span "0 0" at bounding box center [956, 272] width 121 height 24
type input "1"
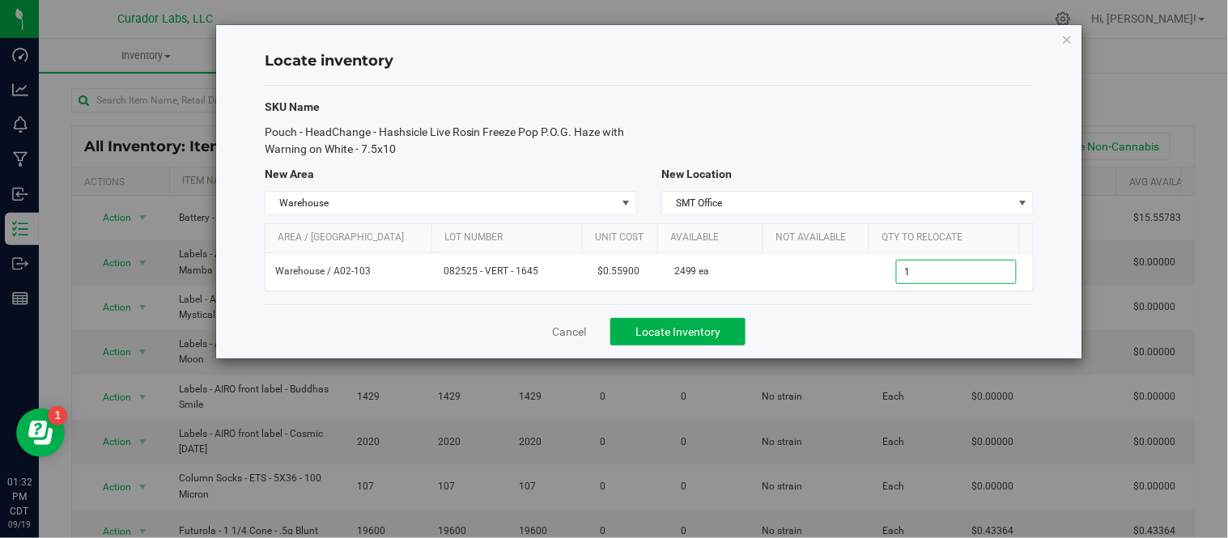
type input "1"
click at [818, 302] on div "SKU Name Pouch - HeadChange - Hashsicle Live Rosin Freeze Pop P.O.G. Haze with …" at bounding box center [649, 195] width 769 height 218
click at [676, 332] on span "Locate Inventory" at bounding box center [677, 331] width 85 height 13
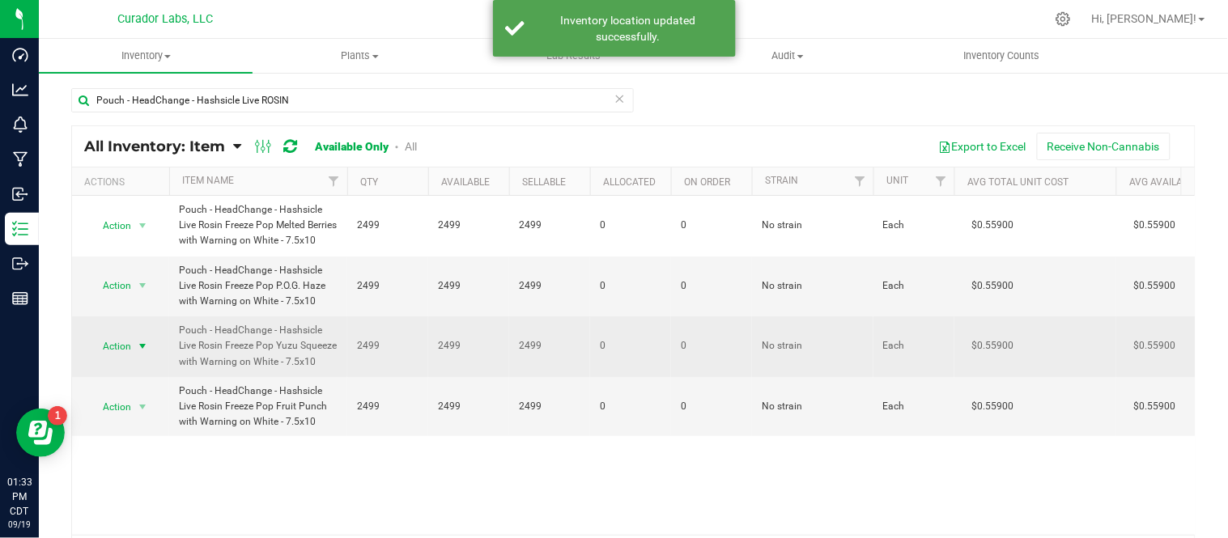
click at [146, 353] on span "select" at bounding box center [142, 346] width 13 height 13
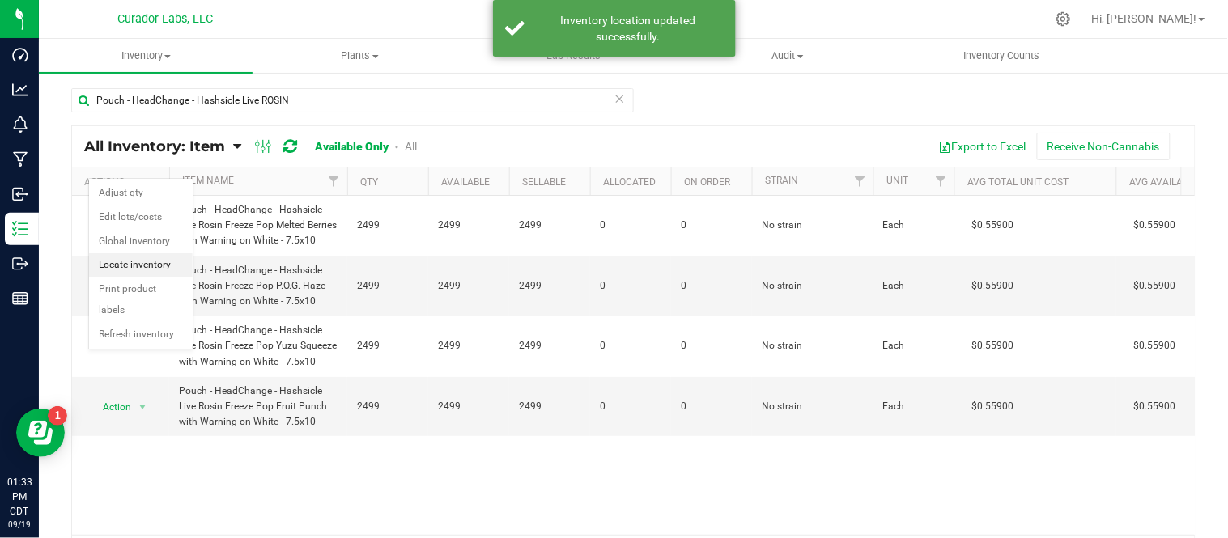
click at [138, 257] on li "Locate inventory" at bounding box center [141, 265] width 104 height 24
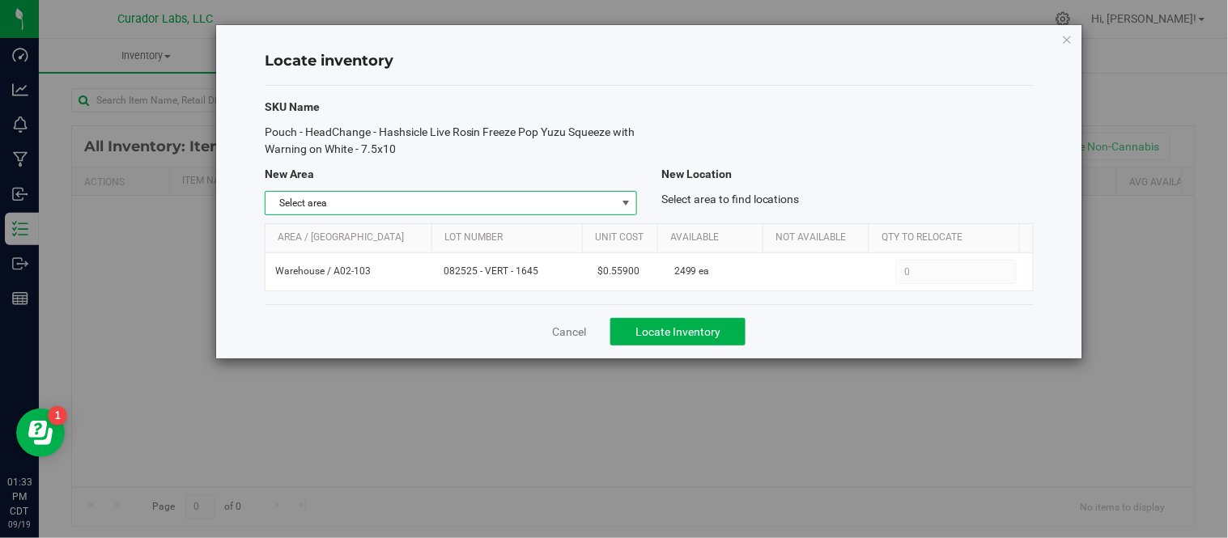
click at [479, 200] on span "Select area" at bounding box center [440, 203] width 350 height 23
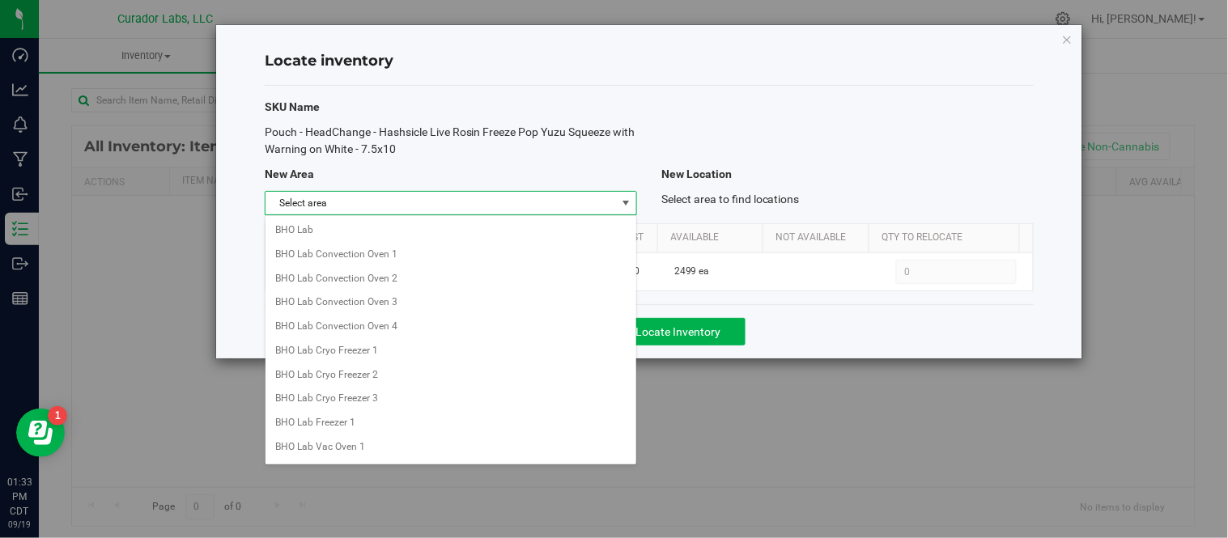
scroll to position [1307, 0]
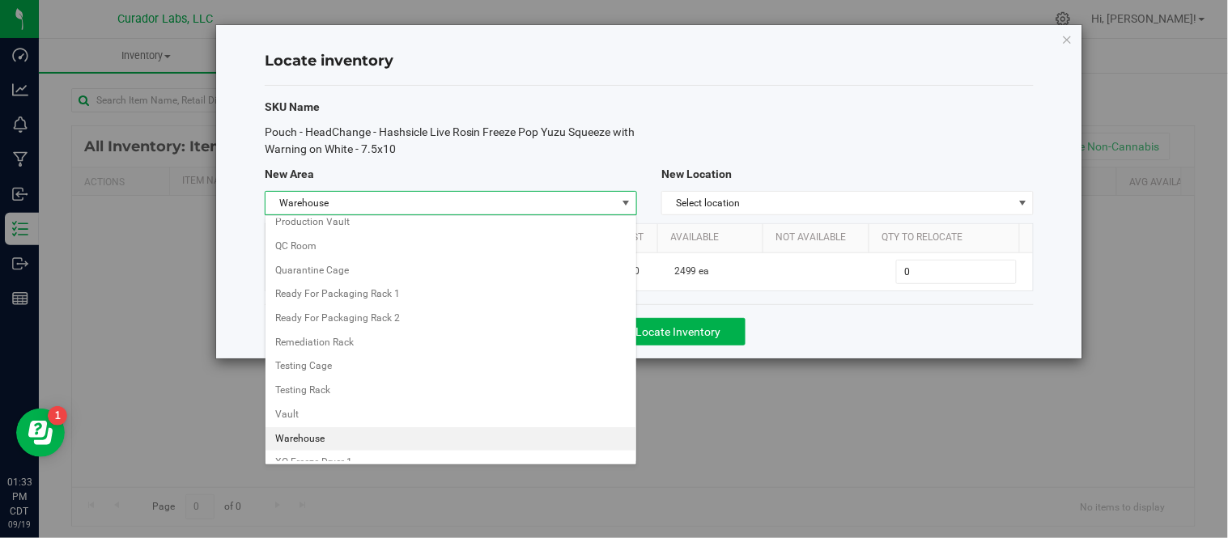
click at [343, 452] on li "Warehouse" at bounding box center [450, 439] width 371 height 24
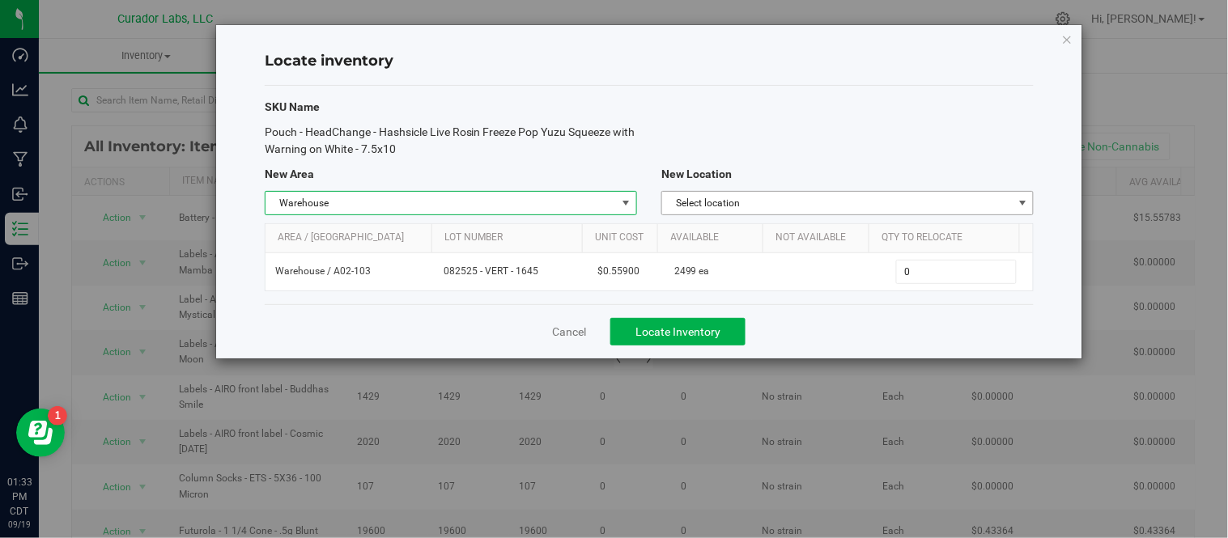
click at [859, 196] on span "Select location" at bounding box center [837, 203] width 350 height 23
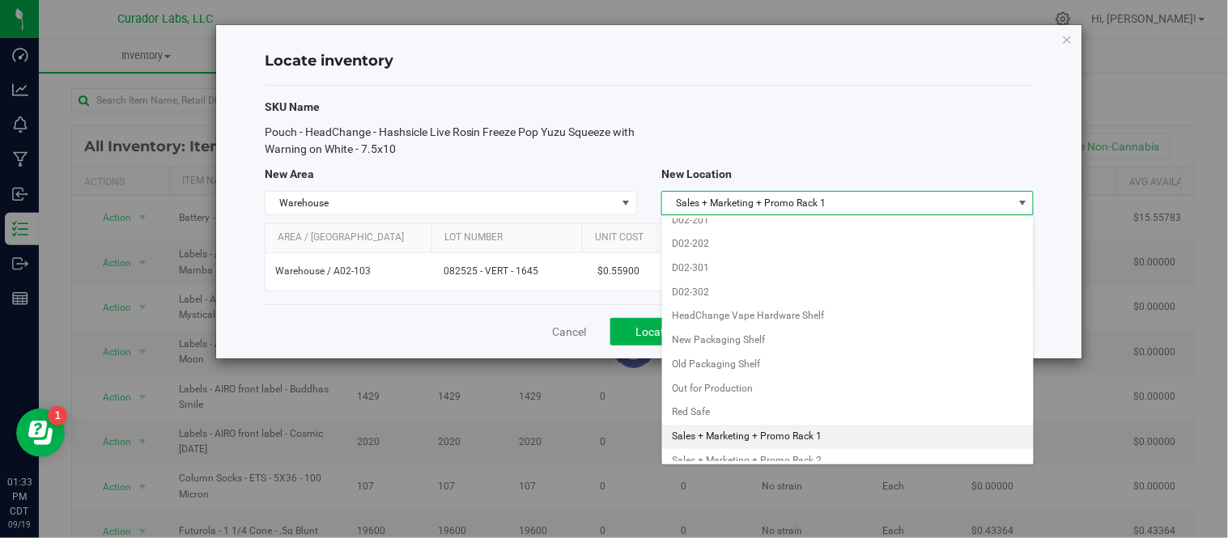
scroll to position [1815, 0]
click at [731, 448] on li "SMT Office" at bounding box center [847, 436] width 371 height 24
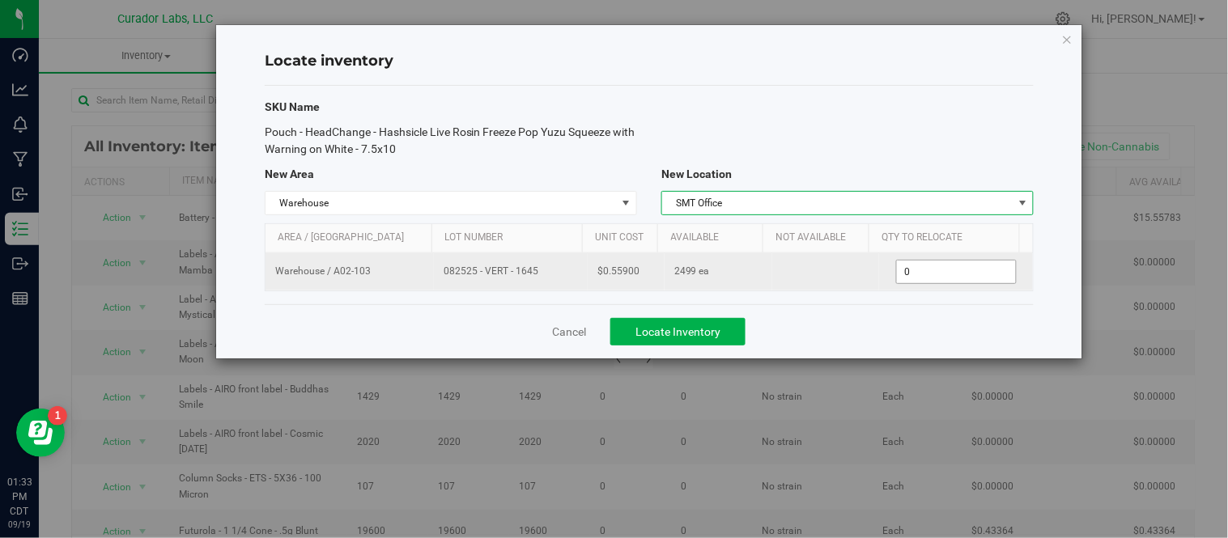
click at [964, 272] on span "0 0" at bounding box center [956, 272] width 121 height 24
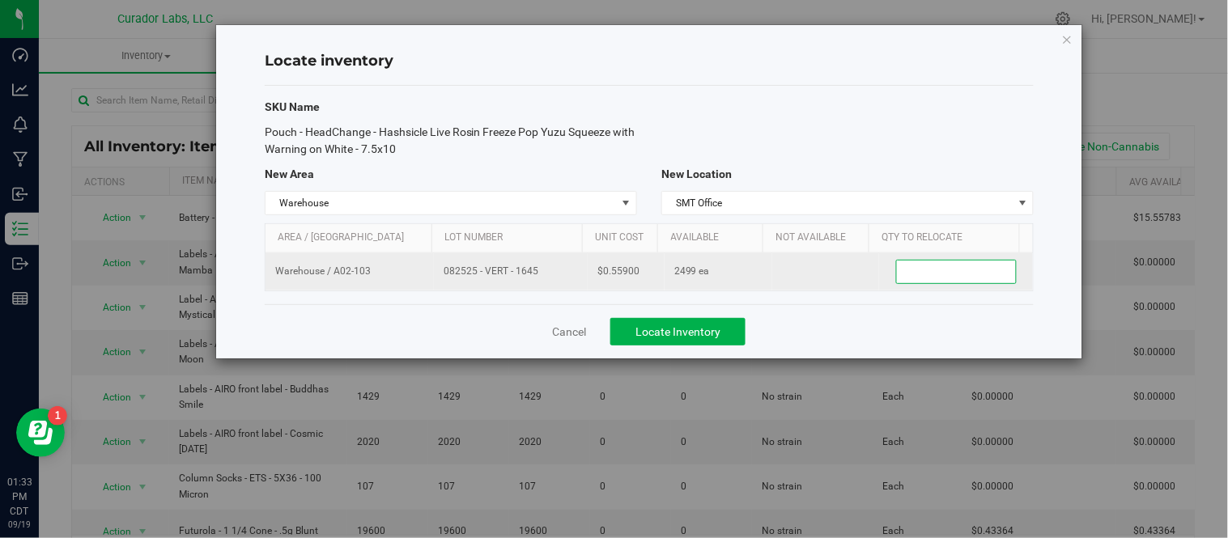
type input "1"
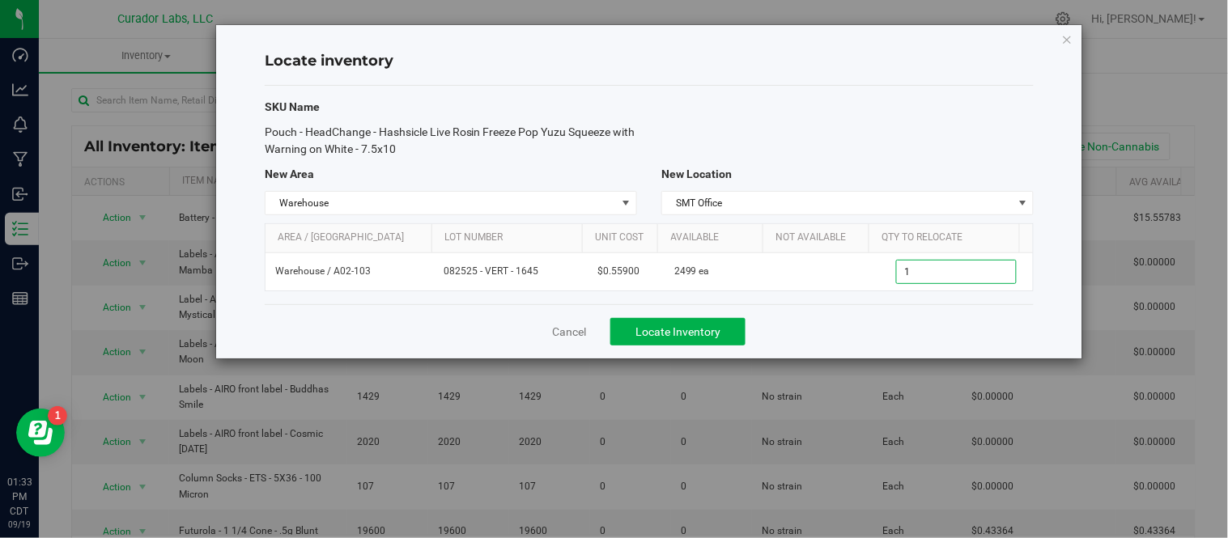
type input "1"
click at [797, 330] on div "Cancel Locate Inventory" at bounding box center [649, 331] width 769 height 54
click at [723, 324] on button "Locate Inventory" at bounding box center [677, 332] width 135 height 28
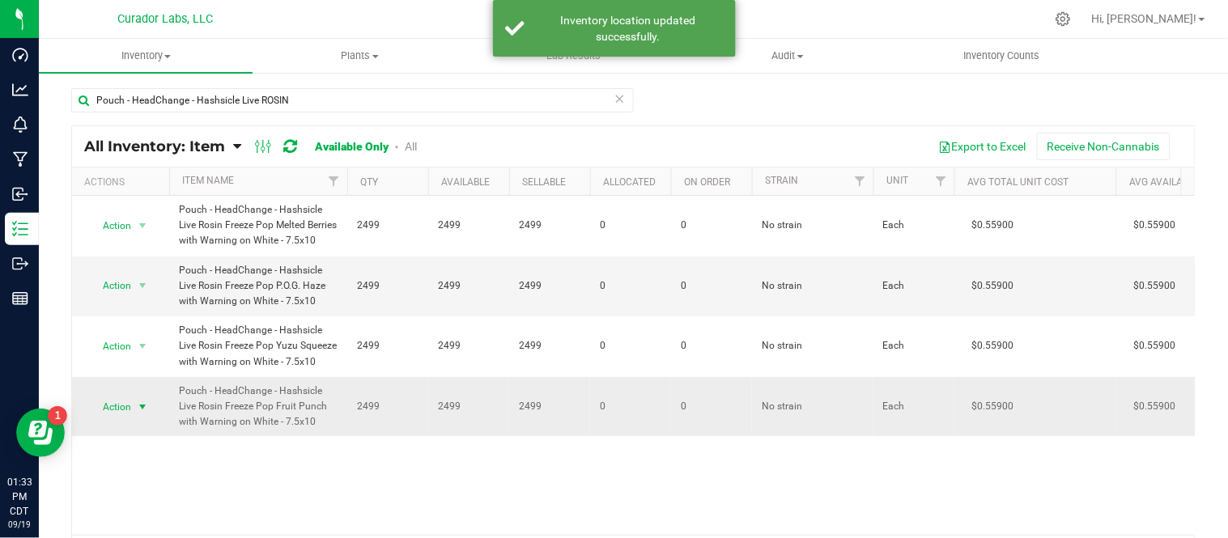
click at [138, 413] on span "select" at bounding box center [142, 407] width 13 height 13
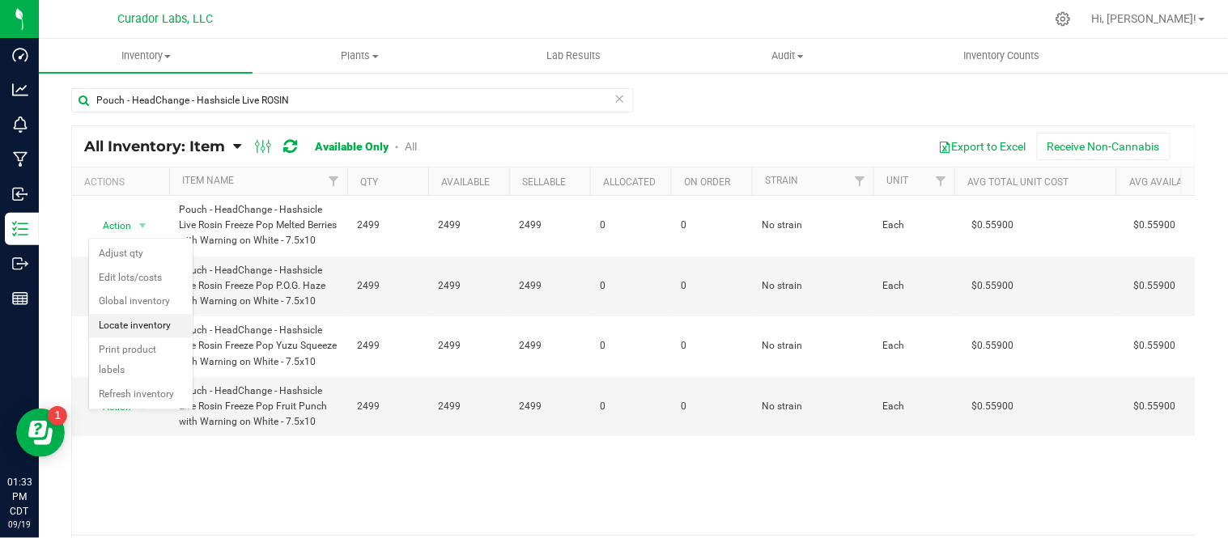
click at [149, 333] on li "Locate inventory" at bounding box center [141, 326] width 104 height 24
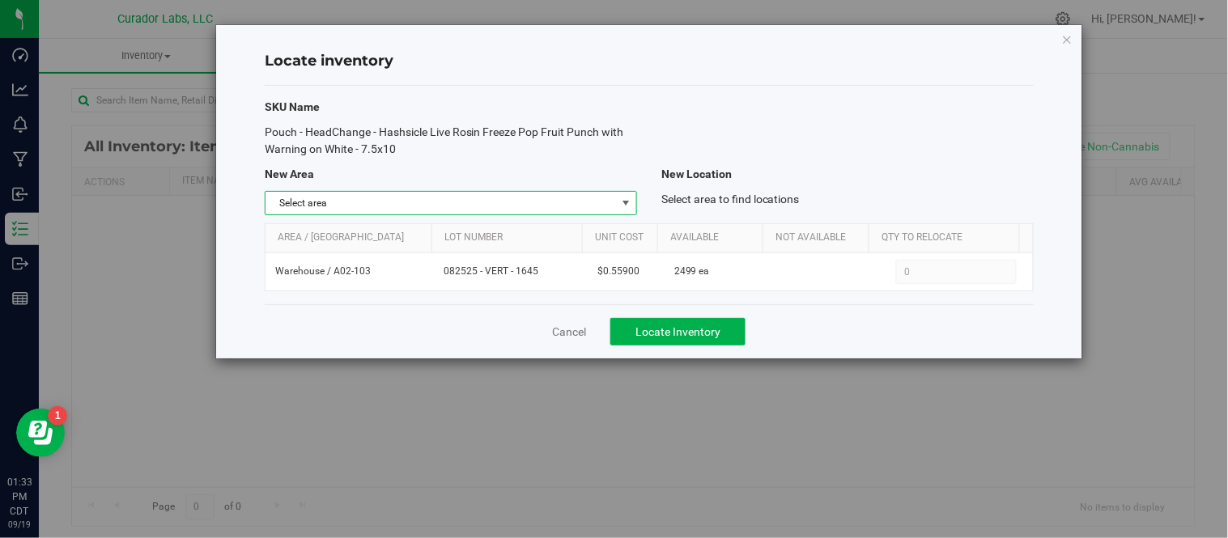
click at [459, 196] on span "Select area" at bounding box center [440, 203] width 350 height 23
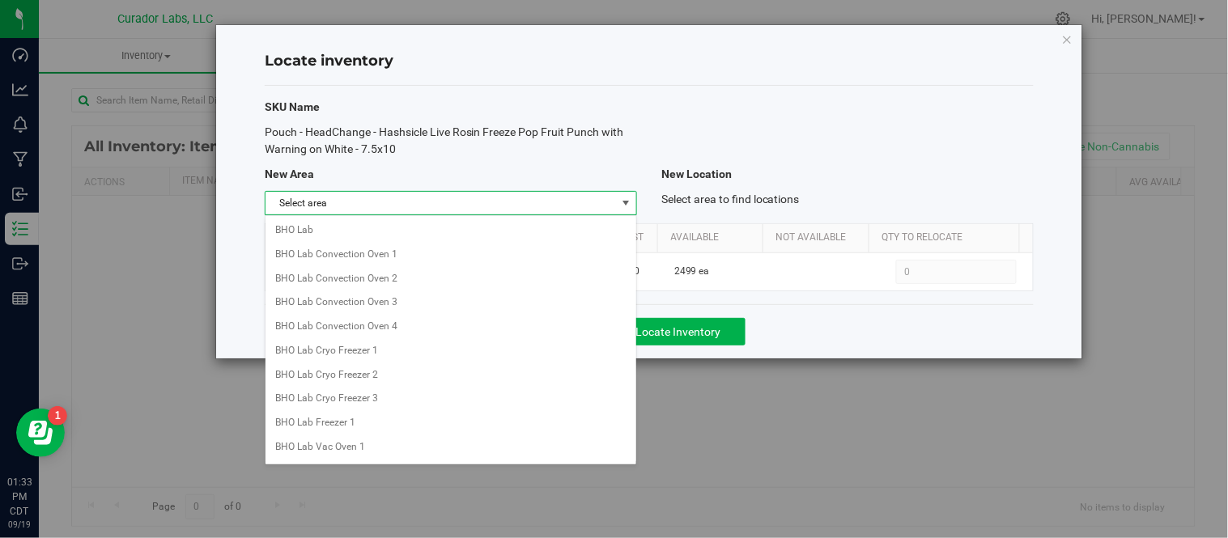
scroll to position [1307, 0]
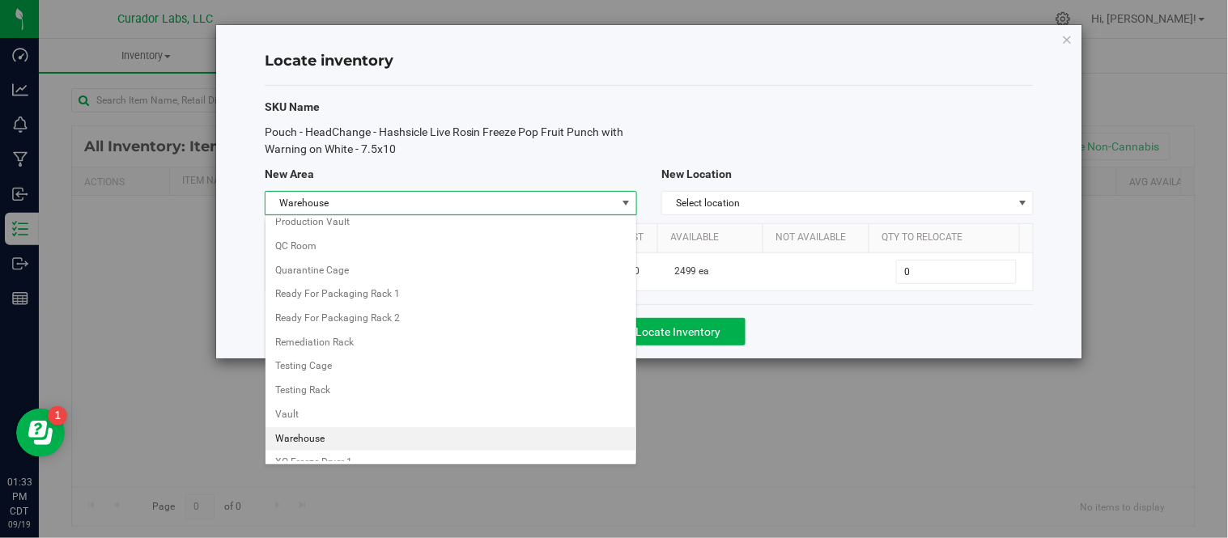
click at [316, 447] on li "Warehouse" at bounding box center [450, 439] width 371 height 24
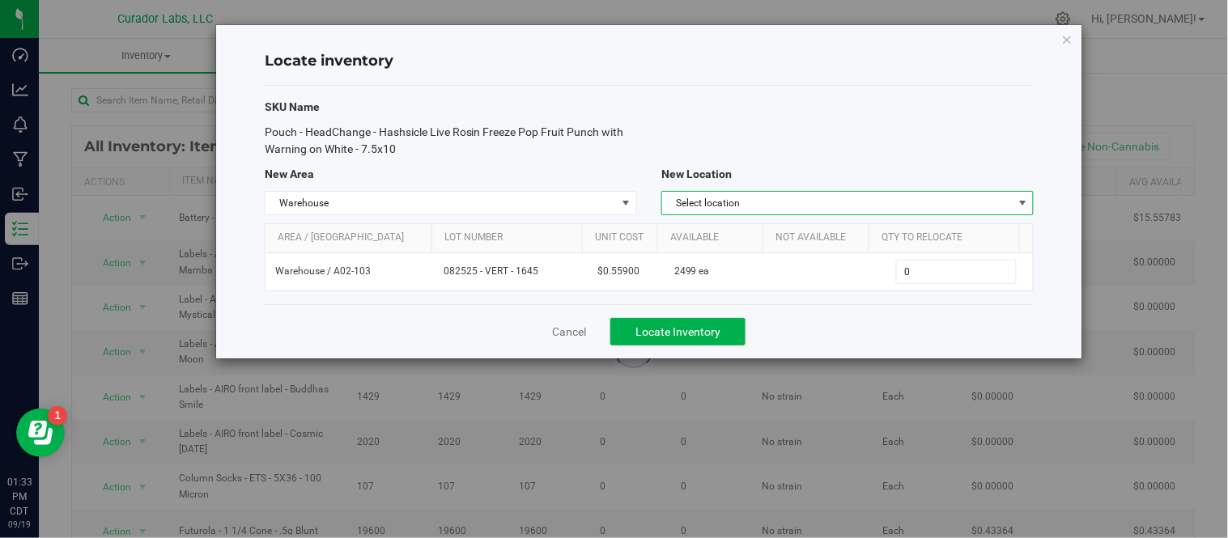
click at [825, 201] on span "Select location" at bounding box center [837, 203] width 350 height 23
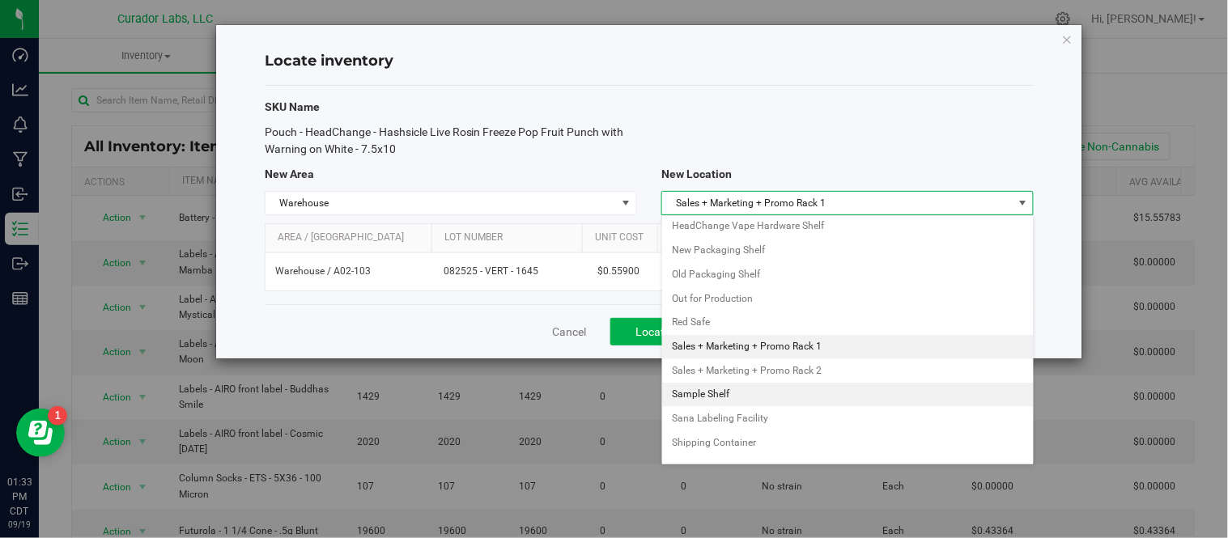
scroll to position [1873, 0]
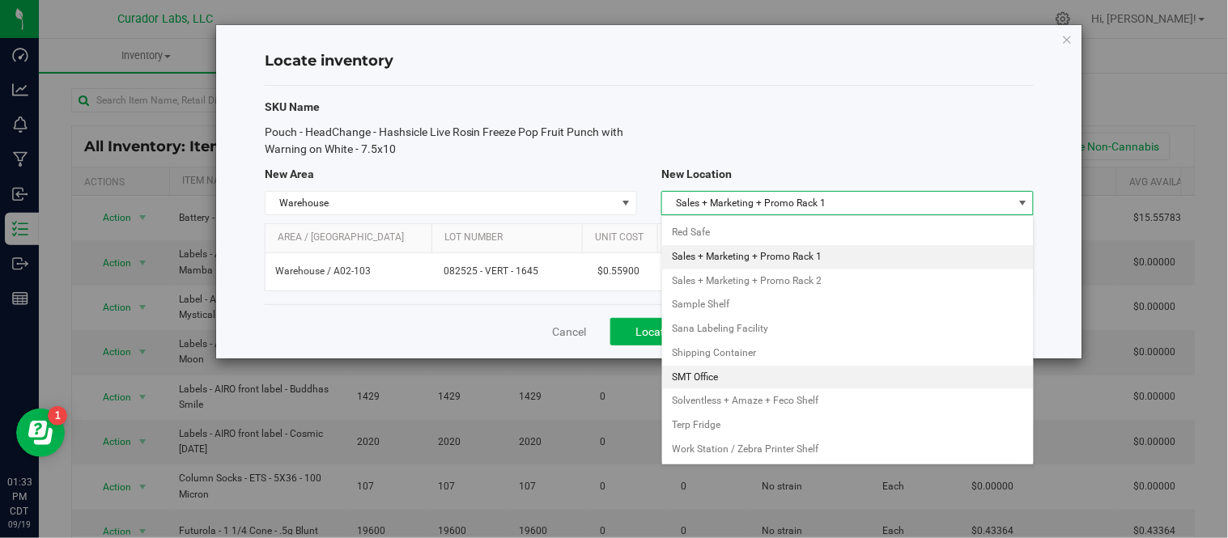
click at [721, 390] on li "SMT Office" at bounding box center [847, 378] width 371 height 24
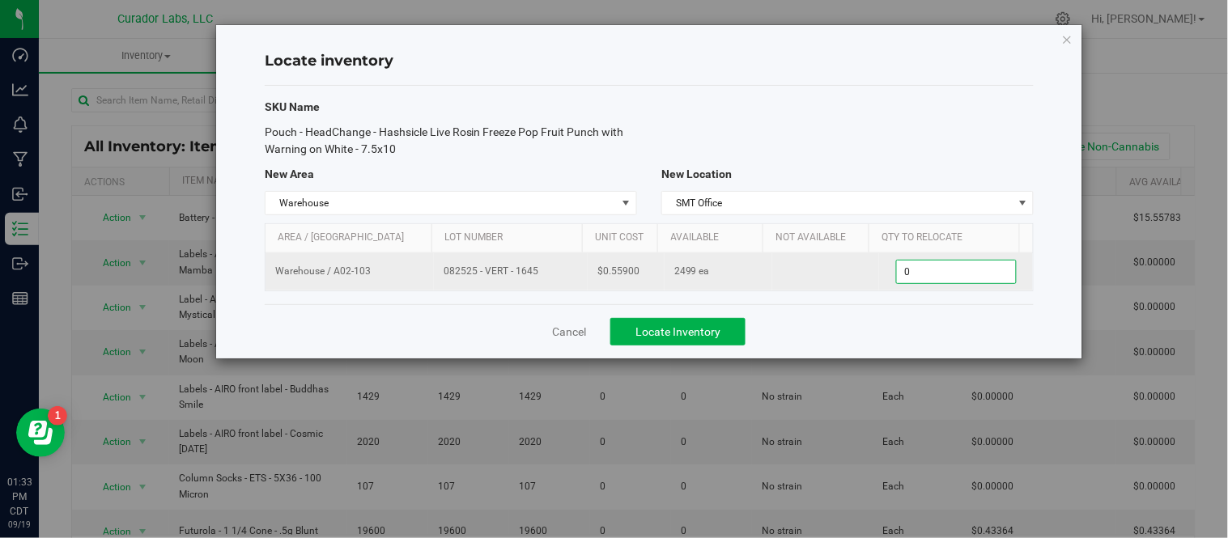
click at [922, 272] on span "0 0" at bounding box center [956, 272] width 121 height 24
type input "1"
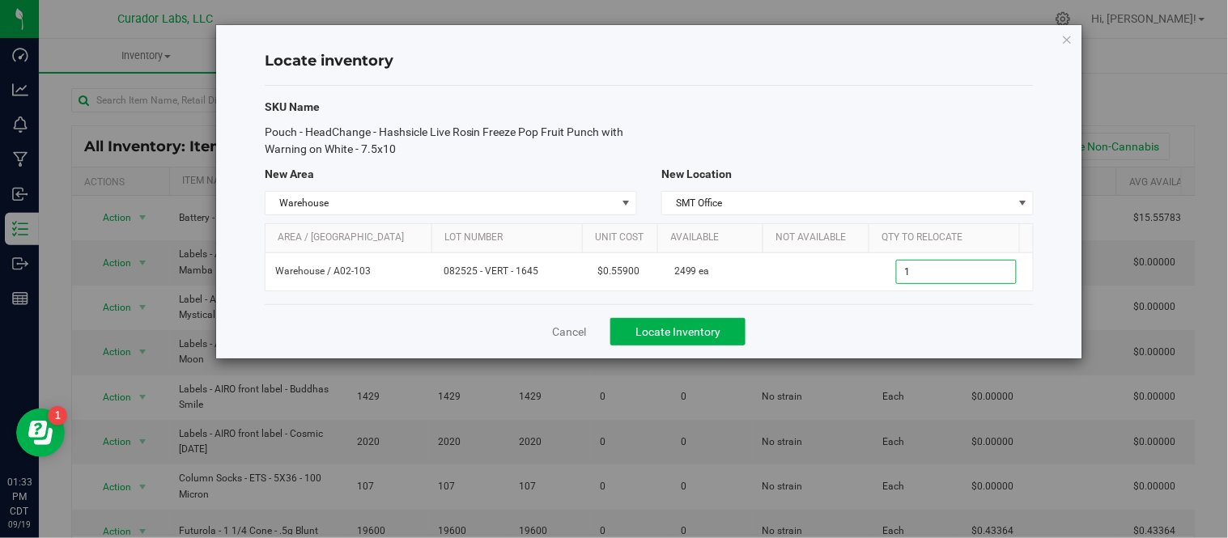
type input "1"
click at [876, 317] on div "Cancel Locate Inventory" at bounding box center [649, 331] width 769 height 54
click at [706, 335] on span "Locate Inventory" at bounding box center [677, 331] width 85 height 13
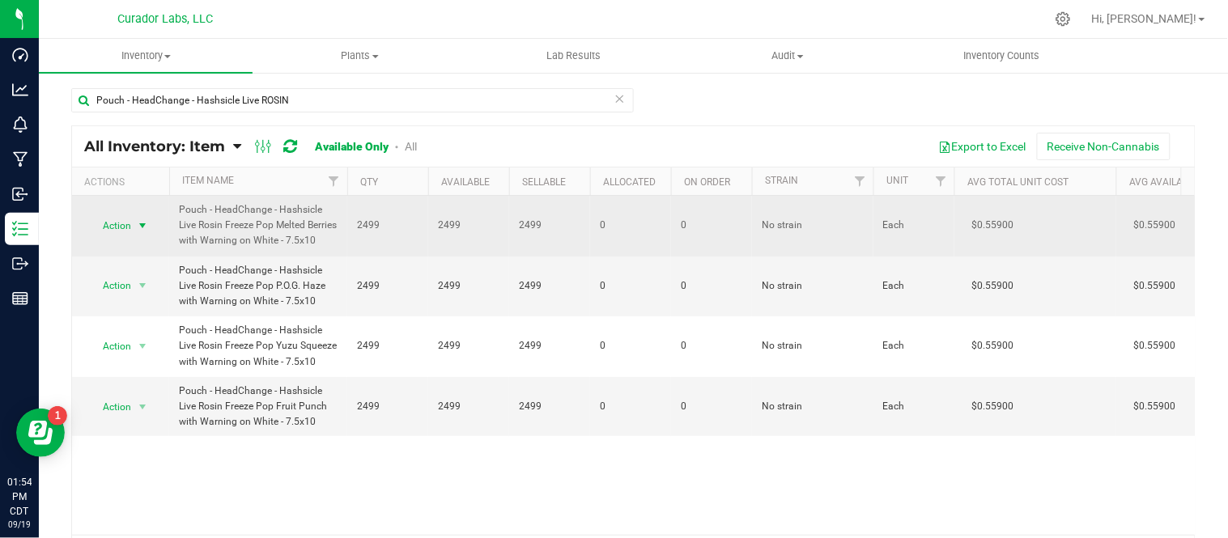
click at [148, 231] on span "select" at bounding box center [142, 225] width 13 height 13
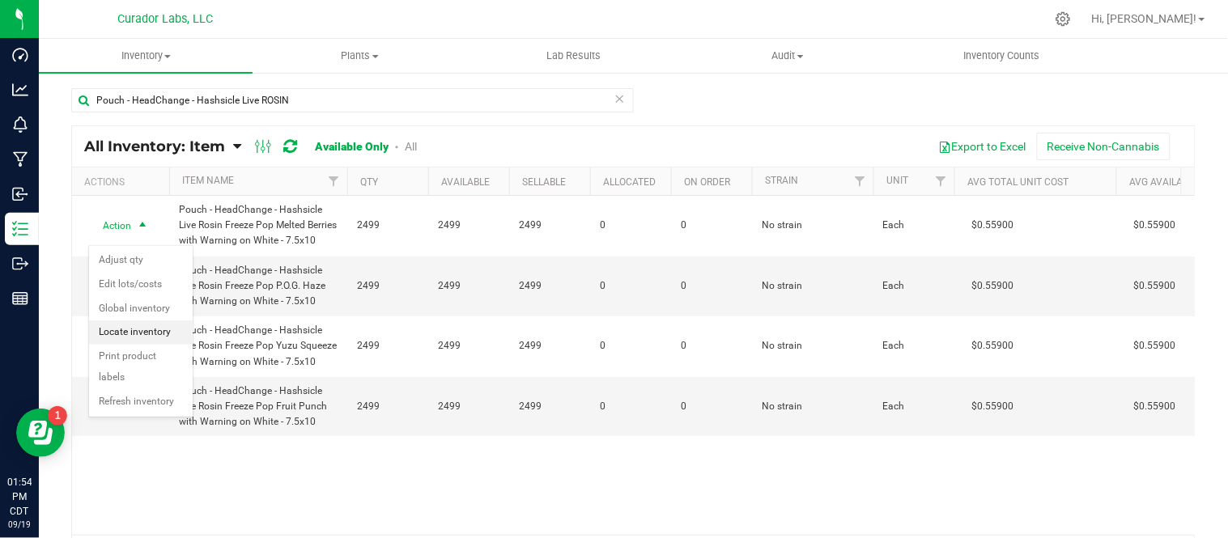
click at [156, 332] on li "Locate inventory" at bounding box center [141, 332] width 104 height 24
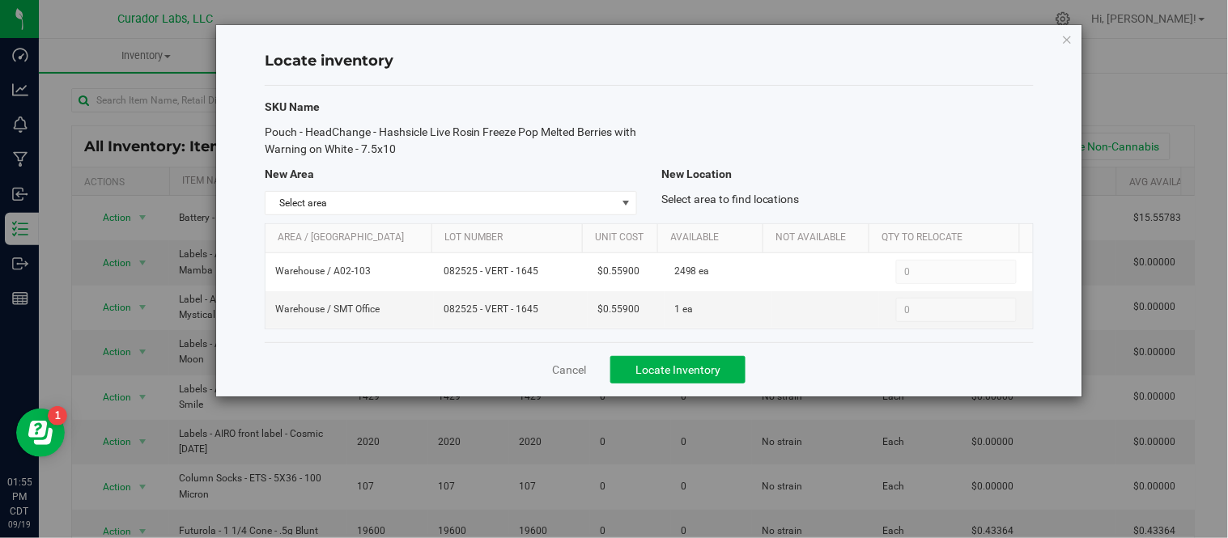
drag, startPoint x: 260, startPoint y: 132, endPoint x: 434, endPoint y: 149, distance: 174.8
click at [434, 149] on div "Pouch - HeadChange - Hashsicle Live Rosin Freeze Pop Melted Berries with Warnin…" at bounding box center [450, 141] width 397 height 34
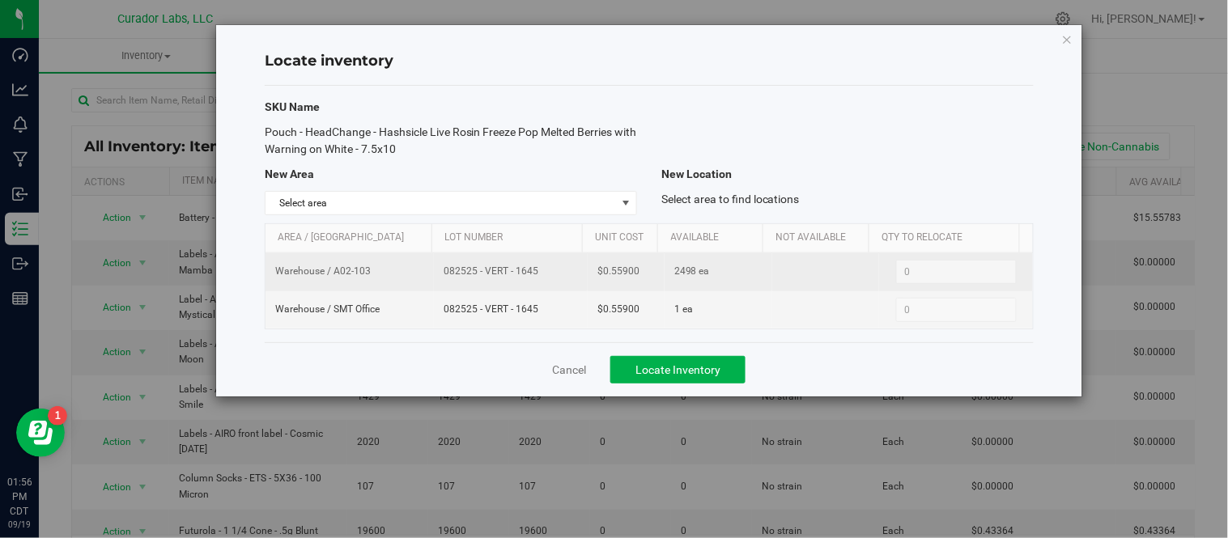
drag, startPoint x: 435, startPoint y: 277, endPoint x: 527, endPoint y: 283, distance: 91.7
click at [527, 283] on td "082525 - VERT - 1645" at bounding box center [511, 272] width 154 height 38
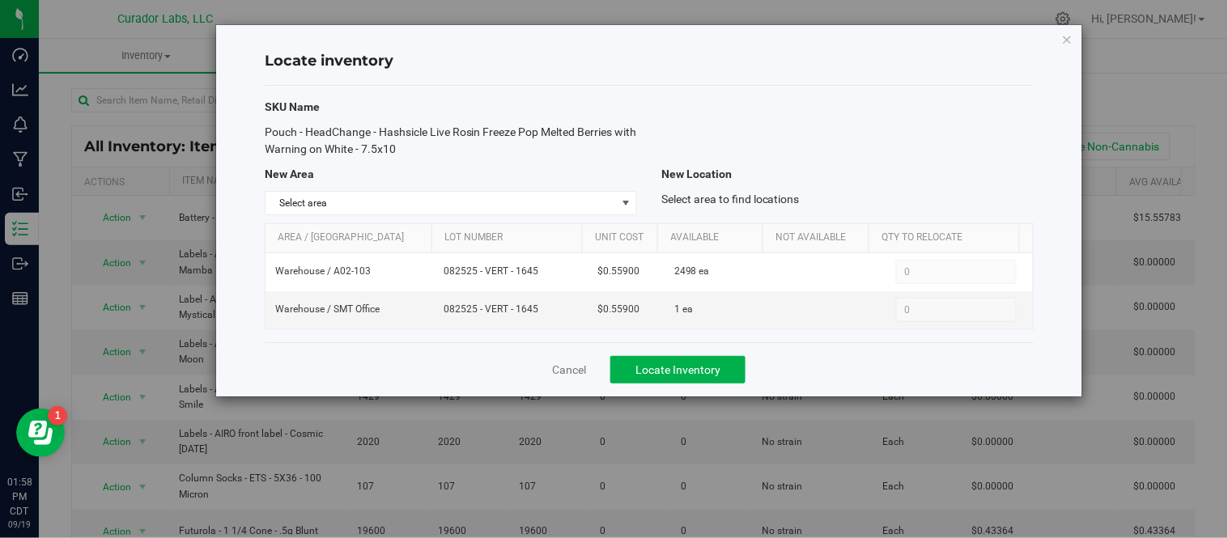
drag, startPoint x: 1071, startPoint y: 36, endPoint x: 704, endPoint y: 261, distance: 430.8
click at [1071, 36] on icon "button" at bounding box center [1067, 38] width 11 height 19
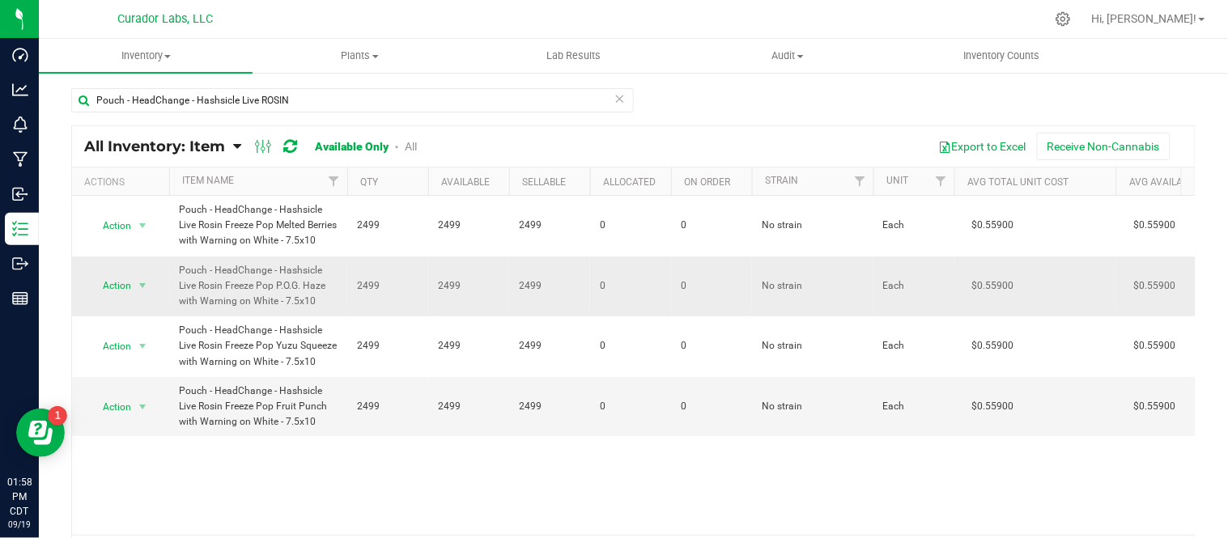
drag, startPoint x: 180, startPoint y: 286, endPoint x: 311, endPoint y: 327, distance: 137.4
click at [311, 317] on td "Pouch - HeadChange - Hashsicle Live Rosin Freeze Pop P.O.G. Haze with Warning o…" at bounding box center [258, 287] width 178 height 61
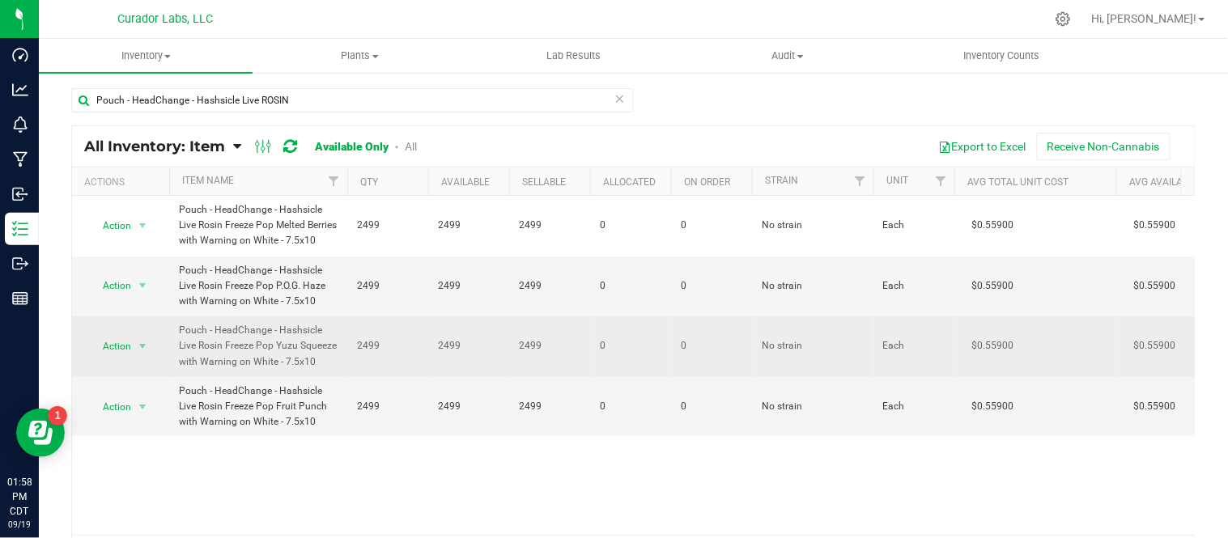
drag, startPoint x: 176, startPoint y: 346, endPoint x: 330, endPoint y: 382, distance: 158.6
click at [330, 377] on td "Pouch - HeadChange - Hashsicle Live Rosin Freeze Pop Yuzu Squeeze with Warning …" at bounding box center [258, 346] width 178 height 61
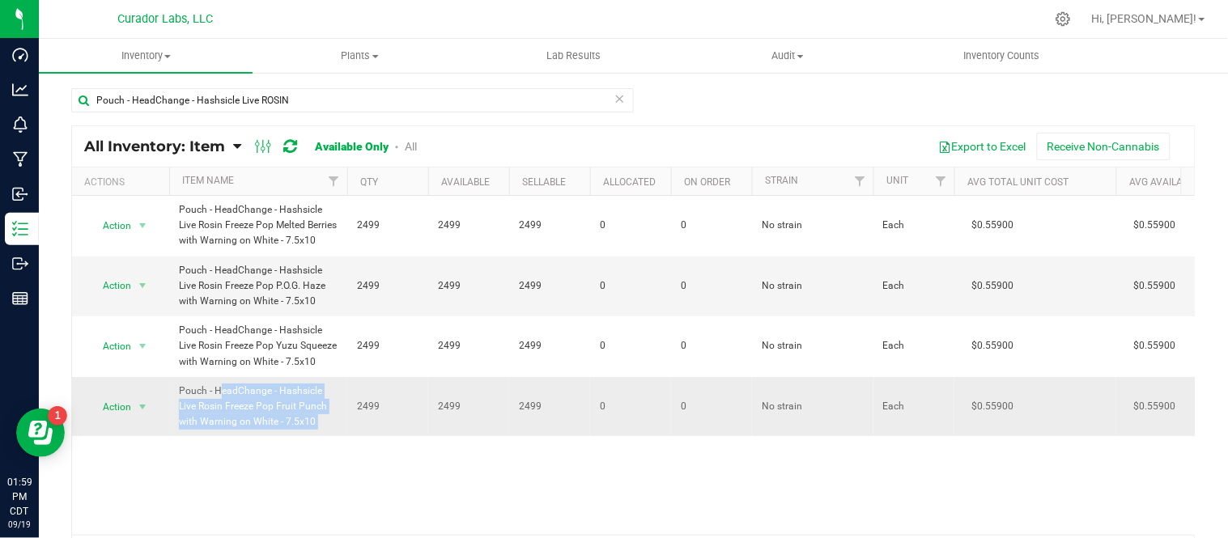
drag, startPoint x: 200, startPoint y: 405, endPoint x: 350, endPoint y: 435, distance: 152.7
